Goal: Task Accomplishment & Management: Complete application form

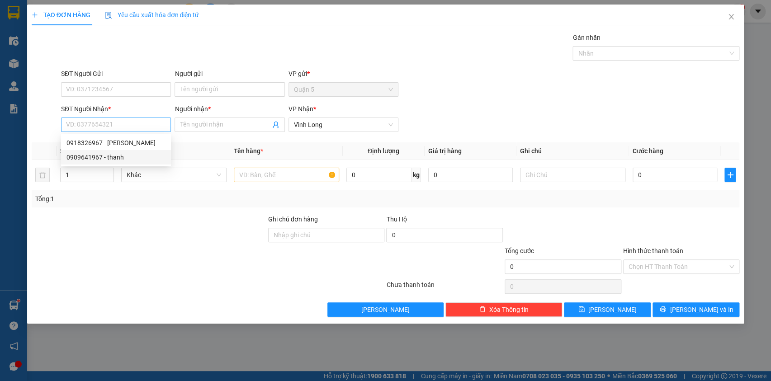
type input "9"
type input "3"
type input "0986140366"
click at [216, 123] on input "Người nhận *" at bounding box center [225, 125] width 90 height 10
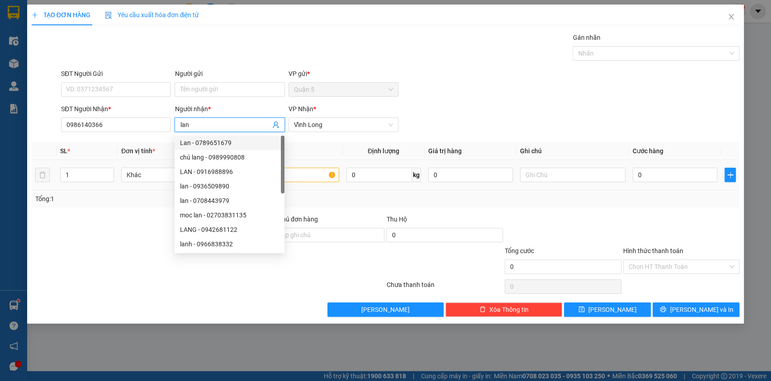
type input "lan"
click at [376, 190] on div "SL * Đơn vị tính * Tên hàng * Định lượng Giá trị hàng Ghi chú Cước hàng 1 Khác …" at bounding box center [386, 174] width 708 height 65
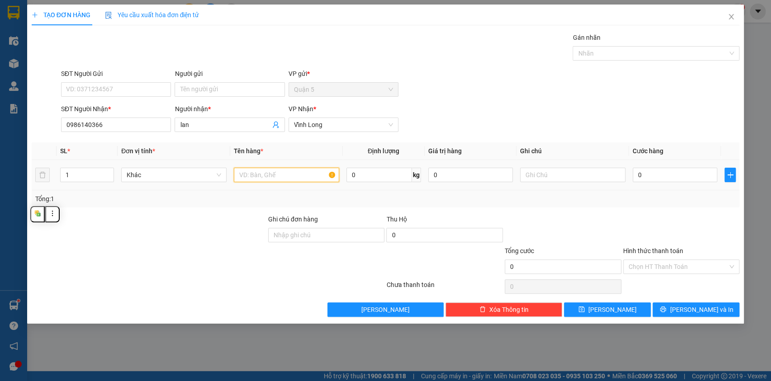
click at [314, 177] on input "text" at bounding box center [286, 175] width 105 height 14
type input "thung"
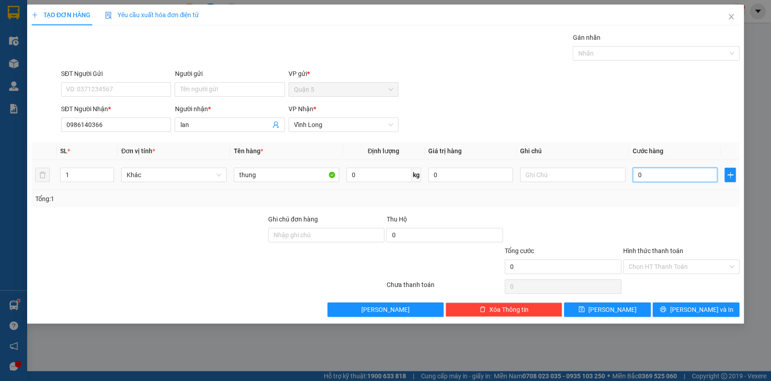
click at [710, 178] on input "0" at bounding box center [675, 175] width 85 height 14
type input "4"
type input "40"
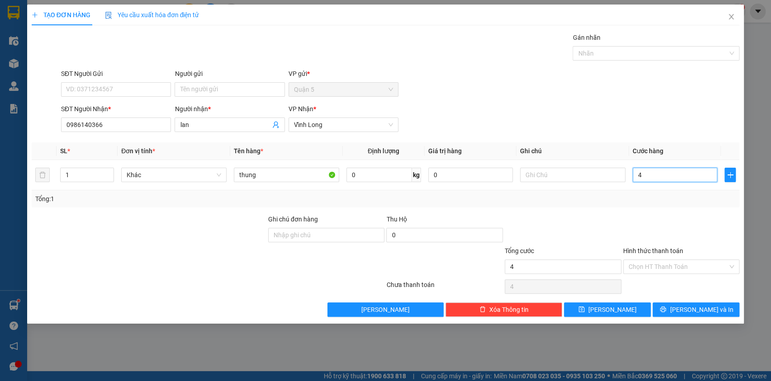
type input "40"
type input "400"
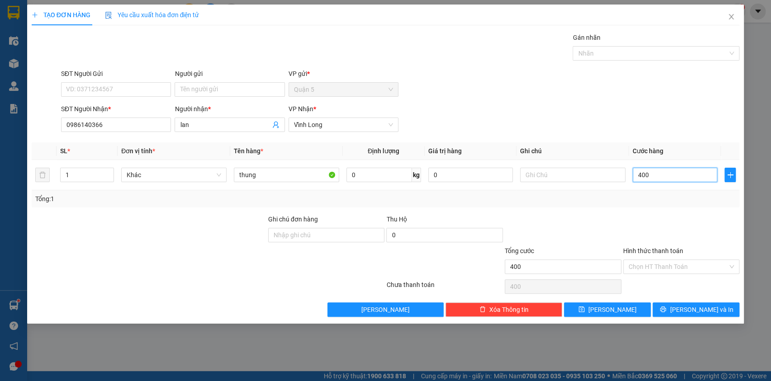
type input "4.000"
type input "40.000"
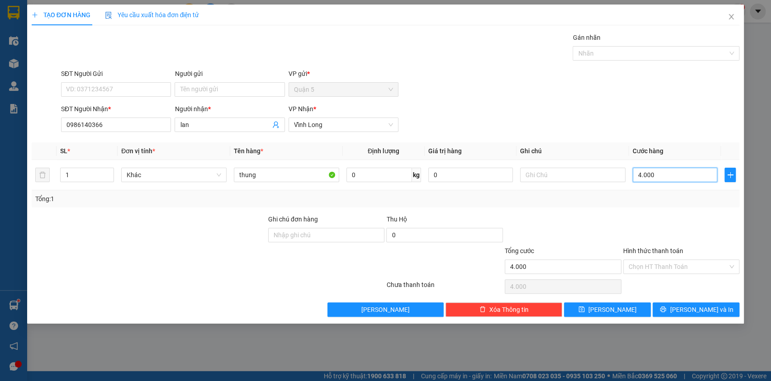
type input "40.000"
click at [728, 265] on div "Chọn HT Thanh Toán" at bounding box center [681, 267] width 117 height 14
type input "40.000"
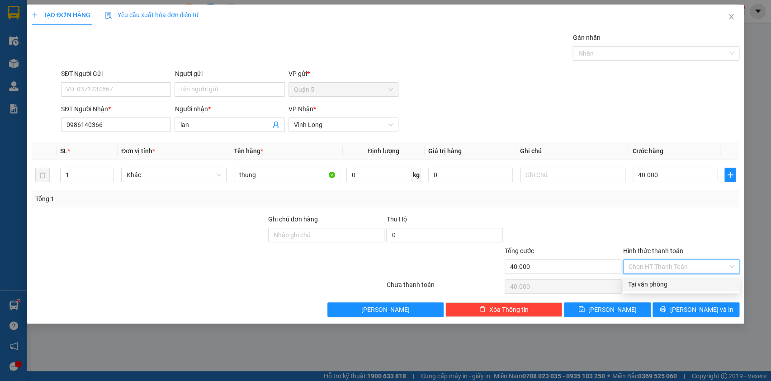
click at [678, 284] on div "Tại văn phòng" at bounding box center [681, 284] width 106 height 10
type input "0"
click at [715, 312] on button "[PERSON_NAME] và In" at bounding box center [696, 310] width 87 height 14
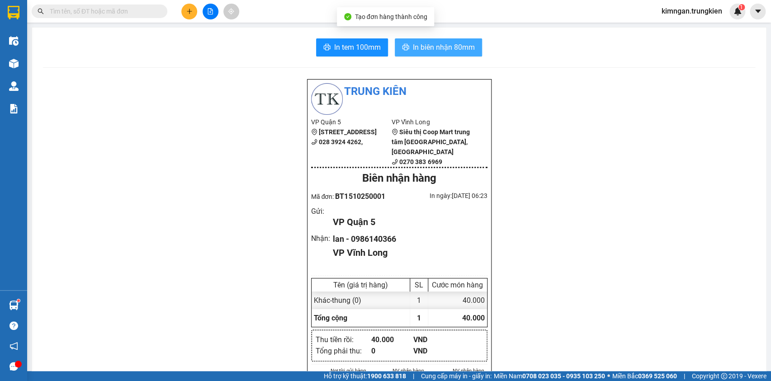
click at [449, 51] on span "In biên nhận 80mm" at bounding box center [444, 47] width 62 height 11
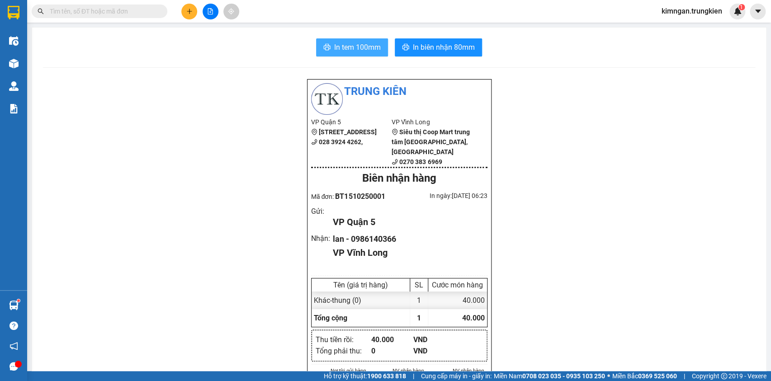
click at [374, 51] on span "In tem 100mm" at bounding box center [357, 47] width 47 height 11
click at [95, 13] on input "text" at bounding box center [103, 11] width 107 height 10
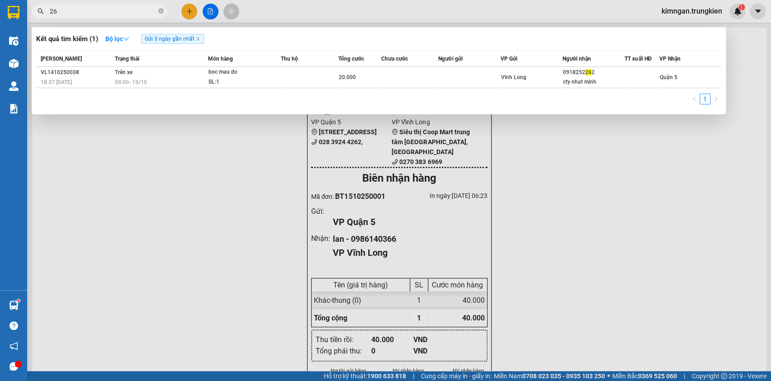
type input "2"
type input "847"
click at [193, 8] on div at bounding box center [385, 190] width 771 height 381
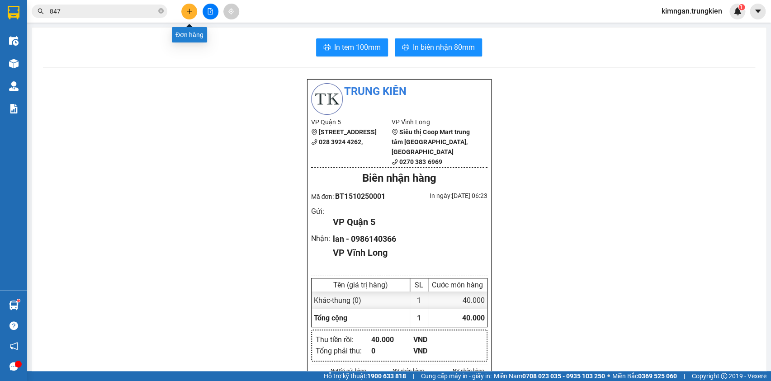
click at [190, 17] on button at bounding box center [189, 12] width 16 height 16
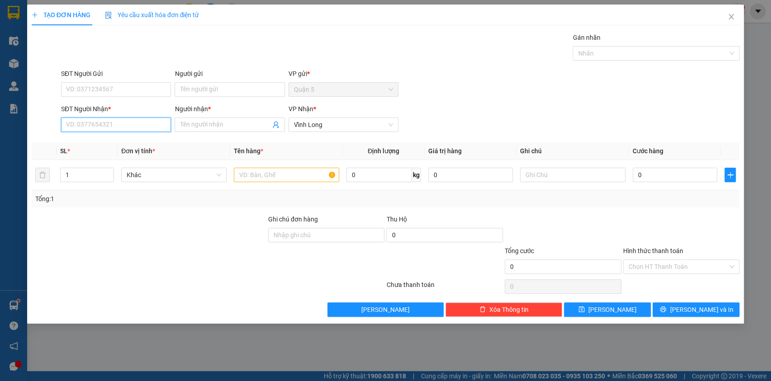
click at [145, 126] on input "SĐT Người Nhận *" at bounding box center [116, 125] width 110 height 14
type input "0941415057"
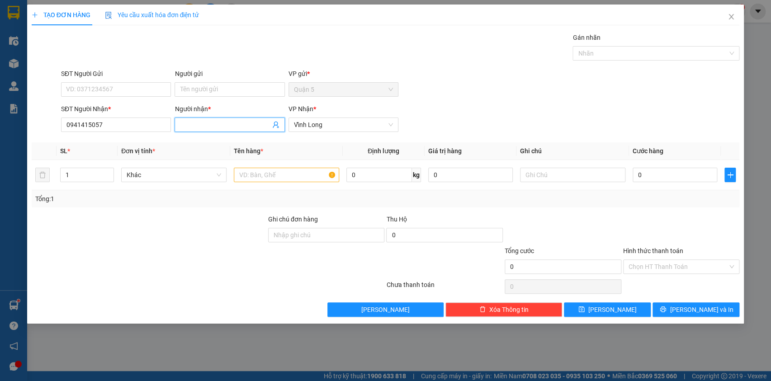
click at [205, 129] on input "Người nhận *" at bounding box center [225, 125] width 90 height 10
type input "k.duyen"
click at [284, 168] on div at bounding box center [286, 175] width 105 height 18
click at [288, 179] on input "text" at bounding box center [286, 175] width 105 height 14
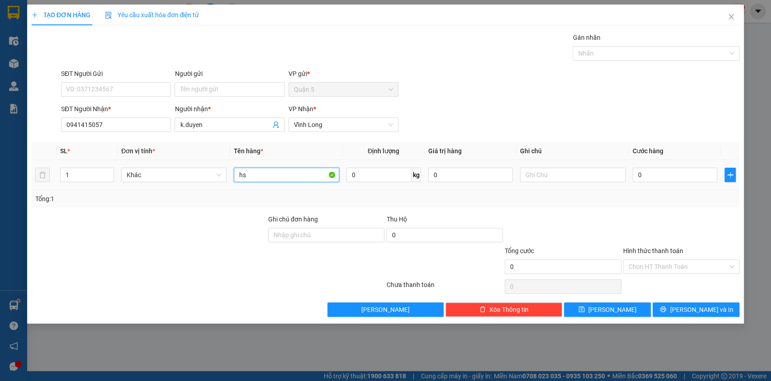
type input "h"
type input "1hso"
click at [681, 312] on button "[PERSON_NAME] và In" at bounding box center [696, 310] width 87 height 14
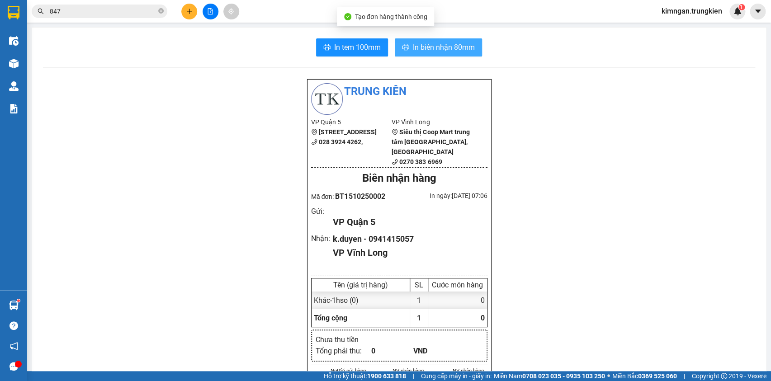
click at [438, 52] on span "In biên nhận 80mm" at bounding box center [444, 47] width 62 height 11
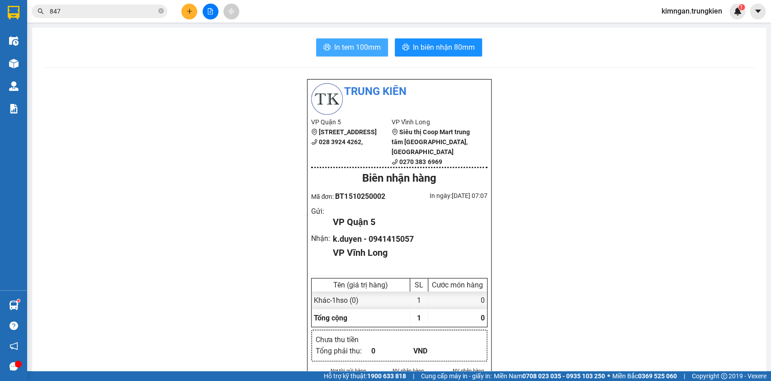
click at [334, 50] on span "In tem 100mm" at bounding box center [357, 47] width 47 height 11
click at [187, 13] on icon "plus" at bounding box center [189, 11] width 6 height 6
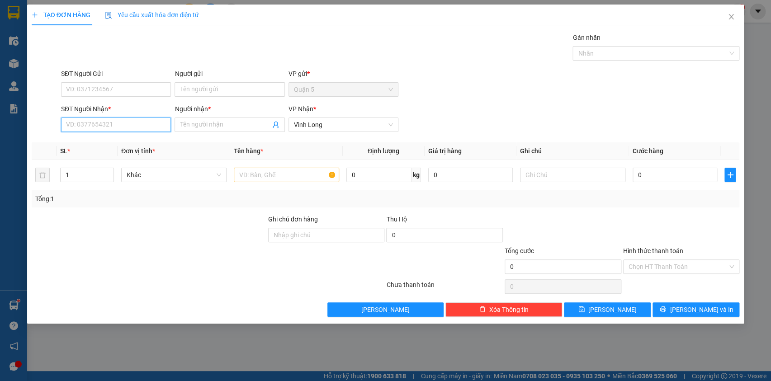
click at [143, 118] on input "SĐT Người Nhận *" at bounding box center [116, 125] width 110 height 14
type input "0917800922"
click at [150, 144] on div "0917800922 - bang" at bounding box center [115, 143] width 99 height 10
type input "bang"
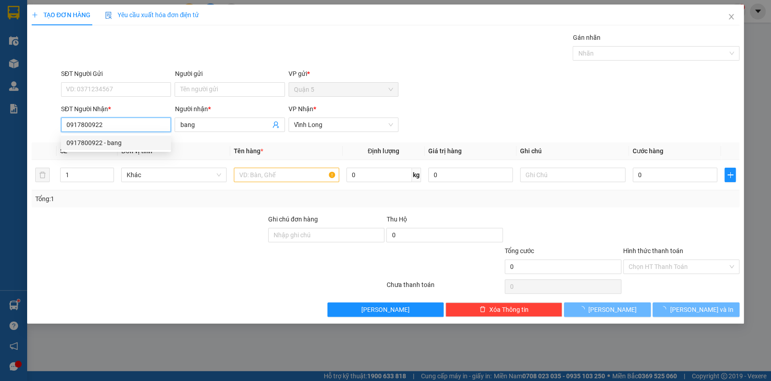
type input "30.000"
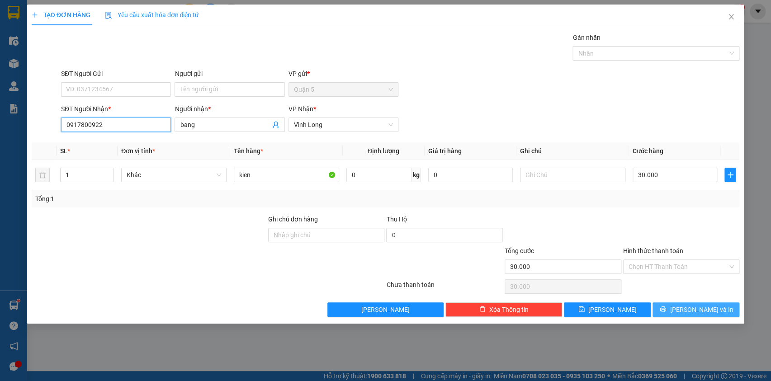
type input "0917800922"
click at [680, 313] on button "[PERSON_NAME] và In" at bounding box center [696, 310] width 87 height 14
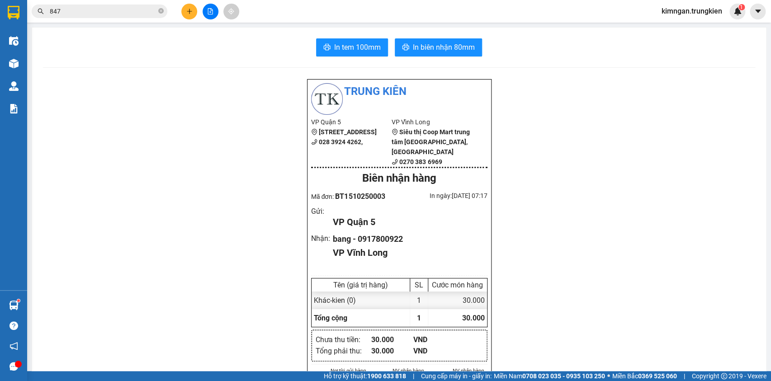
scroll to position [41, 0]
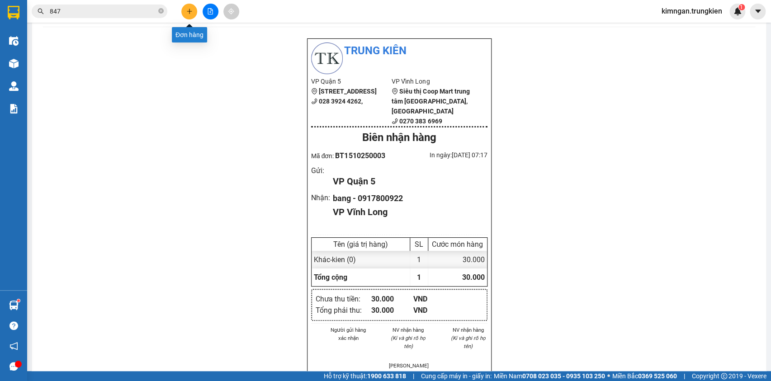
click at [191, 12] on icon "plus" at bounding box center [189, 11] width 6 height 6
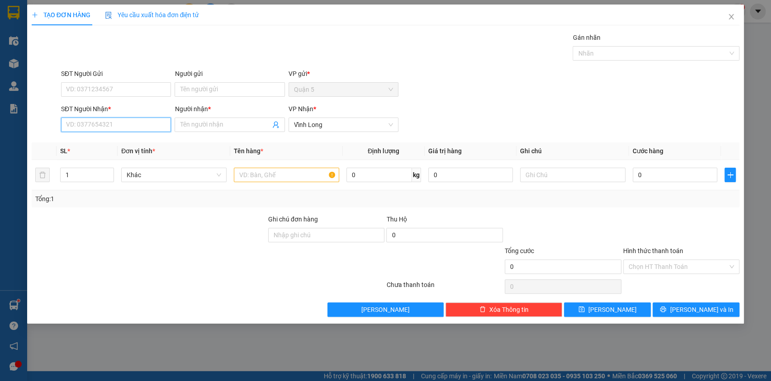
click at [118, 123] on input "SĐT Người Nhận *" at bounding box center [116, 125] width 110 height 14
click at [113, 143] on div "0917800922 - bang" at bounding box center [115, 143] width 99 height 10
type input "0917800922"
type input "bang"
type input "30.000"
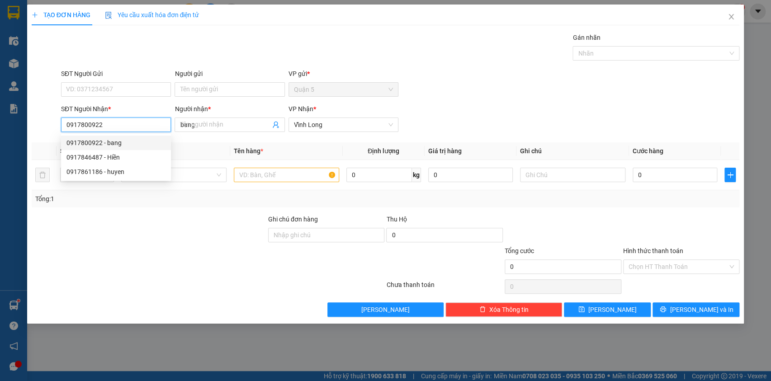
type input "30.000"
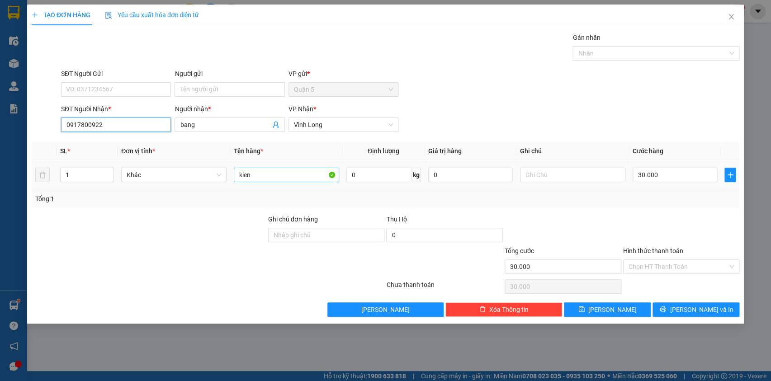
type input "0917800922"
click at [289, 174] on input "kien" at bounding box center [286, 175] width 105 height 14
type input "k"
type input "bich"
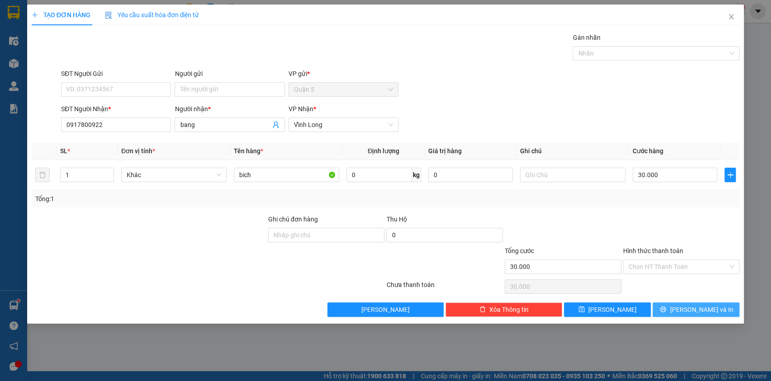
click at [727, 307] on button "[PERSON_NAME] và In" at bounding box center [696, 310] width 87 height 14
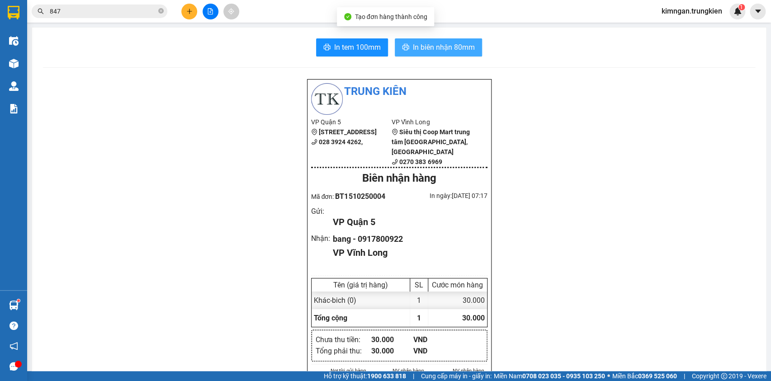
click at [434, 50] on span "In biên nhận 80mm" at bounding box center [444, 47] width 62 height 11
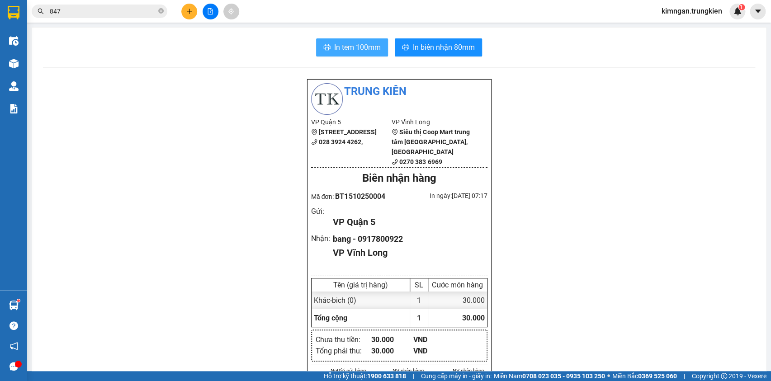
click at [342, 46] on span "In tem 100mm" at bounding box center [357, 47] width 47 height 11
click at [194, 16] on button at bounding box center [189, 12] width 16 height 16
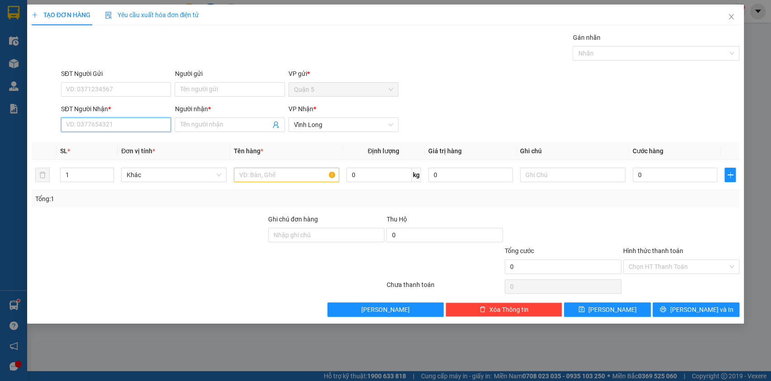
click at [140, 127] on input "SĐT Người Nhận *" at bounding box center [116, 125] width 110 height 14
type input "7"
type input "0363411726"
click at [227, 123] on input "Người nhận *" at bounding box center [225, 125] width 90 height 10
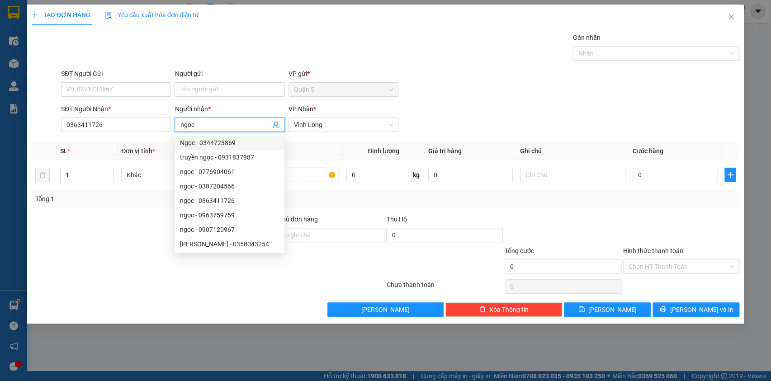
click at [215, 125] on input "ngoc" at bounding box center [225, 125] width 90 height 10
type input "ngoc"
click at [320, 175] on input "text" at bounding box center [286, 175] width 105 height 14
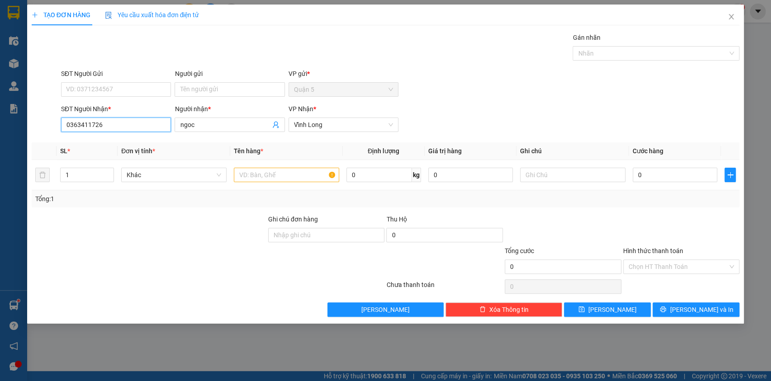
click at [148, 123] on input "0363411726" at bounding box center [116, 125] width 110 height 14
type input "0"
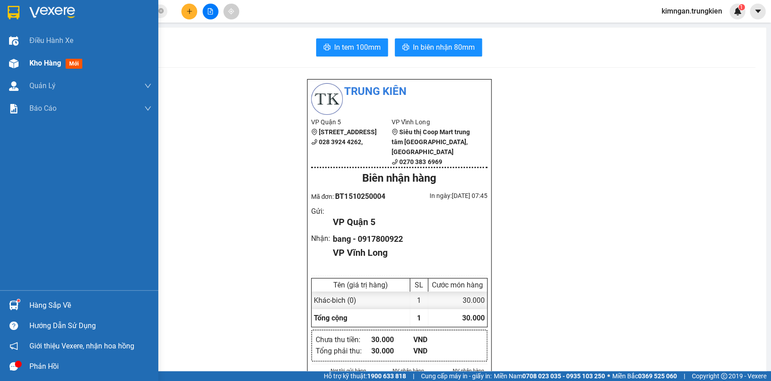
click at [90, 62] on div "Kho hàng mới" at bounding box center [90, 63] width 122 height 23
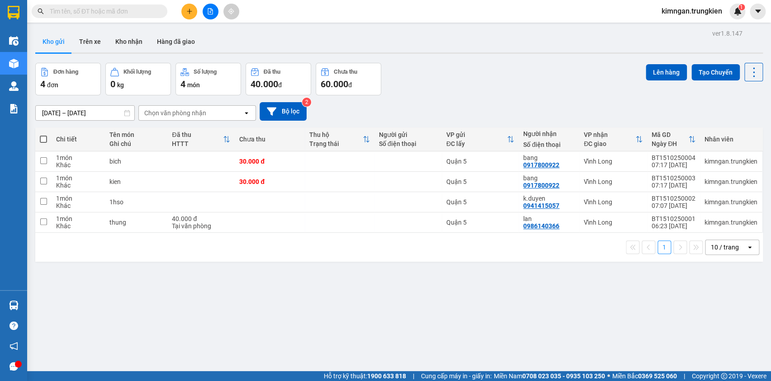
click at [40, 141] on span at bounding box center [43, 139] width 7 height 7
click at [43, 135] on input "checkbox" at bounding box center [43, 135] width 0 height 0
checkbox input "true"
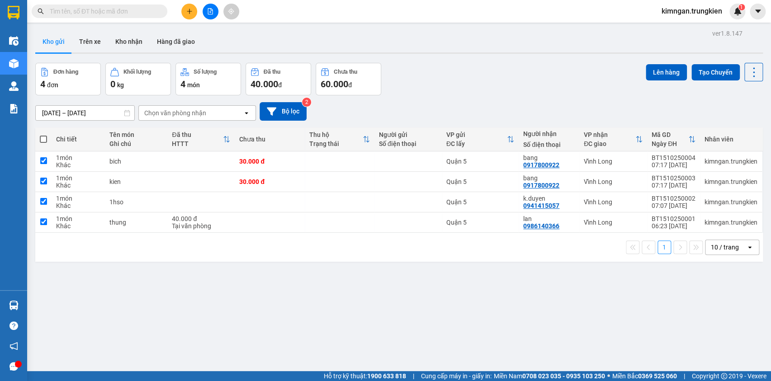
checkbox input "true"
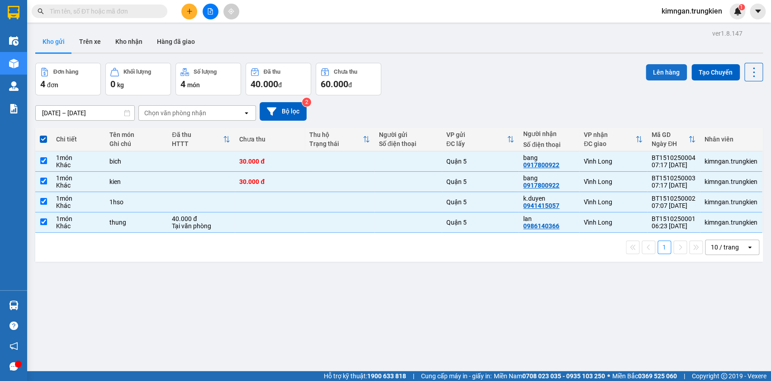
click at [654, 66] on button "Lên hàng" at bounding box center [666, 72] width 41 height 16
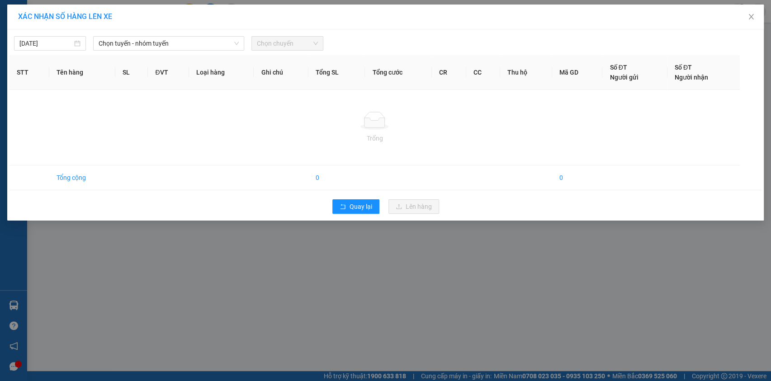
click at [178, 51] on div "15/10/2025 Chọn tuyến - nhóm tuyến Chọn chuyến STT Tên hàng SL ĐVT Loại hàng Gh…" at bounding box center [385, 124] width 757 height 191
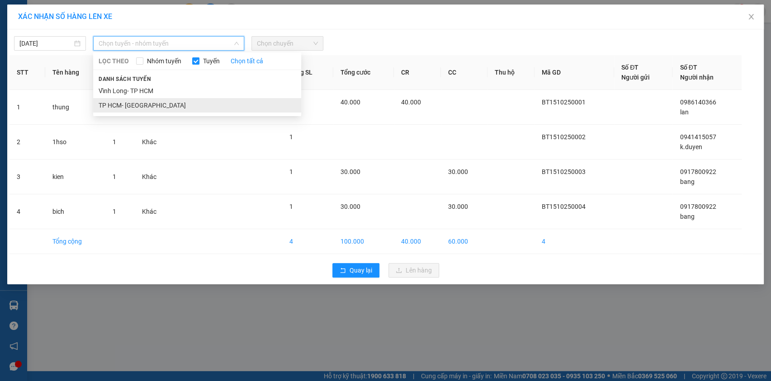
click at [163, 111] on li "TP HCM- Vĩnh Long" at bounding box center [197, 105] width 208 height 14
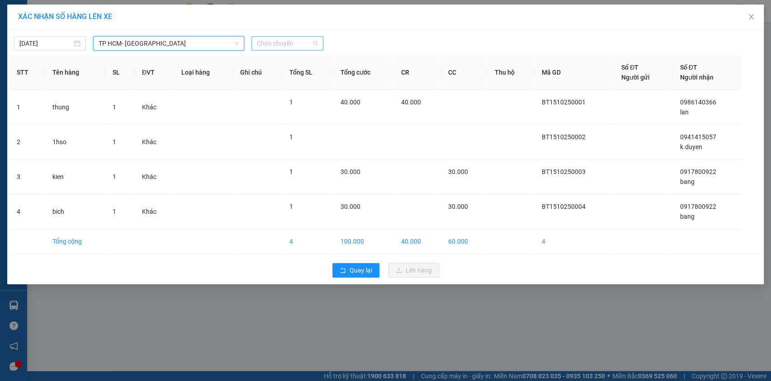
click at [293, 43] on span "Chọn chuyến" at bounding box center [287, 44] width 61 height 14
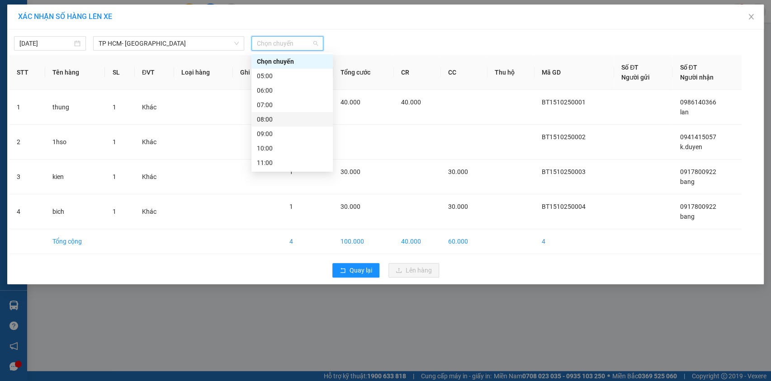
click at [293, 114] on div "08:00" at bounding box center [291, 119] width 81 height 14
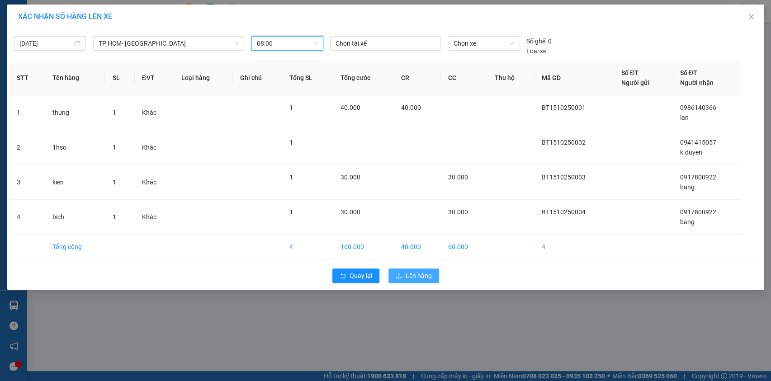
click at [415, 280] on button "Lên hàng" at bounding box center [413, 276] width 51 height 14
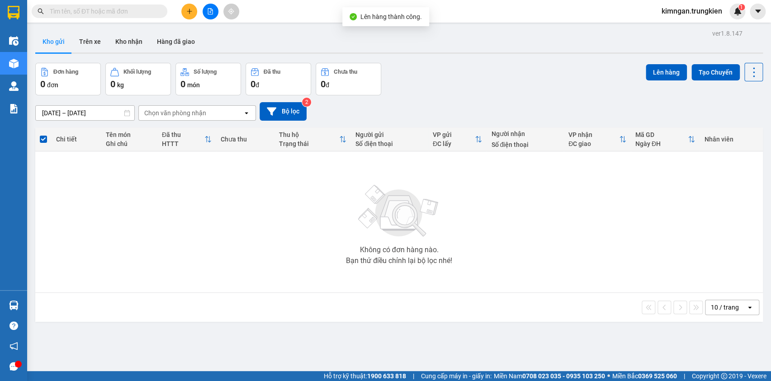
click at [192, 16] on button at bounding box center [189, 12] width 16 height 16
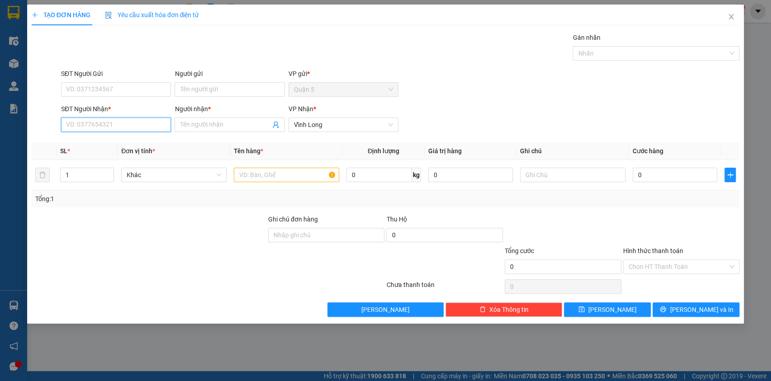
click at [109, 125] on input "SĐT Người Nhận *" at bounding box center [116, 125] width 110 height 14
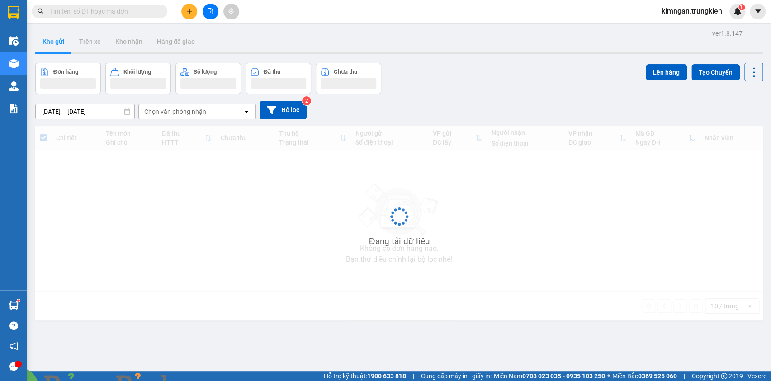
click at [130, 11] on input "text" at bounding box center [103, 11] width 107 height 10
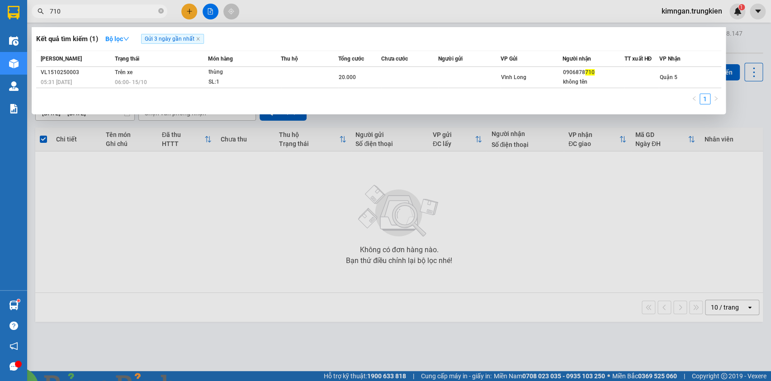
type input "710"
click at [199, 381] on img at bounding box center [196, 386] width 5 height 5
click at [194, 14] on div at bounding box center [385, 190] width 771 height 381
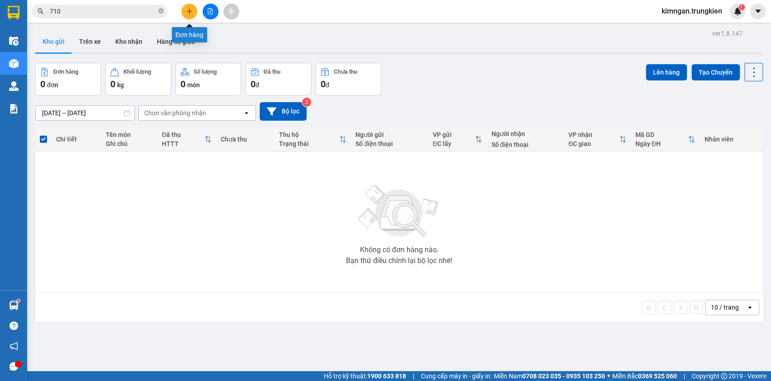
click at [194, 14] on button at bounding box center [189, 12] width 16 height 16
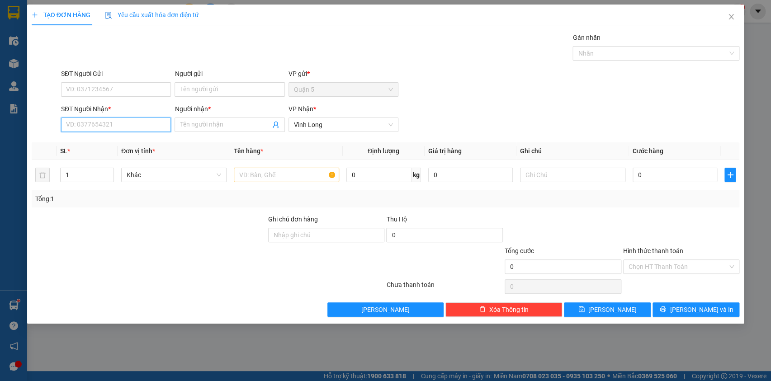
click at [131, 121] on input "SĐT Người Nhận *" at bounding box center [116, 125] width 110 height 14
click at [133, 145] on div "0949686465 - Phương" at bounding box center [115, 143] width 99 height 10
type input "0949686465"
type input "Phương"
type input "0949686465"
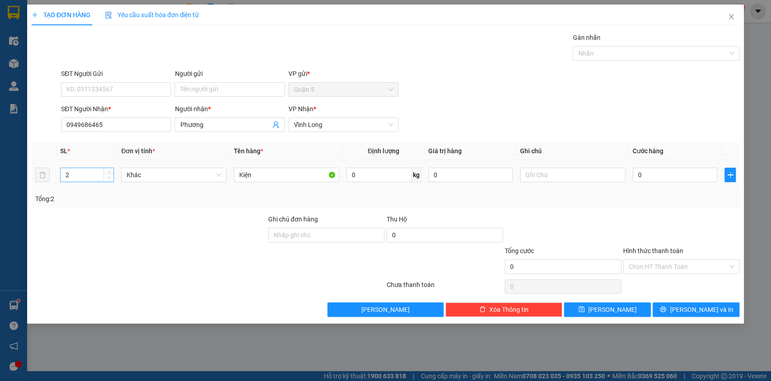
type input "1"
click at [108, 179] on icon "down" at bounding box center [109, 177] width 3 height 3
click at [674, 312] on button "[PERSON_NAME] và In" at bounding box center [696, 310] width 87 height 14
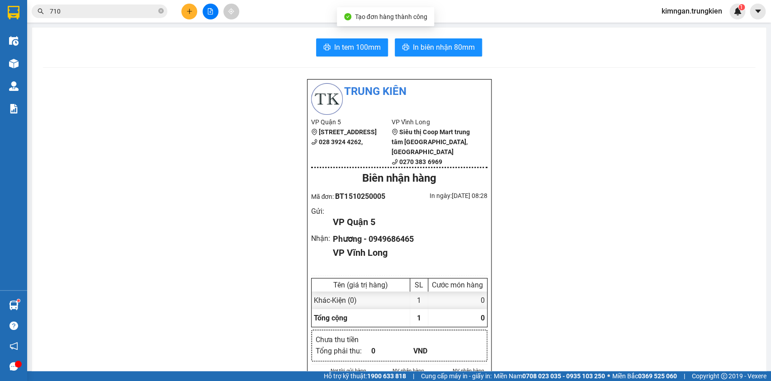
click at [355, 41] on button "In tem 100mm" at bounding box center [352, 47] width 72 height 18
click at [421, 43] on span "In biên nhận 80mm" at bounding box center [444, 47] width 62 height 11
click at [450, 45] on span "In biên nhận 80mm" at bounding box center [444, 47] width 62 height 11
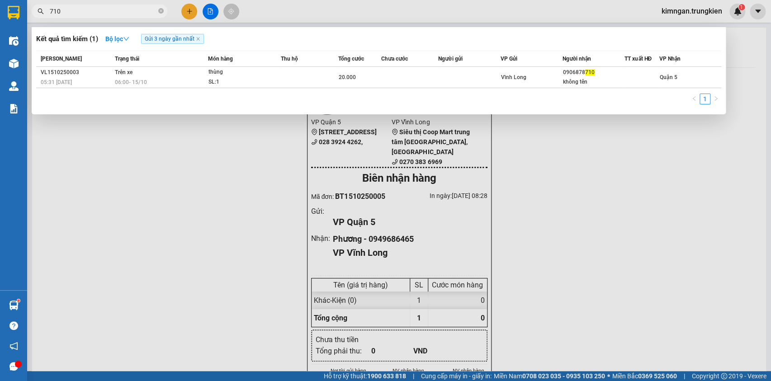
click at [159, 14] on span at bounding box center [160, 11] width 5 height 9
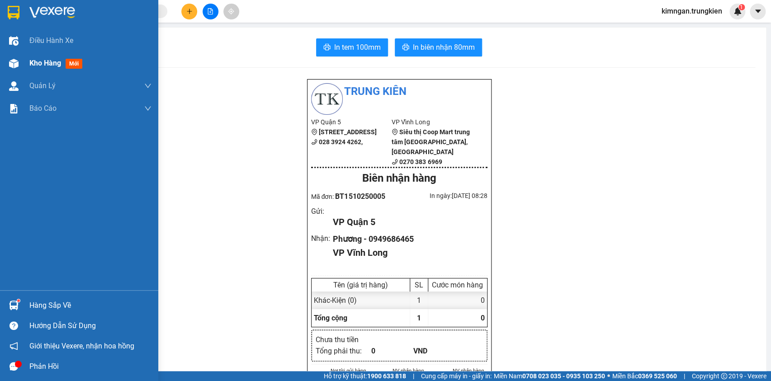
click at [47, 62] on span "Kho hàng" at bounding box center [45, 63] width 32 height 9
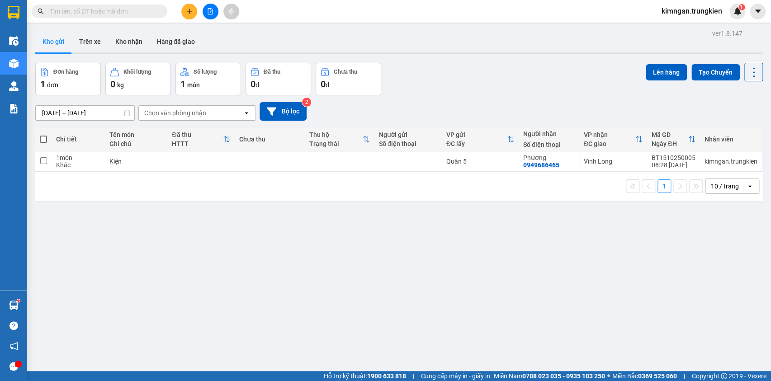
click at [190, 9] on icon "plus" at bounding box center [189, 11] width 6 height 6
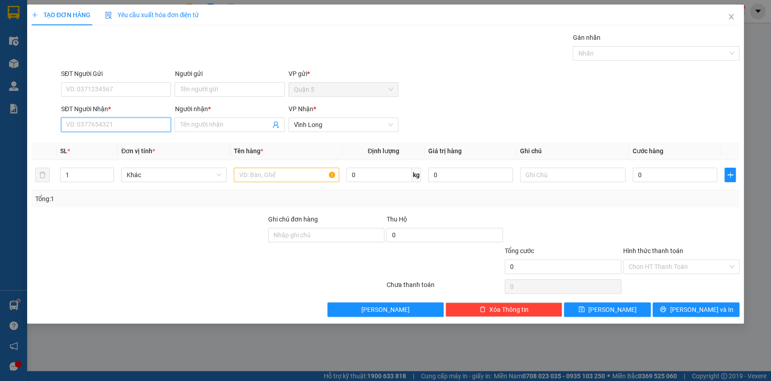
click at [96, 128] on input "SĐT Người Nhận *" at bounding box center [116, 125] width 110 height 14
click at [126, 148] on div "0939704090 - Tuấn" at bounding box center [116, 143] width 110 height 14
type input "0939704090"
type input "Tuấn"
type input "0939704090"
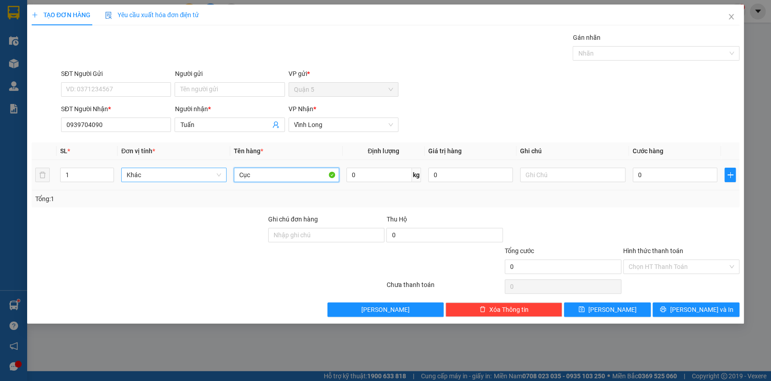
drag, startPoint x: 265, startPoint y: 177, endPoint x: 198, endPoint y: 175, distance: 67.4
click at [198, 176] on tr "1 Khác Cục 0 kg 0 0" at bounding box center [386, 175] width 708 height 30
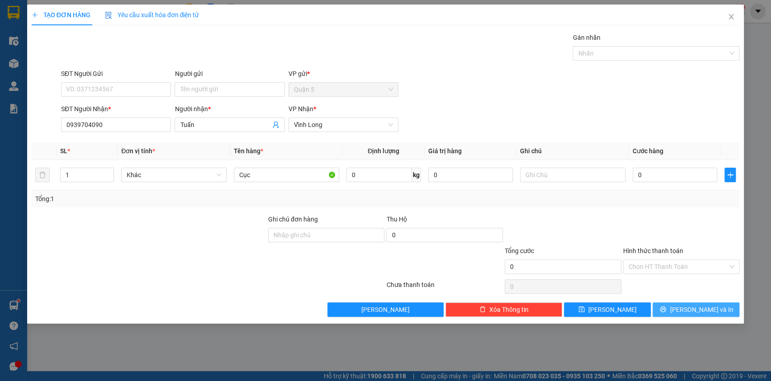
click at [689, 310] on span "[PERSON_NAME] và In" at bounding box center [701, 310] width 63 height 10
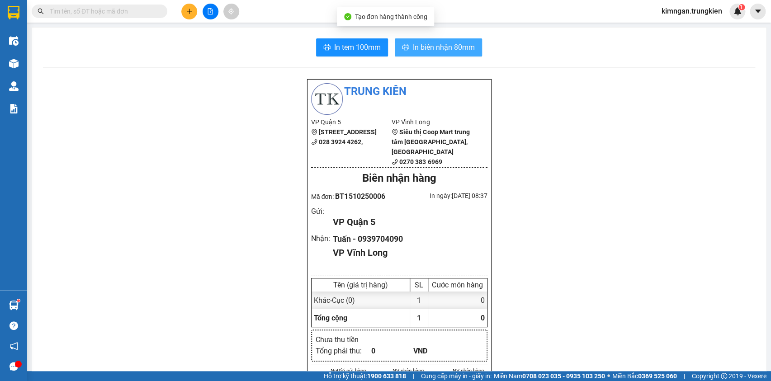
click at [421, 46] on span "In biên nhận 80mm" at bounding box center [444, 47] width 62 height 11
click at [370, 48] on span "In tem 100mm" at bounding box center [357, 47] width 47 height 11
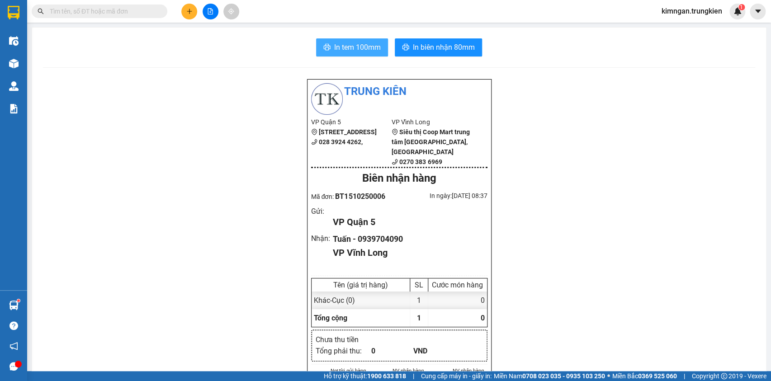
click at [350, 40] on button "In tem 100mm" at bounding box center [352, 47] width 72 height 18
click at [192, 6] on button at bounding box center [189, 12] width 16 height 16
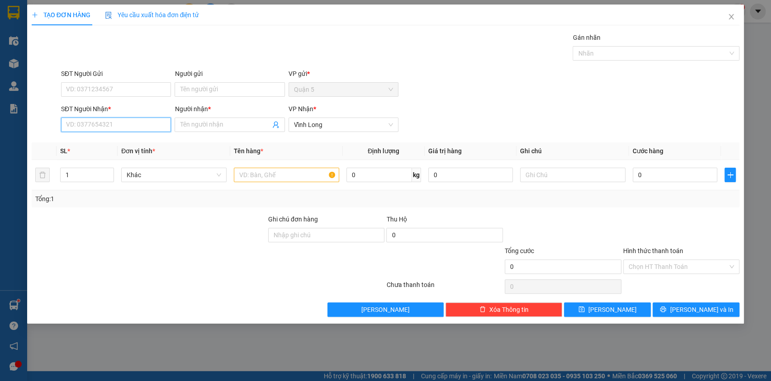
click at [99, 124] on input "SĐT Người Nhận *" at bounding box center [116, 125] width 110 height 14
type input "0932575668"
click at [212, 123] on input "Người nhận *" at bounding box center [225, 125] width 90 height 10
type input "k"
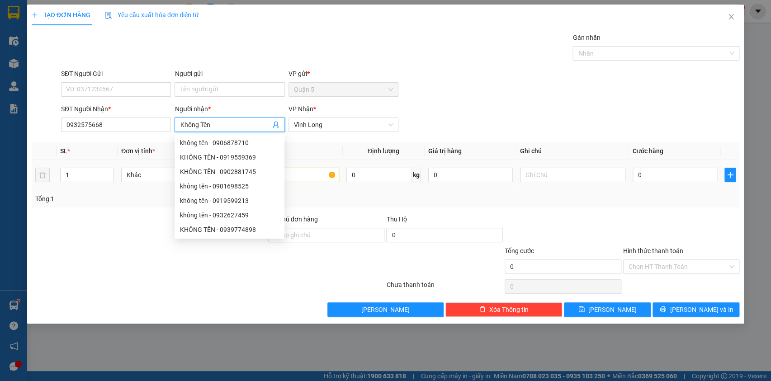
type input "Không Tên"
click at [312, 180] on input "text" at bounding box center [286, 175] width 105 height 14
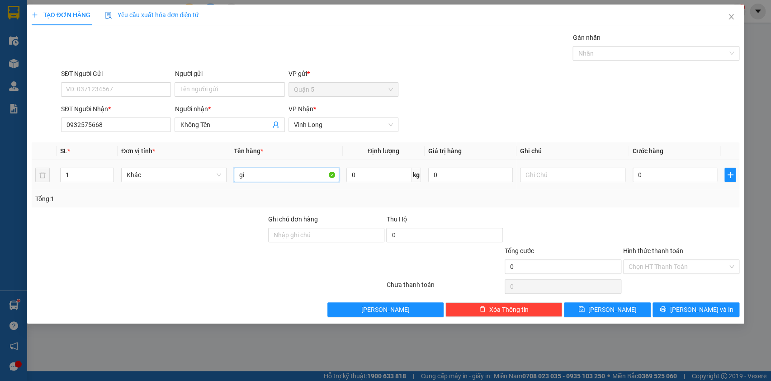
type input "g"
type input "Giỏ"
click at [666, 311] on icon "printer" at bounding box center [663, 309] width 6 height 6
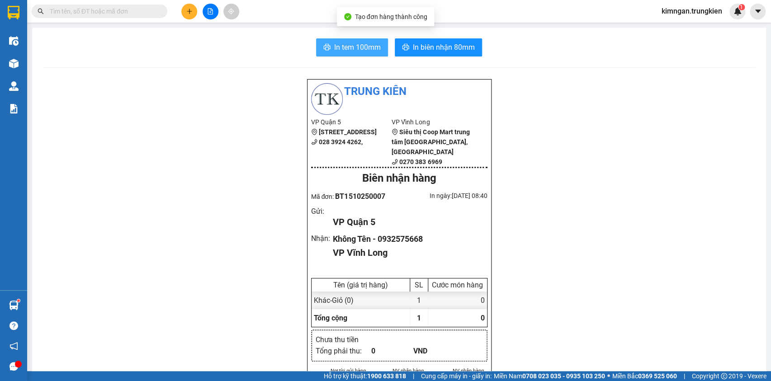
click at [370, 49] on span "In tem 100mm" at bounding box center [357, 47] width 47 height 11
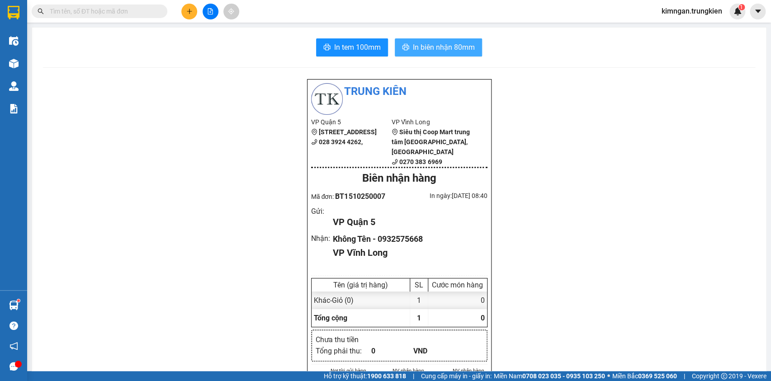
click at [452, 51] on span "In biên nhận 80mm" at bounding box center [444, 47] width 62 height 11
click at [194, 7] on button at bounding box center [189, 12] width 16 height 16
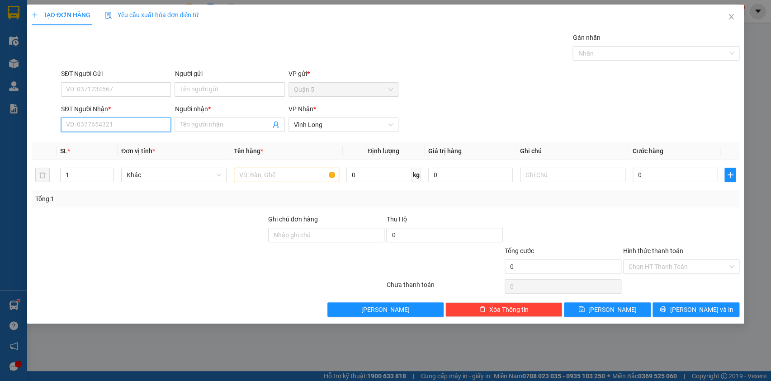
click at [117, 124] on input "SĐT Người Nhận *" at bounding box center [116, 125] width 110 height 14
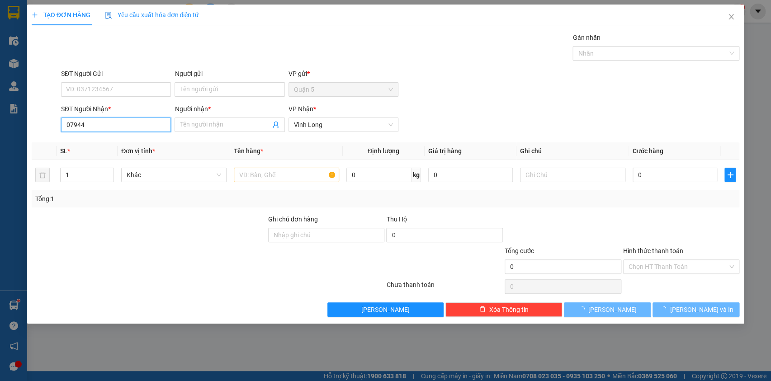
type input "079441"
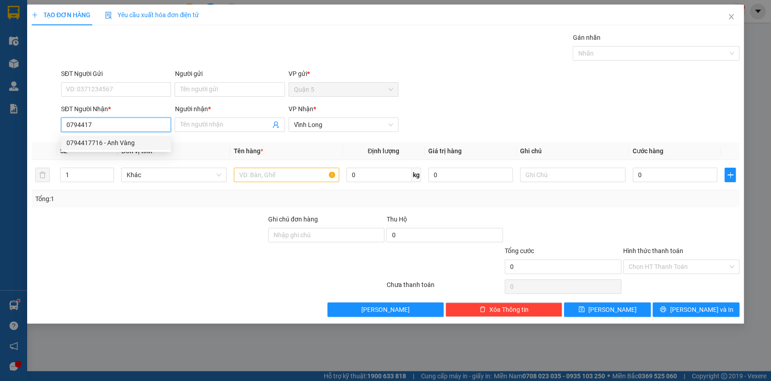
drag, startPoint x: 128, startPoint y: 146, endPoint x: 123, endPoint y: 142, distance: 5.8
click at [124, 142] on div "0794417716 - Anh Vàng" at bounding box center [115, 143] width 99 height 10
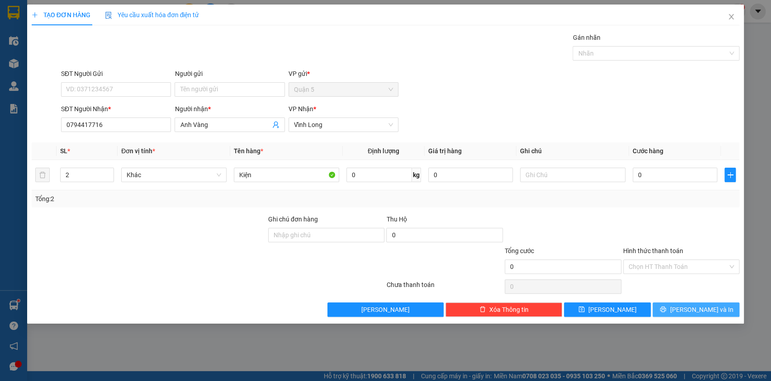
click at [701, 312] on span "[PERSON_NAME] và In" at bounding box center [701, 310] width 63 height 10
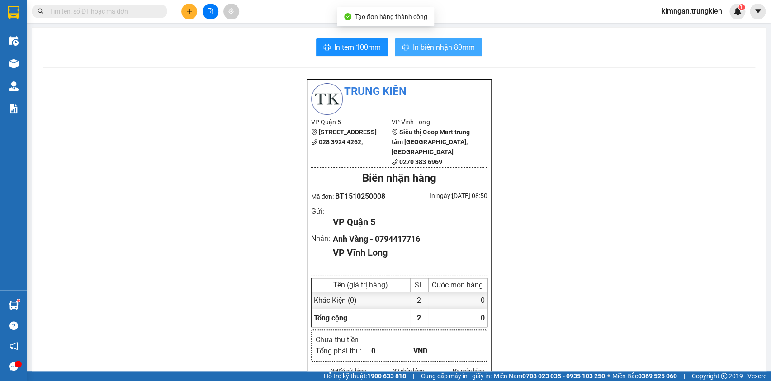
click at [435, 54] on button "In biên nhận 80mm" at bounding box center [438, 47] width 87 height 18
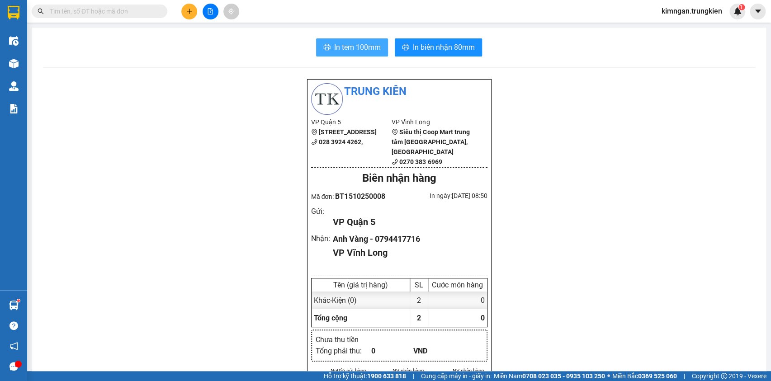
click at [325, 56] on button "In tem 100mm" at bounding box center [352, 47] width 72 height 18
click at [186, 14] on icon "plus" at bounding box center [189, 11] width 6 height 6
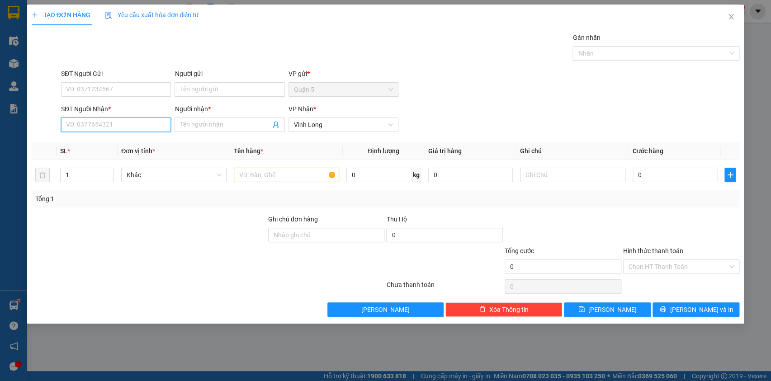
click at [126, 123] on input "SĐT Người Nhận *" at bounding box center [116, 125] width 110 height 14
click at [105, 147] on div "0769323269 - hanh" at bounding box center [115, 143] width 99 height 10
type input "0769323269"
type input "hanh"
type input "0769323269"
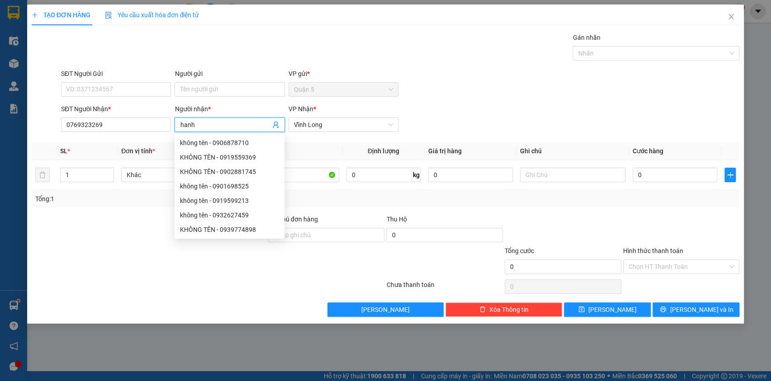
drag, startPoint x: 215, startPoint y: 128, endPoint x: 189, endPoint y: 125, distance: 26.4
click at [182, 126] on span "hanh" at bounding box center [230, 125] width 110 height 14
drag, startPoint x: 202, startPoint y: 123, endPoint x: 164, endPoint y: 119, distance: 38.3
click at [164, 119] on div "SĐT Người Nhận * 0769323269 Người nhận * hanh VP Nhận * Vĩnh Long" at bounding box center [400, 120] width 682 height 32
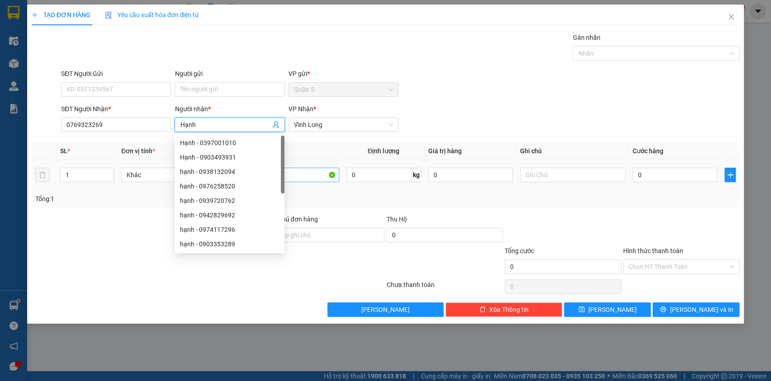
type input "Hạnh"
click at [310, 177] on input "thung" at bounding box center [286, 175] width 105 height 14
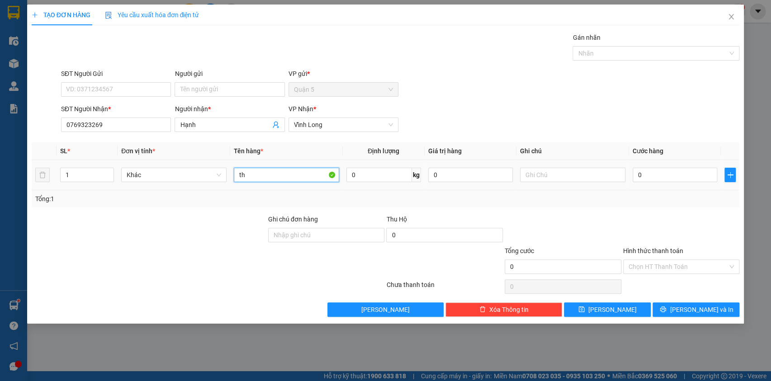
type input "t"
type input "Thùng"
click at [688, 312] on span "[PERSON_NAME] và In" at bounding box center [701, 310] width 63 height 10
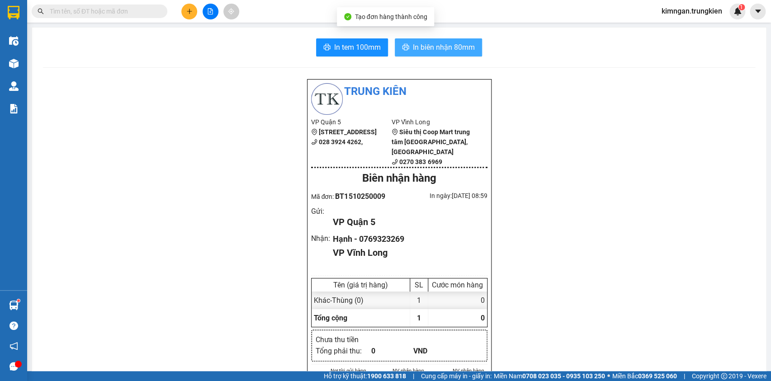
click at [435, 40] on button "In biên nhận 80mm" at bounding box center [438, 47] width 87 height 18
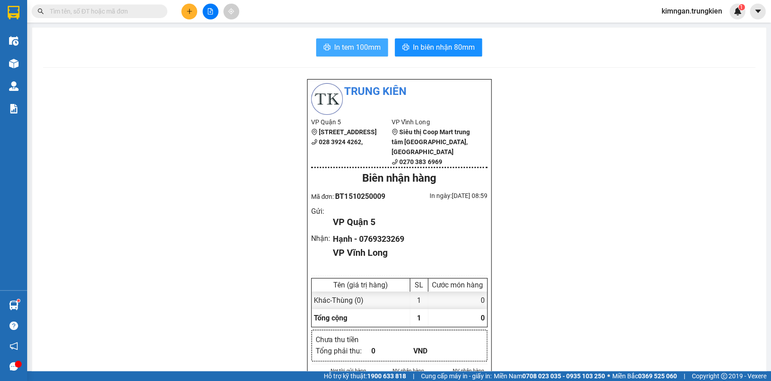
click at [365, 47] on span "In tem 100mm" at bounding box center [357, 47] width 47 height 11
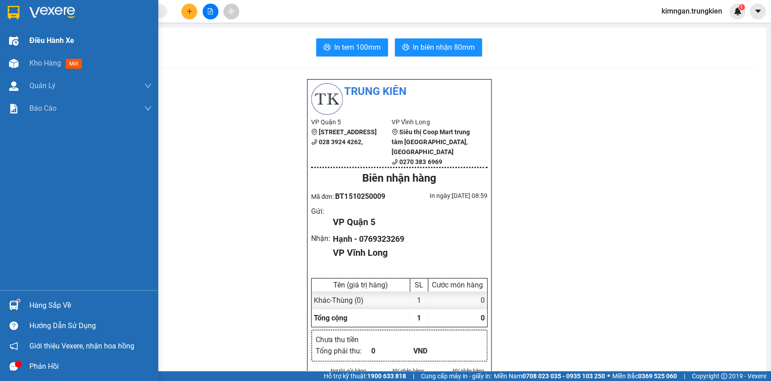
click at [41, 50] on div "Điều hành xe" at bounding box center [90, 40] width 122 height 23
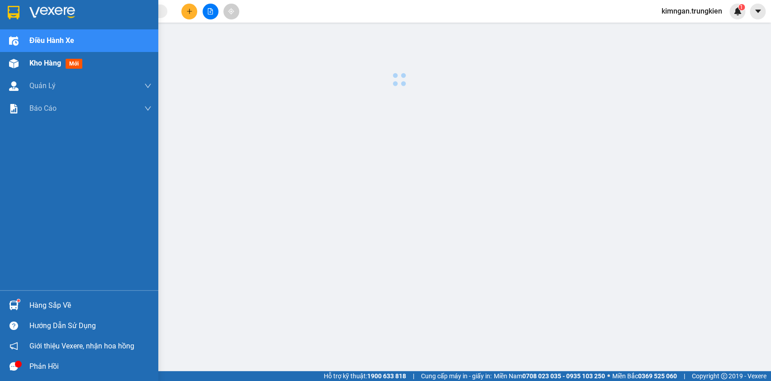
click at [45, 63] on span "Kho hàng" at bounding box center [45, 63] width 32 height 9
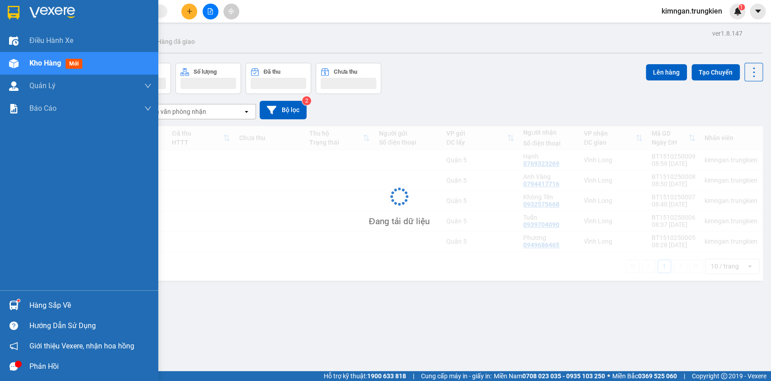
click at [50, 69] on div "Kho hàng mới" at bounding box center [90, 63] width 122 height 23
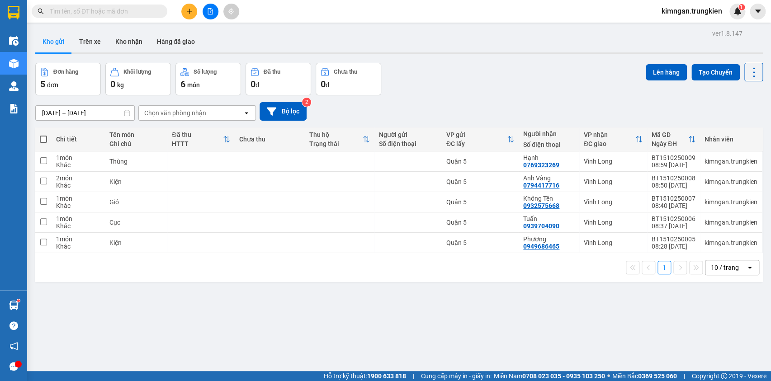
click at [46, 137] on span at bounding box center [43, 139] width 7 height 7
click at [43, 135] on input "checkbox" at bounding box center [43, 135] width 0 height 0
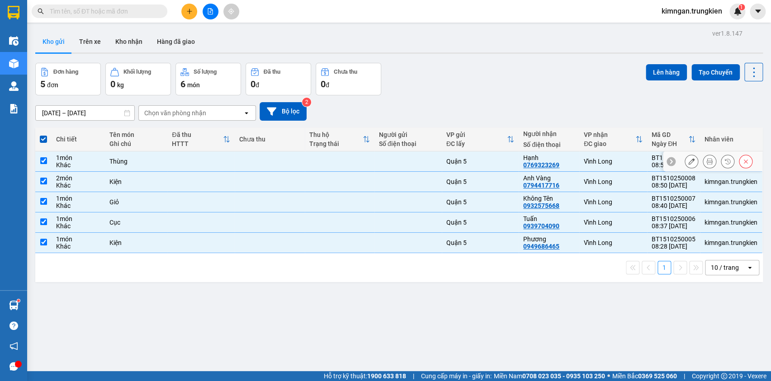
click at [147, 165] on div "Thùng" at bounding box center [135, 161] width 53 height 7
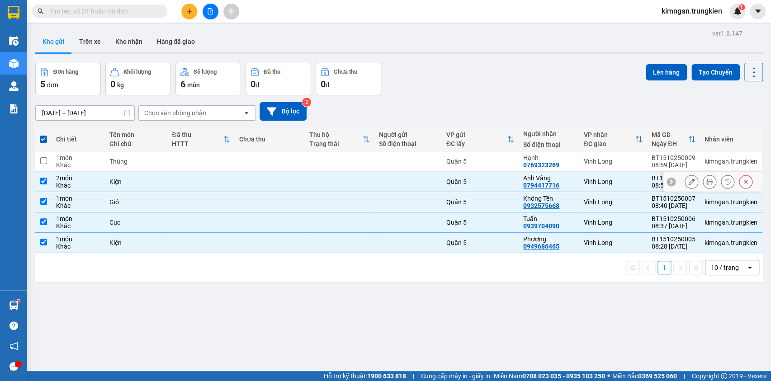
click at [147, 185] on div "Kiện" at bounding box center [135, 181] width 53 height 7
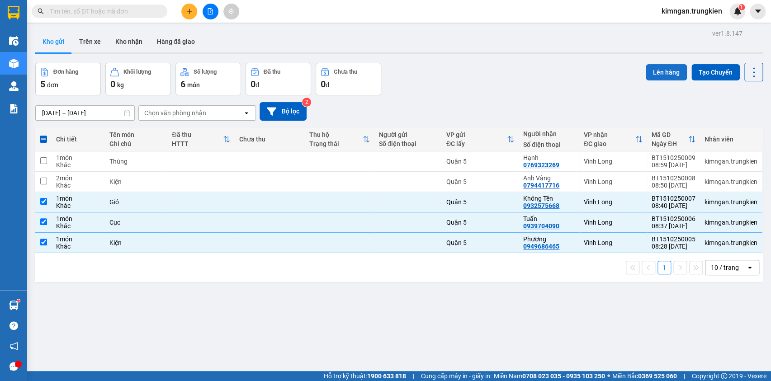
click at [663, 71] on button "Lên hàng" at bounding box center [666, 72] width 41 height 16
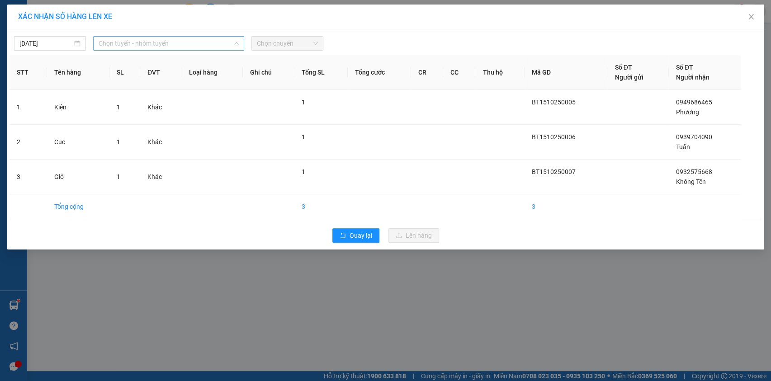
drag, startPoint x: 206, startPoint y: 42, endPoint x: 200, endPoint y: 80, distance: 38.4
click at [206, 43] on span "Chọn tuyến - nhóm tuyến" at bounding box center [169, 44] width 140 height 14
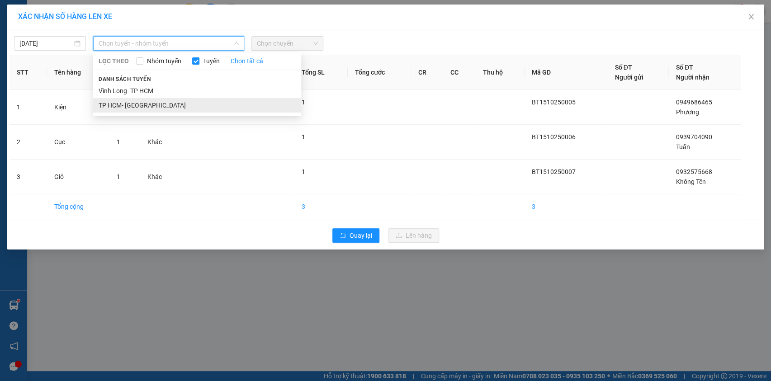
drag, startPoint x: 190, startPoint y: 96, endPoint x: 189, endPoint y: 101, distance: 4.7
click at [189, 101] on ul "Vĩnh Long- TP HCM TP HCM- Vĩnh Long" at bounding box center [197, 98] width 208 height 29
click at [191, 104] on li "TP HCM- Vĩnh Long" at bounding box center [197, 105] width 208 height 14
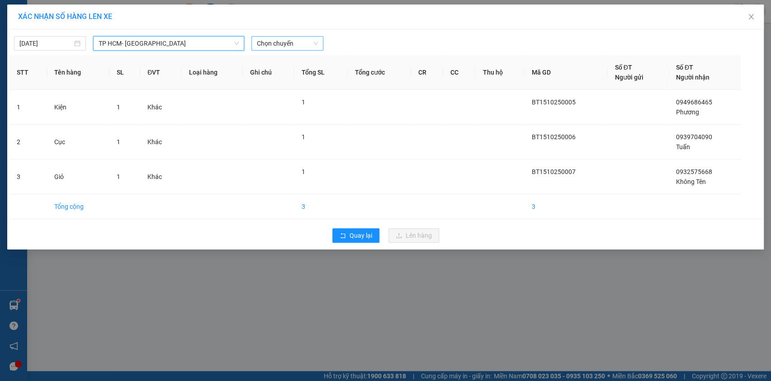
drag, startPoint x: 269, startPoint y: 52, endPoint x: 276, endPoint y: 49, distance: 7.3
click at [276, 49] on div "15/10/2025 TP HCM- Vĩnh Long TP HCM- Vĩnh Long LỌC THEO Nhóm tuyến Tuyến Chọn t…" at bounding box center [385, 139] width 757 height 220
click at [294, 41] on span "Chọn chuyến" at bounding box center [287, 44] width 61 height 14
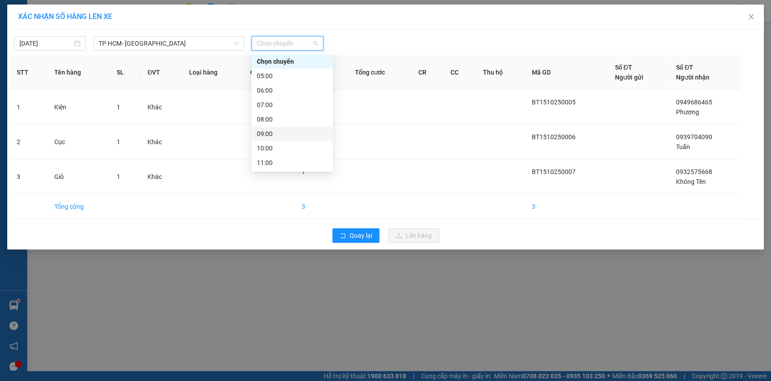
click at [288, 130] on div "09:00" at bounding box center [292, 134] width 71 height 10
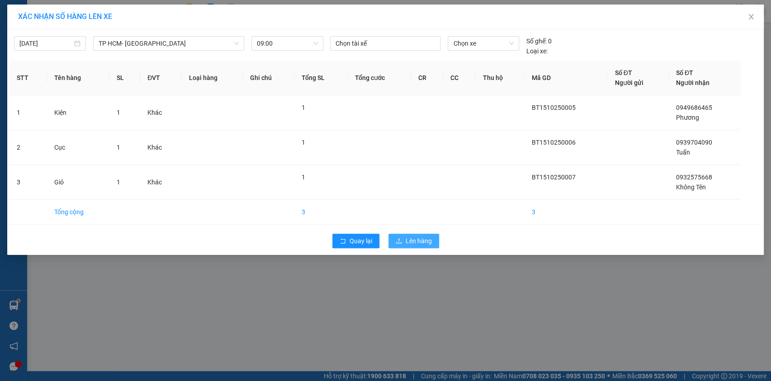
click at [417, 239] on span "Lên hàng" at bounding box center [419, 241] width 26 height 10
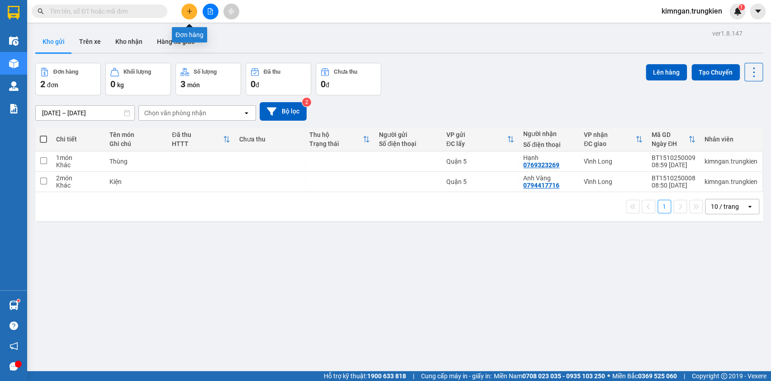
click at [189, 13] on icon "plus" at bounding box center [189, 11] width 6 height 6
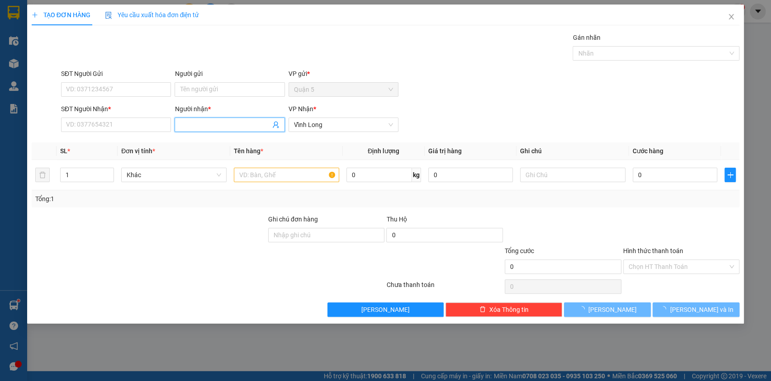
click at [198, 124] on input "Người nhận *" at bounding box center [225, 125] width 90 height 10
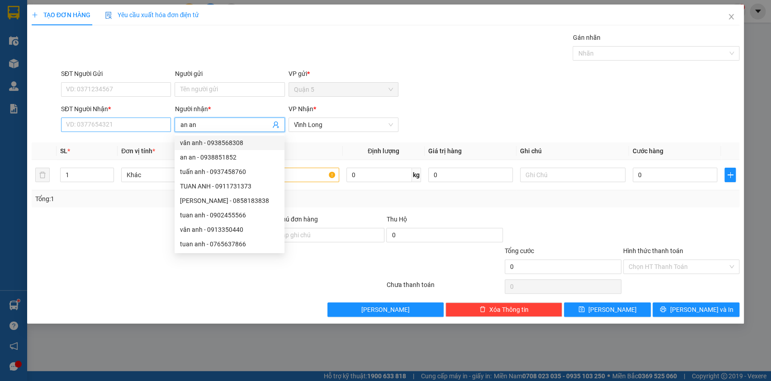
type input "an an"
click at [90, 122] on input "SĐT Người Nhận *" at bounding box center [116, 125] width 110 height 14
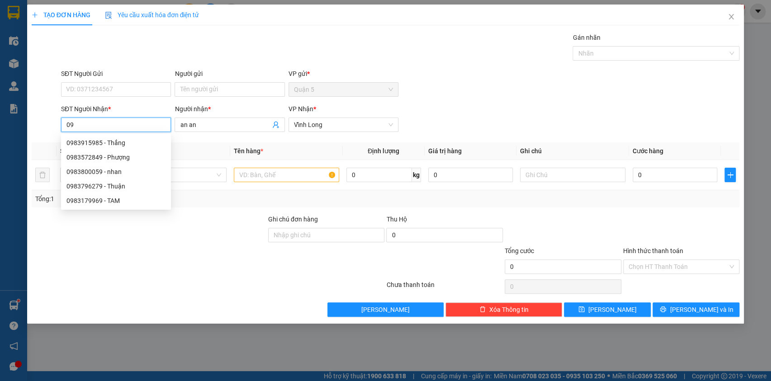
type input "0"
drag, startPoint x: 95, startPoint y: 127, endPoint x: 43, endPoint y: 118, distance: 52.2
click at [43, 118] on div "SĐT Người Nhận * 951 Người nhận * an an VP Nhận * Vĩnh Long" at bounding box center [386, 120] width 710 height 32
drag, startPoint x: 114, startPoint y: 129, endPoint x: 28, endPoint y: 122, distance: 86.2
click at [29, 123] on div "TẠO ĐƠN HÀNG Yêu cầu xuất hóa đơn điện tử Transit Pickup Surcharge Ids Transit …" at bounding box center [385, 164] width 717 height 319
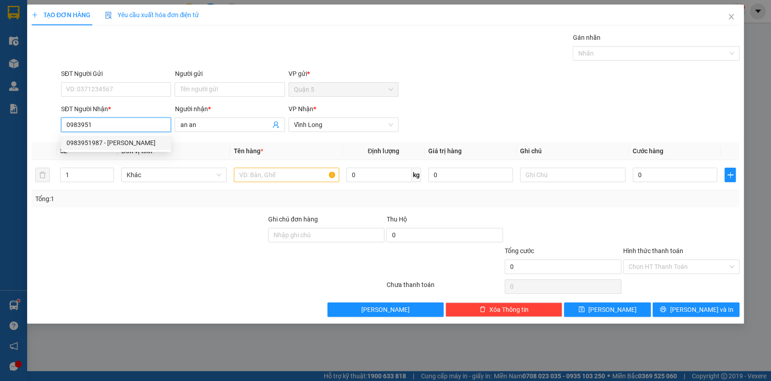
click at [136, 140] on div "0983951987 - thuần" at bounding box center [115, 143] width 99 height 10
type input "0983951987"
type input "thuần"
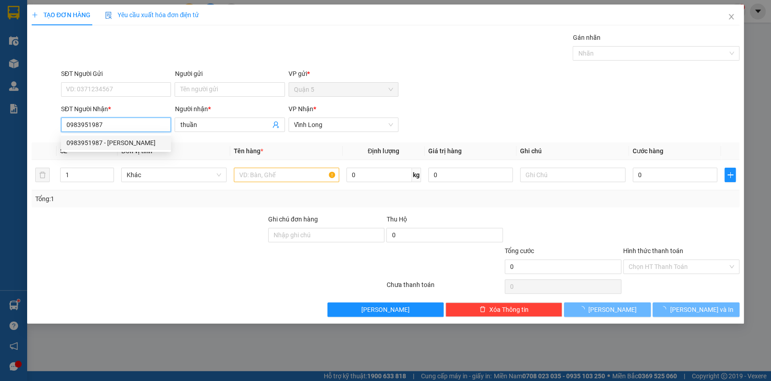
type input "180.000"
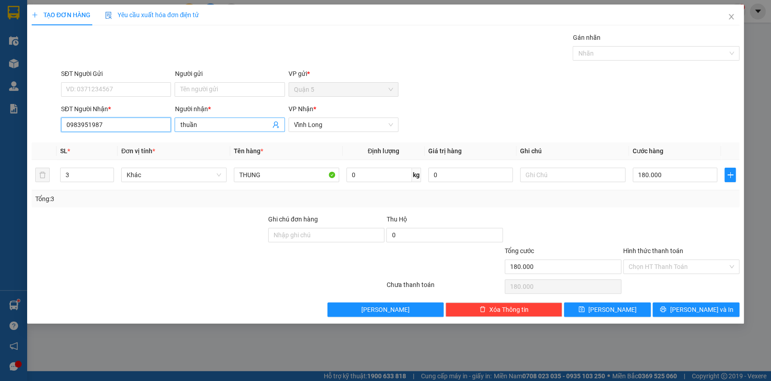
type input "0983951987"
drag, startPoint x: 227, startPoint y: 126, endPoint x: 139, endPoint y: 124, distance: 87.8
click at [139, 124] on div "SĐT Người Nhận * 0983951987 Người nhận * thuần thuần VP Nhận * Vĩnh Long" at bounding box center [400, 120] width 682 height 32
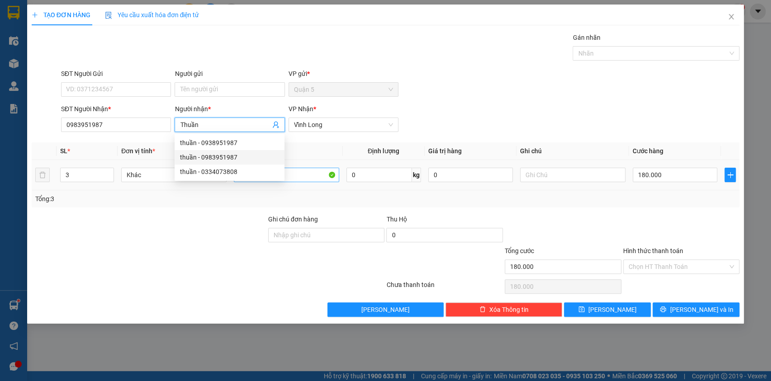
type input "Thuần"
click at [313, 176] on input "THUNG" at bounding box center [286, 175] width 105 height 14
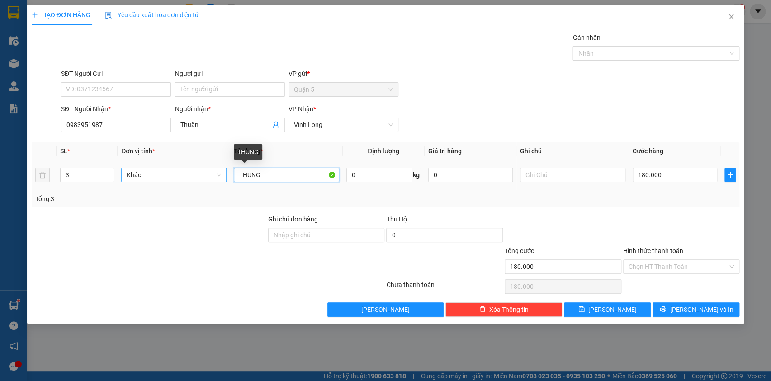
drag, startPoint x: 284, startPoint y: 175, endPoint x: 210, endPoint y: 175, distance: 73.7
click at [210, 175] on tr "3 Khác THUNG 0 kg 0 180.000" at bounding box center [386, 175] width 708 height 30
type input "Thùng"
type input "4"
click at [106, 170] on span "up" at bounding box center [108, 172] width 5 height 5
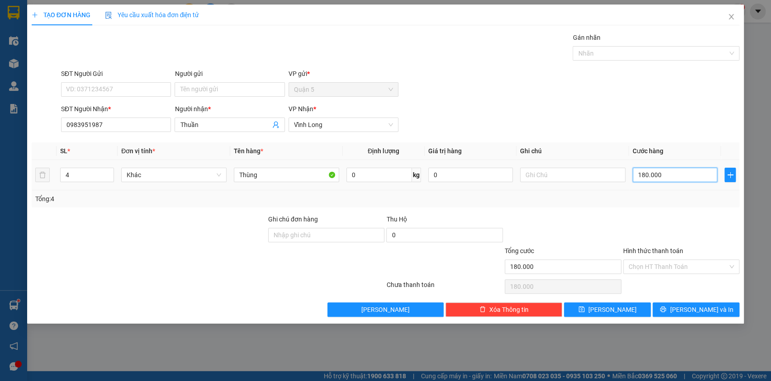
click at [656, 181] on input "180.000" at bounding box center [675, 175] width 85 height 14
type input "2"
type input "24"
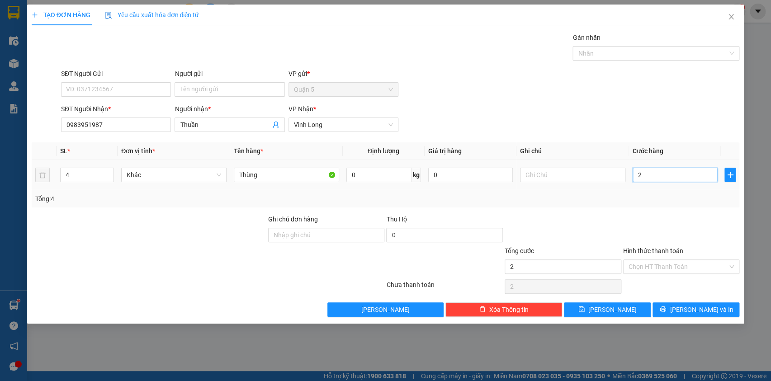
type input "24"
type input "240"
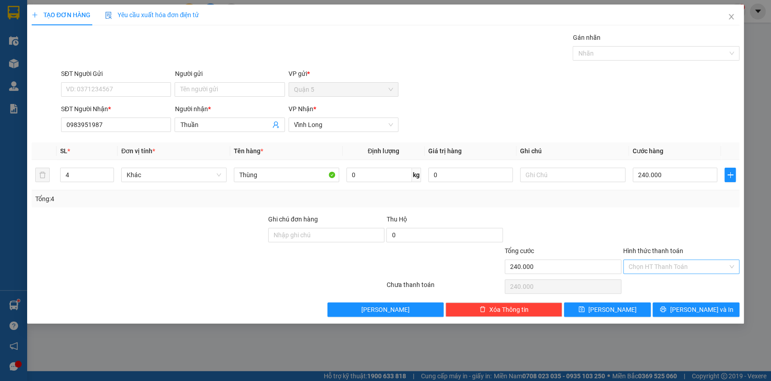
click at [688, 267] on input "Hình thức thanh toán" at bounding box center [678, 267] width 99 height 14
drag, startPoint x: 683, startPoint y: 282, endPoint x: 694, endPoint y: 297, distance: 18.2
click at [683, 282] on div "Tại văn phòng" at bounding box center [681, 284] width 106 height 10
click at [698, 303] on button "[PERSON_NAME] và In" at bounding box center [696, 310] width 87 height 14
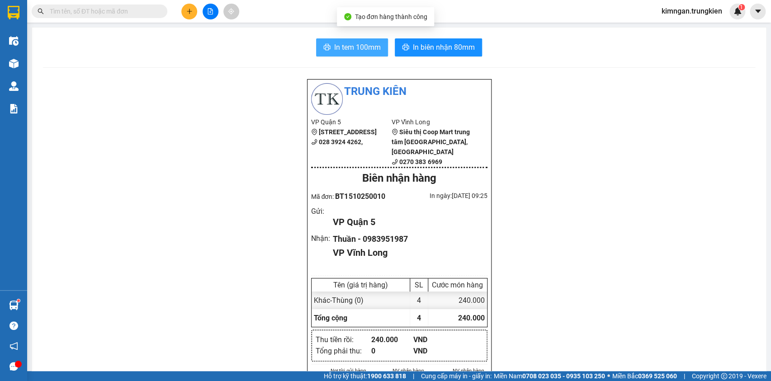
click at [335, 53] on button "In tem 100mm" at bounding box center [352, 47] width 72 height 18
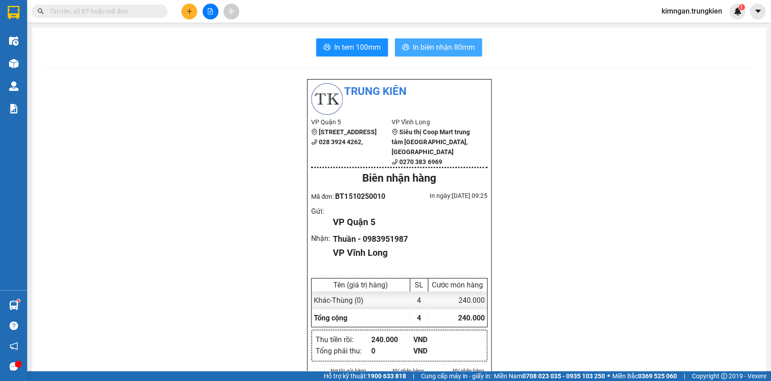
click at [440, 49] on span "In biên nhận 80mm" at bounding box center [444, 47] width 62 height 11
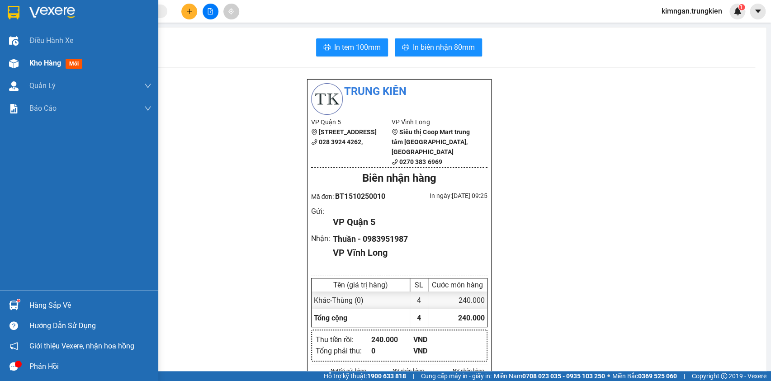
click at [22, 62] on div "Kho hàng mới" at bounding box center [79, 63] width 158 height 23
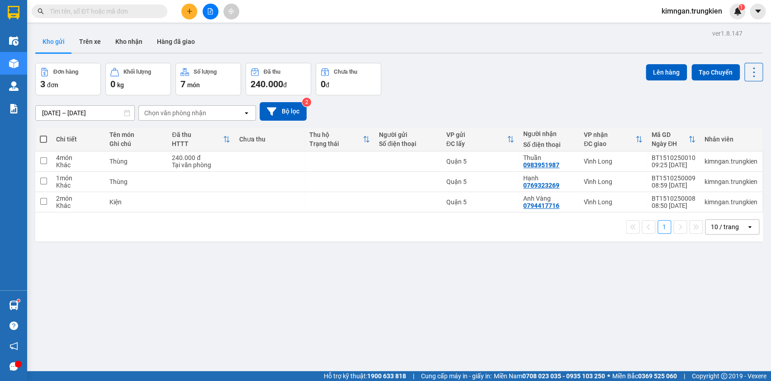
click at [186, 9] on icon "plus" at bounding box center [189, 11] width 6 height 6
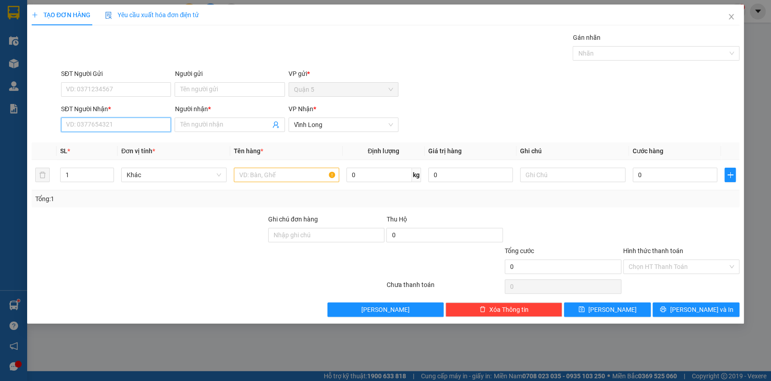
click at [86, 128] on input "SĐT Người Nhận *" at bounding box center [116, 125] width 110 height 14
drag, startPoint x: -5, startPoint y: 117, endPoint x: -12, endPoint y: 120, distance: 7.9
click at [0, 120] on html "Kết quả tìm kiếm ( 1 ) Bộ lọc Gửi 3 ngày gần nhất Mã ĐH Trạng thái Món hàng Thu…" at bounding box center [385, 190] width 771 height 381
click at [132, 142] on div "0903767299 - cuong" at bounding box center [115, 143] width 99 height 10
type input "0903767299"
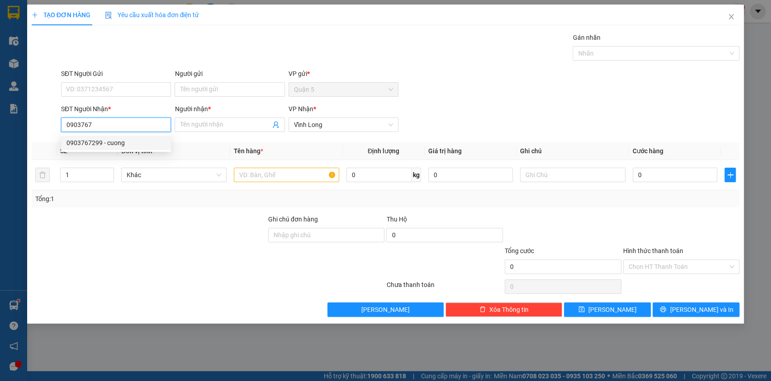
type input "cuong"
type input "20.000"
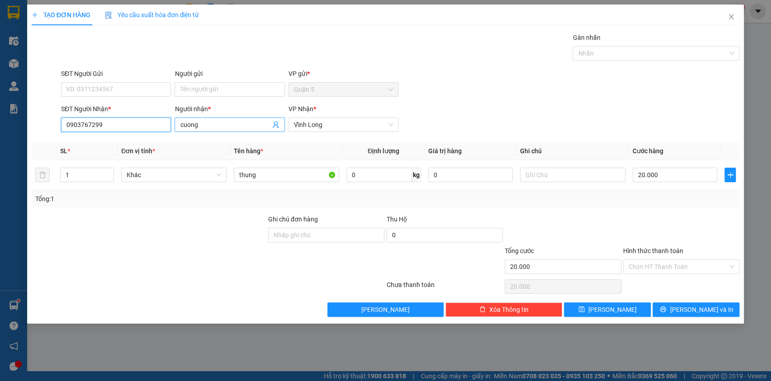
type input "0903767299"
drag, startPoint x: 194, startPoint y: 125, endPoint x: 154, endPoint y: 121, distance: 39.5
click at [154, 121] on div "SĐT Người Nhận * 0903767299 Người nhận * cuong cuong VP Nhận * Vĩnh Long" at bounding box center [400, 120] width 682 height 32
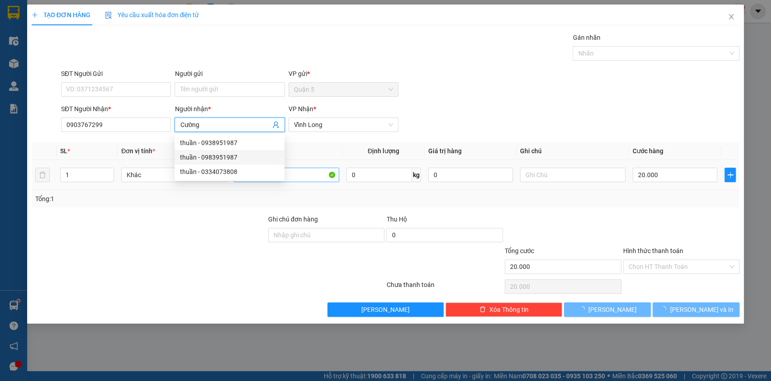
type input "Cường"
click at [309, 175] on input "thung" at bounding box center [286, 175] width 105 height 14
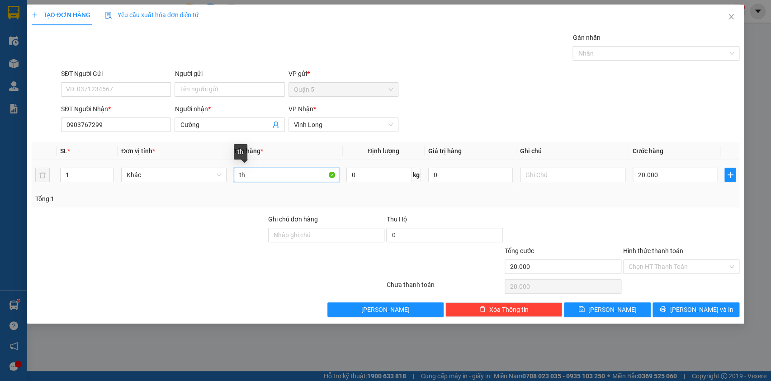
type input "t"
type input "Gói"
drag, startPoint x: 513, startPoint y: 167, endPoint x: 704, endPoint y: 179, distance: 191.2
click at [646, 184] on tr "1 Khác Gói 0 kg 0 20.000" at bounding box center [386, 175] width 708 height 30
click at [663, 175] on input "20.000" at bounding box center [675, 175] width 85 height 14
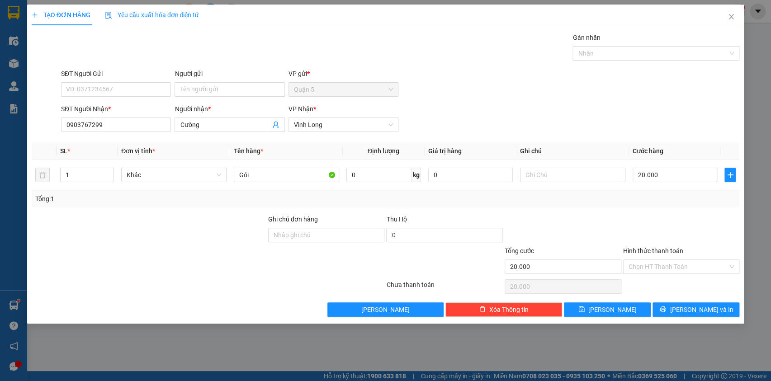
click at [677, 199] on div "Tổng: 1" at bounding box center [385, 199] width 701 height 10
type input "0"
type input "20.000"
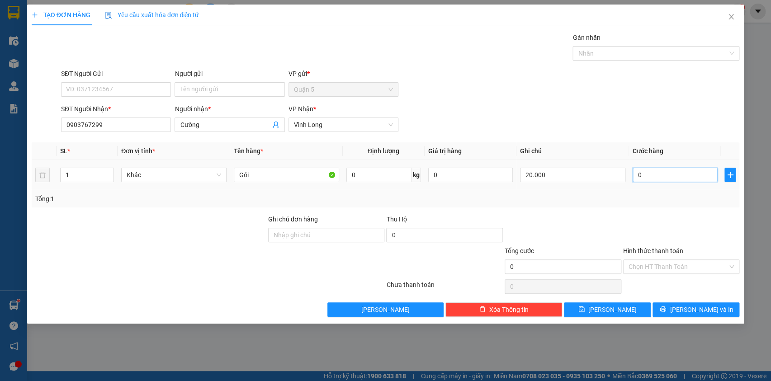
click at [664, 175] on input "0" at bounding box center [675, 175] width 85 height 14
drag, startPoint x: 552, startPoint y: 175, endPoint x: 483, endPoint y: 175, distance: 68.3
click at [484, 175] on tr "1 Khác Gói 0 kg 0 20.000 0" at bounding box center [386, 175] width 708 height 30
click at [677, 176] on input "0" at bounding box center [675, 175] width 85 height 14
click at [659, 266] on input "Hình thức thanh toán" at bounding box center [678, 267] width 99 height 14
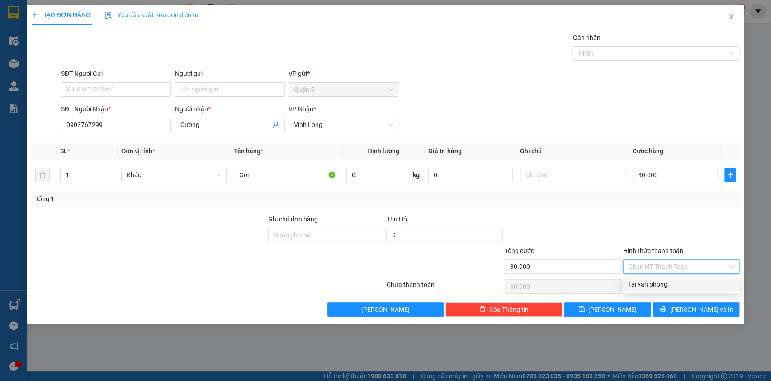
click at [661, 288] on div "Tại văn phòng" at bounding box center [681, 284] width 106 height 10
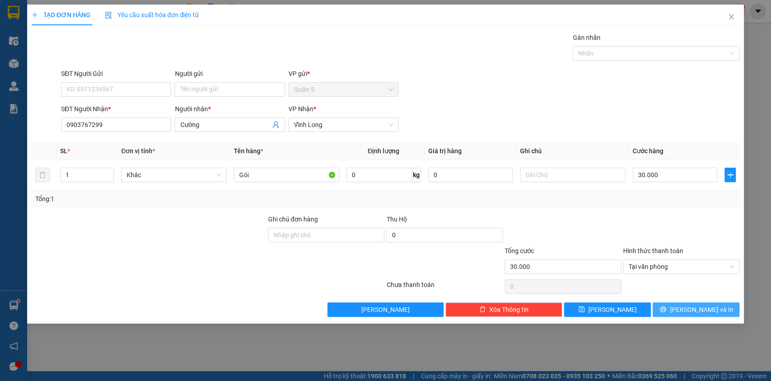
click at [678, 307] on button "[PERSON_NAME] và In" at bounding box center [696, 310] width 87 height 14
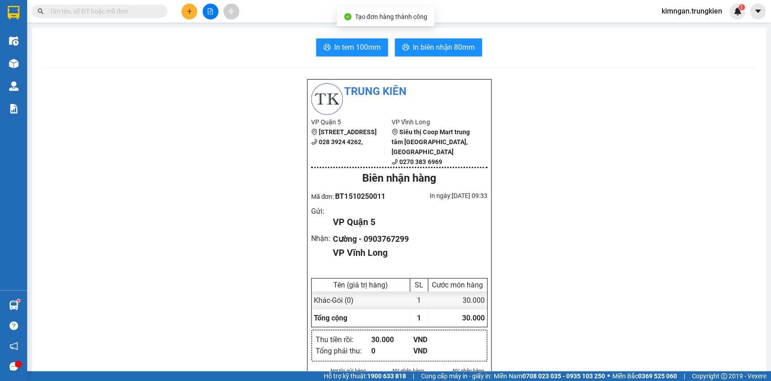
click at [454, 43] on span "In biên nhận 80mm" at bounding box center [444, 47] width 62 height 11
click at [355, 45] on span "In tem 100mm" at bounding box center [357, 47] width 47 height 11
click at [182, 11] on button at bounding box center [189, 12] width 16 height 16
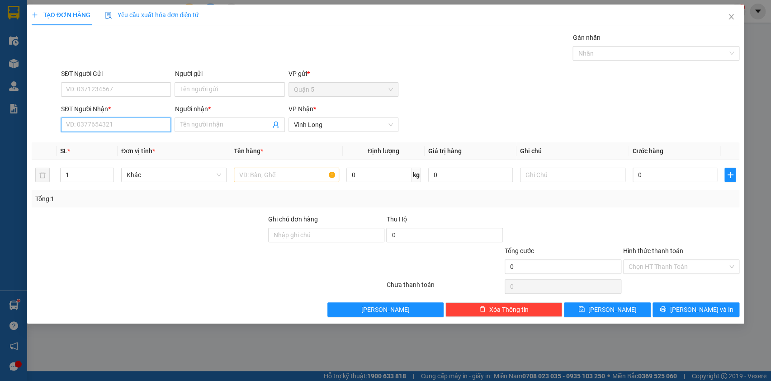
drag, startPoint x: 128, startPoint y: 124, endPoint x: 124, endPoint y: 127, distance: 5.2
click at [127, 124] on input "SĐT Người Nhận *" at bounding box center [116, 125] width 110 height 14
click at [154, 144] on div "0786727872 - Phương" at bounding box center [115, 143] width 99 height 10
type input "0786727872"
type input "Phương"
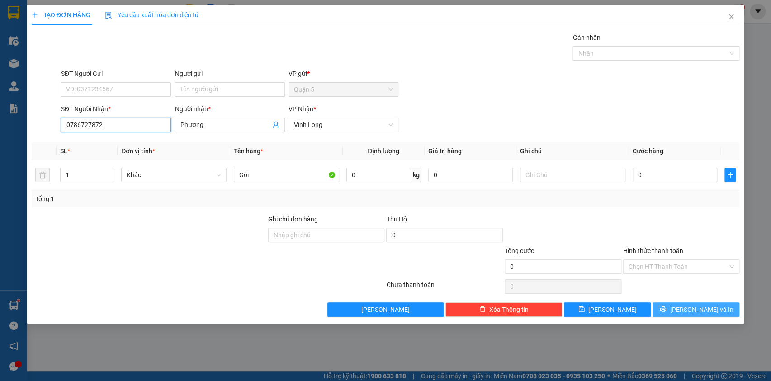
type input "0786727872"
click at [705, 312] on span "[PERSON_NAME] và In" at bounding box center [701, 310] width 63 height 10
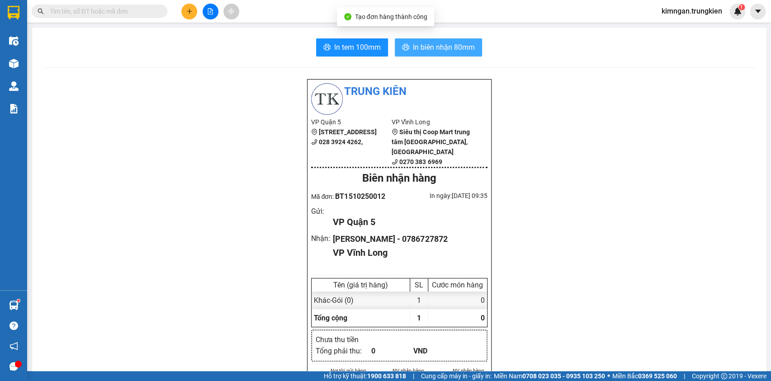
click at [420, 52] on span "In biên nhận 80mm" at bounding box center [444, 47] width 62 height 11
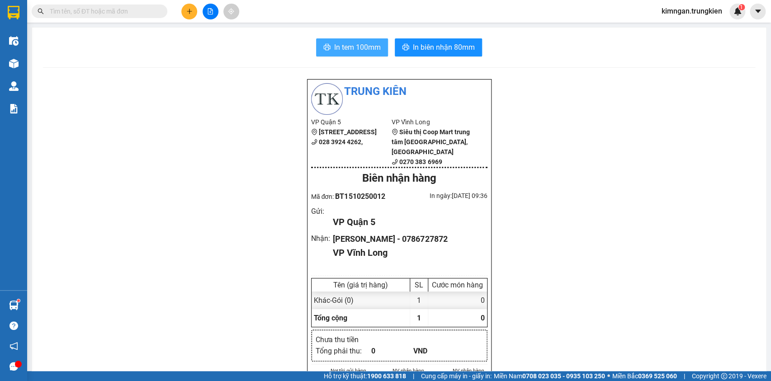
click at [355, 47] on span "In tem 100mm" at bounding box center [357, 47] width 47 height 11
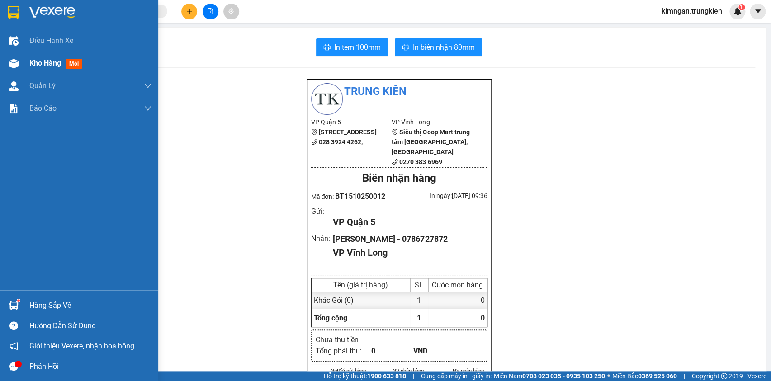
click at [47, 68] on div "Kho hàng mới" at bounding box center [90, 63] width 122 height 23
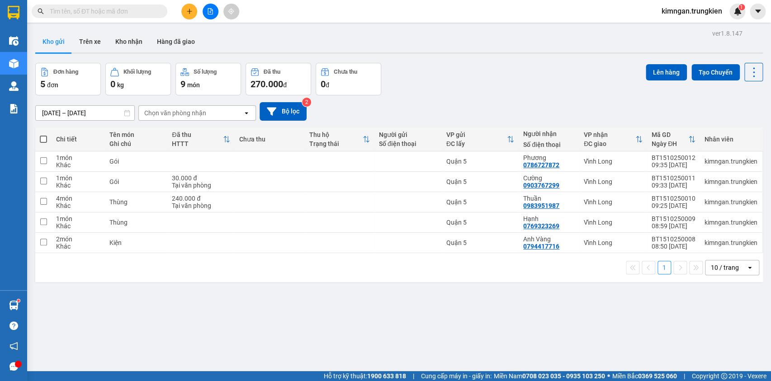
click at [43, 142] on span at bounding box center [43, 139] width 7 height 7
click at [43, 135] on input "checkbox" at bounding box center [43, 135] width 0 height 0
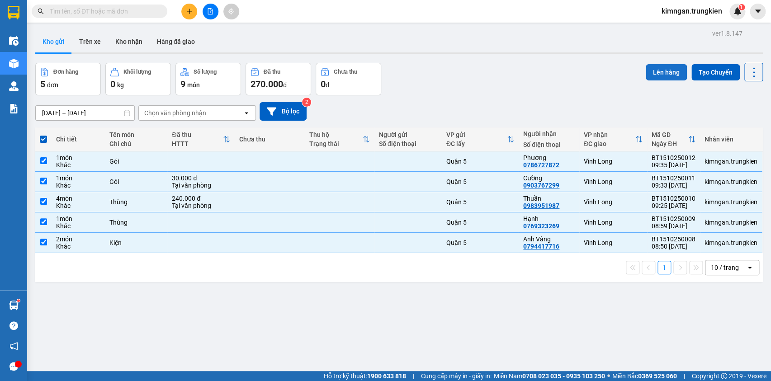
click at [656, 68] on button "Lên hàng" at bounding box center [666, 72] width 41 height 16
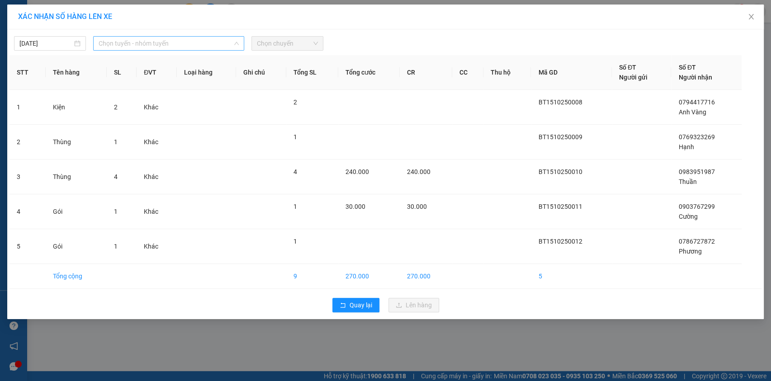
click at [217, 48] on span "Chọn tuyến - nhóm tuyến" at bounding box center [169, 44] width 140 height 14
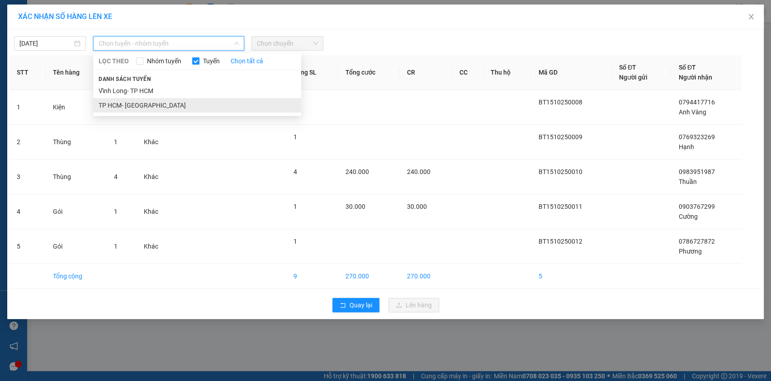
drag, startPoint x: 191, startPoint y: 96, endPoint x: 194, endPoint y: 104, distance: 8.2
click at [194, 104] on ul "Vĩnh Long- TP HCM TP HCM- Vĩnh Long" at bounding box center [197, 98] width 208 height 29
click at [194, 104] on li "TP HCM- Vĩnh Long" at bounding box center [197, 105] width 208 height 14
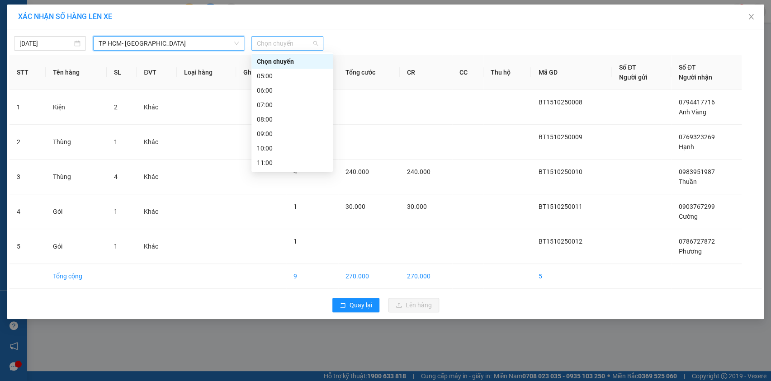
click at [280, 39] on span "Chọn chuyến" at bounding box center [287, 44] width 61 height 14
click at [294, 148] on div "10:00" at bounding box center [292, 148] width 71 height 10
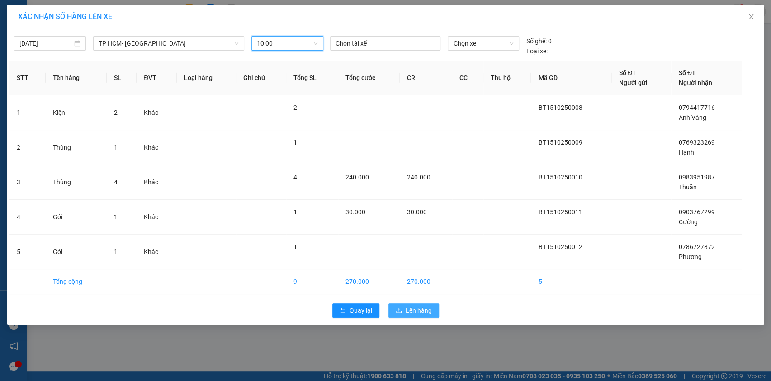
click at [401, 307] on button "Lên hàng" at bounding box center [413, 310] width 51 height 14
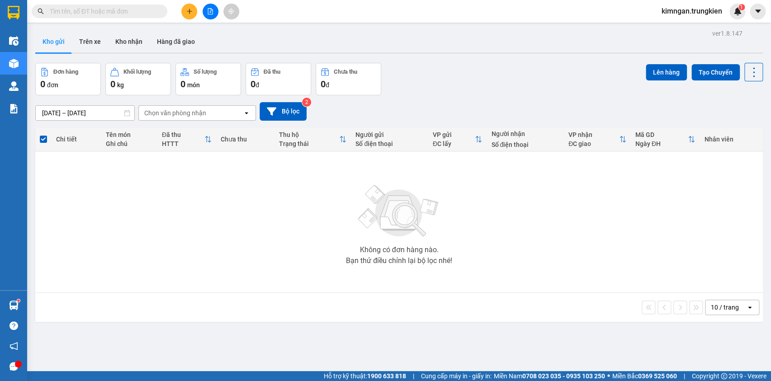
click at [146, 11] on input "text" at bounding box center [103, 11] width 107 height 10
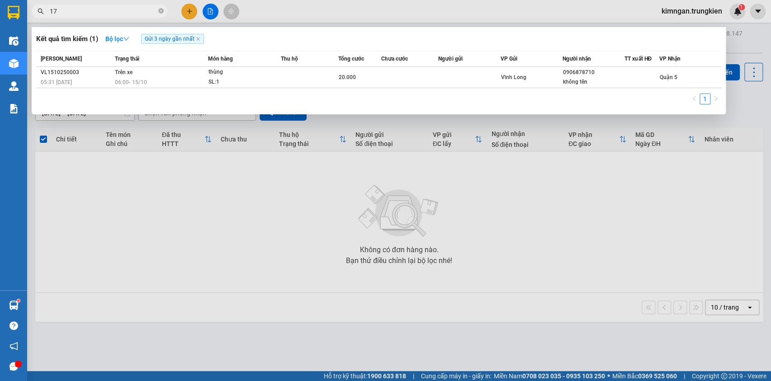
type input "171"
click at [163, 13] on icon "close-circle" at bounding box center [160, 10] width 5 height 5
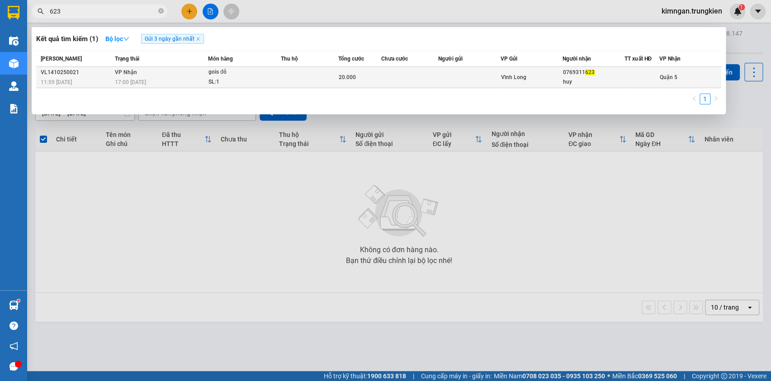
type input "623"
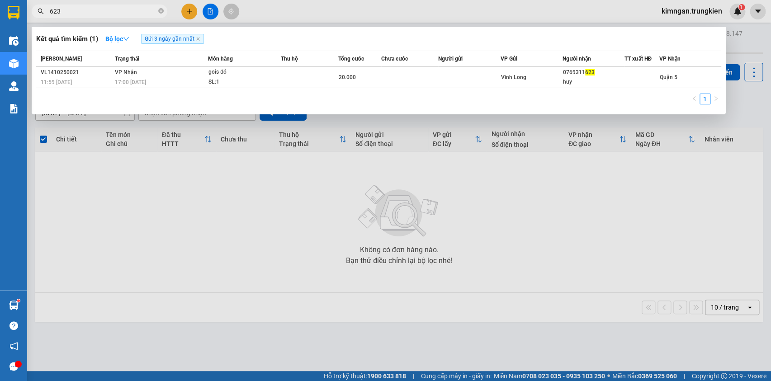
click at [185, 13] on div at bounding box center [385, 190] width 771 height 381
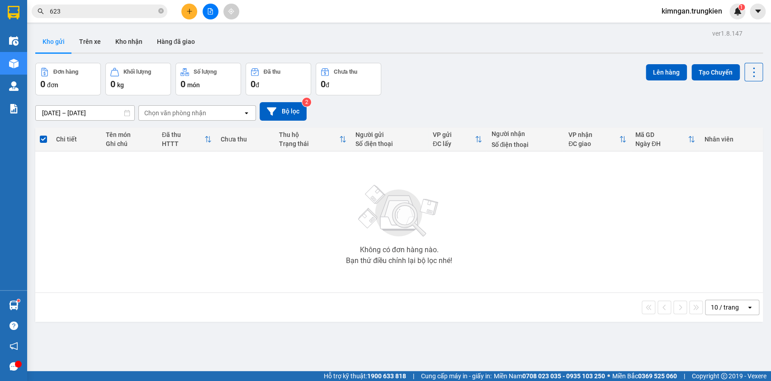
click at [183, 12] on button at bounding box center [189, 12] width 16 height 16
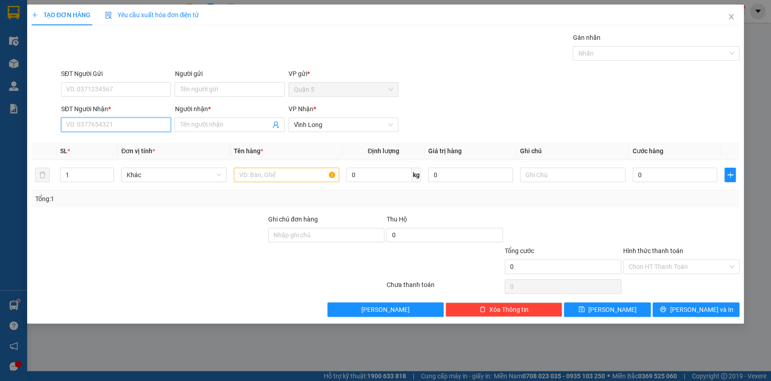
click at [118, 123] on input "SĐT Người Nhận *" at bounding box center [116, 125] width 110 height 14
click at [124, 145] on div "0932575668 - DAO" at bounding box center [115, 143] width 99 height 10
type input "0932575668"
type input "DAO"
type input "0932575668"
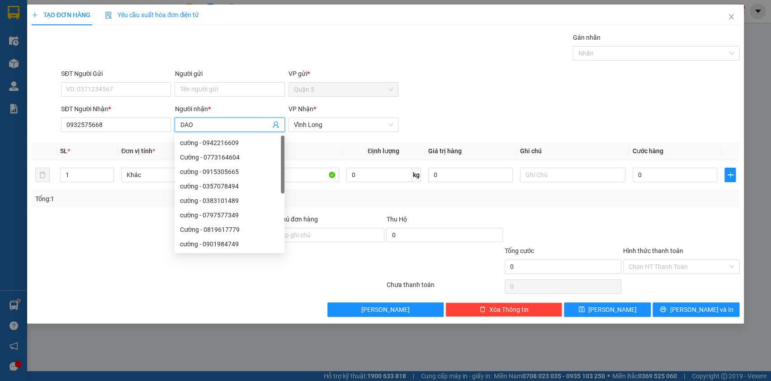
drag, startPoint x: 204, startPoint y: 124, endPoint x: 146, endPoint y: 134, distance: 59.2
click at [150, 134] on div "SĐT Người Nhận * 0932575668 Người nhận * DAO VP Nhận * Vĩnh Long" at bounding box center [400, 120] width 682 height 32
type input "D"
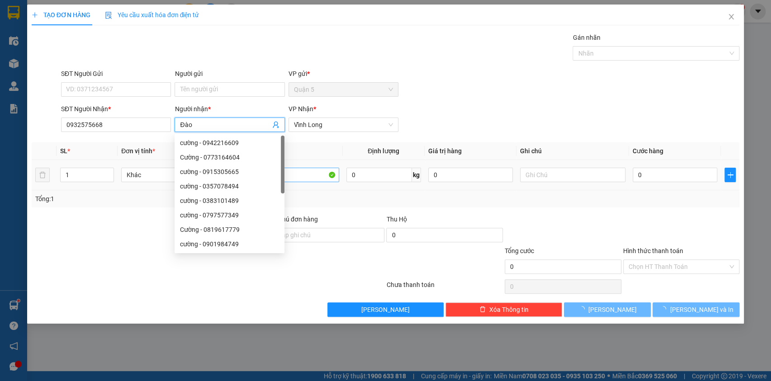
type input "Đào"
click at [313, 177] on input "Giỏ" at bounding box center [286, 175] width 105 height 14
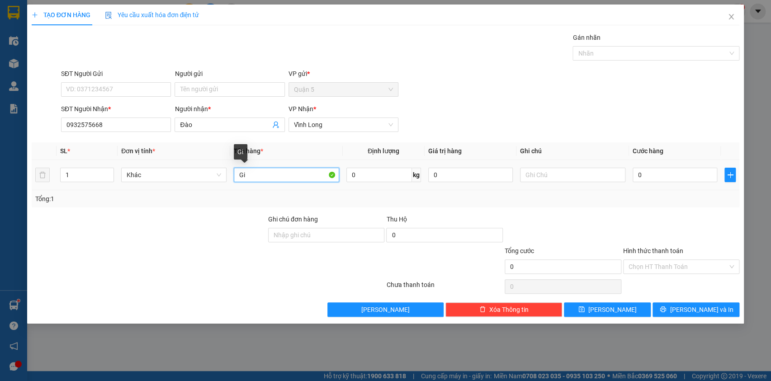
type input "G"
click at [691, 306] on span "[PERSON_NAME] và In" at bounding box center [701, 310] width 63 height 10
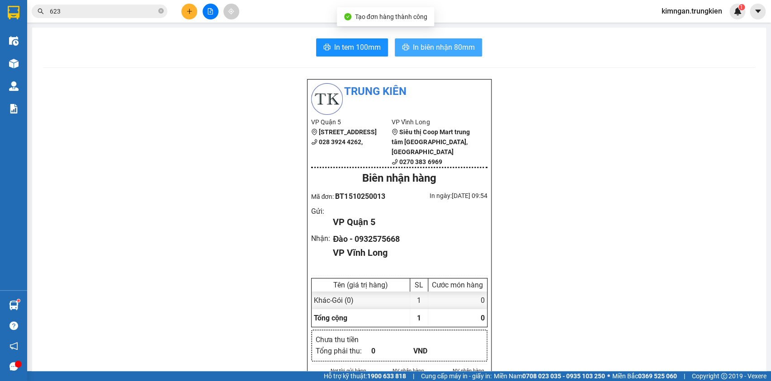
drag, startPoint x: 433, startPoint y: 32, endPoint x: 433, endPoint y: 44, distance: 11.8
drag, startPoint x: 436, startPoint y: 48, endPoint x: 431, endPoint y: 37, distance: 12.4
click at [433, 45] on span "In biên nhận 80mm" at bounding box center [444, 47] width 62 height 11
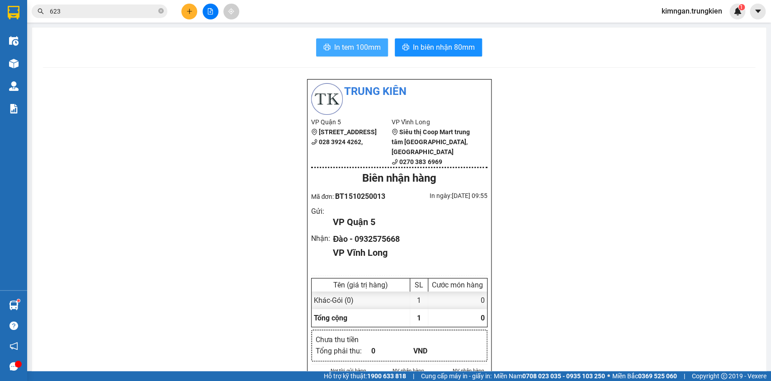
click at [349, 51] on span "In tem 100mm" at bounding box center [357, 47] width 47 height 11
click at [185, 13] on button at bounding box center [189, 12] width 16 height 16
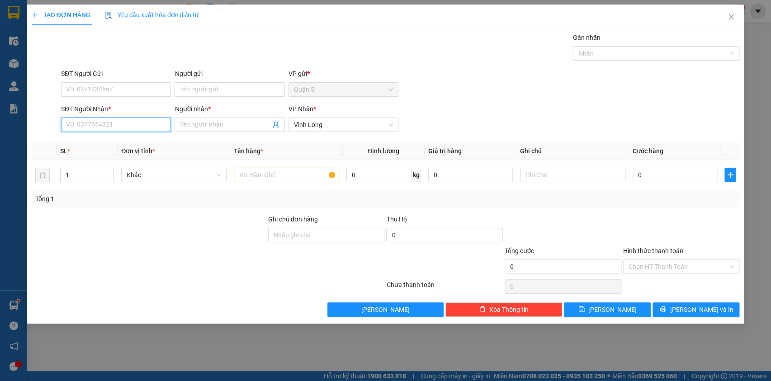
click at [100, 128] on input "SĐT Người Nhận *" at bounding box center [116, 125] width 110 height 14
type input "417"
click at [126, 147] on div "0936407417 - Đa Phát" at bounding box center [115, 143] width 99 height 10
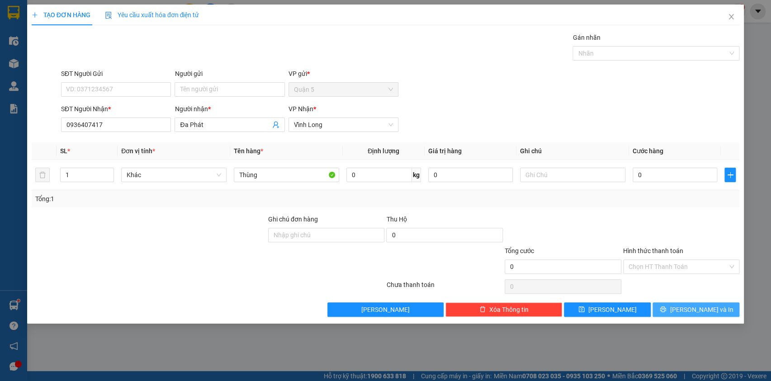
drag, startPoint x: 691, startPoint y: 297, endPoint x: 688, endPoint y: 304, distance: 7.5
click at [691, 297] on div "Transit Pickup Surcharge Ids Transit Deliver Surcharge Ids Transit Deliver Surc…" at bounding box center [386, 175] width 708 height 284
click at [686, 311] on button "[PERSON_NAME] và In" at bounding box center [696, 310] width 87 height 14
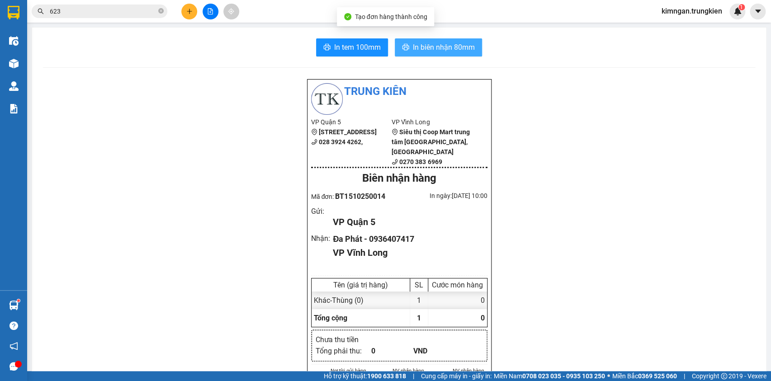
click at [418, 53] on span "In biên nhận 80mm" at bounding box center [444, 47] width 62 height 11
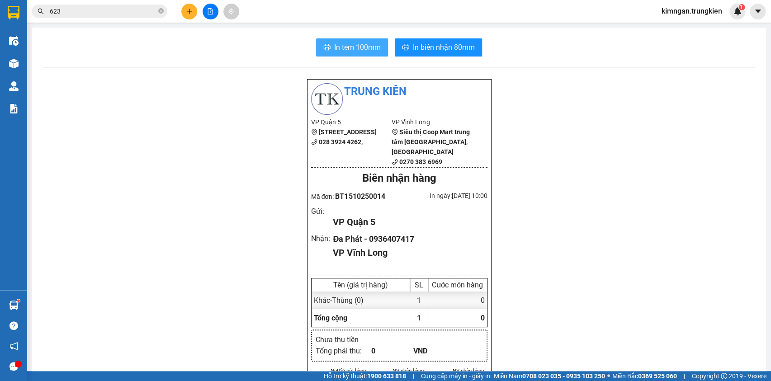
click at [356, 47] on span "In tem 100mm" at bounding box center [357, 47] width 47 height 11
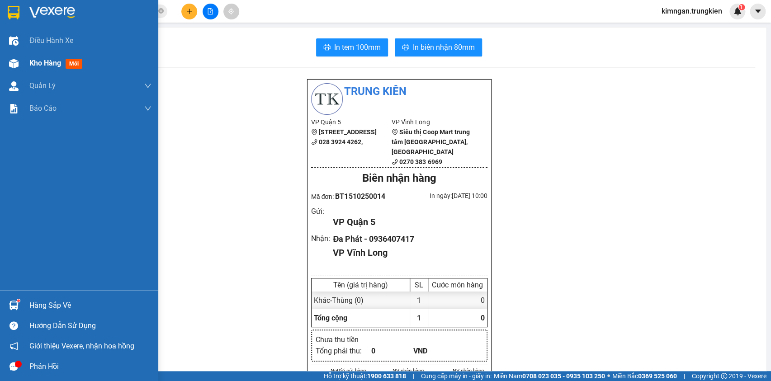
click at [24, 64] on div "Kho hàng mới" at bounding box center [79, 63] width 158 height 23
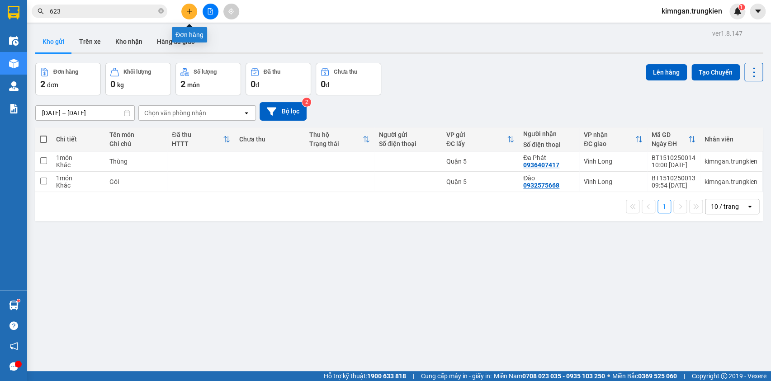
click at [187, 13] on icon "plus" at bounding box center [189, 11] width 6 height 6
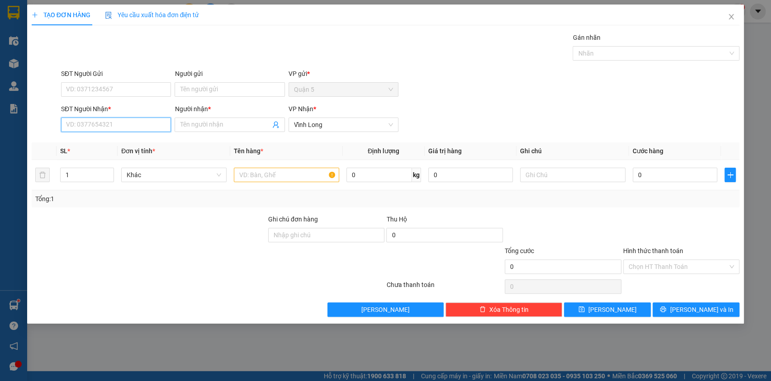
click at [124, 128] on input "SĐT Người Nhận *" at bounding box center [116, 125] width 110 height 14
drag, startPoint x: 130, startPoint y: 151, endPoint x: 135, endPoint y: 143, distance: 9.8
click at [135, 143] on div "0943951395 - Duyên 0355903395 - chi" at bounding box center [116, 150] width 110 height 29
click at [135, 143] on div "0943951395 - Duyên" at bounding box center [115, 143] width 99 height 10
type input "0943951395"
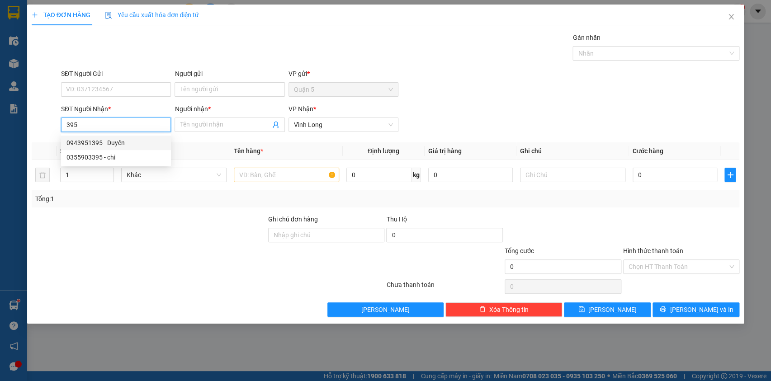
type input "Duyên"
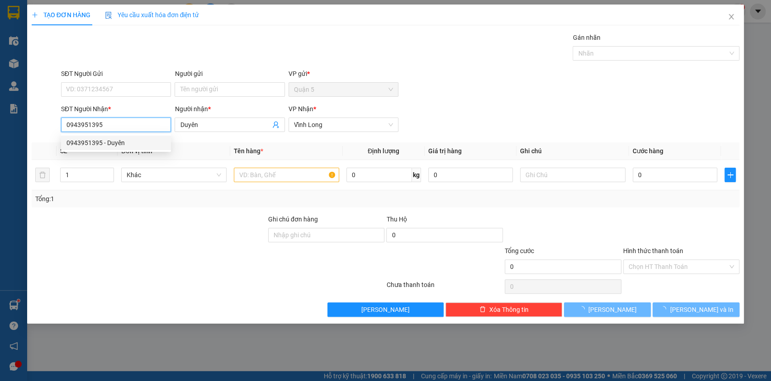
type input "50.000"
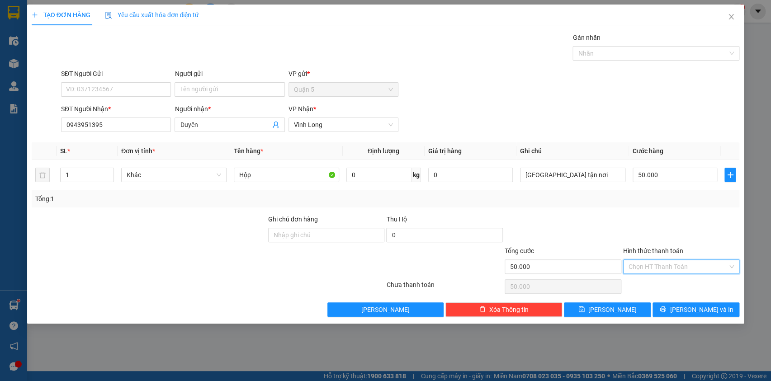
drag, startPoint x: 689, startPoint y: 261, endPoint x: 688, endPoint y: 273, distance: 12.2
click at [689, 260] on input "Hình thức thanh toán" at bounding box center [678, 267] width 99 height 14
click at [682, 279] on div "Tại văn phòng" at bounding box center [681, 284] width 117 height 14
drag, startPoint x: 678, startPoint y: 317, endPoint x: 679, endPoint y: 312, distance: 4.6
click at [678, 314] on div "TẠO ĐƠN HÀNG Yêu cầu xuất hóa đơn điện tử Transit Pickup Surcharge Ids Transit …" at bounding box center [385, 164] width 717 height 319
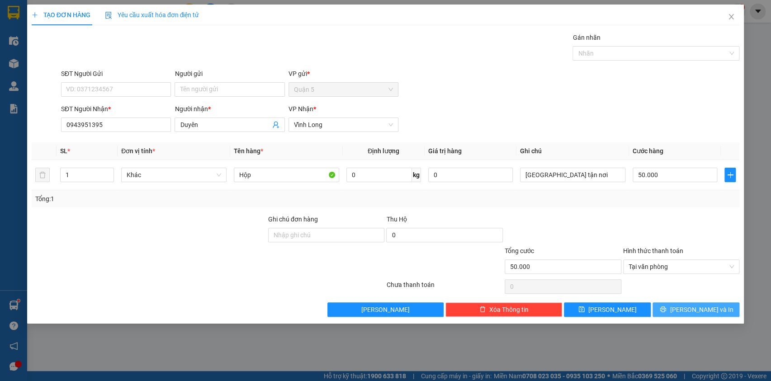
click at [676, 305] on button "[PERSON_NAME] và In" at bounding box center [696, 310] width 87 height 14
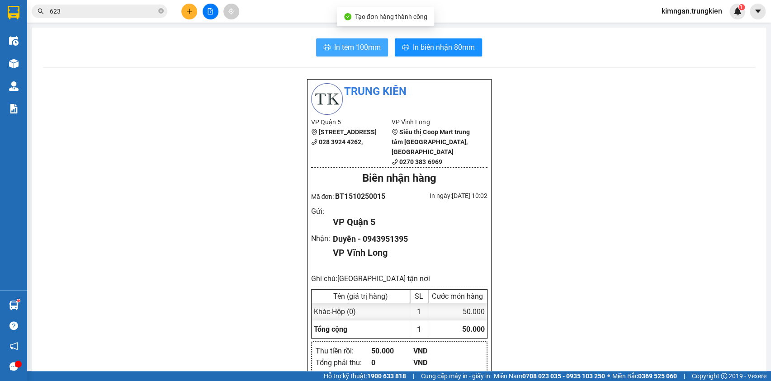
click at [343, 49] on span "In tem 100mm" at bounding box center [357, 47] width 47 height 11
click at [440, 49] on span "In biên nhận 80mm" at bounding box center [444, 47] width 62 height 11
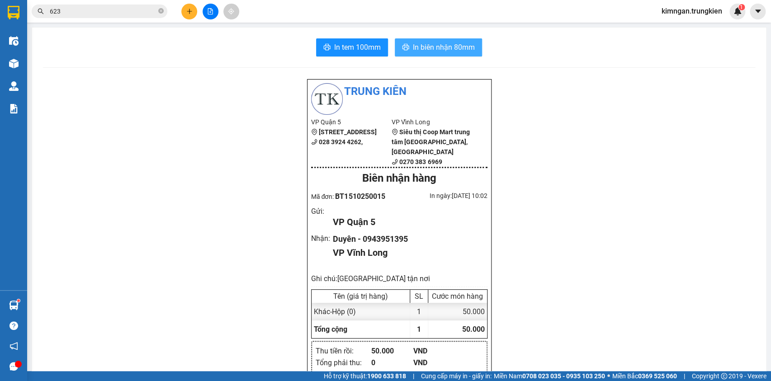
click at [440, 46] on span "In biên nhận 80mm" at bounding box center [444, 47] width 62 height 11
click at [189, 11] on icon "plus" at bounding box center [189, 11] width 5 height 0
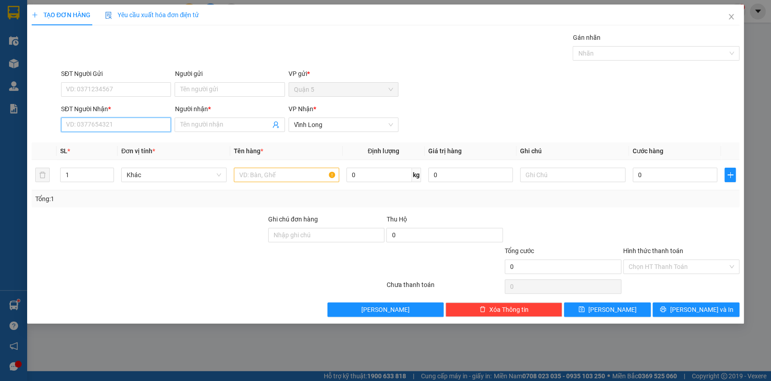
click at [122, 127] on input "SĐT Người Nhận *" at bounding box center [116, 125] width 110 height 14
click at [154, 143] on div "0908366754 - Phượng" at bounding box center [115, 143] width 99 height 10
type input "0908366754"
type input "Phượng"
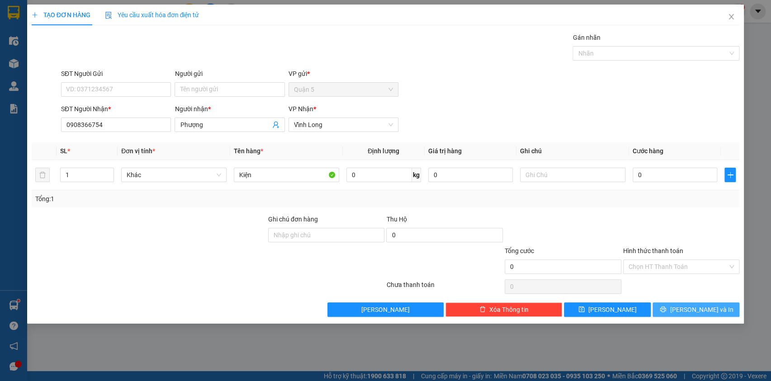
click at [680, 314] on button "[PERSON_NAME] và In" at bounding box center [696, 310] width 87 height 14
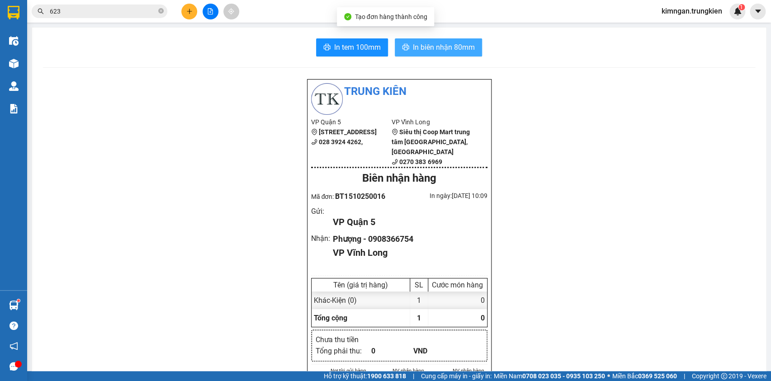
click at [413, 43] on span "In biên nhận 80mm" at bounding box center [444, 47] width 62 height 11
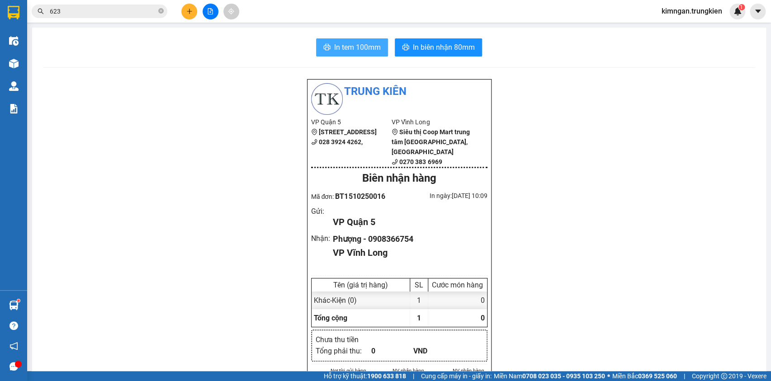
click at [350, 50] on span "In tem 100mm" at bounding box center [357, 47] width 47 height 11
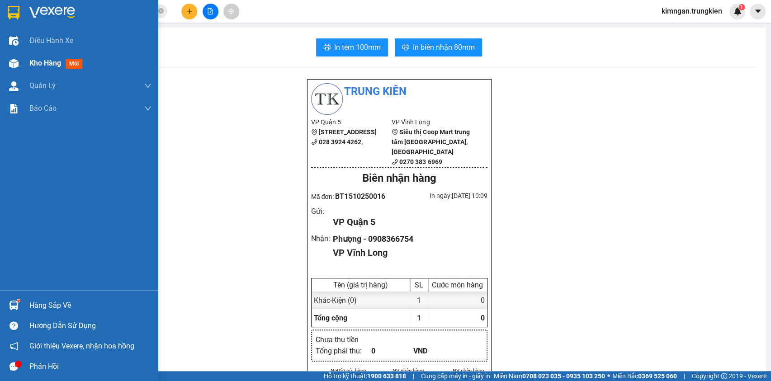
drag, startPoint x: 35, startPoint y: 71, endPoint x: 42, endPoint y: 77, distance: 8.7
click at [34, 72] on div "Kho hàng mới" at bounding box center [90, 63] width 122 height 23
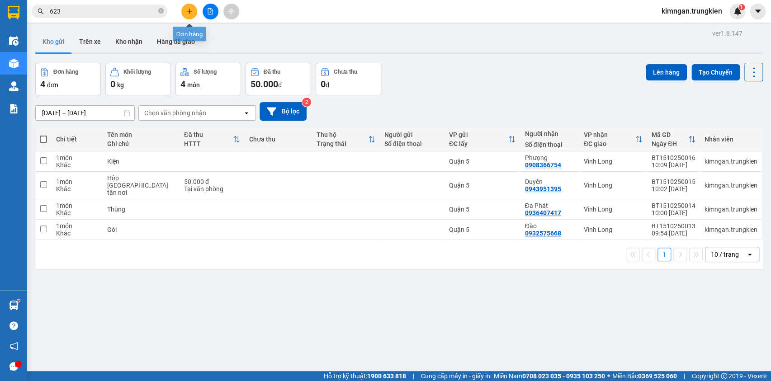
click at [192, 11] on icon "plus" at bounding box center [189, 11] width 6 height 6
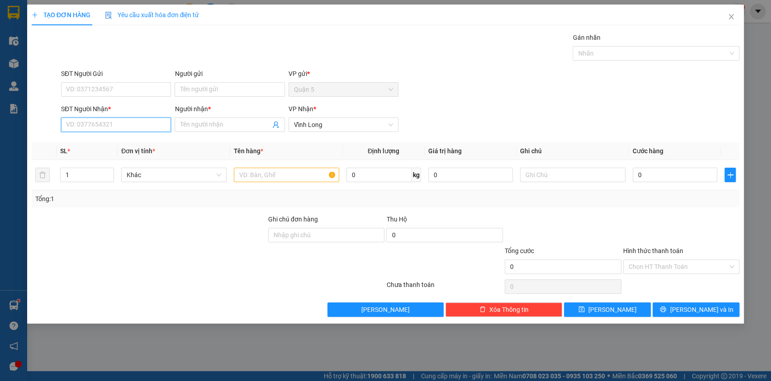
click at [115, 122] on input "SĐT Người Nhận *" at bounding box center [116, 125] width 110 height 14
click at [125, 146] on div "0914470941 - Nghĩa" at bounding box center [115, 143] width 99 height 10
type input "0914470941"
type input "Nghĩa"
type input "50.000"
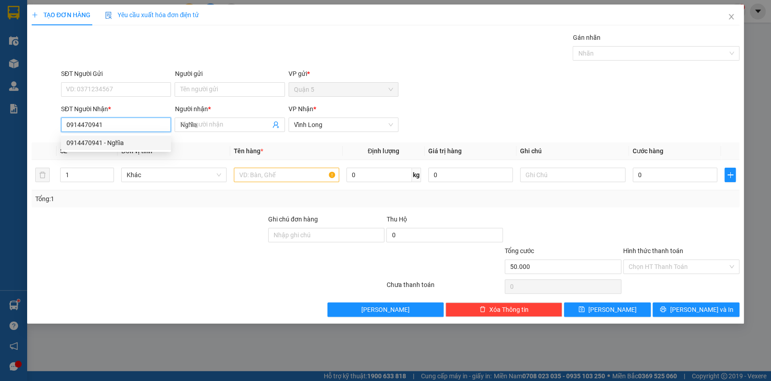
type input "50.000"
type input "0914470941"
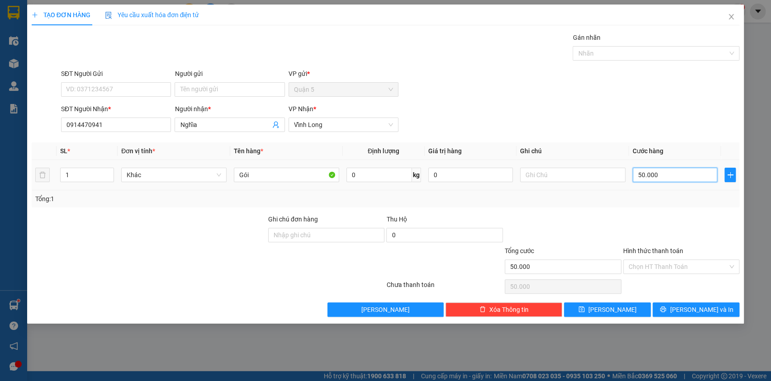
click at [659, 174] on input "50.000" at bounding box center [675, 175] width 85 height 14
type input "0"
type input "3"
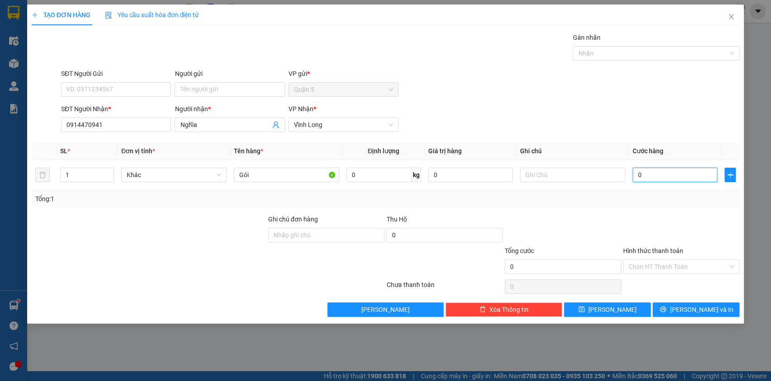
type input "3"
type input "030"
type input "30"
click at [654, 269] on input "Hình thức thanh toán" at bounding box center [678, 267] width 99 height 14
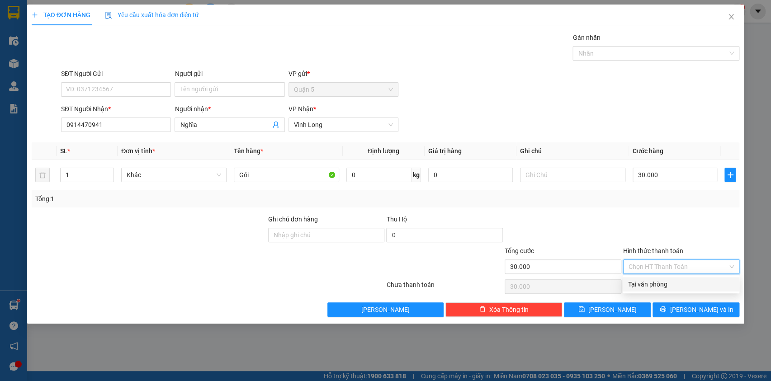
click at [655, 287] on div "Tại văn phòng" at bounding box center [681, 284] width 106 height 10
click at [698, 309] on span "[PERSON_NAME] và In" at bounding box center [701, 310] width 63 height 10
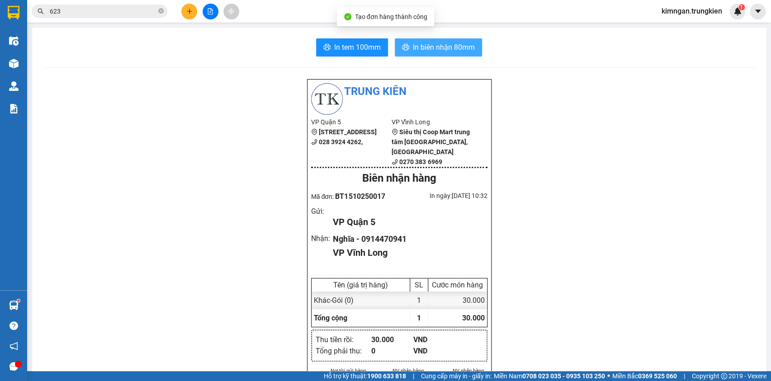
click at [437, 50] on span "In biên nhận 80mm" at bounding box center [444, 47] width 62 height 11
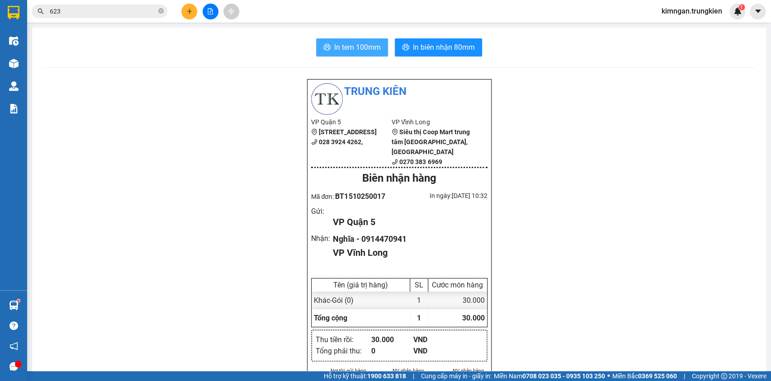
click at [361, 49] on span "In tem 100mm" at bounding box center [357, 47] width 47 height 11
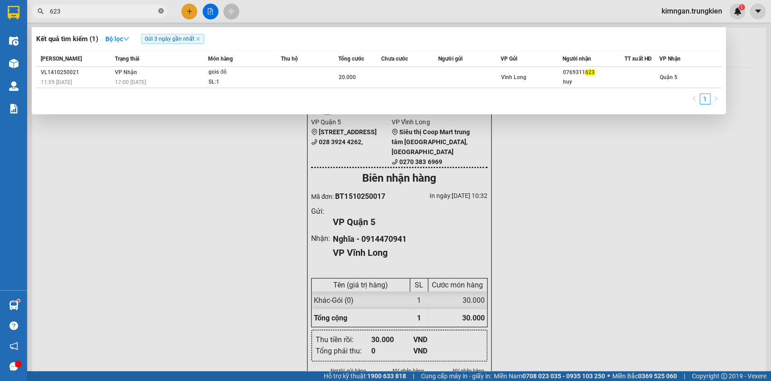
click at [160, 11] on icon "close-circle" at bounding box center [160, 10] width 5 height 5
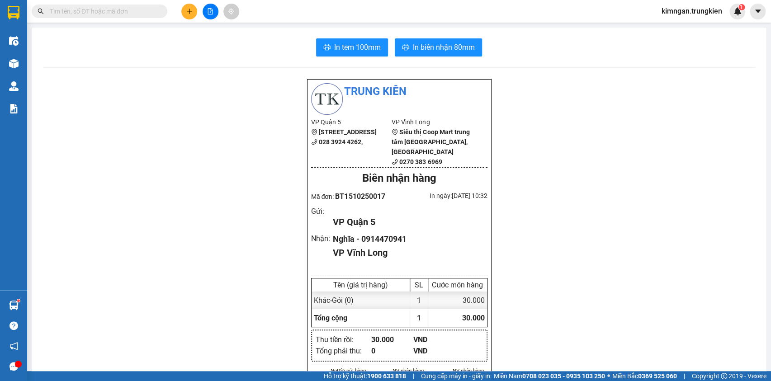
click at [140, 9] on input "text" at bounding box center [103, 11] width 107 height 10
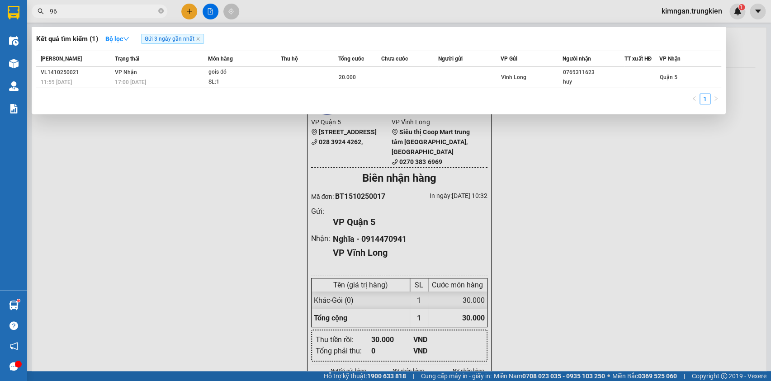
type input "969"
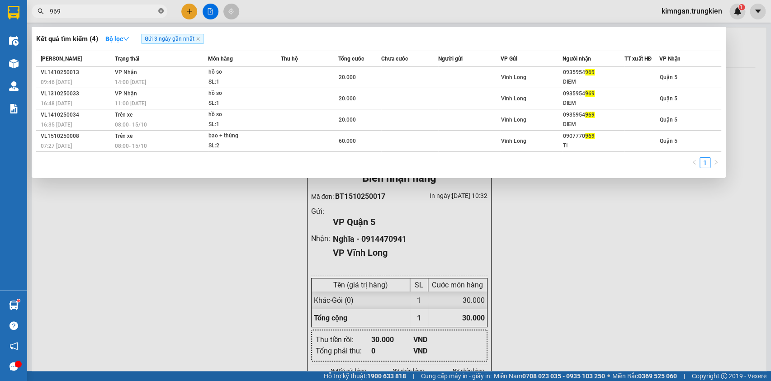
click at [158, 7] on span at bounding box center [160, 11] width 5 height 9
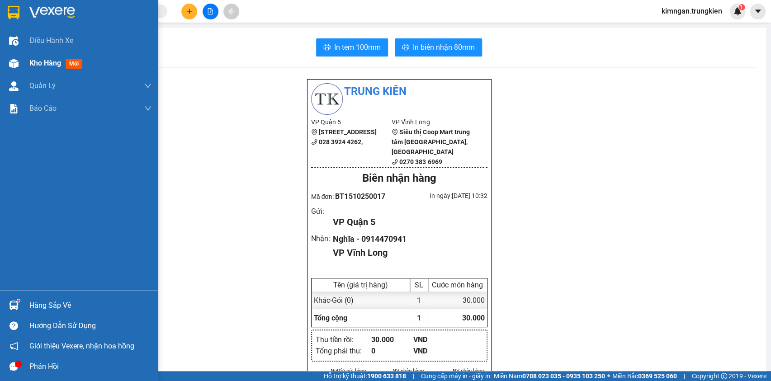
drag, startPoint x: 36, startPoint y: 66, endPoint x: 32, endPoint y: 71, distance: 5.8
click at [35, 66] on span "Kho hàng" at bounding box center [45, 63] width 32 height 9
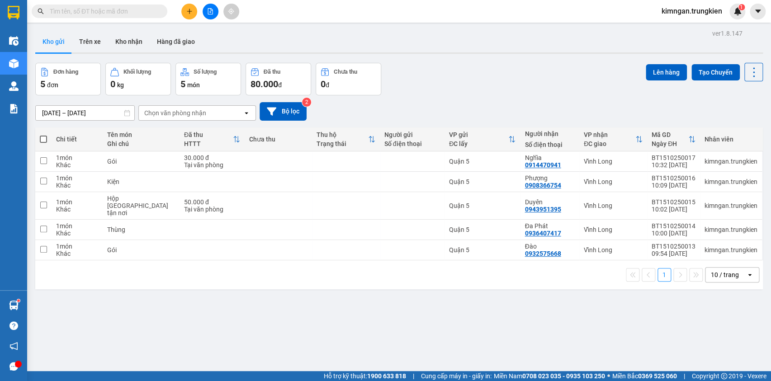
click at [43, 137] on span at bounding box center [43, 139] width 7 height 7
click at [43, 135] on input "checkbox" at bounding box center [43, 135] width 0 height 0
checkbox input "true"
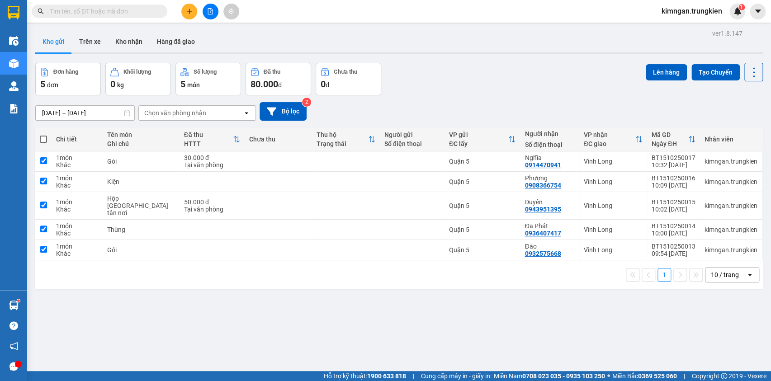
checkbox input "true"
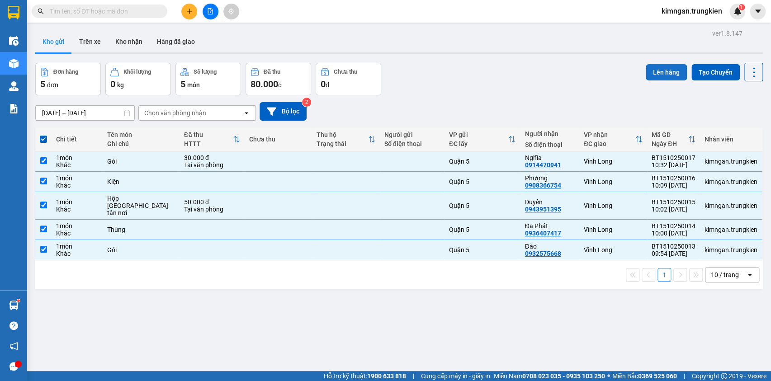
click at [653, 68] on button "Lên hàng" at bounding box center [666, 72] width 41 height 16
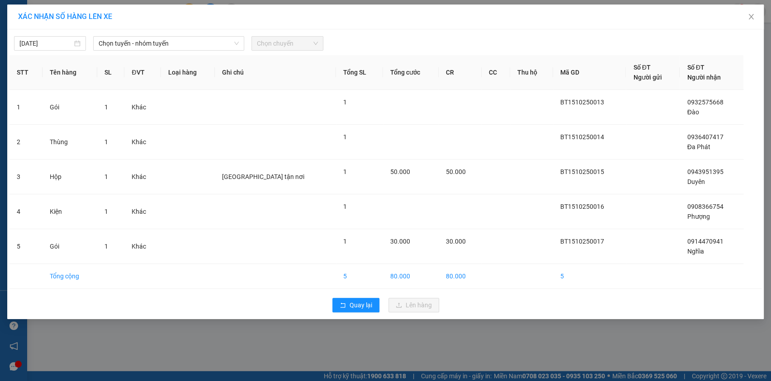
drag, startPoint x: 207, startPoint y: 41, endPoint x: 199, endPoint y: 52, distance: 12.9
click at [206, 41] on span "Chọn tuyến - nhóm tuyến" at bounding box center [169, 44] width 140 height 14
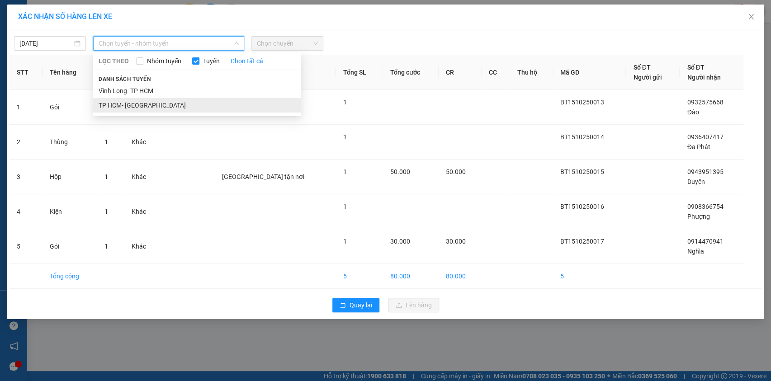
click at [168, 100] on li "TP HCM- Vĩnh Long" at bounding box center [197, 105] width 208 height 14
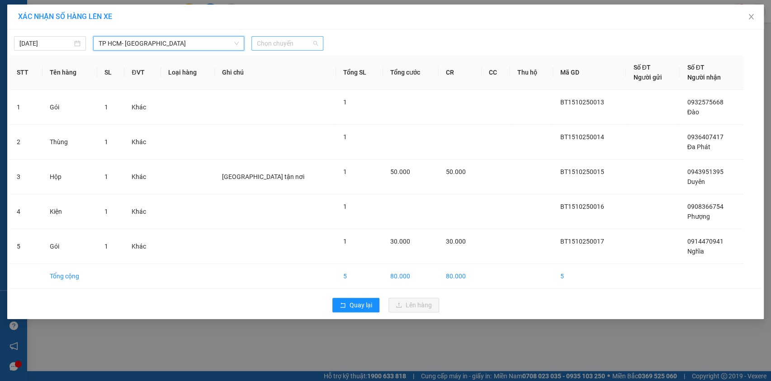
click at [284, 41] on span "Chọn chuyến" at bounding box center [287, 44] width 61 height 14
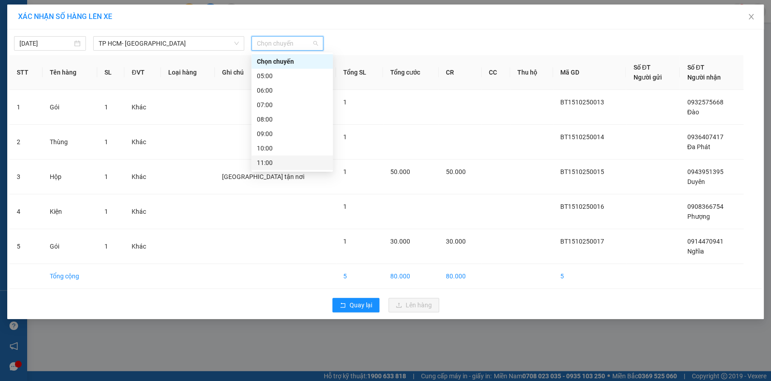
click at [287, 160] on div "11:00" at bounding box center [292, 163] width 71 height 10
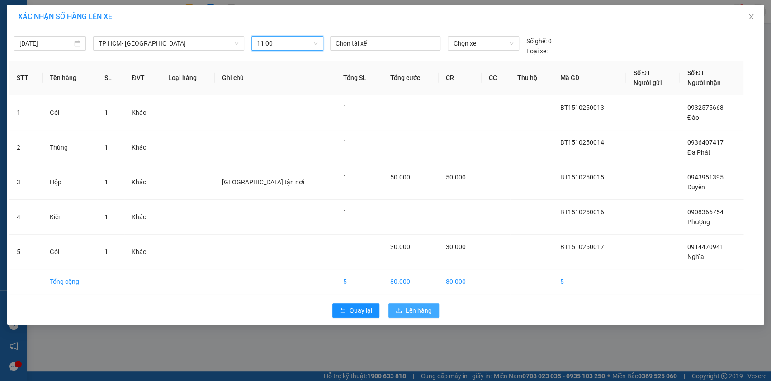
click at [419, 308] on span "Lên hàng" at bounding box center [419, 311] width 26 height 10
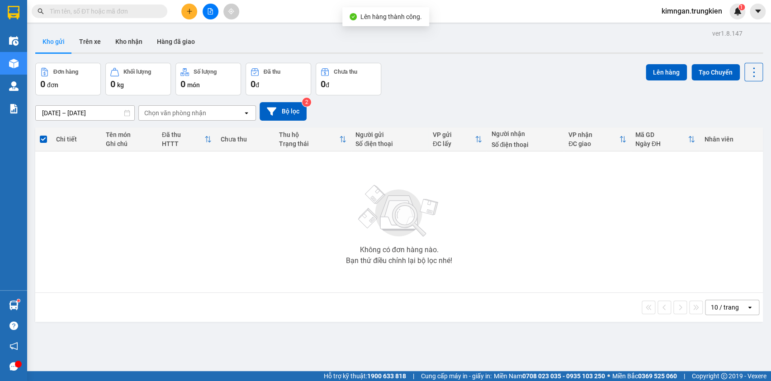
click at [188, 14] on icon "plus" at bounding box center [189, 11] width 6 height 6
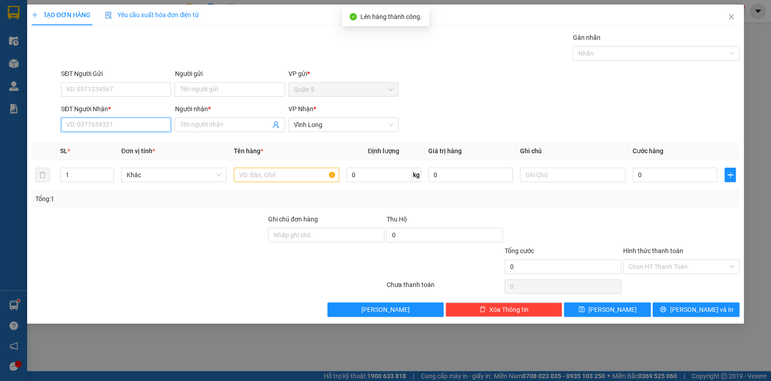
click at [122, 130] on input "SĐT Người Nhận *" at bounding box center [116, 125] width 110 height 14
click at [136, 146] on div "0945815559 - Thanh" at bounding box center [115, 143] width 99 height 10
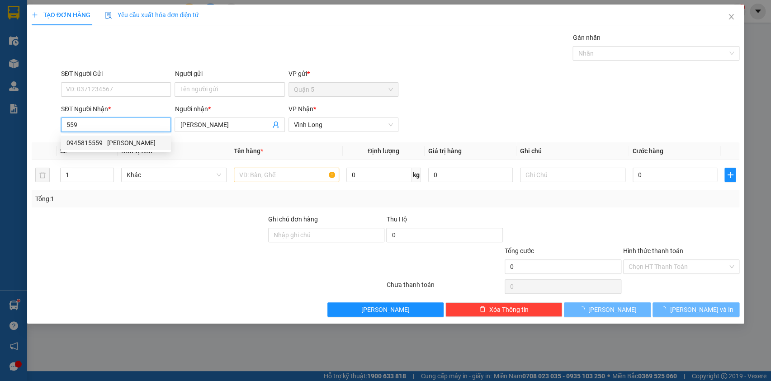
type input "0945815559"
type input "Thanh"
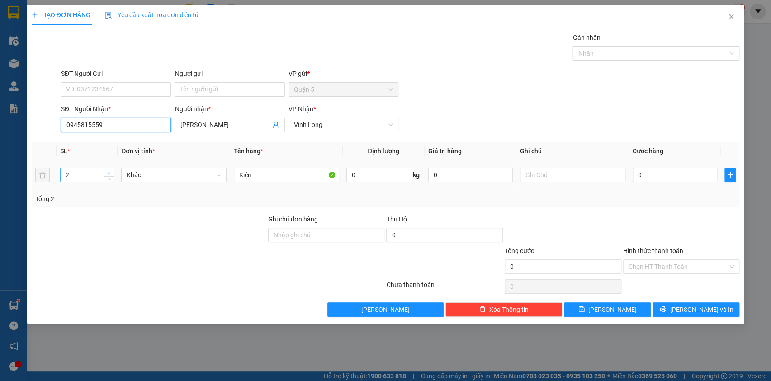
type input "0945815559"
type input "3"
click at [111, 173] on span "up" at bounding box center [108, 172] width 5 height 5
click at [691, 317] on div "TẠO ĐƠN HÀNG Yêu cầu xuất hóa đơn điện tử Transit Pickup Surcharge Ids Transit …" at bounding box center [385, 164] width 717 height 319
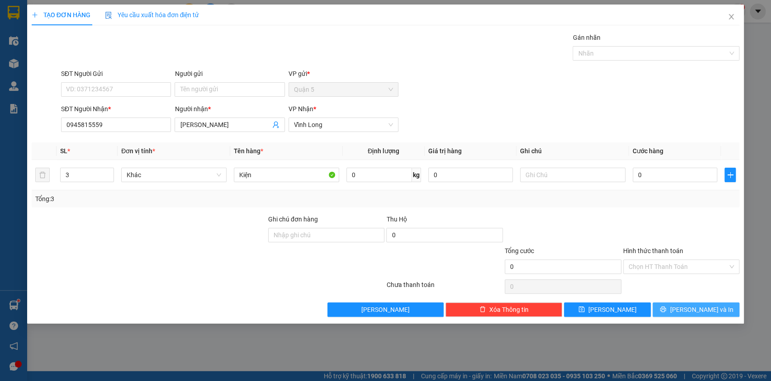
click at [690, 308] on span "[PERSON_NAME] và In" at bounding box center [701, 310] width 63 height 10
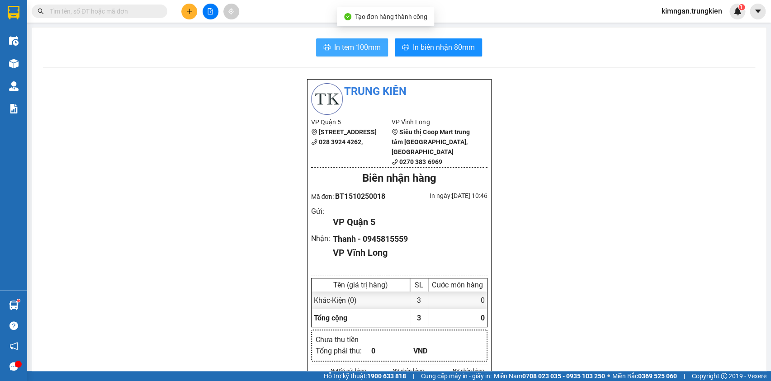
click at [340, 51] on span "In tem 100mm" at bounding box center [357, 47] width 47 height 11
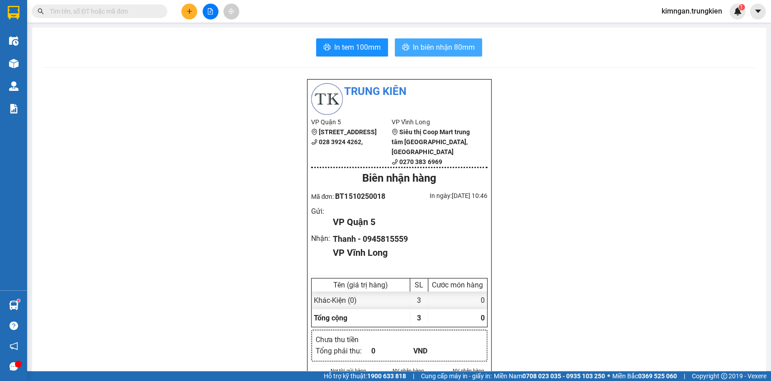
click at [447, 50] on span "In biên nhận 80mm" at bounding box center [444, 47] width 62 height 11
drag, startPoint x: 92, startPoint y: 14, endPoint x: 89, endPoint y: 7, distance: 7.3
click at [92, 13] on input "text" at bounding box center [103, 11] width 107 height 10
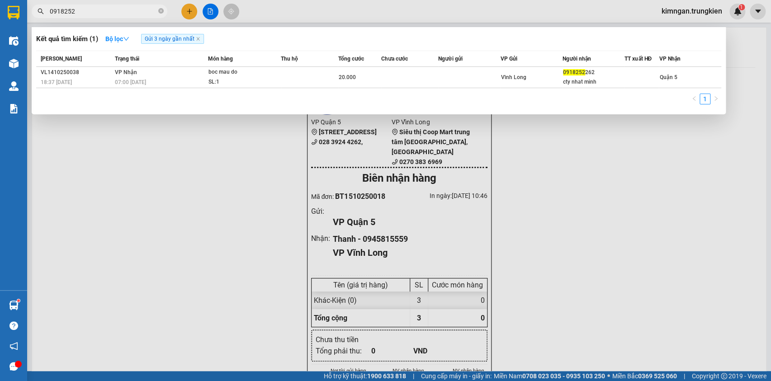
type input "0918252"
click at [191, 8] on div at bounding box center [385, 190] width 771 height 381
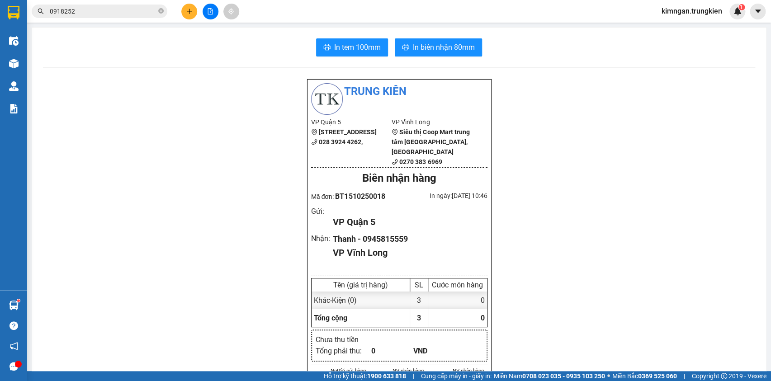
click at [192, 9] on icon "plus" at bounding box center [189, 11] width 6 height 6
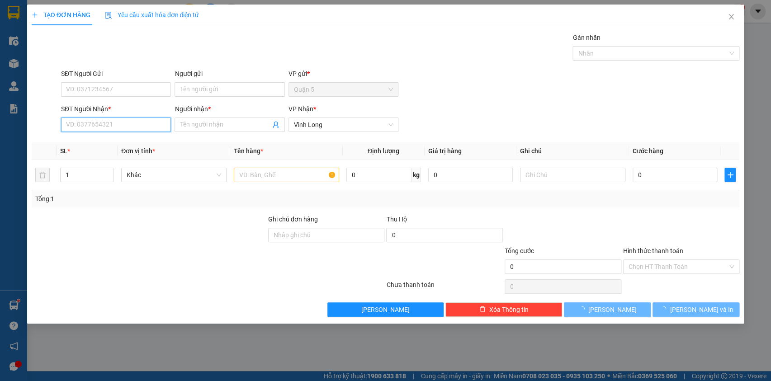
click at [131, 123] on input "SĐT Người Nhận *" at bounding box center [116, 125] width 110 height 14
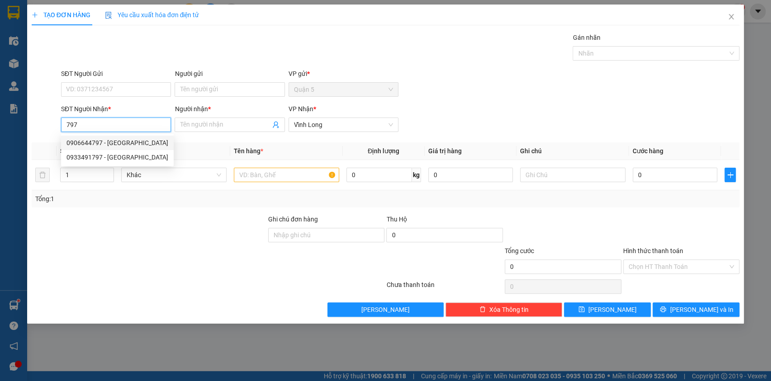
drag, startPoint x: 95, startPoint y: 125, endPoint x: 29, endPoint y: 124, distance: 66.0
click at [29, 124] on div "TẠO ĐƠN HÀNG Yêu cầu xuất hóa đơn điện tử Transit Pickup Surcharge Ids Transit …" at bounding box center [385, 164] width 717 height 319
click at [130, 142] on div "0396678797 - HOA" at bounding box center [115, 143] width 99 height 10
type input "0396678797"
type input "HOA"
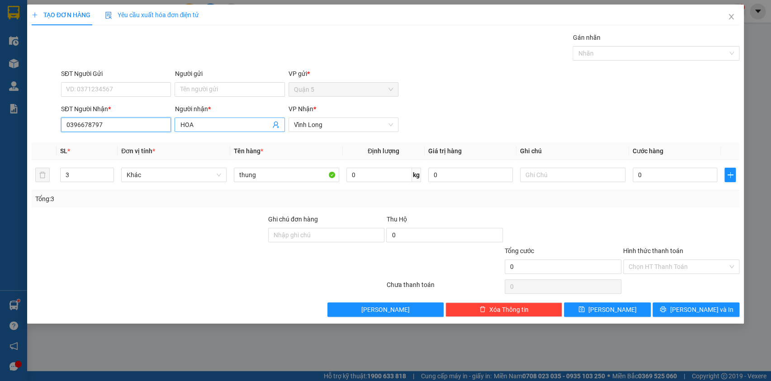
type input "0396678797"
drag, startPoint x: 217, startPoint y: 119, endPoint x: 151, endPoint y: 124, distance: 65.7
click at [184, 123] on input "HOA" at bounding box center [225, 125] width 90 height 10
drag, startPoint x: 151, startPoint y: 124, endPoint x: 159, endPoint y: 133, distance: 11.2
click at [159, 129] on input "0396678797" at bounding box center [116, 125] width 110 height 14
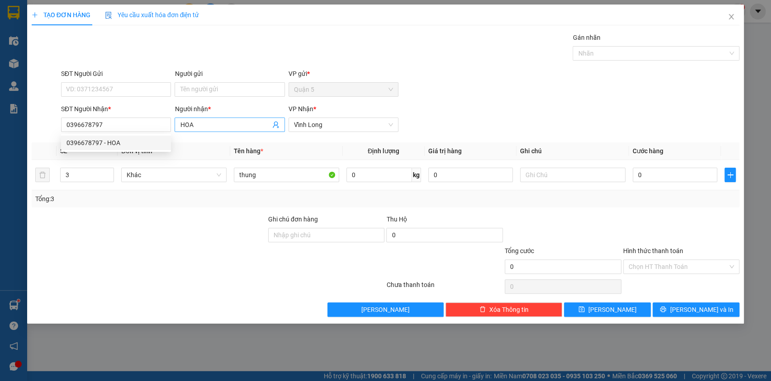
click at [220, 125] on input "HOA" at bounding box center [225, 125] width 90 height 10
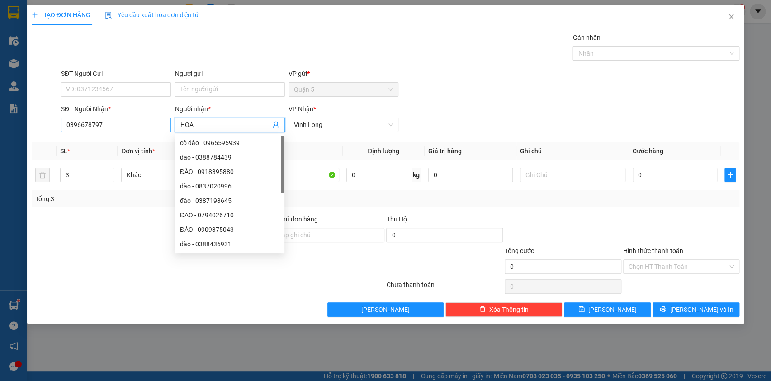
drag, startPoint x: 219, startPoint y: 125, endPoint x: 169, endPoint y: 125, distance: 50.7
click at [169, 124] on div "SĐT Người Nhận * 0396678797 Người nhận * HOA VP Nhận * Vĩnh Long" at bounding box center [400, 120] width 682 height 32
click at [225, 123] on input "hOA" at bounding box center [225, 125] width 90 height 10
drag, startPoint x: 171, startPoint y: 123, endPoint x: 137, endPoint y: 123, distance: 34.4
click at [137, 123] on div "SĐT Người Nhận * 0396678797 Người nhận * hOA VP Nhận * Vĩnh Long" at bounding box center [400, 120] width 682 height 32
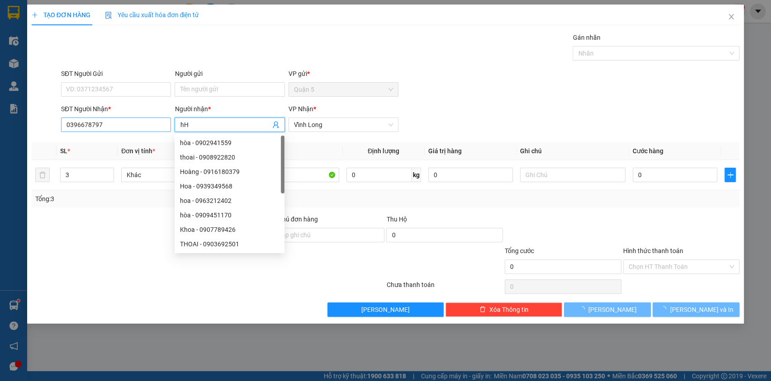
type input "h"
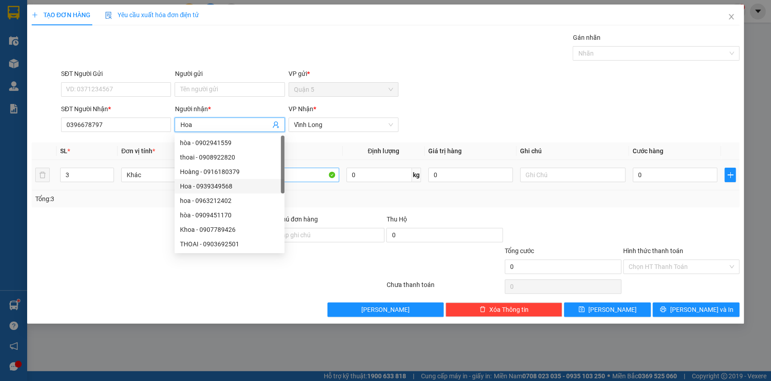
type input "Hoa"
click at [325, 175] on input "thung" at bounding box center [286, 175] width 105 height 14
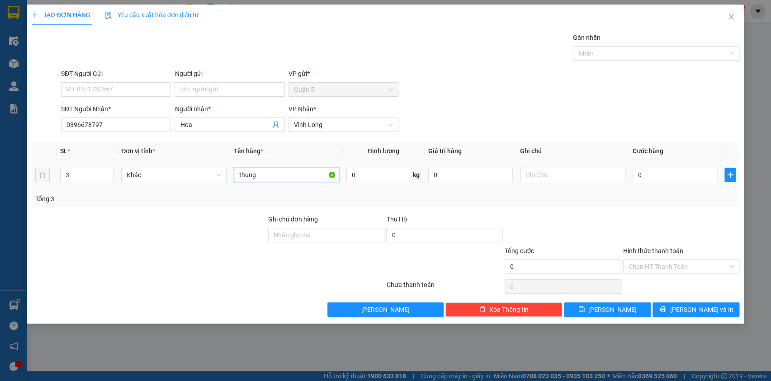
drag, startPoint x: 325, startPoint y: 173, endPoint x: 231, endPoint y: 169, distance: 93.7
click at [231, 169] on td "thung" at bounding box center [286, 175] width 113 height 30
type input "Thùng"
click at [109, 179] on icon "down" at bounding box center [109, 177] width 3 height 3
type input "1"
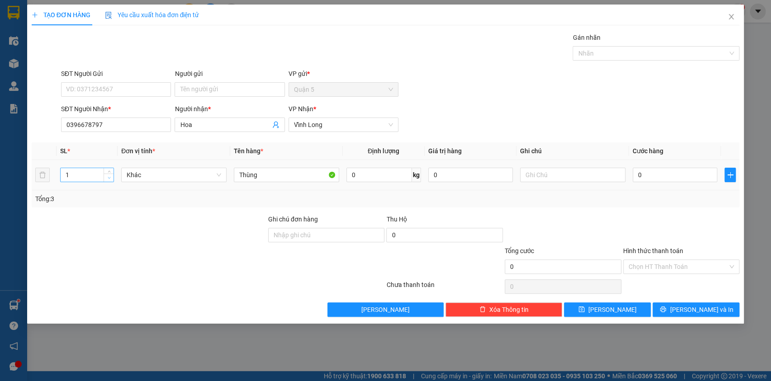
click at [109, 179] on icon "down" at bounding box center [109, 177] width 3 height 3
click at [700, 315] on button "[PERSON_NAME] và In" at bounding box center [696, 310] width 87 height 14
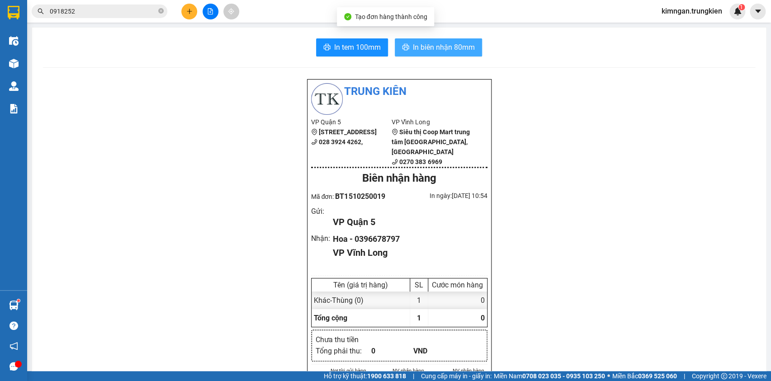
click at [423, 46] on span "In biên nhận 80mm" at bounding box center [444, 47] width 62 height 11
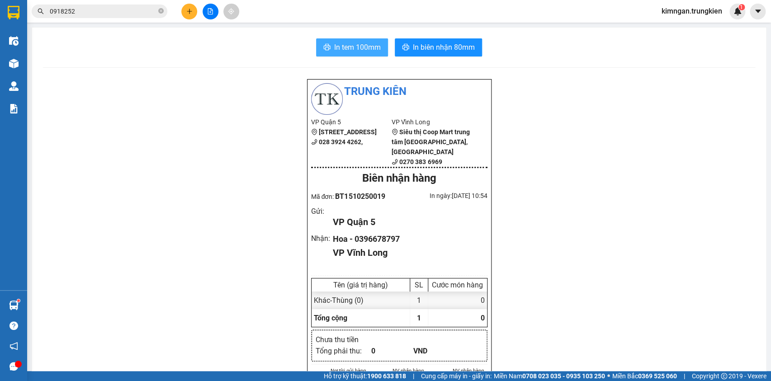
click at [352, 47] on span "In tem 100mm" at bounding box center [357, 47] width 47 height 11
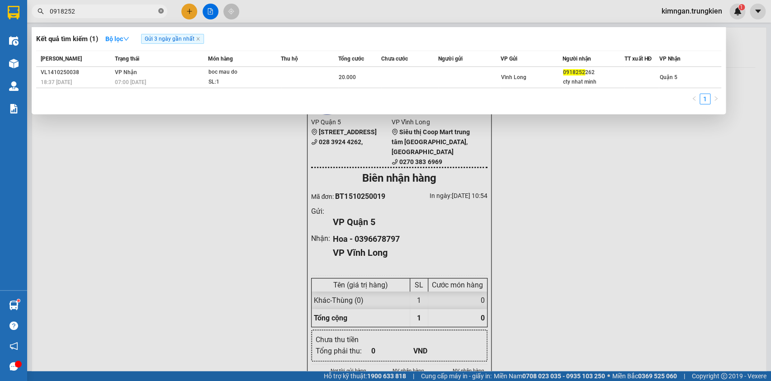
click at [158, 11] on icon "close-circle" at bounding box center [160, 10] width 5 height 5
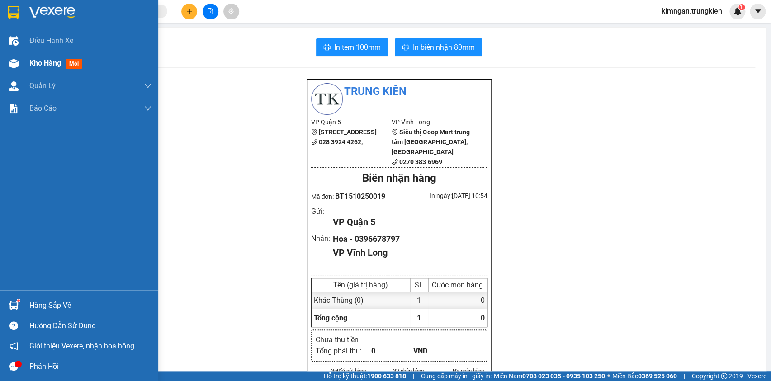
click at [36, 58] on div "Kho hàng mới" at bounding box center [57, 62] width 57 height 11
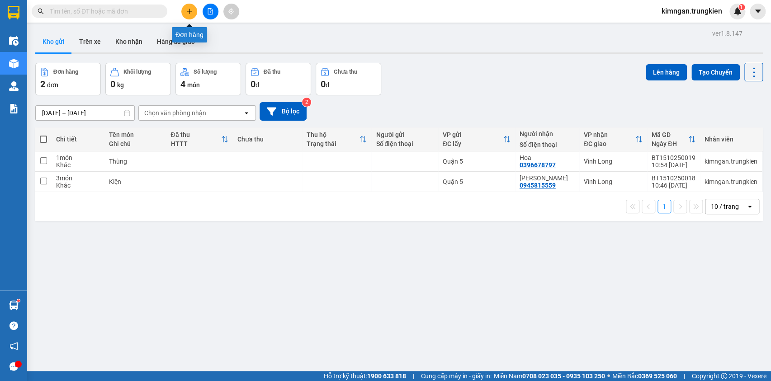
click at [190, 8] on icon "plus" at bounding box center [189, 11] width 6 height 6
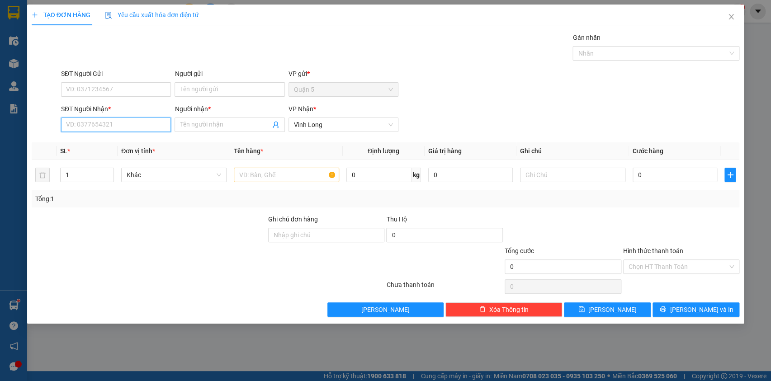
click at [155, 129] on input "SĐT Người Nhận *" at bounding box center [116, 125] width 110 height 14
type input "0905289803"
click at [236, 123] on input "Người nhận *" at bounding box center [225, 125] width 90 height 10
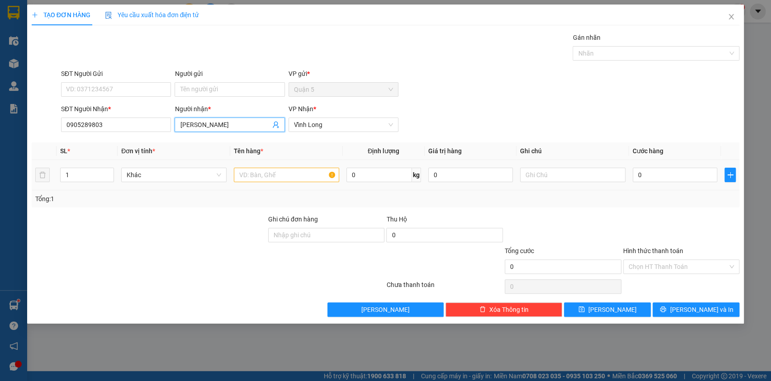
type input "Phi Hoàng"
click at [308, 172] on input "text" at bounding box center [286, 175] width 105 height 14
type input "Gói"
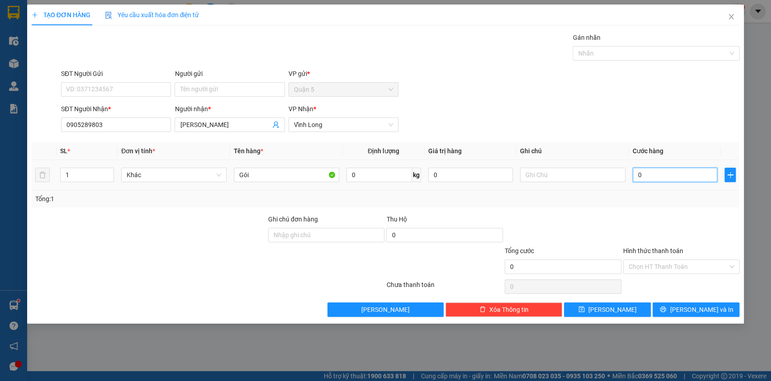
type input "3"
click at [667, 265] on input "Hình thức thanh toán" at bounding box center [678, 267] width 99 height 14
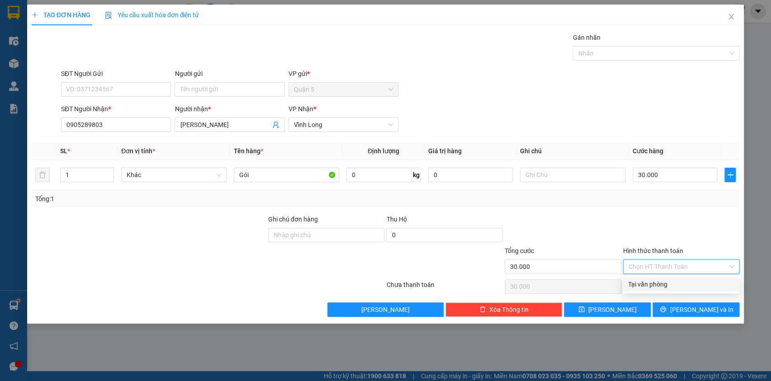
click at [675, 284] on div "Tại văn phòng" at bounding box center [681, 284] width 106 height 10
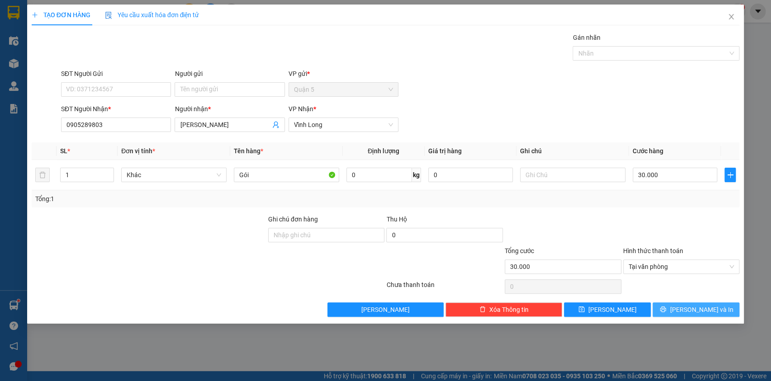
click at [696, 309] on span "[PERSON_NAME] và In" at bounding box center [701, 310] width 63 height 10
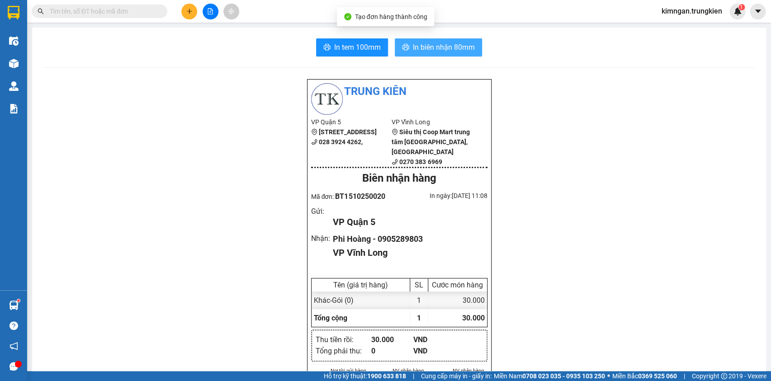
click at [444, 51] on span "In biên nhận 80mm" at bounding box center [444, 47] width 62 height 11
click at [434, 46] on span "In biên nhận 80mm" at bounding box center [444, 47] width 62 height 11
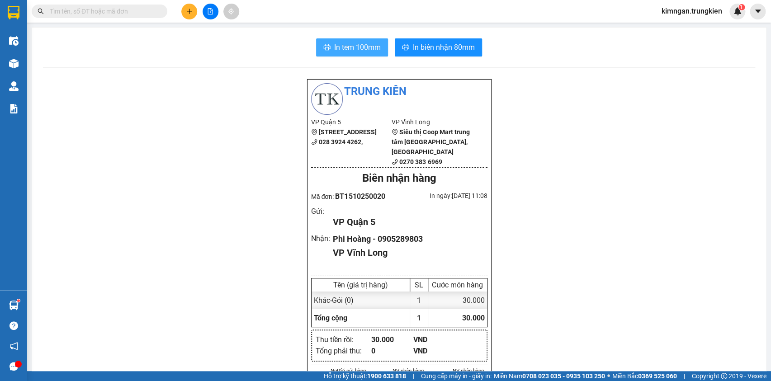
click at [367, 45] on span "In tem 100mm" at bounding box center [357, 47] width 47 height 11
click at [366, 45] on span "In tem 100mm" at bounding box center [357, 47] width 47 height 11
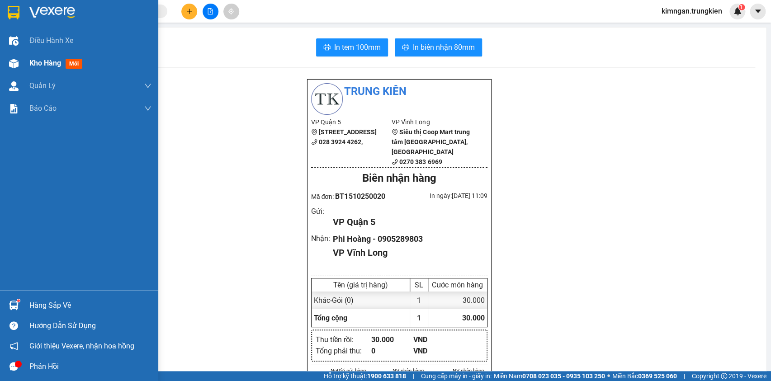
click at [38, 63] on span "Kho hàng" at bounding box center [45, 63] width 32 height 9
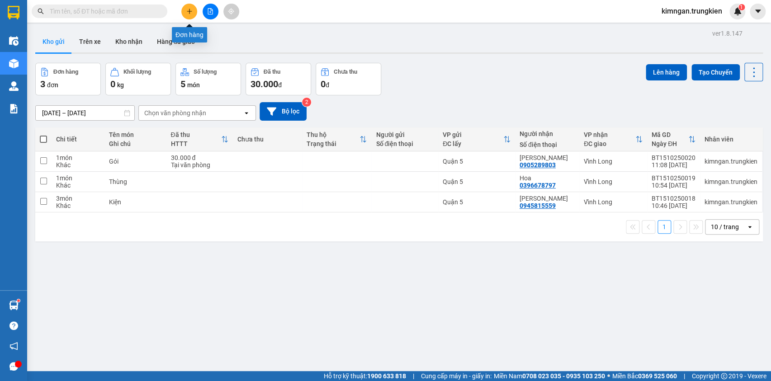
click at [191, 9] on icon "plus" at bounding box center [189, 11] width 6 height 6
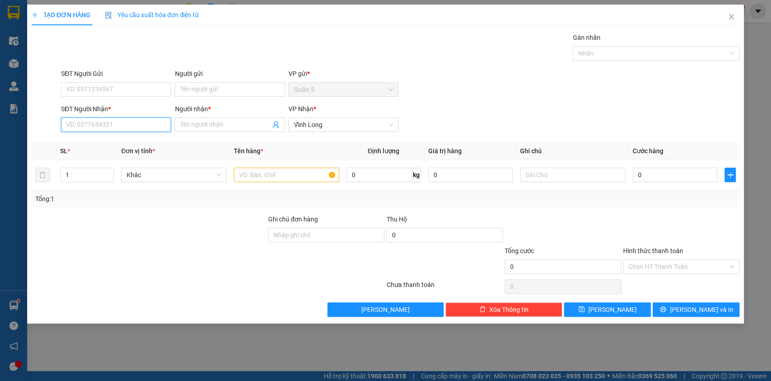
drag, startPoint x: 122, startPoint y: 127, endPoint x: 128, endPoint y: 118, distance: 10.3
click at [122, 125] on input "SĐT Người Nhận *" at bounding box center [116, 125] width 110 height 14
click at [124, 142] on div "0904279949 - THU DONG" at bounding box center [117, 143] width 102 height 10
type input "0904279949"
type input "THU DONG"
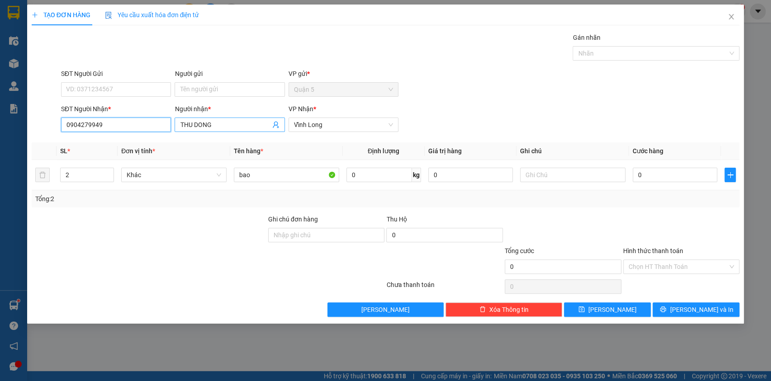
type input "0904279949"
drag, startPoint x: 229, startPoint y: 122, endPoint x: 165, endPoint y: 127, distance: 64.9
click at [165, 127] on div "SĐT Người Nhận * 0904279949 Người nhận * THU DONG THU DONG VP Nhận * Vĩnh Long" at bounding box center [400, 120] width 682 height 32
type input "D"
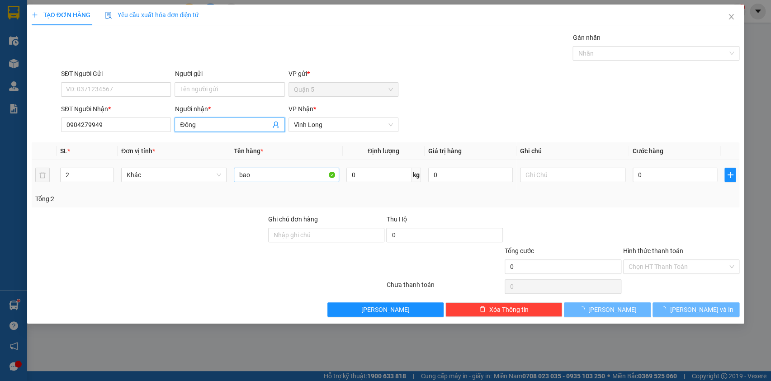
type input "Đông"
click at [310, 173] on input "bao" at bounding box center [286, 175] width 105 height 14
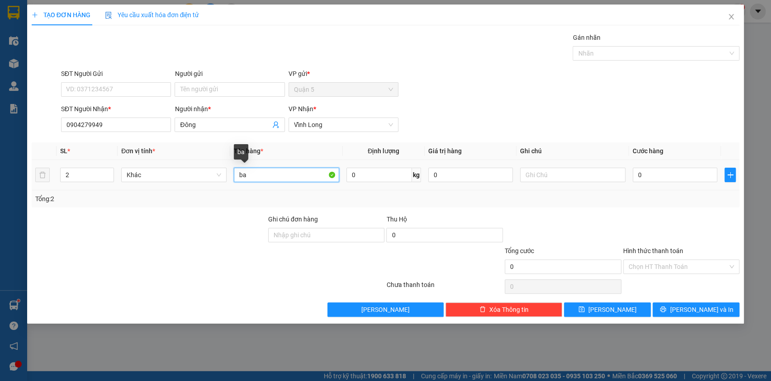
type input "b"
click at [108, 177] on icon "down" at bounding box center [109, 177] width 3 height 3
click at [684, 301] on div "Transit Pickup Surcharge Ids Transit Deliver Surcharge Ids Transit Deliver Surc…" at bounding box center [386, 175] width 708 height 284
click at [666, 311] on icon "printer" at bounding box center [663, 309] width 6 height 6
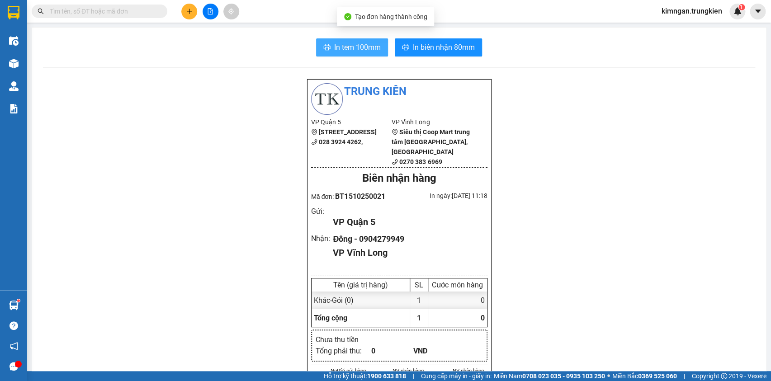
drag, startPoint x: 355, startPoint y: 54, endPoint x: 355, endPoint y: 49, distance: 4.5
click at [355, 53] on button "In tem 100mm" at bounding box center [352, 47] width 72 height 18
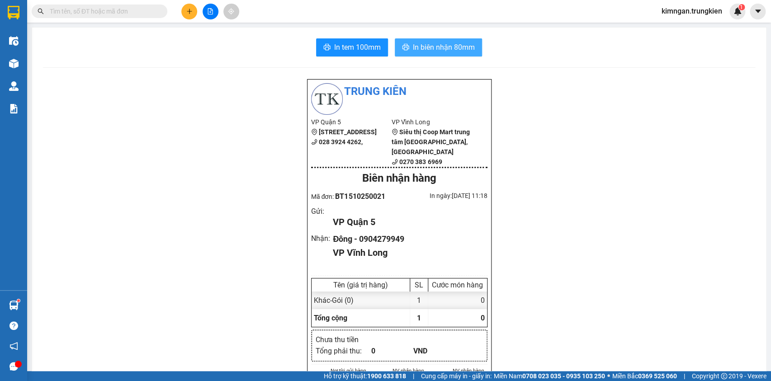
click at [421, 42] on span "In biên nhận 80mm" at bounding box center [444, 47] width 62 height 11
click at [194, 1] on div "Kết quả tìm kiếm ( 1 ) Bộ lọc Gửi 3 ngày gần nhất Mã ĐH Trạng thái Món hàng Thu…" at bounding box center [385, 11] width 771 height 23
click at [184, 13] on button at bounding box center [189, 12] width 16 height 16
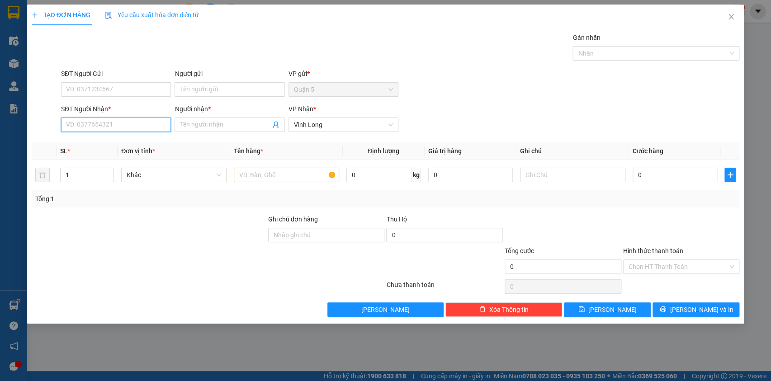
click at [126, 123] on input "SĐT Người Nhận *" at bounding box center [116, 125] width 110 height 14
click at [131, 162] on div "0376860716 - Tùng" at bounding box center [115, 157] width 99 height 10
type input "0376860716"
type input "Tùng"
type input "0376860716"
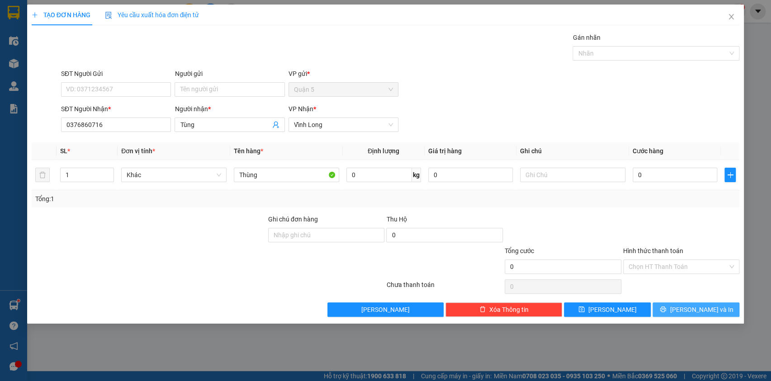
click at [670, 312] on button "[PERSON_NAME] và In" at bounding box center [696, 310] width 87 height 14
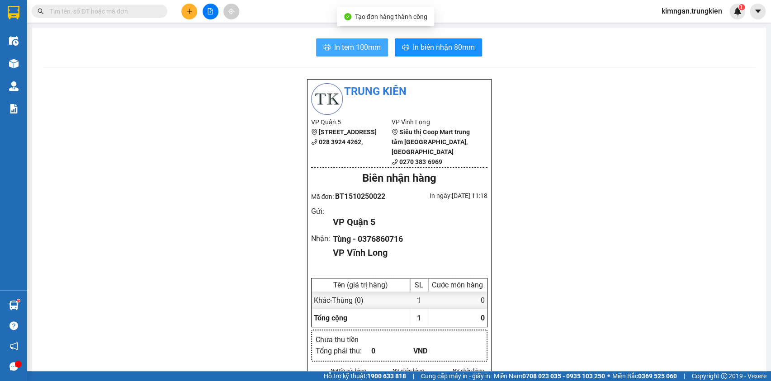
click at [341, 52] on span "In tem 100mm" at bounding box center [357, 47] width 47 height 11
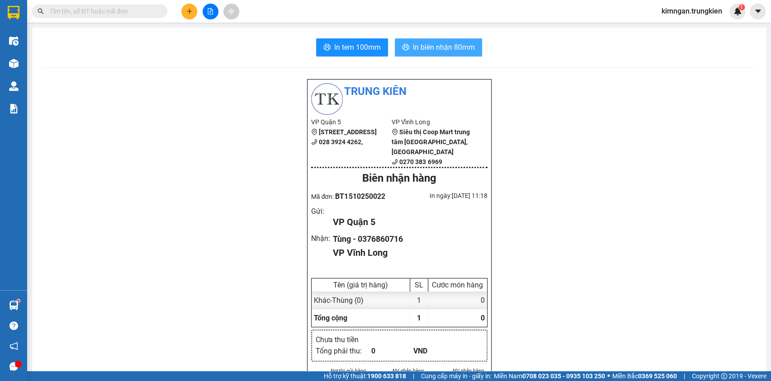
click at [433, 45] on span "In biên nhận 80mm" at bounding box center [444, 47] width 62 height 11
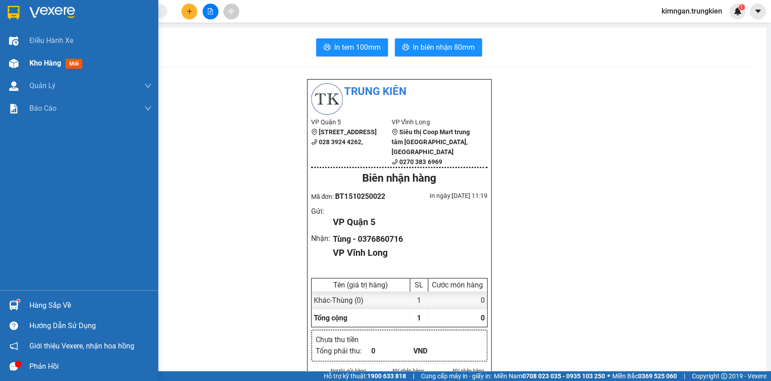
drag, startPoint x: 41, startPoint y: 66, endPoint x: 39, endPoint y: 55, distance: 11.9
click at [38, 66] on span "Kho hàng" at bounding box center [45, 63] width 32 height 9
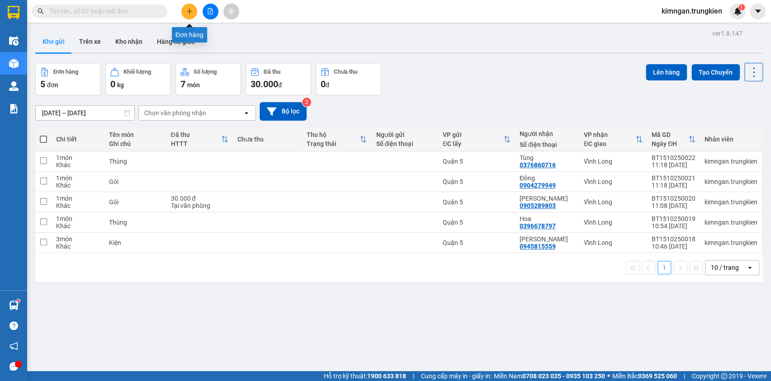
click at [193, 12] on button at bounding box center [189, 12] width 16 height 16
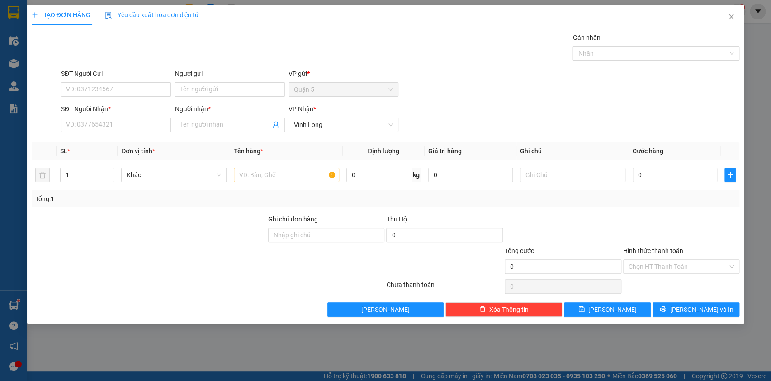
click at [127, 133] on div "SĐT Người Nhận * VD: 0377654321" at bounding box center [116, 120] width 110 height 32
click at [129, 118] on input "SĐT Người Nhận *" at bounding box center [116, 125] width 110 height 14
type input "0932133325"
click at [210, 123] on input "Người nhận *" at bounding box center [225, 125] width 90 height 10
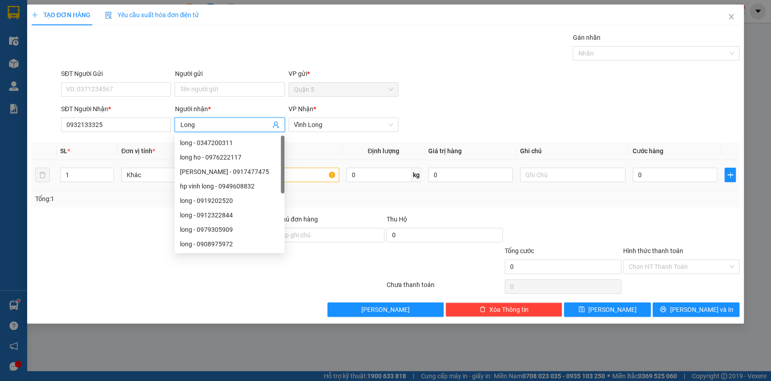
type input "Long"
click at [320, 176] on input "text" at bounding box center [286, 175] width 105 height 14
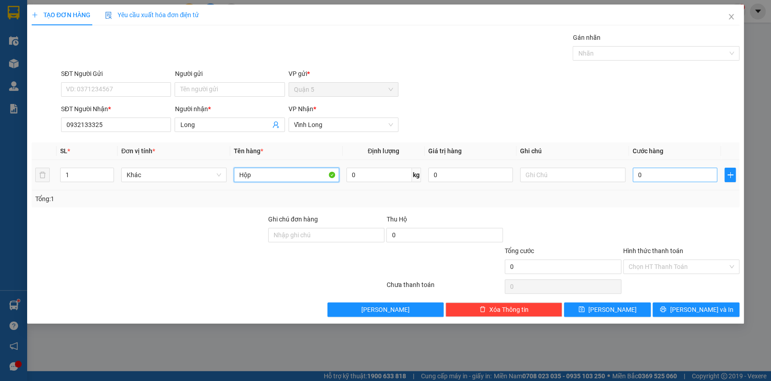
type input "Hộp"
click at [657, 174] on input "0" at bounding box center [675, 175] width 85 height 14
type input "2"
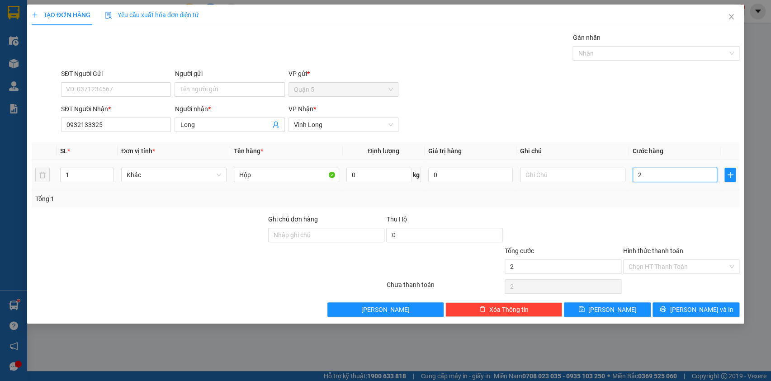
type input "20"
type input "20.000"
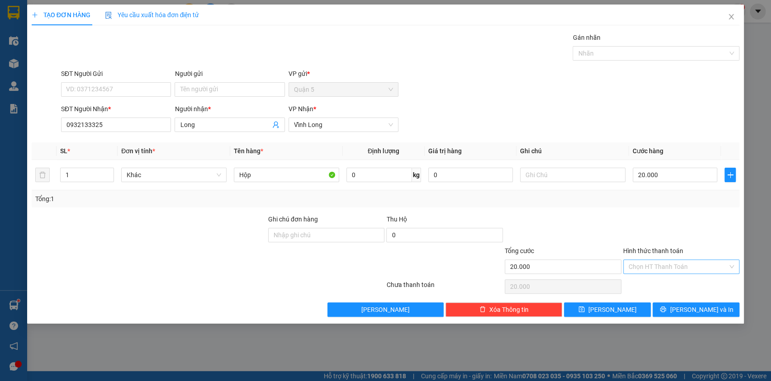
click at [662, 264] on input "Hình thức thanh toán" at bounding box center [678, 267] width 99 height 14
click at [667, 289] on div "Tại văn phòng" at bounding box center [681, 284] width 117 height 14
type input "0"
click at [686, 315] on button "[PERSON_NAME] và In" at bounding box center [696, 310] width 87 height 14
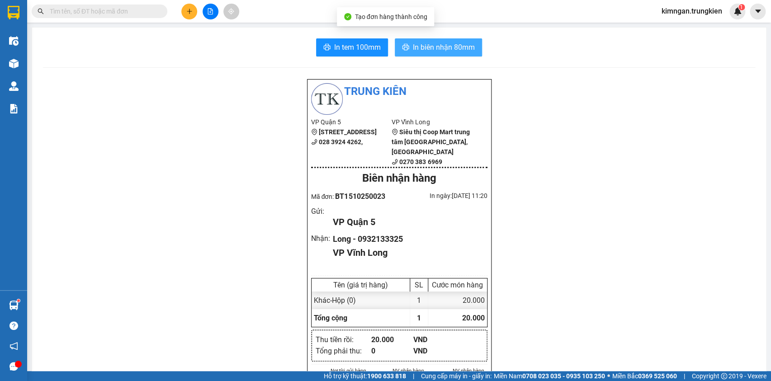
click at [450, 47] on span "In biên nhận 80mm" at bounding box center [444, 47] width 62 height 11
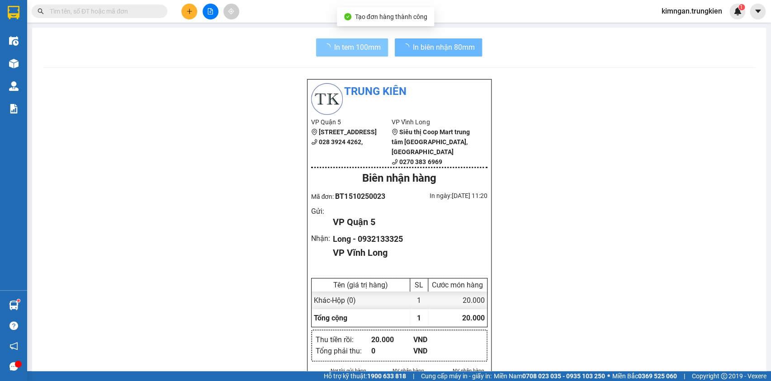
click at [343, 45] on span "In tem 100mm" at bounding box center [357, 47] width 47 height 11
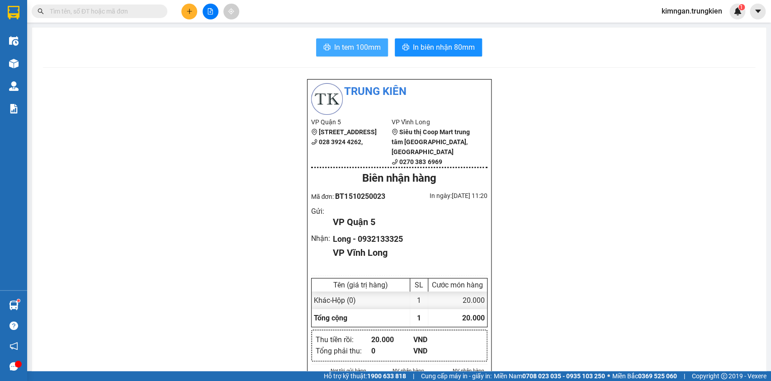
click at [346, 47] on span "In tem 100mm" at bounding box center [357, 47] width 47 height 11
click at [128, 12] on input "text" at bounding box center [103, 11] width 107 height 10
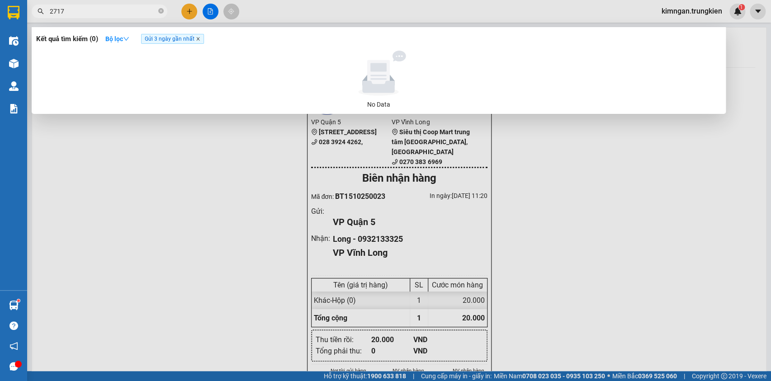
type input "2717"
click at [199, 38] on icon "close" at bounding box center [197, 39] width 3 height 3
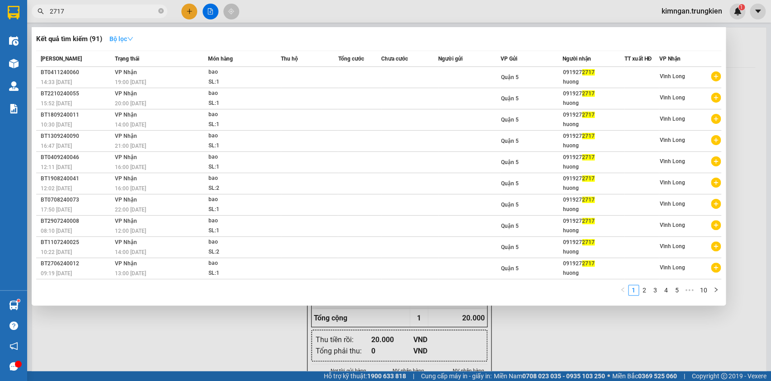
click at [132, 37] on icon "down" at bounding box center [130, 39] width 6 height 6
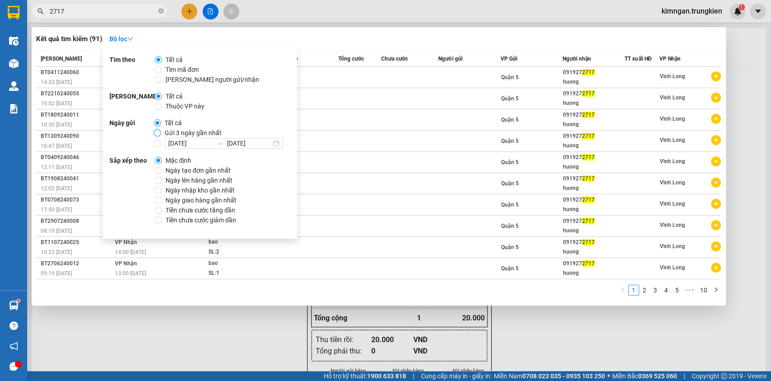
click at [158, 136] on input "Gửi 3 ngày gần nhất" at bounding box center [157, 132] width 7 height 7
radio input "true"
radio input "false"
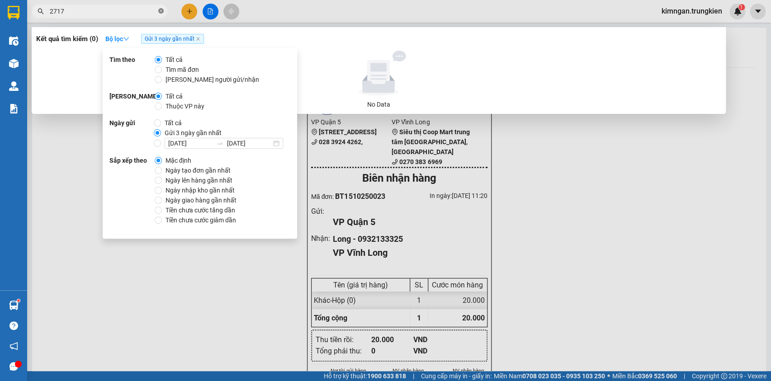
click at [161, 13] on icon "close-circle" at bounding box center [160, 10] width 5 height 5
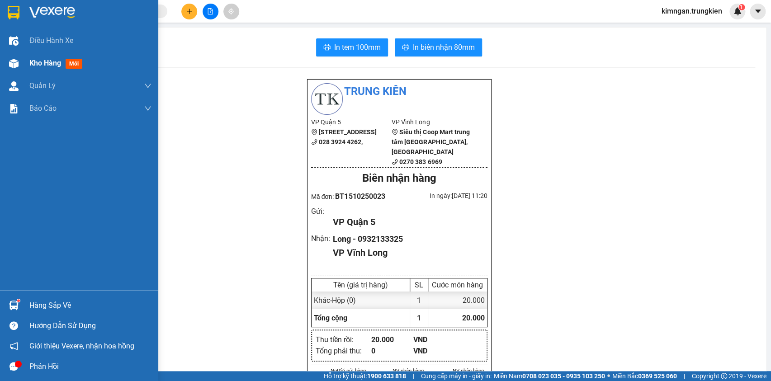
click at [38, 63] on span "Kho hàng" at bounding box center [45, 63] width 32 height 9
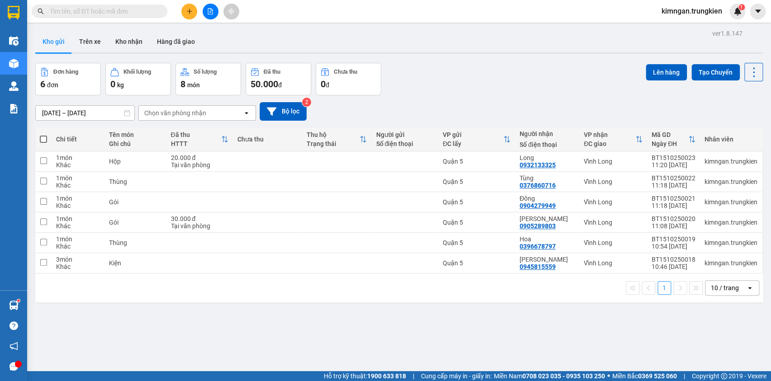
click at [190, 10] on icon "plus" at bounding box center [189, 11] width 6 height 6
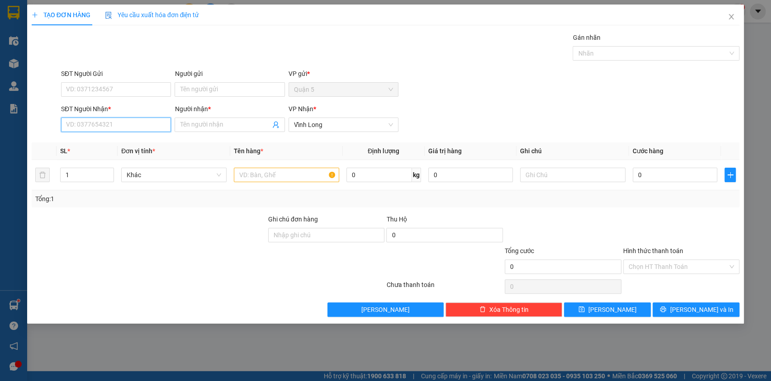
click at [111, 123] on input "SĐT Người Nhận *" at bounding box center [116, 125] width 110 height 14
drag, startPoint x: 62, startPoint y: 121, endPoint x: 45, endPoint y: 121, distance: 16.3
click at [45, 121] on div "SĐT Người Nhận * 8360 Người nhận * Tên người nhận VP Nhận * Vĩnh Long" at bounding box center [386, 120] width 710 height 32
type input "0377358360"
click at [219, 125] on input "Người nhận *" at bounding box center [225, 125] width 90 height 10
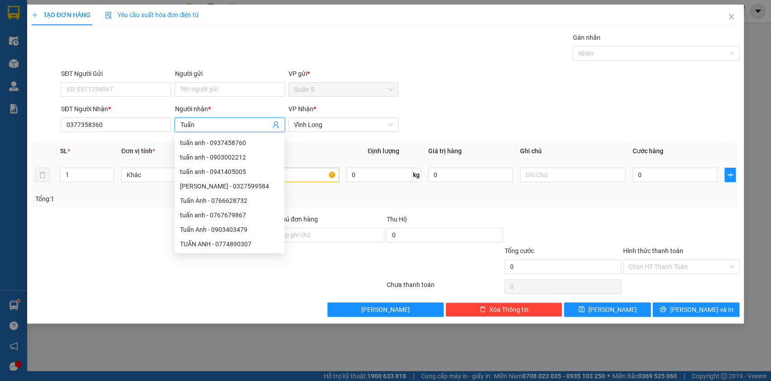
type input "Tuấn"
click at [309, 176] on input "text" at bounding box center [286, 175] width 105 height 14
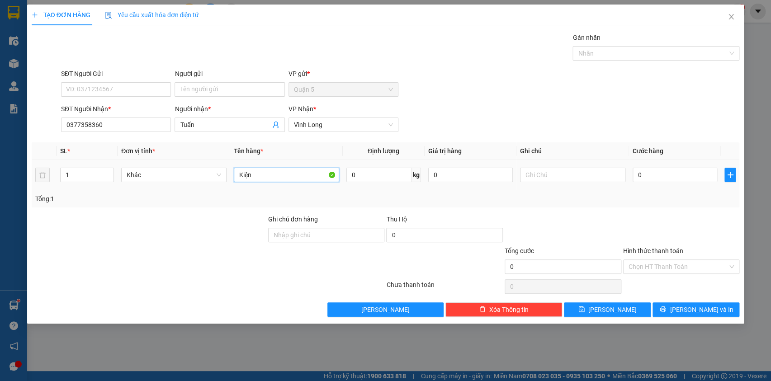
type input "Kiện"
click at [111, 174] on span "Decrease Value" at bounding box center [109, 178] width 10 height 8
click at [110, 171] on icon "up" at bounding box center [109, 172] width 3 height 3
drag, startPoint x: 710, startPoint y: 308, endPoint x: 702, endPoint y: 302, distance: 9.0
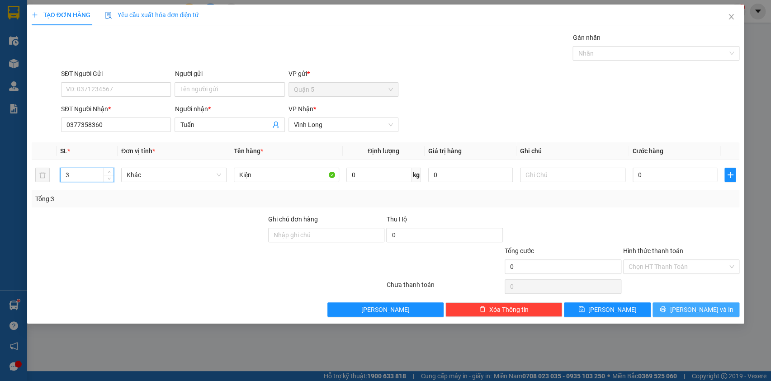
click at [707, 307] on span "[PERSON_NAME] và In" at bounding box center [701, 310] width 63 height 10
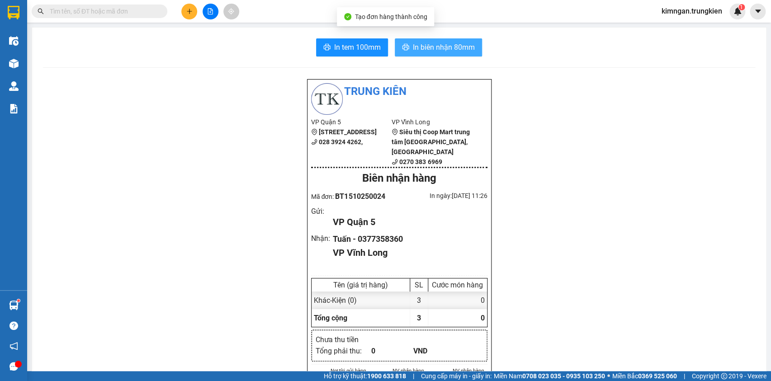
click at [432, 50] on span "In biên nhận 80mm" at bounding box center [444, 47] width 62 height 11
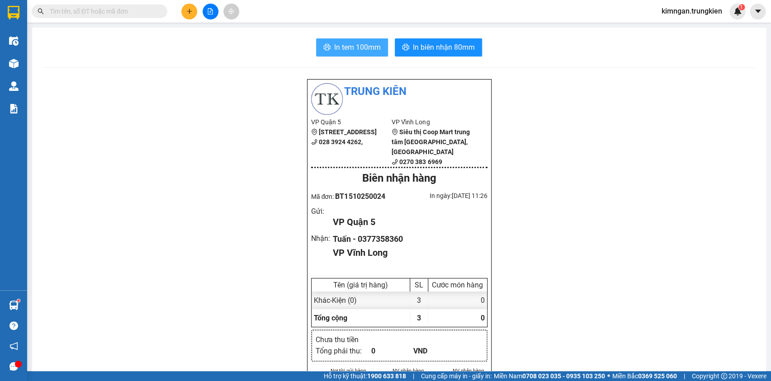
click at [362, 44] on span "In tem 100mm" at bounding box center [357, 47] width 47 height 11
click at [126, 12] on input "text" at bounding box center [103, 11] width 107 height 10
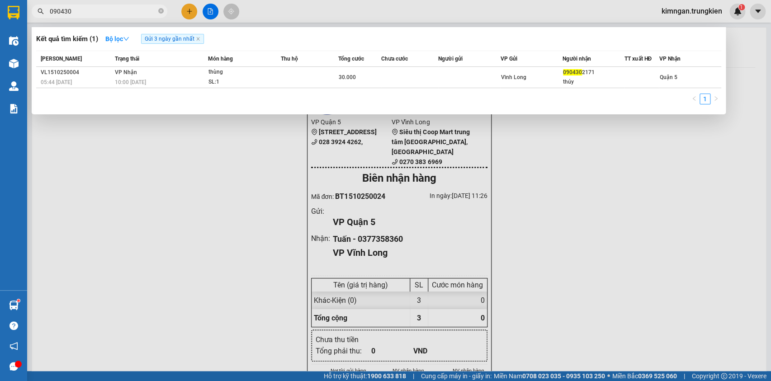
type input "090430"
click at [189, 11] on div at bounding box center [385, 190] width 771 height 381
click at [188, 10] on icon "plus" at bounding box center [189, 11] width 6 height 6
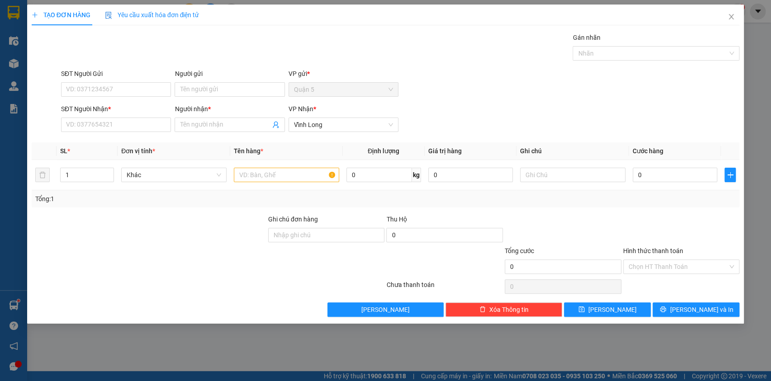
click at [127, 132] on div "SĐT Người Nhận * VD: 0377654321" at bounding box center [116, 120] width 110 height 32
click at [131, 122] on input "SĐT Người Nhận *" at bounding box center [116, 125] width 110 height 14
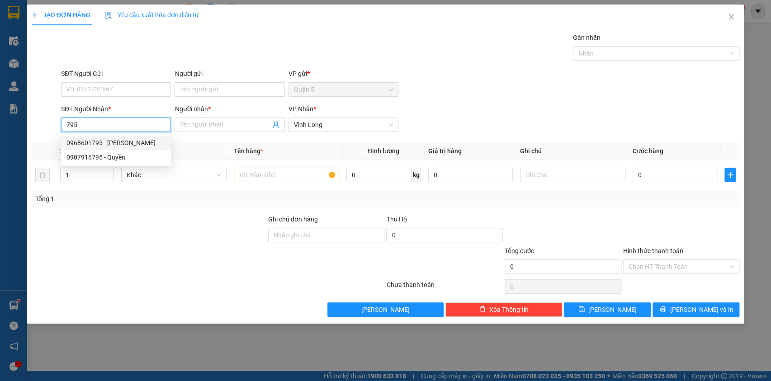
click at [136, 147] on div "0968601795 - Thùy Linh" at bounding box center [115, 143] width 99 height 10
type input "0968601795"
type input "Thùy Linh"
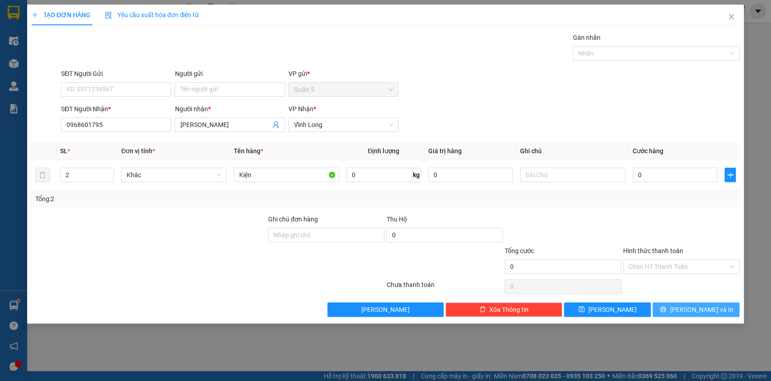
click at [682, 305] on button "[PERSON_NAME] và In" at bounding box center [696, 310] width 87 height 14
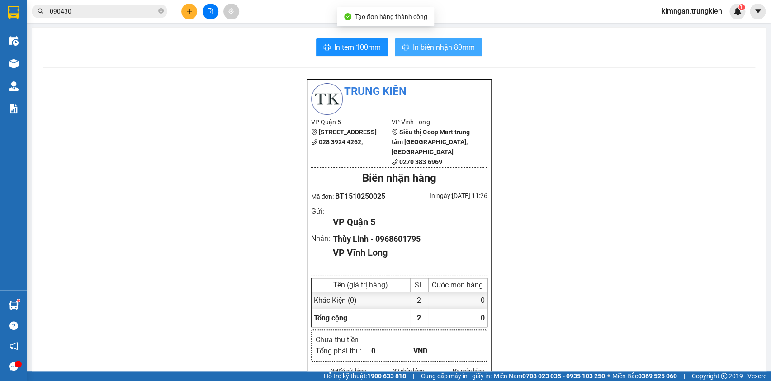
click at [451, 49] on span "In biên nhận 80mm" at bounding box center [444, 47] width 62 height 11
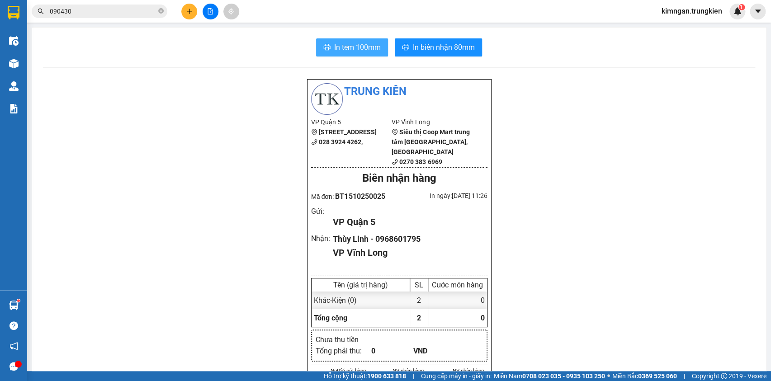
click at [377, 39] on button "In tem 100mm" at bounding box center [352, 47] width 72 height 18
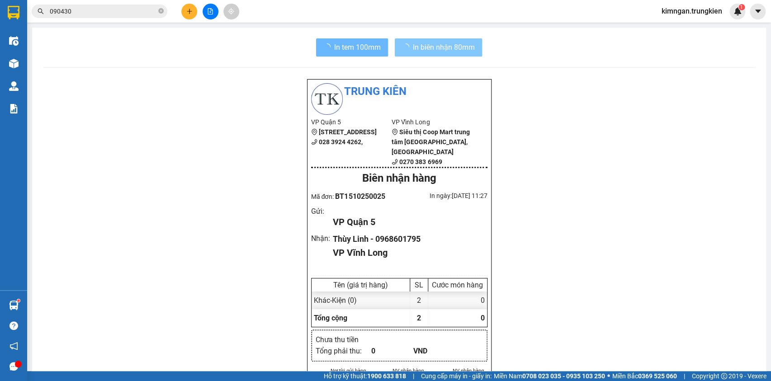
click at [425, 48] on span "In biên nhận 80mm" at bounding box center [444, 47] width 62 height 11
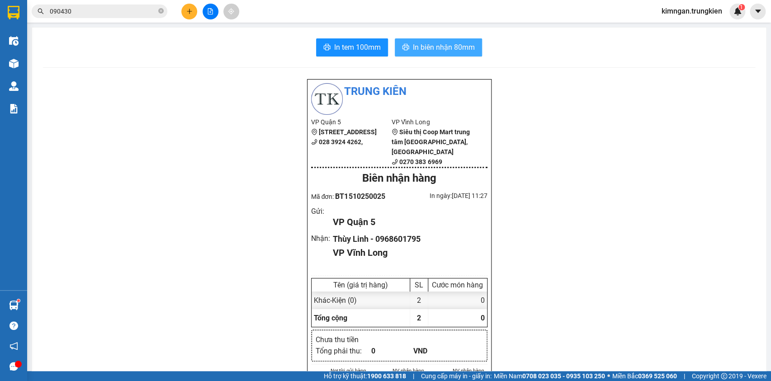
click at [425, 49] on span "In biên nhận 80mm" at bounding box center [444, 47] width 62 height 11
click at [446, 42] on span "In biên nhận 80mm" at bounding box center [444, 47] width 62 height 11
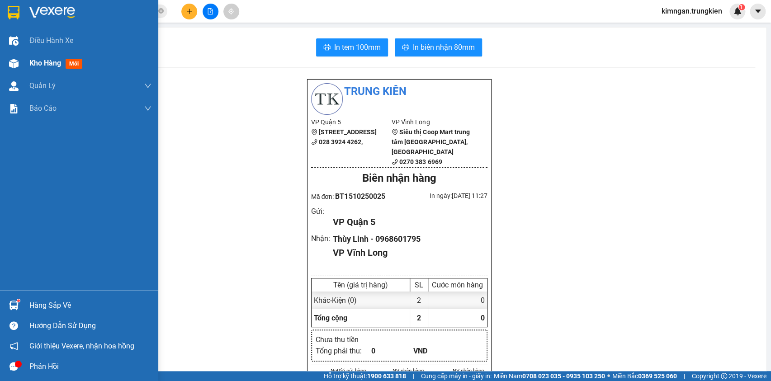
click at [43, 64] on span "Kho hàng" at bounding box center [45, 63] width 32 height 9
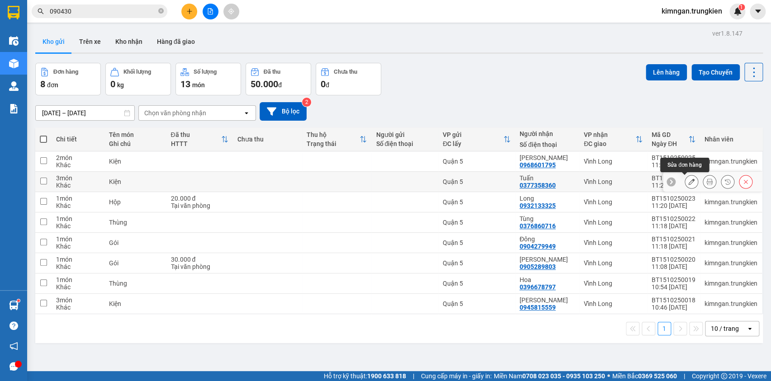
click at [688, 182] on icon at bounding box center [691, 182] width 6 height 6
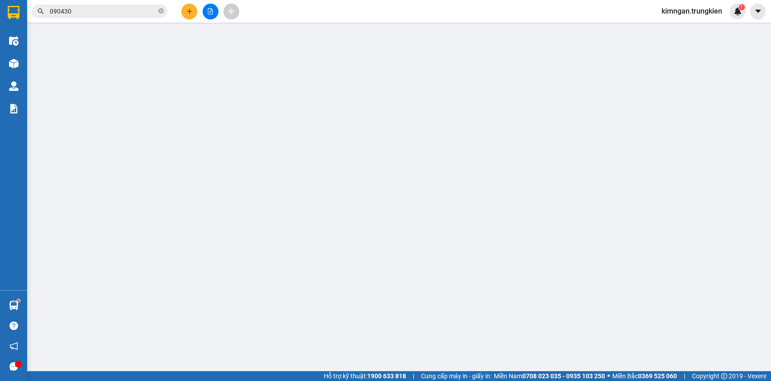
type input "0377358360"
type input "Tuấn"
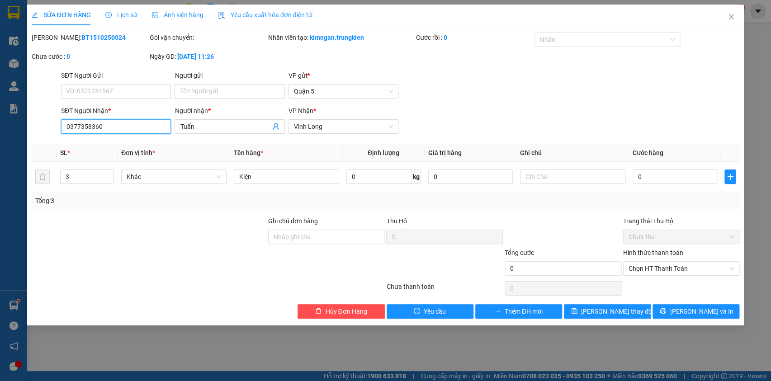
drag, startPoint x: 102, startPoint y: 127, endPoint x: 49, endPoint y: 123, distance: 52.7
click at [49, 123] on div "SĐT Người Nhận * 0377358360 0377358360 Người nhận * Tuấn VP Nhận * Vĩnh Long" at bounding box center [386, 122] width 710 height 32
drag, startPoint x: 112, startPoint y: 128, endPoint x: 194, endPoint y: 123, distance: 82.0
click at [57, 125] on div "SĐT Người Nhận * 728 728 Người nhận * Tuấn VP Nhận * Vĩnh Long" at bounding box center [386, 122] width 710 height 32
type input "728"
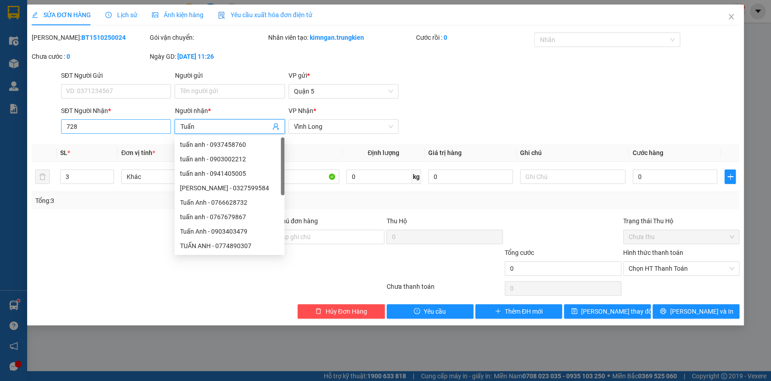
drag, startPoint x: 180, startPoint y: 126, endPoint x: 149, endPoint y: 127, distance: 30.8
click at [149, 127] on div "SĐT Người Nhận * 728 Người nhận * Tuấn VP Nhận * Vĩnh Long" at bounding box center [400, 122] width 682 height 32
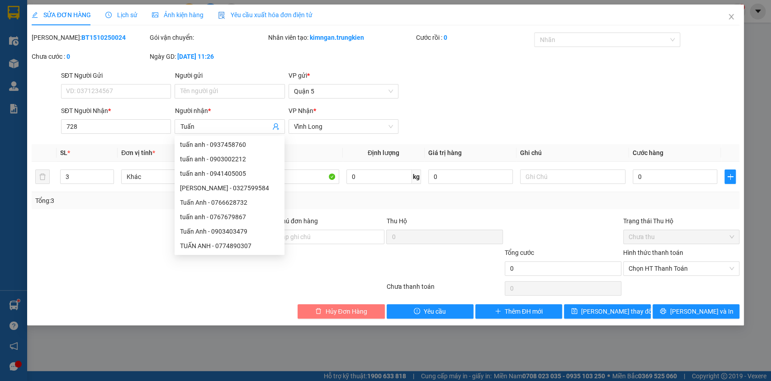
click at [331, 315] on span "Hủy Đơn Hàng" at bounding box center [346, 312] width 42 height 10
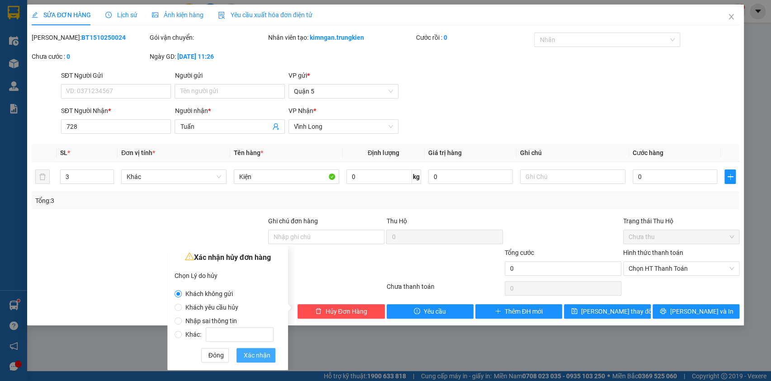
click at [260, 354] on span "Xác nhận" at bounding box center [257, 355] width 27 height 10
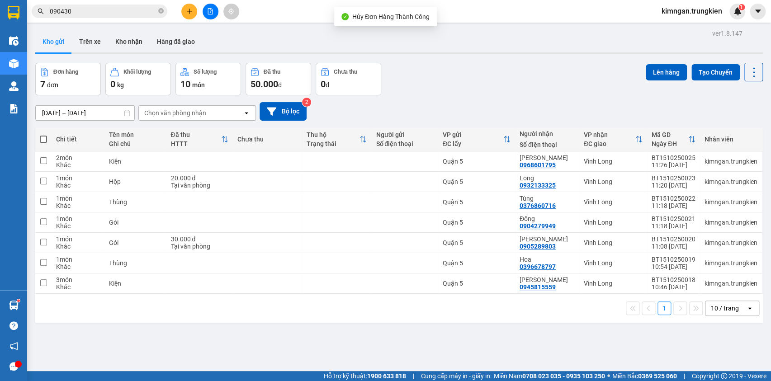
click at [190, 9] on icon "plus" at bounding box center [189, 11] width 6 height 6
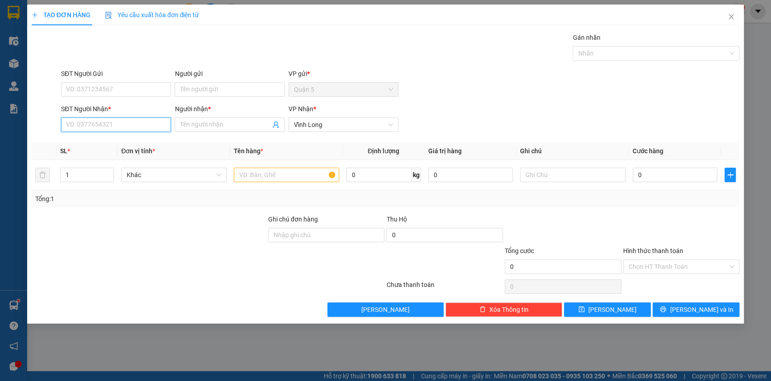
click at [111, 124] on input "SĐT Người Nhận *" at bounding box center [116, 125] width 110 height 14
click at [125, 139] on div "0979071728 - An Nam" at bounding box center [115, 143] width 99 height 10
type input "0979071728"
type input "An Nam"
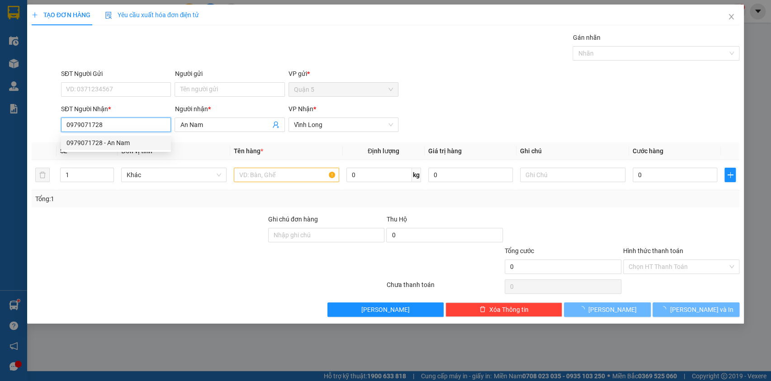
type input "30.000"
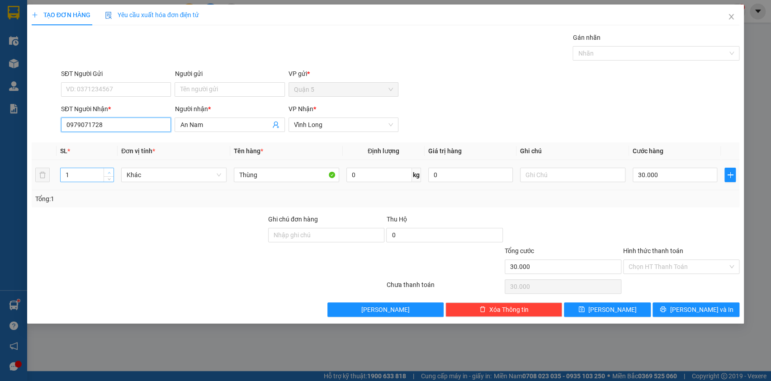
type input "0979071728"
click at [109, 170] on span "up" at bounding box center [108, 172] width 5 height 5
type input "3"
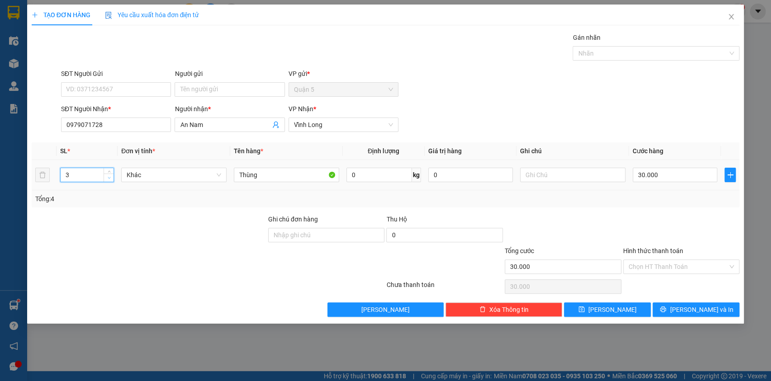
click at [108, 177] on icon "down" at bounding box center [109, 177] width 3 height 3
click at [670, 171] on input "30.000" at bounding box center [675, 175] width 85 height 14
type input "0"
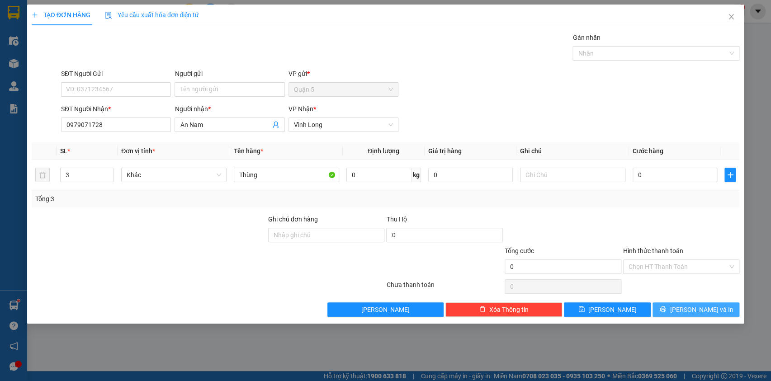
drag, startPoint x: 683, startPoint y: 299, endPoint x: 683, endPoint y: 308, distance: 8.2
click at [683, 305] on div "Transit Pickup Surcharge Ids Transit Deliver Surcharge Ids Transit Deliver Surc…" at bounding box center [386, 175] width 708 height 284
click at [666, 308] on icon "printer" at bounding box center [663, 310] width 6 height 6
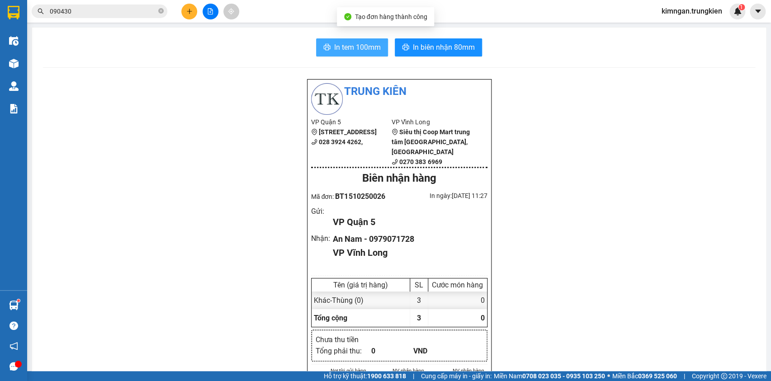
click at [366, 40] on button "In tem 100mm" at bounding box center [352, 47] width 72 height 18
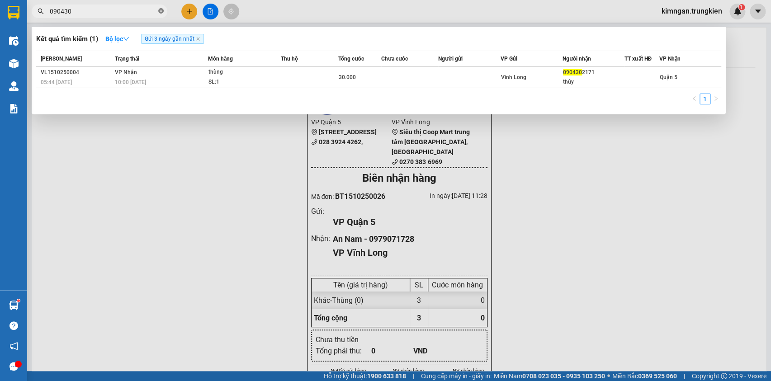
click at [161, 7] on span at bounding box center [160, 11] width 5 height 9
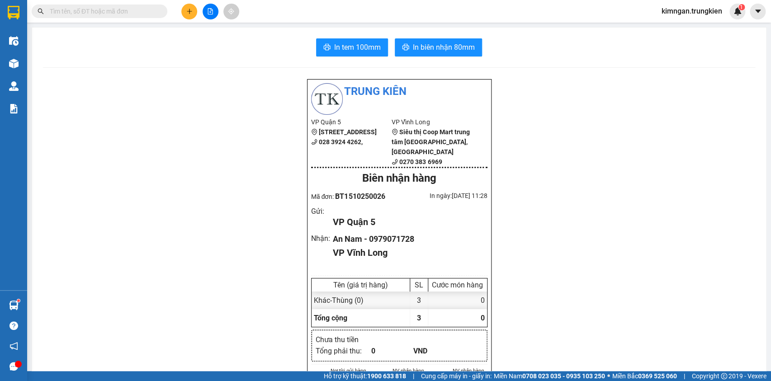
click at [156, 8] on input "text" at bounding box center [103, 11] width 107 height 10
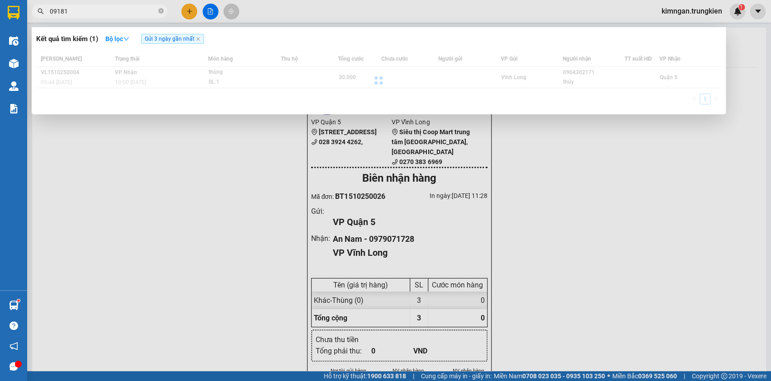
type input "091818"
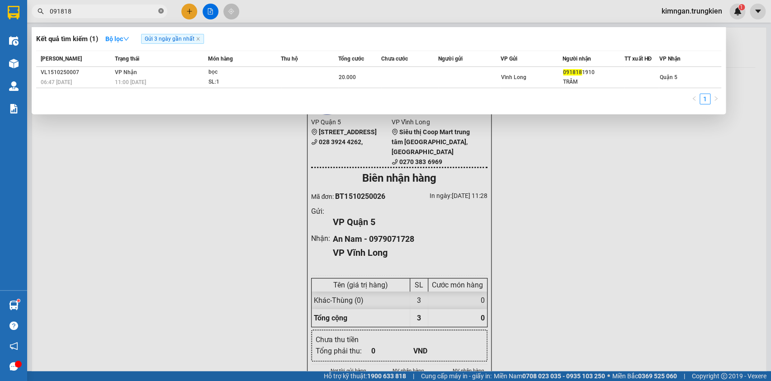
click at [163, 9] on icon "close-circle" at bounding box center [160, 10] width 5 height 5
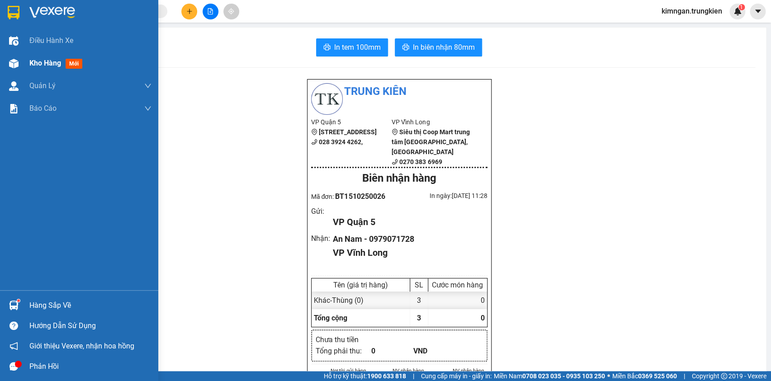
click at [44, 66] on span "Kho hàng" at bounding box center [45, 63] width 32 height 9
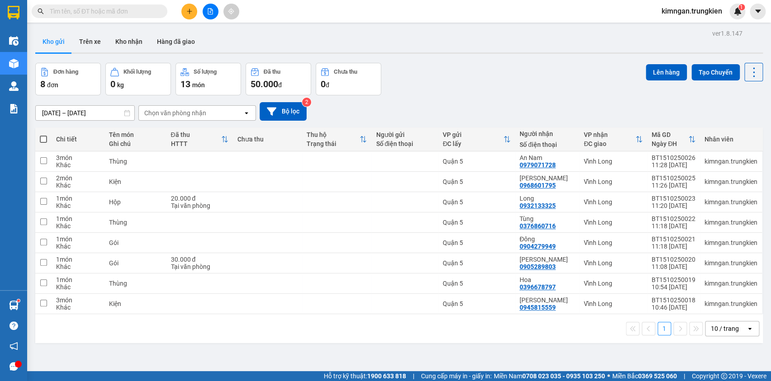
click at [43, 137] on span at bounding box center [43, 139] width 7 height 7
click at [43, 135] on input "checkbox" at bounding box center [43, 135] width 0 height 0
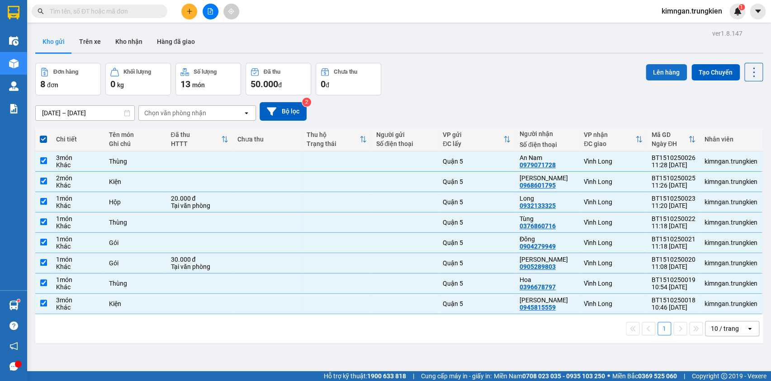
click at [656, 77] on button "Lên hàng" at bounding box center [666, 72] width 41 height 16
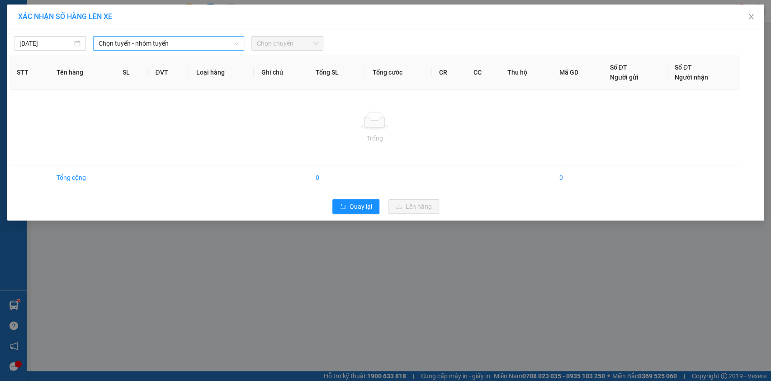
click at [172, 50] on div "15/10/2025 Chọn tuyến - nhóm tuyến Chọn chuyến STT Tên hàng SL ĐVT Loại hàng Gh…" at bounding box center [385, 124] width 757 height 191
click at [186, 43] on span "Chọn tuyến - nhóm tuyến" at bounding box center [169, 44] width 140 height 14
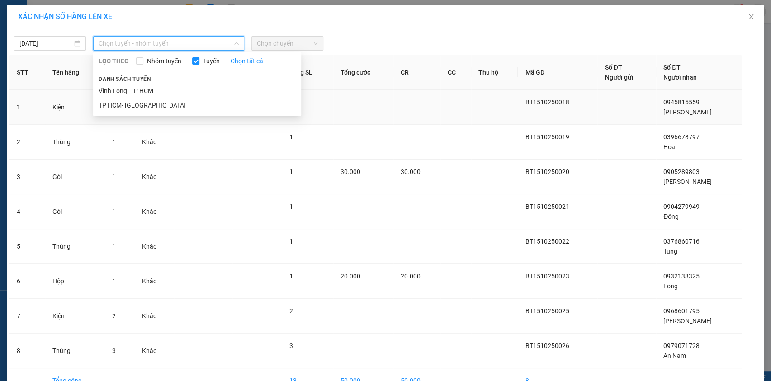
click at [161, 105] on li "TP HCM- Vĩnh Long" at bounding box center [197, 105] width 208 height 14
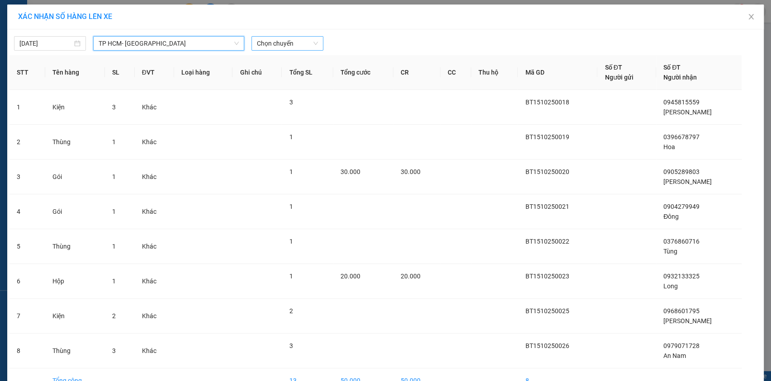
click at [276, 47] on span "Chọn chuyến" at bounding box center [287, 44] width 61 height 14
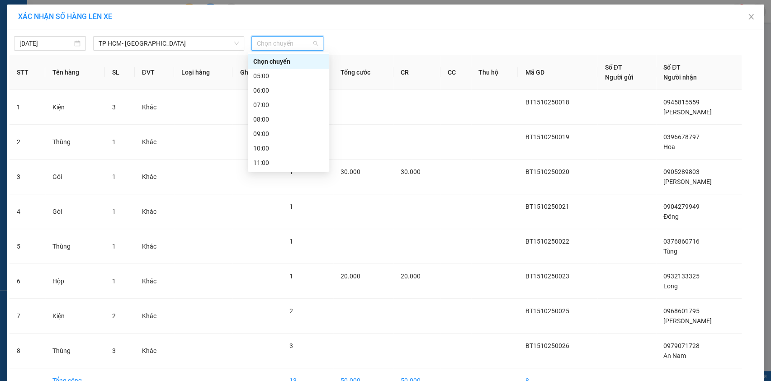
click at [284, 172] on div "12:00" at bounding box center [288, 177] width 71 height 10
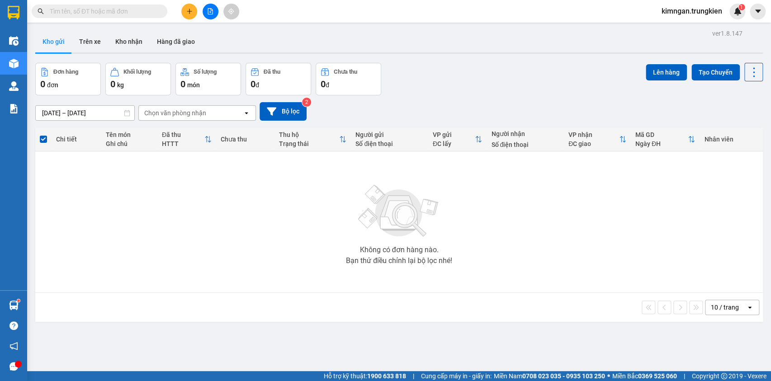
click at [101, 9] on input "text" at bounding box center [103, 11] width 107 height 10
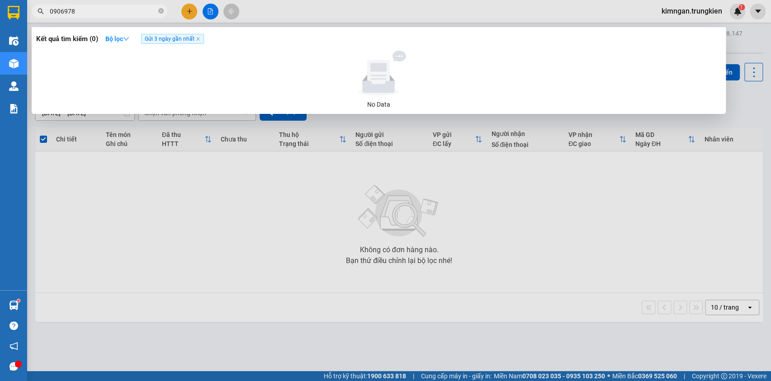
type input "0906978+"
click at [159, 11] on icon "close-circle" at bounding box center [160, 10] width 5 height 5
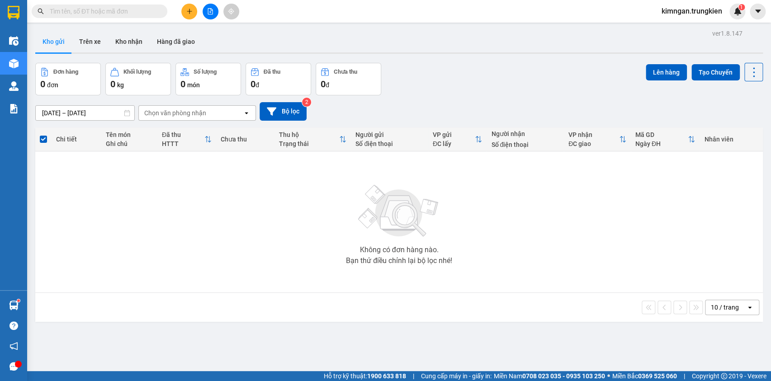
click at [142, 14] on input "text" at bounding box center [103, 11] width 107 height 10
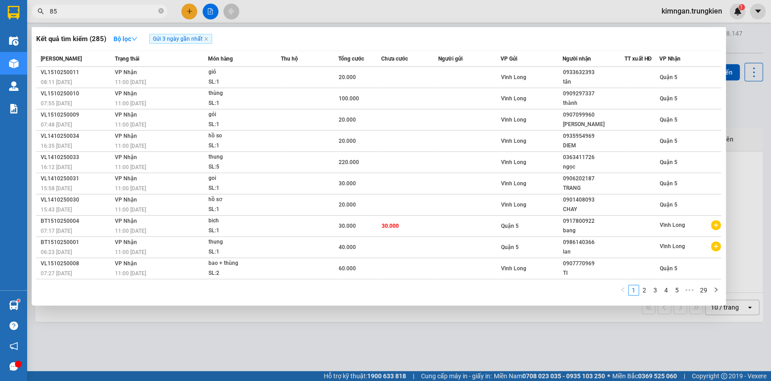
type input "856"
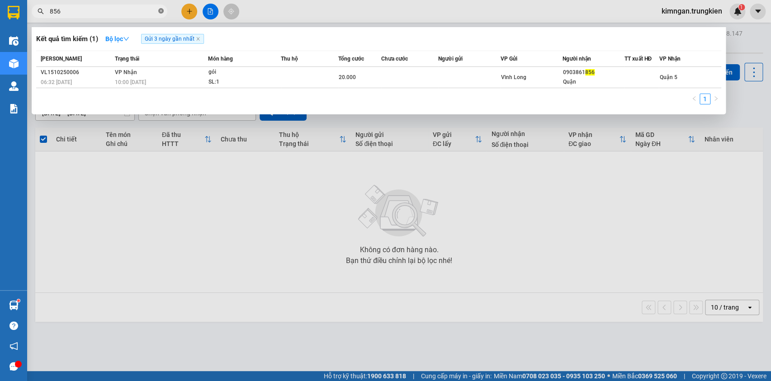
click at [160, 9] on icon "close-circle" at bounding box center [160, 10] width 5 height 5
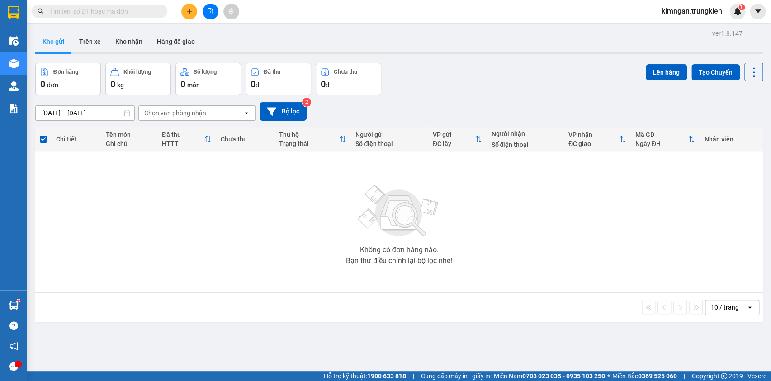
click at [137, 14] on input "text" at bounding box center [103, 11] width 107 height 10
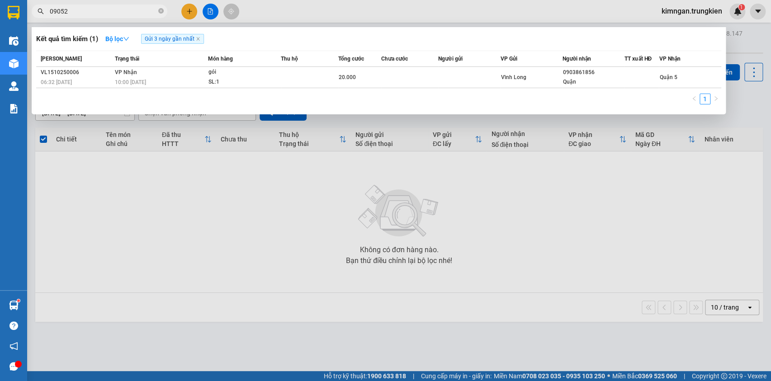
type input "090528"
click at [161, 13] on icon "close-circle" at bounding box center [160, 10] width 5 height 5
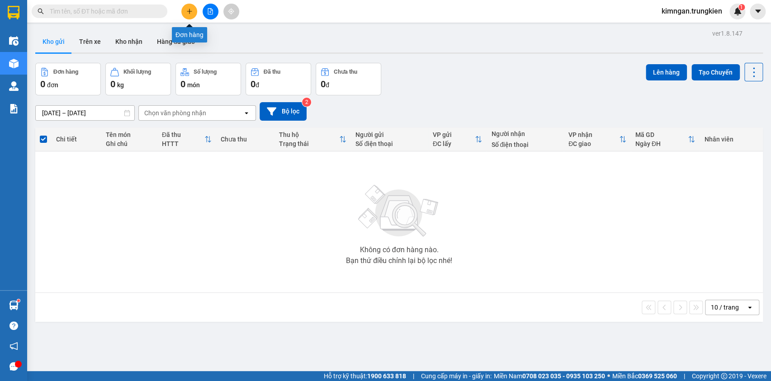
click at [194, 14] on button at bounding box center [189, 12] width 16 height 16
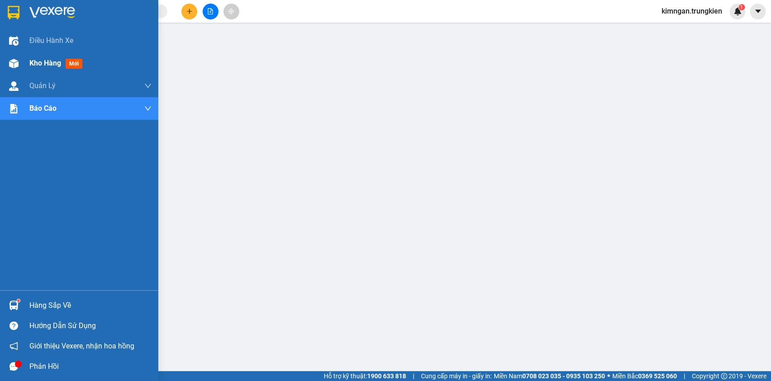
click at [43, 66] on span "Kho hàng" at bounding box center [45, 63] width 32 height 9
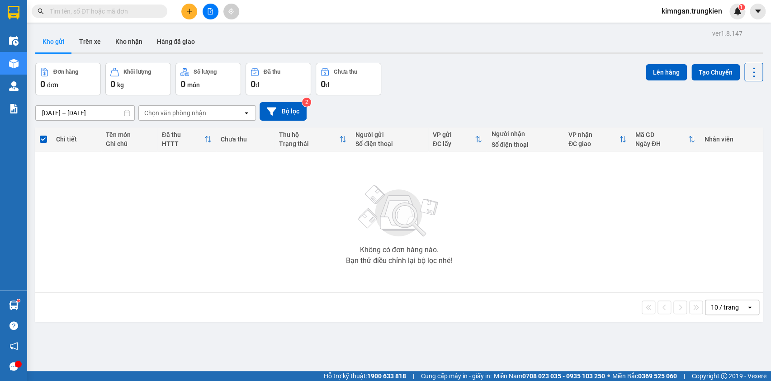
click at [185, 17] on button at bounding box center [189, 12] width 16 height 16
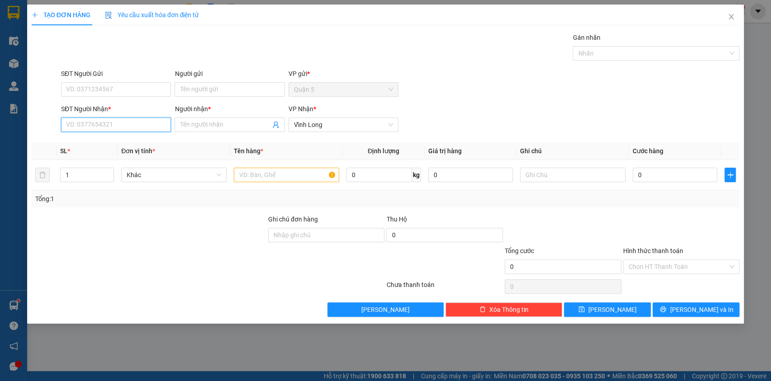
click at [127, 125] on input "SĐT Người Nhận *" at bounding box center [116, 125] width 110 height 14
click at [114, 147] on div "0782221819 - trung" at bounding box center [115, 143] width 99 height 10
type input "0782221819"
type input "trung"
type input "0782221819"
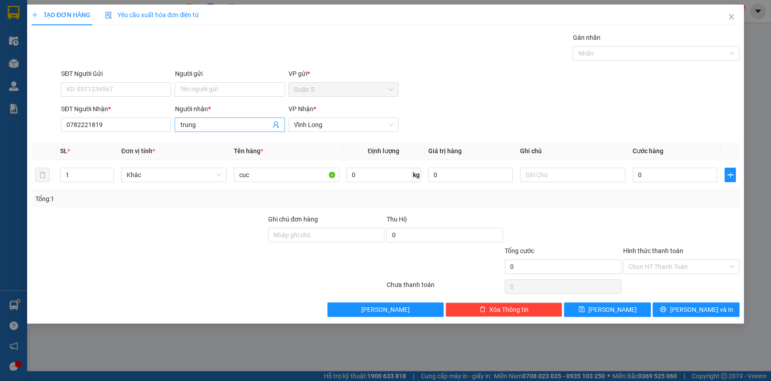
click at [181, 123] on input "trung" at bounding box center [225, 125] width 90 height 10
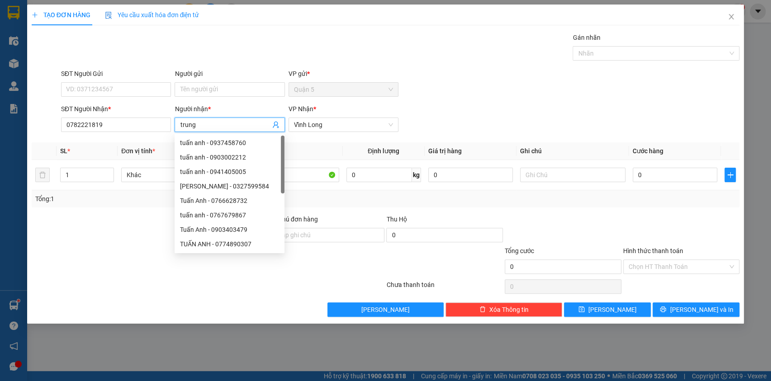
click at [181, 127] on input "trung" at bounding box center [225, 125] width 90 height 10
type input "Trung"
drag, startPoint x: 316, startPoint y: 176, endPoint x: 312, endPoint y: 175, distance: 4.9
click at [316, 176] on input "cuc" at bounding box center [286, 175] width 105 height 14
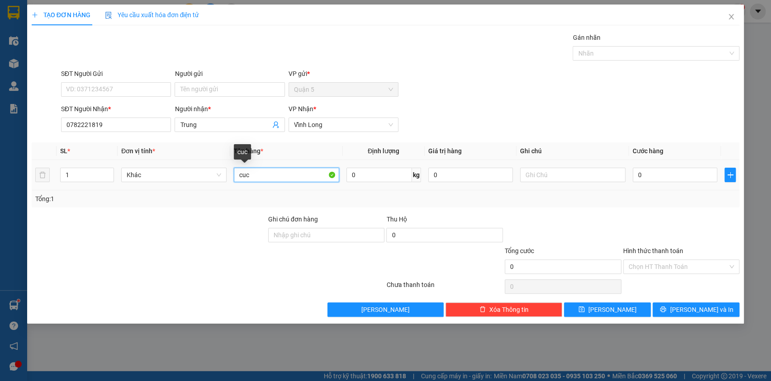
click at [241, 174] on input "cuc" at bounding box center [286, 175] width 105 height 14
drag, startPoint x: 255, startPoint y: 176, endPoint x: 227, endPoint y: 176, distance: 28.0
click at [227, 176] on tr "1 Khác cuc 0 kg 0 0" at bounding box center [386, 175] width 708 height 30
type input "Cục"
click at [676, 309] on button "[PERSON_NAME] và In" at bounding box center [696, 310] width 87 height 14
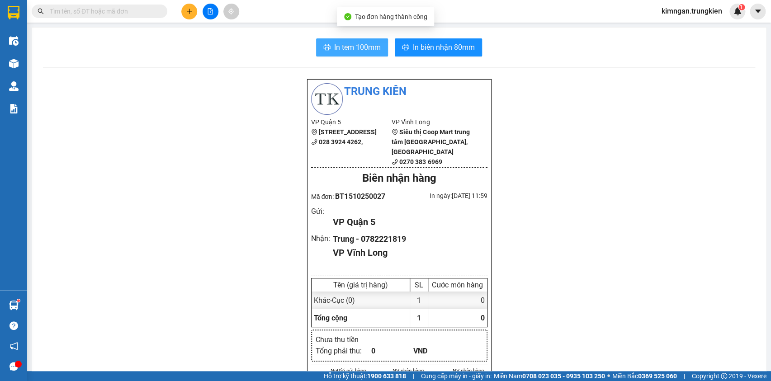
click at [373, 43] on span "In tem 100mm" at bounding box center [357, 47] width 47 height 11
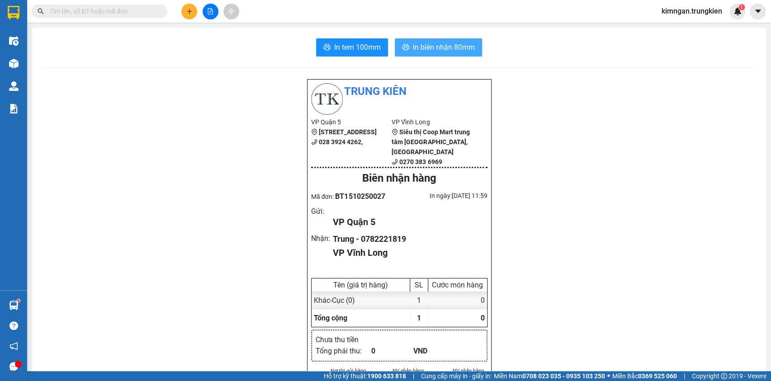
click at [432, 52] on span "In biên nhận 80mm" at bounding box center [444, 47] width 62 height 11
click at [437, 47] on span "In biên nhận 80mm" at bounding box center [444, 47] width 62 height 11
drag, startPoint x: 443, startPoint y: 54, endPoint x: 434, endPoint y: 52, distance: 9.1
click at [446, 49] on span "In biên nhận 80mm" at bounding box center [444, 47] width 62 height 11
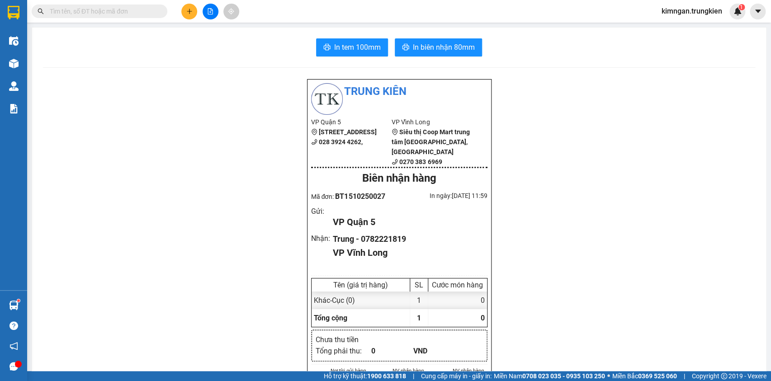
click at [188, 11] on icon "plus" at bounding box center [189, 11] width 6 height 6
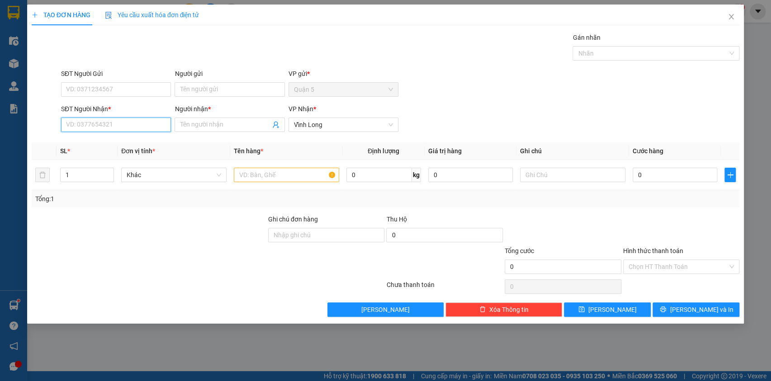
click at [143, 126] on input "SĐT Người Nhận *" at bounding box center [116, 125] width 110 height 14
drag, startPoint x: 65, startPoint y: 127, endPoint x: 155, endPoint y: 99, distance: 94.3
click at [155, 99] on div "SĐT Người Gửi VD: 0371234567" at bounding box center [116, 85] width 110 height 32
drag, startPoint x: 128, startPoint y: 126, endPoint x: 62, endPoint y: 122, distance: 65.7
click at [62, 121] on input "0862295131" at bounding box center [116, 125] width 110 height 14
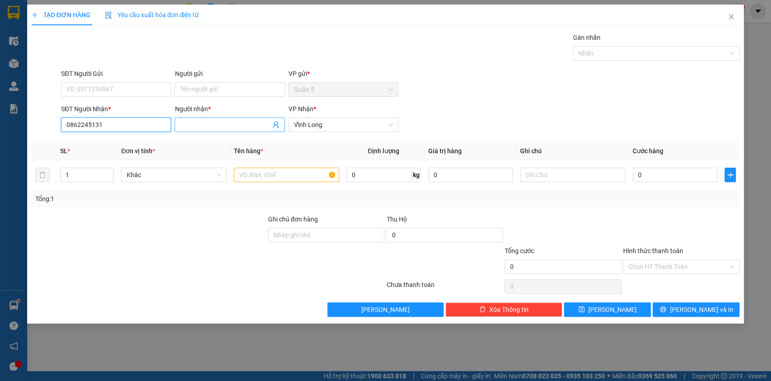
type input "0862245131"
click at [230, 123] on input "Người nhận *" at bounding box center [225, 125] width 90 height 10
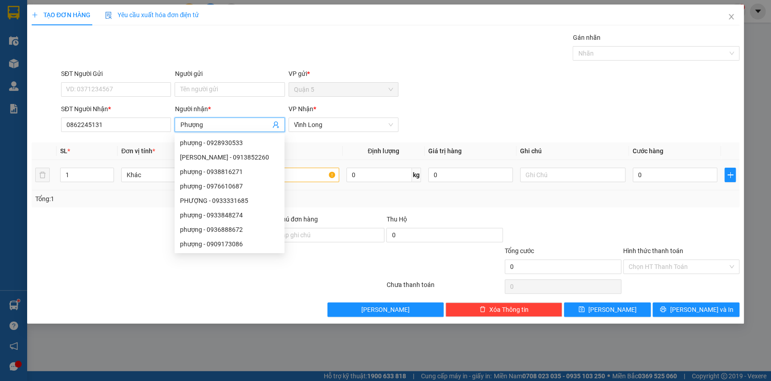
type input "Phượng"
click at [320, 179] on input "text" at bounding box center [286, 175] width 105 height 14
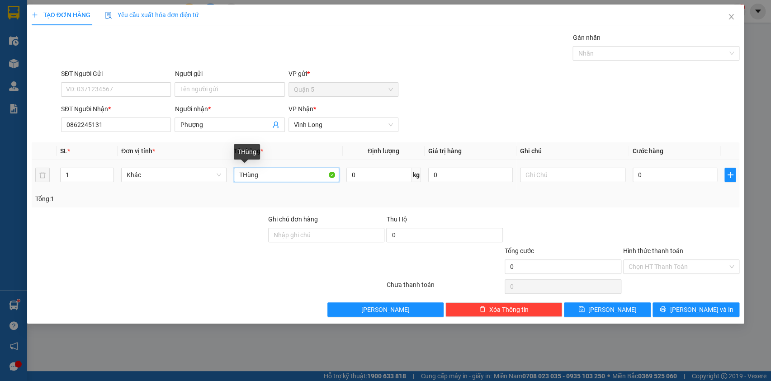
click at [245, 175] on input "THùng" at bounding box center [286, 175] width 105 height 14
type input "Thùng"
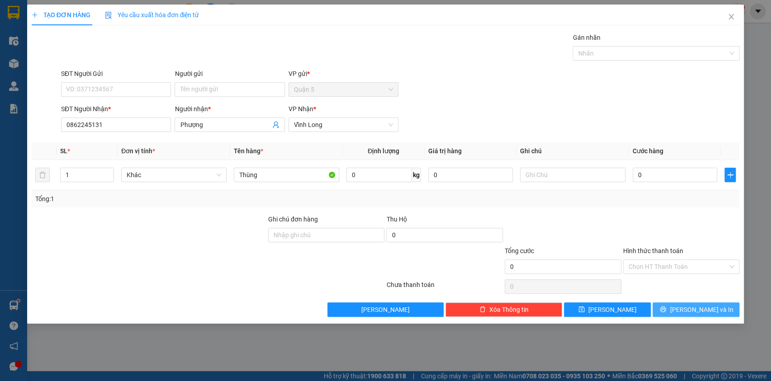
click at [706, 306] on span "[PERSON_NAME] và In" at bounding box center [701, 310] width 63 height 10
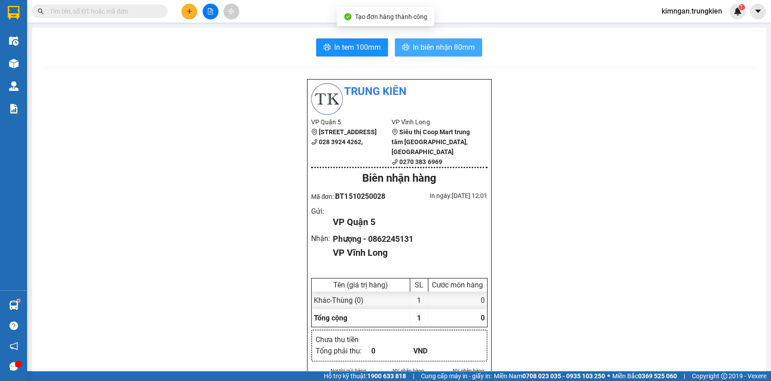
click at [434, 46] on span "In biên nhận 80mm" at bounding box center [444, 47] width 62 height 11
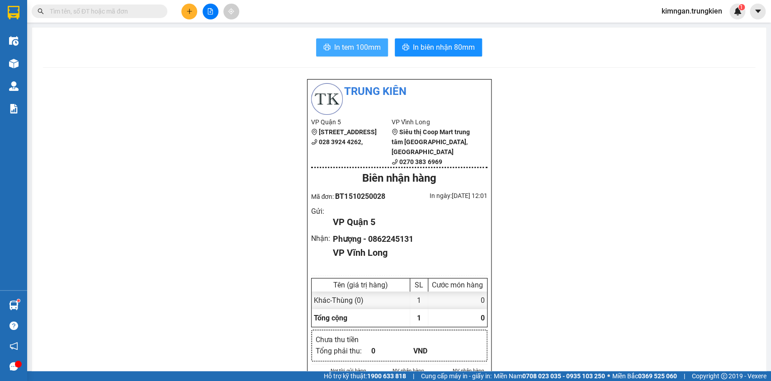
click at [351, 54] on button "In tem 100mm" at bounding box center [352, 47] width 72 height 18
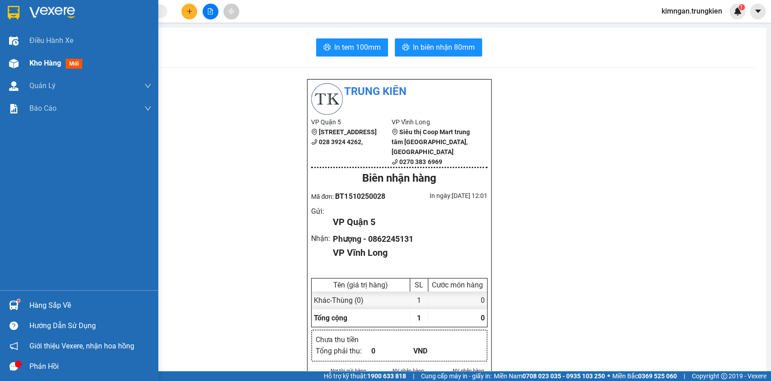
click at [29, 63] on span "Kho hàng" at bounding box center [45, 63] width 32 height 9
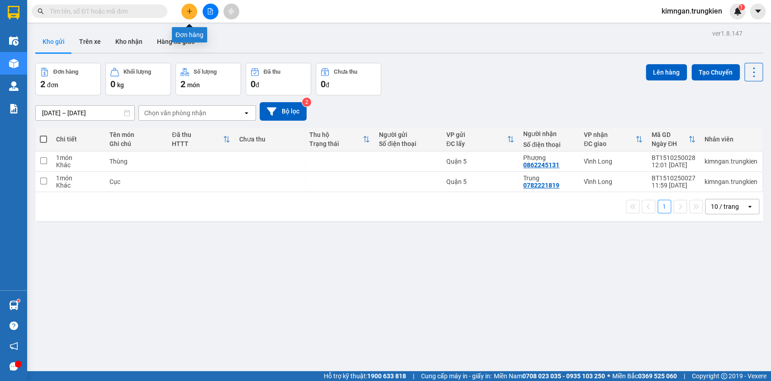
click at [186, 13] on icon "plus" at bounding box center [189, 11] width 6 height 6
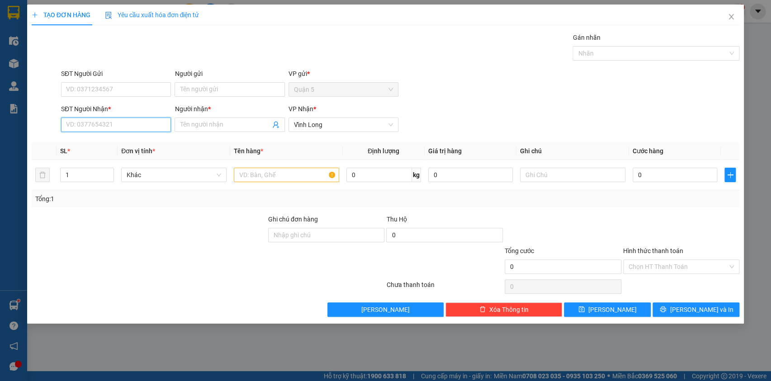
click at [121, 123] on input "SĐT Người Nhận *" at bounding box center [116, 125] width 110 height 14
click at [142, 141] on div "0907222687 - Thiên An" at bounding box center [117, 143] width 102 height 10
type input "0907222687"
type input "Thiên An"
type input "0907222687"
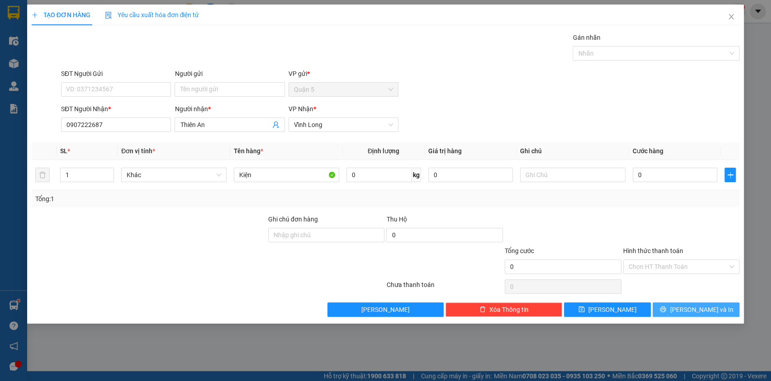
click at [695, 315] on button "[PERSON_NAME] và In" at bounding box center [696, 310] width 87 height 14
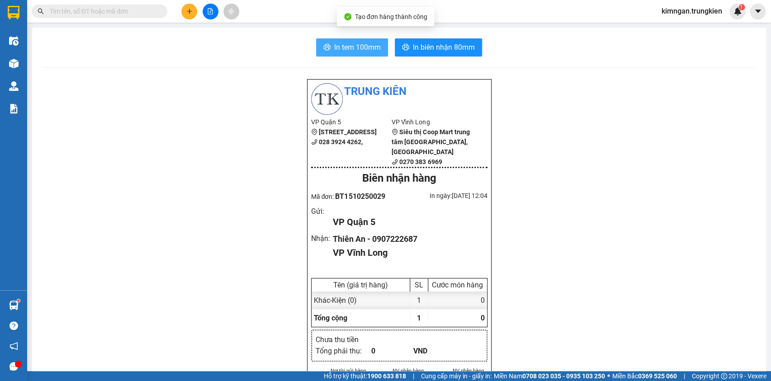
click at [370, 39] on button "In tem 100mm" at bounding box center [352, 47] width 72 height 18
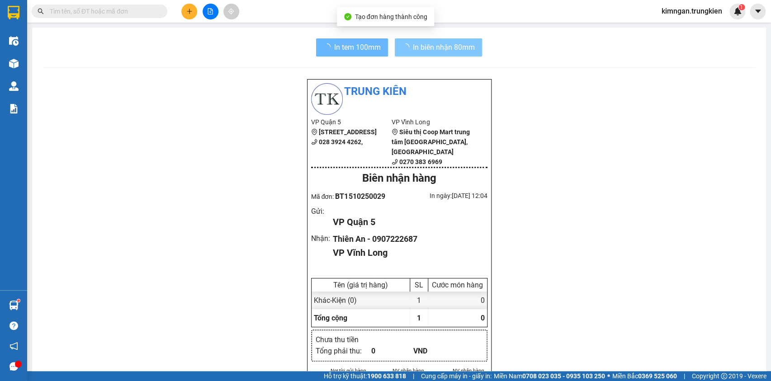
click at [428, 50] on span "In biên nhận 80mm" at bounding box center [444, 47] width 62 height 11
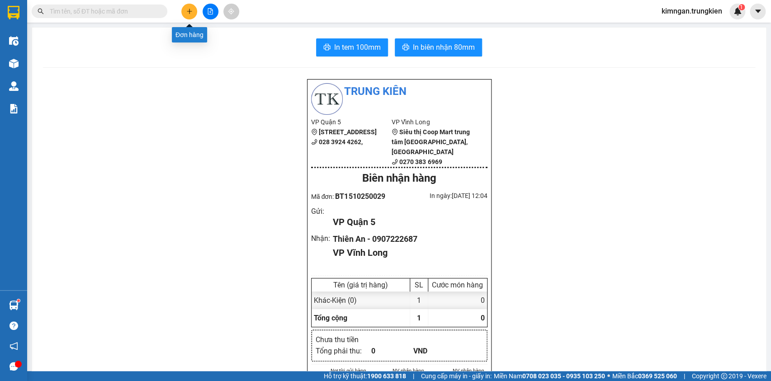
click at [191, 10] on icon "plus" at bounding box center [189, 11] width 6 height 6
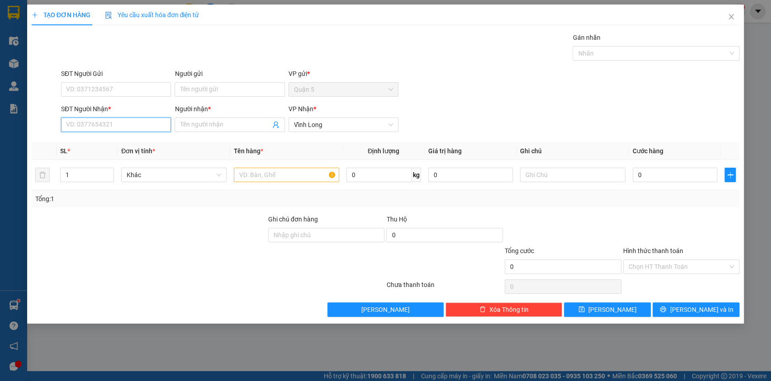
click at [145, 127] on input "SĐT Người Nhận *" at bounding box center [116, 125] width 110 height 14
click at [147, 144] on div "0777421229 - tâm" at bounding box center [115, 143] width 99 height 10
type input "0777421229"
type input "tâm"
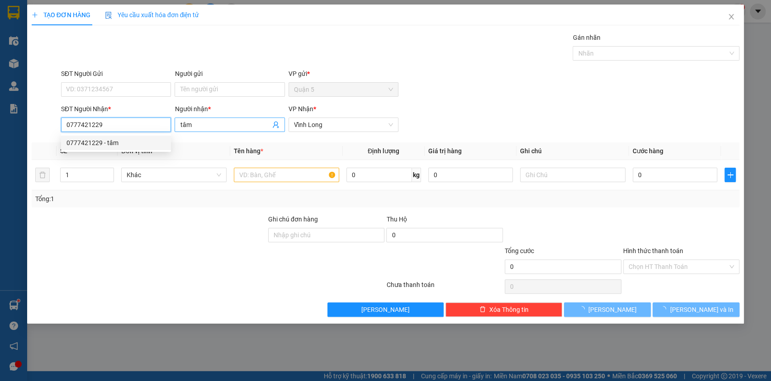
type input "60.000"
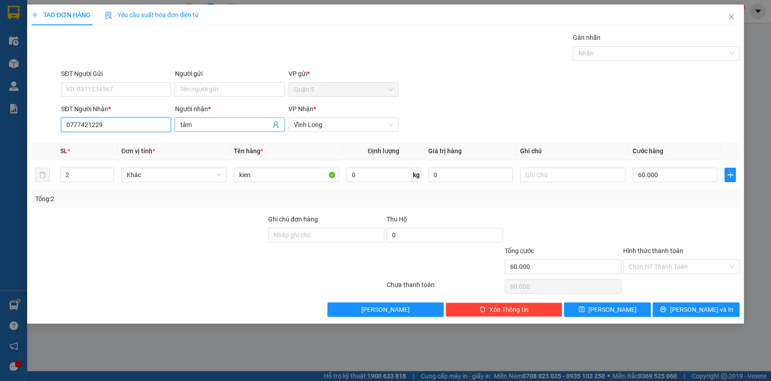
type input "0777421229"
click at [181, 124] on input "tâm" at bounding box center [225, 125] width 90 height 10
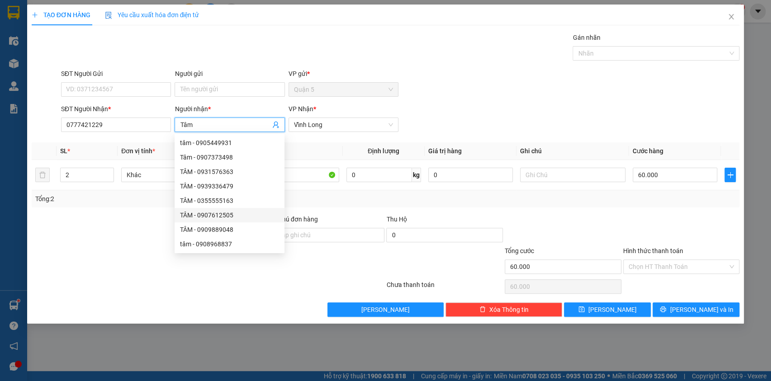
type input "Tâm"
click at [95, 242] on div at bounding box center [149, 230] width 237 height 32
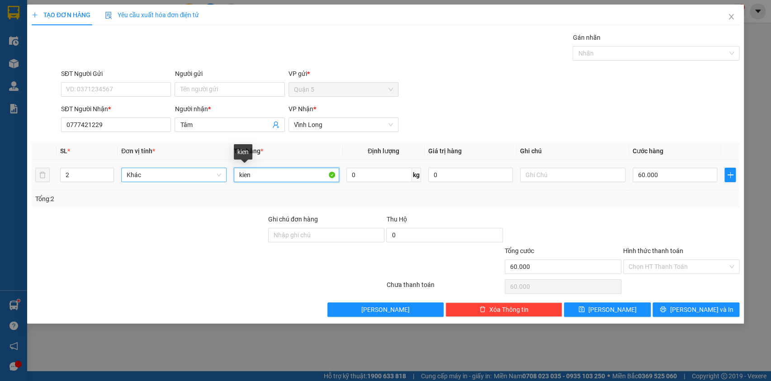
drag, startPoint x: 260, startPoint y: 175, endPoint x: 206, endPoint y: 178, distance: 53.9
click at [206, 178] on tr "2 Khác kien 0 kg 0 60.000" at bounding box center [386, 175] width 708 height 30
type input "Kiện"
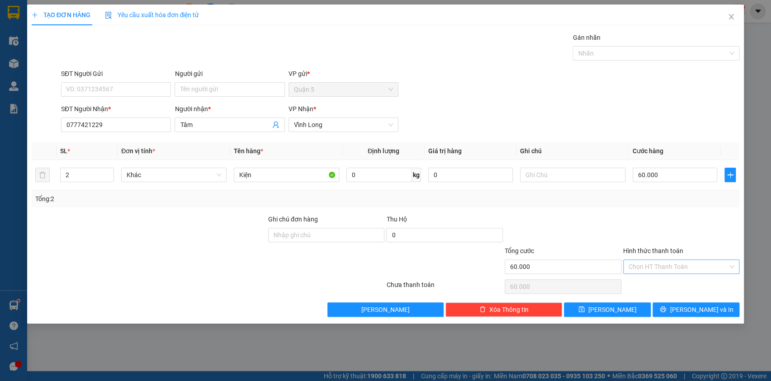
click at [715, 268] on input "Hình thức thanh toán" at bounding box center [678, 267] width 99 height 14
click at [696, 290] on div "Tại văn phòng" at bounding box center [681, 284] width 117 height 14
type input "0"
click at [701, 315] on button "[PERSON_NAME] và In" at bounding box center [696, 310] width 87 height 14
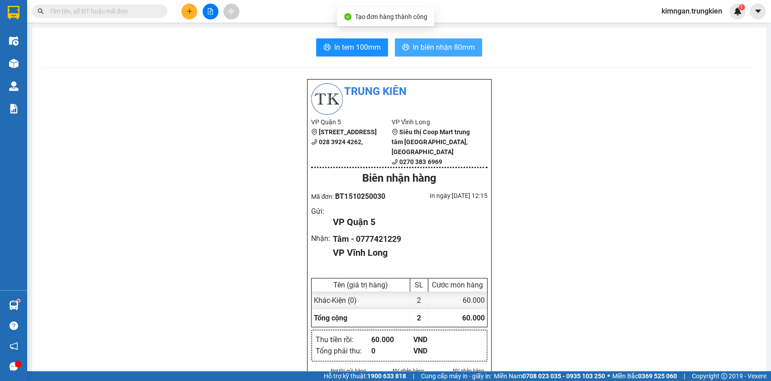
click at [455, 43] on span "In biên nhận 80mm" at bounding box center [444, 47] width 62 height 11
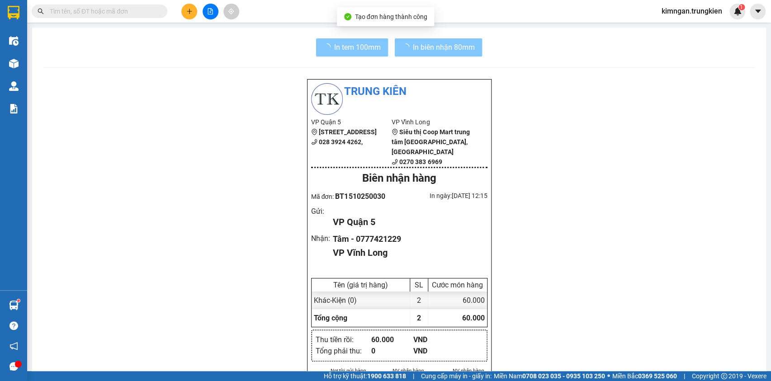
click at [342, 51] on span "In tem 100mm" at bounding box center [357, 47] width 47 height 11
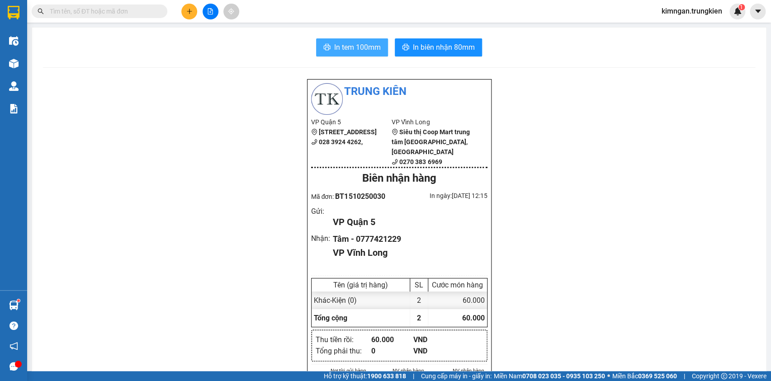
click at [344, 49] on span "In tem 100mm" at bounding box center [357, 47] width 47 height 11
click at [190, 6] on button at bounding box center [189, 12] width 16 height 16
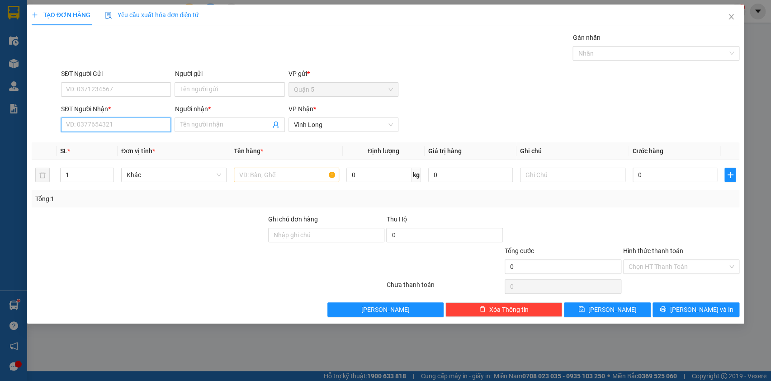
click at [116, 121] on input "SĐT Người Nhận *" at bounding box center [116, 125] width 110 height 14
click at [137, 148] on div "0949686465 - Phương" at bounding box center [116, 143] width 110 height 14
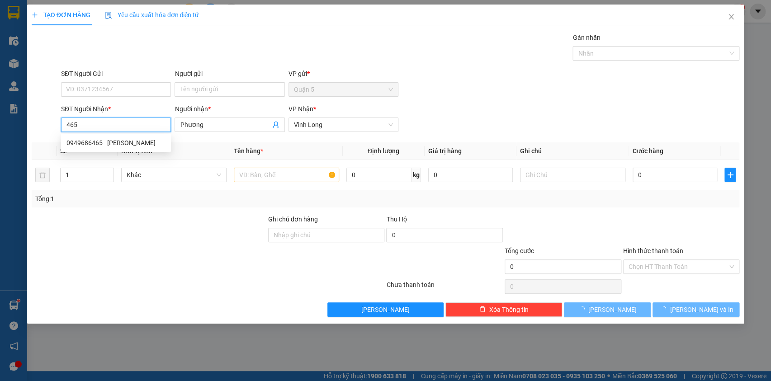
type input "0949686465"
type input "Phương"
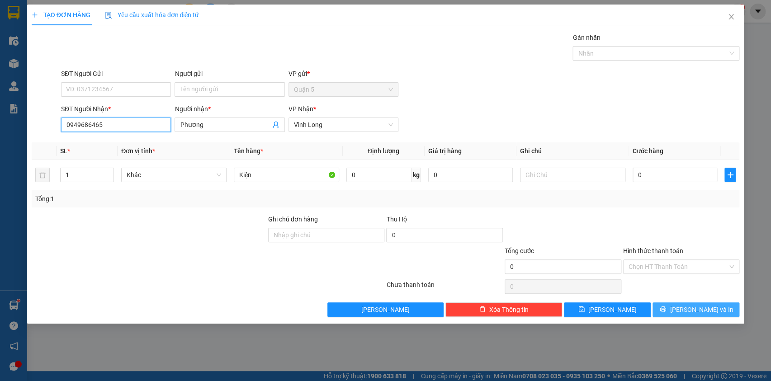
type input "0949686465"
click at [696, 310] on span "[PERSON_NAME] và In" at bounding box center [701, 310] width 63 height 10
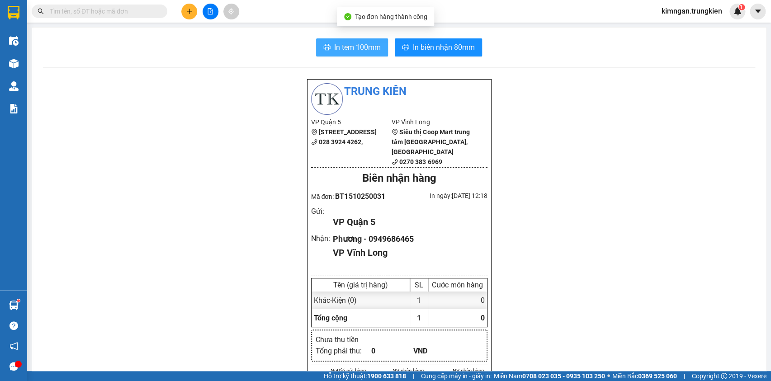
click at [361, 54] on button "In tem 100mm" at bounding box center [352, 47] width 72 height 18
click at [440, 43] on span "In biên nhận 80mm" at bounding box center [444, 47] width 62 height 11
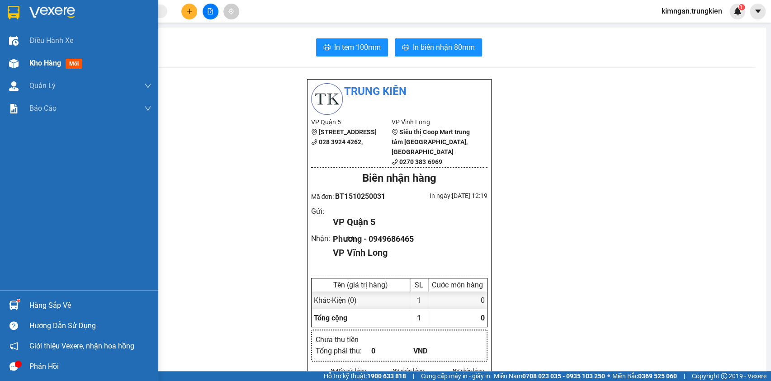
click at [32, 62] on span "Kho hàng" at bounding box center [45, 63] width 32 height 9
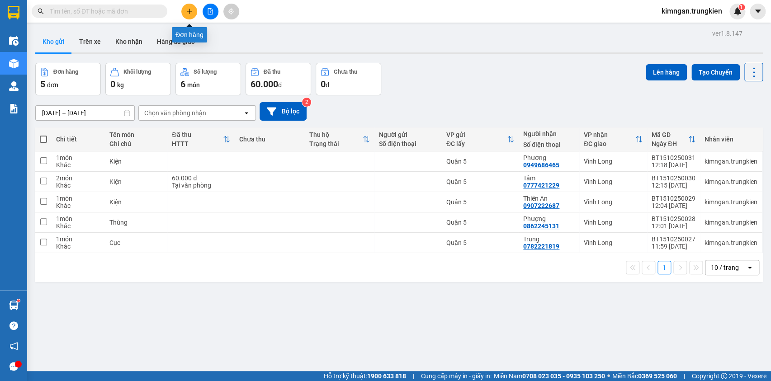
click at [182, 9] on button at bounding box center [189, 12] width 16 height 16
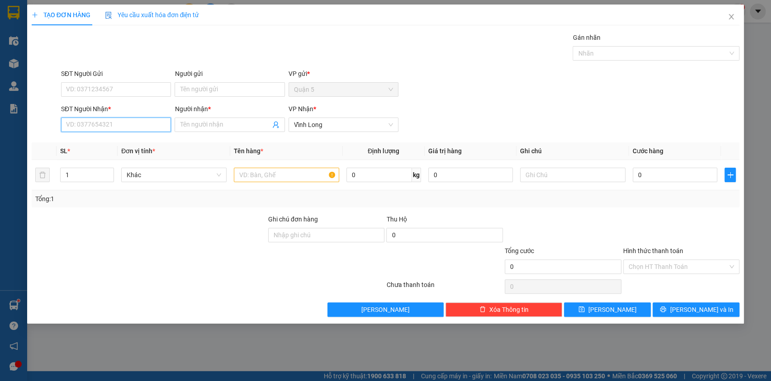
click at [162, 127] on input "SĐT Người Nhận *" at bounding box center [116, 125] width 110 height 14
click at [156, 141] on div "0977424767 - Phương Thảo" at bounding box center [115, 143] width 99 height 10
type input "0977424767"
type input "Phương Thảo"
type input "0977424767"
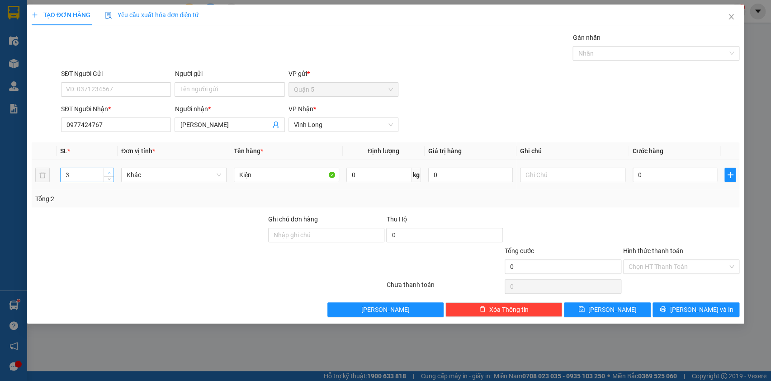
click at [109, 170] on span "up" at bounding box center [108, 172] width 5 height 5
type input "4"
click at [109, 171] on icon "up" at bounding box center [109, 172] width 3 height 3
click at [676, 303] on button "[PERSON_NAME] và In" at bounding box center [696, 310] width 87 height 14
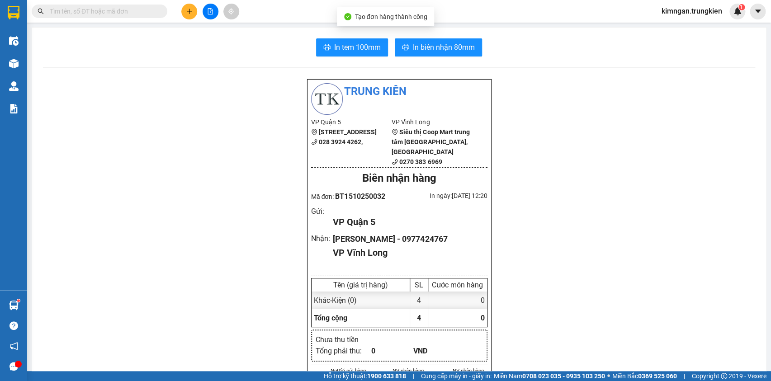
click at [443, 49] on span "In biên nhận 80mm" at bounding box center [444, 47] width 62 height 11
click at [327, 45] on button "In tem 100mm" at bounding box center [352, 47] width 72 height 18
click at [188, 6] on button at bounding box center [189, 12] width 16 height 16
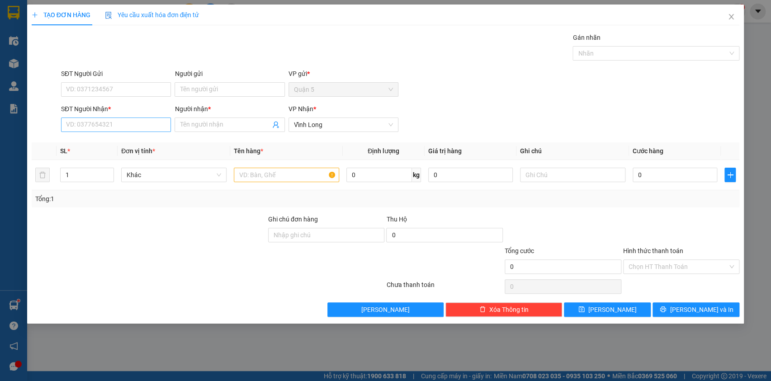
drag, startPoint x: 165, startPoint y: 117, endPoint x: 160, endPoint y: 123, distance: 7.4
click at [161, 121] on div "SĐT Người Nhận * VD: 0377654321" at bounding box center [116, 120] width 110 height 32
click at [160, 123] on input "SĐT Người Nhận *" at bounding box center [116, 125] width 110 height 14
click at [137, 145] on div "0919191962 - Thùy" at bounding box center [117, 143] width 102 height 10
type input "0919191962"
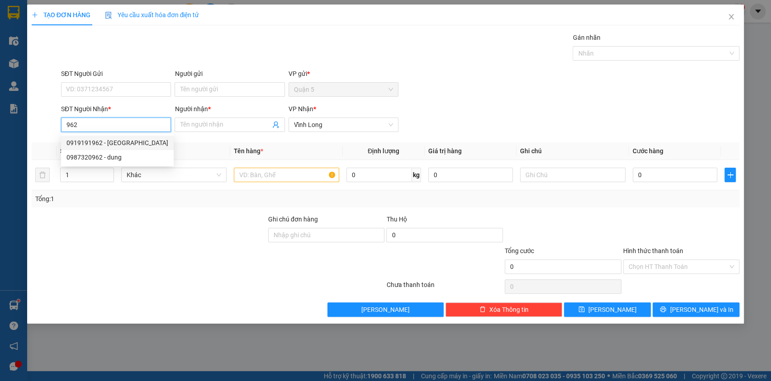
type input "Thùy"
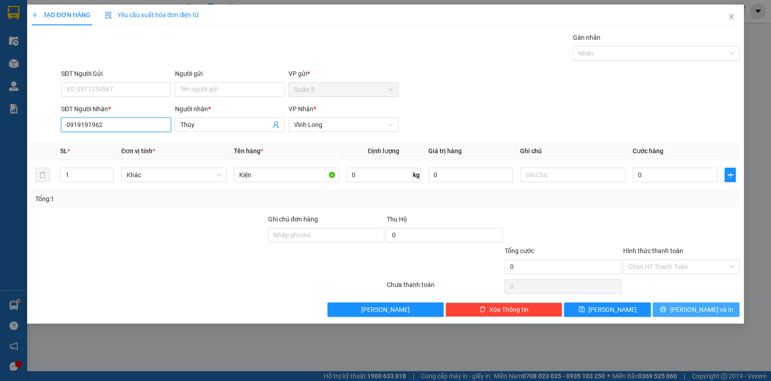
type input "0919191962"
click at [671, 305] on button "[PERSON_NAME] và In" at bounding box center [696, 310] width 87 height 14
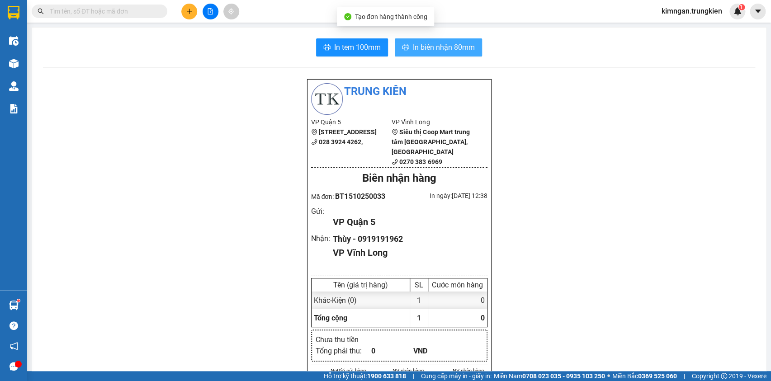
click at [436, 50] on span "In biên nhận 80mm" at bounding box center [444, 47] width 62 height 11
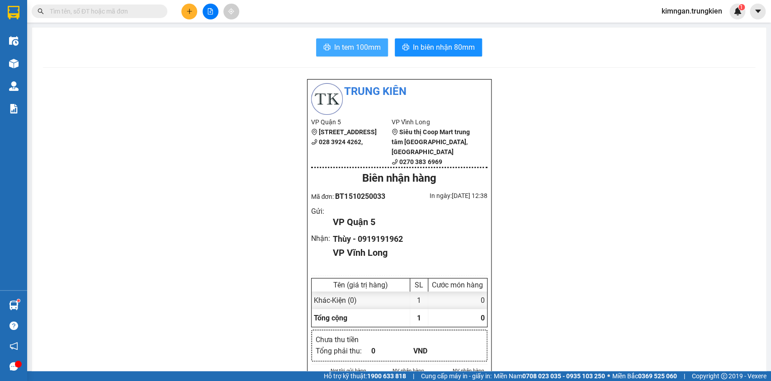
click at [338, 43] on span "In tem 100mm" at bounding box center [357, 47] width 47 height 11
click at [190, 10] on icon "plus" at bounding box center [189, 11] width 6 height 6
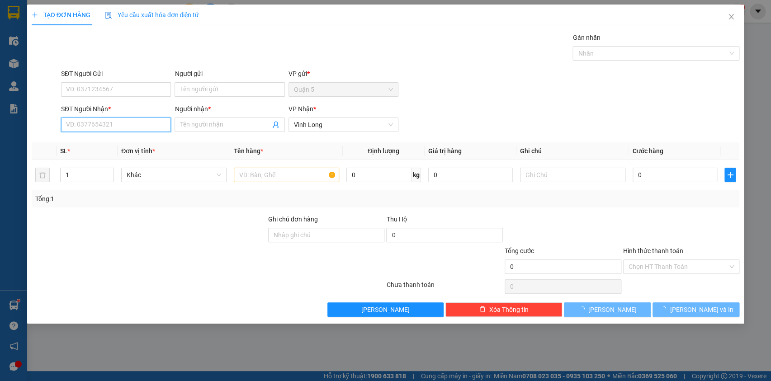
click at [148, 125] on input "SĐT Người Nhận *" at bounding box center [116, 125] width 110 height 14
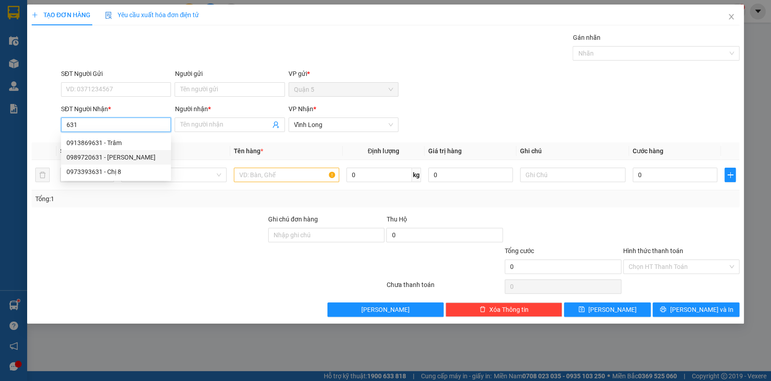
click at [130, 158] on div "0989720631 - [PERSON_NAME]" at bounding box center [115, 157] width 99 height 10
type input "0989720631"
type input "Phương"
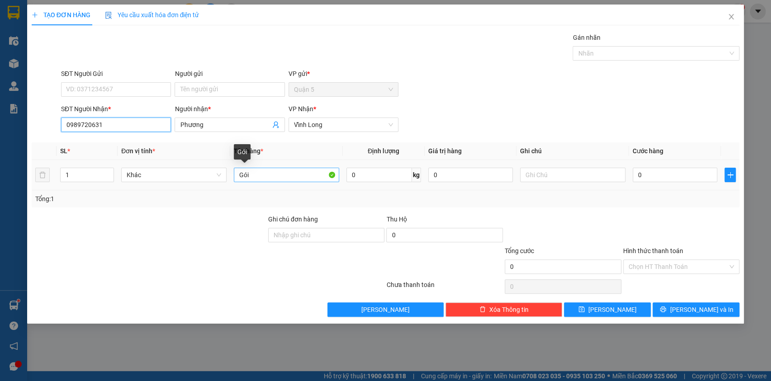
type input "0989720631"
drag, startPoint x: 263, startPoint y: 176, endPoint x: 238, endPoint y: 175, distance: 24.9
click at [238, 175] on input "Gói" at bounding box center [286, 175] width 105 height 14
type input "Thùng"
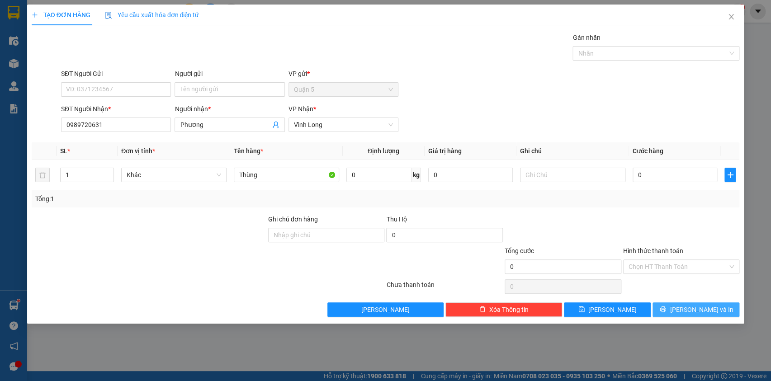
click at [708, 310] on span "[PERSON_NAME] và In" at bounding box center [701, 310] width 63 height 10
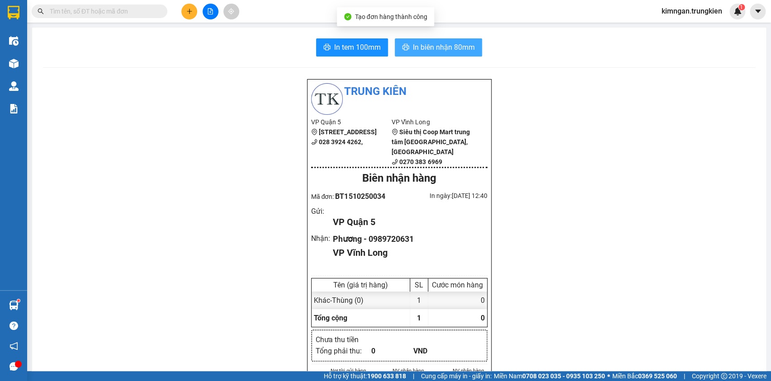
click at [407, 45] on button "In biên nhận 80mm" at bounding box center [438, 47] width 87 height 18
click at [351, 54] on button "In tem 100mm" at bounding box center [352, 47] width 72 height 18
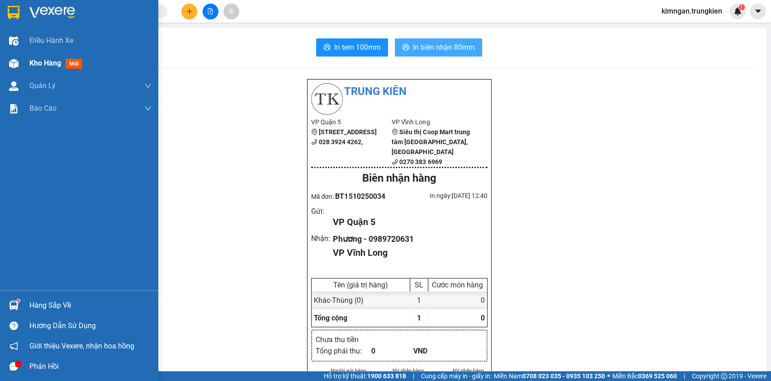
click at [47, 65] on span "Kho hàng" at bounding box center [45, 63] width 32 height 9
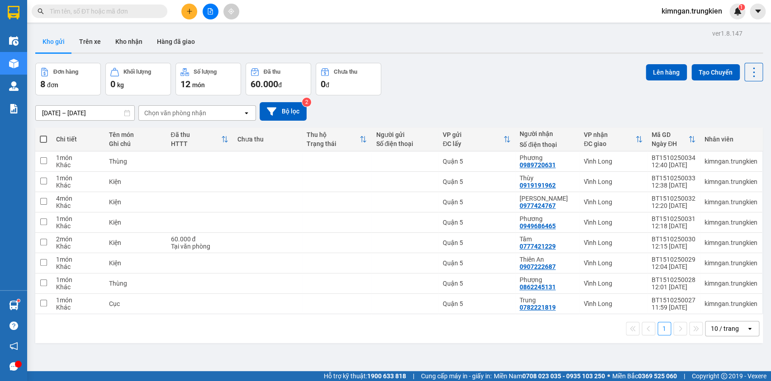
click at [43, 137] on span at bounding box center [43, 139] width 7 height 7
click at [43, 135] on input "checkbox" at bounding box center [43, 135] width 0 height 0
checkbox input "true"
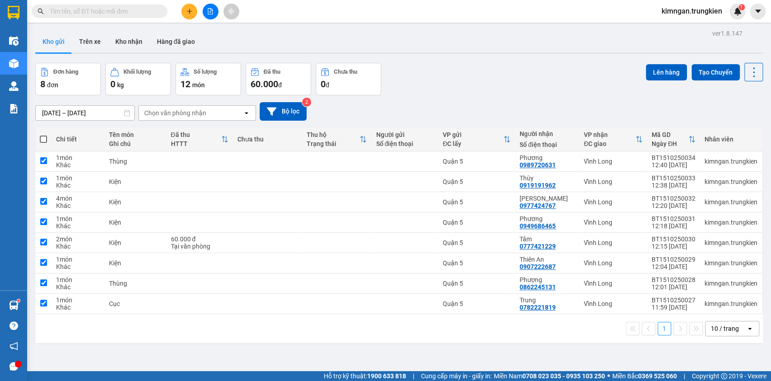
checkbox input "true"
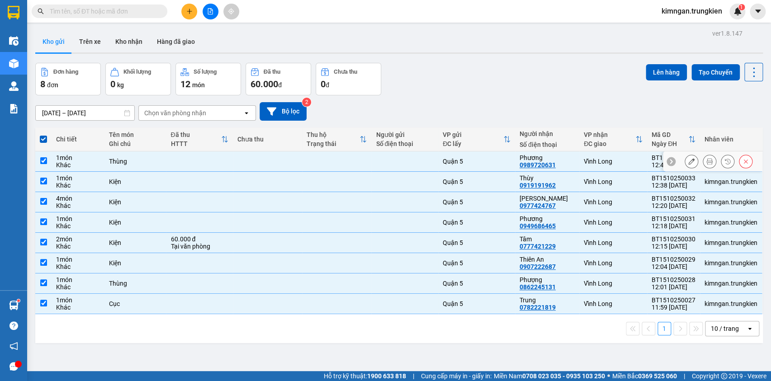
click at [40, 159] on input "checkbox" at bounding box center [43, 160] width 7 height 7
checkbox input "false"
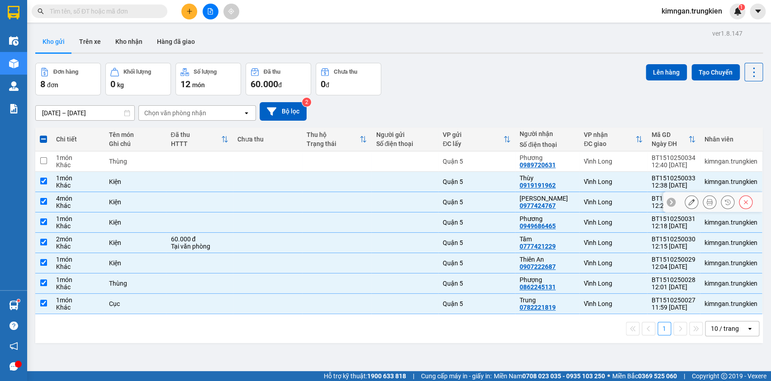
click at [41, 203] on input "checkbox" at bounding box center [43, 201] width 7 height 7
checkbox input "false"
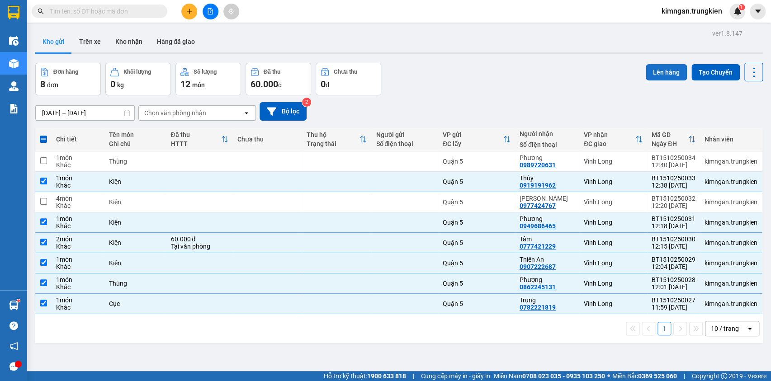
click at [654, 73] on button "Lên hàng" at bounding box center [666, 72] width 41 height 16
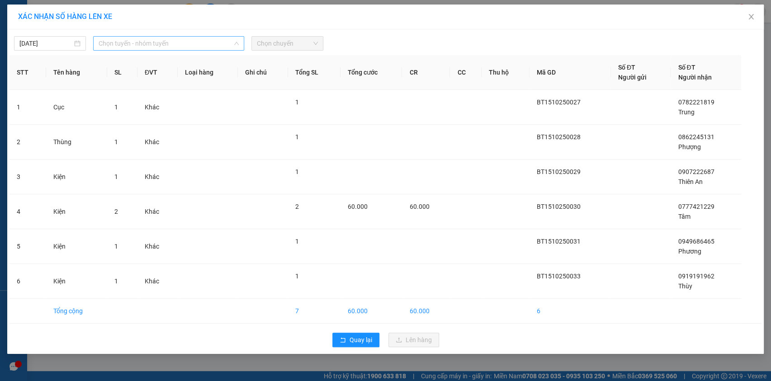
click at [185, 49] on span "Chọn tuyến - nhóm tuyến" at bounding box center [169, 44] width 140 height 14
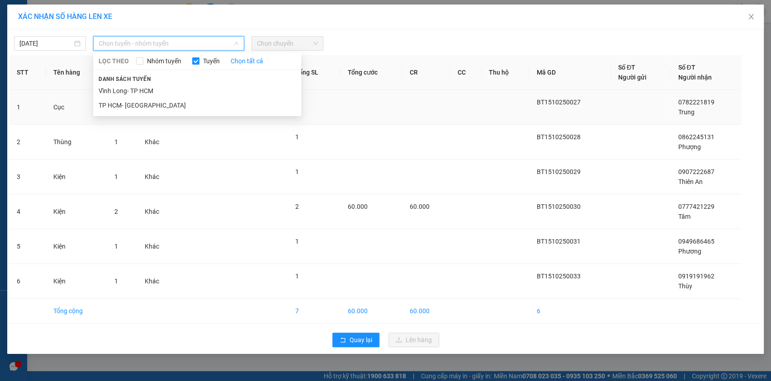
click at [194, 109] on li "TP HCM- Vĩnh Long" at bounding box center [197, 105] width 208 height 14
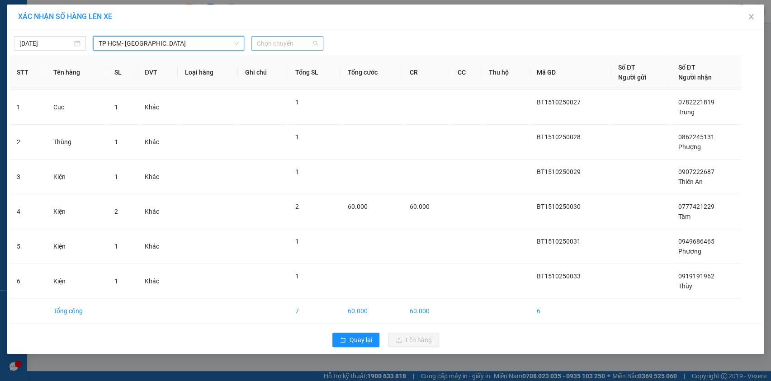
click at [296, 38] on span "Chọn chuyến" at bounding box center [287, 44] width 61 height 14
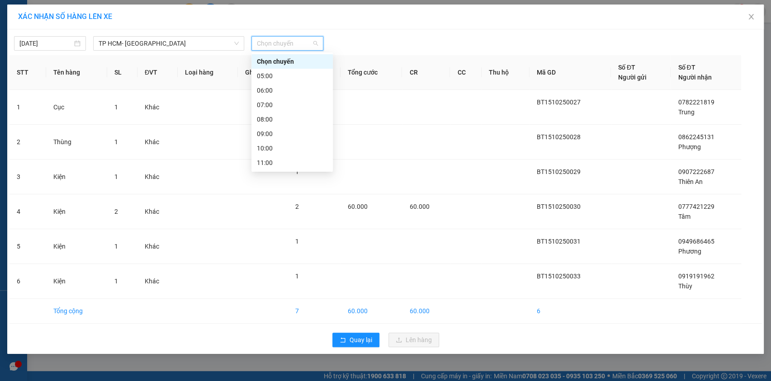
scroll to position [41, 0]
click at [285, 147] on div "13:00" at bounding box center [292, 151] width 71 height 10
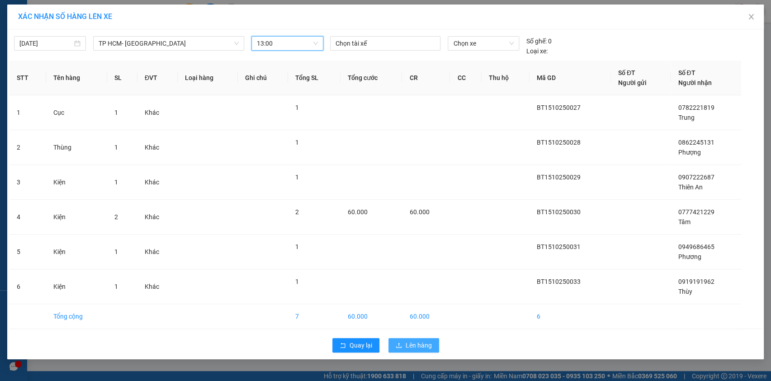
click at [421, 345] on span "Lên hàng" at bounding box center [419, 346] width 26 height 10
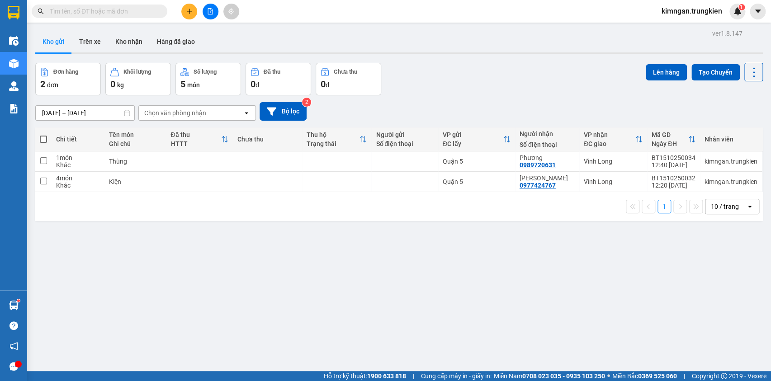
drag, startPoint x: 141, startPoint y: 12, endPoint x: 147, endPoint y: 14, distance: 6.3
click at [141, 12] on input "text" at bounding box center [103, 11] width 107 height 10
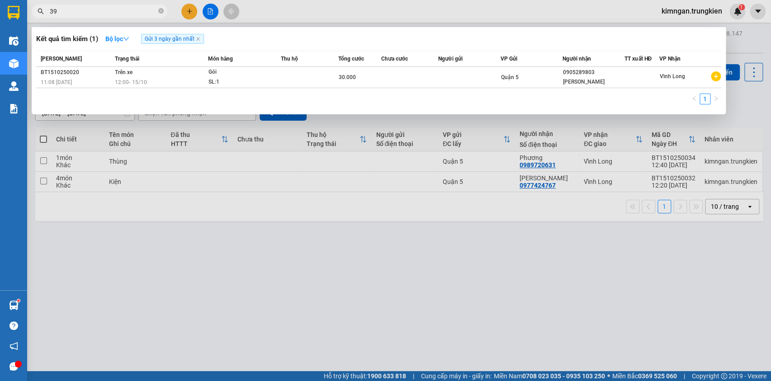
type input "393"
click at [159, 9] on icon "close-circle" at bounding box center [160, 10] width 5 height 5
type input "960"
click at [159, 14] on span at bounding box center [160, 11] width 5 height 9
type input "607"
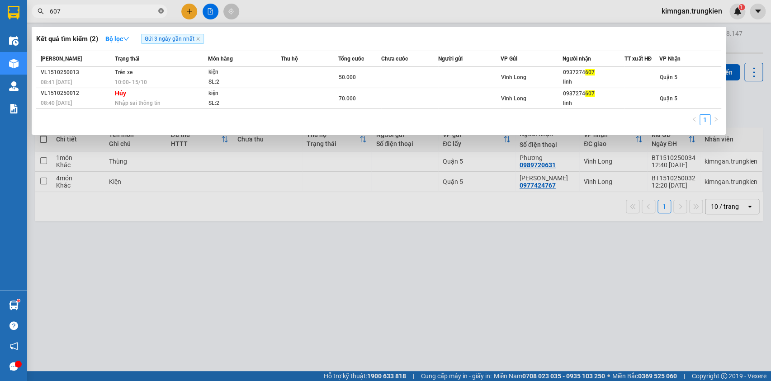
click at [163, 13] on icon "close-circle" at bounding box center [160, 10] width 5 height 5
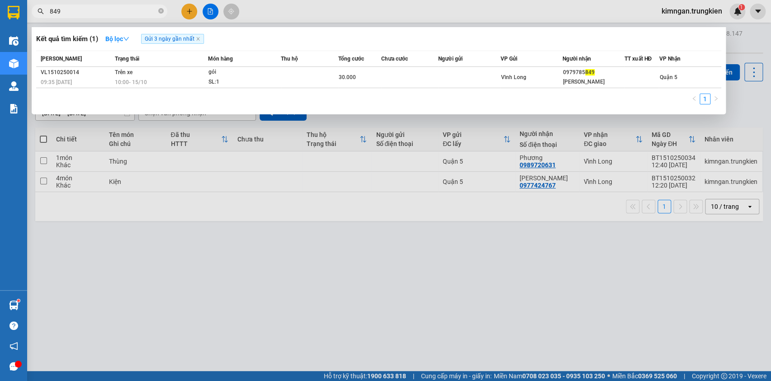
click at [157, 14] on span "849" at bounding box center [100, 12] width 136 height 14
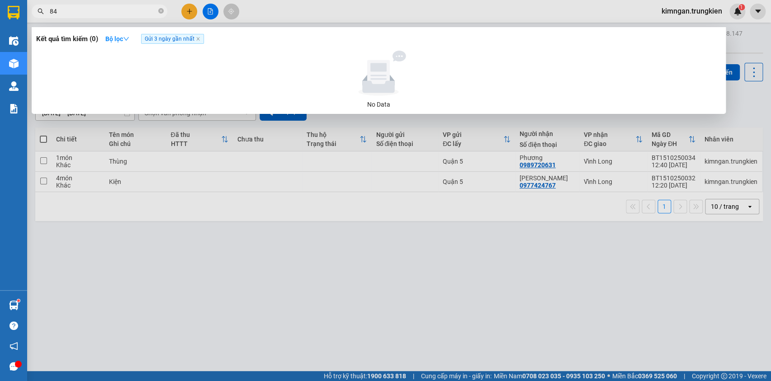
type input "8"
type input "684"
click at [164, 7] on span "684" at bounding box center [100, 12] width 136 height 14
click at [163, 12] on icon "close-circle" at bounding box center [160, 10] width 5 height 5
type input "0979294"
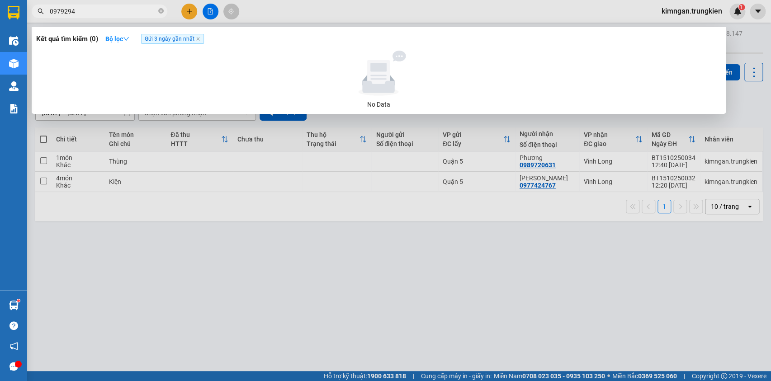
click at [189, 14] on div at bounding box center [385, 190] width 771 height 381
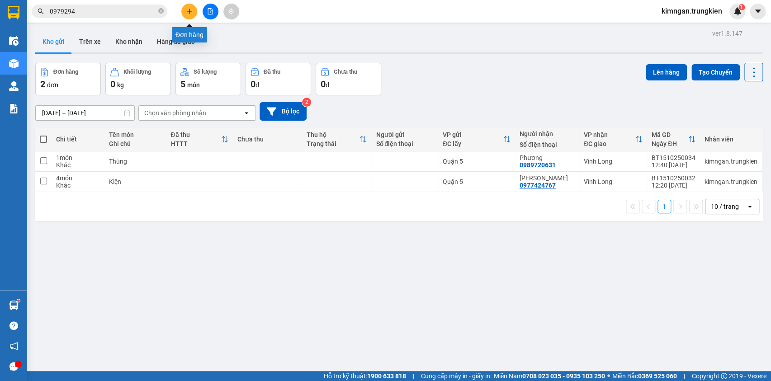
click at [188, 17] on button at bounding box center [189, 12] width 16 height 16
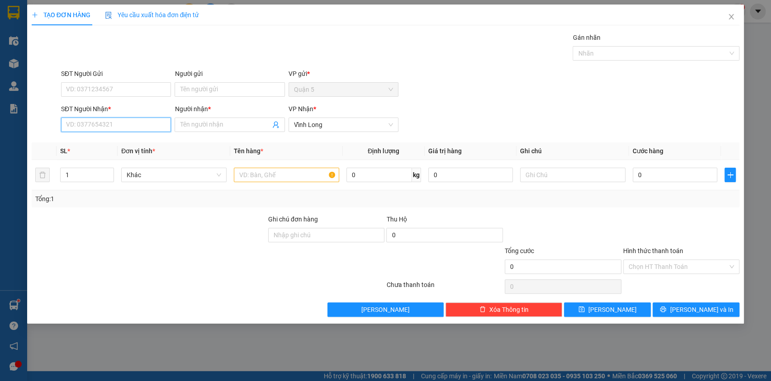
click at [135, 126] on input "SĐT Người Nhận *" at bounding box center [116, 125] width 110 height 14
click at [140, 140] on div "0906009560 - Mai Thảo" at bounding box center [115, 143] width 99 height 10
type input "0906009560"
type input "Mai Thảo"
type input "0906009560"
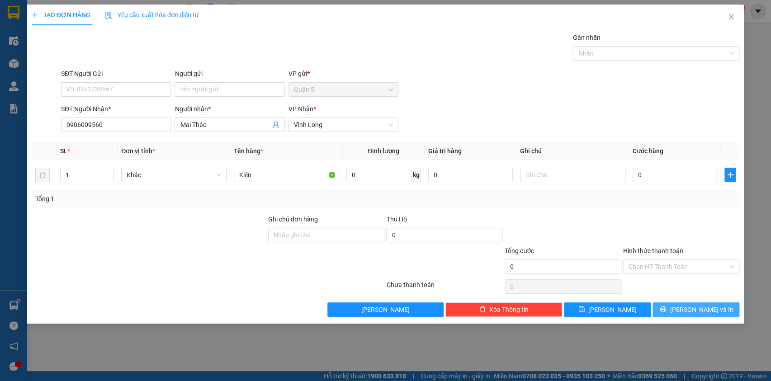
click at [711, 310] on span "[PERSON_NAME] và In" at bounding box center [701, 310] width 63 height 10
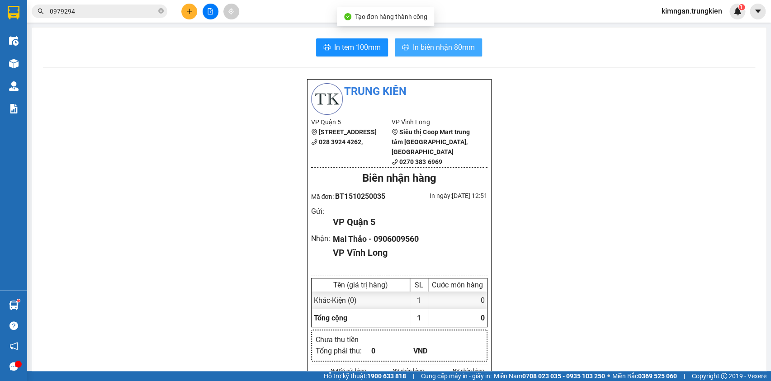
click at [430, 45] on span "In biên nhận 80mm" at bounding box center [444, 47] width 62 height 11
click at [366, 46] on span "In tem 100mm" at bounding box center [357, 47] width 47 height 11
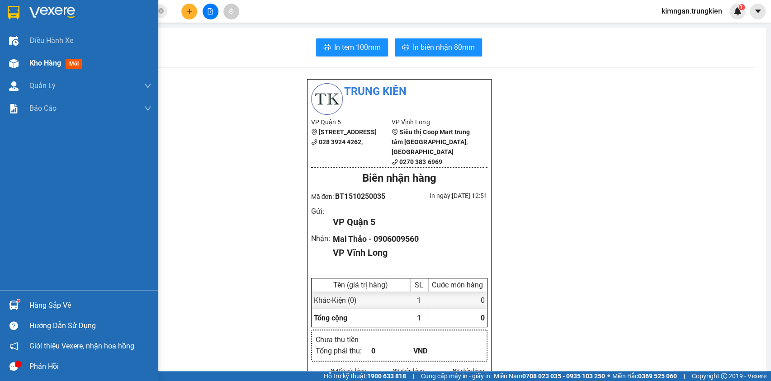
click at [32, 52] on div "Kho hàng mới" at bounding box center [90, 63] width 122 height 23
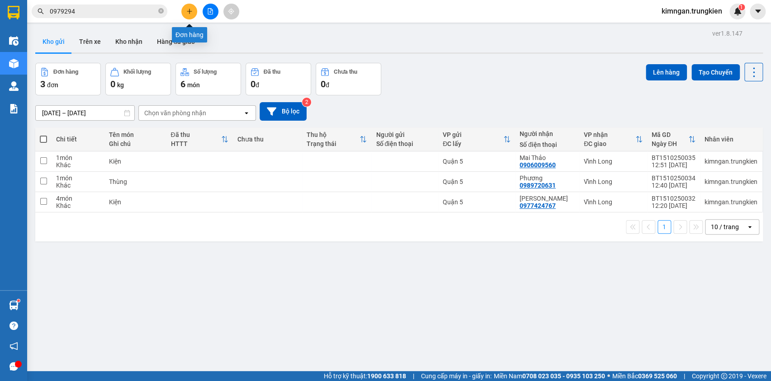
click at [184, 14] on button at bounding box center [189, 12] width 16 height 16
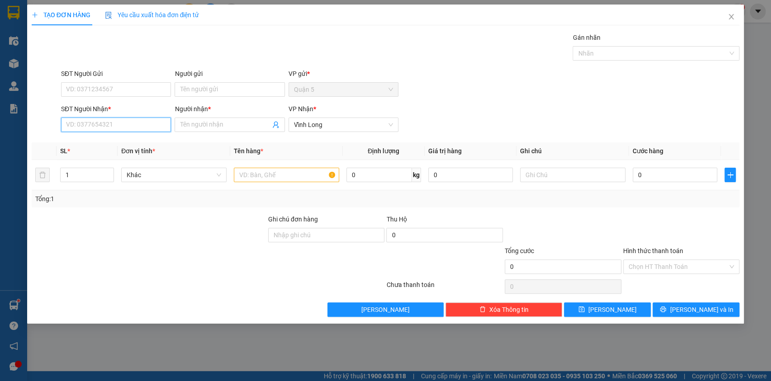
click at [136, 123] on input "SĐT Người Nhận *" at bounding box center [116, 125] width 110 height 14
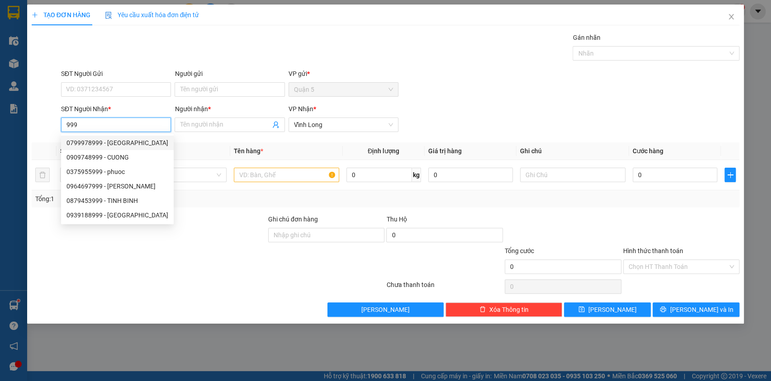
click at [123, 142] on div "0799978999 - Giang" at bounding box center [117, 143] width 102 height 10
type input "0799978999"
type input "Giang"
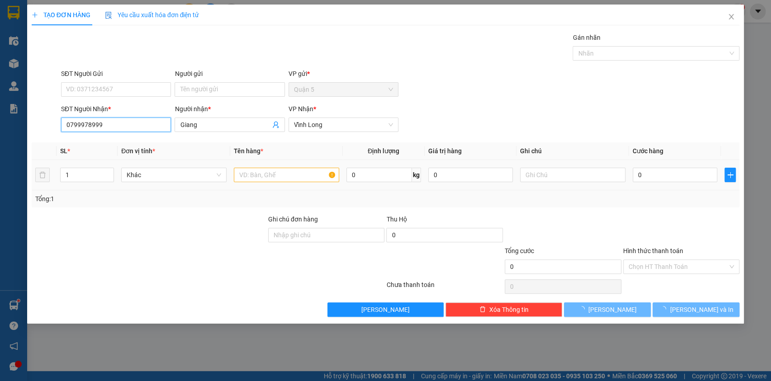
type input "0799978999"
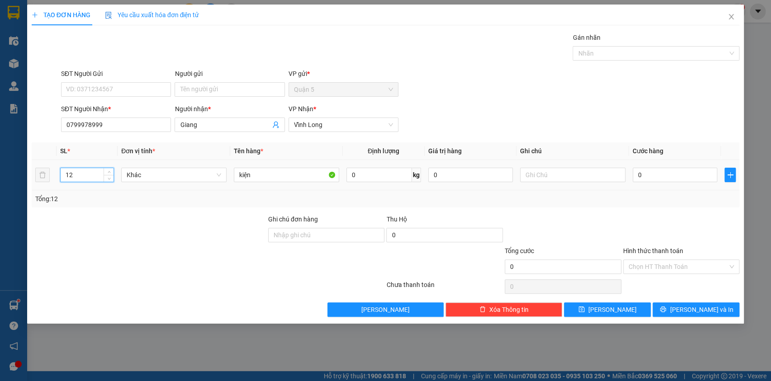
click at [110, 172] on icon "up" at bounding box center [109, 171] width 3 height 3
click at [108, 178] on icon "down" at bounding box center [109, 177] width 3 height 3
click at [106, 178] on span "down" at bounding box center [108, 177] width 5 height 5
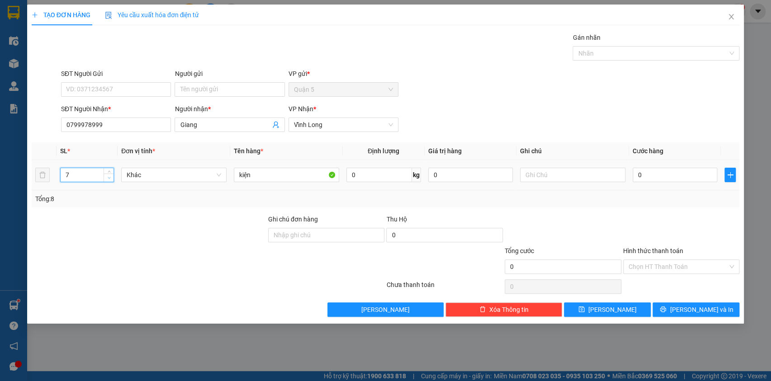
click at [106, 178] on span "down" at bounding box center [108, 177] width 5 height 5
click at [105, 179] on span "Decrease Value" at bounding box center [109, 178] width 10 height 8
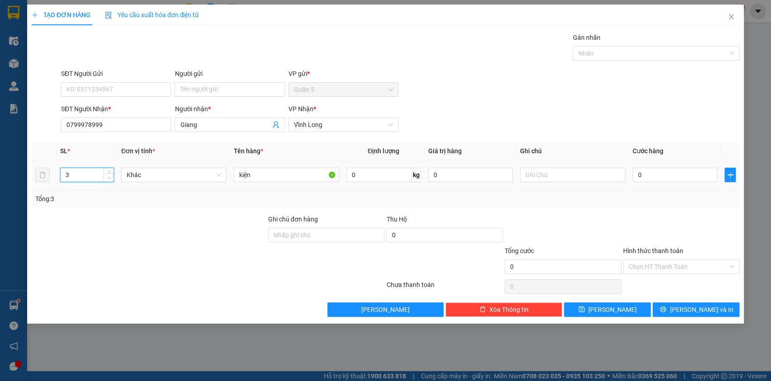
type input "2"
click at [105, 179] on span "Decrease Value" at bounding box center [109, 178] width 10 height 8
click at [676, 309] on button "[PERSON_NAME] và In" at bounding box center [696, 310] width 87 height 14
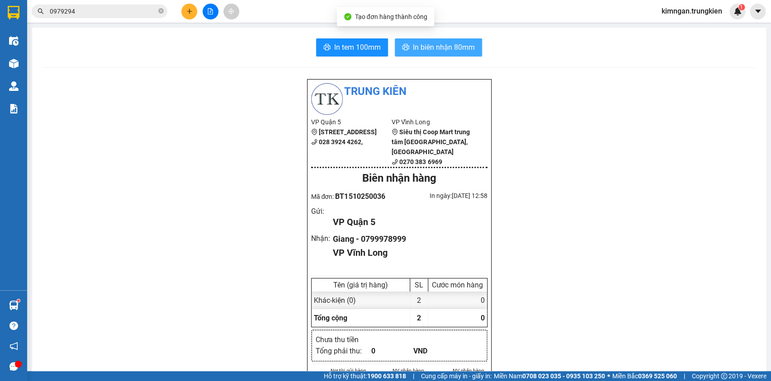
click at [440, 52] on span "In biên nhận 80mm" at bounding box center [444, 47] width 62 height 11
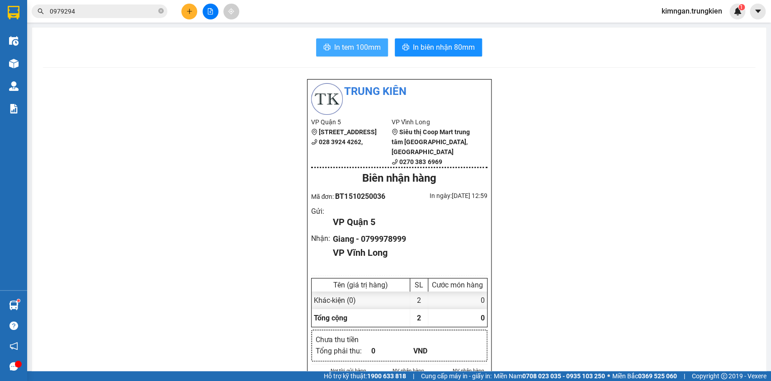
click at [355, 45] on span "In tem 100mm" at bounding box center [357, 47] width 47 height 11
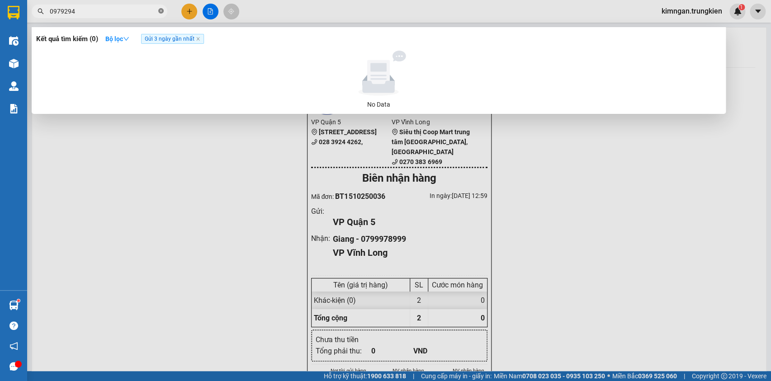
click at [160, 9] on icon "close-circle" at bounding box center [160, 10] width 5 height 5
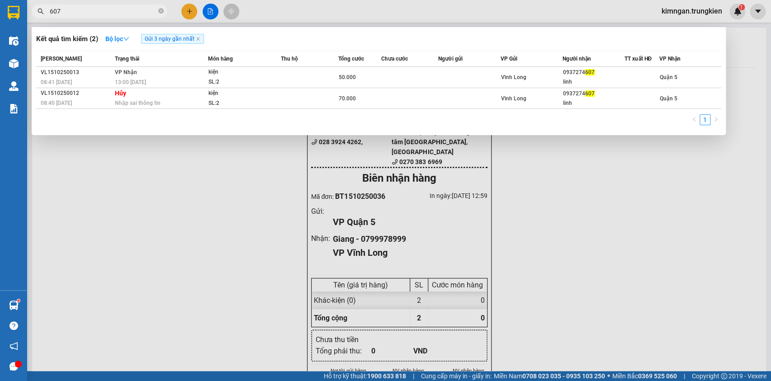
type input "607"
click at [182, 11] on div at bounding box center [385, 190] width 771 height 381
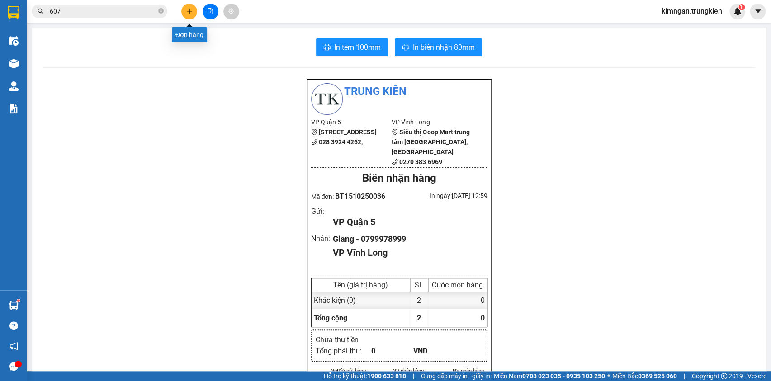
click at [187, 13] on icon "plus" at bounding box center [189, 11] width 6 height 6
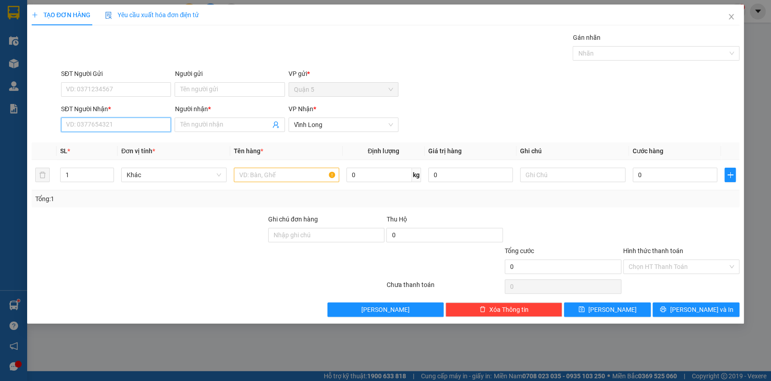
drag, startPoint x: 139, startPoint y: 117, endPoint x: 134, endPoint y: 127, distance: 10.7
click at [136, 123] on input "SĐT Người Nhận *" at bounding box center [116, 125] width 110 height 14
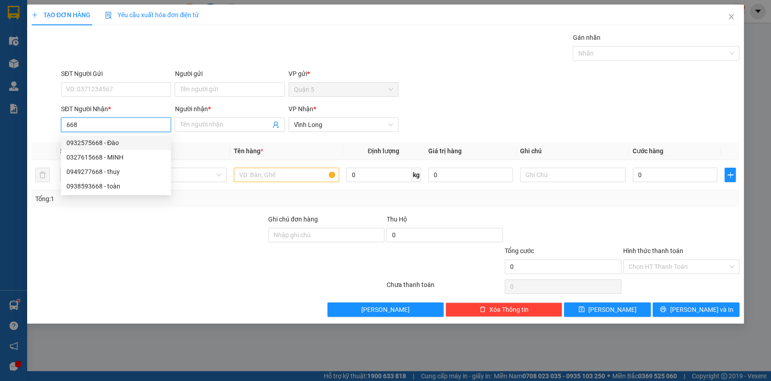
click at [116, 139] on div "0932575668 - Đào" at bounding box center [115, 143] width 99 height 10
type input "0932575668"
type input "Đào"
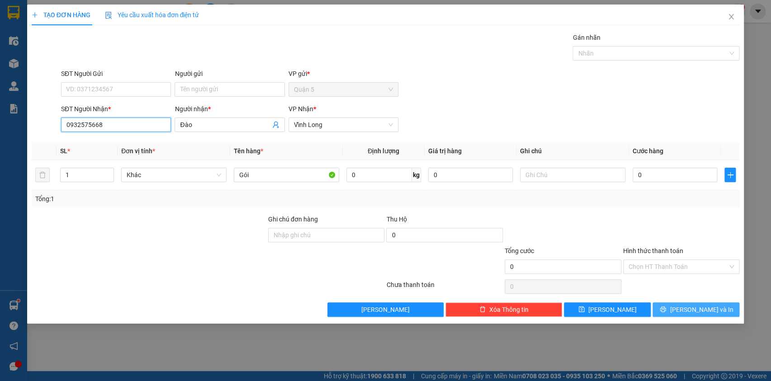
type input "0932575668"
click at [666, 310] on icon "printer" at bounding box center [663, 310] width 6 height 6
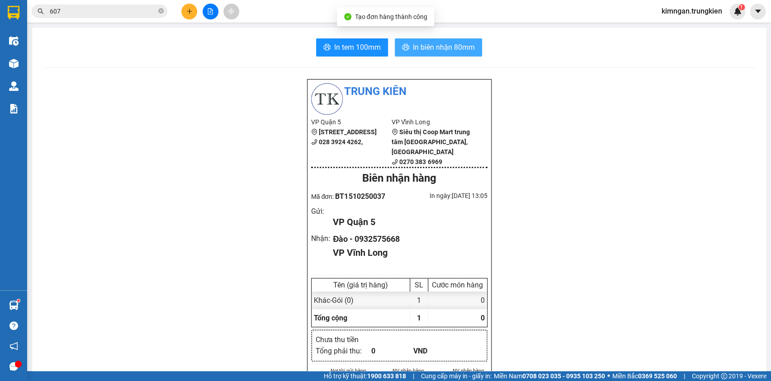
click at [429, 47] on span "In biên nhận 80mm" at bounding box center [444, 47] width 62 height 11
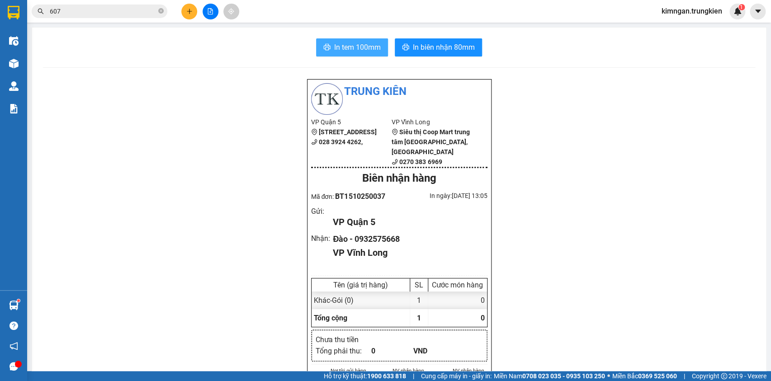
click at [369, 46] on span "In tem 100mm" at bounding box center [357, 47] width 47 height 11
click at [190, 12] on icon "plus" at bounding box center [189, 11] width 6 height 6
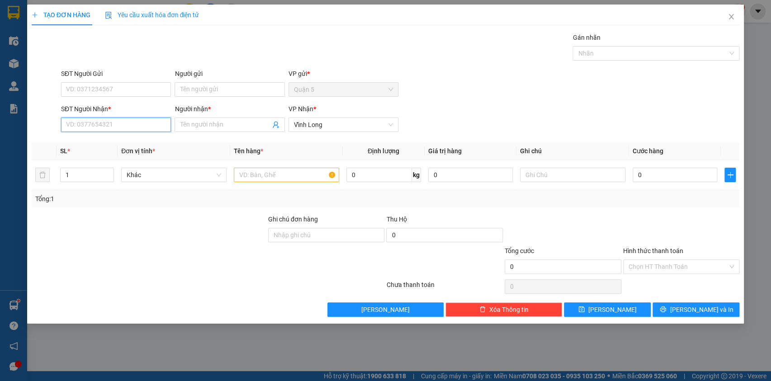
drag, startPoint x: 122, startPoint y: 128, endPoint x: 128, endPoint y: 113, distance: 16.3
click at [122, 128] on input "SĐT Người Nhận *" at bounding box center [116, 125] width 110 height 14
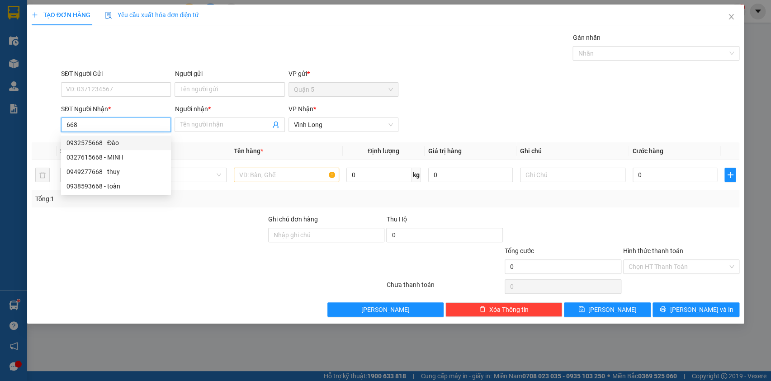
drag, startPoint x: 64, startPoint y: 123, endPoint x: 54, endPoint y: 124, distance: 10.4
click at [54, 124] on div "SĐT Người Nhận * 668 Người nhận * Tên người nhận VP Nhận * Vĩnh Long" at bounding box center [386, 120] width 710 height 32
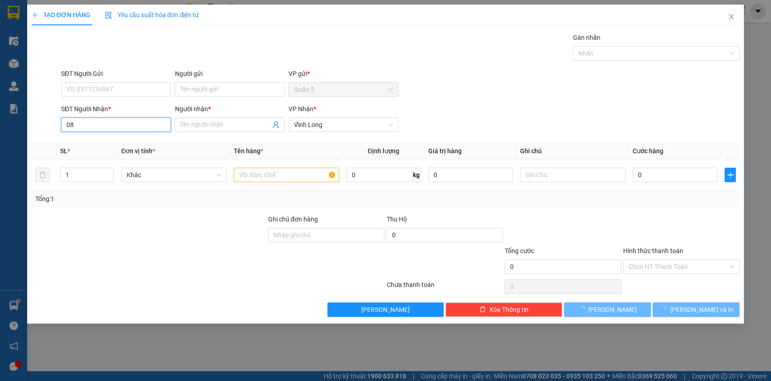
type input "0"
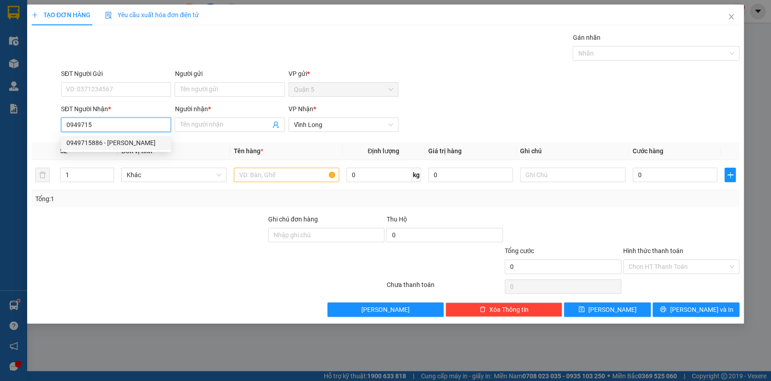
click at [117, 140] on div "0949715886 - NGUYEN" at bounding box center [115, 143] width 99 height 10
type input "0949715886"
type input "NGUYEN"
type input "150.000"
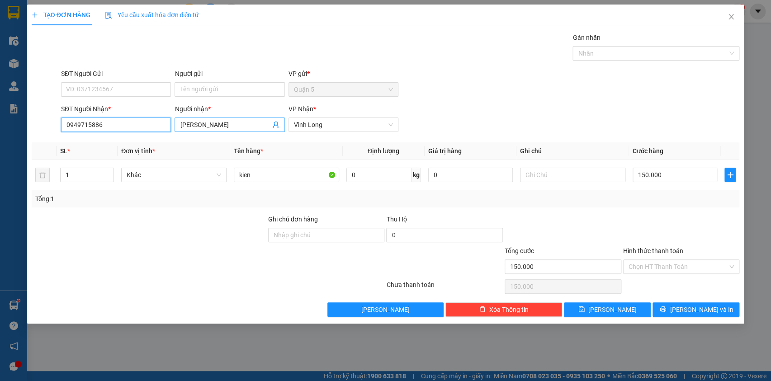
type input "0949715886"
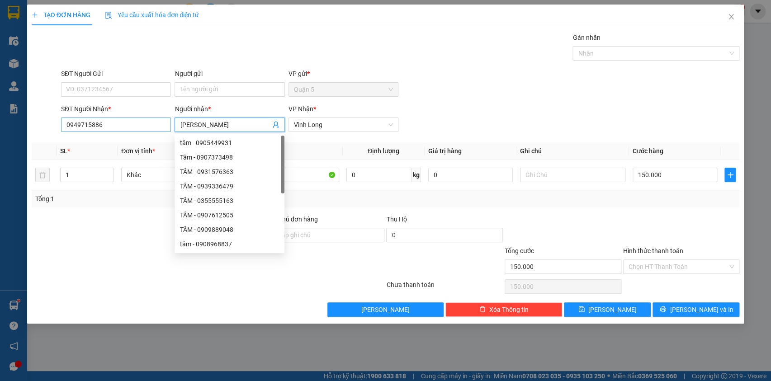
drag, startPoint x: 209, startPoint y: 128, endPoint x: 167, endPoint y: 127, distance: 42.1
click at [167, 127] on div "SĐT Người Nhận * 0949715886 Người nhận * NGUYEN VP Nhận * Vĩnh Long" at bounding box center [400, 120] width 682 height 32
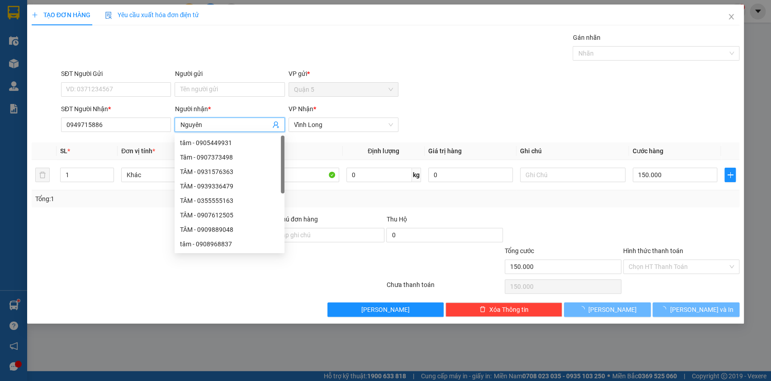
type input "Nguyên"
click at [462, 92] on div "SĐT Người Gửi VD: 0371234567 Người gửi Tên người gửi VP gửi * Quận 5" at bounding box center [400, 85] width 682 height 32
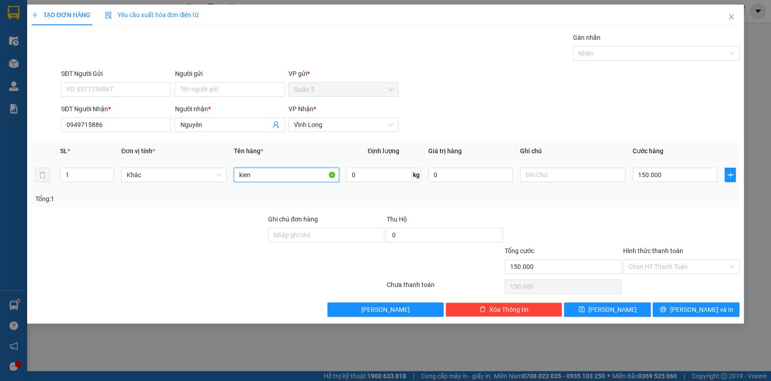
drag, startPoint x: 259, startPoint y: 176, endPoint x: 226, endPoint y: 182, distance: 33.5
click at [226, 182] on tr "1 Khác kien 0 kg 0 150.000" at bounding box center [386, 175] width 708 height 30
type input "Kiện"
click at [677, 179] on input "150.000" at bounding box center [675, 175] width 85 height 14
type input "2"
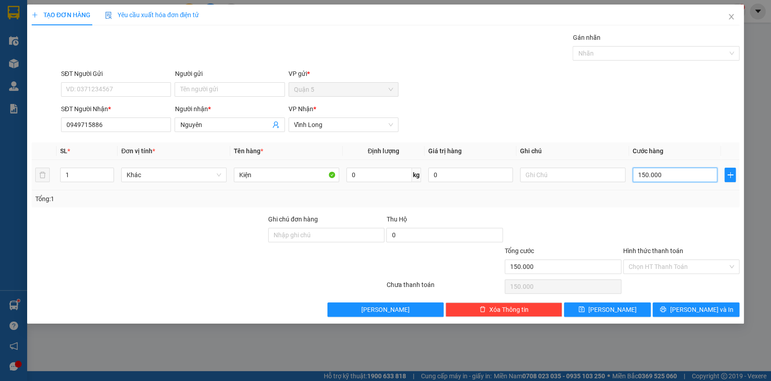
type input "2"
type input "20"
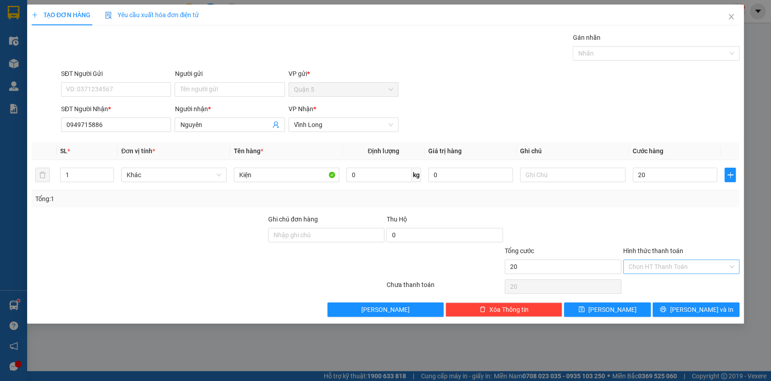
type input "20.000"
click at [677, 260] on input "Hình thức thanh toán" at bounding box center [678, 267] width 99 height 14
click at [669, 280] on div "Tại văn phòng" at bounding box center [681, 284] width 106 height 10
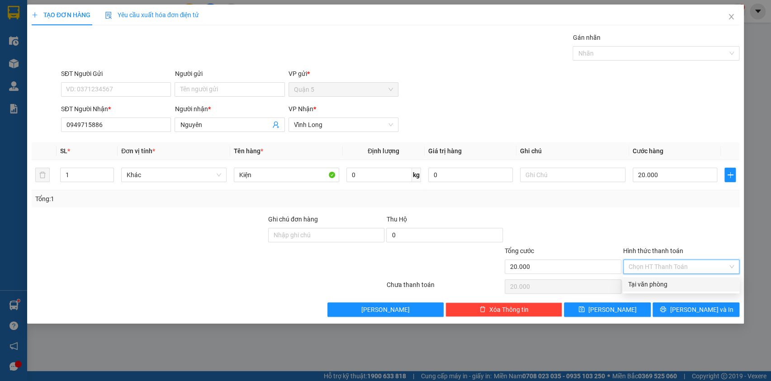
type input "0"
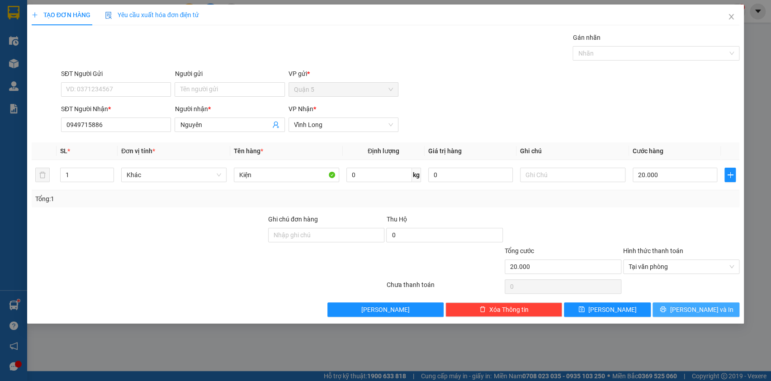
click at [672, 310] on button "[PERSON_NAME] và In" at bounding box center [696, 310] width 87 height 14
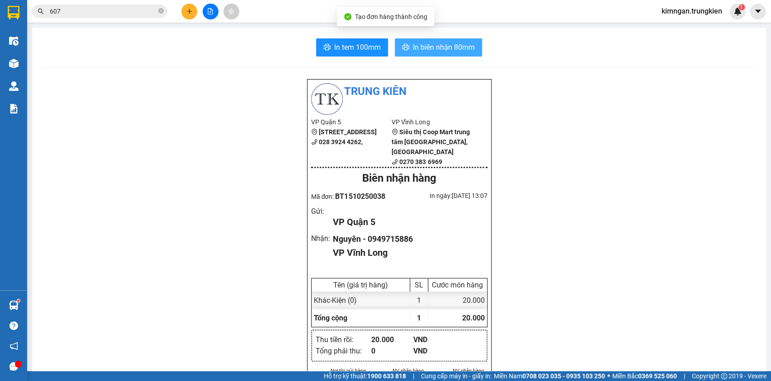
drag, startPoint x: 435, startPoint y: 55, endPoint x: 435, endPoint y: 50, distance: 5.4
click at [435, 51] on button "In biên nhận 80mm" at bounding box center [438, 47] width 87 height 18
click at [435, 50] on span "In biên nhận 80mm" at bounding box center [444, 47] width 62 height 11
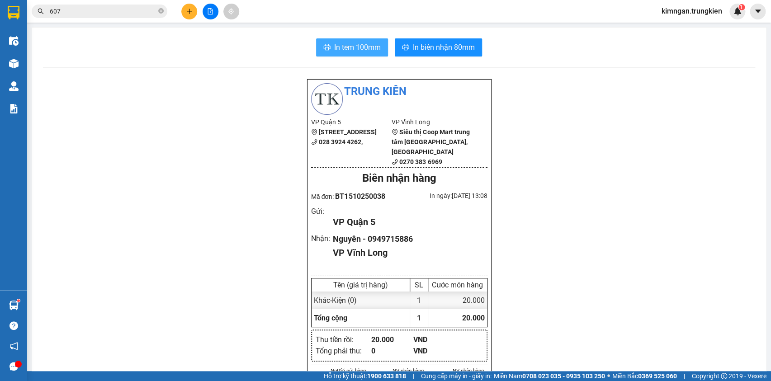
click at [363, 46] on span "In tem 100mm" at bounding box center [357, 47] width 47 height 11
click at [182, 14] on button at bounding box center [189, 12] width 16 height 16
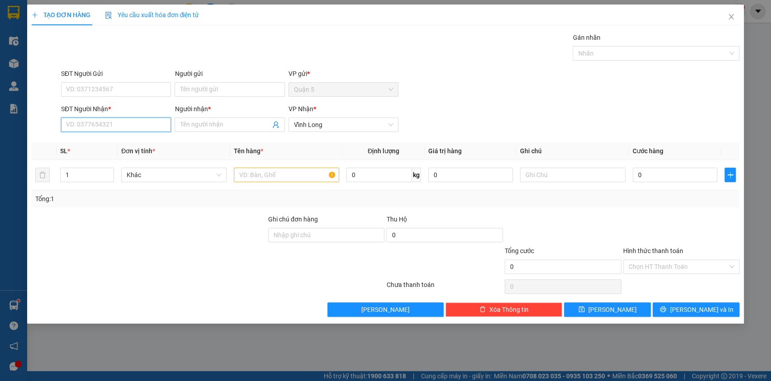
click at [93, 128] on input "SĐT Người Nhận *" at bounding box center [116, 125] width 110 height 14
type input "0932575668"
click at [134, 142] on div "0932575668 - Đào" at bounding box center [115, 143] width 99 height 10
type input "Đào"
type input "0932575668"
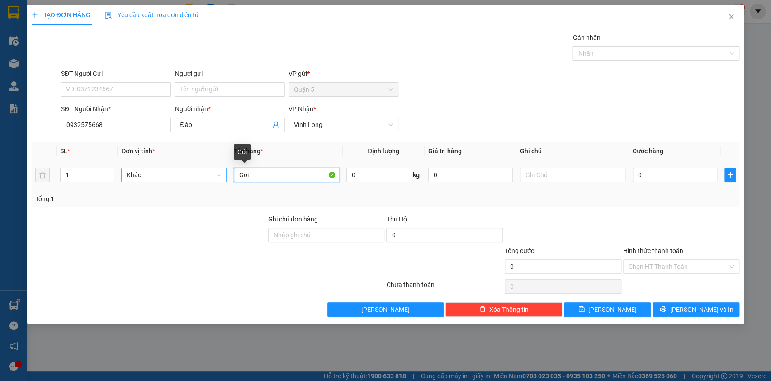
click at [218, 180] on tr "1 Khác Gói 0 kg 0 0" at bounding box center [386, 175] width 708 height 30
type input "Kiện"
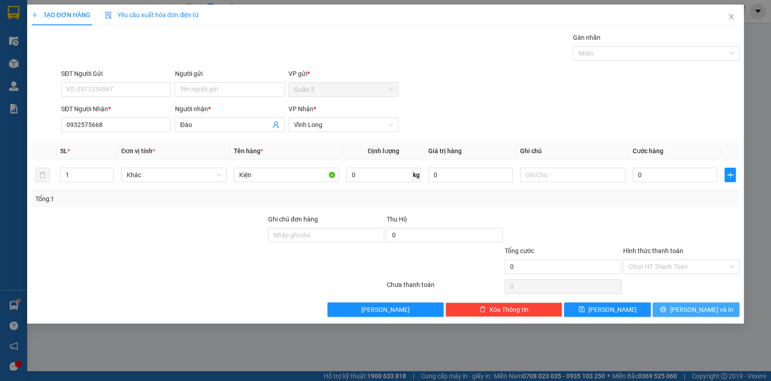
click at [666, 307] on icon "printer" at bounding box center [663, 310] width 6 height 6
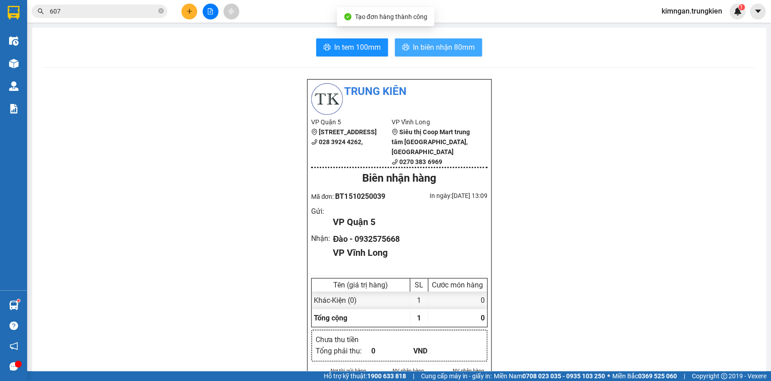
click at [439, 47] on span "In biên nhận 80mm" at bounding box center [444, 47] width 62 height 11
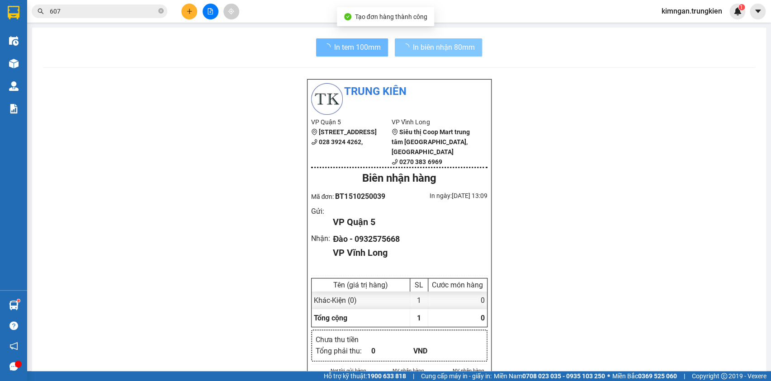
click at [334, 48] on span "In tem 100mm" at bounding box center [357, 47] width 47 height 11
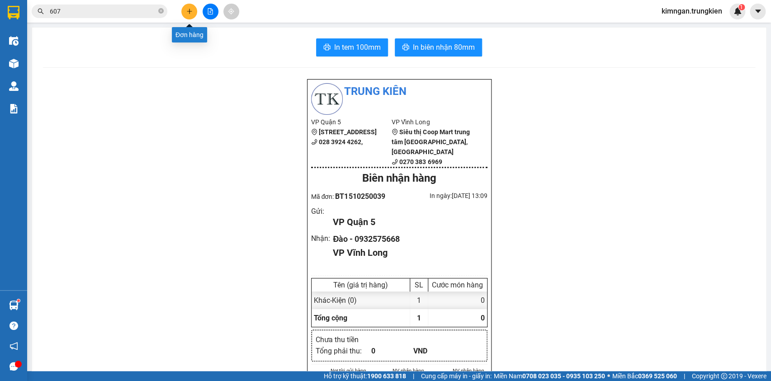
click at [184, 9] on button at bounding box center [189, 12] width 16 height 16
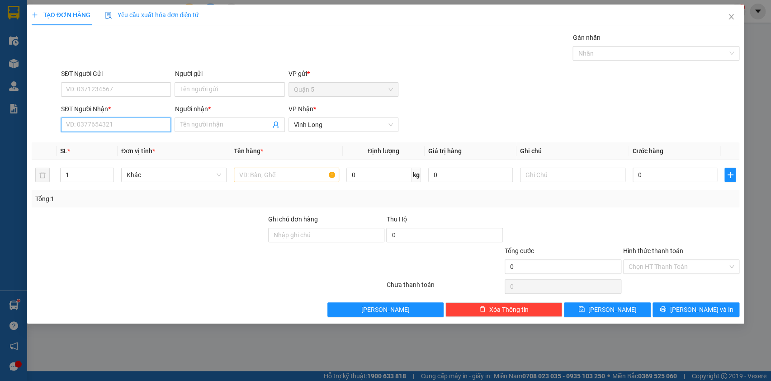
click at [123, 126] on input "SĐT Người Nhận *" at bounding box center [116, 125] width 110 height 14
type input "0907241664"
click at [185, 125] on input "Người nhận *" at bounding box center [225, 125] width 90 height 10
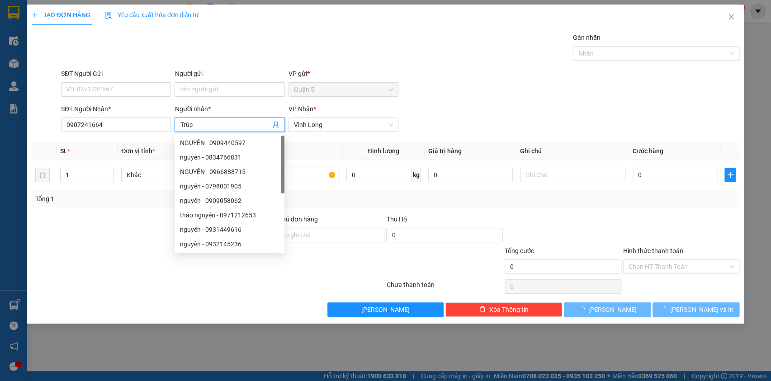
type input "Trúc"
drag, startPoint x: 462, startPoint y: 87, endPoint x: 452, endPoint y: 90, distance: 10.9
click at [460, 90] on div "SĐT Người Gửi VD: 0371234567 Người gửi Tên người gửi VP gửi * Quận 5" at bounding box center [400, 85] width 682 height 32
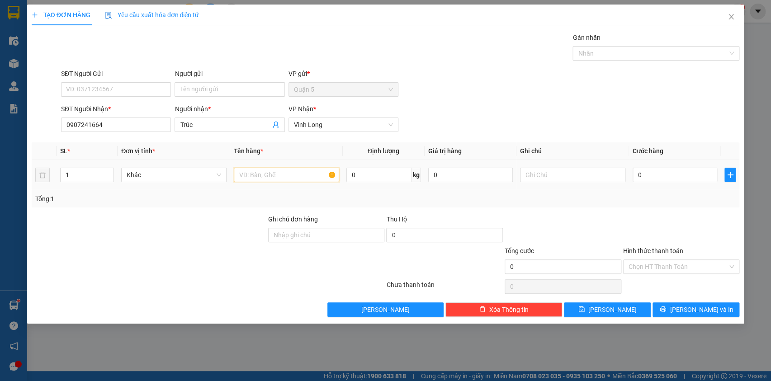
click at [260, 176] on input "text" at bounding box center [286, 175] width 105 height 14
type input "Kiện"
click at [650, 178] on input "0" at bounding box center [675, 175] width 85 height 14
type input "5"
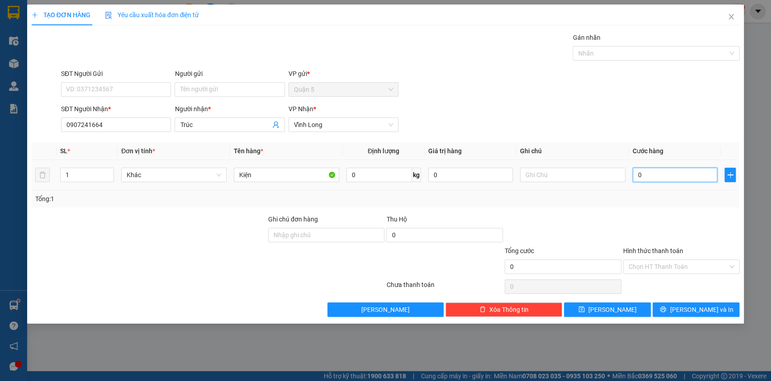
type input "5"
type input "50"
type input "50.000"
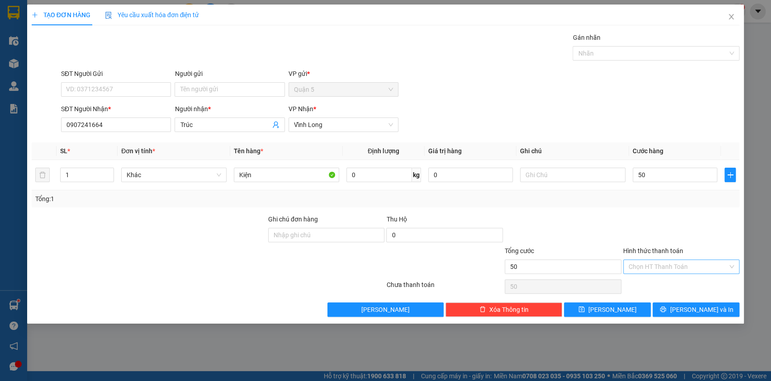
type input "50.000"
click at [661, 270] on input "Hình thức thanh toán" at bounding box center [678, 267] width 99 height 14
click at [656, 283] on div "Tại văn phòng" at bounding box center [681, 284] width 106 height 10
type input "0"
click at [656, 175] on input "50.000" at bounding box center [675, 175] width 85 height 14
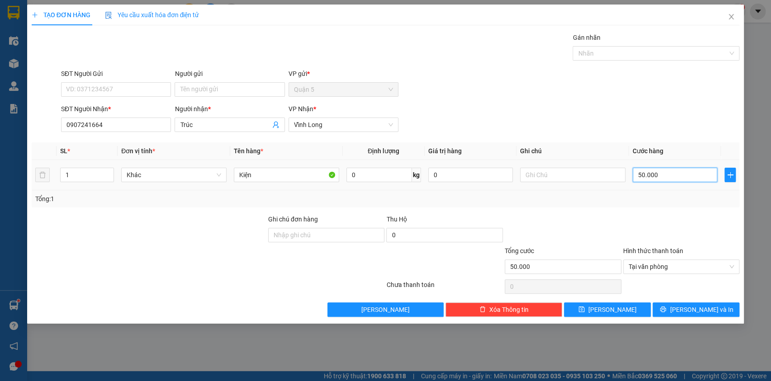
type input "4"
type input "40"
type input "40.000"
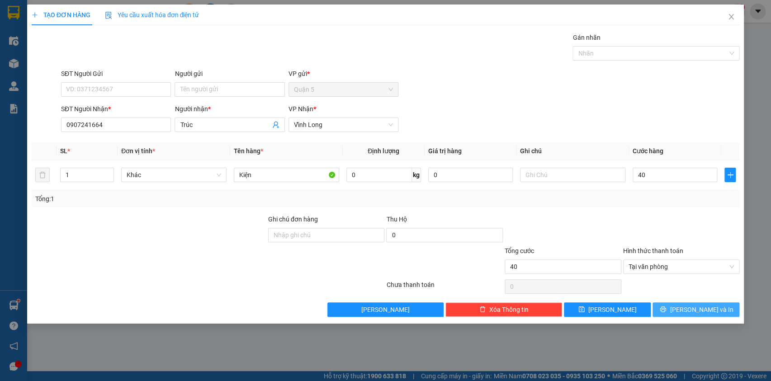
type input "40.000"
click at [676, 310] on button "[PERSON_NAME] và In" at bounding box center [696, 310] width 87 height 14
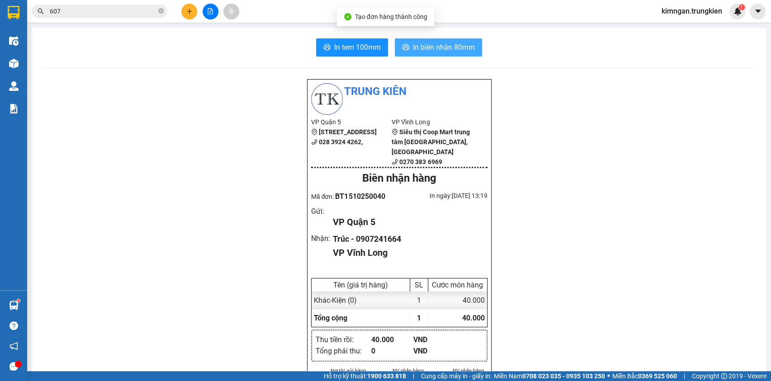
click at [443, 47] on span "In biên nhận 80mm" at bounding box center [444, 47] width 62 height 11
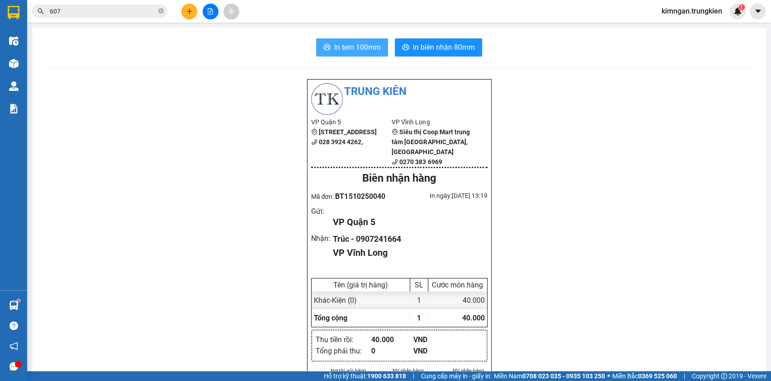
click at [360, 54] on button "In tem 100mm" at bounding box center [352, 47] width 72 height 18
click at [194, 16] on button at bounding box center [189, 12] width 16 height 16
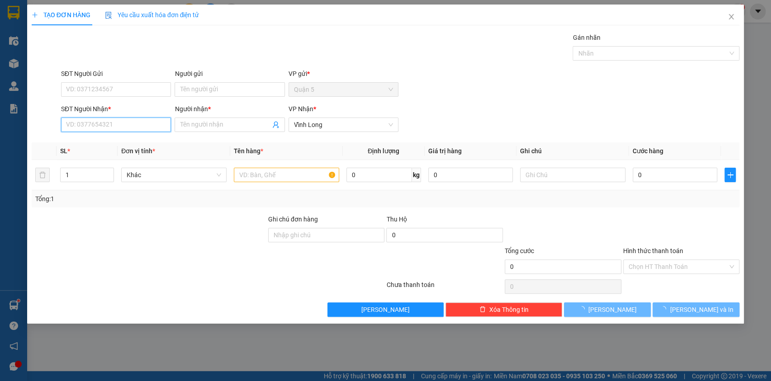
click at [147, 123] on input "SĐT Người Nhận *" at bounding box center [116, 125] width 110 height 14
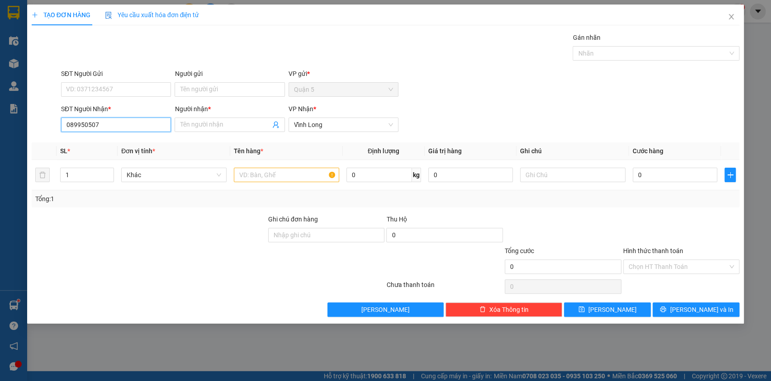
type input "0899505075"
click at [127, 143] on div "0899505075 - KHANH" at bounding box center [115, 143] width 99 height 10
type input "KHANH"
type input "0899505075"
drag, startPoint x: 208, startPoint y: 124, endPoint x: 159, endPoint y: 118, distance: 49.2
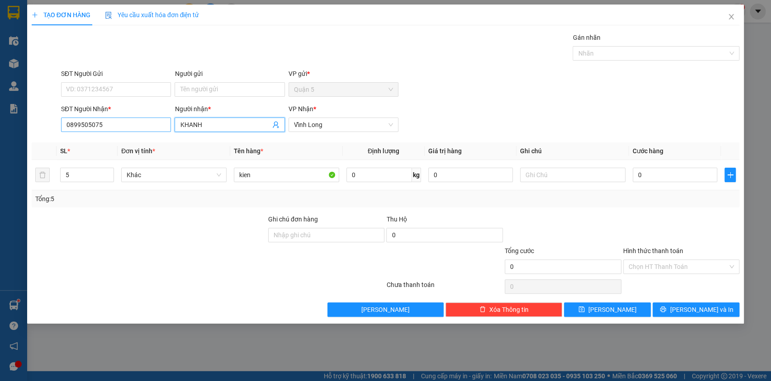
click at [159, 118] on div "SĐT Người Nhận * 0899505075 Người nhận * KHANH KHANH VP Nhận * Vĩnh Long" at bounding box center [400, 120] width 682 height 32
click at [193, 232] on div at bounding box center [149, 230] width 237 height 32
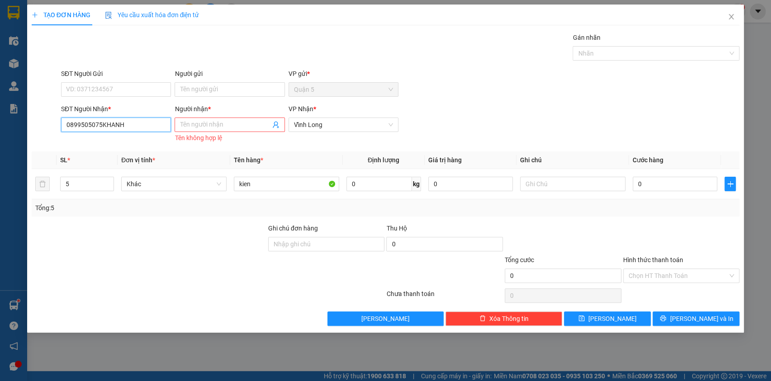
type input "0899505075"
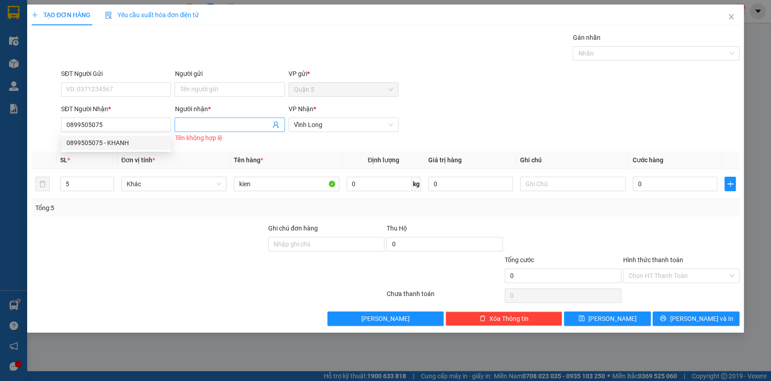
click at [186, 118] on span at bounding box center [230, 125] width 110 height 14
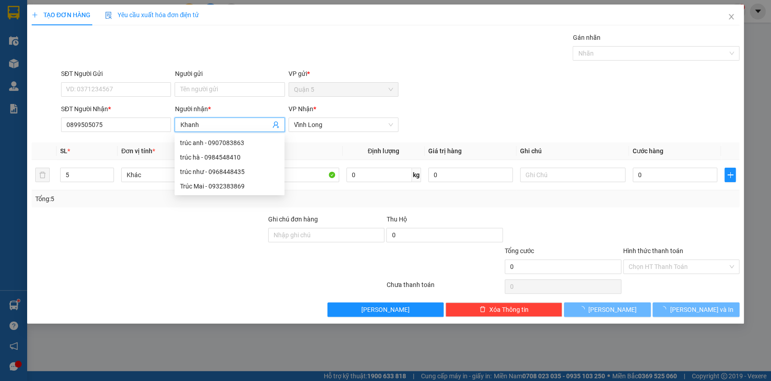
type input "Khanh"
click at [498, 102] on form "SĐT Người Gửi VD: 0371234567 Người gửi Tên người gửi VP gửi * Quận 5 SĐT Người …" at bounding box center [386, 102] width 708 height 67
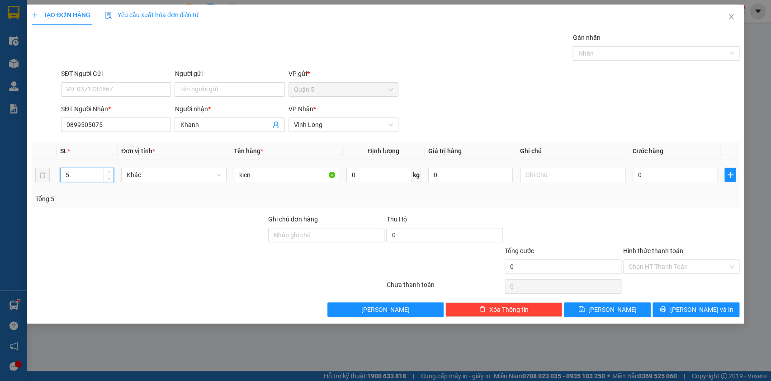
click at [61, 170] on input "5" at bounding box center [87, 175] width 53 height 14
type input "11"
click at [216, 176] on tr "11 Khác kien 0 kg 0 0" at bounding box center [386, 175] width 708 height 30
type input "Kiện"
click at [698, 309] on span "[PERSON_NAME] và In" at bounding box center [701, 310] width 63 height 10
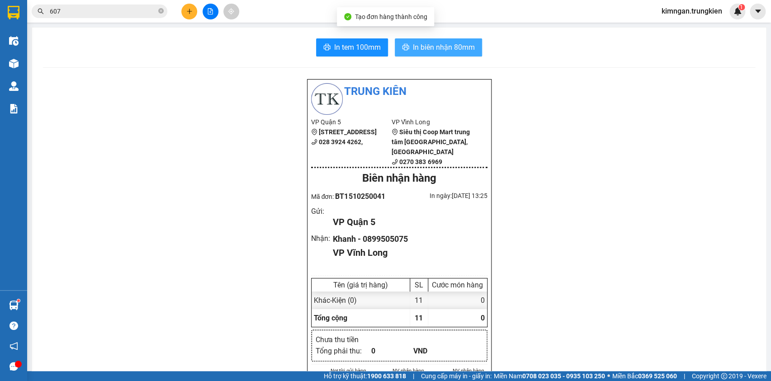
click at [436, 41] on button "In biên nhận 80mm" at bounding box center [438, 47] width 87 height 18
click at [352, 47] on span "In tem 100mm" at bounding box center [357, 47] width 47 height 11
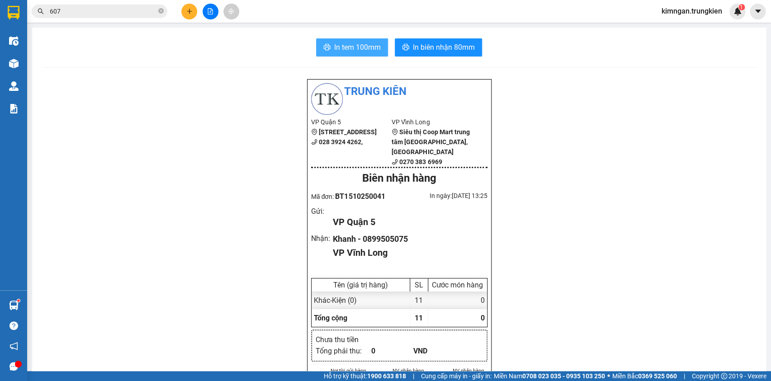
click at [364, 48] on span "In tem 100mm" at bounding box center [357, 47] width 47 height 11
click at [189, 17] on button at bounding box center [189, 12] width 16 height 16
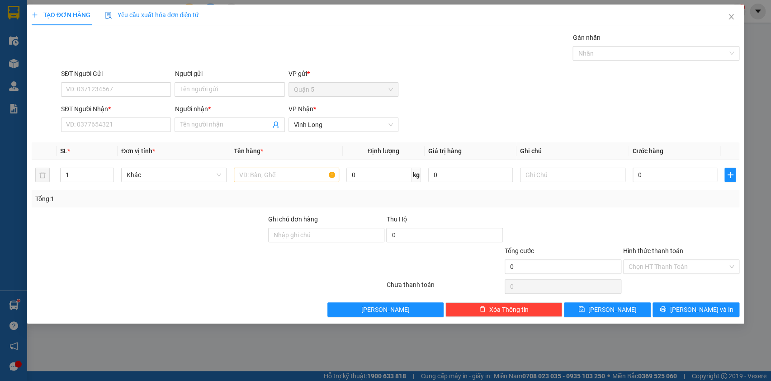
click at [139, 116] on div "SĐT Người Nhận *" at bounding box center [116, 111] width 110 height 14
click at [139, 121] on input "SĐT Người Nhận *" at bounding box center [116, 125] width 110 height 14
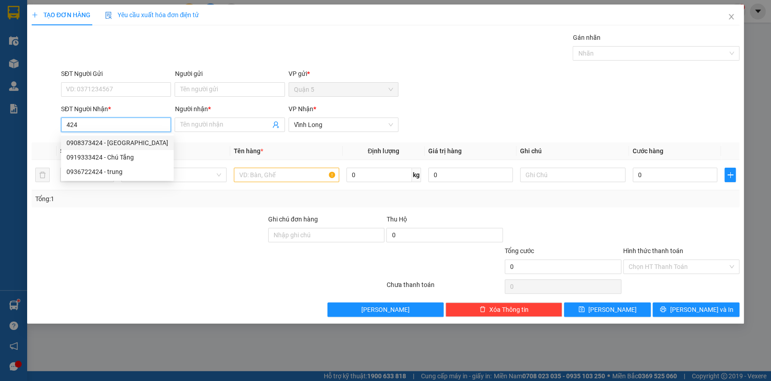
click at [140, 143] on div "0908373424 - Lan Lộc" at bounding box center [117, 143] width 102 height 10
type input "0908373424"
type input "Lan Lộc"
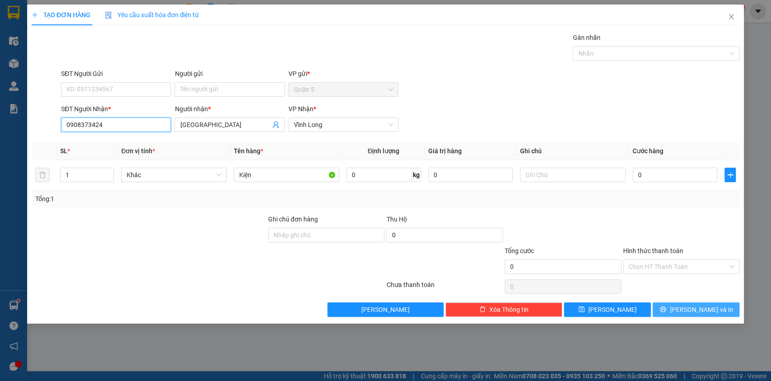
type input "0908373424"
click at [673, 305] on button "[PERSON_NAME] và In" at bounding box center [696, 310] width 87 height 14
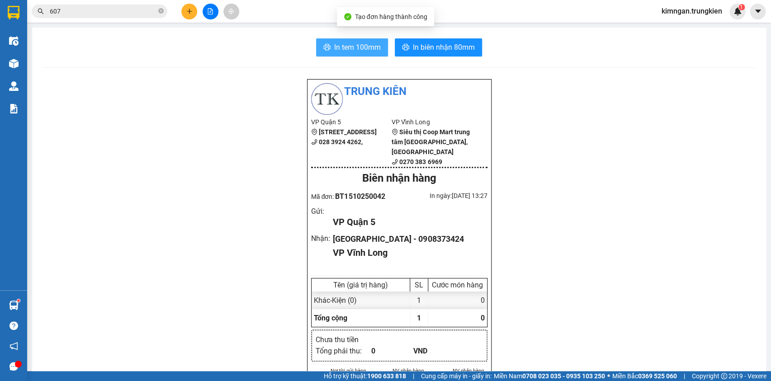
click at [364, 45] on span "In tem 100mm" at bounding box center [357, 47] width 47 height 11
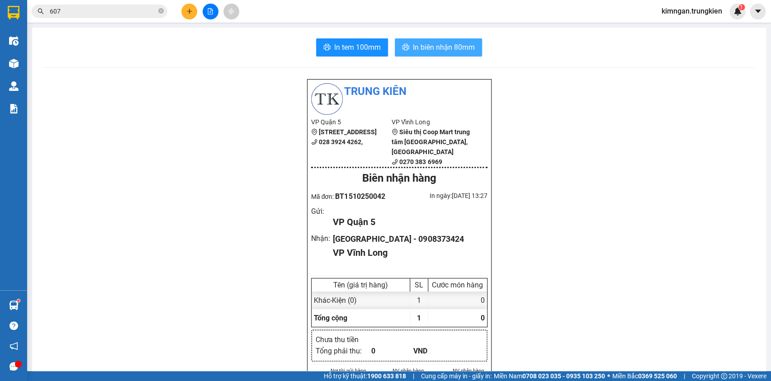
click at [421, 49] on span "In biên nhận 80mm" at bounding box center [444, 47] width 62 height 11
click at [195, 11] on button at bounding box center [189, 12] width 16 height 16
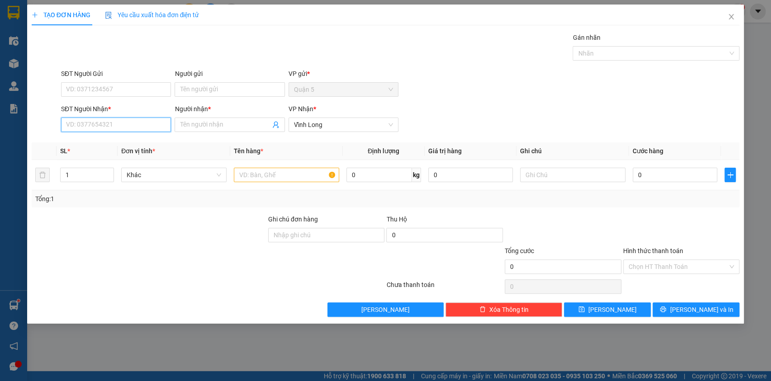
click at [142, 124] on input "SĐT Người Nhận *" at bounding box center [116, 125] width 110 height 14
click at [136, 144] on div "0775674819 - quyen" at bounding box center [115, 143] width 99 height 10
type input "0775674819"
type input "quyen"
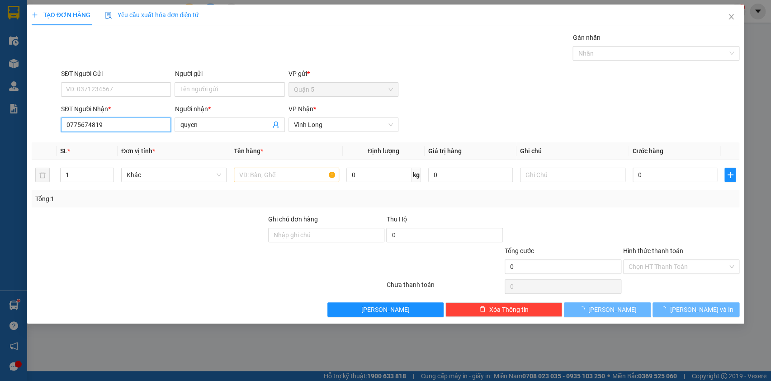
type input "0775674819"
click at [170, 125] on div "SĐT Người Nhận * 0775674819 0775674819 Người nhận * quyen VP Nhận * Vĩnh Long" at bounding box center [400, 120] width 682 height 32
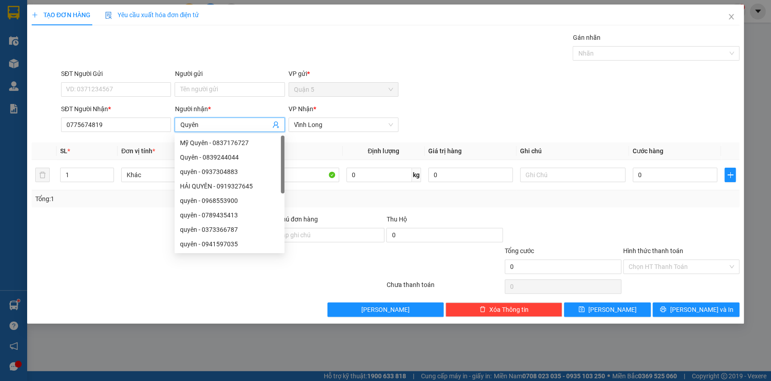
type input "Quyên"
click at [501, 63] on div "Transit Pickup Surcharge Ids Transit Deliver Surcharge Ids Transit Deliver Surc…" at bounding box center [386, 175] width 708 height 284
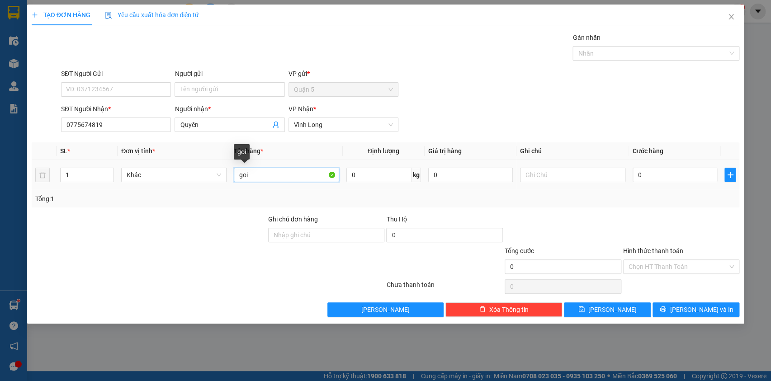
click at [272, 172] on input "goi" at bounding box center [286, 175] width 105 height 14
click at [230, 177] on td "goi" at bounding box center [286, 175] width 113 height 30
type input "Gói"
click at [666, 307] on icon "printer" at bounding box center [663, 309] width 6 height 6
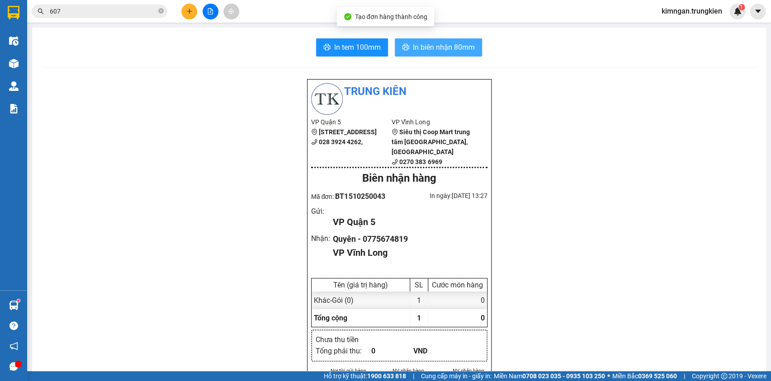
click at [425, 45] on span "In biên nhận 80mm" at bounding box center [444, 47] width 62 height 11
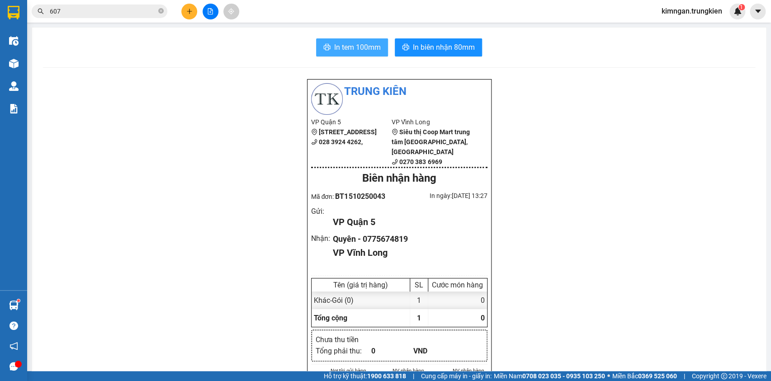
click at [335, 44] on span "In tem 100mm" at bounding box center [357, 47] width 47 height 11
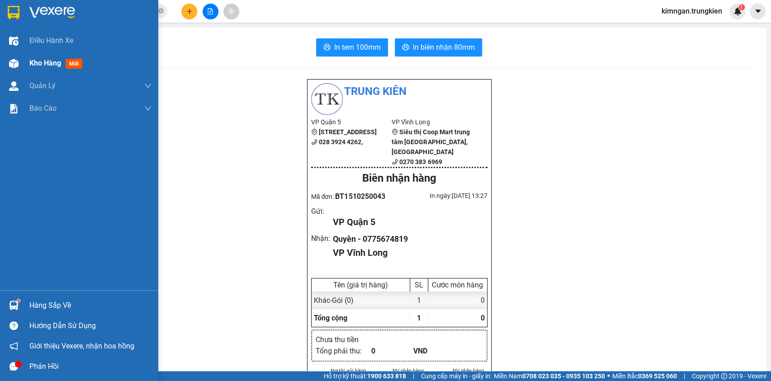
click at [41, 64] on span "Kho hàng" at bounding box center [45, 63] width 32 height 9
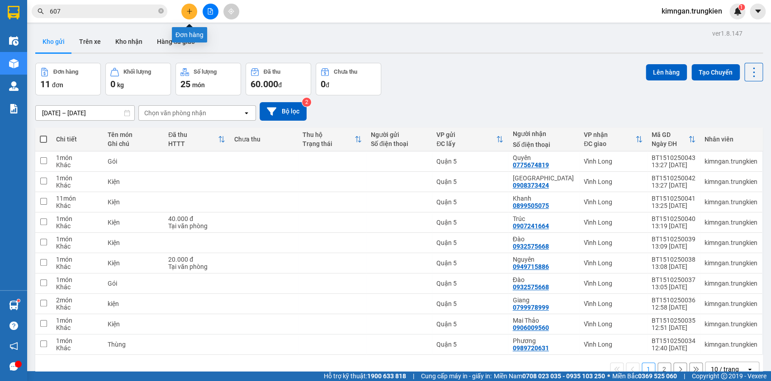
click at [185, 6] on button at bounding box center [189, 12] width 16 height 16
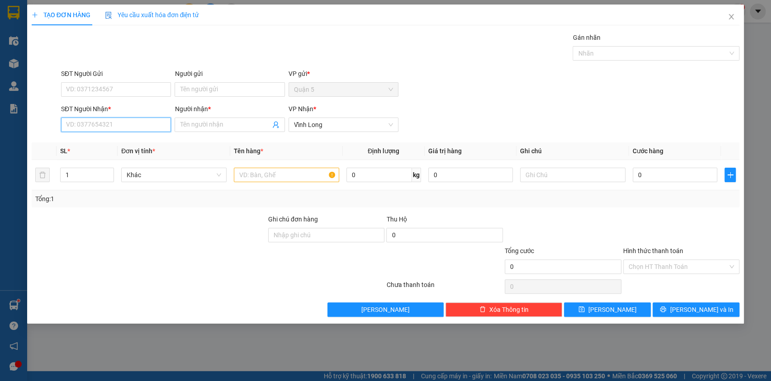
click at [118, 125] on input "SĐT Người Nhận *" at bounding box center [116, 125] width 110 height 14
click at [130, 144] on div "0938276756 - HIEU" at bounding box center [115, 143] width 99 height 10
type input "0938276756"
type input "HIEU"
type input "0938276756"
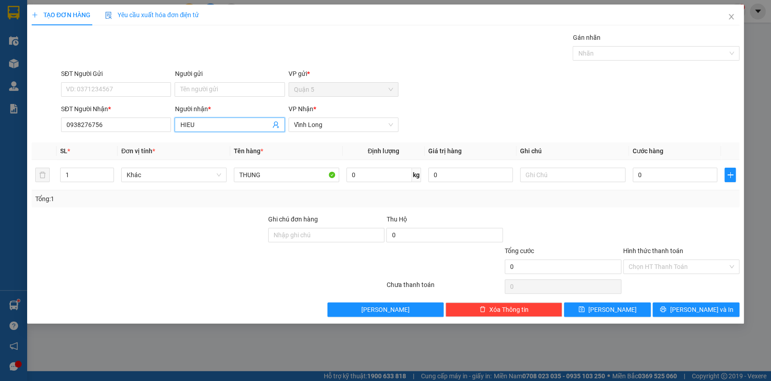
drag, startPoint x: 201, startPoint y: 122, endPoint x: 156, endPoint y: 114, distance: 46.5
click at [156, 114] on div "SĐT Người Nhận * 0938276756 Người nhận * HIEU HIEU VP Nhận * Vĩnh Long" at bounding box center [400, 120] width 682 height 32
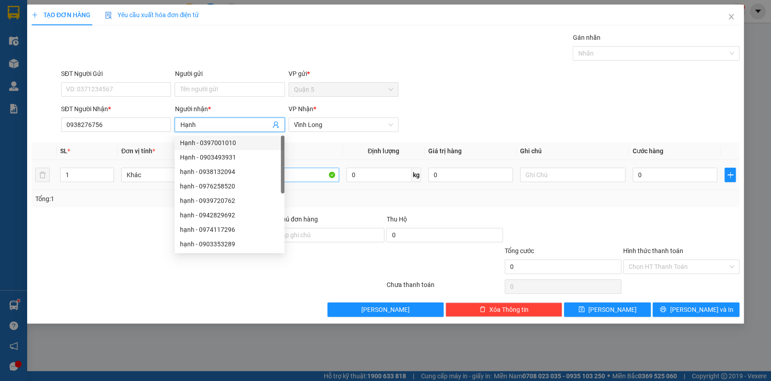
type input "Hạnh"
click at [320, 177] on input "THUNG" at bounding box center [286, 175] width 105 height 14
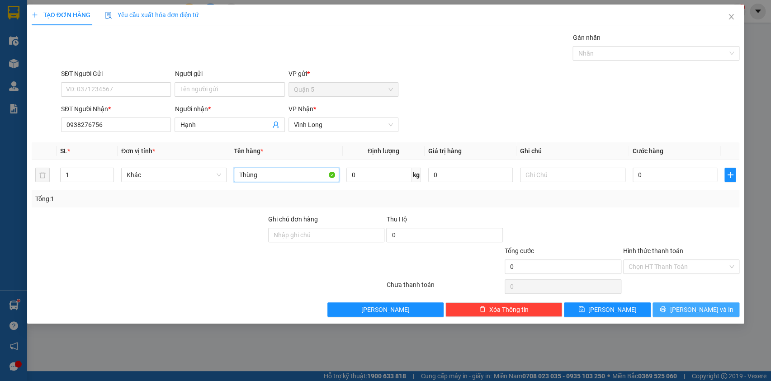
type input "Thùng"
click at [698, 308] on span "[PERSON_NAME] và In" at bounding box center [701, 310] width 63 height 10
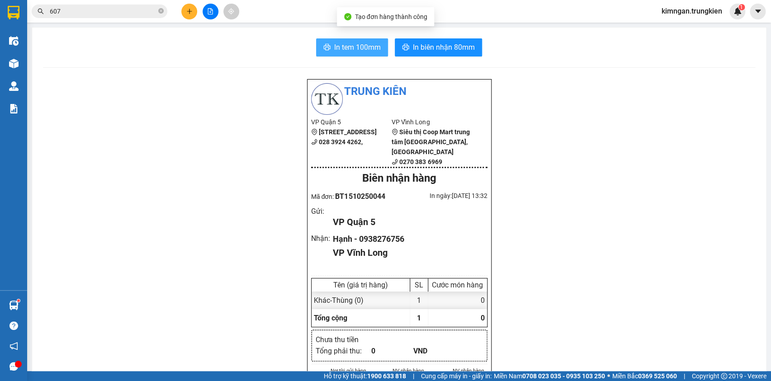
click at [363, 48] on span "In tem 100mm" at bounding box center [357, 47] width 47 height 11
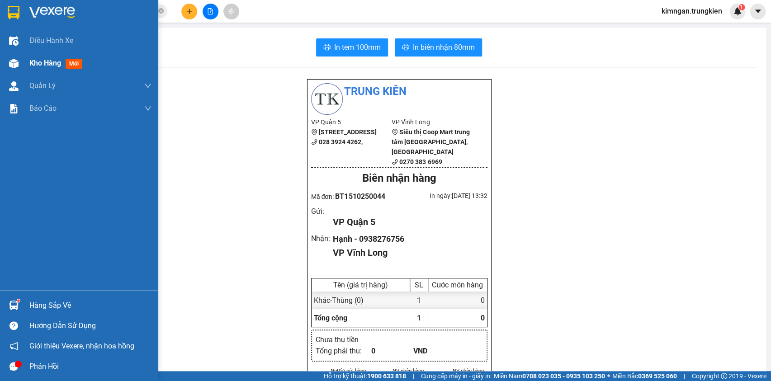
click at [55, 58] on div "Kho hàng mới" at bounding box center [57, 62] width 57 height 11
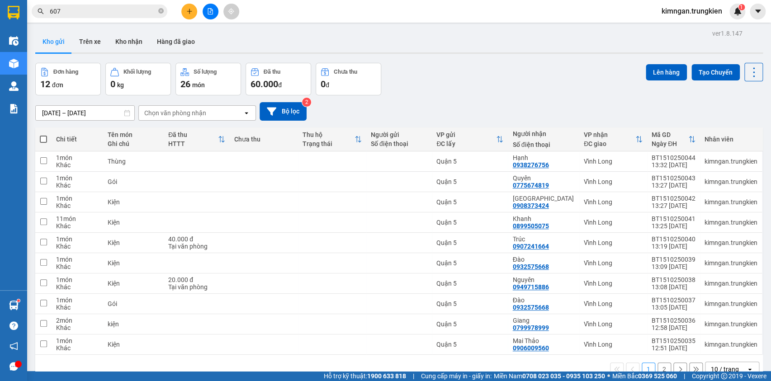
click at [48, 140] on th at bounding box center [43, 140] width 16 height 24
click at [43, 140] on span at bounding box center [43, 139] width 7 height 7
click at [43, 135] on input "checkbox" at bounding box center [43, 135] width 0 height 0
checkbox input "true"
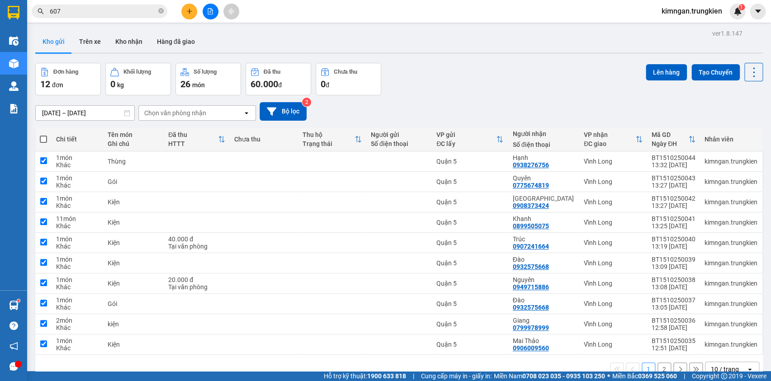
checkbox input "true"
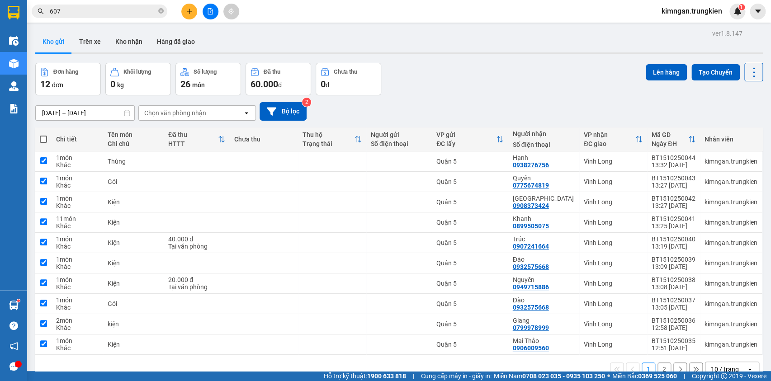
checkbox input "true"
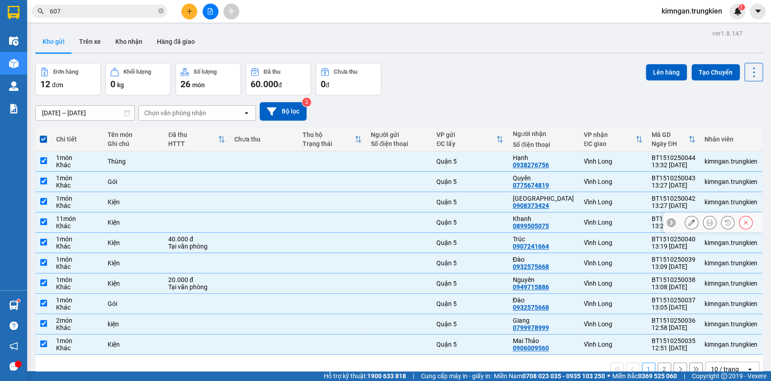
click at [119, 224] on div "Kiện" at bounding box center [134, 222] width 52 height 7
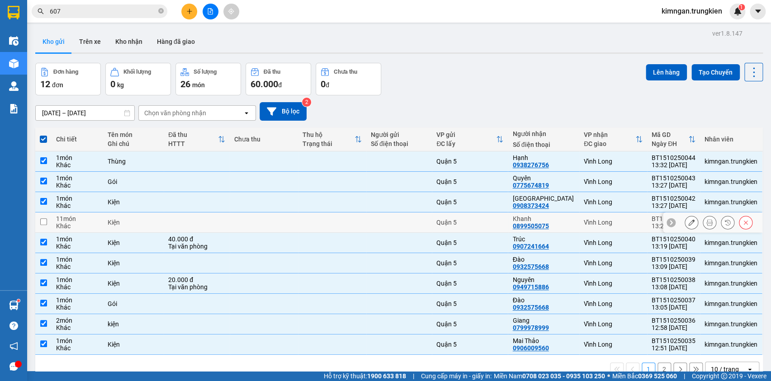
checkbox input "false"
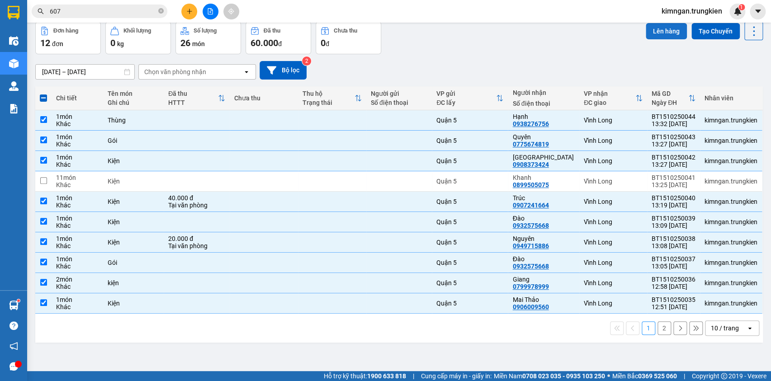
click at [657, 26] on button "Lên hàng" at bounding box center [666, 31] width 41 height 16
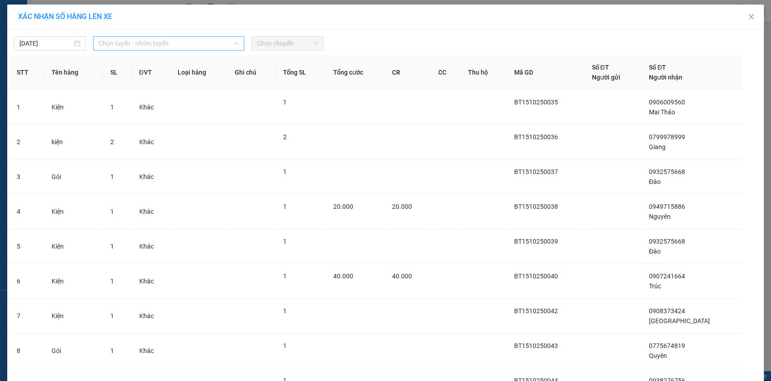
click at [181, 42] on span "Chọn tuyến - nhóm tuyến" at bounding box center [169, 44] width 140 height 14
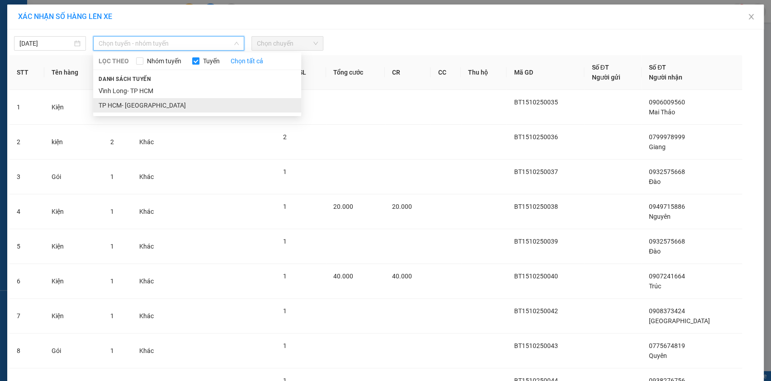
click at [176, 103] on li "TP HCM- Vĩnh Long" at bounding box center [197, 105] width 208 height 14
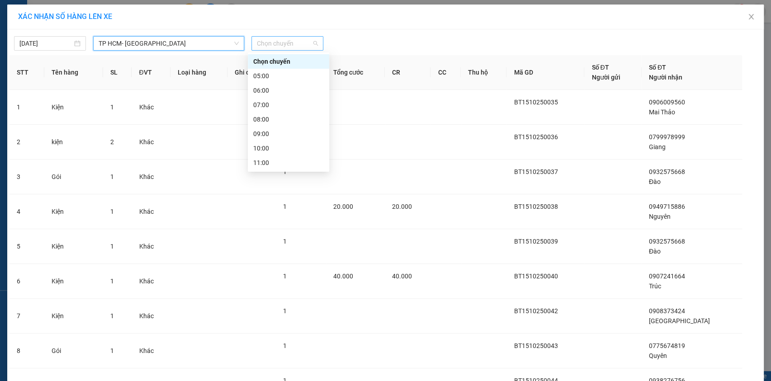
click at [280, 41] on span "Chọn chuyến" at bounding box center [287, 44] width 61 height 14
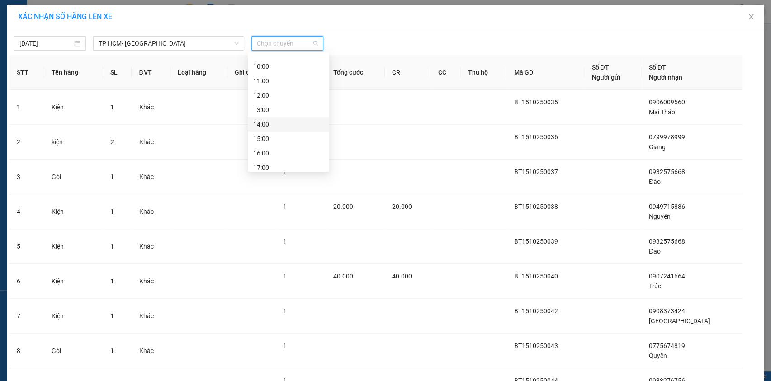
click at [295, 121] on div "14:00" at bounding box center [288, 124] width 71 height 10
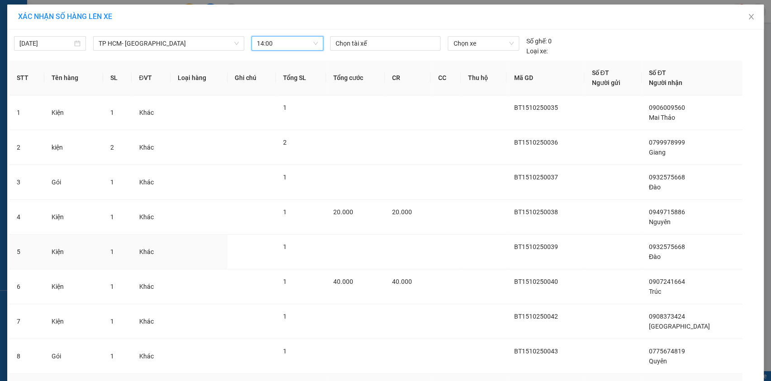
scroll to position [93, 0]
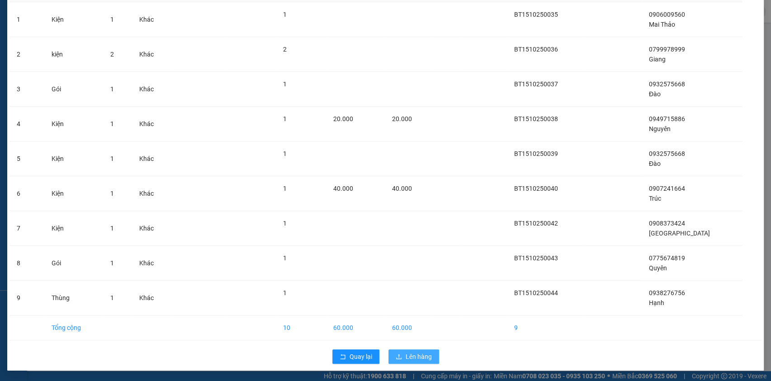
click at [409, 358] on span "Lên hàng" at bounding box center [419, 357] width 26 height 10
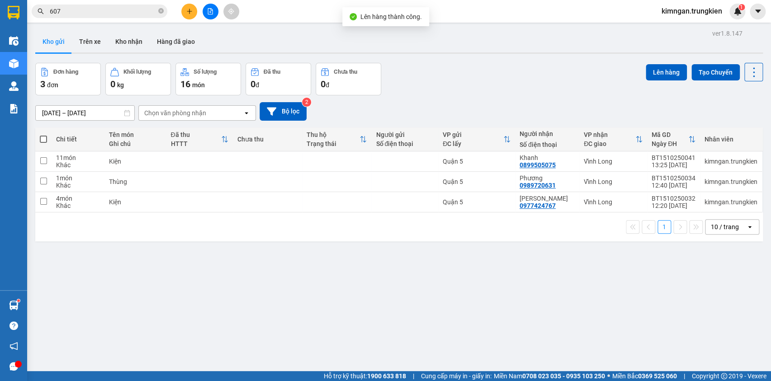
click at [41, 140] on span at bounding box center [43, 139] width 7 height 7
click at [43, 135] on input "checkbox" at bounding box center [43, 135] width 0 height 0
checkbox input "true"
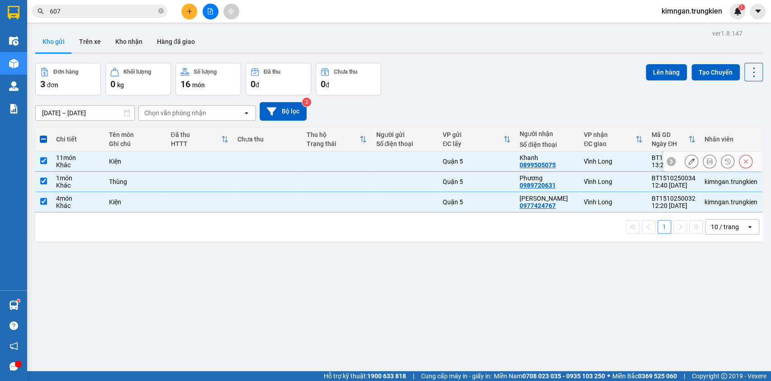
click at [41, 160] on input "checkbox" at bounding box center [43, 160] width 7 height 7
checkbox input "false"
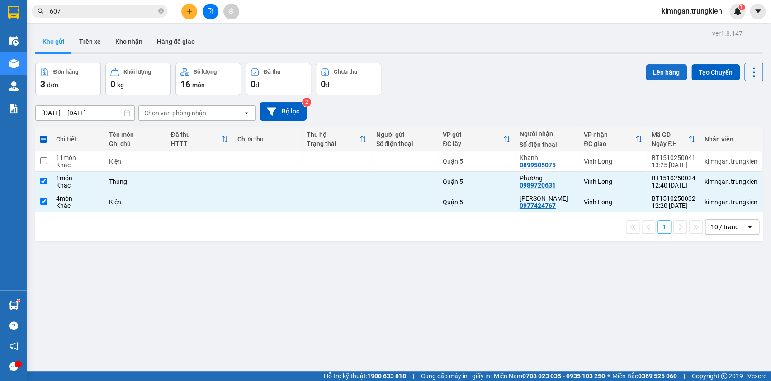
click at [661, 72] on button "Lên hàng" at bounding box center [666, 72] width 41 height 16
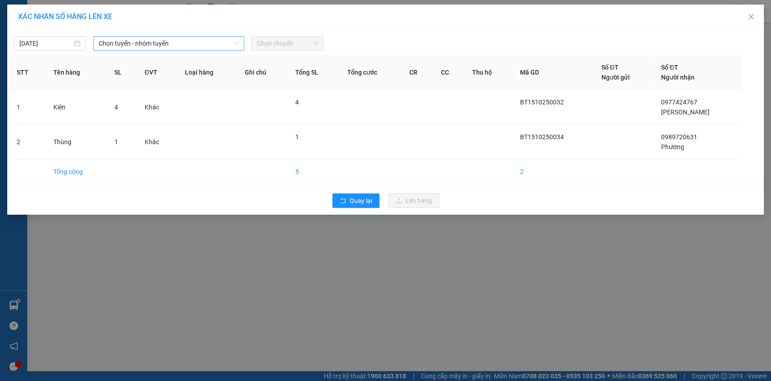
click at [189, 43] on span "Chọn tuyến - nhóm tuyến" at bounding box center [169, 44] width 140 height 14
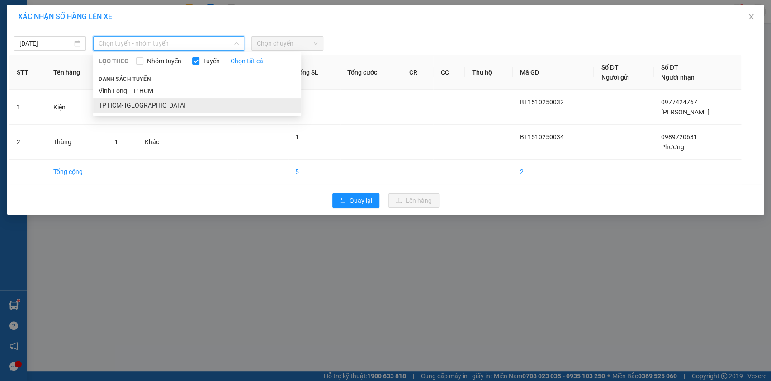
click at [185, 103] on li "TP HCM- Vĩnh Long" at bounding box center [197, 105] width 208 height 14
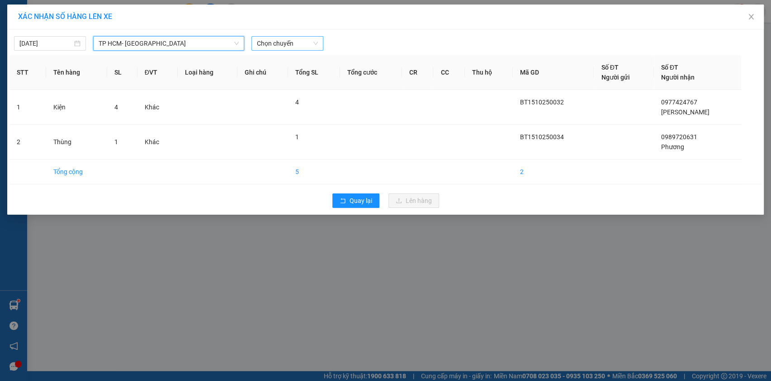
click at [296, 42] on span "Chọn chuyến" at bounding box center [287, 44] width 61 height 14
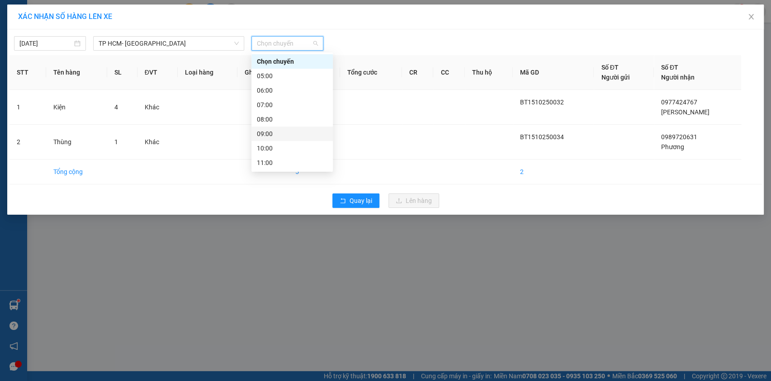
scroll to position [82, 0]
click at [295, 123] on div "14:00" at bounding box center [292, 124] width 71 height 10
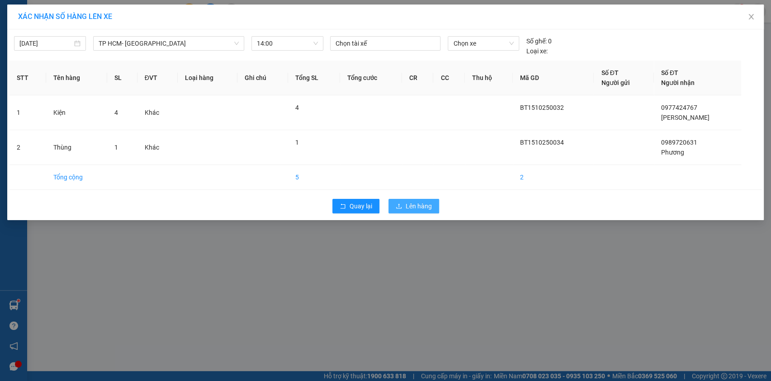
click at [404, 203] on button "Lên hàng" at bounding box center [413, 206] width 51 height 14
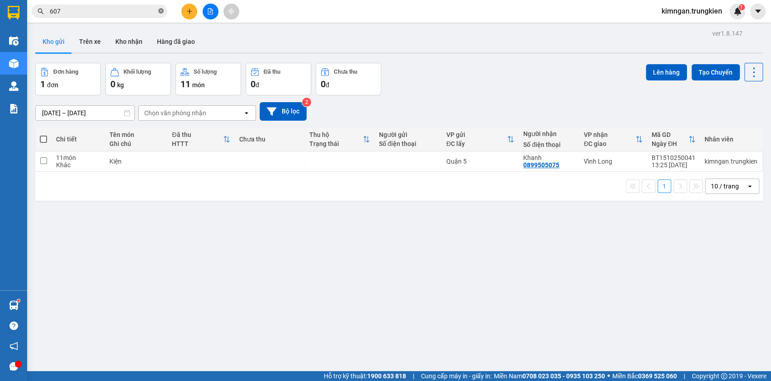
click at [163, 13] on icon "close-circle" at bounding box center [160, 10] width 5 height 5
click at [144, 16] on input "text" at bounding box center [103, 11] width 107 height 10
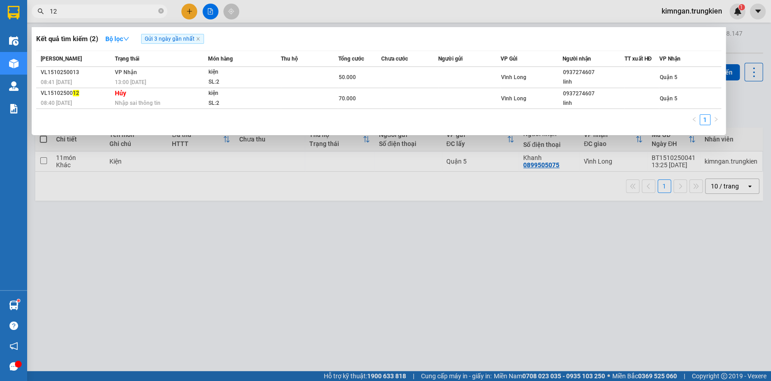
type input "128"
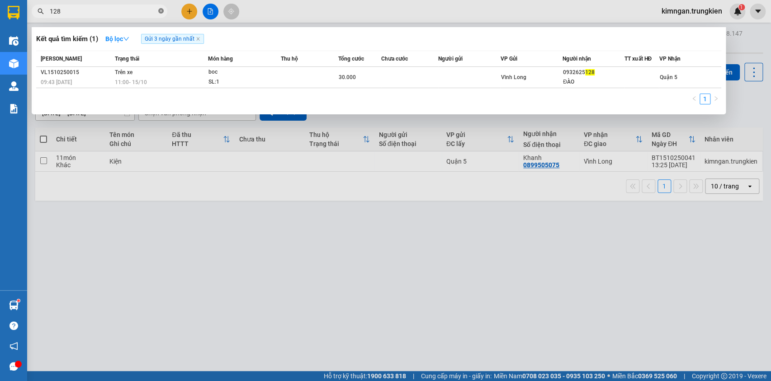
click at [162, 15] on span at bounding box center [160, 11] width 5 height 9
type input "135"
click at [160, 11] on icon "close-circle" at bounding box center [160, 10] width 5 height 5
type input "428"
click at [161, 9] on icon "close-circle" at bounding box center [160, 10] width 5 height 5
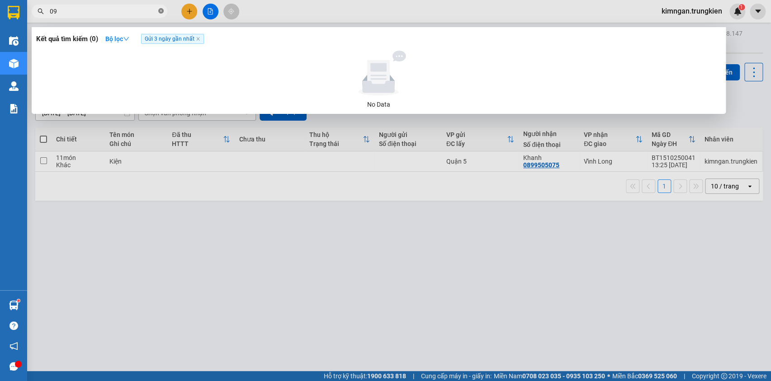
type input "0"
type input "6"
type input "5648"
click at [187, 16] on div at bounding box center [385, 190] width 771 height 381
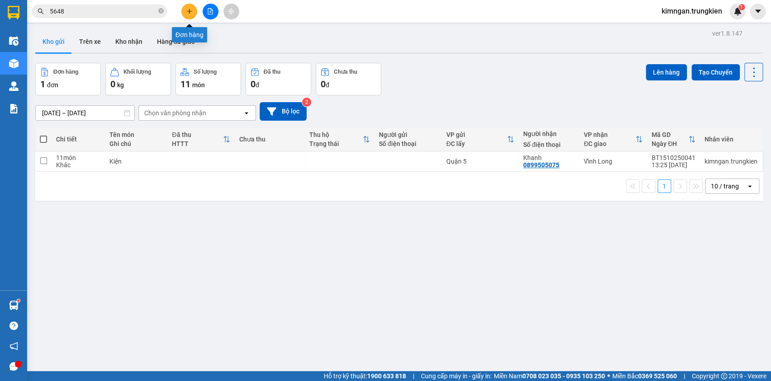
click at [193, 9] on button at bounding box center [189, 12] width 16 height 16
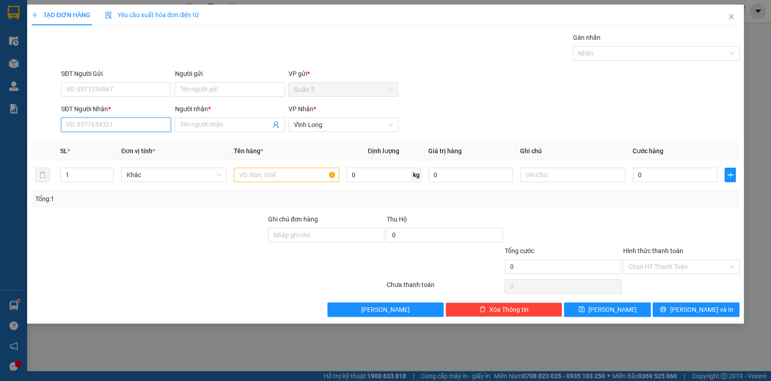
click at [138, 123] on input "SĐT Người Nhận *" at bounding box center [116, 125] width 110 height 14
click at [147, 142] on div "0907734237 - Được" at bounding box center [115, 143] width 99 height 10
type input "0907734237"
type input "Được"
type input "0907734237"
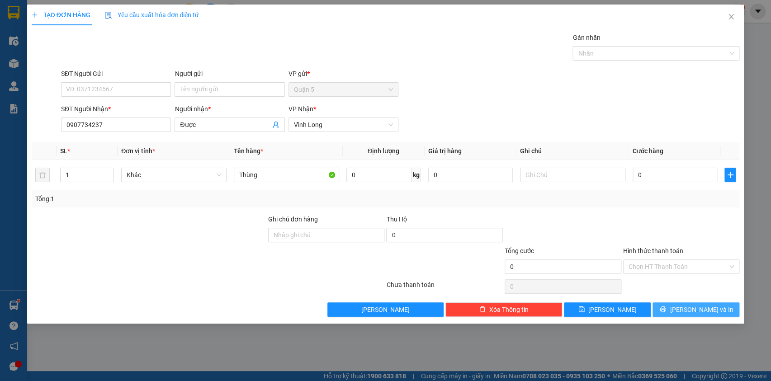
click at [666, 303] on button "[PERSON_NAME] và In" at bounding box center [696, 310] width 87 height 14
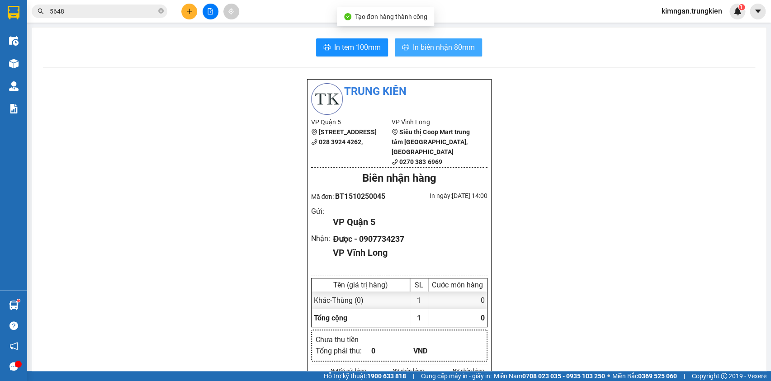
click at [440, 44] on span "In biên nhận 80mm" at bounding box center [444, 47] width 62 height 11
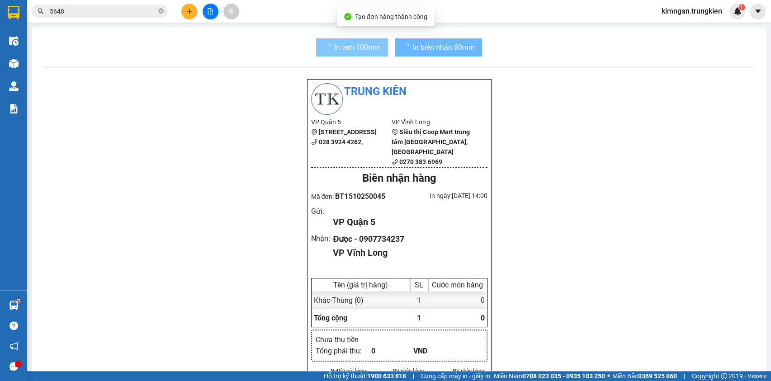
click at [350, 45] on span "In tem 100mm" at bounding box center [357, 47] width 47 height 11
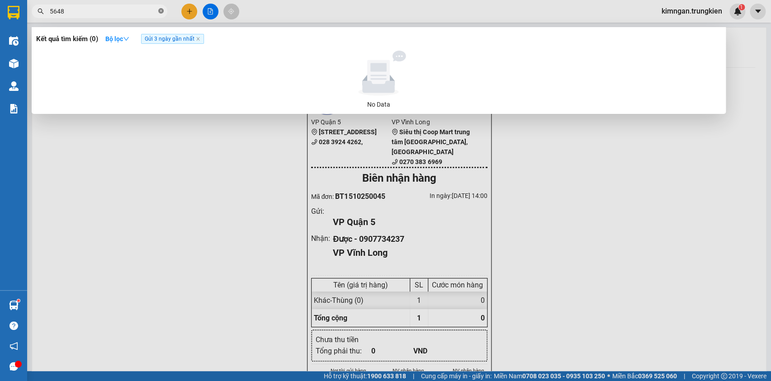
click at [163, 10] on icon "close-circle" at bounding box center [160, 10] width 5 height 5
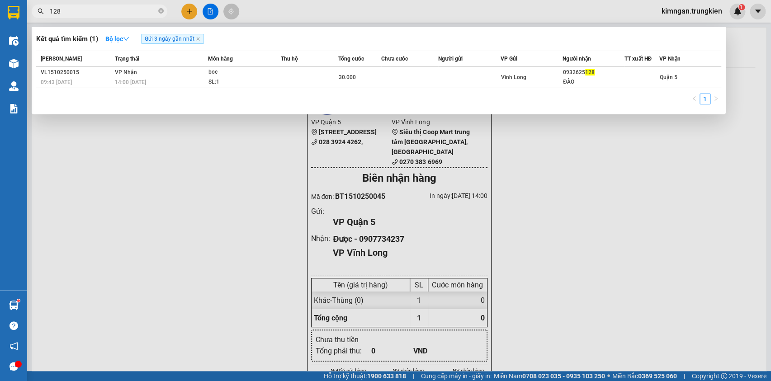
type input "128"
click at [164, 9] on span "128" at bounding box center [100, 12] width 136 height 14
click at [163, 9] on icon "close-circle" at bounding box center [160, 10] width 5 height 5
type input "849"
click at [155, 15] on span "849" at bounding box center [100, 12] width 136 height 14
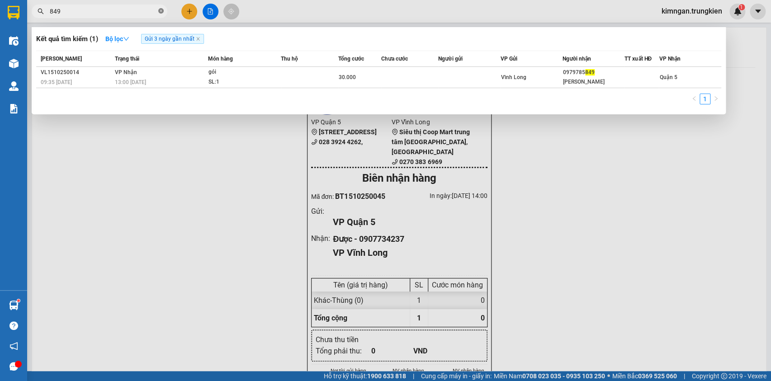
click at [161, 12] on icon "close-circle" at bounding box center [160, 10] width 5 height 5
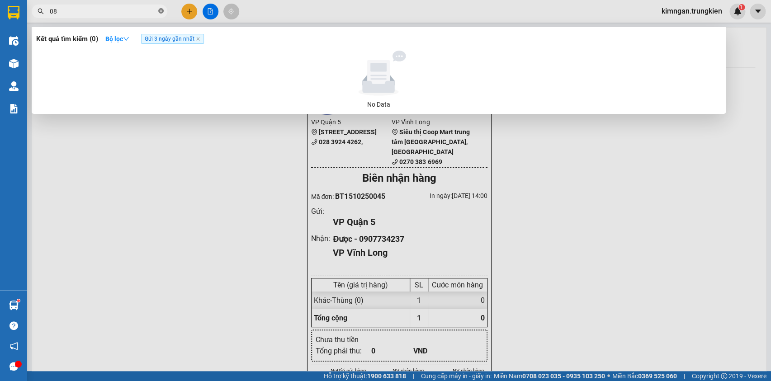
type input "0"
type input "128"
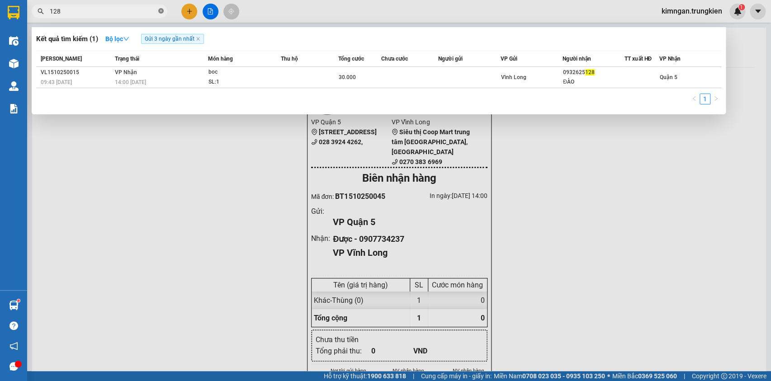
click at [160, 9] on icon "close-circle" at bounding box center [160, 10] width 5 height 5
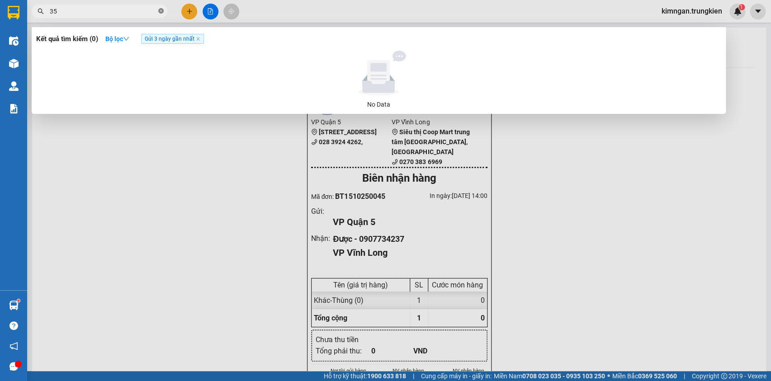
type input "3"
type input "0945300355"
click at [200, 41] on icon "close" at bounding box center [198, 39] width 5 height 5
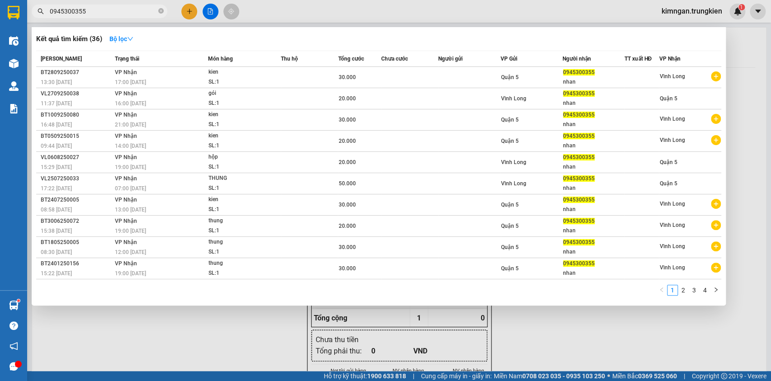
click at [183, 13] on div at bounding box center [385, 190] width 771 height 381
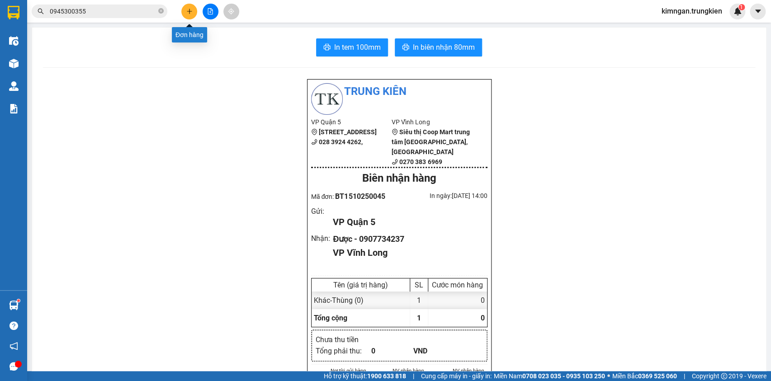
click at [184, 12] on button at bounding box center [189, 12] width 16 height 16
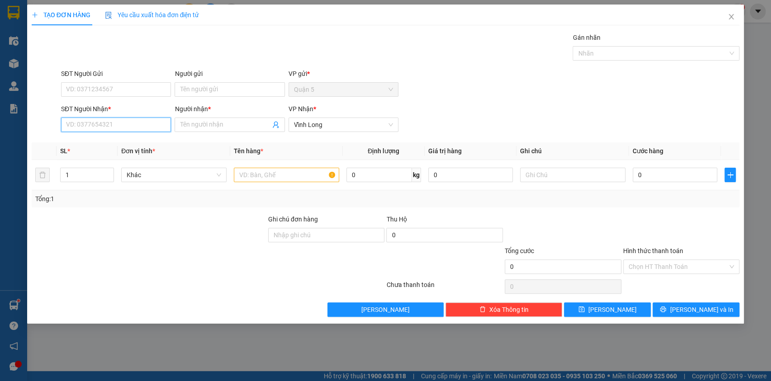
click at [100, 126] on input "SĐT Người Nhận *" at bounding box center [116, 125] width 110 height 14
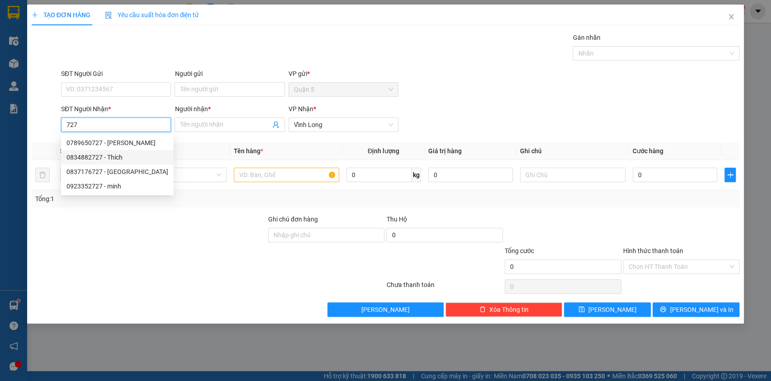
click at [102, 156] on div "0834882727 - Thích" at bounding box center [117, 157] width 102 height 10
type input "0834882727"
type input "Thích"
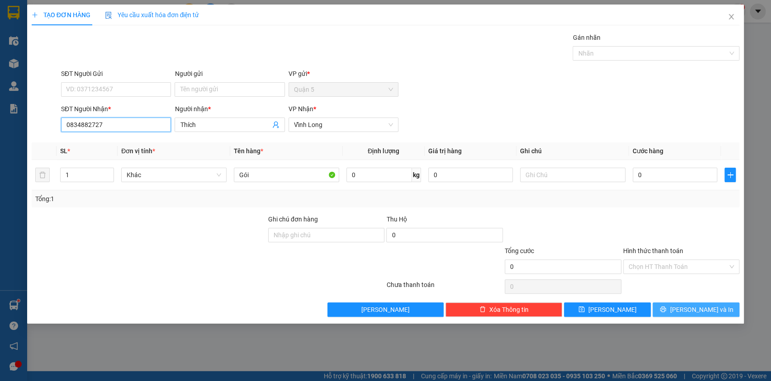
type input "0834882727"
click at [666, 311] on icon "printer" at bounding box center [663, 310] width 6 height 6
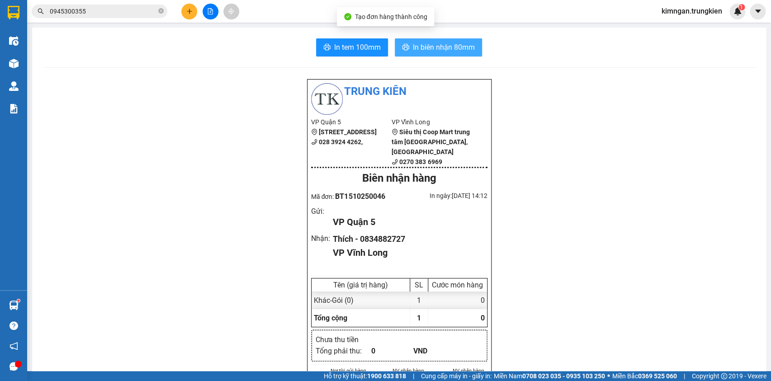
click at [413, 50] on span "In biên nhận 80mm" at bounding box center [444, 47] width 62 height 11
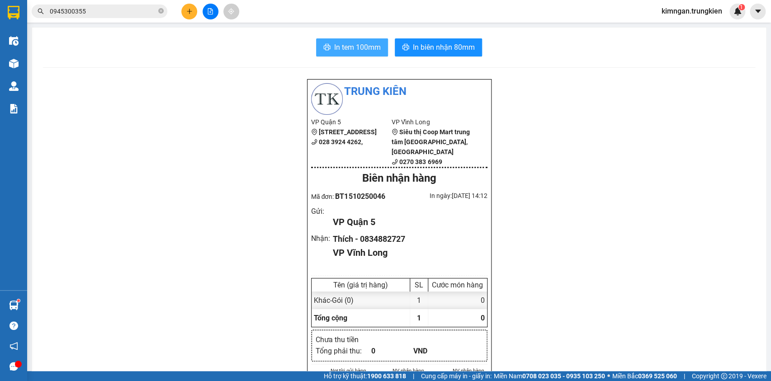
click at [343, 50] on span "In tem 100mm" at bounding box center [357, 47] width 47 height 11
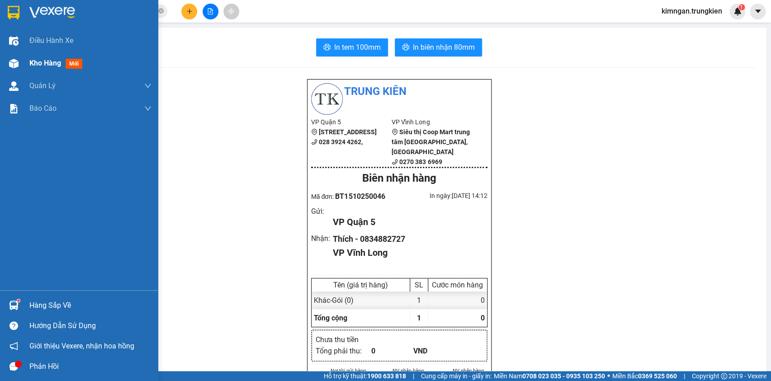
click at [62, 62] on div "Kho hàng mới" at bounding box center [57, 62] width 57 height 11
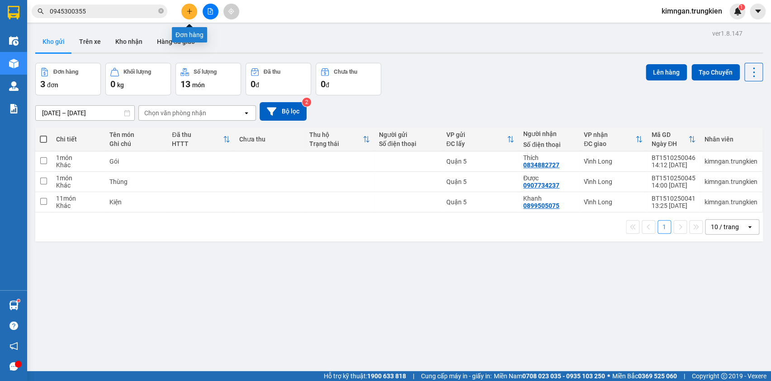
click at [184, 5] on button at bounding box center [189, 12] width 16 height 16
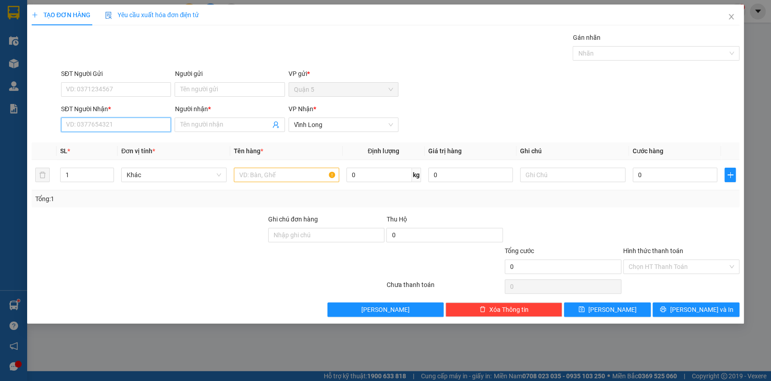
click at [146, 123] on input "SĐT Người Nhận *" at bounding box center [116, 125] width 110 height 14
click at [122, 167] on div "0795496184 - Tuyết Lan" at bounding box center [115, 172] width 99 height 10
type input "0795496184"
type input "Tuyết Lan"
type input "0795496184"
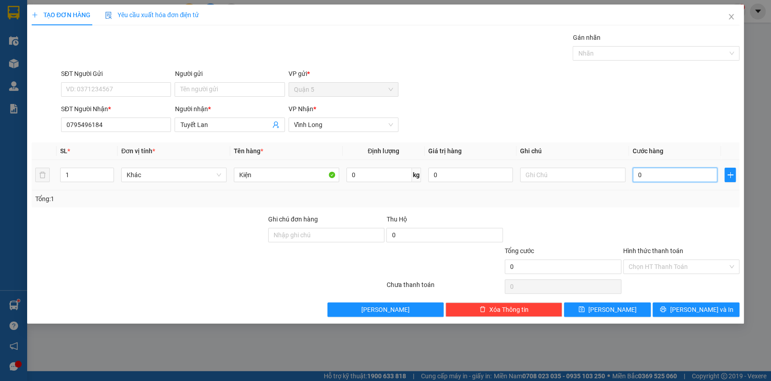
click at [655, 178] on input "0" at bounding box center [675, 175] width 85 height 14
type input "2"
type input "20"
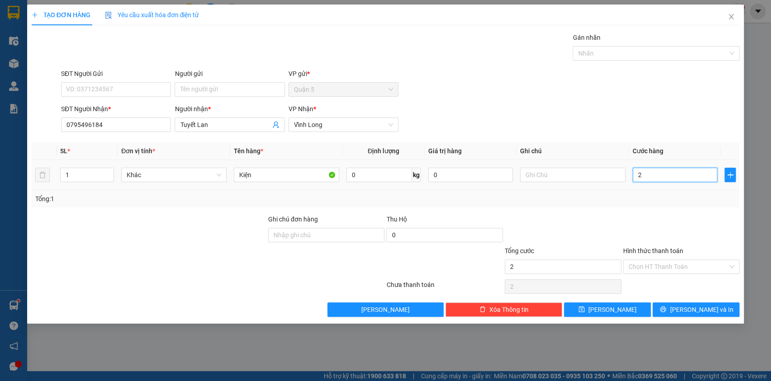
type input "20"
type input "20.000"
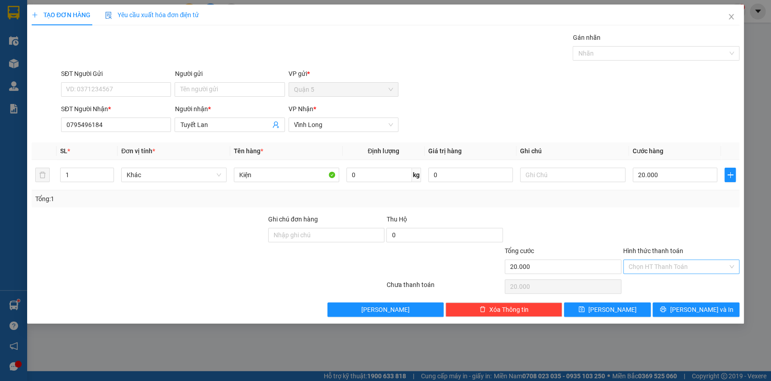
click at [657, 267] on input "Hình thức thanh toán" at bounding box center [678, 267] width 99 height 14
click at [655, 284] on div "Tại văn phòng" at bounding box center [681, 284] width 106 height 10
type input "0"
click at [666, 311] on button "[PERSON_NAME] và In" at bounding box center [696, 310] width 87 height 14
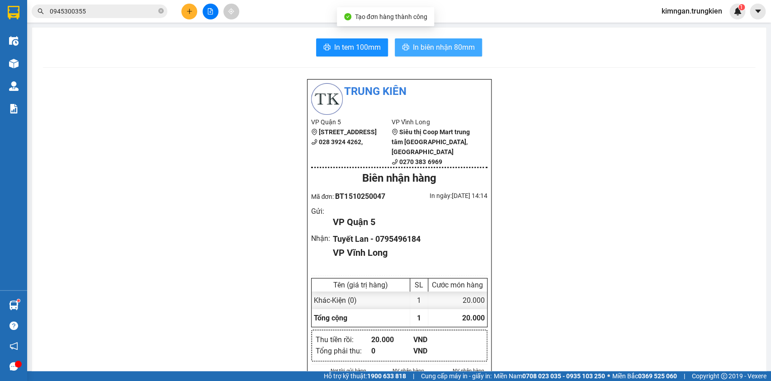
click at [445, 50] on span "In biên nhận 80mm" at bounding box center [444, 47] width 62 height 11
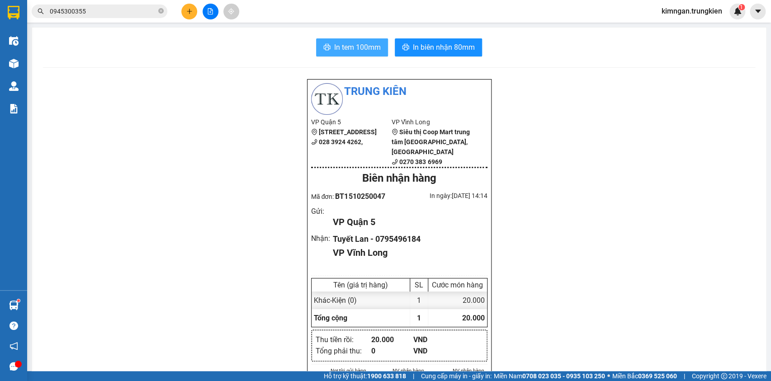
click at [356, 43] on span "In tem 100mm" at bounding box center [357, 47] width 47 height 11
click at [191, 13] on icon "plus" at bounding box center [189, 11] width 6 height 6
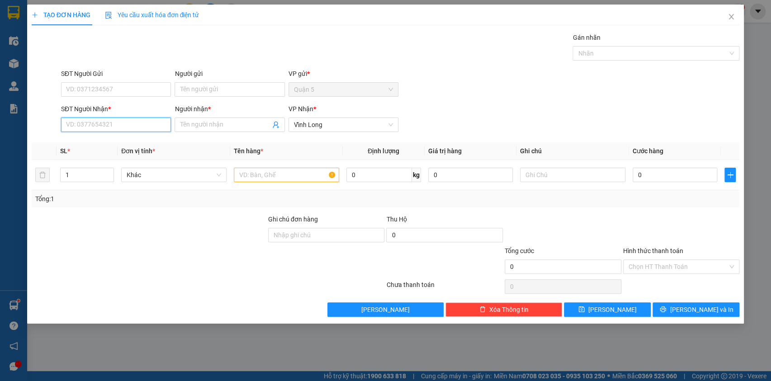
click at [118, 123] on input "SĐT Người Nhận *" at bounding box center [116, 125] width 110 height 14
click at [92, 147] on div "0979504829 - Quốc Huy" at bounding box center [115, 143] width 99 height 10
type input "0979504829"
type input "Quốc Huy"
type input "0979504829"
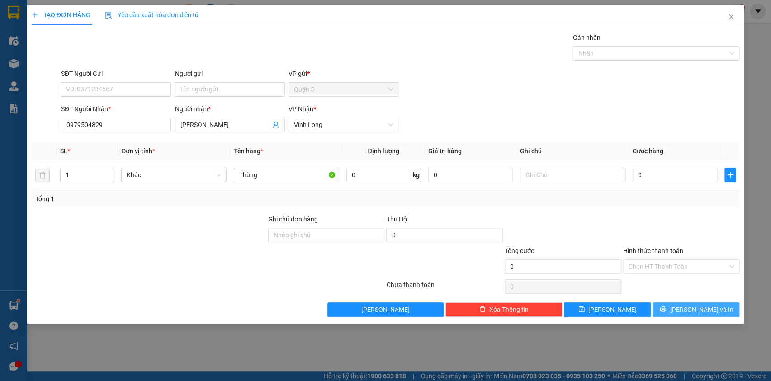
drag, startPoint x: 661, startPoint y: 303, endPoint x: 658, endPoint y: 298, distance: 5.5
click at [661, 301] on div "Transit Pickup Surcharge Ids Transit Deliver Surcharge Ids Transit Deliver Surc…" at bounding box center [386, 175] width 708 height 284
click at [677, 301] on div "Transit Pickup Surcharge Ids Transit Deliver Surcharge Ids Transit Deliver Surc…" at bounding box center [386, 175] width 708 height 284
click at [701, 305] on span "[PERSON_NAME] và In" at bounding box center [701, 310] width 63 height 10
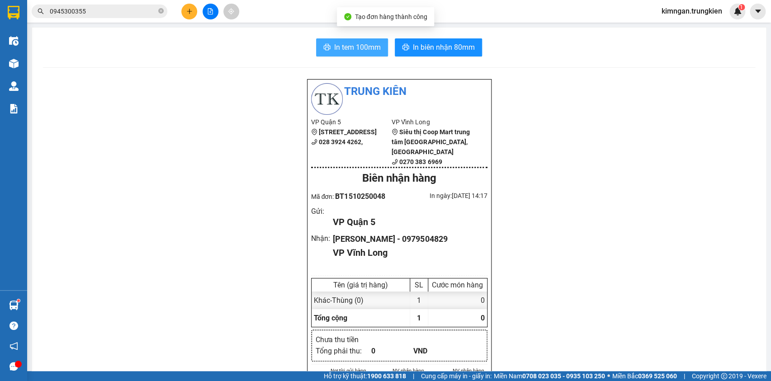
click at [353, 45] on span "In tem 100mm" at bounding box center [357, 47] width 47 height 11
click at [190, 8] on icon "plus" at bounding box center [189, 11] width 6 height 6
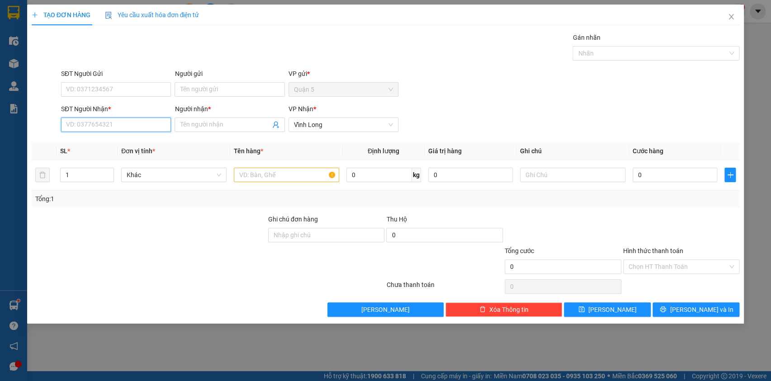
click at [99, 131] on input "SĐT Người Nhận *" at bounding box center [116, 125] width 110 height 14
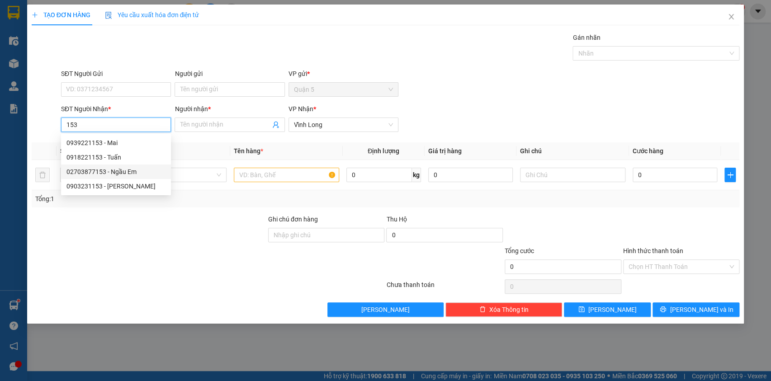
click at [106, 170] on div "02703877153 - Ngầu Em" at bounding box center [115, 172] width 99 height 10
type input "02703877153"
type input "Ngầu Em"
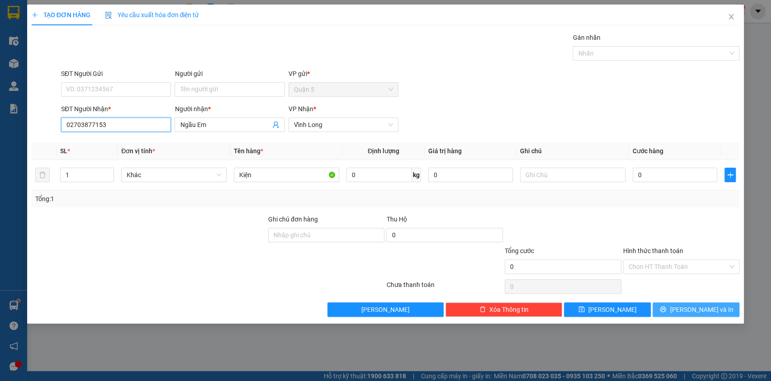
type input "02703877153"
click at [672, 307] on button "[PERSON_NAME] và In" at bounding box center [696, 310] width 87 height 14
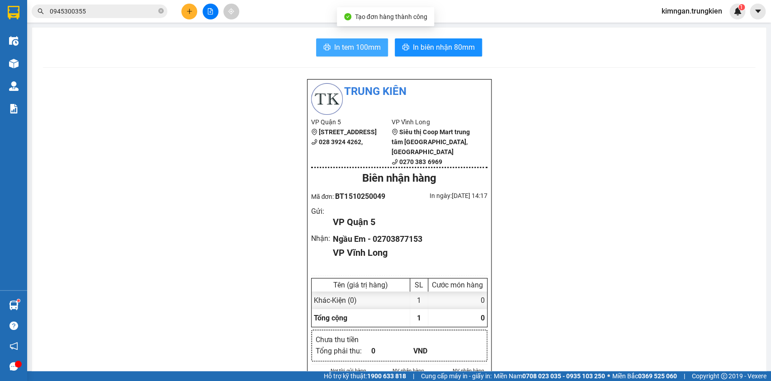
drag, startPoint x: 366, startPoint y: 37, endPoint x: 366, endPoint y: 43, distance: 5.9
click at [366, 46] on span "In tem 100mm" at bounding box center [357, 47] width 47 height 11
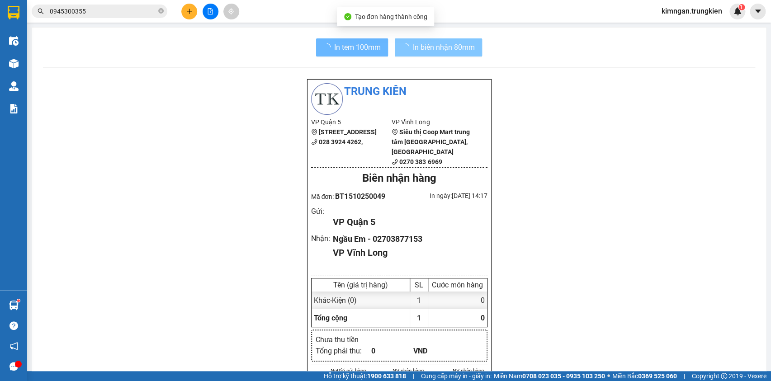
click at [435, 42] on span "In biên nhận 80mm" at bounding box center [444, 47] width 62 height 11
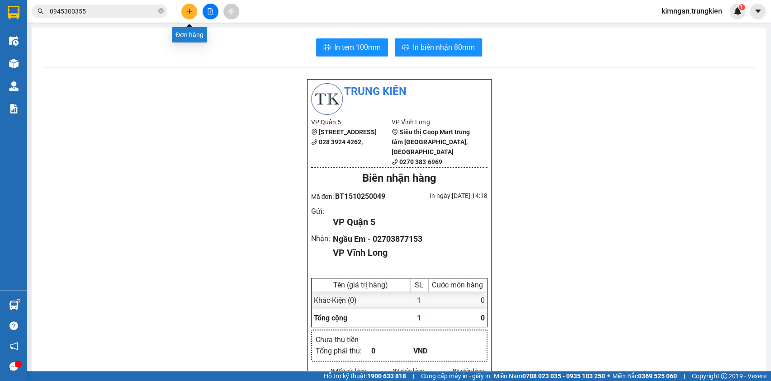
click at [189, 7] on button at bounding box center [189, 12] width 16 height 16
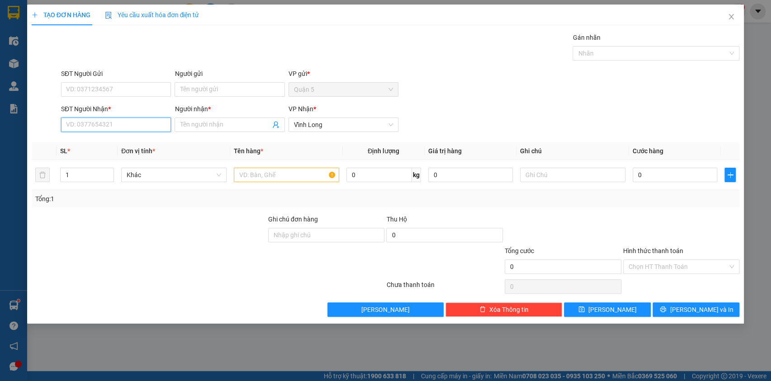
click at [136, 118] on input "SĐT Người Nhận *" at bounding box center [116, 125] width 110 height 14
click at [130, 146] on div "0357436441 - Đăng" at bounding box center [115, 143] width 99 height 10
type input "0357436441"
type input "Đăng"
type input "0357436441"
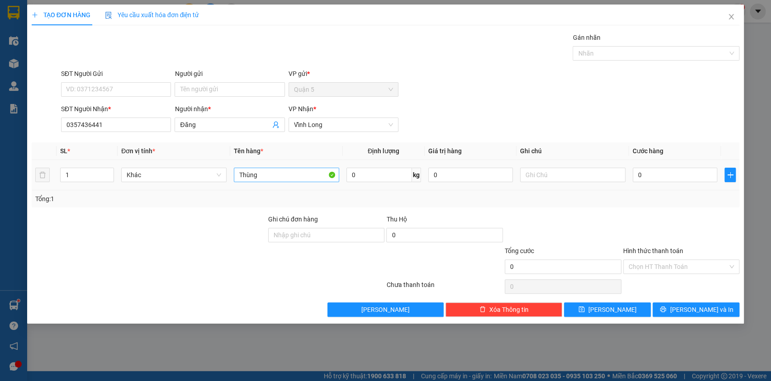
drag, startPoint x: 247, startPoint y: 182, endPoint x: 235, endPoint y: 181, distance: 12.2
click at [235, 181] on div "Thùng" at bounding box center [286, 175] width 105 height 18
click at [298, 170] on input "Thùng" at bounding box center [286, 175] width 105 height 14
click at [230, 169] on td "Thùng" at bounding box center [286, 175] width 113 height 30
type input "Hộp"
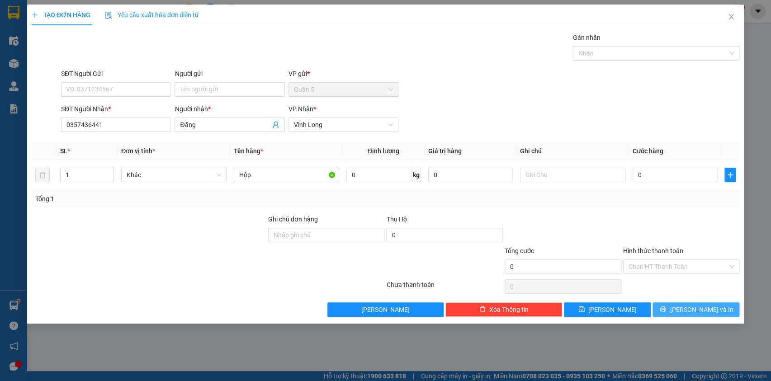
click at [666, 308] on icon "printer" at bounding box center [663, 309] width 6 height 6
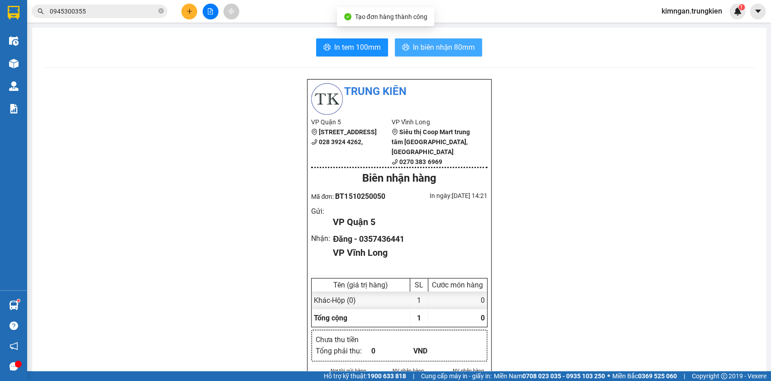
click at [432, 52] on span "In biên nhận 80mm" at bounding box center [444, 47] width 62 height 11
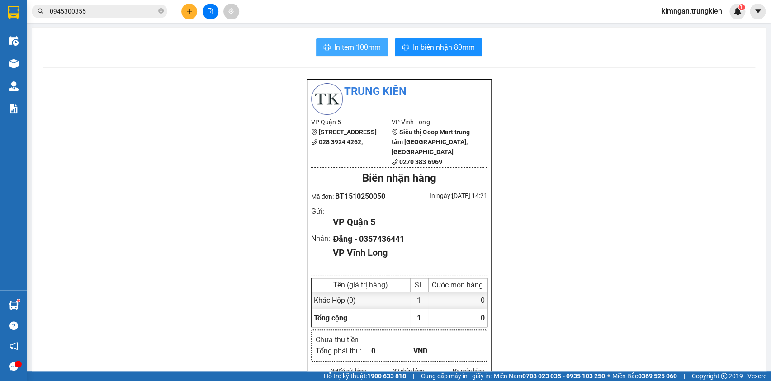
click at [350, 47] on span "In tem 100mm" at bounding box center [357, 47] width 47 height 11
click at [186, 10] on icon "plus" at bounding box center [189, 11] width 6 height 6
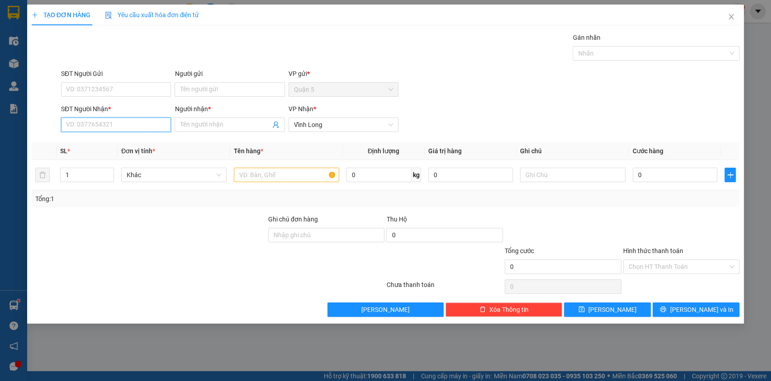
click at [149, 131] on input "SĐT Người Nhận *" at bounding box center [116, 125] width 110 height 14
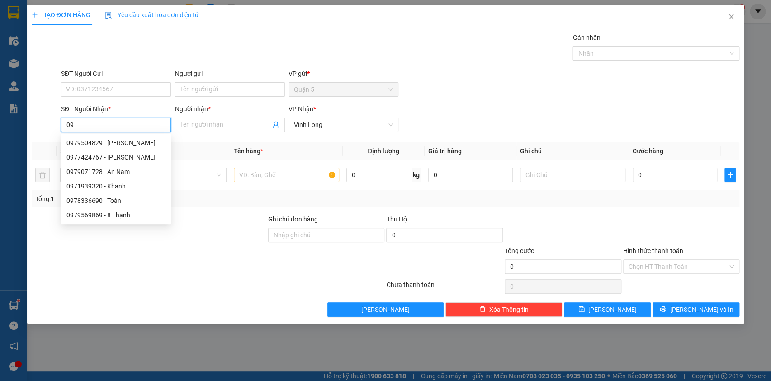
type input "0"
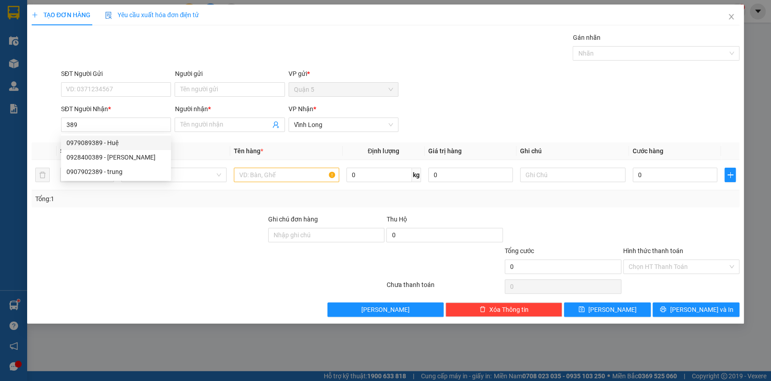
click at [149, 135] on div "0979089389 0928400389 0979089389 - Huệ 0928400389 - Phong 0907902389 - trung" at bounding box center [116, 157] width 110 height 47
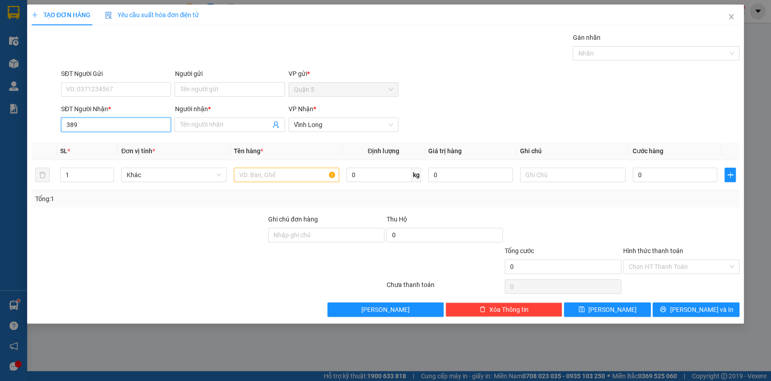
click at [123, 118] on input "389" at bounding box center [116, 125] width 110 height 14
click at [122, 146] on div "0979089389 - Huệ" at bounding box center [115, 143] width 99 height 10
type input "0979089389"
type input "Huệ"
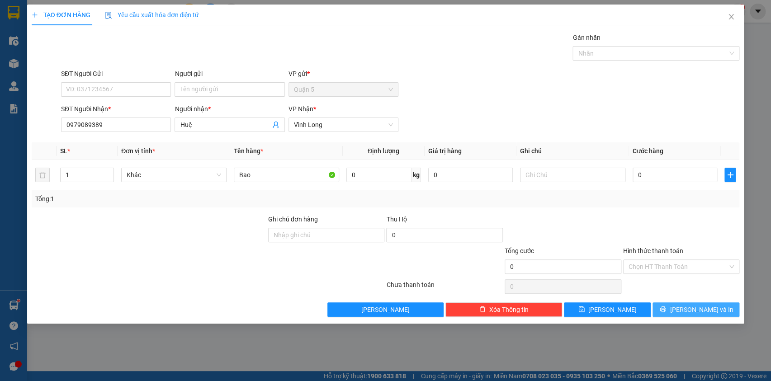
click at [666, 303] on button "[PERSON_NAME] và In" at bounding box center [696, 310] width 87 height 14
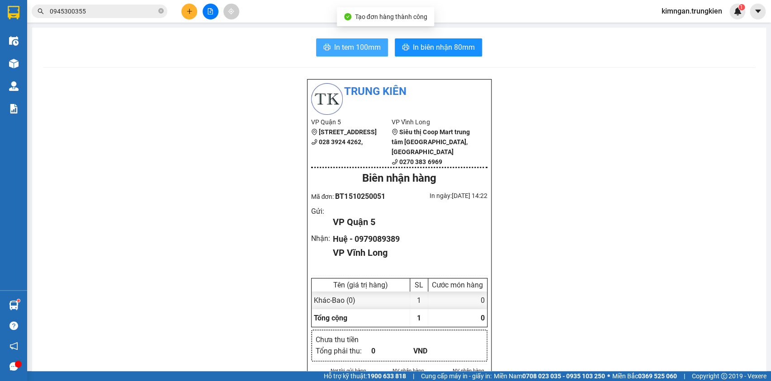
click at [369, 42] on span "In tem 100mm" at bounding box center [357, 47] width 47 height 11
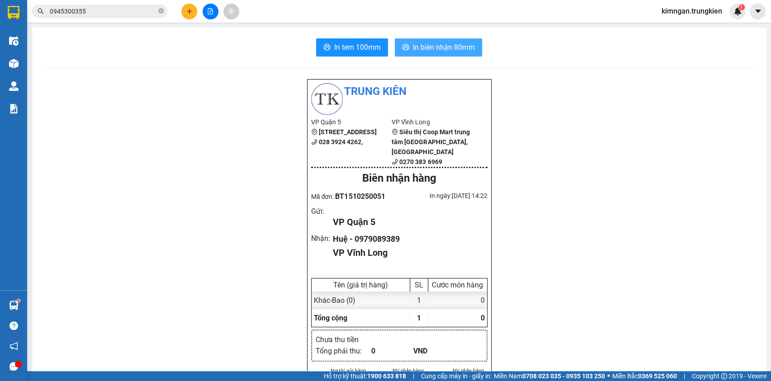
click at [438, 38] on button "In biên nhận 80mm" at bounding box center [438, 47] width 87 height 18
click at [195, 13] on button at bounding box center [189, 12] width 16 height 16
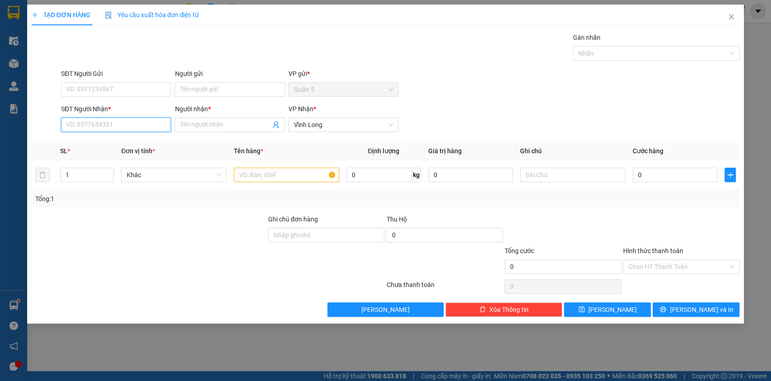
click at [119, 121] on input "SĐT Người Nhận *" at bounding box center [116, 125] width 110 height 14
click at [120, 140] on div "0798490490 - Hải An Hữu" at bounding box center [117, 143] width 102 height 10
type input "0798490490"
type input "Hải An Hữu"
type input "0798490490"
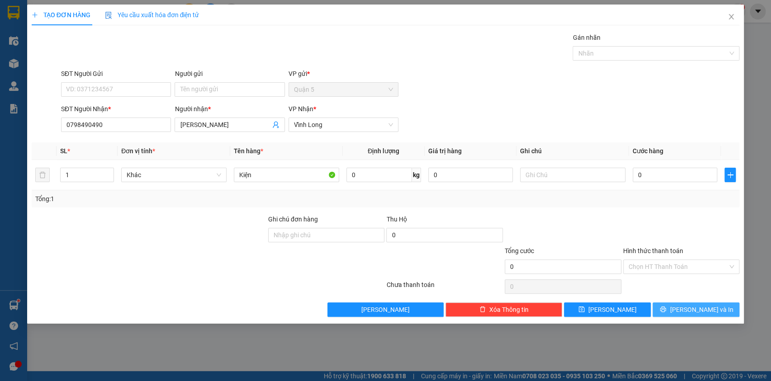
click at [696, 308] on span "[PERSON_NAME] và In" at bounding box center [701, 310] width 63 height 10
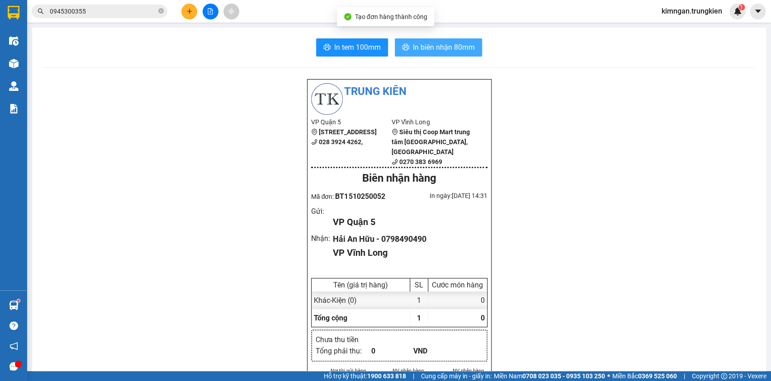
click at [419, 45] on span "In biên nhận 80mm" at bounding box center [444, 47] width 62 height 11
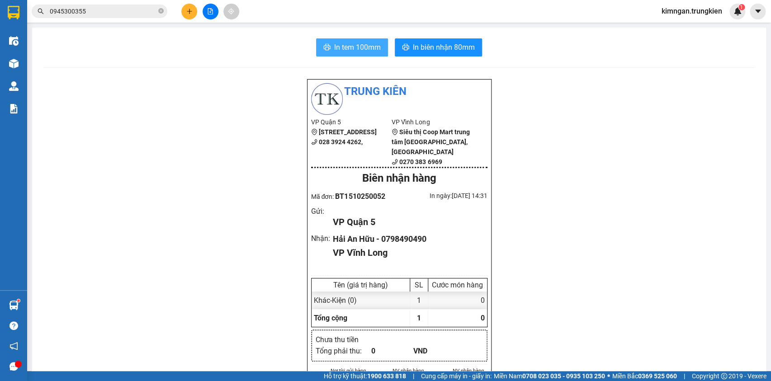
click at [374, 45] on span "In tem 100mm" at bounding box center [357, 47] width 47 height 11
click at [189, 13] on icon "plus" at bounding box center [189, 11] width 0 height 5
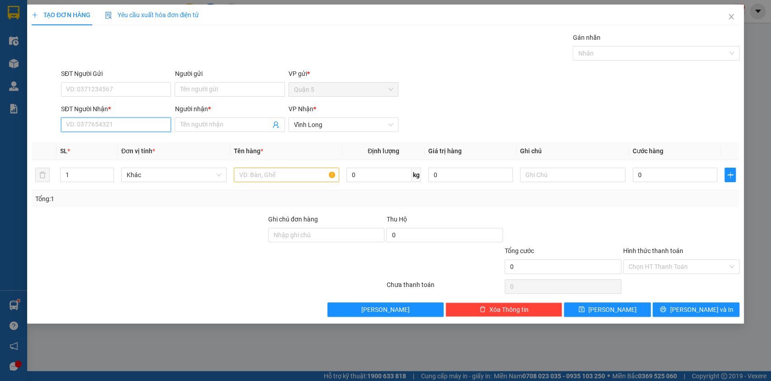
drag, startPoint x: 118, startPoint y: 123, endPoint x: 126, endPoint y: 131, distance: 10.9
click at [121, 131] on input "SĐT Người Nhận *" at bounding box center [116, 125] width 110 height 14
click at [131, 137] on div "0589143809 - Dũng" at bounding box center [116, 143] width 110 height 14
type input "0589143809"
type input "Dũng"
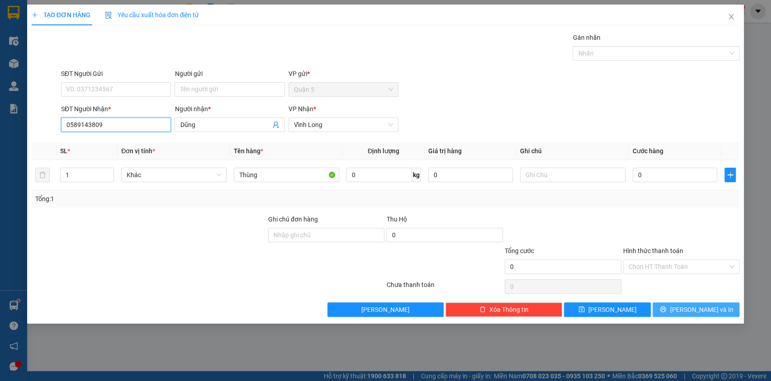
type input "0589143809"
click at [688, 308] on span "[PERSON_NAME] và In" at bounding box center [701, 310] width 63 height 10
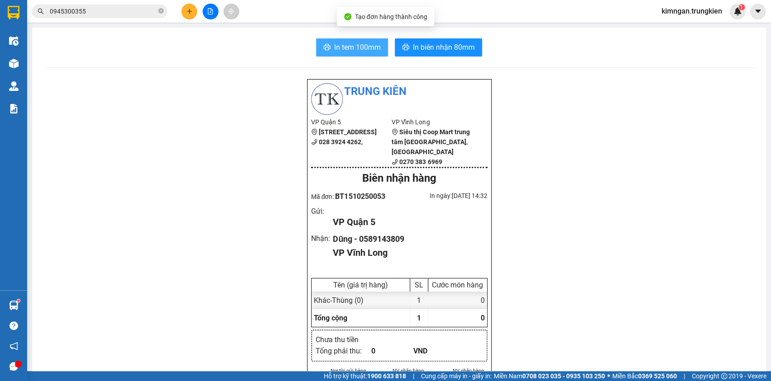
click at [360, 46] on span "In tem 100mm" at bounding box center [357, 47] width 47 height 11
click at [184, 11] on button at bounding box center [189, 12] width 16 height 16
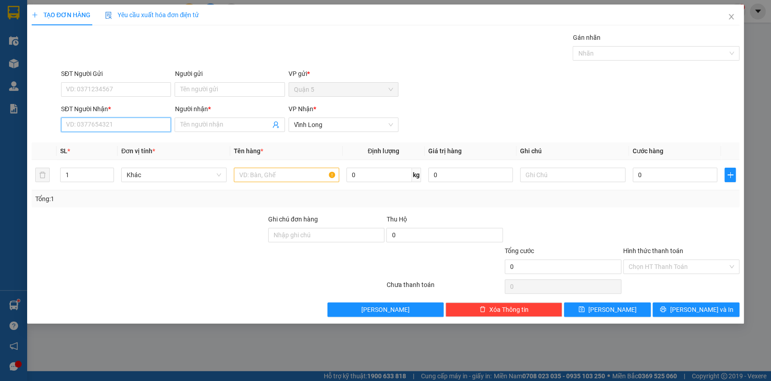
click at [137, 120] on input "SĐT Người Nhận *" at bounding box center [116, 125] width 110 height 14
click at [124, 140] on div "0977424767 - Phương Thảo" at bounding box center [115, 143] width 99 height 10
type input "0977424767"
type input "Phương Thảo"
type input "0977424767"
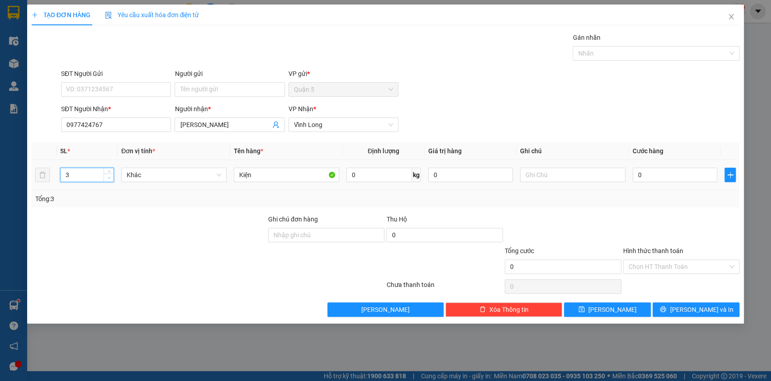
click at [110, 178] on icon "down" at bounding box center [109, 177] width 3 height 3
type input "1"
click at [110, 178] on icon "down" at bounding box center [109, 177] width 3 height 3
drag, startPoint x: 696, startPoint y: 308, endPoint x: 447, endPoint y: 69, distance: 345.4
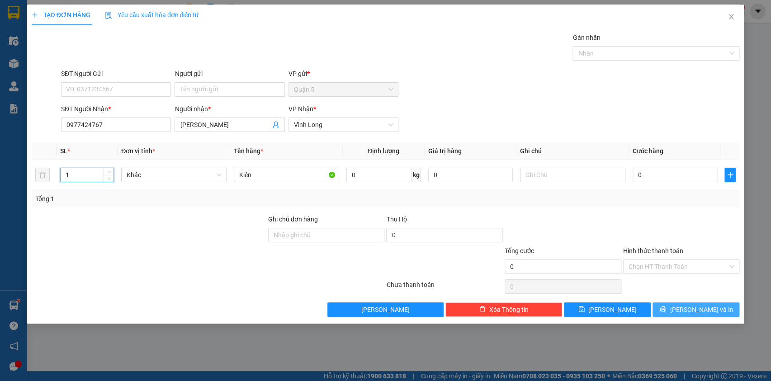
click at [696, 308] on span "[PERSON_NAME] và In" at bounding box center [701, 310] width 63 height 10
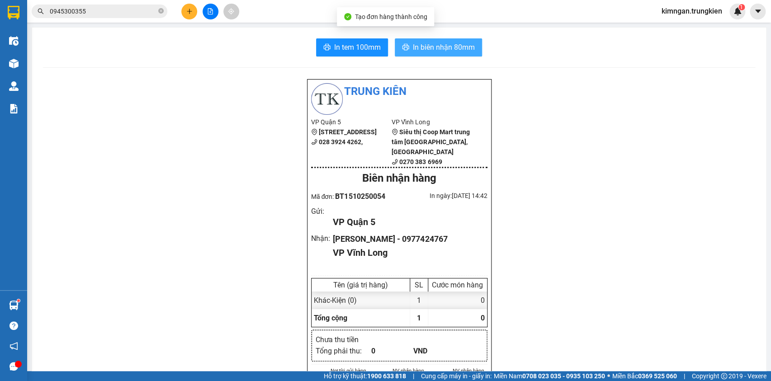
click at [421, 45] on span "In biên nhận 80mm" at bounding box center [444, 47] width 62 height 11
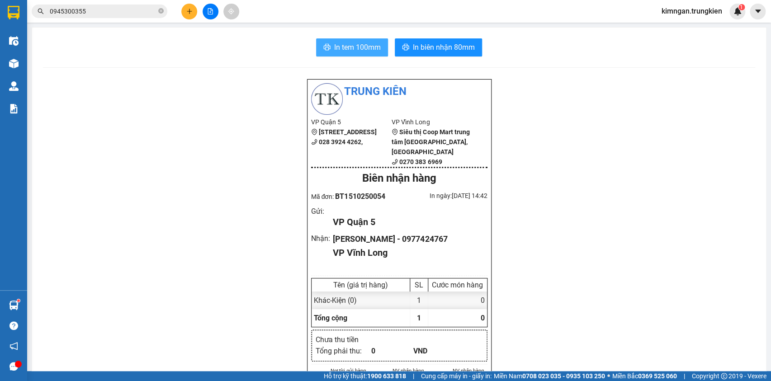
click at [341, 49] on span "In tem 100mm" at bounding box center [357, 47] width 47 height 11
click at [189, 14] on icon "plus" at bounding box center [189, 11] width 6 height 6
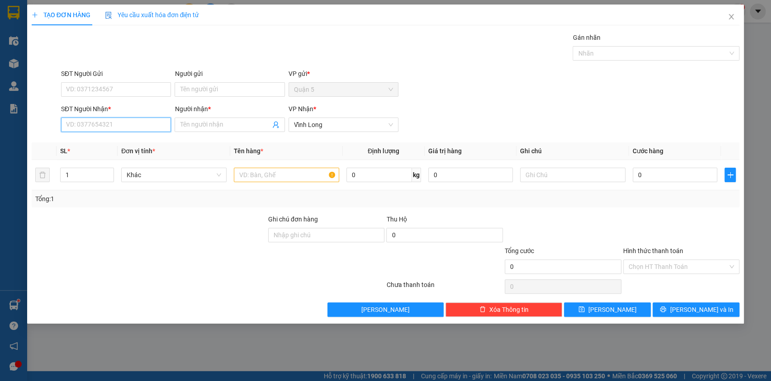
click at [168, 124] on input "SĐT Người Nhận *" at bounding box center [116, 125] width 110 height 14
type input "711"
drag, startPoint x: 81, startPoint y: 124, endPoint x: 54, endPoint y: 125, distance: 27.6
click at [56, 124] on div "SĐT Người Nhận * 711 Người nhận * Tên người nhận VP Nhận * Vĩnh Long" at bounding box center [386, 120] width 710 height 32
type input "02703811711"
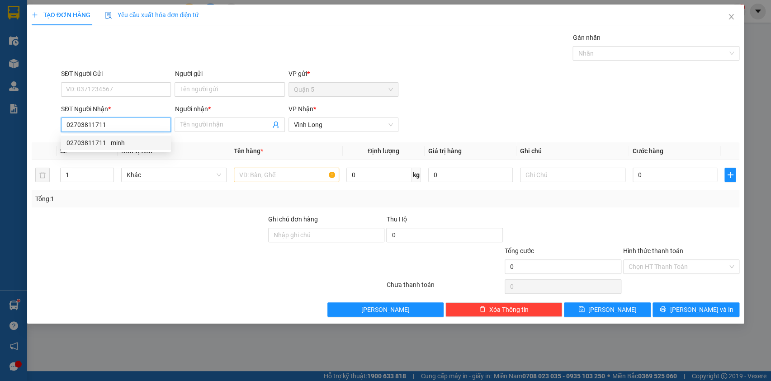
click at [105, 142] on div "02703811711 - minh" at bounding box center [115, 143] width 99 height 10
type input "minh"
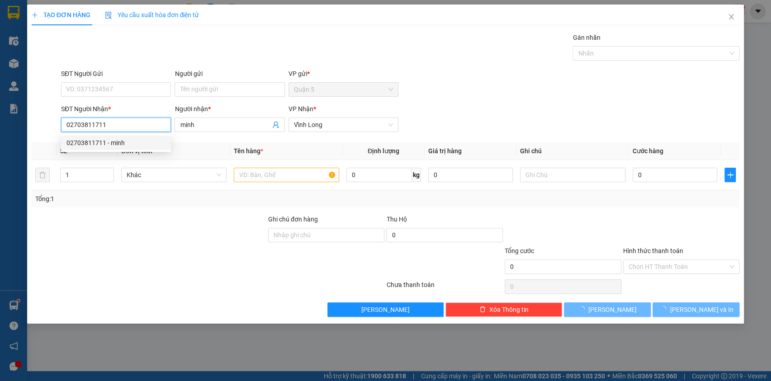
type input "50.000"
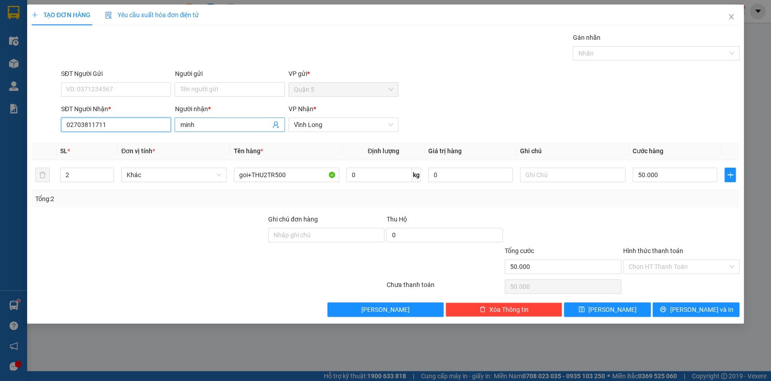
type input "02703811711"
drag, startPoint x: 201, startPoint y: 123, endPoint x: 176, endPoint y: 127, distance: 25.1
click at [176, 127] on span "minh" at bounding box center [230, 125] width 110 height 14
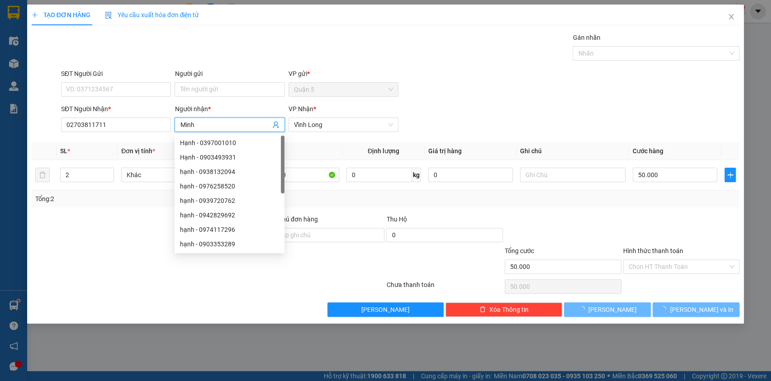
type input "Minh"
click at [489, 76] on div "SĐT Người Gửi VD: 0371234567 Người gửi Tên người gửi VP gửi * Quận 5" at bounding box center [400, 85] width 682 height 32
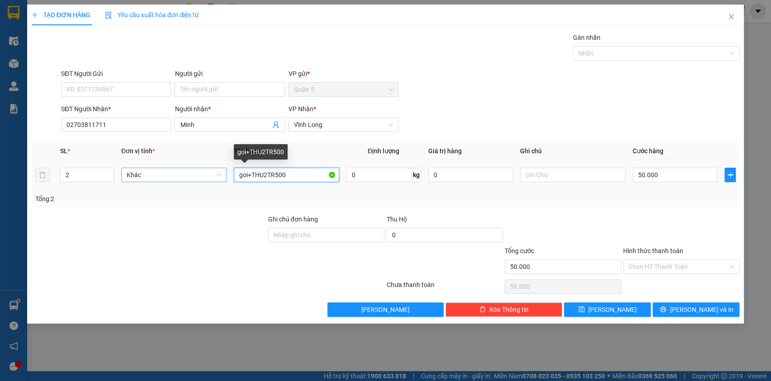
drag, startPoint x: 285, startPoint y: 175, endPoint x: 215, endPoint y: 175, distance: 70.1
click at [215, 175] on tr "2 Khác goi+THU2TR500 0 kg 0 50.000" at bounding box center [386, 175] width 708 height 30
type input "Hộp + thư 3 triệu"
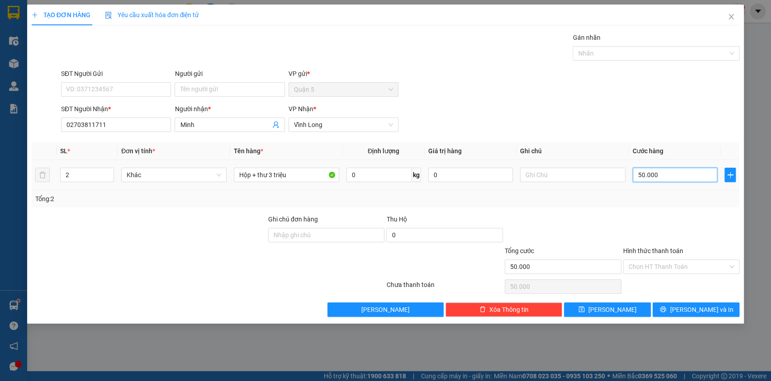
click at [657, 175] on input "50.000" at bounding box center [675, 175] width 85 height 14
type input "5"
type input "50"
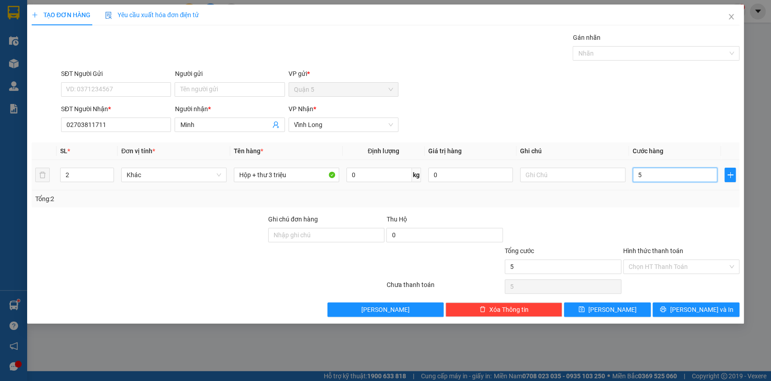
type input "50"
type input "50.000"
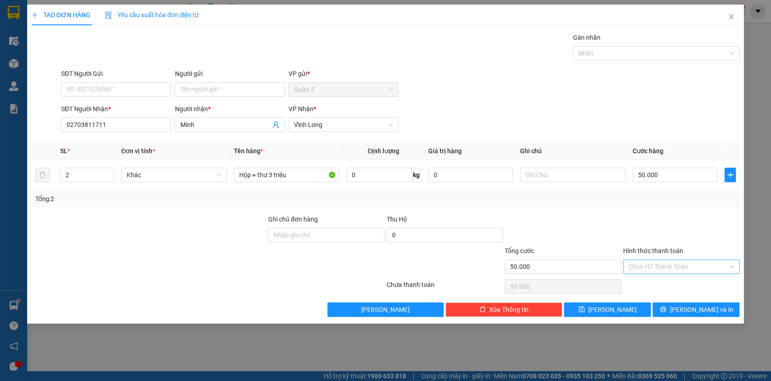
click at [710, 267] on input "Hình thức thanh toán" at bounding box center [678, 267] width 99 height 14
click at [685, 282] on div "Tại văn phòng" at bounding box center [681, 284] width 106 height 10
type input "0"
click at [666, 307] on icon "printer" at bounding box center [663, 309] width 6 height 6
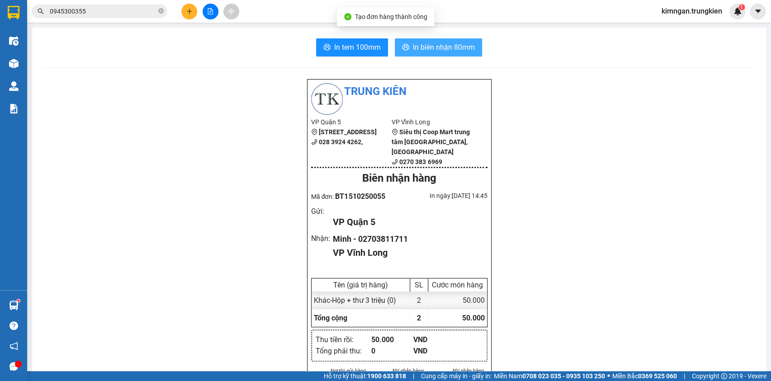
click at [446, 45] on span "In biên nhận 80mm" at bounding box center [444, 47] width 62 height 11
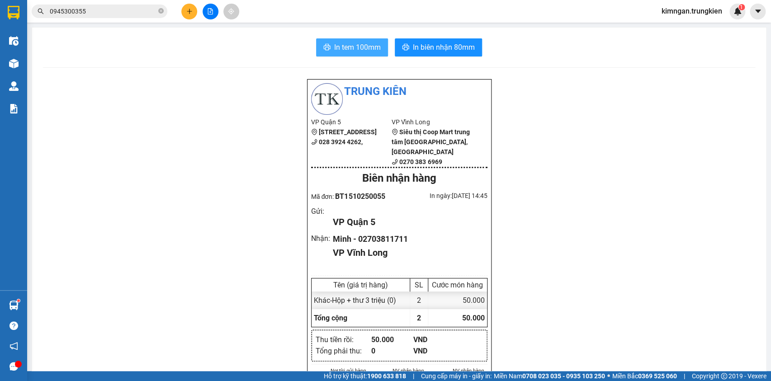
click at [338, 51] on span "In tem 100mm" at bounding box center [357, 47] width 47 height 11
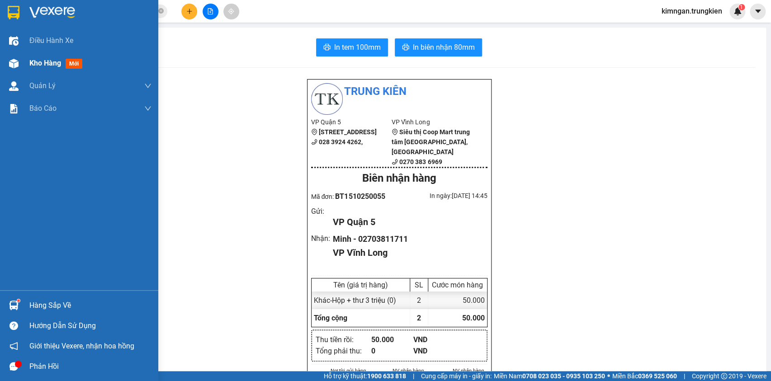
click at [36, 62] on span "Kho hàng" at bounding box center [45, 63] width 32 height 9
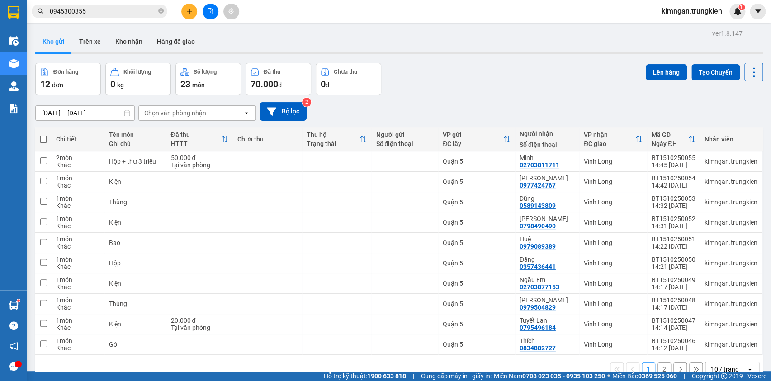
click at [41, 136] on span at bounding box center [43, 139] width 7 height 7
click at [43, 135] on input "checkbox" at bounding box center [43, 135] width 0 height 0
checkbox input "true"
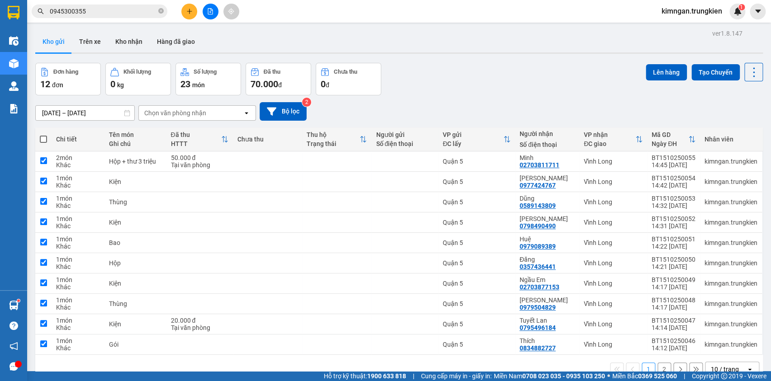
checkbox input "true"
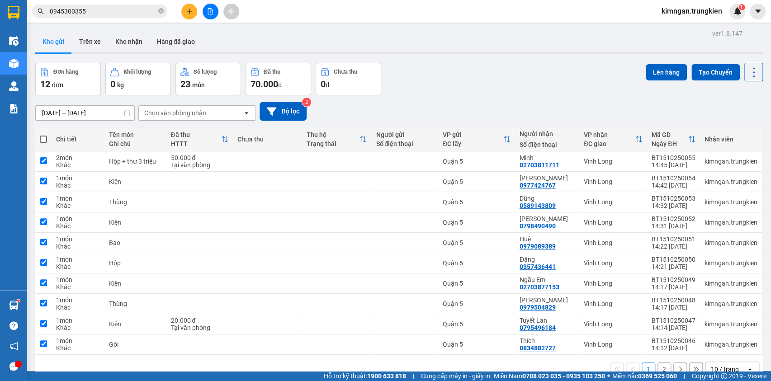
checkbox input "true"
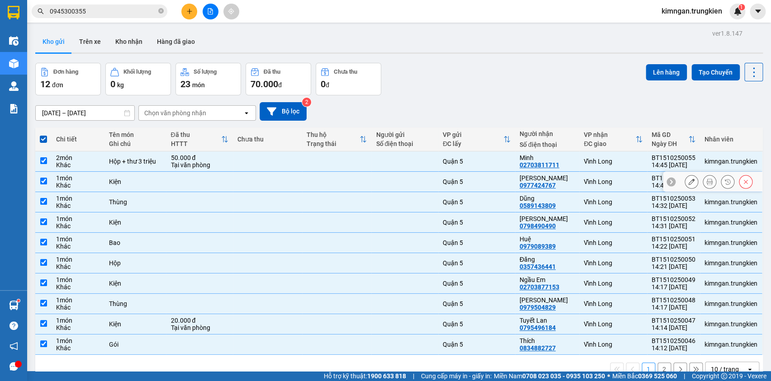
click at [41, 182] on input "checkbox" at bounding box center [43, 181] width 7 height 7
checkbox input "false"
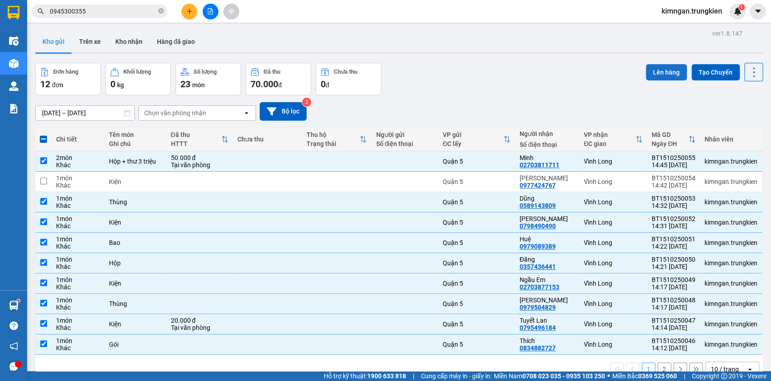
drag, startPoint x: 662, startPoint y: 77, endPoint x: 655, endPoint y: 78, distance: 6.4
click at [654, 80] on button "Lên hàng" at bounding box center [666, 72] width 41 height 16
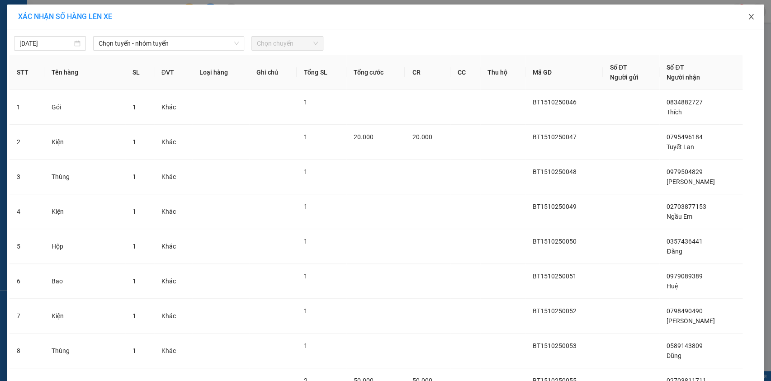
click at [748, 15] on icon "close" at bounding box center [751, 16] width 7 height 7
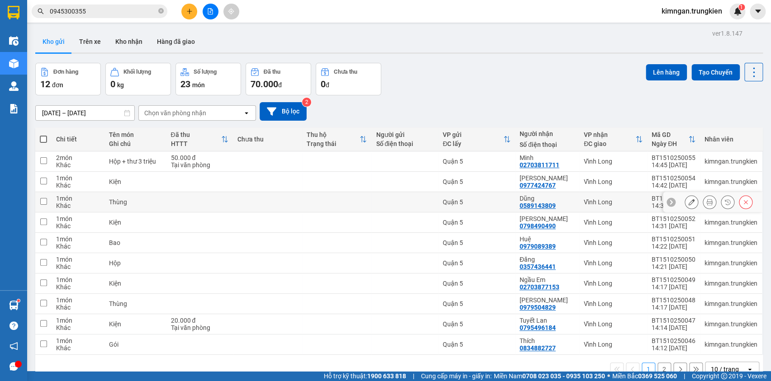
scroll to position [41, 0]
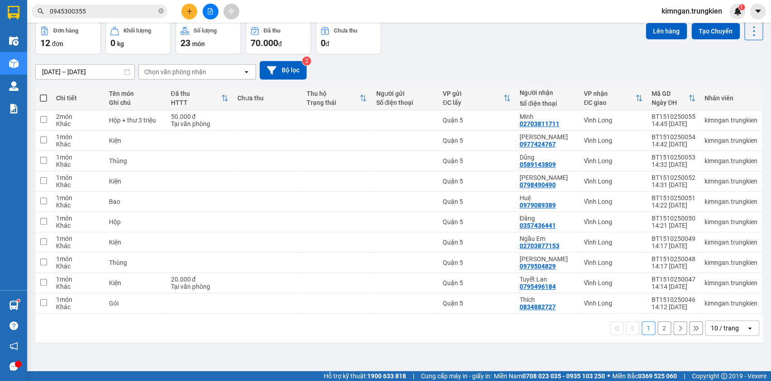
click at [658, 326] on button "2" at bounding box center [665, 329] width 14 height 14
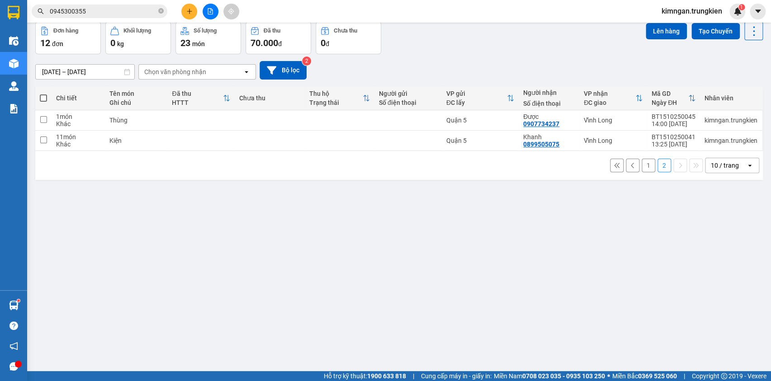
click at [642, 163] on button "1" at bounding box center [649, 166] width 14 height 14
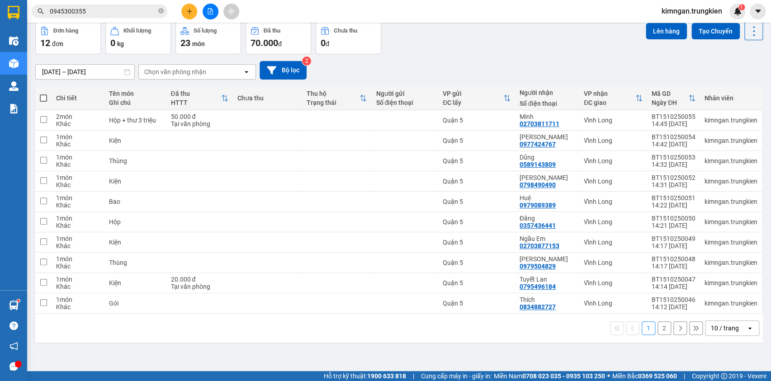
click at [41, 97] on span at bounding box center [43, 98] width 7 height 7
click at [43, 94] on input "checkbox" at bounding box center [43, 94] width 0 height 0
checkbox input "true"
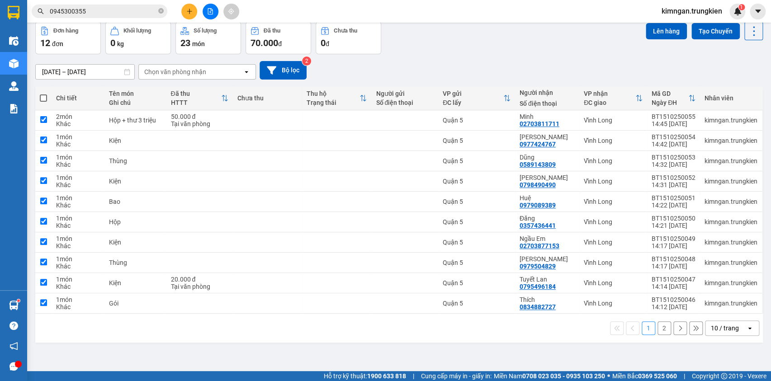
checkbox input "true"
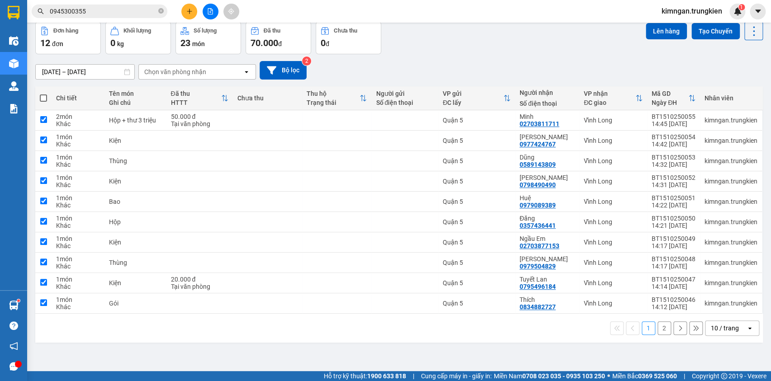
checkbox input "true"
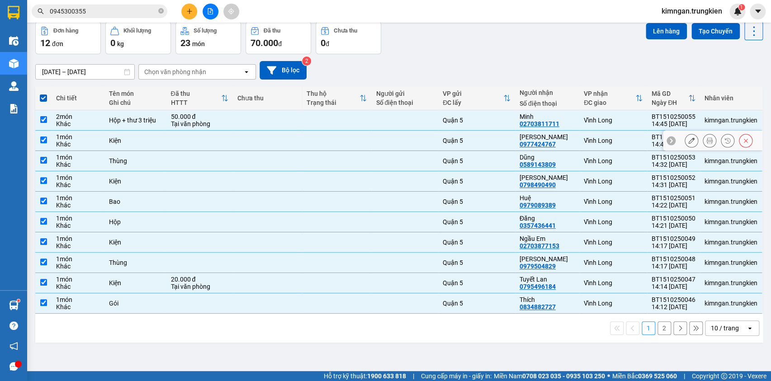
click at [41, 140] on input "checkbox" at bounding box center [43, 140] width 7 height 7
checkbox input "false"
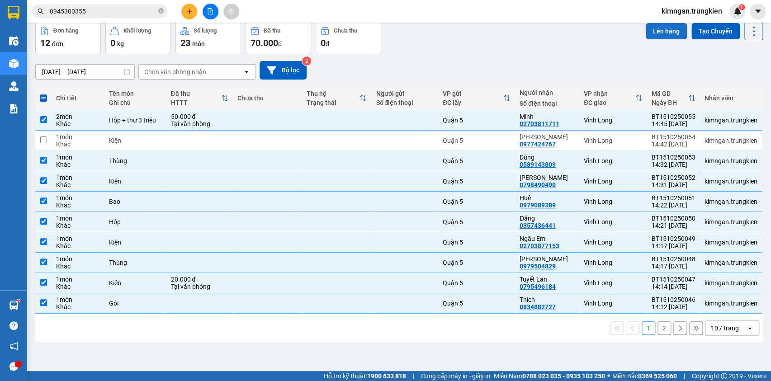
click at [646, 28] on button "Lên hàng" at bounding box center [666, 31] width 41 height 16
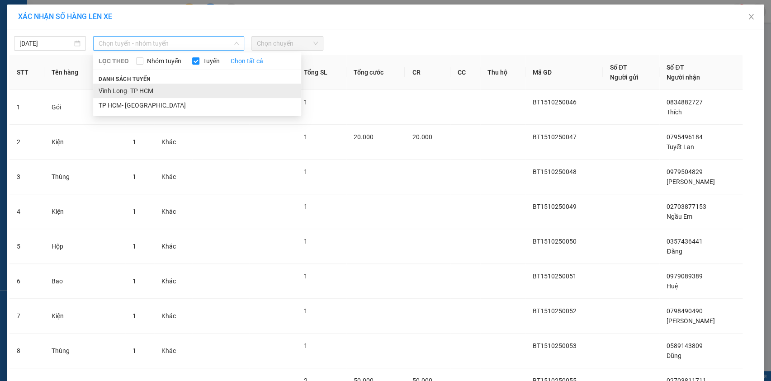
drag, startPoint x: 195, startPoint y: 40, endPoint x: 190, endPoint y: 90, distance: 49.6
click at [197, 41] on span "Chọn tuyến - nhóm tuyến" at bounding box center [169, 44] width 140 height 14
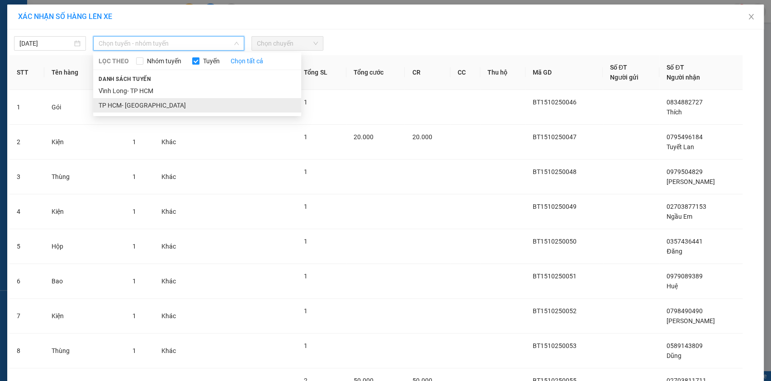
click at [177, 106] on li "TP HCM- [GEOGRAPHIC_DATA]" at bounding box center [197, 105] width 208 height 14
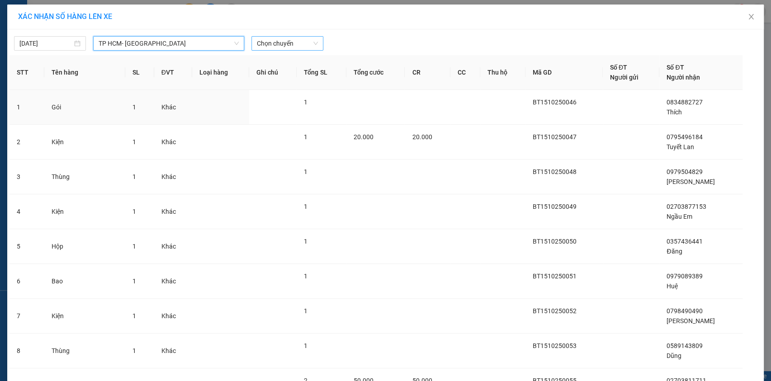
click at [303, 47] on span "Chọn chuyến" at bounding box center [287, 44] width 61 height 14
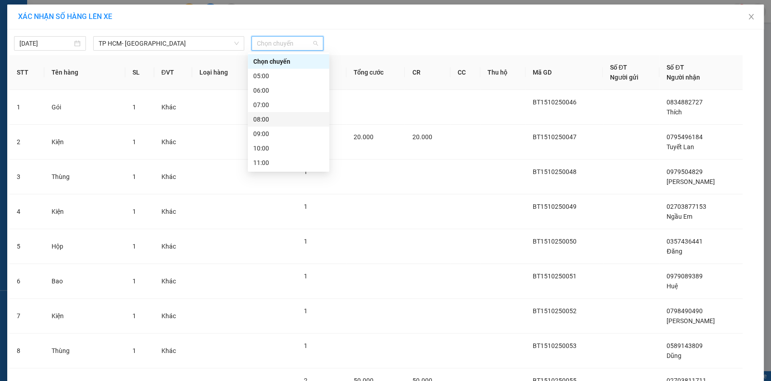
scroll to position [115, 0]
click at [287, 106] on div "15:00" at bounding box center [288, 105] width 71 height 10
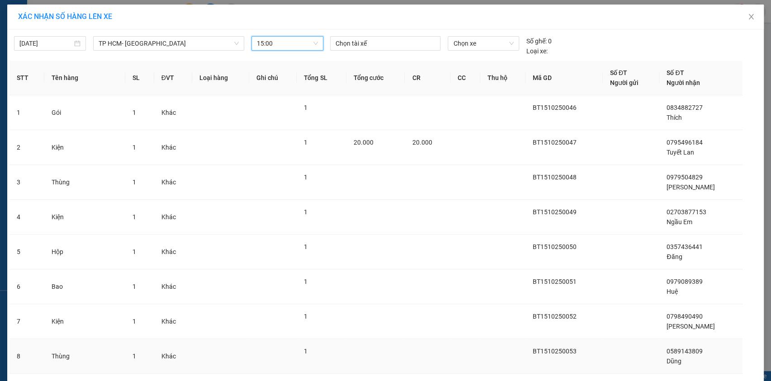
scroll to position [93, 0]
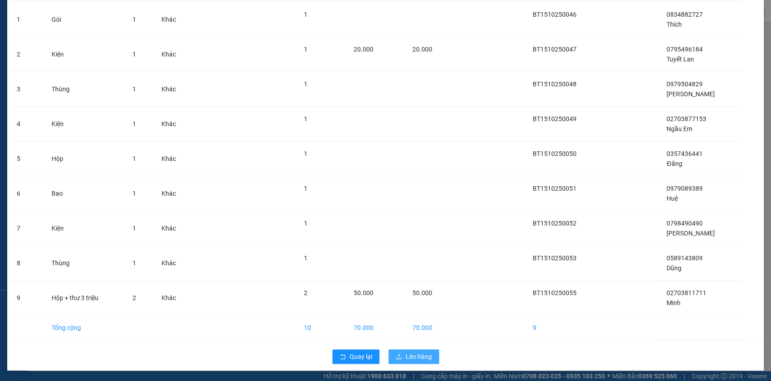
click at [421, 352] on span "Lên hàng" at bounding box center [419, 357] width 26 height 10
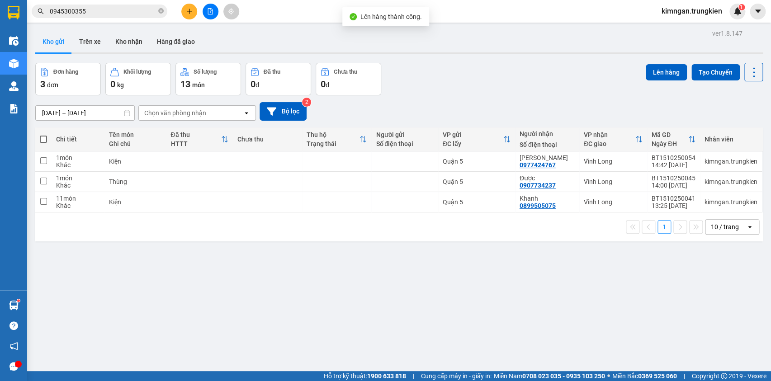
click at [41, 145] on th at bounding box center [43, 140] width 16 height 24
click at [41, 136] on span at bounding box center [43, 139] width 7 height 7
click at [43, 135] on input "checkbox" at bounding box center [43, 135] width 0 height 0
checkbox input "true"
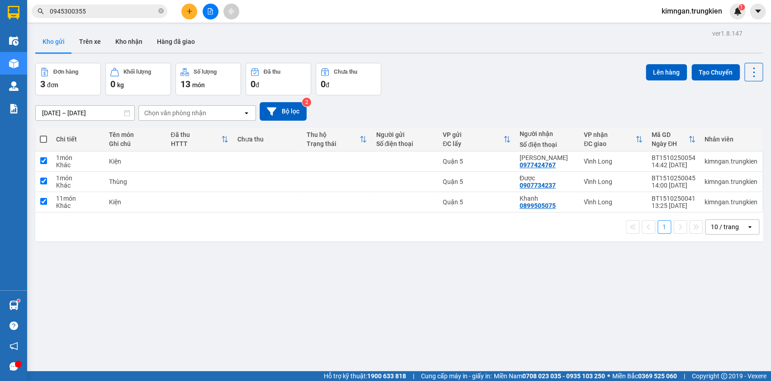
checkbox input "true"
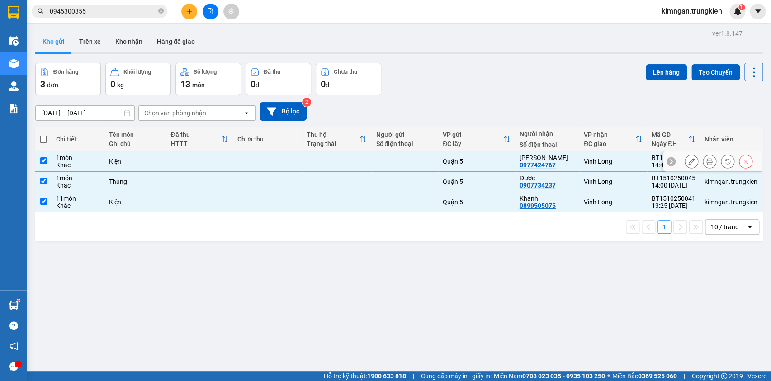
click at [43, 160] on input "checkbox" at bounding box center [43, 160] width 7 height 7
checkbox input "false"
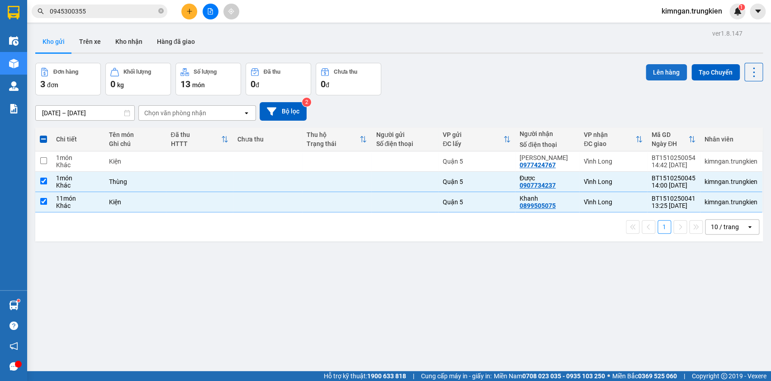
click at [665, 71] on button "Lên hàng" at bounding box center [666, 72] width 41 height 16
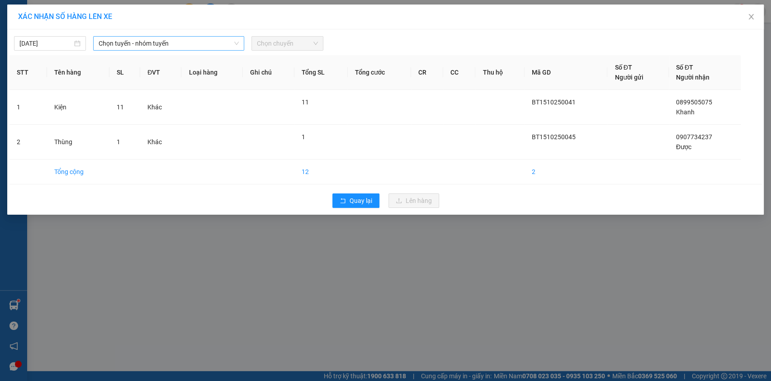
click at [185, 46] on span "Chọn tuyến - nhóm tuyến" at bounding box center [169, 44] width 140 height 14
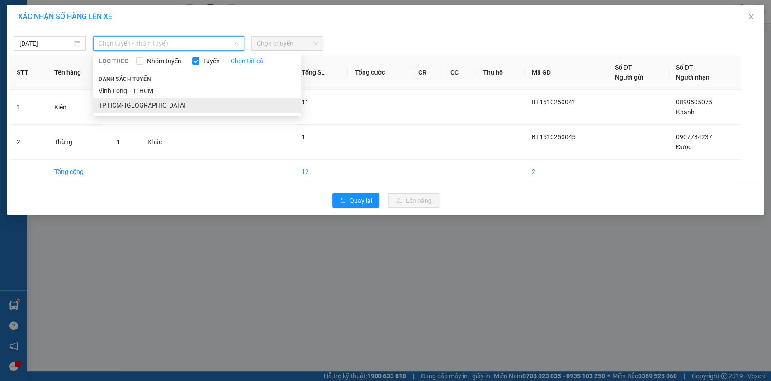
click at [161, 98] on li "TP HCM- [GEOGRAPHIC_DATA]" at bounding box center [197, 105] width 208 height 14
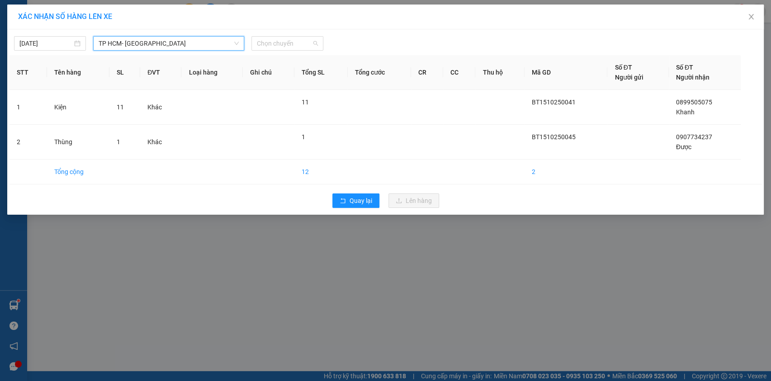
drag, startPoint x: 287, startPoint y: 45, endPoint x: 291, endPoint y: 86, distance: 41.3
click at [288, 45] on span "Chọn chuyến" at bounding box center [287, 44] width 61 height 14
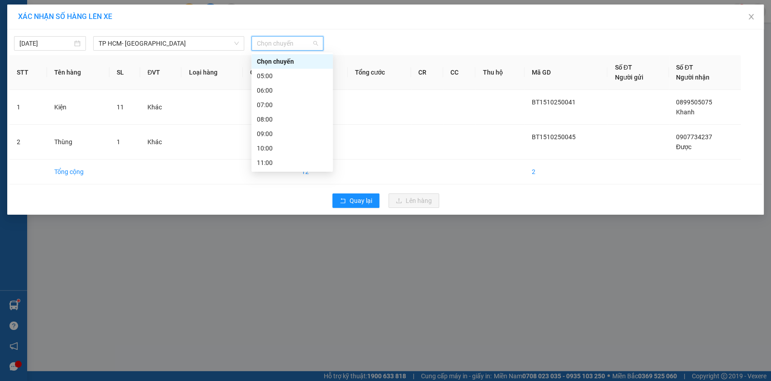
scroll to position [115, 0]
click at [293, 109] on div "15:00" at bounding box center [291, 105] width 81 height 14
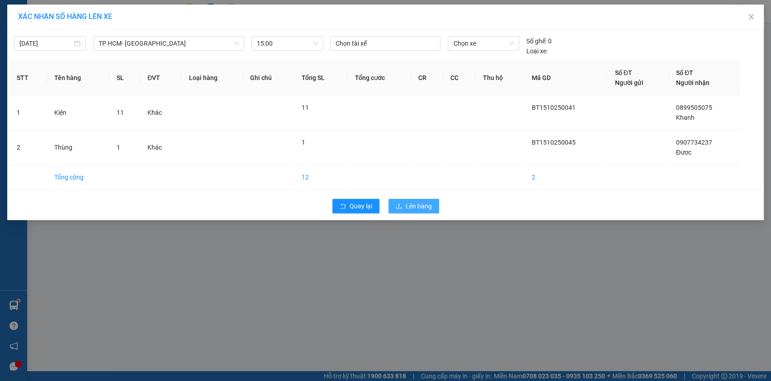
click at [414, 208] on span "Lên hàng" at bounding box center [419, 206] width 26 height 10
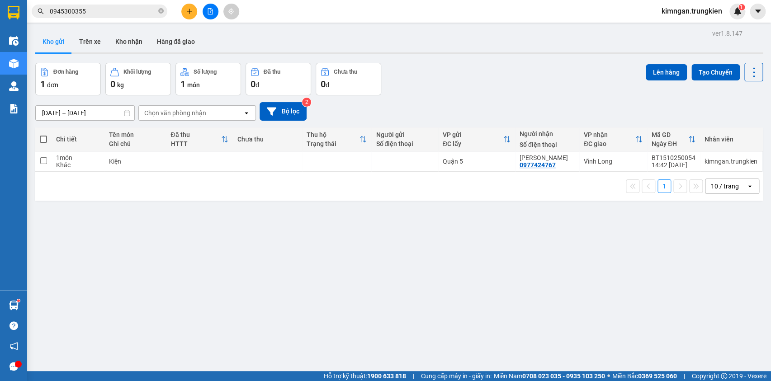
click at [195, 10] on button at bounding box center [189, 12] width 16 height 16
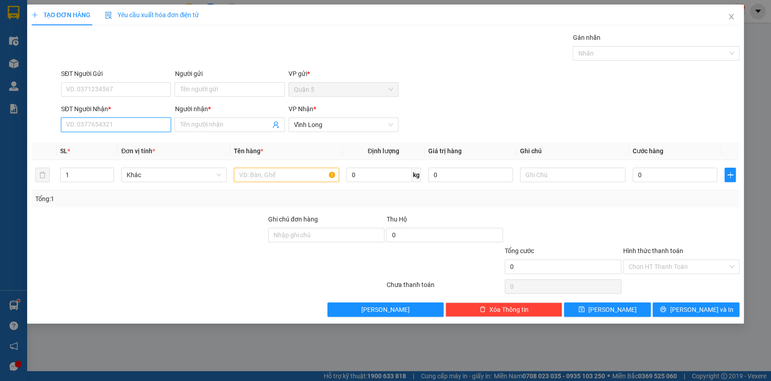
click at [140, 125] on input "SĐT Người Nhận *" at bounding box center [116, 125] width 110 height 14
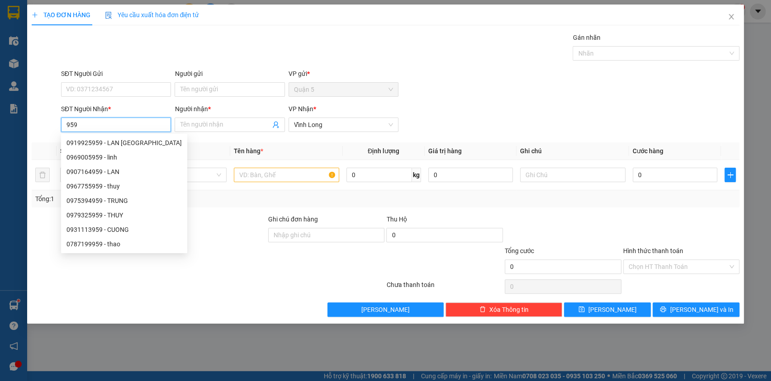
drag, startPoint x: 80, startPoint y: 123, endPoint x: 55, endPoint y: 123, distance: 24.9
click at [55, 123] on div "SĐT Người Nhận * 959 Người nhận * Tên người nhận VP Nhận * Vĩnh Long" at bounding box center [386, 120] width 710 height 32
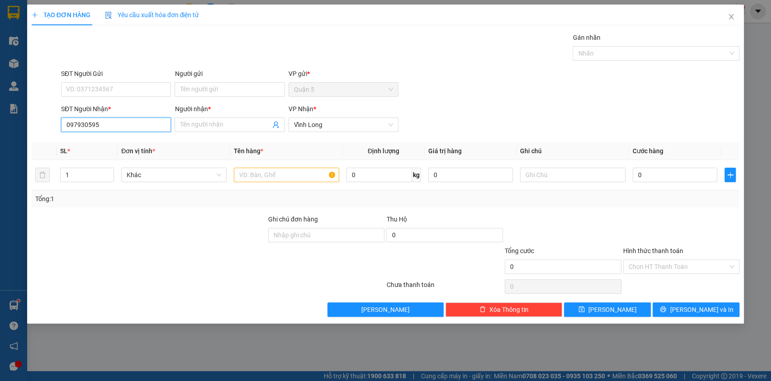
type input "0979305959"
click at [130, 144] on div "0979305959 - long" at bounding box center [115, 143] width 99 height 10
type input "long"
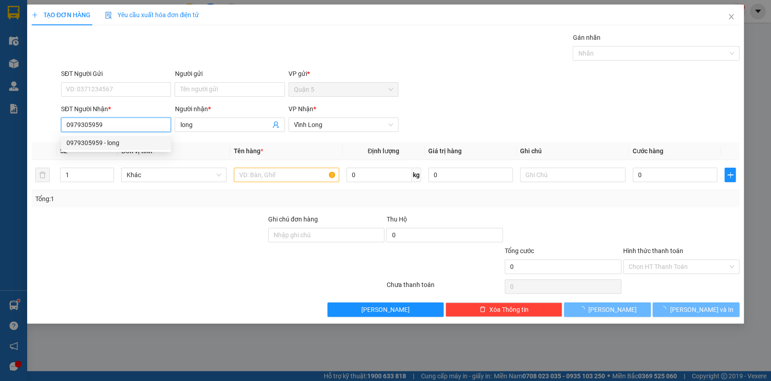
type input "20.000"
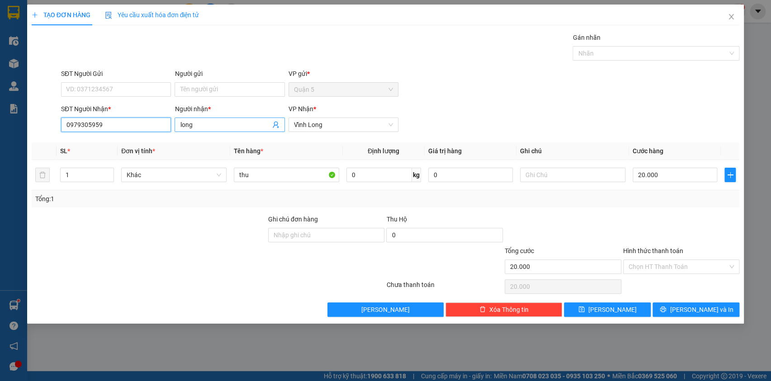
type input "0979305959"
drag, startPoint x: 195, startPoint y: 126, endPoint x: 182, endPoint y: 127, distance: 13.1
click at [182, 127] on input "long" at bounding box center [225, 125] width 90 height 10
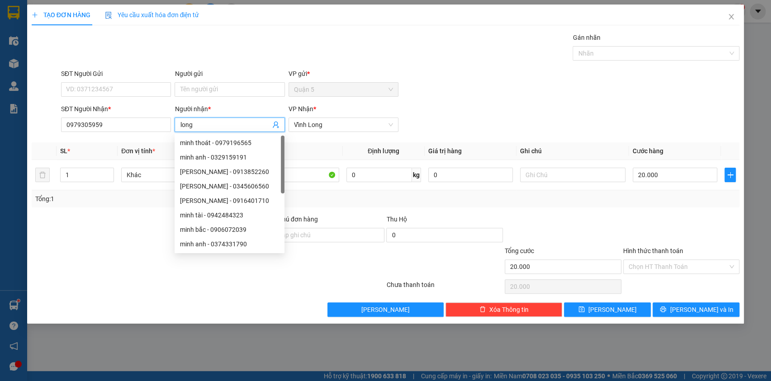
type input "l"
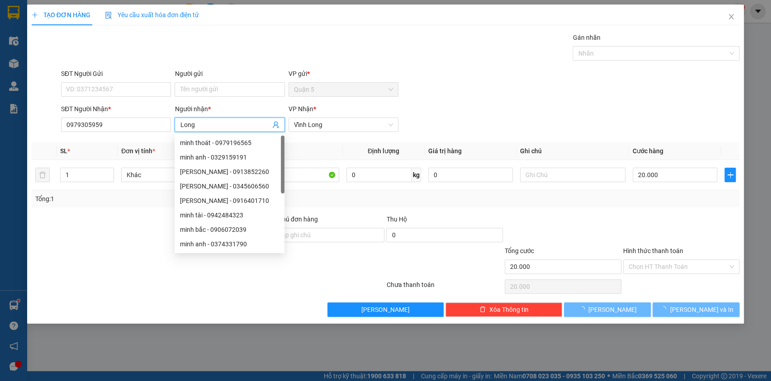
type input "Long"
click at [478, 70] on div "SĐT Người Gửi VD: 0371234567 Người gửi Tên người gửi VP gửi * Quận 5" at bounding box center [400, 85] width 682 height 32
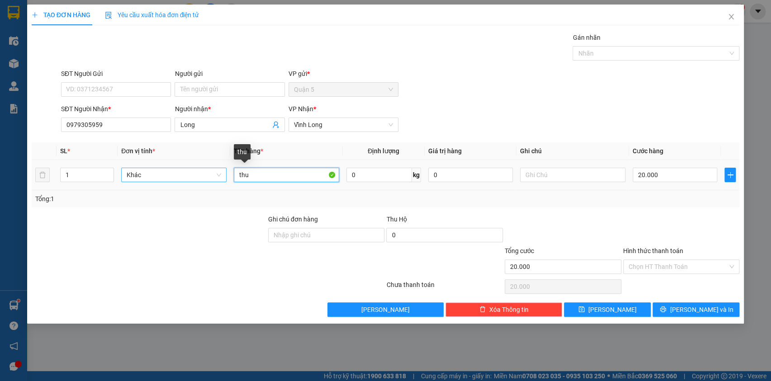
drag, startPoint x: 248, startPoint y: 176, endPoint x: 222, endPoint y: 178, distance: 25.8
click at [222, 178] on tr "1 Khác thu 0 kg 0 20.000" at bounding box center [386, 175] width 708 height 30
type input "T"
type input "Phong bì"
click at [675, 175] on input "20.000" at bounding box center [675, 175] width 85 height 14
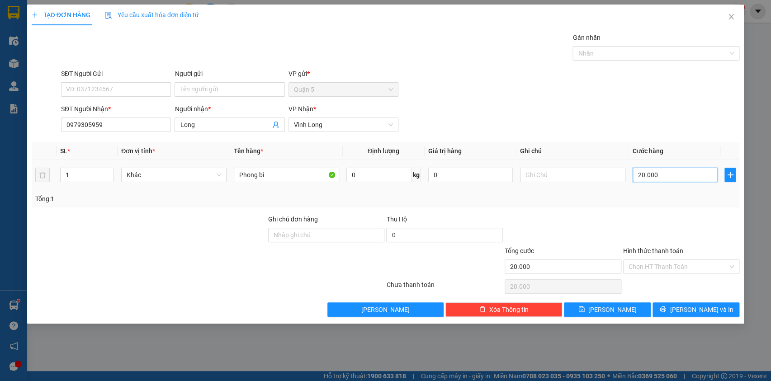
type input "0"
click at [703, 306] on span "[PERSON_NAME] và In" at bounding box center [701, 310] width 63 height 10
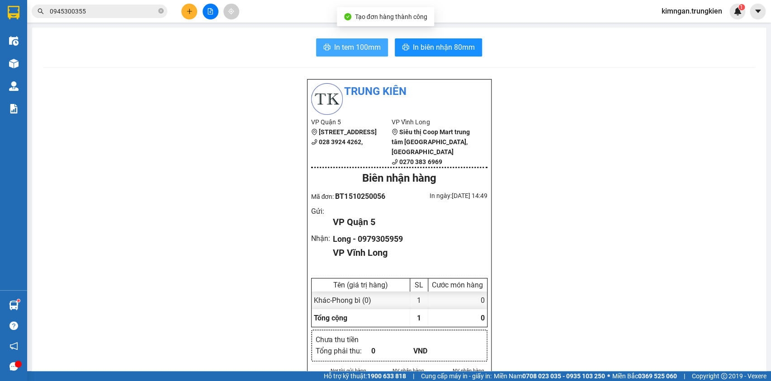
click at [336, 42] on span "In tem 100mm" at bounding box center [357, 47] width 47 height 11
click at [194, 8] on button at bounding box center [189, 12] width 16 height 16
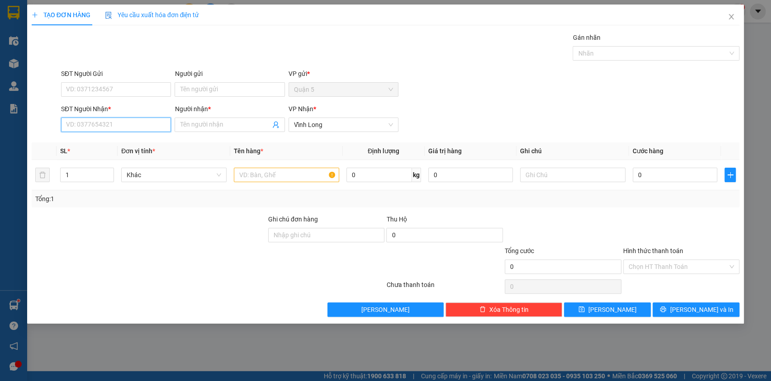
click at [123, 128] on input "SĐT Người Nhận *" at bounding box center [116, 125] width 110 height 14
click at [127, 142] on div "0911599258 - Bảo Y" at bounding box center [115, 143] width 99 height 10
type input "0911599258"
type input "Bảo Y"
type input "0911599258"
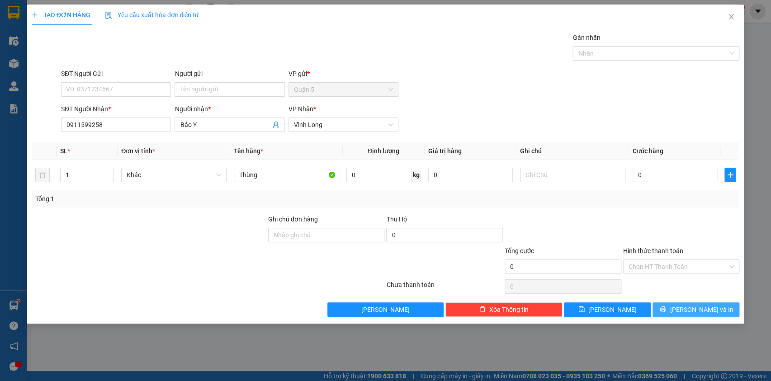
click at [666, 307] on icon "printer" at bounding box center [663, 309] width 6 height 6
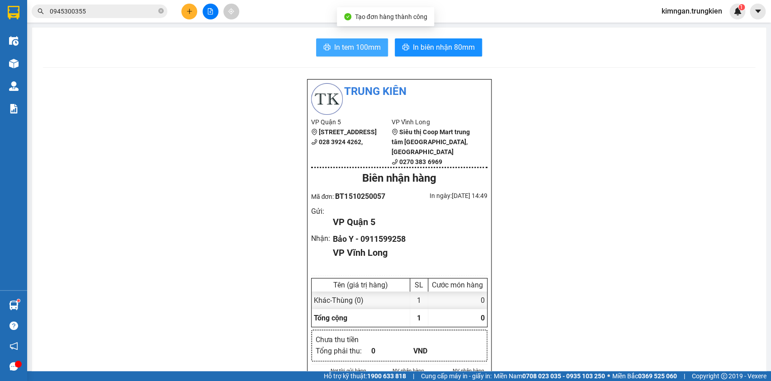
click at [342, 43] on span "In tem 100mm" at bounding box center [357, 47] width 47 height 11
click at [186, 9] on icon "plus" at bounding box center [189, 11] width 6 height 6
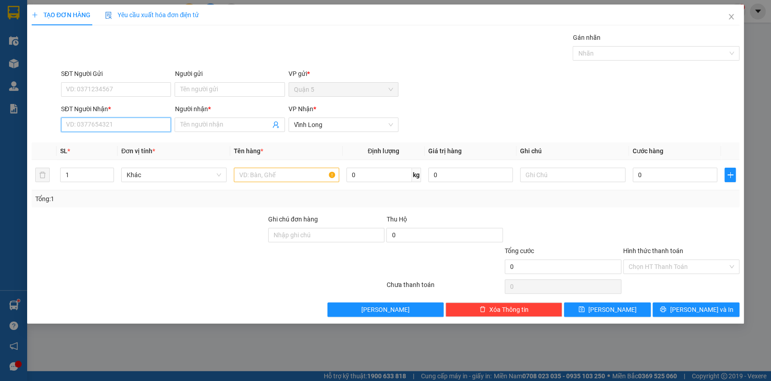
click at [137, 118] on input "SĐT Người Nhận *" at bounding box center [116, 125] width 110 height 14
click at [128, 141] on div "0398672250 - Duy" at bounding box center [115, 143] width 99 height 10
type input "0398672250"
type input "Duy"
type input "0398672250"
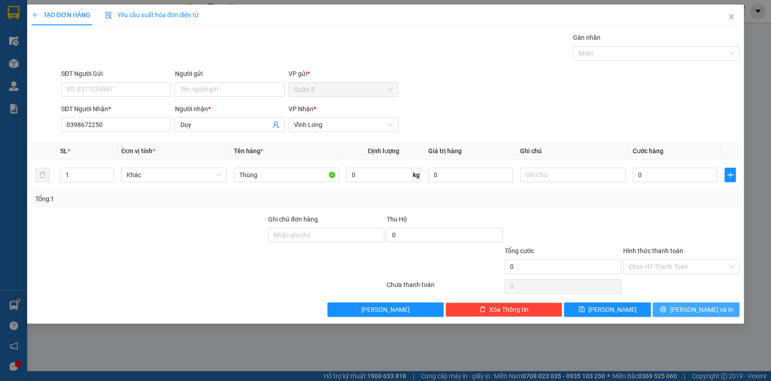
click at [719, 308] on button "[PERSON_NAME] và In" at bounding box center [696, 310] width 87 height 14
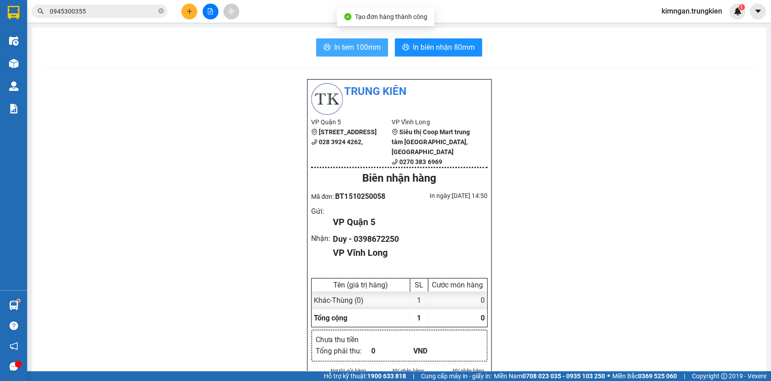
click at [362, 51] on span "In tem 100mm" at bounding box center [357, 47] width 47 height 11
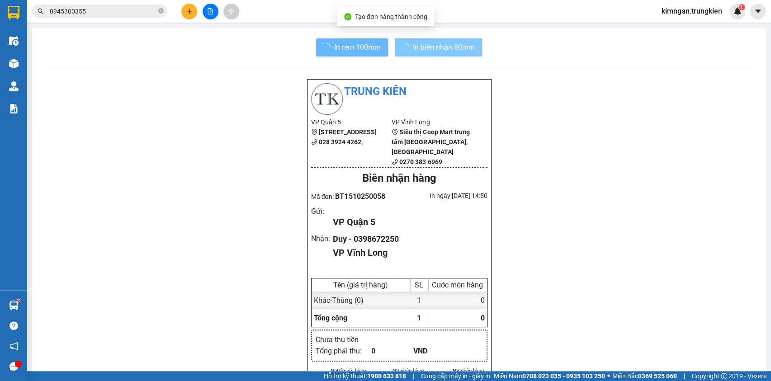
click at [457, 47] on span "In biên nhận 80mm" at bounding box center [444, 47] width 62 height 11
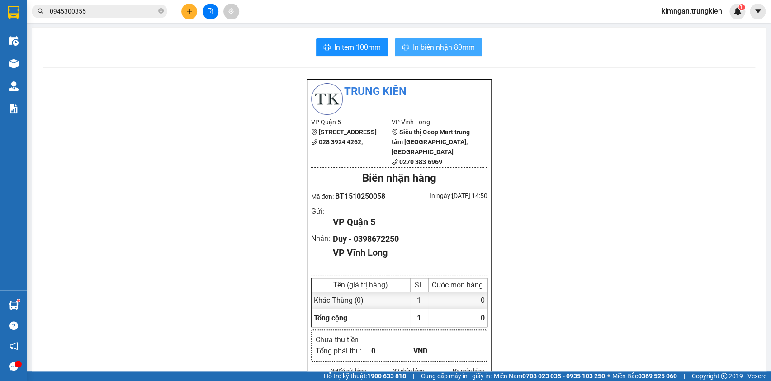
click at [456, 49] on span "In biên nhận 80mm" at bounding box center [444, 47] width 62 height 11
click at [185, 13] on button at bounding box center [189, 12] width 16 height 16
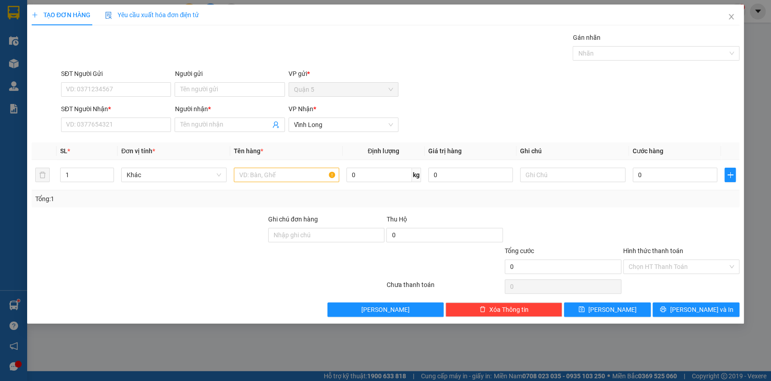
click at [124, 116] on div "SĐT Người Nhận *" at bounding box center [116, 111] width 110 height 14
click at [123, 118] on input "SĐT Người Nhận *" at bounding box center [116, 125] width 110 height 14
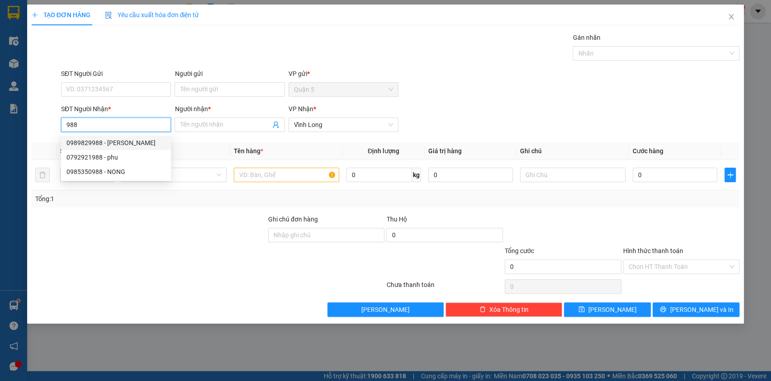
click at [126, 147] on div "0989829988 - Vũ Tina" at bounding box center [115, 143] width 99 height 10
type input "0989829988"
type input "Vũ Tina"
type input "30.000"
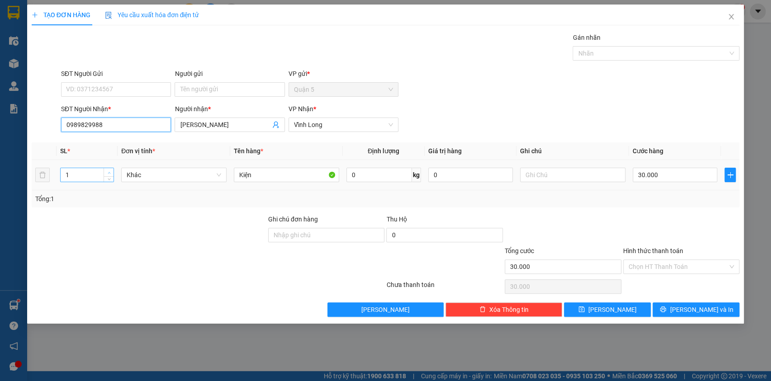
type input "0989829988"
type input "2"
click at [112, 172] on span "Increase Value" at bounding box center [109, 172] width 10 height 8
click at [663, 181] on input "30.000" at bounding box center [675, 175] width 85 height 14
type input "0"
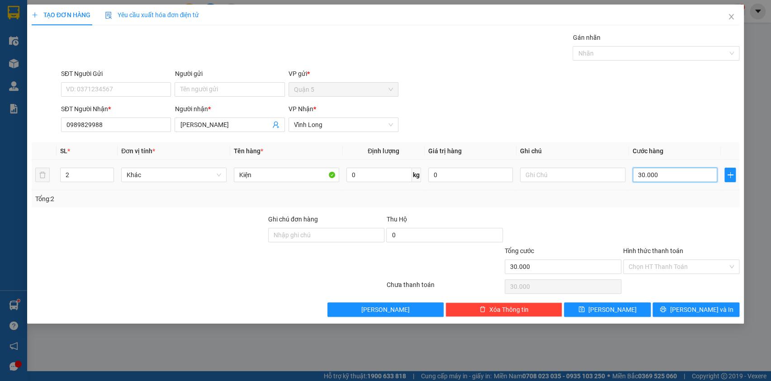
type input "0"
click at [690, 310] on span "[PERSON_NAME] và In" at bounding box center [701, 310] width 63 height 10
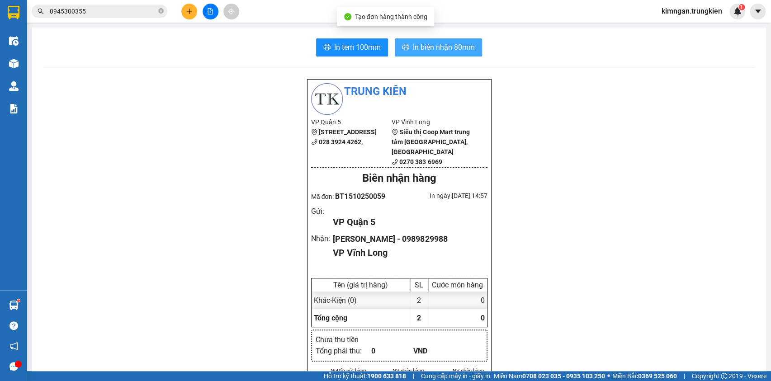
click at [436, 43] on span "In biên nhận 80mm" at bounding box center [444, 47] width 62 height 11
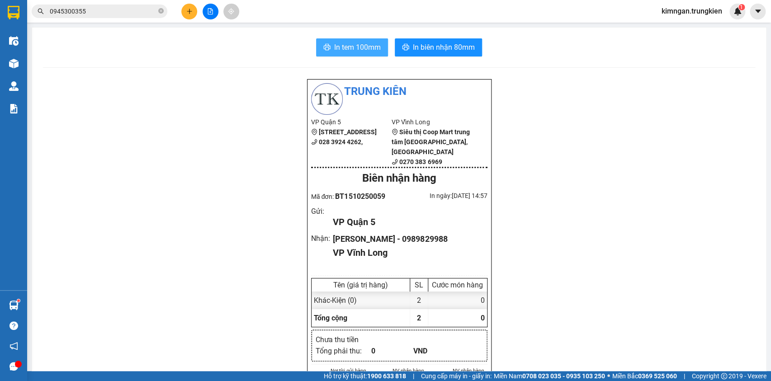
click at [348, 47] on span "In tem 100mm" at bounding box center [357, 47] width 47 height 11
click at [161, 13] on icon "close-circle" at bounding box center [160, 10] width 5 height 5
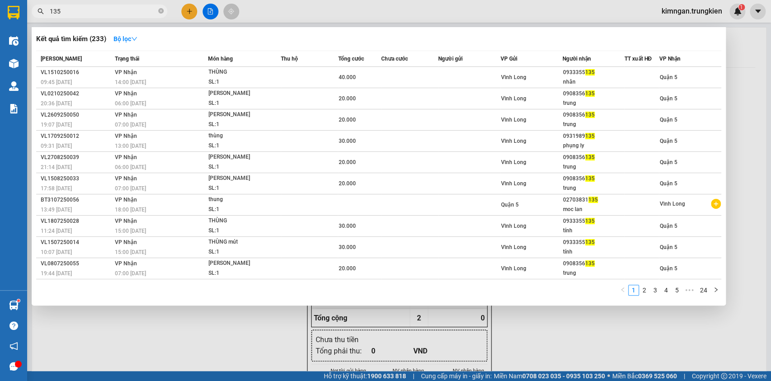
type input "135"
click at [194, 9] on div at bounding box center [385, 190] width 771 height 381
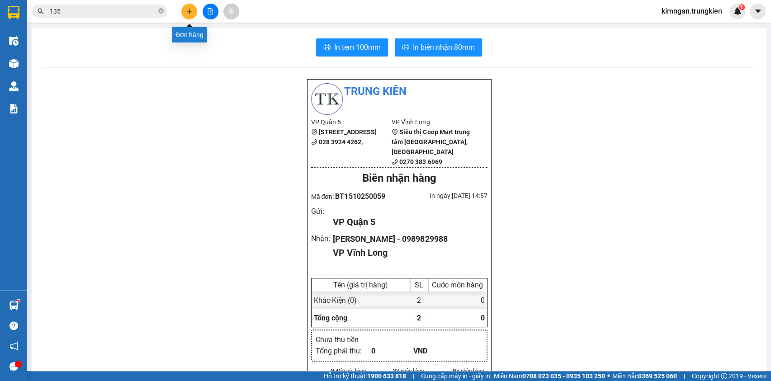
click at [195, 13] on button at bounding box center [189, 12] width 16 height 16
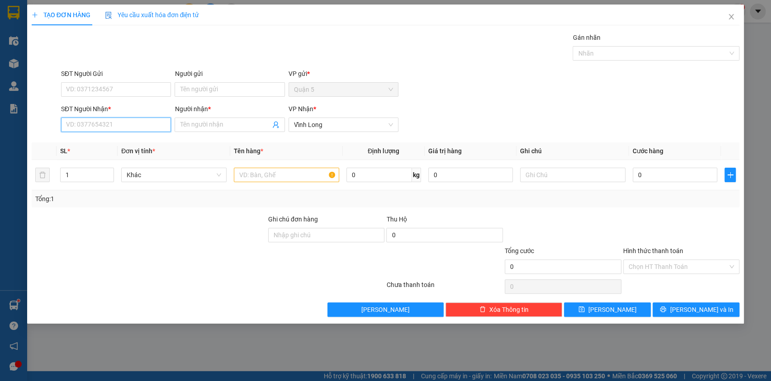
click at [141, 120] on input "SĐT Người Nhận *" at bounding box center [116, 125] width 110 height 14
click at [122, 142] on div "0904279949 - [GEOGRAPHIC_DATA]" at bounding box center [117, 143] width 102 height 10
type input "0904279949"
type input "THU DONG"
type input "0904279949"
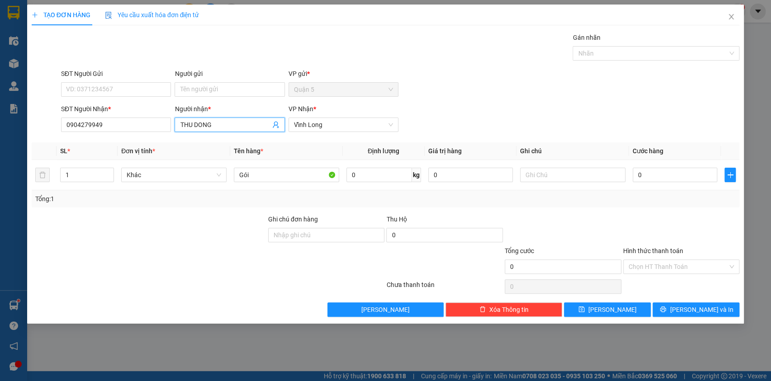
drag, startPoint x: 219, startPoint y: 126, endPoint x: 172, endPoint y: 129, distance: 47.6
click at [172, 129] on div "SĐT Người Nhận * 0904279949 Người nhận * [PERSON_NAME] VP Nhận * [GEOGRAPHIC_DA…" at bounding box center [400, 120] width 682 height 32
type input "Thu Đông"
click at [414, 77] on div "SĐT Người Gửi VD: 0371234567 Người gửi Tên người gửi VP gửi * Quận 5" at bounding box center [400, 85] width 682 height 32
click at [665, 305] on button "[PERSON_NAME] và In" at bounding box center [696, 310] width 87 height 14
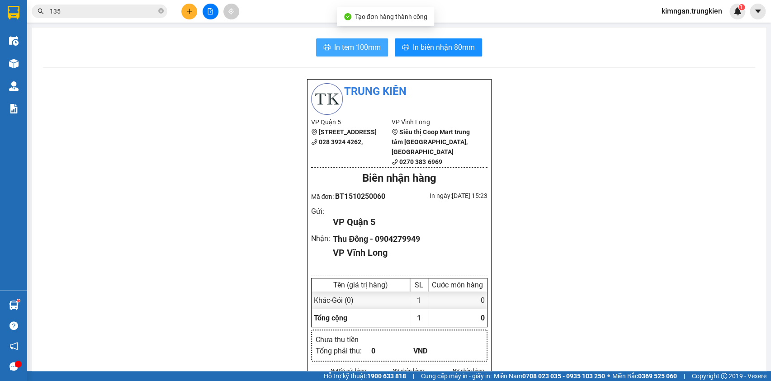
click at [358, 48] on span "In tem 100mm" at bounding box center [357, 47] width 47 height 11
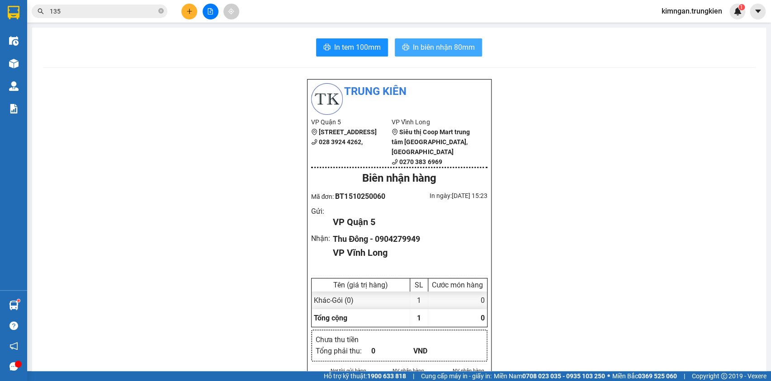
click at [426, 48] on span "In biên nhận 80mm" at bounding box center [444, 47] width 62 height 11
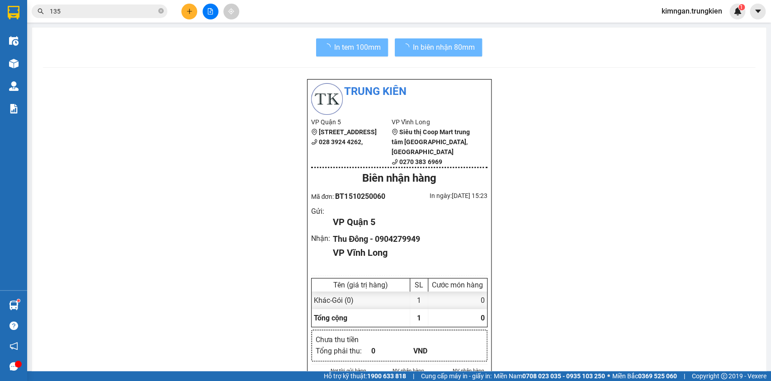
click at [201, 5] on div at bounding box center [210, 12] width 68 height 16
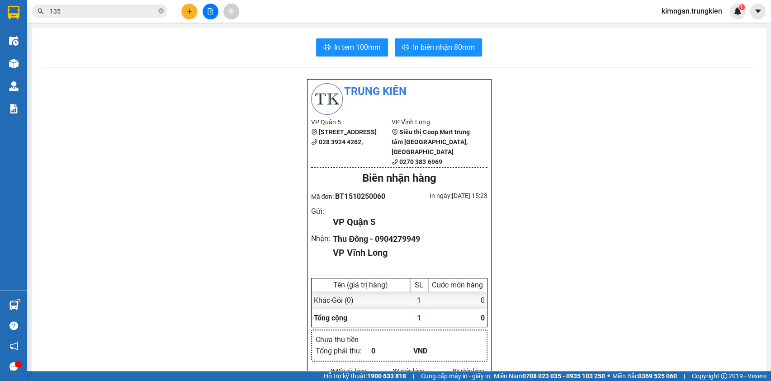
click at [189, 13] on icon "plus" at bounding box center [189, 11] width 0 height 5
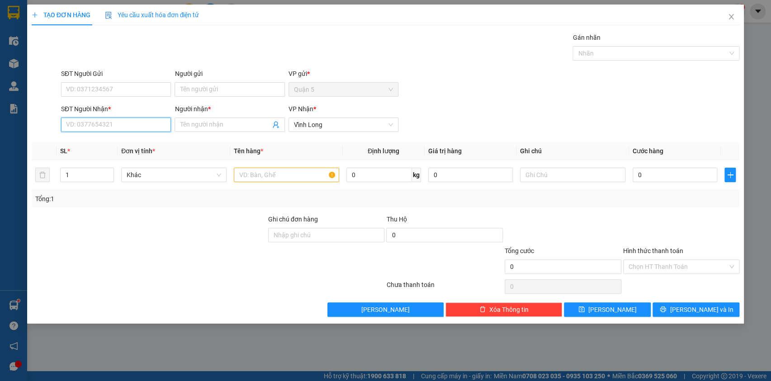
click at [104, 127] on input "SĐT Người Nhận *" at bounding box center [116, 125] width 110 height 14
click at [212, 121] on input "Người nhận *" at bounding box center [225, 125] width 90 height 10
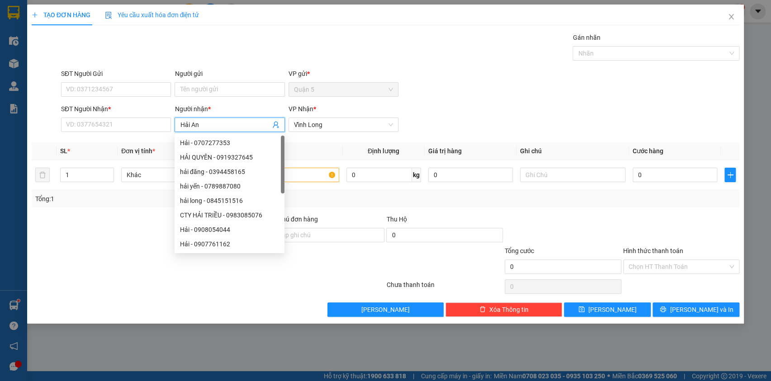
type input "Hải An"
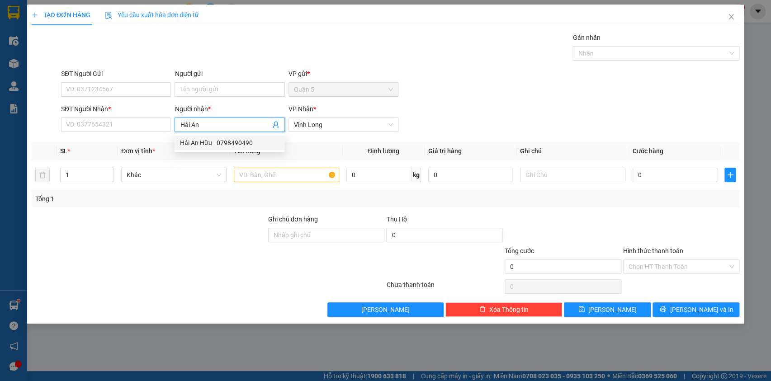
click at [219, 144] on div "Hải An Hữu - 0798490490" at bounding box center [229, 143] width 99 height 10
type input "0798490490"
type input "Hải An Hữu"
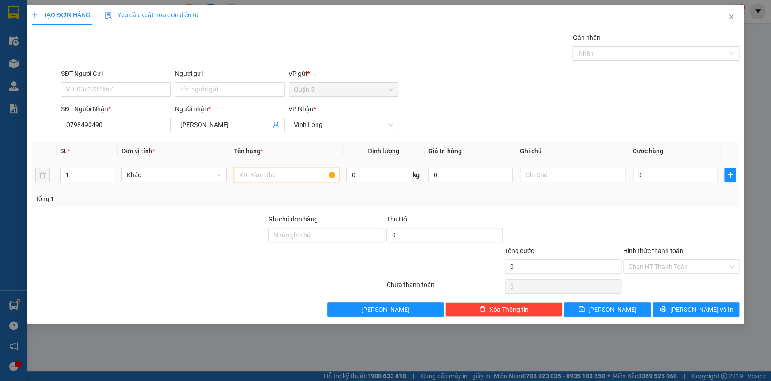
click at [265, 172] on input "text" at bounding box center [286, 175] width 105 height 14
type input "Kiện"
click at [674, 313] on button "[PERSON_NAME] và In" at bounding box center [696, 310] width 87 height 14
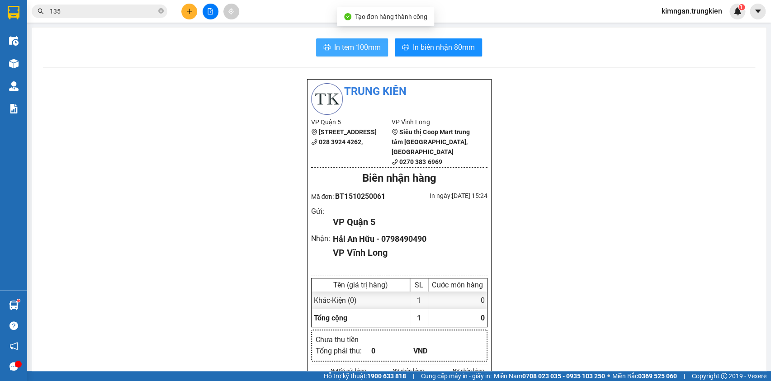
click at [352, 43] on span "In tem 100mm" at bounding box center [357, 47] width 47 height 11
click at [424, 43] on span "In biên nhận 80mm" at bounding box center [444, 47] width 62 height 11
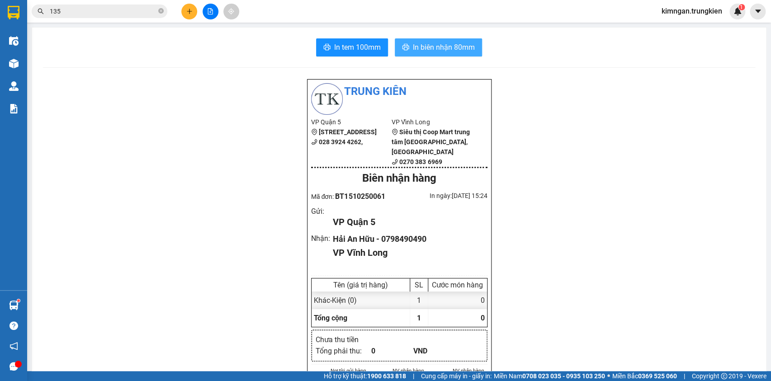
click at [433, 48] on span "In biên nhận 80mm" at bounding box center [444, 47] width 62 height 11
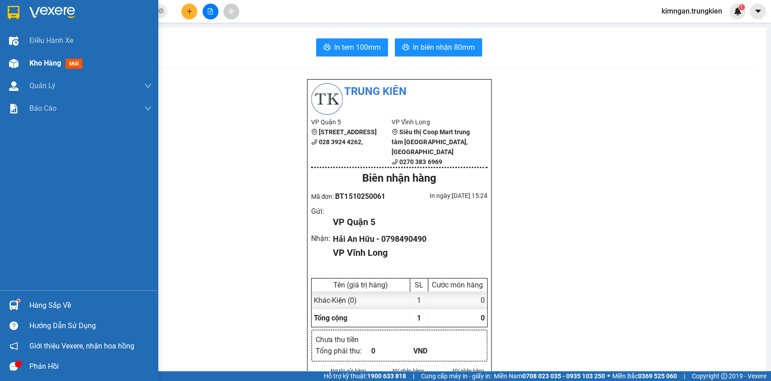
click at [29, 61] on span "Kho hàng" at bounding box center [45, 63] width 32 height 9
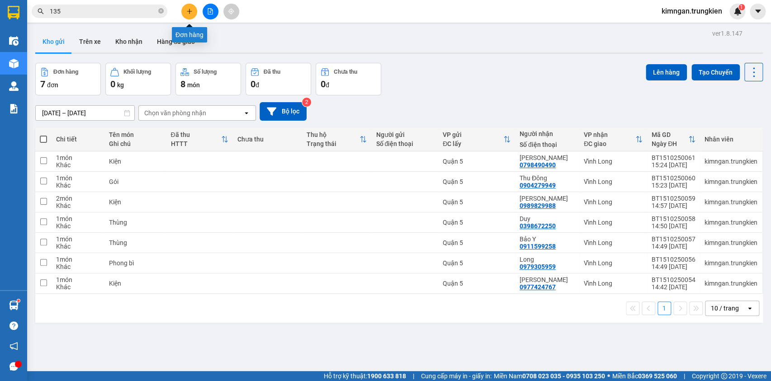
click at [190, 13] on icon "plus" at bounding box center [189, 11] width 6 height 6
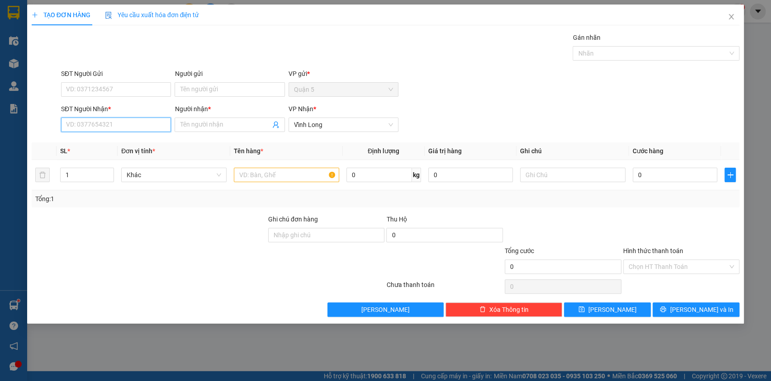
click at [137, 120] on input "SĐT Người Nhận *" at bounding box center [116, 125] width 110 height 14
click at [143, 143] on div "0939093801 - Uyên" at bounding box center [115, 143] width 99 height 10
type input "0939093801"
type input "Uyên"
type input "50.000"
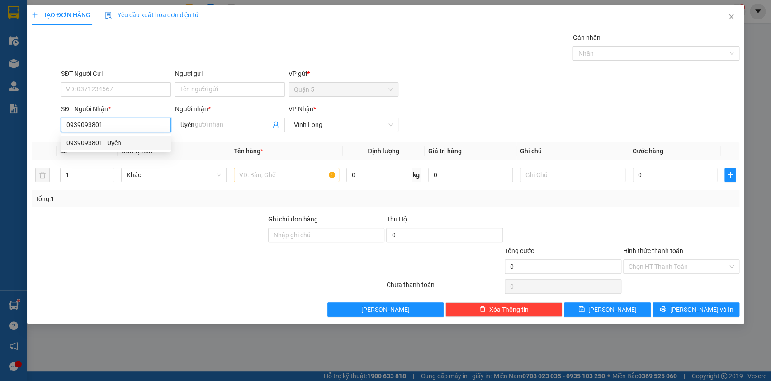
type input "50.000"
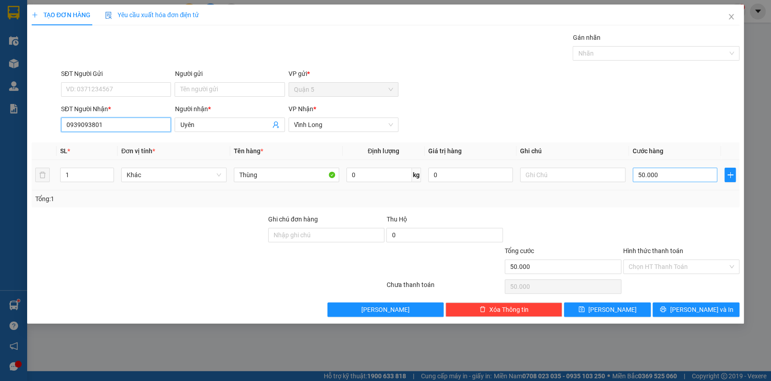
type input "0939093801"
click at [669, 178] on input "50.000" at bounding box center [675, 175] width 85 height 14
click at [667, 265] on input "Hình thức thanh toán" at bounding box center [678, 267] width 99 height 14
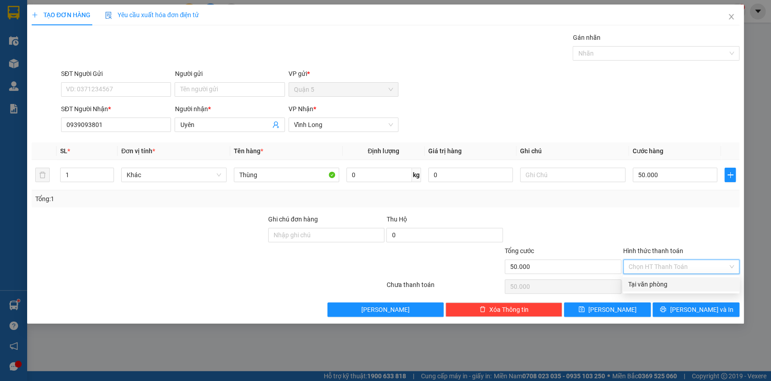
click at [661, 280] on div "Tại văn phòng" at bounding box center [681, 284] width 106 height 10
type input "0"
click at [672, 308] on button "[PERSON_NAME] và In" at bounding box center [696, 310] width 87 height 14
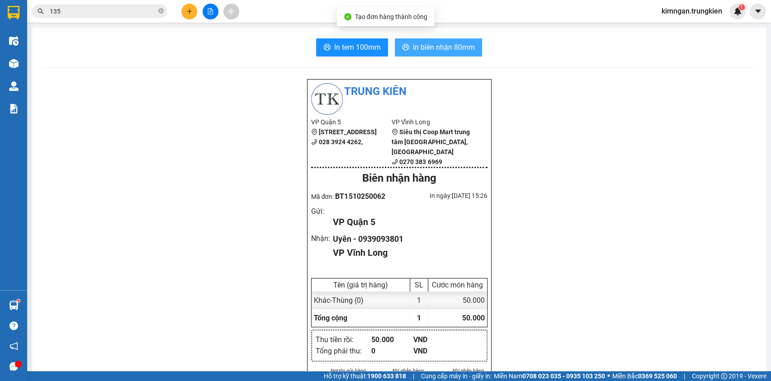
click at [441, 56] on button "In biên nhận 80mm" at bounding box center [438, 47] width 87 height 18
click at [445, 49] on span "In biên nhận 80mm" at bounding box center [444, 47] width 62 height 11
click at [348, 52] on span "In tem 100mm" at bounding box center [357, 47] width 47 height 11
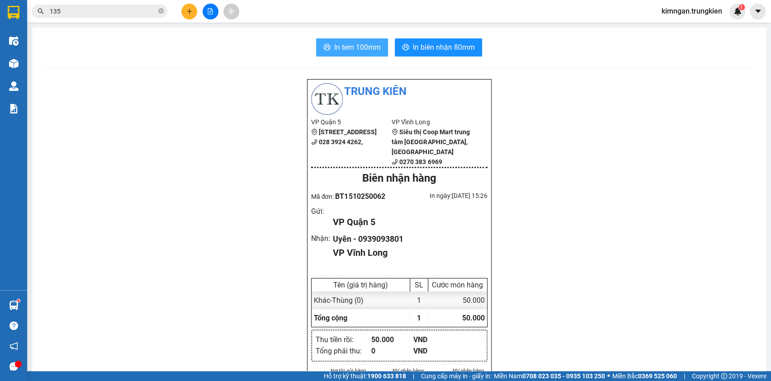
click at [356, 45] on span "In tem 100mm" at bounding box center [357, 47] width 47 height 11
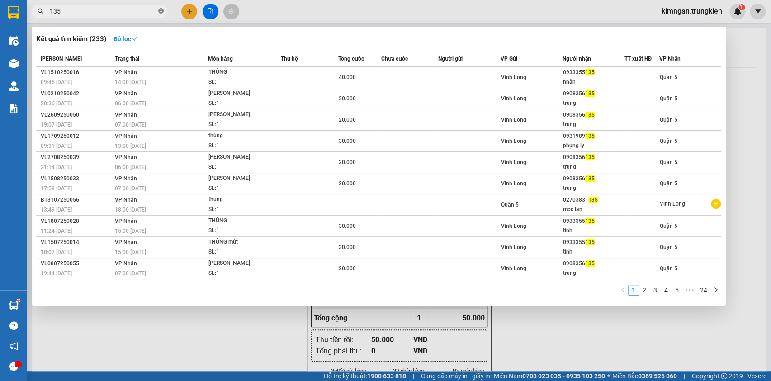
click at [161, 11] on icon "close-circle" at bounding box center [160, 10] width 5 height 5
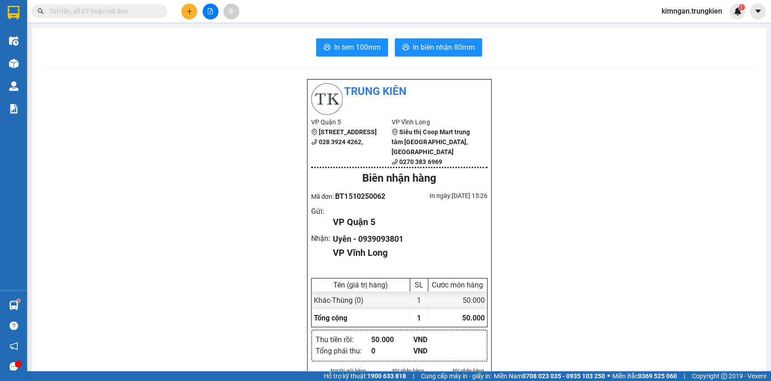
click at [151, 14] on input "text" at bounding box center [103, 11] width 107 height 10
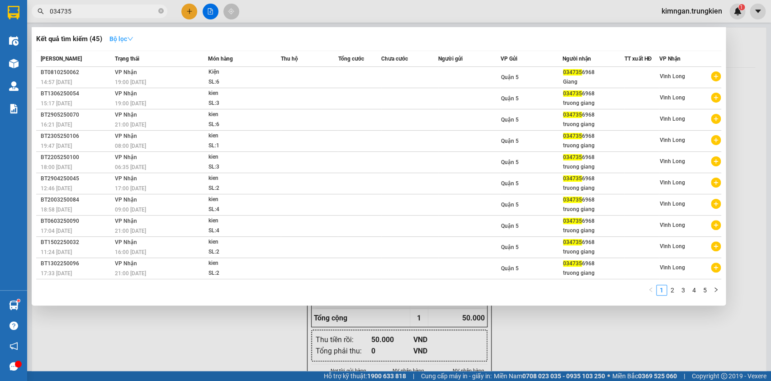
type input "034735"
click at [133, 36] on icon "down" at bounding box center [130, 39] width 6 height 6
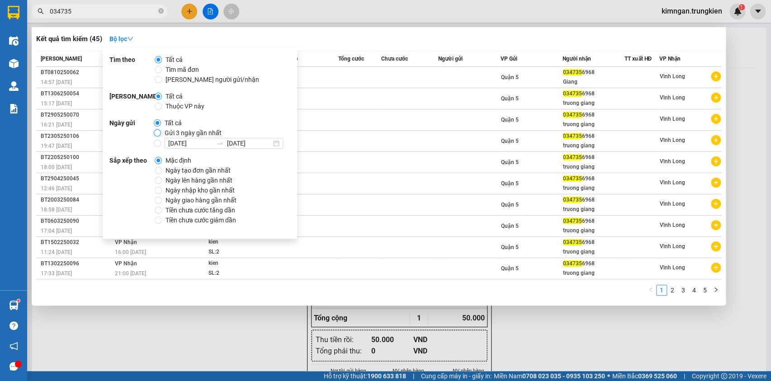
click at [158, 135] on input "Gửi 3 ngày gần nhất" at bounding box center [157, 132] width 7 height 7
radio input "true"
radio input "false"
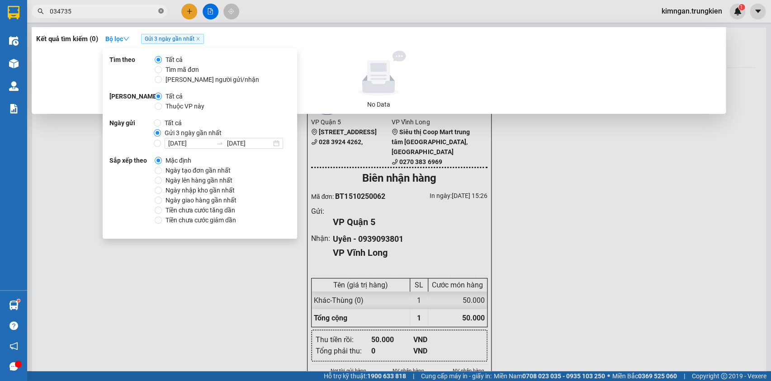
click at [159, 12] on icon "close-circle" at bounding box center [160, 10] width 5 height 5
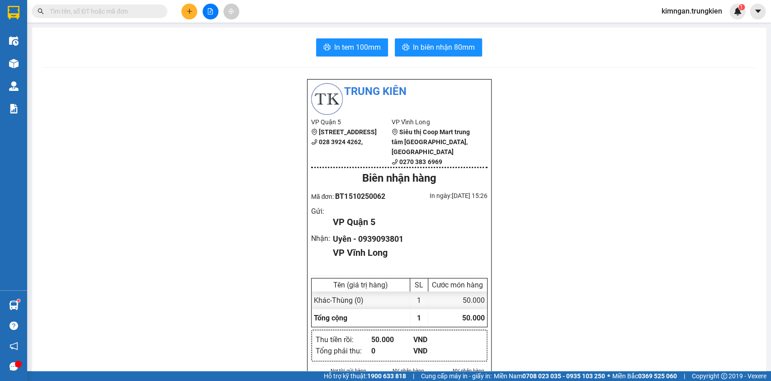
click at [142, 14] on span at bounding box center [100, 12] width 136 height 14
click at [141, 13] on input "text" at bounding box center [103, 11] width 107 height 10
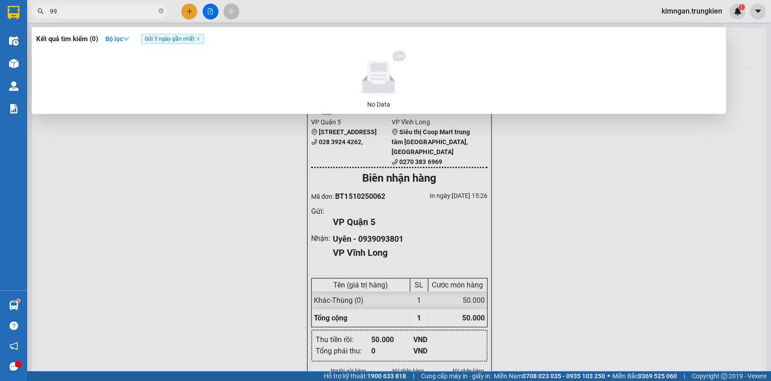
type input "999"
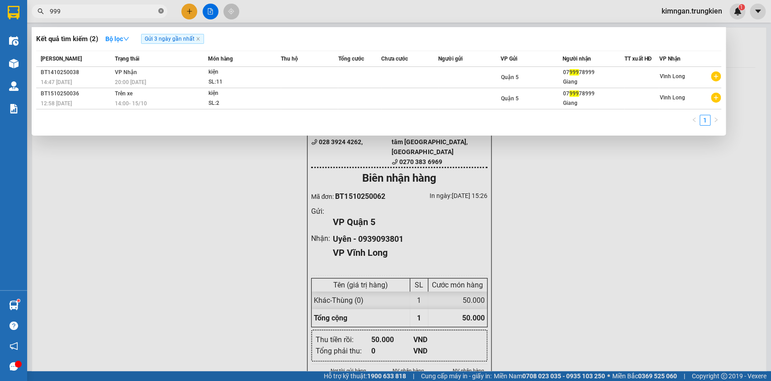
click at [162, 14] on span at bounding box center [160, 11] width 5 height 9
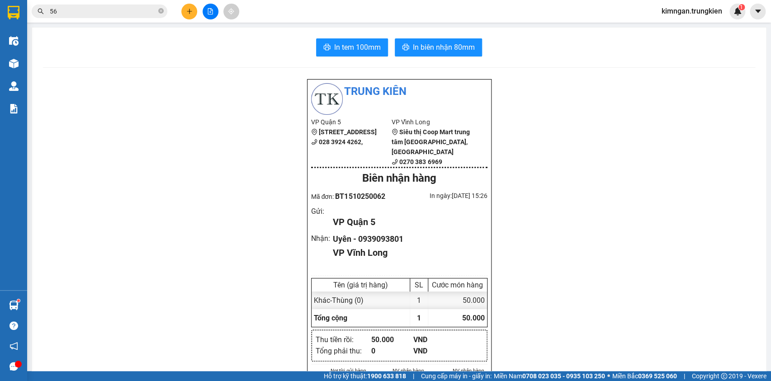
type input "565"
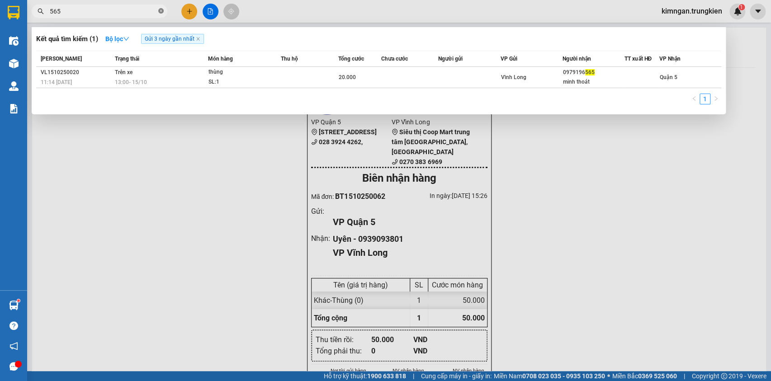
click at [161, 11] on icon "close-circle" at bounding box center [160, 10] width 5 height 5
type input "559"
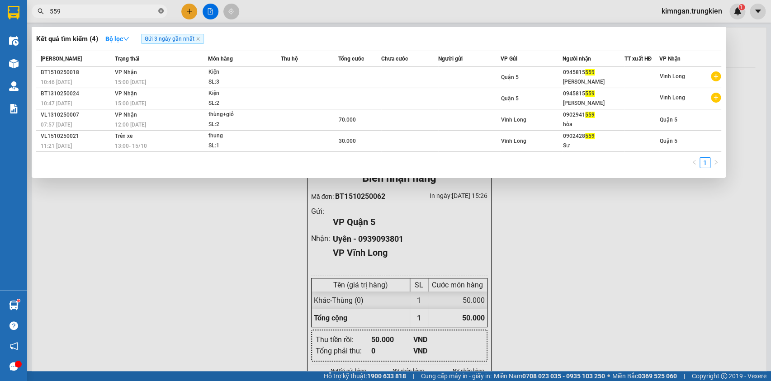
click at [158, 9] on icon "close-circle" at bounding box center [160, 10] width 5 height 5
type input "670"
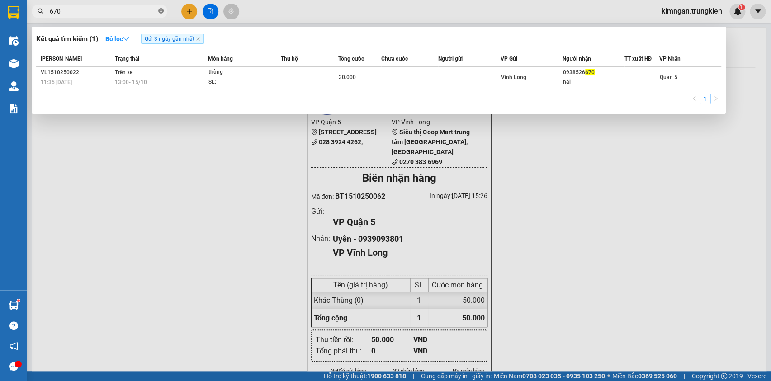
click at [160, 12] on icon "close-circle" at bounding box center [160, 10] width 5 height 5
type input "535"
click at [162, 11] on icon "close-circle" at bounding box center [160, 10] width 5 height 5
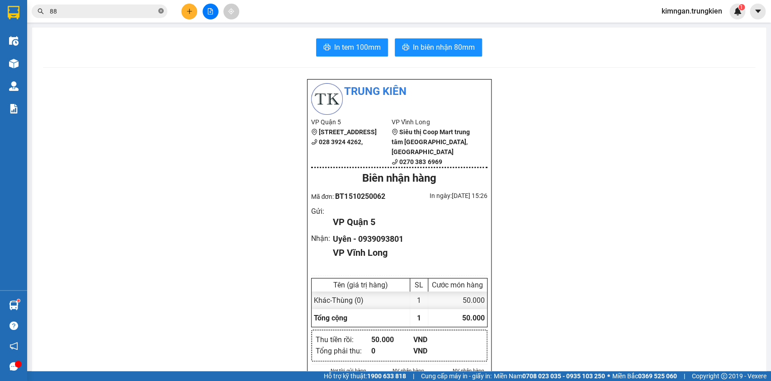
type input "885"
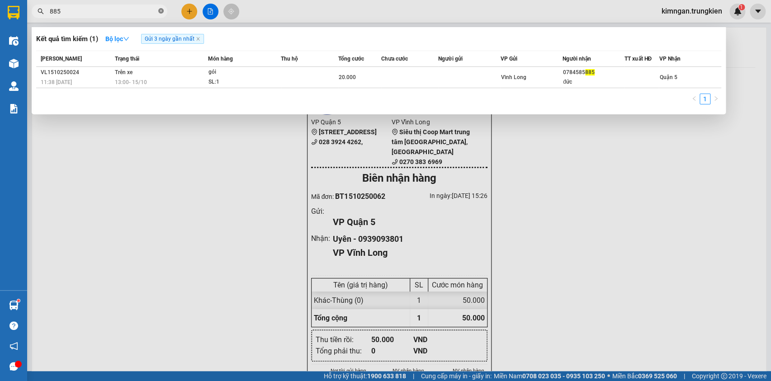
click at [161, 12] on icon "close-circle" at bounding box center [160, 10] width 5 height 5
type input "293"
click at [163, 11] on icon "close-circle" at bounding box center [160, 10] width 5 height 5
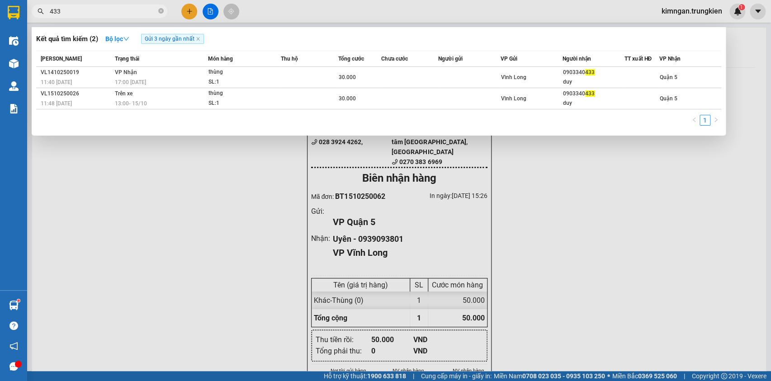
type input "433"
drag, startPoint x: 189, startPoint y: 186, endPoint x: 181, endPoint y: 181, distance: 8.9
click at [185, 185] on div at bounding box center [385, 190] width 771 height 381
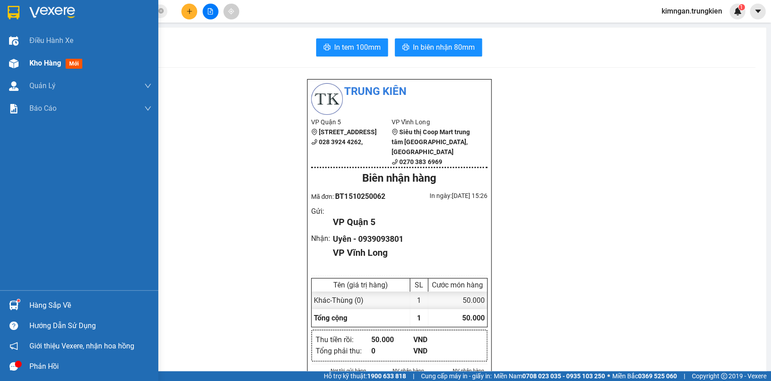
click at [56, 62] on span "Kho hàng" at bounding box center [45, 63] width 32 height 9
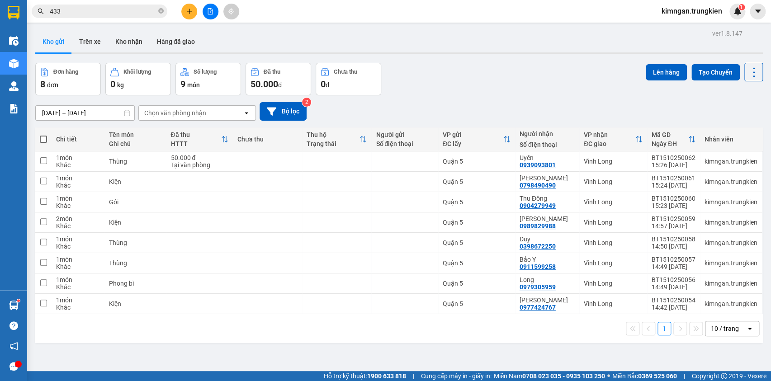
click at [43, 142] on span at bounding box center [43, 139] width 7 height 7
click at [43, 135] on input "checkbox" at bounding box center [43, 135] width 0 height 0
checkbox input "true"
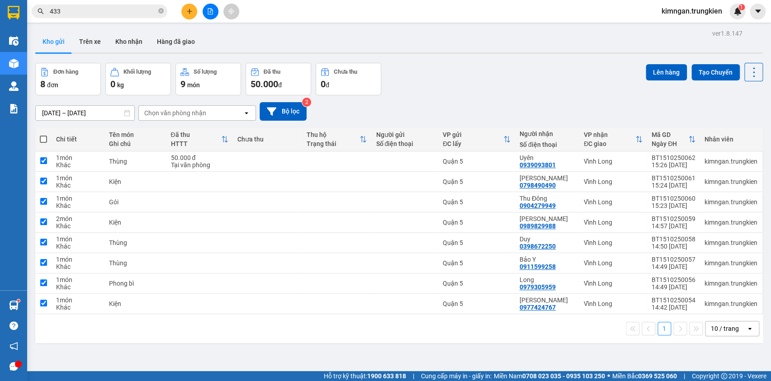
checkbox input "true"
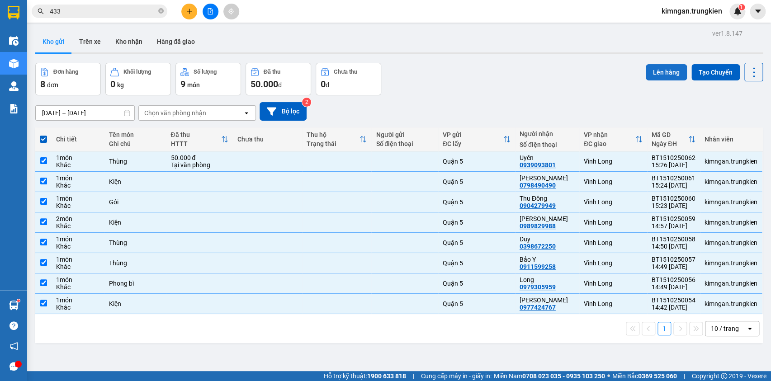
click at [668, 65] on button "Lên hàng" at bounding box center [666, 72] width 41 height 16
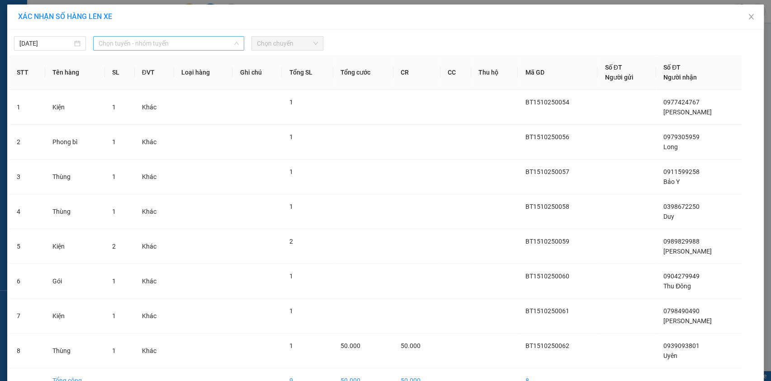
click at [195, 43] on span "Chọn tuyến - nhóm tuyến" at bounding box center [169, 44] width 140 height 14
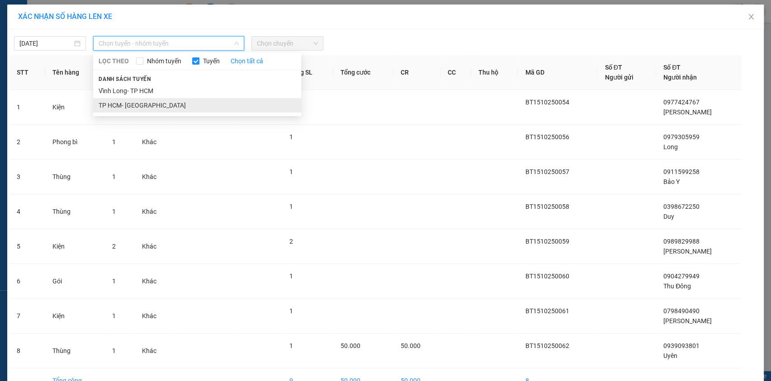
click at [164, 107] on li "TP HCM- [GEOGRAPHIC_DATA]" at bounding box center [197, 105] width 208 height 14
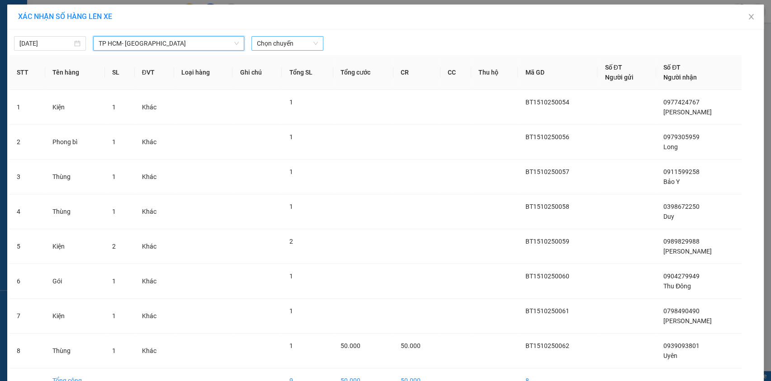
click at [294, 44] on span "Chọn chuyến" at bounding box center [287, 44] width 61 height 14
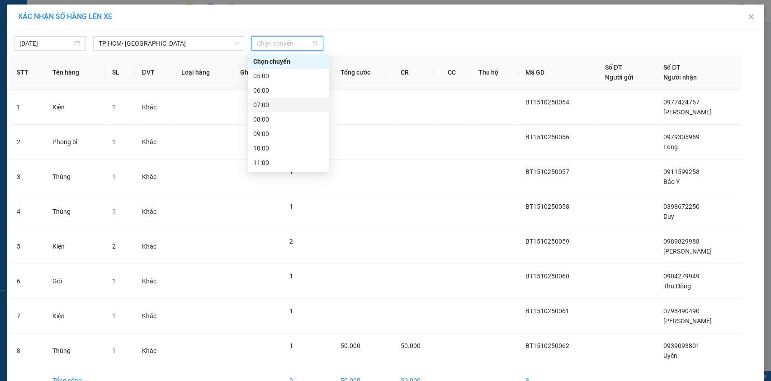
scroll to position [115, 0]
click at [293, 118] on div "16:00" at bounding box center [288, 120] width 71 height 10
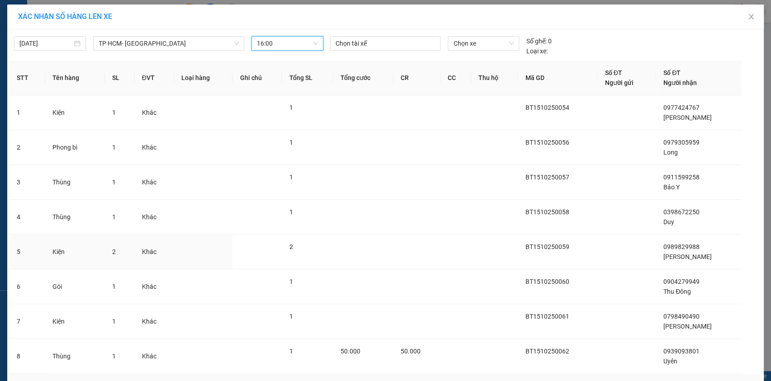
scroll to position [58, 0]
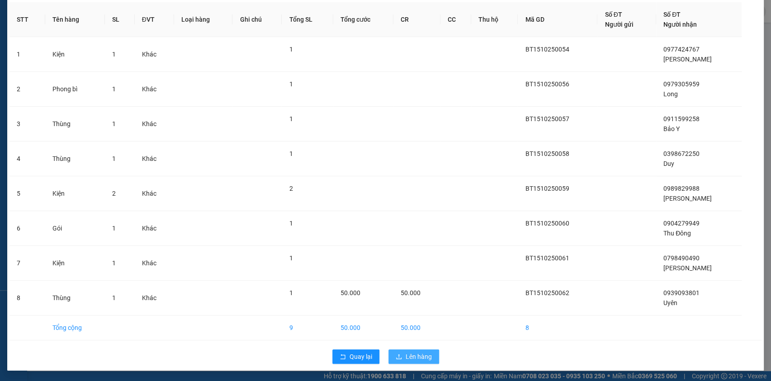
click at [407, 357] on span "Lên hàng" at bounding box center [419, 357] width 26 height 10
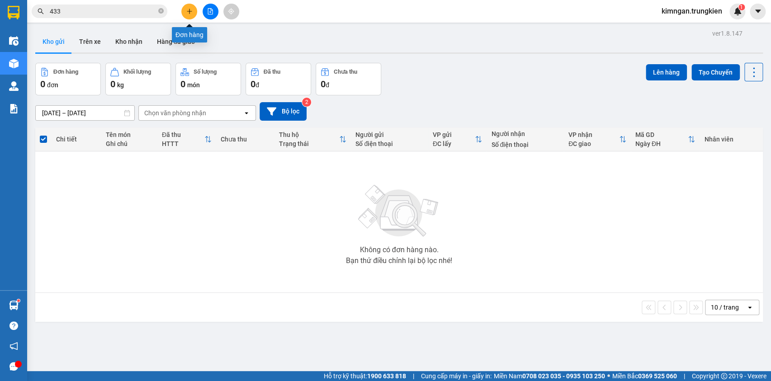
click at [185, 7] on button at bounding box center [189, 12] width 16 height 16
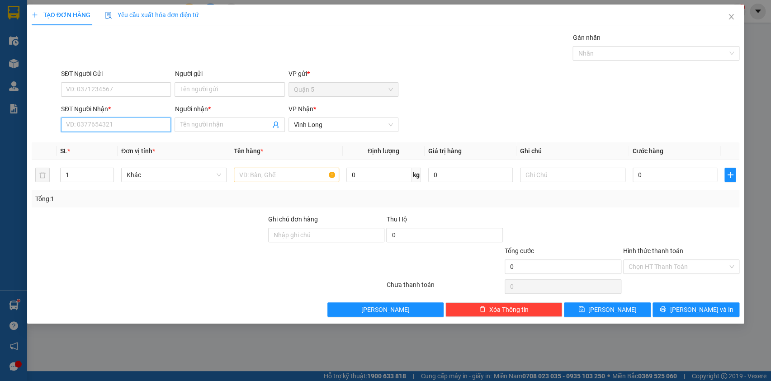
click at [126, 127] on input "SĐT Người Nhận *" at bounding box center [116, 125] width 110 height 14
click at [124, 145] on div "0947747475 - quí" at bounding box center [115, 143] width 99 height 10
type input "0947747475"
type input "quí"
type input "0947747475"
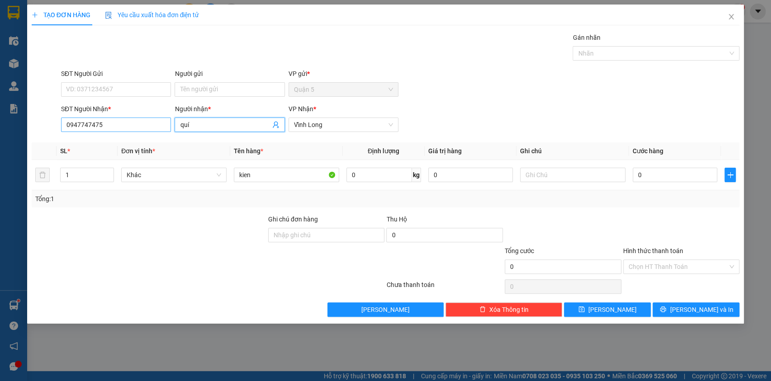
drag, startPoint x: 209, startPoint y: 126, endPoint x: 149, endPoint y: 125, distance: 59.7
click at [149, 125] on div "SĐT Người Nhận * 0947747475 Người nhận * quí quí VP Nhận * Vĩnh Long" at bounding box center [400, 120] width 682 height 32
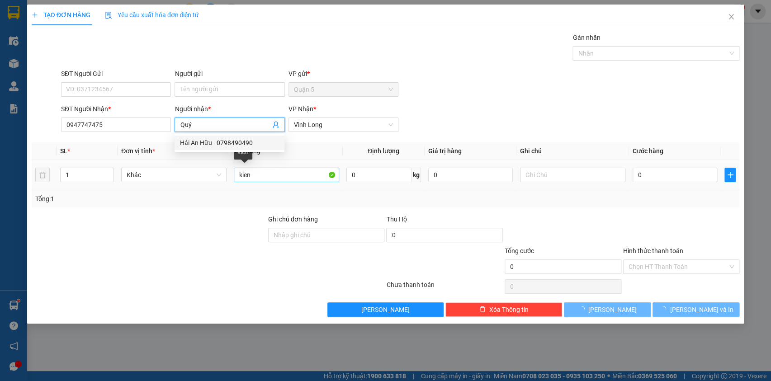
type input "Quý"
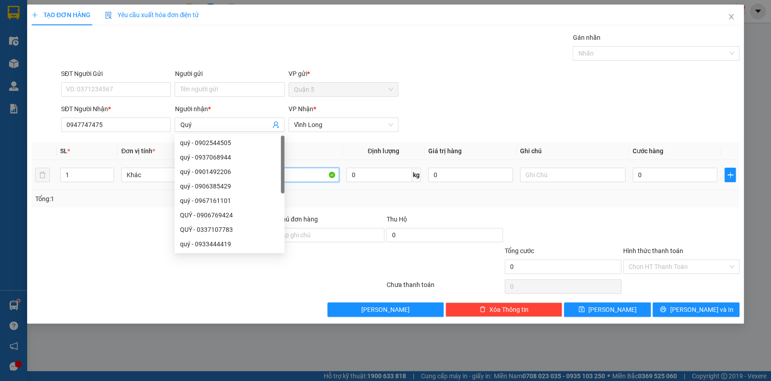
click at [288, 177] on input "kien" at bounding box center [286, 175] width 105 height 14
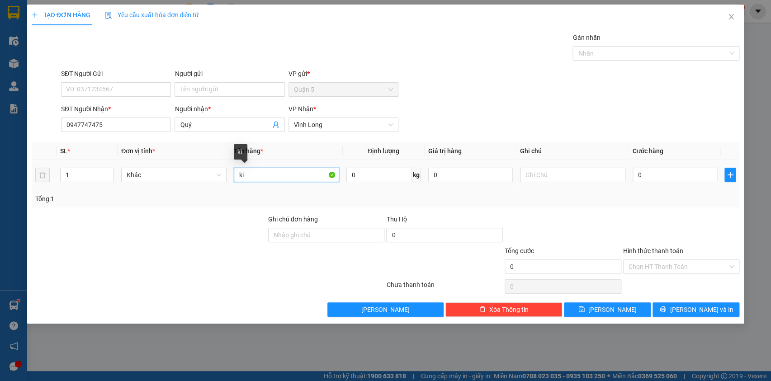
type input "k"
type input "Kiện"
click at [672, 180] on input "0" at bounding box center [675, 175] width 85 height 14
type input "4"
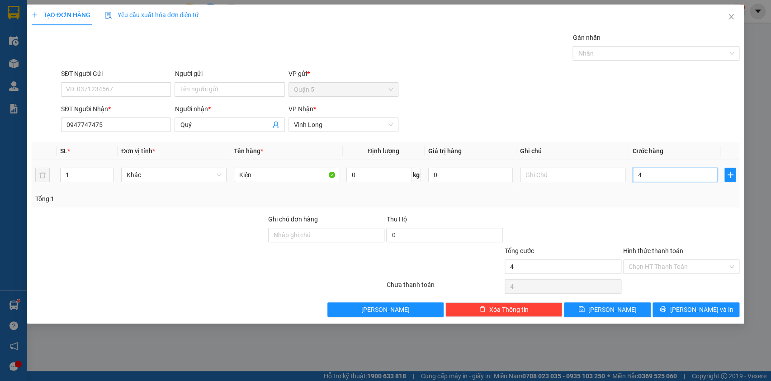
type input "40"
click at [673, 176] on input "40" at bounding box center [675, 175] width 85 height 14
type input "4"
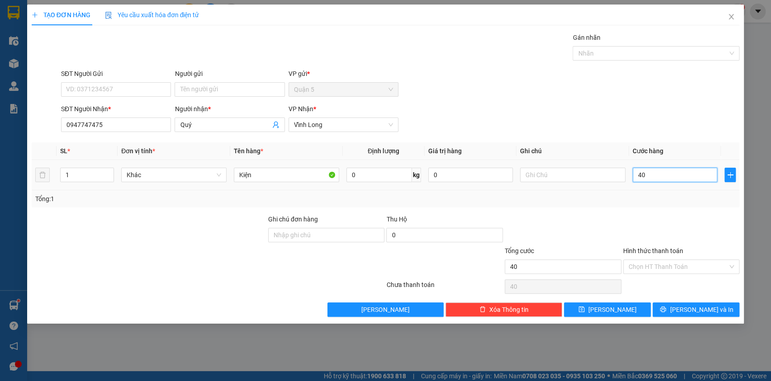
type input "4"
type input "0"
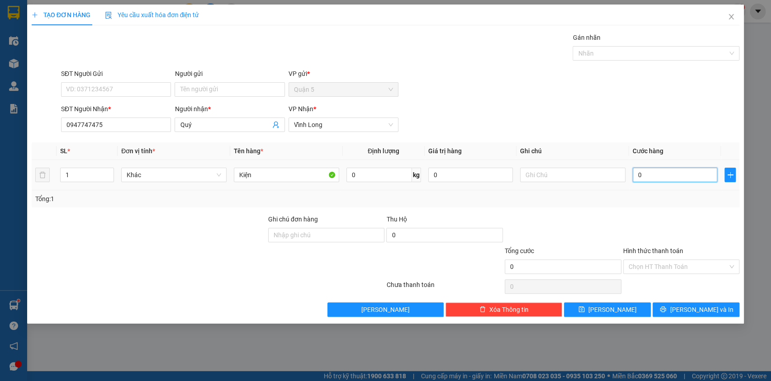
type input "3"
type input "03"
type input "30"
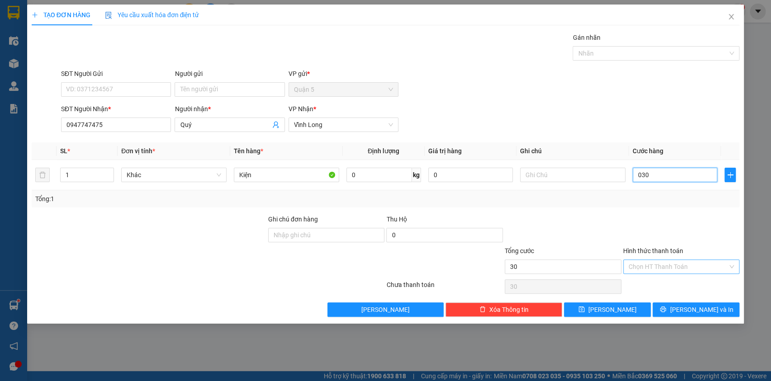
type input "030"
type input "30.000"
click at [668, 263] on input "Hình thức thanh toán" at bounding box center [678, 267] width 99 height 14
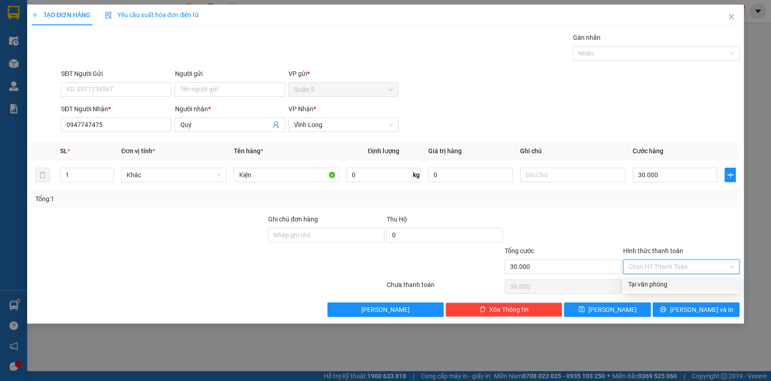
click at [667, 284] on div "Tại văn phòng" at bounding box center [681, 284] width 106 height 10
type input "0"
click at [666, 309] on icon "printer" at bounding box center [663, 309] width 6 height 6
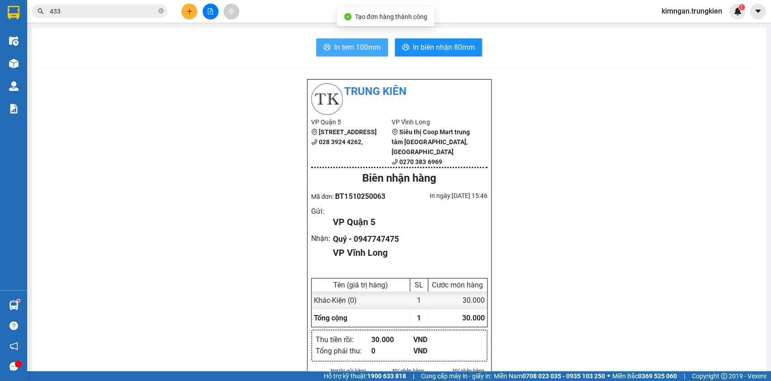
click at [353, 50] on span "In tem 100mm" at bounding box center [357, 47] width 47 height 11
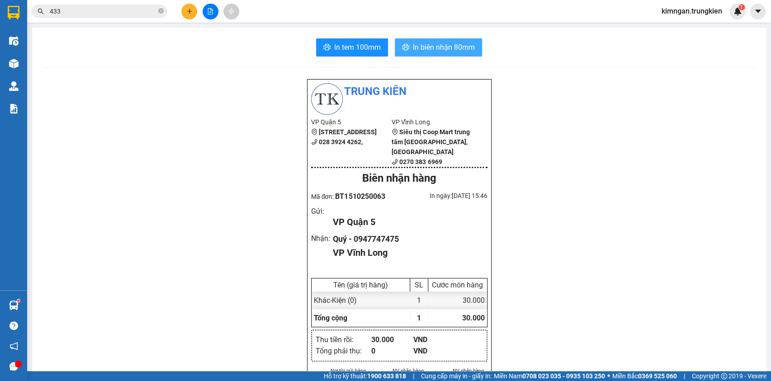
click at [450, 46] on span "In biên nhận 80mm" at bounding box center [444, 47] width 62 height 11
click at [194, 9] on button at bounding box center [189, 12] width 16 height 16
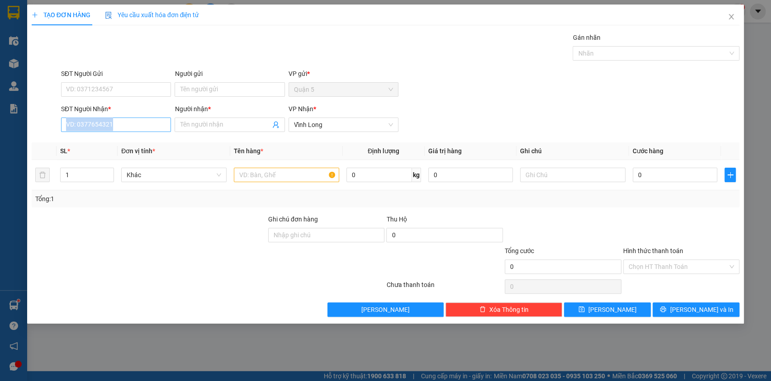
click at [146, 130] on div "SĐT Người Nhận * VD: 0377654321" at bounding box center [116, 120] width 110 height 32
click at [146, 130] on input "SĐT Người Nhận *" at bounding box center [116, 125] width 110 height 14
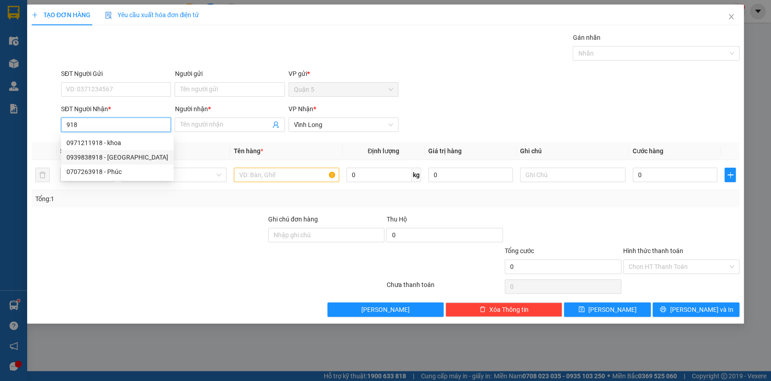
click at [149, 154] on div "0939838918 - Phan Tú" at bounding box center [117, 157] width 102 height 10
type input "0939838918"
type input "Phan Tú"
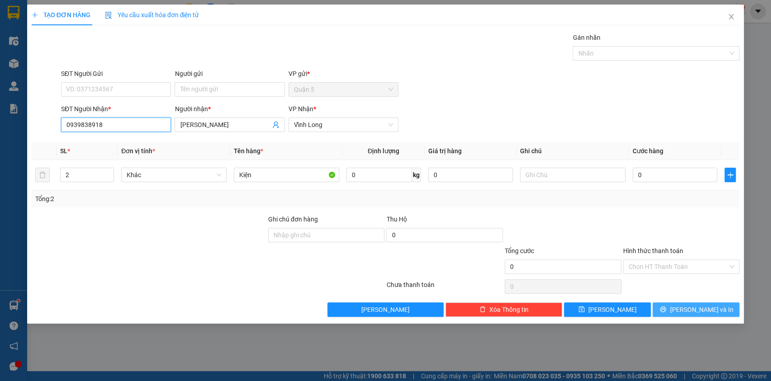
type input "0939838918"
click at [668, 306] on button "[PERSON_NAME] và In" at bounding box center [696, 310] width 87 height 14
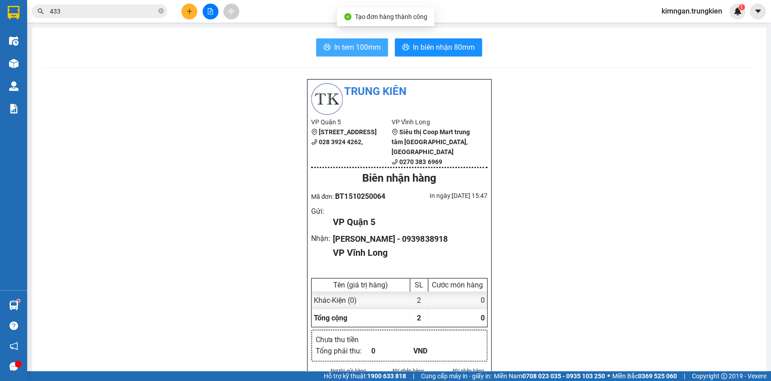
click at [330, 51] on button "In tem 100mm" at bounding box center [352, 47] width 72 height 18
click at [190, 15] on button at bounding box center [189, 12] width 16 height 16
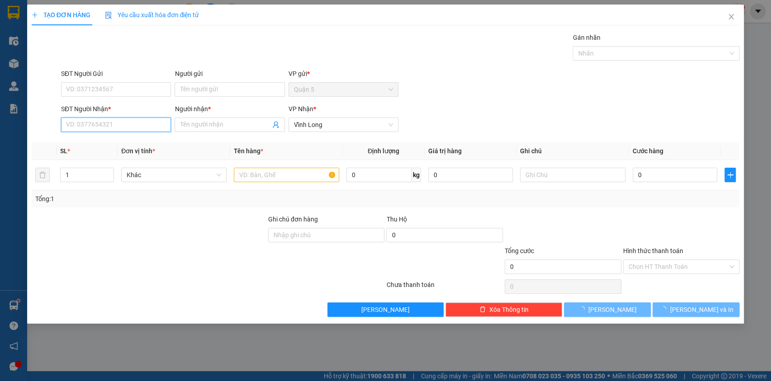
click at [130, 127] on input "SĐT Người Nhận *" at bounding box center [116, 125] width 110 height 14
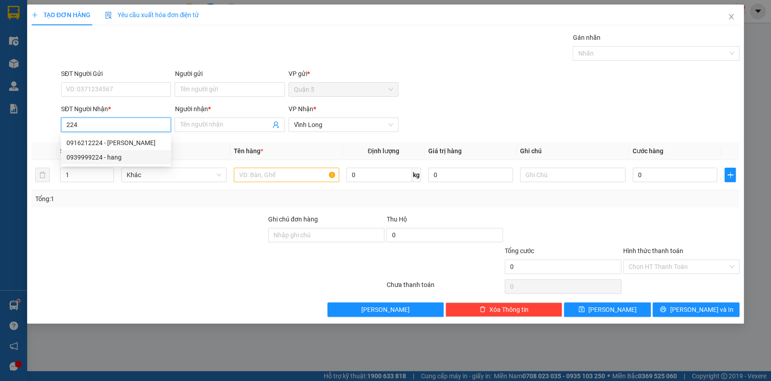
click at [126, 154] on div "0939999224 - hang" at bounding box center [115, 157] width 99 height 10
type input "0939999224"
type input "hang"
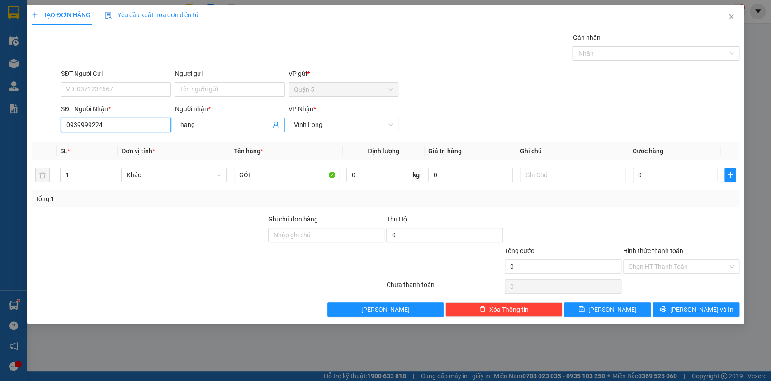
type input "0939999224"
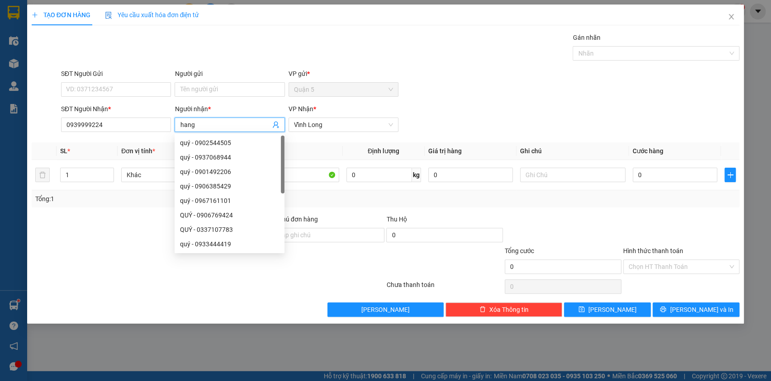
drag, startPoint x: 197, startPoint y: 128, endPoint x: 175, endPoint y: 127, distance: 22.2
click at [175, 127] on span "hang" at bounding box center [230, 125] width 110 height 14
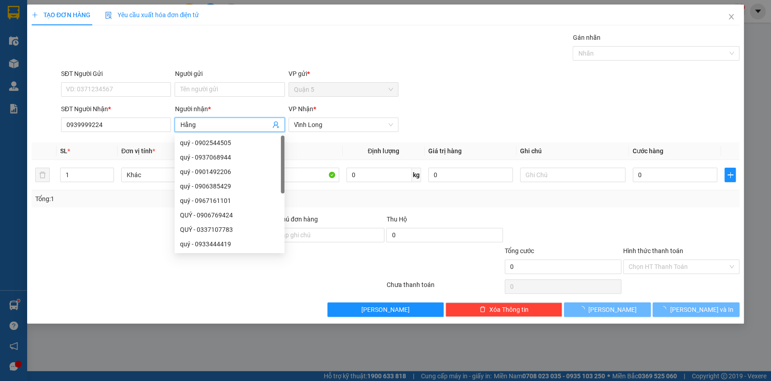
type input "Hằng"
click at [455, 102] on form "SĐT Người Gửi VD: 0371234567 Người gửi Tên người gửi VP gửi * Quận 5 SĐT Người …" at bounding box center [386, 102] width 708 height 67
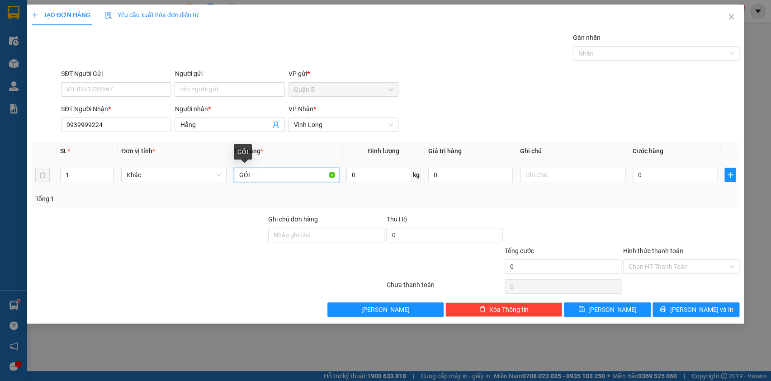
drag, startPoint x: 248, startPoint y: 173, endPoint x: 228, endPoint y: 174, distance: 20.4
click at [228, 174] on tr "1 Khác GÓI 0 kg 0 0" at bounding box center [386, 175] width 708 height 30
drag, startPoint x: 253, startPoint y: 175, endPoint x: 227, endPoint y: 176, distance: 25.8
click at [227, 176] on tr "1 Khác GÓI 0 kg 0 0" at bounding box center [386, 175] width 708 height 30
type input "Gói"
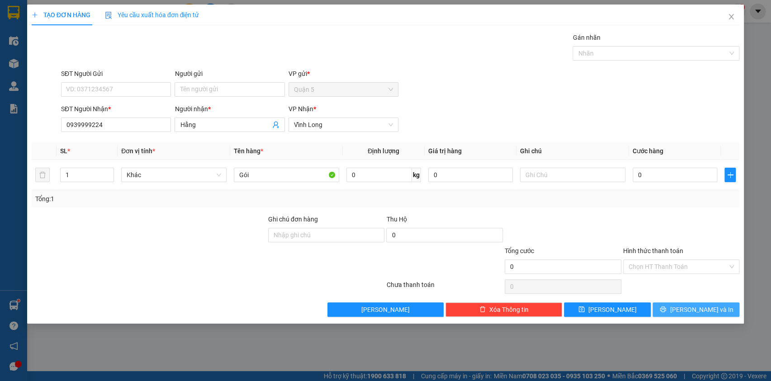
drag, startPoint x: 668, startPoint y: 307, endPoint x: 677, endPoint y: 299, distance: 12.2
click at [675, 303] on button "[PERSON_NAME] và In" at bounding box center [696, 310] width 87 height 14
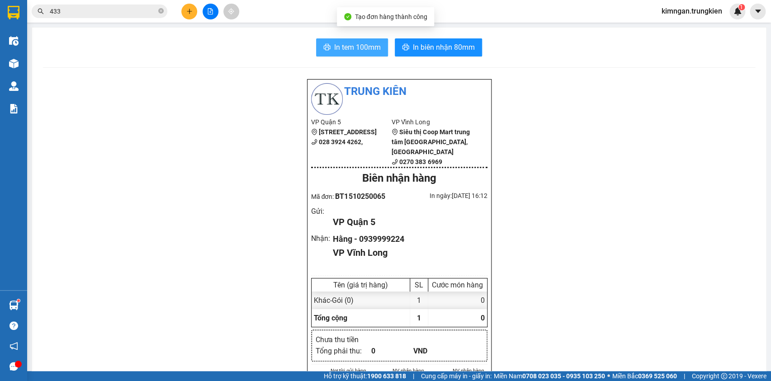
click at [353, 50] on span "In tem 100mm" at bounding box center [357, 47] width 47 height 11
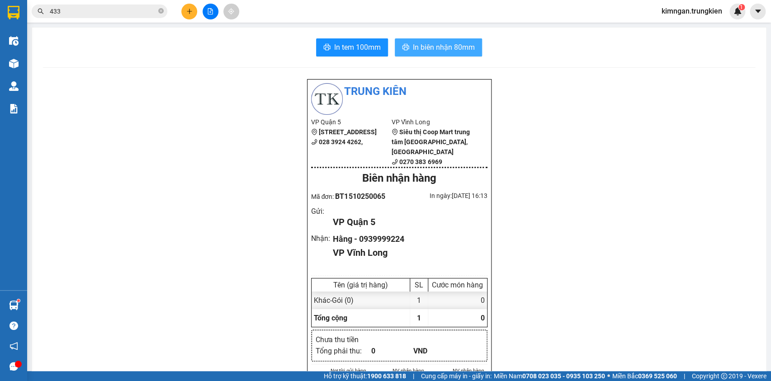
click at [429, 42] on span "In biên nhận 80mm" at bounding box center [444, 47] width 62 height 11
click at [181, 9] on div at bounding box center [210, 12] width 68 height 16
click at [184, 9] on button at bounding box center [189, 12] width 16 height 16
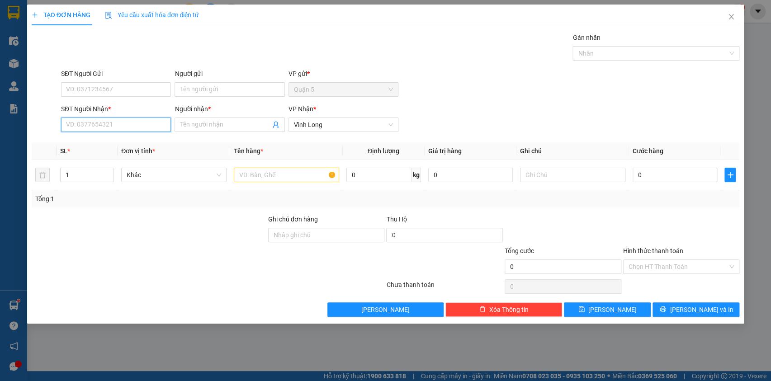
click at [147, 128] on input "SĐT Người Nhận *" at bounding box center [116, 125] width 110 height 14
click at [154, 158] on div "0918008859 - Tâm" at bounding box center [115, 157] width 99 height 10
type input "0918008859"
type input "Tâm"
type input "0918008859"
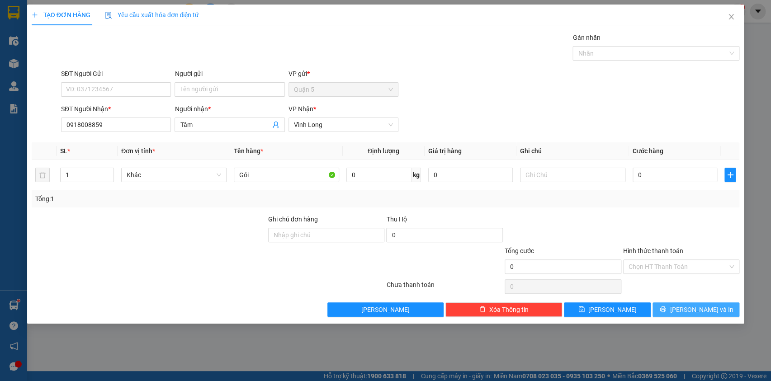
click at [671, 306] on button "[PERSON_NAME] và In" at bounding box center [696, 310] width 87 height 14
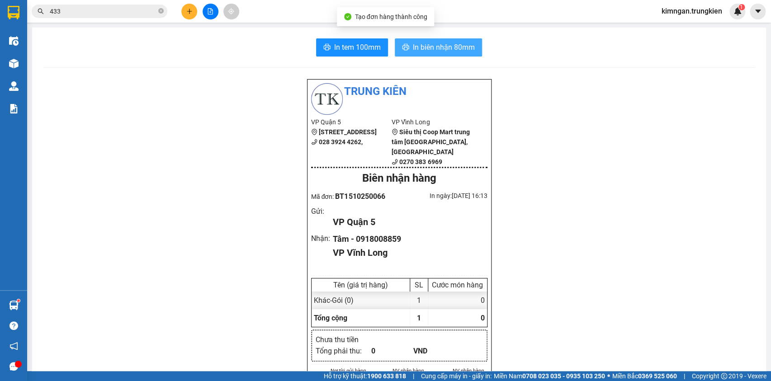
click at [404, 46] on icon "printer" at bounding box center [405, 47] width 7 height 6
click at [348, 47] on span "In tem 100mm" at bounding box center [357, 47] width 47 height 11
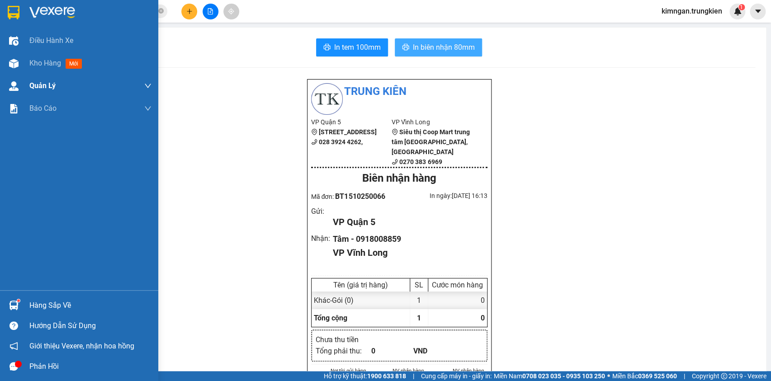
drag, startPoint x: 60, startPoint y: 60, endPoint x: 41, endPoint y: 82, distance: 29.2
click at [60, 63] on span "Kho hàng" at bounding box center [45, 63] width 32 height 9
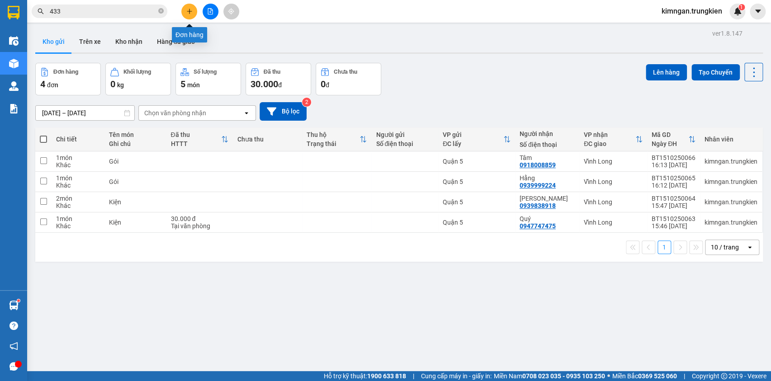
click at [194, 15] on button at bounding box center [189, 12] width 16 height 16
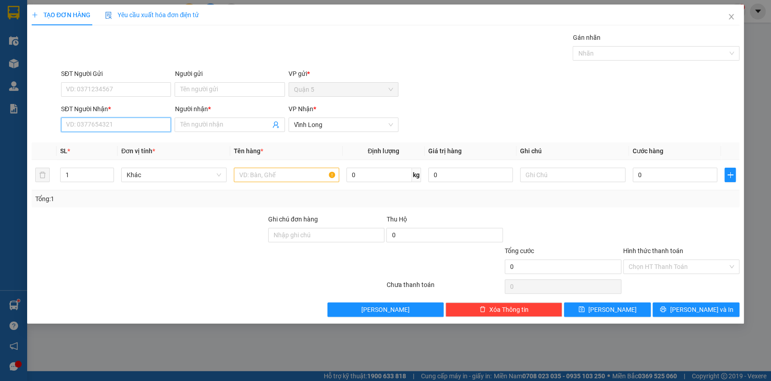
click at [136, 123] on input "SĐT Người Nhận *" at bounding box center [116, 125] width 110 height 14
click at [156, 140] on div "0822500018 - Vinh" at bounding box center [115, 143] width 99 height 10
type input "0822500018"
type input "Vinh"
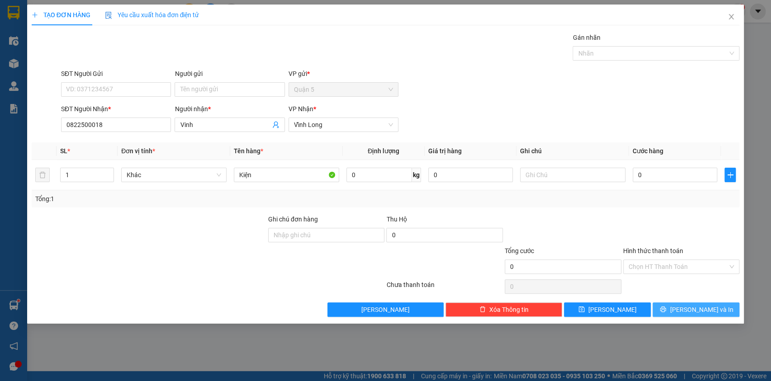
click at [671, 308] on button "[PERSON_NAME] và In" at bounding box center [696, 310] width 87 height 14
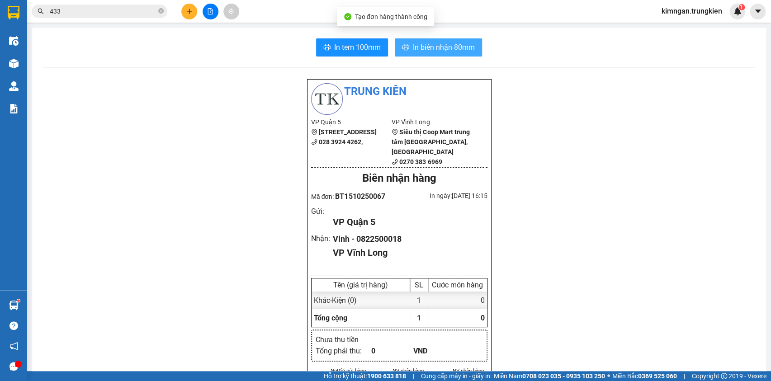
click at [440, 50] on span "In biên nhận 80mm" at bounding box center [444, 47] width 62 height 11
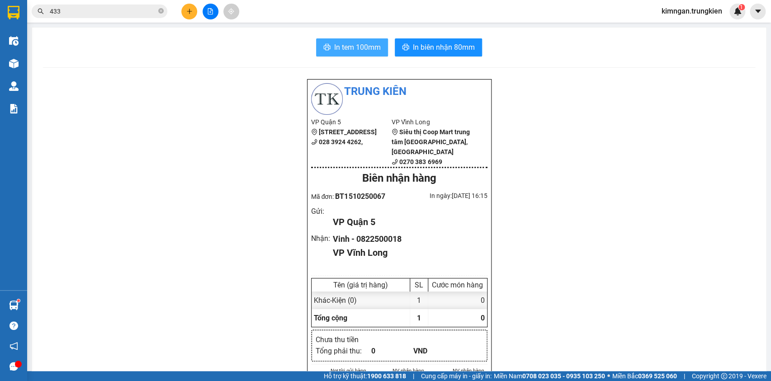
click at [352, 49] on span "In tem 100mm" at bounding box center [357, 47] width 47 height 11
click at [190, 16] on button at bounding box center [189, 12] width 16 height 16
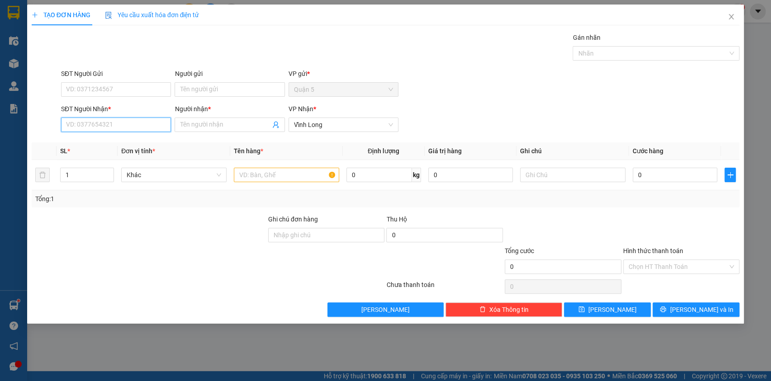
click at [158, 127] on input "SĐT Người Nhận *" at bounding box center [116, 125] width 110 height 14
click at [127, 142] on div "0707539709 - Thuận" at bounding box center [115, 143] width 99 height 10
type input "0707539709"
type input "Thuận"
type input "0707539709"
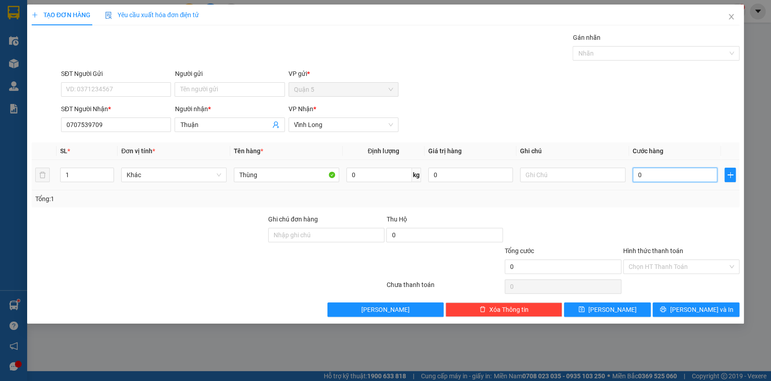
click at [651, 171] on input "0" at bounding box center [675, 175] width 85 height 14
type input "4"
type input "40"
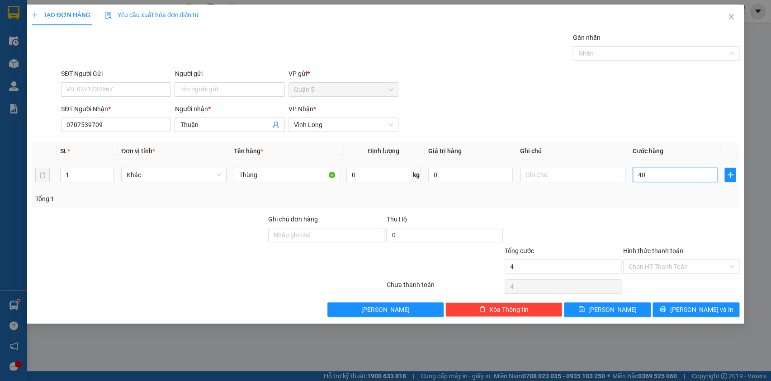
type input "40"
type input "40.000"
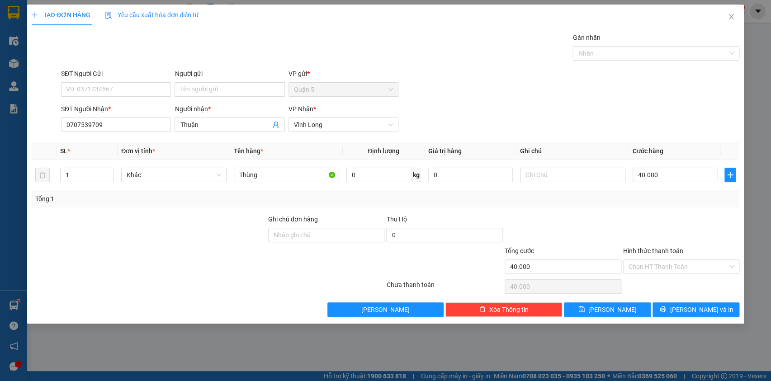
click at [659, 258] on div "Hình thức thanh toán" at bounding box center [681, 253] width 117 height 14
click at [662, 260] on input "Hình thức thanh toán" at bounding box center [678, 267] width 99 height 14
drag, startPoint x: 664, startPoint y: 279, endPoint x: 667, endPoint y: 293, distance: 13.4
click at [662, 281] on div "Tại văn phòng" at bounding box center [681, 284] width 106 height 10
type input "0"
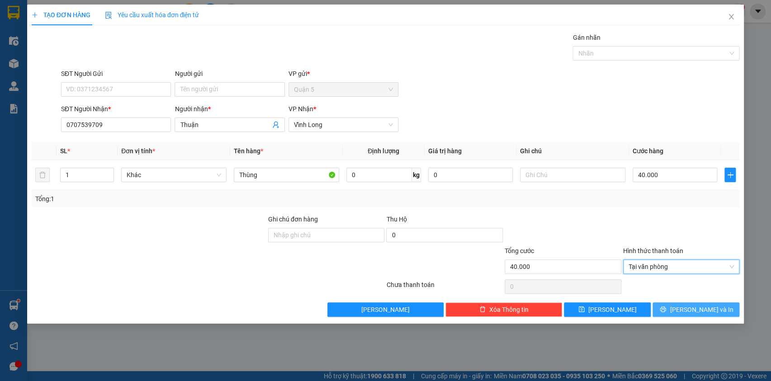
click at [670, 310] on button "[PERSON_NAME] và In" at bounding box center [696, 310] width 87 height 14
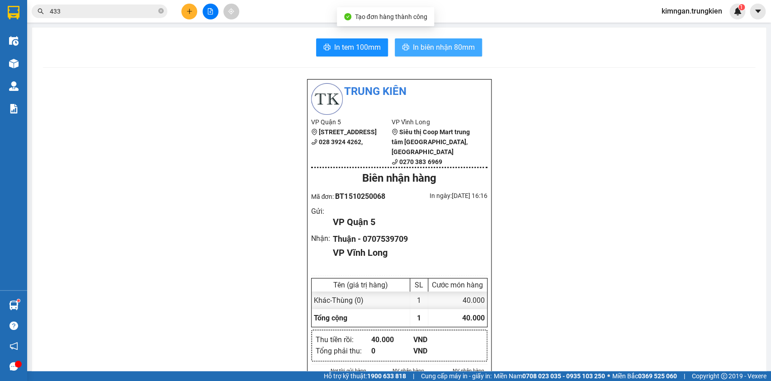
click at [428, 46] on span "In biên nhận 80mm" at bounding box center [444, 47] width 62 height 11
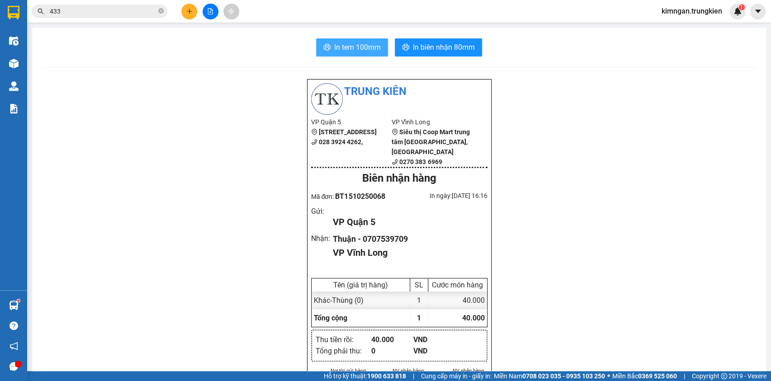
click at [351, 45] on span "In tem 100mm" at bounding box center [357, 47] width 47 height 11
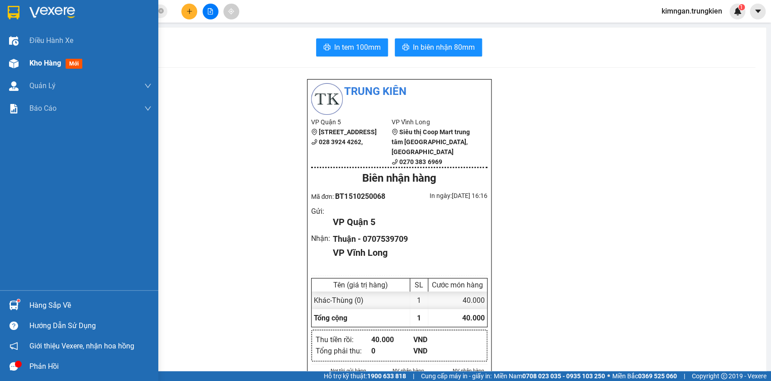
click at [43, 62] on span "Kho hàng" at bounding box center [45, 63] width 32 height 9
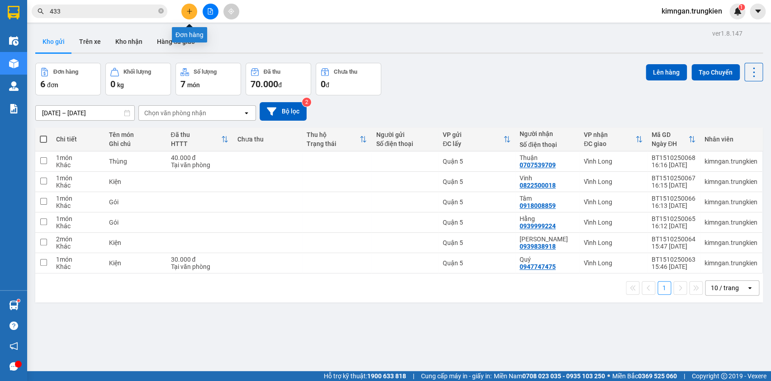
click at [194, 9] on button at bounding box center [189, 12] width 16 height 16
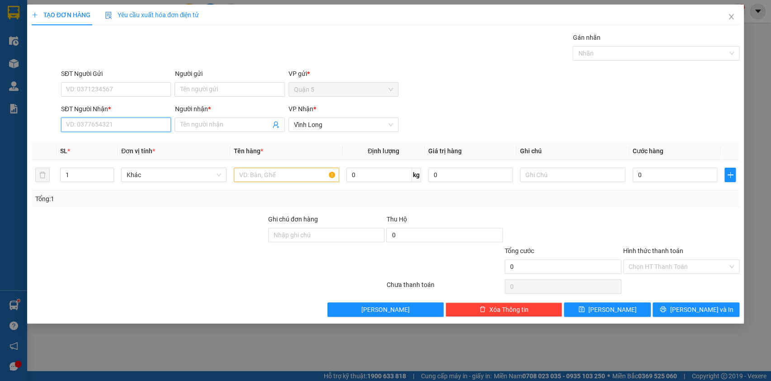
click at [125, 125] on input "SĐT Người Nhận *" at bounding box center [116, 125] width 110 height 14
drag, startPoint x: 96, startPoint y: 171, endPoint x: 99, endPoint y: 165, distance: 7.7
click at [96, 171] on div "0776829886 - hang" at bounding box center [115, 172] width 99 height 10
type input "0776829886"
type input "hang"
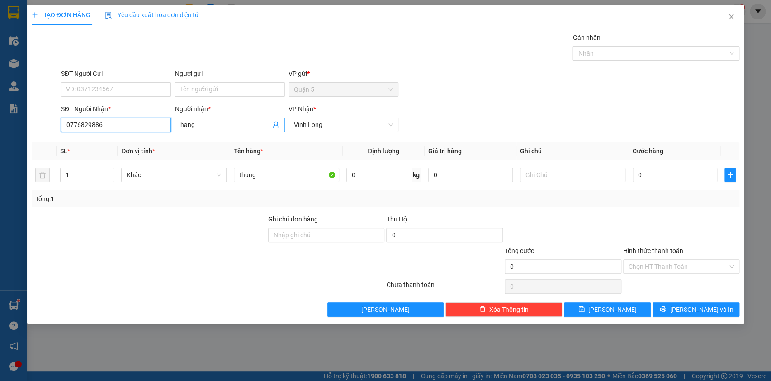
type input "0776829886"
drag, startPoint x: 194, startPoint y: 126, endPoint x: 161, endPoint y: 133, distance: 34.1
click at [161, 133] on div "SĐT Người Nhận * 0776829886 Người nhận * hang hang VP Nhận * Vĩnh Long" at bounding box center [400, 120] width 682 height 32
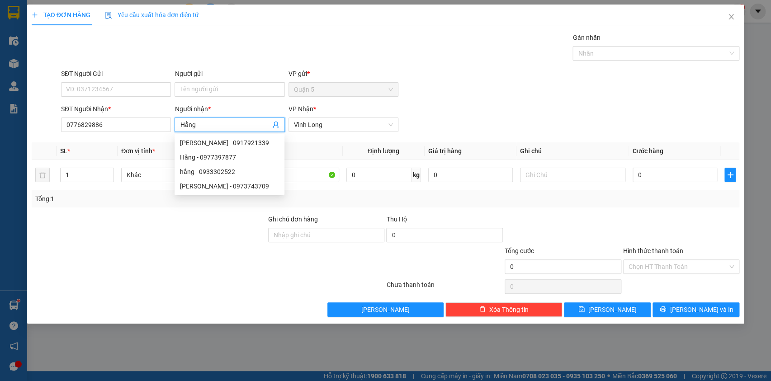
type input "Hằng"
click at [454, 106] on div "SĐT Người Nhận * 0776829886 Người nhận * Hằng VP Nhận * Vĩnh Long" at bounding box center [400, 120] width 682 height 32
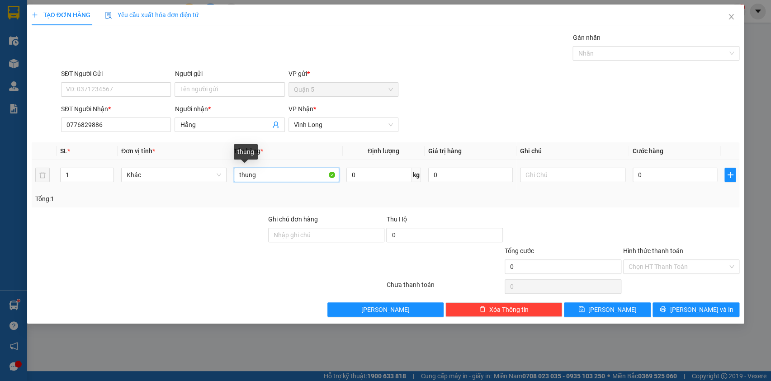
drag, startPoint x: 260, startPoint y: 176, endPoint x: 231, endPoint y: 178, distance: 29.0
click at [231, 178] on td "thung" at bounding box center [286, 175] width 113 height 30
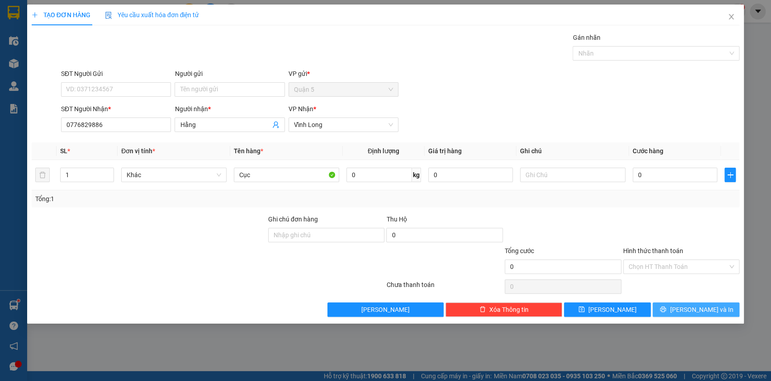
click at [712, 309] on span "[PERSON_NAME] và In" at bounding box center [701, 310] width 63 height 10
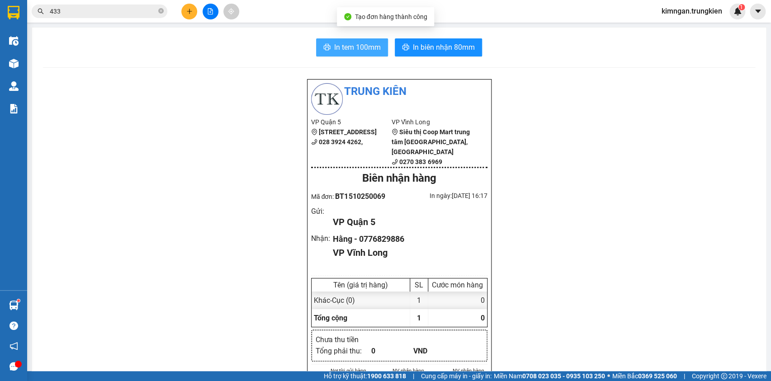
click at [357, 53] on span "In tem 100mm" at bounding box center [357, 47] width 47 height 11
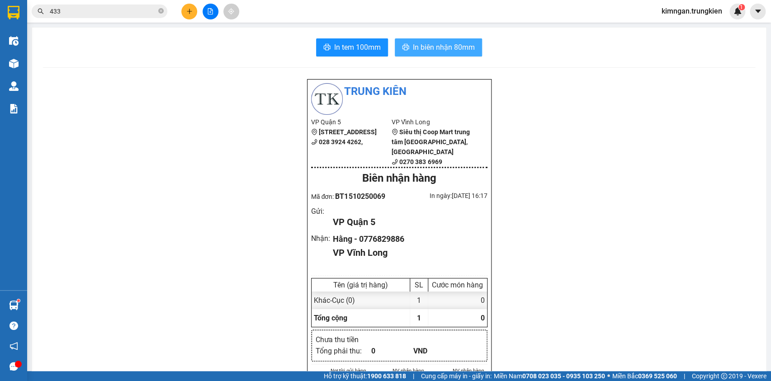
click at [449, 46] on span "In biên nhận 80mm" at bounding box center [444, 47] width 62 height 11
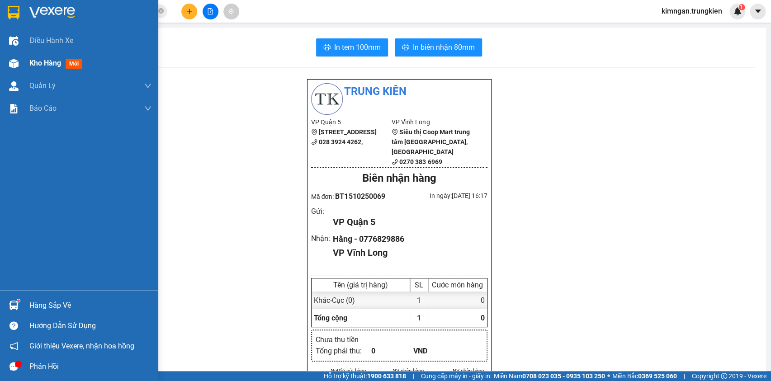
click at [62, 66] on div "Kho hàng mới" at bounding box center [57, 62] width 57 height 11
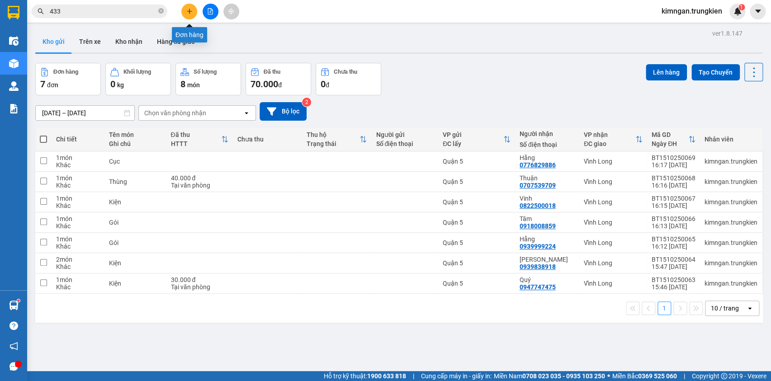
click at [186, 14] on icon "plus" at bounding box center [189, 11] width 6 height 6
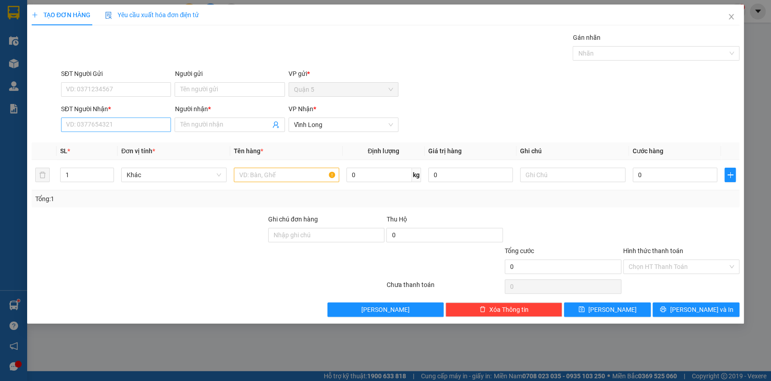
drag, startPoint x: 128, startPoint y: 114, endPoint x: 127, endPoint y: 126, distance: 12.3
click at [127, 122] on div "SĐT Người Nhận * VD: 0377654321" at bounding box center [116, 120] width 110 height 32
click at [127, 126] on input "SĐT Người Nhận *" at bounding box center [116, 125] width 110 height 14
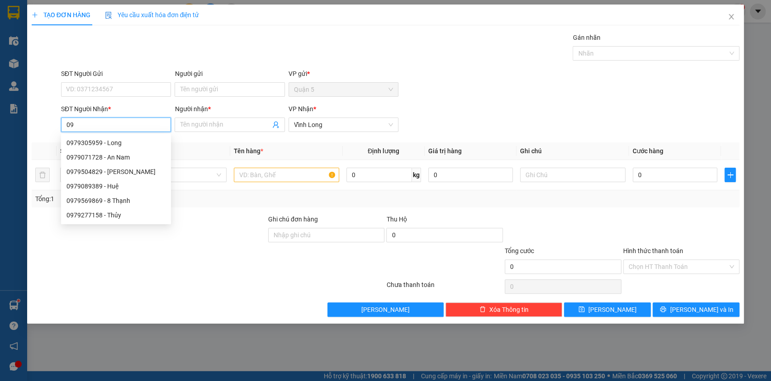
type input "0"
click at [125, 140] on div "0799978999 - Giang" at bounding box center [117, 143] width 102 height 10
type input "0799978999"
type input "Giang"
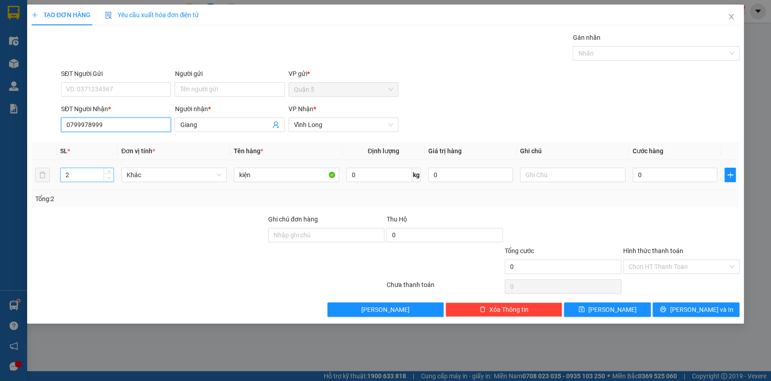
type input "0799978999"
type input "1"
click at [108, 181] on span "Decrease Value" at bounding box center [109, 178] width 10 height 8
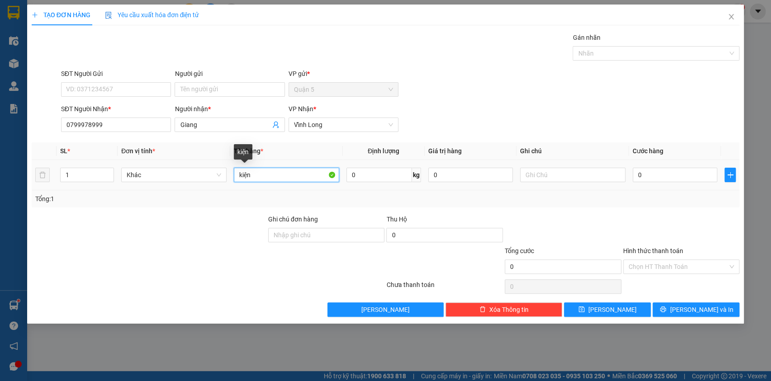
click at [241, 175] on input "kiện" at bounding box center [286, 175] width 105 height 14
click at [698, 310] on span "[PERSON_NAME] và In" at bounding box center [701, 310] width 63 height 10
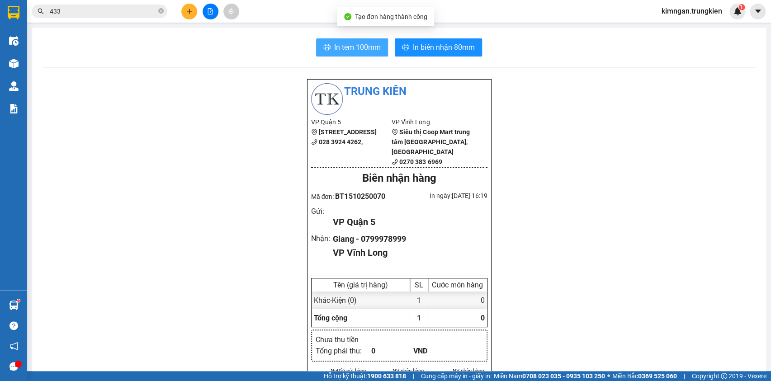
click at [350, 38] on button "In tem 100mm" at bounding box center [352, 47] width 72 height 18
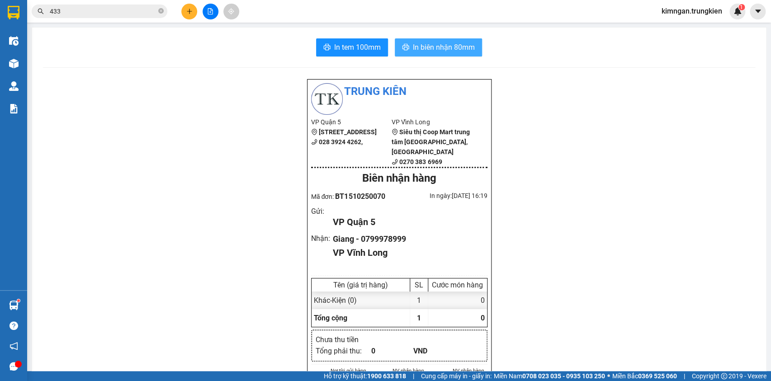
click at [452, 47] on span "In biên nhận 80mm" at bounding box center [444, 47] width 62 height 11
click at [194, 12] on button at bounding box center [189, 12] width 16 height 16
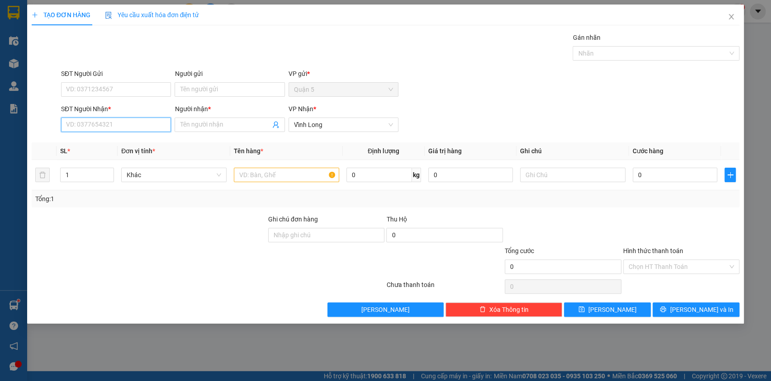
click at [138, 122] on input "SĐT Người Nhận *" at bounding box center [116, 125] width 110 height 14
type input "869"
click at [118, 145] on div "0979569869 - 8 Thạnh" at bounding box center [115, 143] width 99 height 10
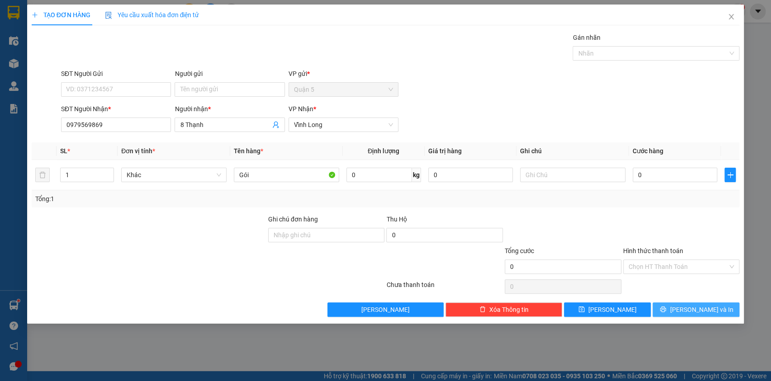
click at [687, 307] on button "[PERSON_NAME] và In" at bounding box center [696, 310] width 87 height 14
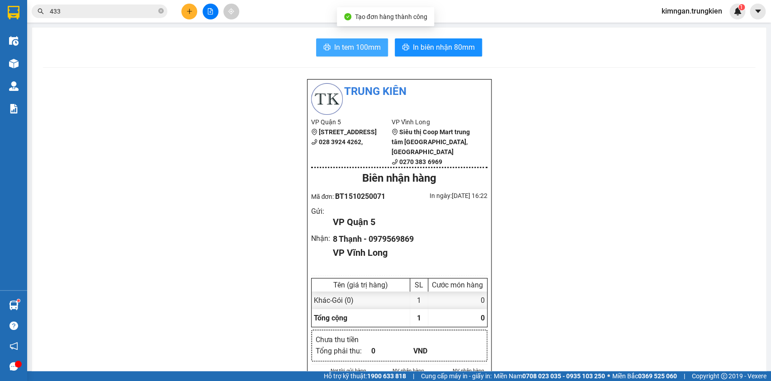
click at [365, 46] on span "In tem 100mm" at bounding box center [357, 47] width 47 height 11
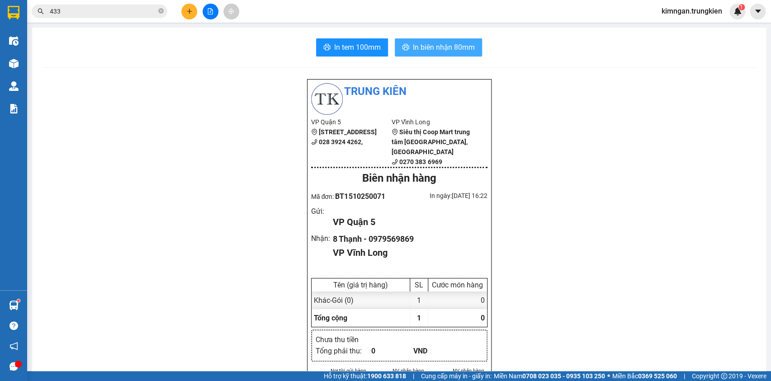
click at [452, 42] on span "In biên nhận 80mm" at bounding box center [444, 47] width 62 height 11
click at [190, 9] on icon "plus" at bounding box center [189, 11] width 6 height 6
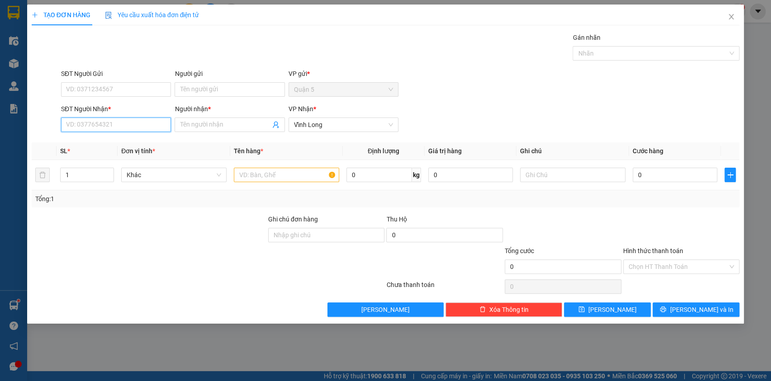
click at [138, 126] on input "SĐT Người Nhận *" at bounding box center [116, 125] width 110 height 14
click at [130, 143] on div "0913840434 - Hiệp" at bounding box center [115, 143] width 99 height 10
type input "0913840434"
type input "Hiệp"
type input "0913840434"
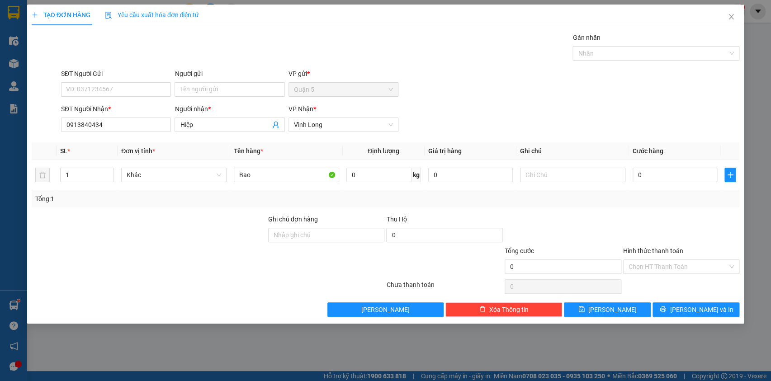
click at [683, 317] on div "TẠO ĐƠN HÀNG Yêu cầu xuất hóa đơn điện tử Transit Pickup Surcharge Ids Transit …" at bounding box center [385, 164] width 717 height 319
click at [703, 306] on span "[PERSON_NAME] và In" at bounding box center [701, 310] width 63 height 10
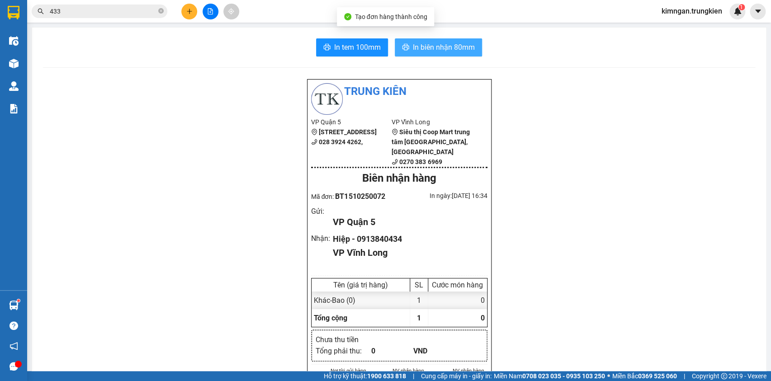
click at [428, 49] on span "In biên nhận 80mm" at bounding box center [444, 47] width 62 height 11
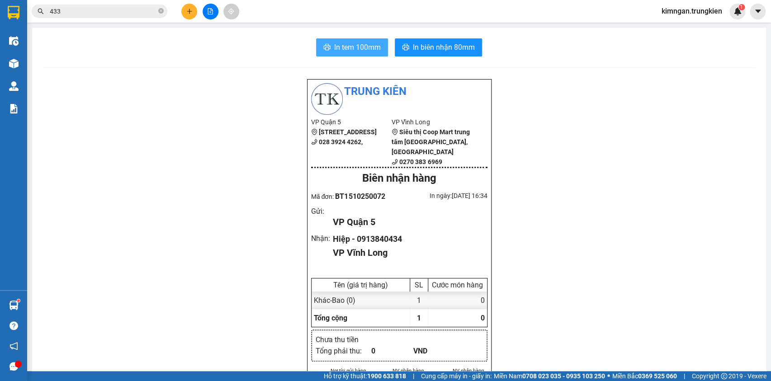
click at [358, 44] on span "In tem 100mm" at bounding box center [357, 47] width 47 height 11
click at [187, 17] on button at bounding box center [189, 12] width 16 height 16
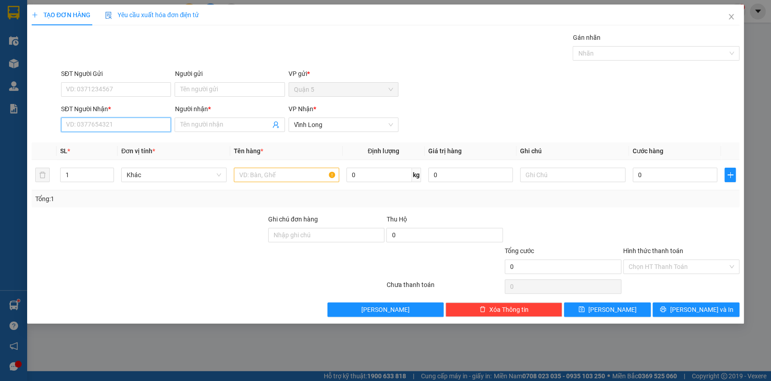
click at [143, 123] on input "SĐT Người Nhận *" at bounding box center [116, 125] width 110 height 14
type input "550"
click at [138, 137] on div "0933566550 - Bích" at bounding box center [116, 143] width 110 height 14
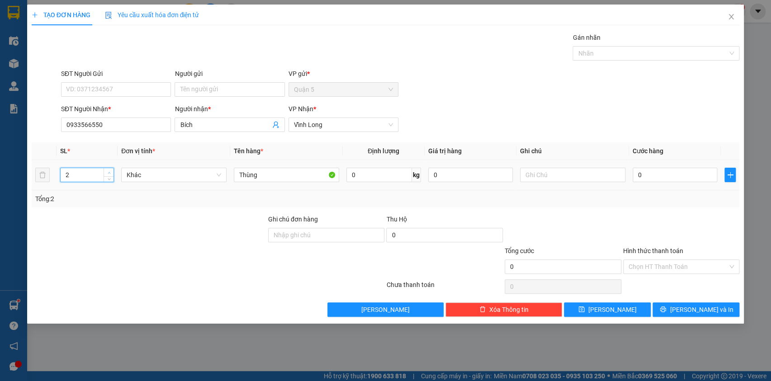
click at [111, 172] on span "up" at bounding box center [108, 172] width 5 height 5
drag, startPoint x: 704, startPoint y: 307, endPoint x: 705, endPoint y: 302, distance: 5.1
click at [704, 306] on span "[PERSON_NAME] và In" at bounding box center [701, 310] width 63 height 10
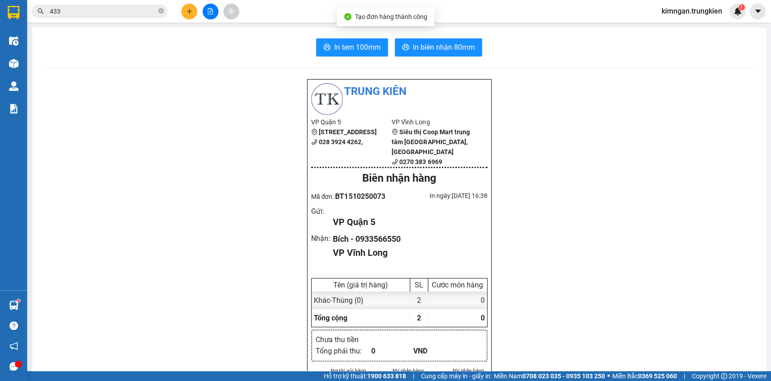
click at [336, 48] on span "In tem 100mm" at bounding box center [357, 47] width 47 height 11
click at [447, 44] on span "In biên nhận 80mm" at bounding box center [444, 47] width 62 height 11
click at [189, 10] on icon "plus" at bounding box center [189, 11] width 6 height 6
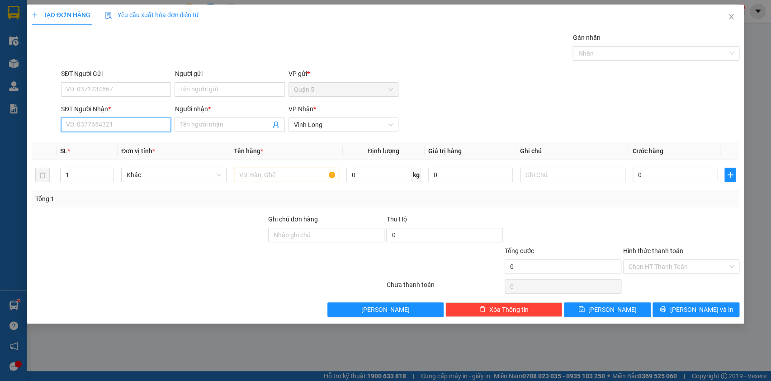
click at [128, 123] on input "SĐT Người Nhận *" at bounding box center [116, 125] width 110 height 14
click at [106, 138] on div "0967137577 - van" at bounding box center [115, 143] width 99 height 10
type input "0967137577"
type input "van"
type input "0967137577"
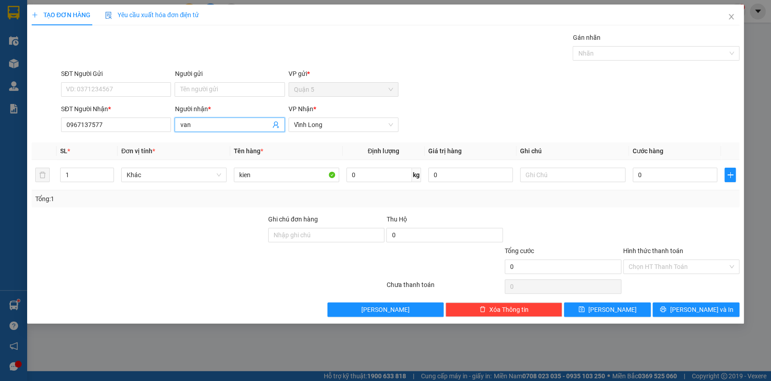
drag, startPoint x: 196, startPoint y: 127, endPoint x: 171, endPoint y: 123, distance: 24.7
click at [171, 123] on div "SĐT Người Nhận * 0967137577 Người nhận * van van VP Nhận * Vĩnh Long" at bounding box center [400, 120] width 682 height 32
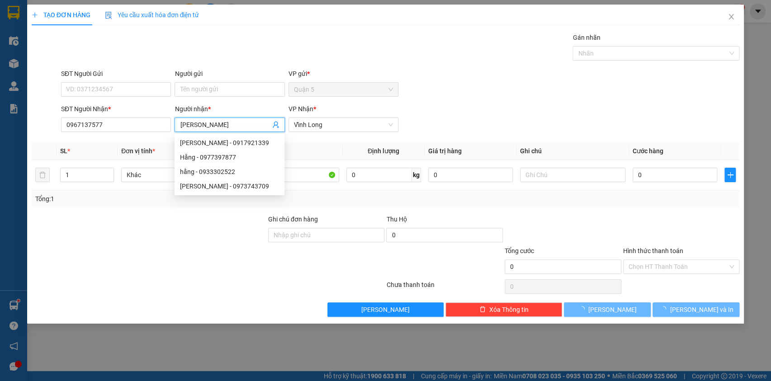
type input "Vân"
drag, startPoint x: 489, startPoint y: 53, endPoint x: 484, endPoint y: 63, distance: 11.1
click at [489, 53] on div "Gán nhãn Nhãn" at bounding box center [400, 49] width 682 height 32
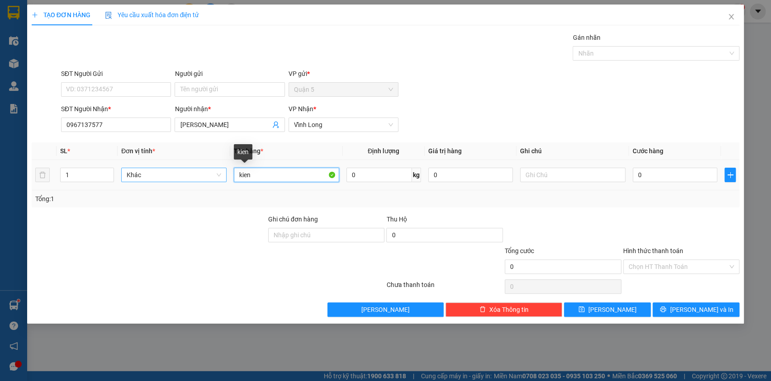
drag, startPoint x: 260, startPoint y: 178, endPoint x: 222, endPoint y: 177, distance: 38.0
click at [222, 177] on tr "1 Khác kien 0 kg 0 0" at bounding box center [386, 175] width 708 height 30
type input "Kiện"
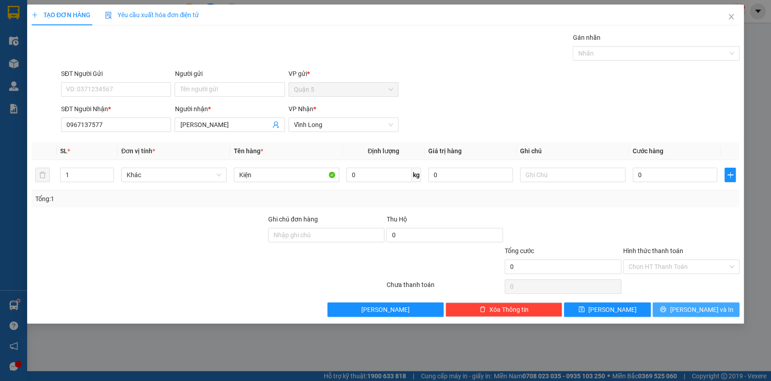
click at [668, 307] on button "[PERSON_NAME] và In" at bounding box center [696, 310] width 87 height 14
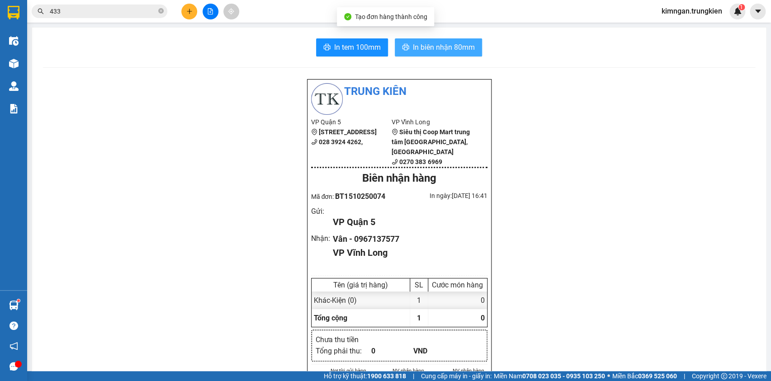
click at [423, 46] on span "In biên nhận 80mm" at bounding box center [444, 47] width 62 height 11
click at [354, 42] on span "In tem 100mm" at bounding box center [357, 47] width 47 height 11
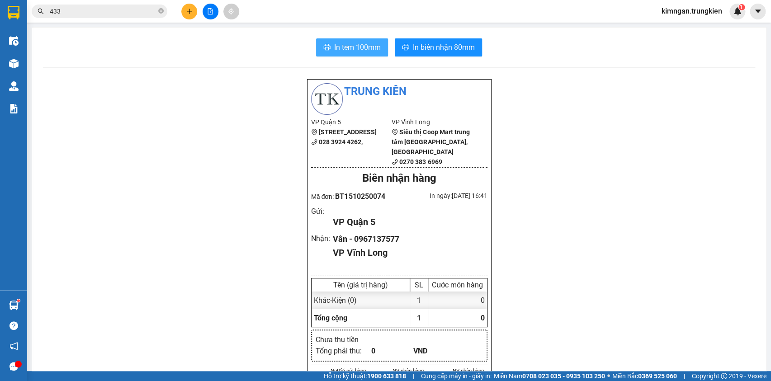
click at [349, 45] on span "In tem 100mm" at bounding box center [357, 47] width 47 height 11
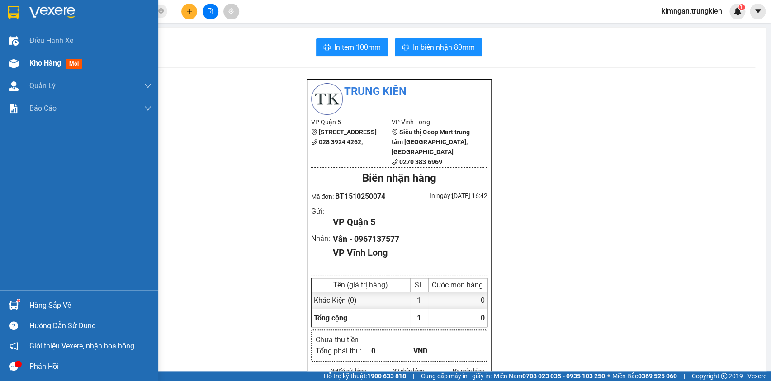
click at [53, 59] on span "Kho hàng" at bounding box center [45, 63] width 32 height 9
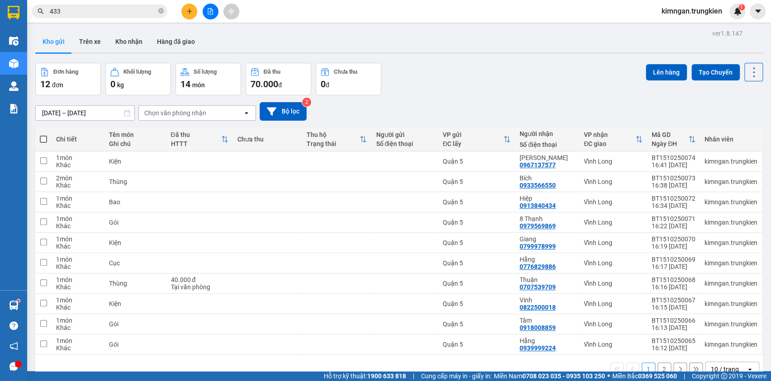
click at [43, 141] on span at bounding box center [43, 139] width 7 height 7
click at [43, 135] on input "checkbox" at bounding box center [43, 135] width 0 height 0
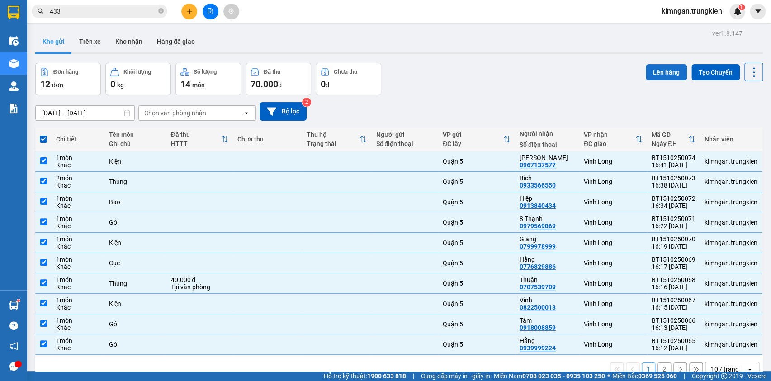
click at [662, 77] on button "Lên hàng" at bounding box center [666, 72] width 41 height 16
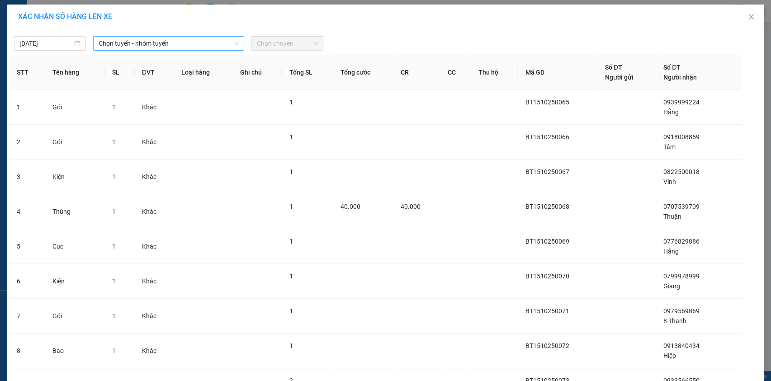
drag, startPoint x: 153, startPoint y: 38, endPoint x: 154, endPoint y: 45, distance: 7.2
click at [154, 38] on span "Chọn tuyến - nhóm tuyến" at bounding box center [169, 44] width 140 height 14
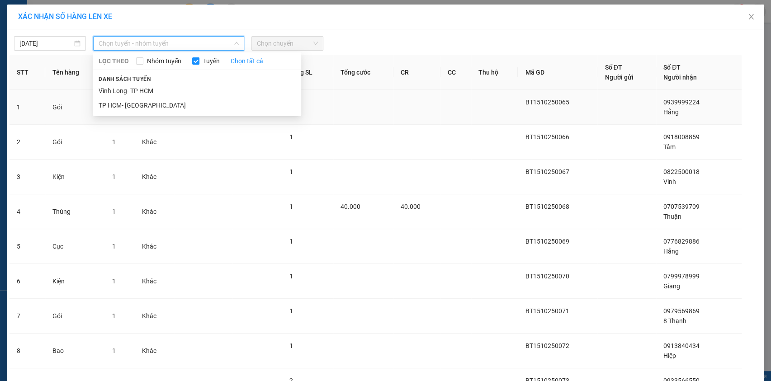
click at [147, 111] on li "TP HCM- [GEOGRAPHIC_DATA]" at bounding box center [197, 105] width 208 height 14
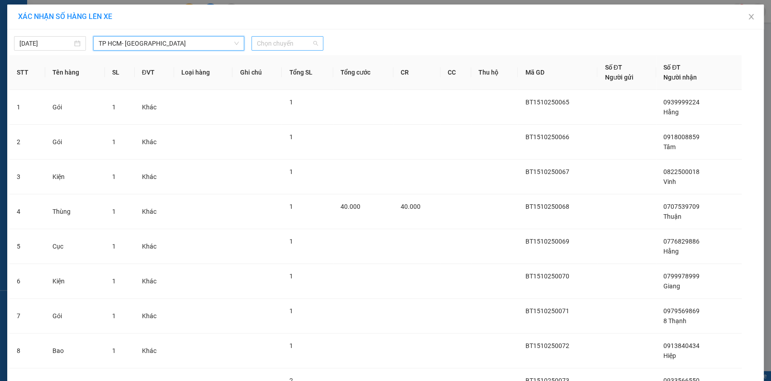
click at [308, 38] on span "Chọn chuyến" at bounding box center [287, 44] width 61 height 14
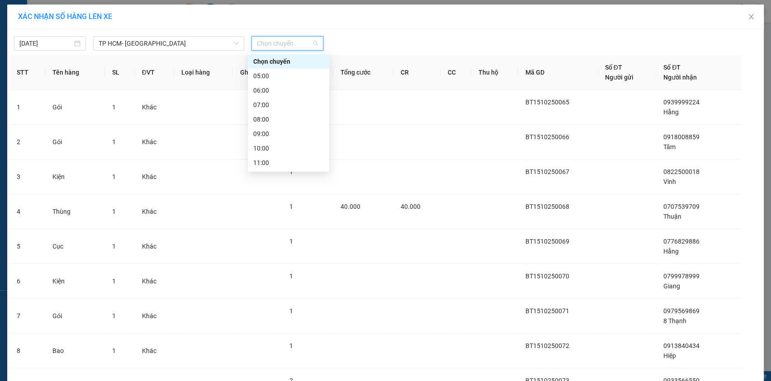
click at [303, 245] on div "17:00" at bounding box center [288, 250] width 71 height 10
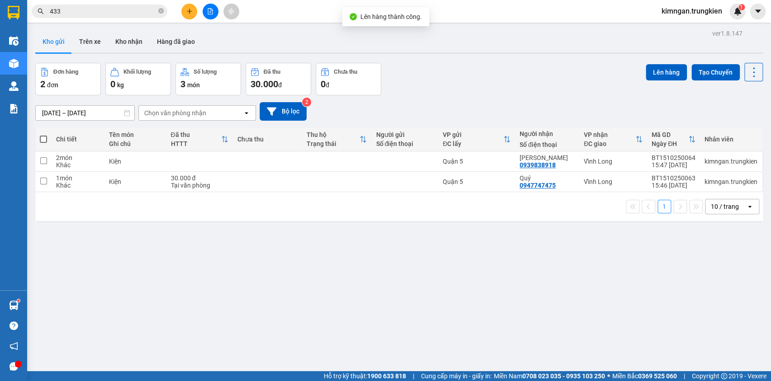
click at [46, 140] on span at bounding box center [43, 139] width 7 height 7
click at [43, 135] on input "checkbox" at bounding box center [43, 135] width 0 height 0
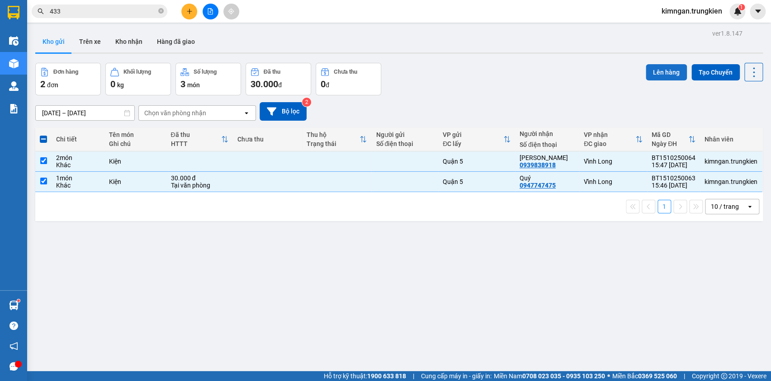
click at [646, 67] on button "Lên hàng" at bounding box center [666, 72] width 41 height 16
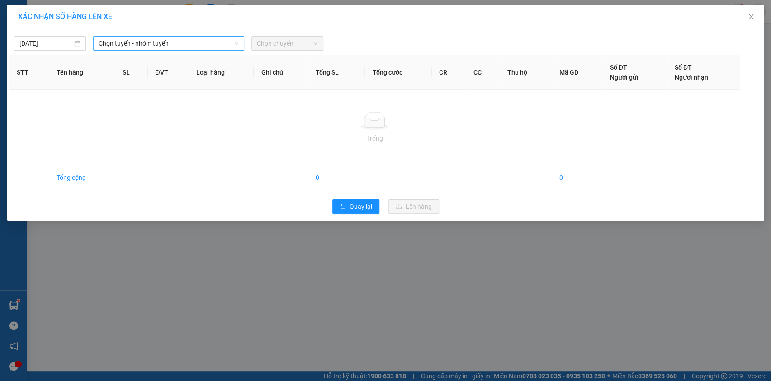
click at [167, 43] on span "Chọn tuyến - nhóm tuyến" at bounding box center [169, 44] width 140 height 14
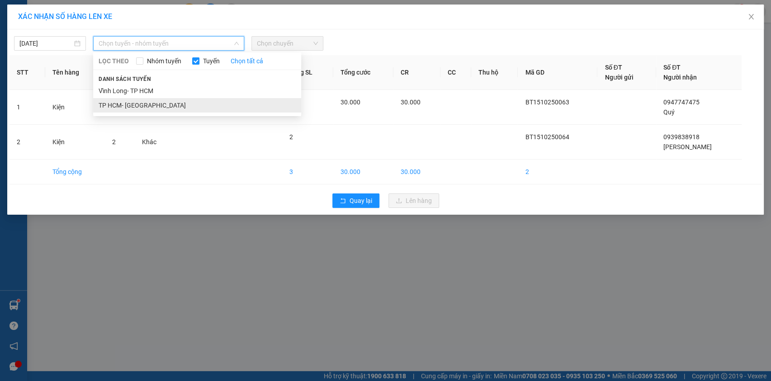
click at [157, 102] on li "TP HCM- [GEOGRAPHIC_DATA]" at bounding box center [197, 105] width 208 height 14
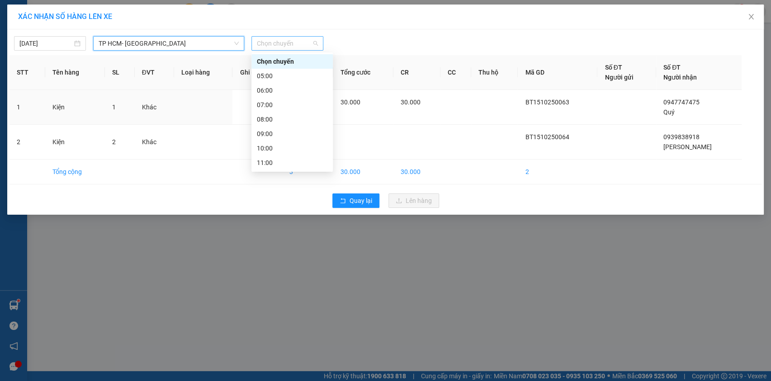
click at [312, 48] on span "Chọn chuyến" at bounding box center [287, 44] width 61 height 14
click at [289, 245] on div "17:00" at bounding box center [292, 250] width 71 height 10
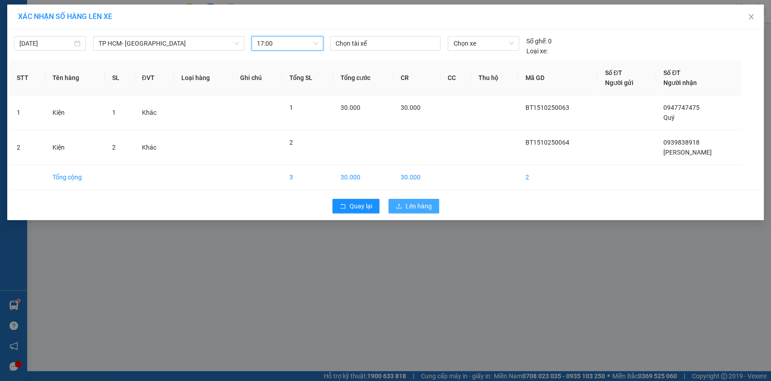
click at [411, 211] on button "Lên hàng" at bounding box center [413, 206] width 51 height 14
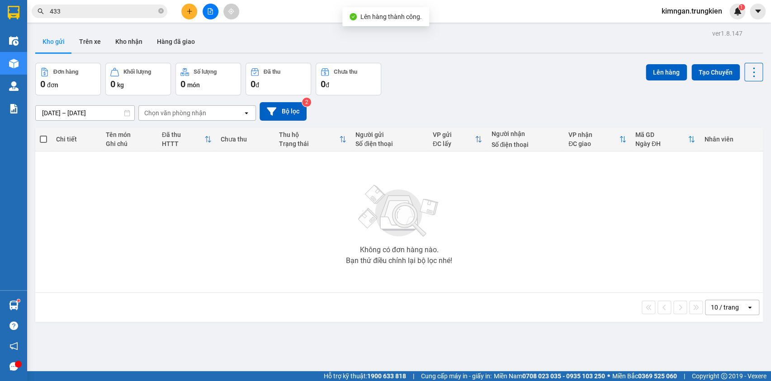
click at [193, 9] on button at bounding box center [189, 12] width 16 height 16
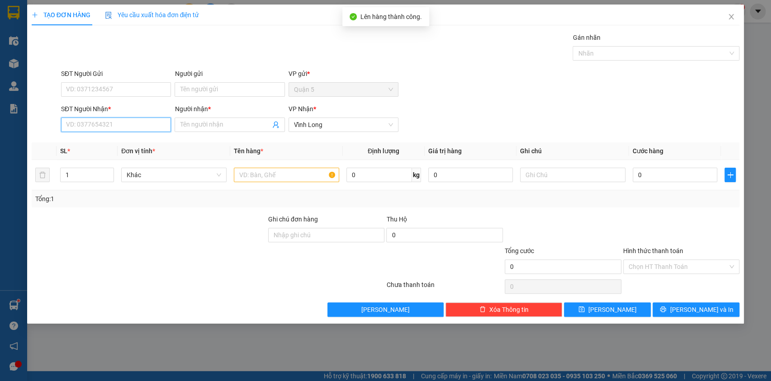
click at [75, 130] on input "SĐT Người Nhận *" at bounding box center [116, 125] width 110 height 14
click at [95, 139] on div "0908366754 - Phượng" at bounding box center [115, 143] width 99 height 10
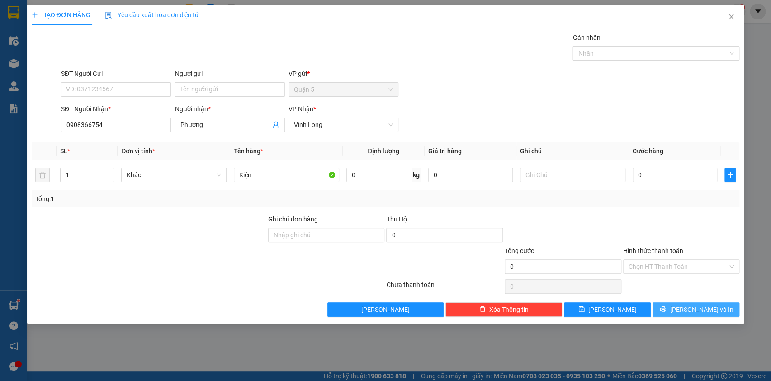
click at [707, 305] on span "[PERSON_NAME] và In" at bounding box center [701, 310] width 63 height 10
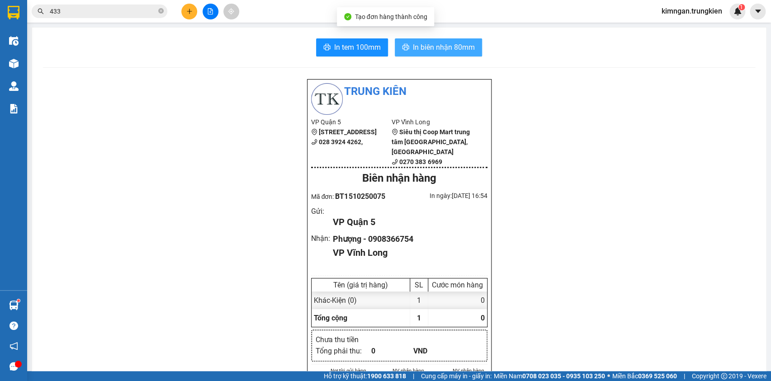
click at [413, 53] on span "In biên nhận 80mm" at bounding box center [444, 47] width 62 height 11
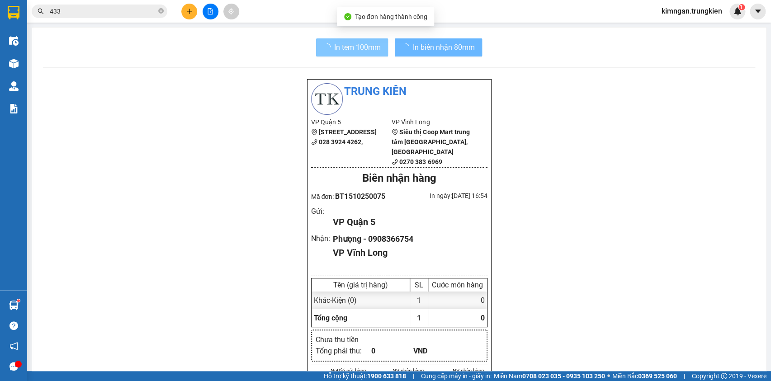
click at [353, 44] on span "In tem 100mm" at bounding box center [357, 47] width 47 height 11
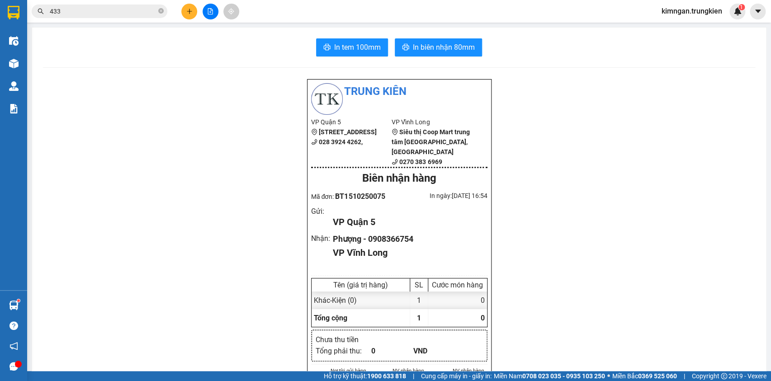
click at [192, 17] on button at bounding box center [189, 12] width 16 height 16
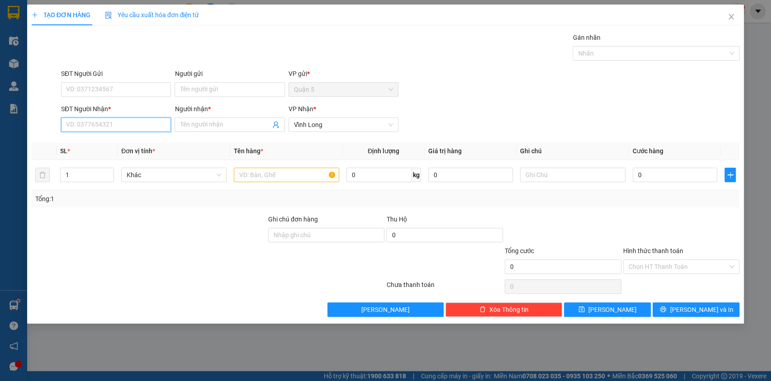
click at [120, 125] on input "SĐT Người Nhận *" at bounding box center [116, 125] width 110 height 14
click at [107, 144] on div "0977679549 - Long" at bounding box center [115, 143] width 99 height 10
type input "0977679549"
type input "Long"
type input "0977679549"
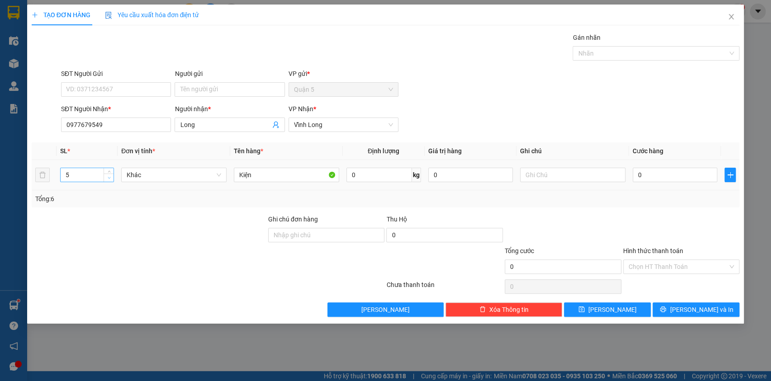
click at [110, 178] on icon "down" at bounding box center [109, 177] width 3 height 3
type input "2"
click at [110, 179] on icon "down" at bounding box center [109, 177] width 3 height 3
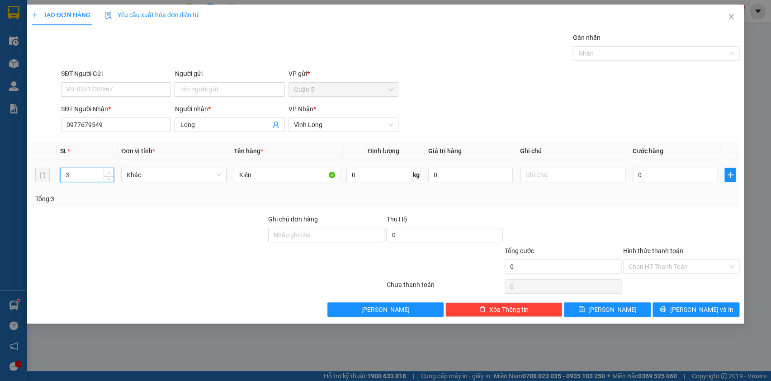
click at [109, 171] on icon "up" at bounding box center [109, 172] width 3 height 3
click at [655, 304] on button "[PERSON_NAME] và In" at bounding box center [696, 310] width 87 height 14
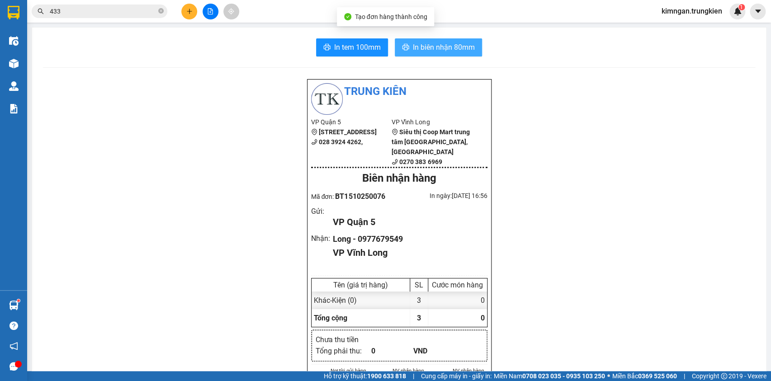
click at [434, 49] on span "In biên nhận 80mm" at bounding box center [444, 47] width 62 height 11
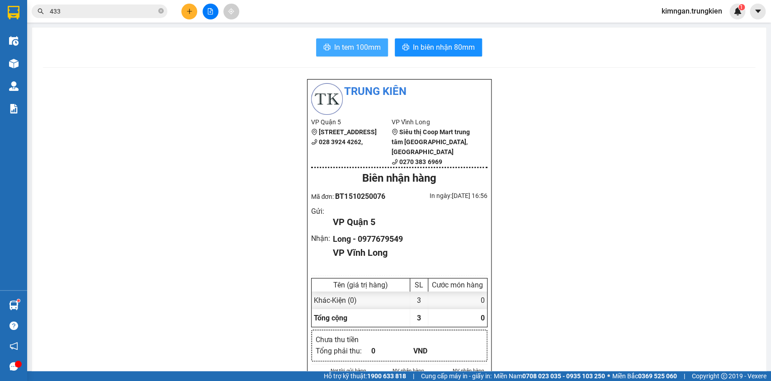
click at [369, 49] on span "In tem 100mm" at bounding box center [357, 47] width 47 height 11
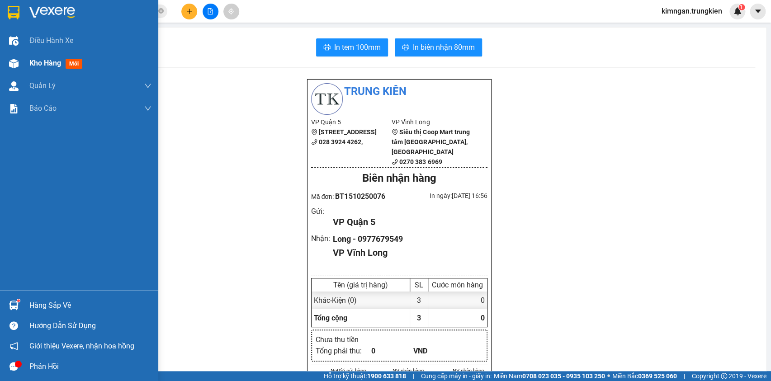
click at [94, 58] on div "Kho hàng mới" at bounding box center [90, 63] width 122 height 23
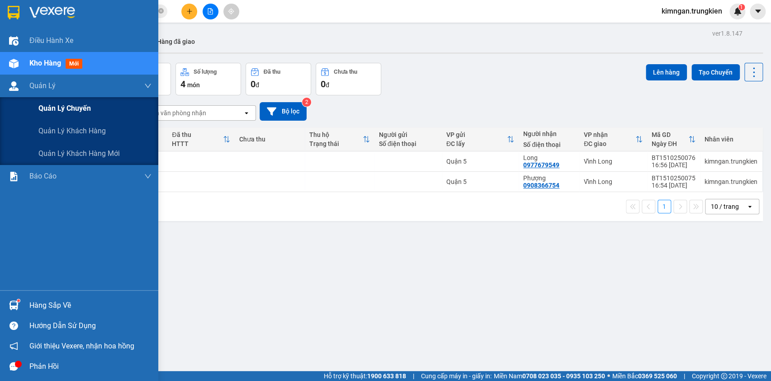
click at [54, 113] on span "Quản lý chuyến" at bounding box center [64, 108] width 52 height 11
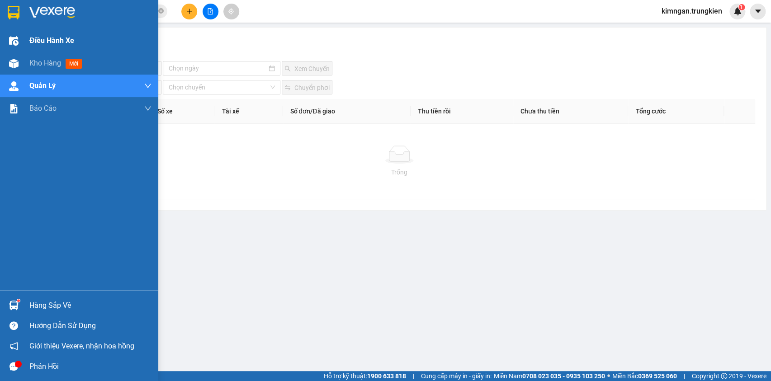
click at [98, 43] on div "Điều hành xe" at bounding box center [90, 40] width 122 height 23
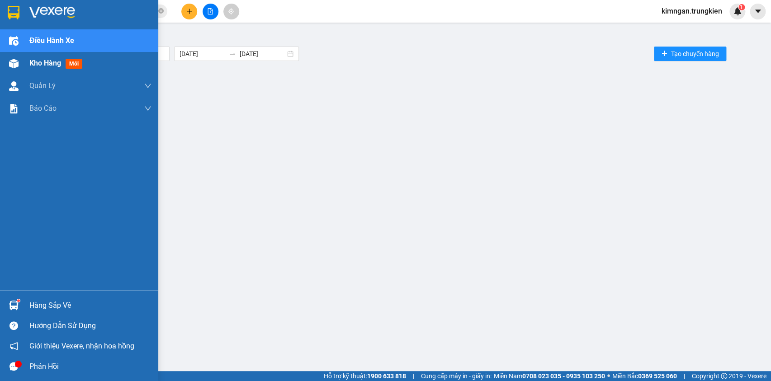
drag, startPoint x: 32, startPoint y: 66, endPoint x: 81, endPoint y: 95, distance: 56.9
click at [32, 65] on span "Kho hàng" at bounding box center [45, 63] width 32 height 9
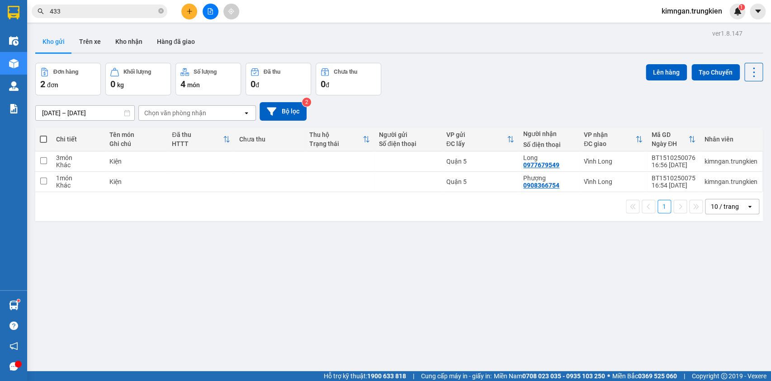
click at [186, 9] on icon "plus" at bounding box center [189, 11] width 6 height 6
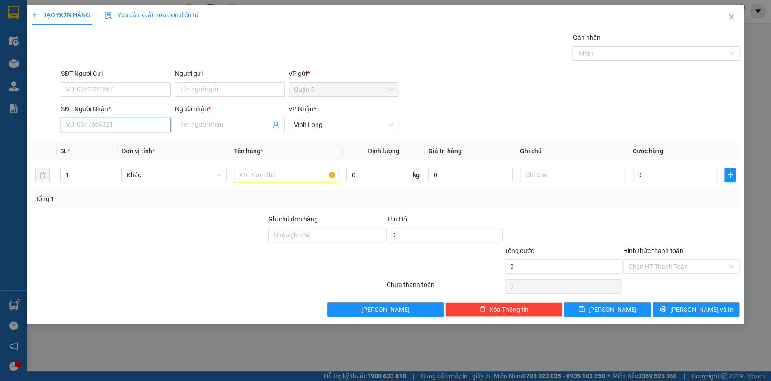
click at [131, 123] on input "SĐT Người Nhận *" at bounding box center [116, 125] width 110 height 14
click at [128, 140] on div "0977424767 - [PERSON_NAME]" at bounding box center [115, 143] width 99 height 10
type input "0977424767"
type input "[PERSON_NAME]"
type input "0977424767"
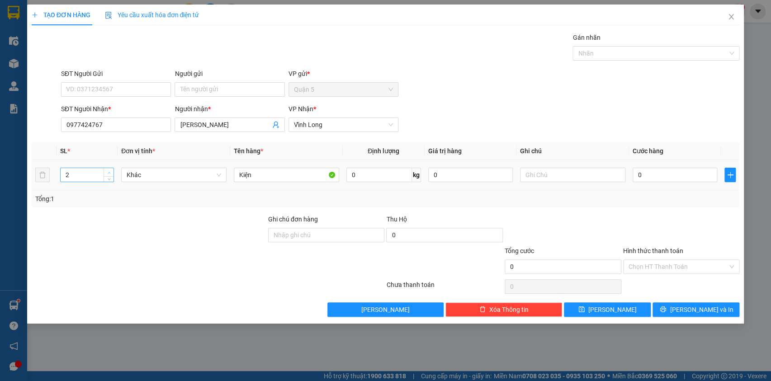
click at [113, 172] on span "Increase Value" at bounding box center [109, 172] width 10 height 8
click at [112, 172] on span "Increase Value" at bounding box center [109, 172] width 10 height 8
type input "5"
click at [113, 171] on span "Increase Value" at bounding box center [109, 172] width 10 height 8
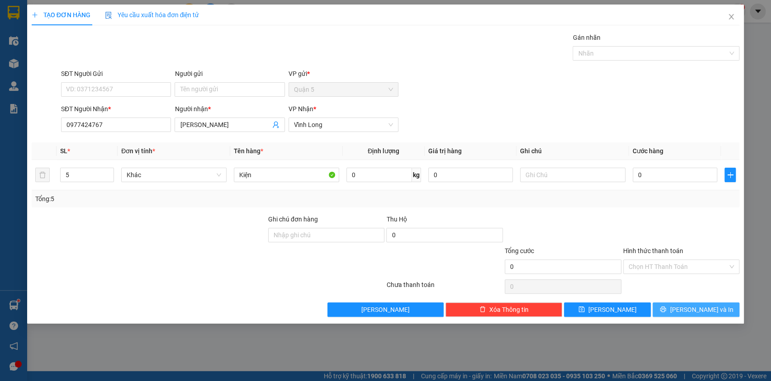
click at [666, 310] on icon "printer" at bounding box center [663, 309] width 6 height 6
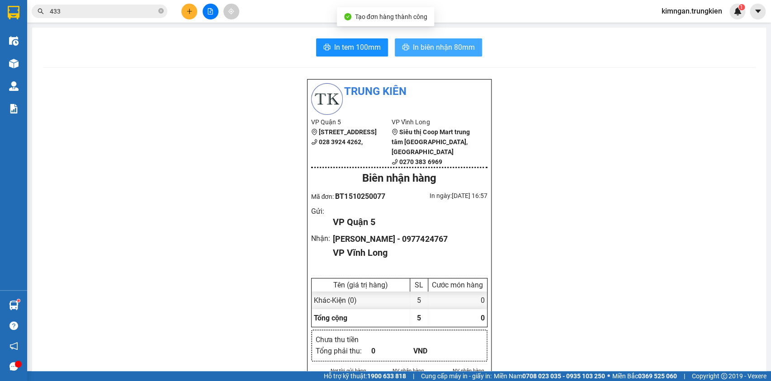
click at [429, 42] on button "In biên nhận 80mm" at bounding box center [438, 47] width 87 height 18
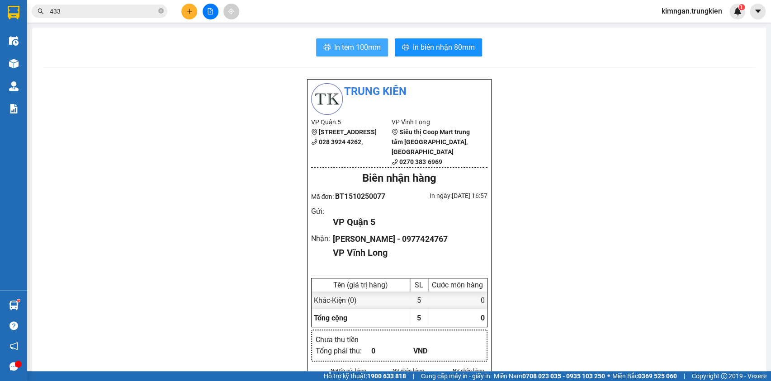
click at [354, 50] on span "In tem 100mm" at bounding box center [357, 47] width 47 height 11
click at [190, 6] on button at bounding box center [189, 12] width 16 height 16
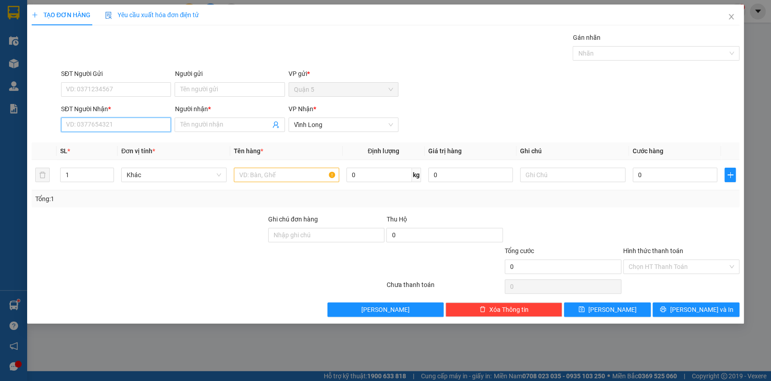
click at [97, 127] on input "SĐT Người Nhận *" at bounding box center [116, 125] width 110 height 14
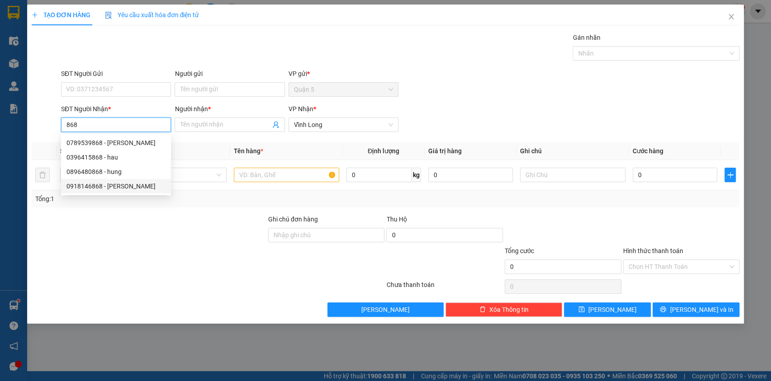
type input "868"
drag, startPoint x: 153, startPoint y: 223, endPoint x: 147, endPoint y: 204, distance: 19.6
click at [146, 210] on div "Transit Pickup Surcharge Ids Transit Deliver Surcharge Ids Transit Deliver Surc…" at bounding box center [386, 175] width 708 height 284
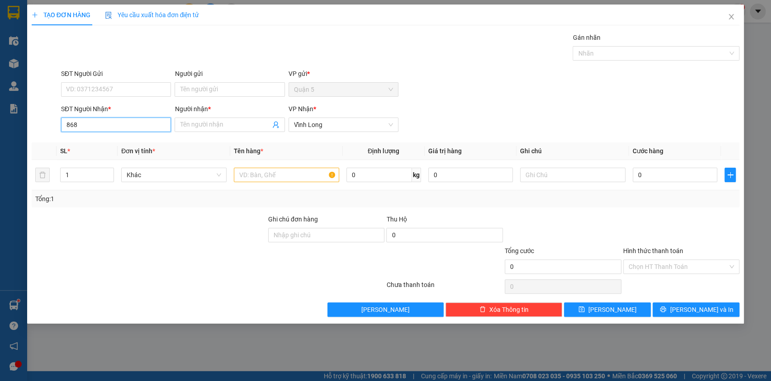
drag, startPoint x: 88, startPoint y: 127, endPoint x: 63, endPoint y: 114, distance: 27.5
click at [64, 117] on div "SĐT Người Nhận * 868 868" at bounding box center [116, 120] width 110 height 32
click at [136, 140] on div "0928400389 - Phong" at bounding box center [115, 143] width 99 height 10
type input "0928400389"
type input "Phong"
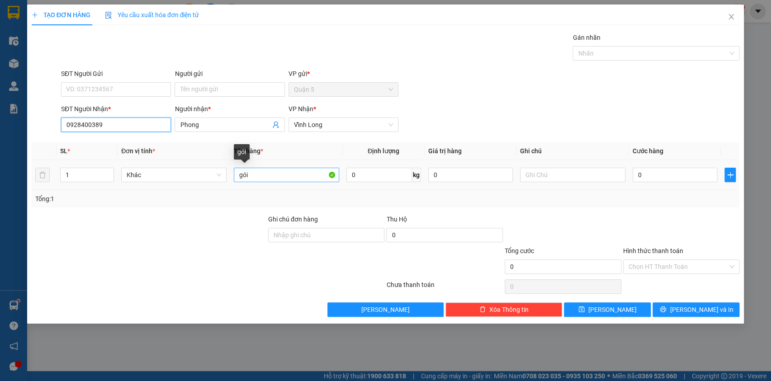
type input "0928400389"
drag, startPoint x: 247, startPoint y: 176, endPoint x: 226, endPoint y: 180, distance: 21.6
click at [226, 180] on tr "1 Khác gói 0 kg 0 0" at bounding box center [386, 175] width 708 height 30
type input "c"
type input "Cục"
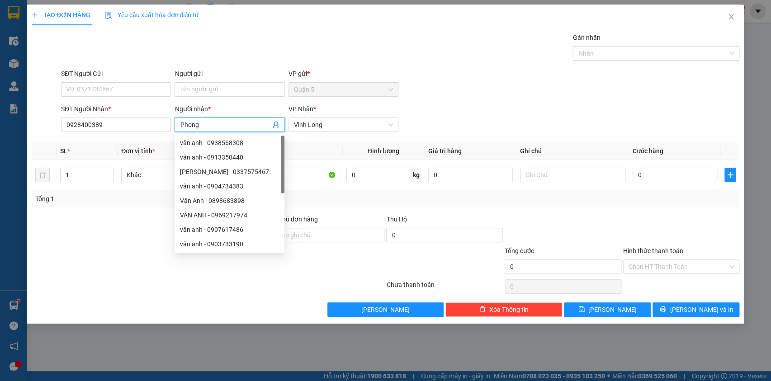
drag, startPoint x: 199, startPoint y: 122, endPoint x: 175, endPoint y: 122, distance: 23.1
click at [175, 122] on span "Phong" at bounding box center [230, 125] width 110 height 14
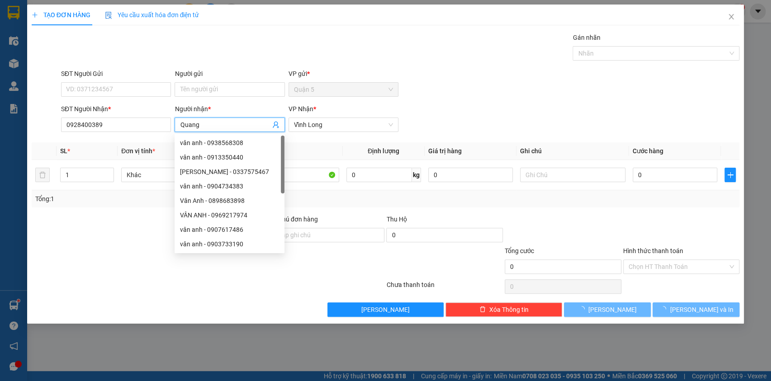
type input "Quang"
click at [532, 155] on th "Ghi chú" at bounding box center [572, 151] width 113 height 18
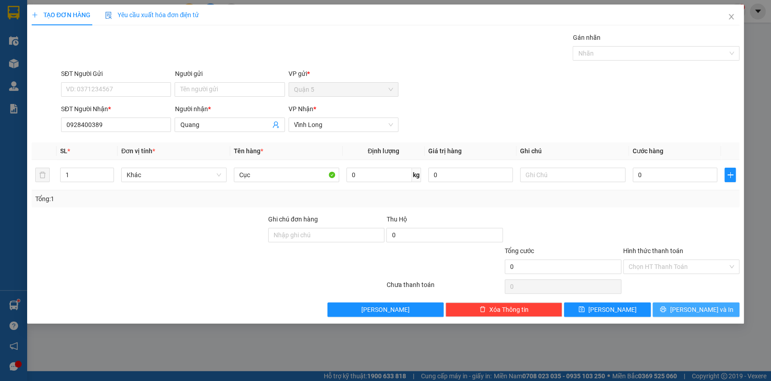
click at [665, 307] on button "[PERSON_NAME] và In" at bounding box center [696, 310] width 87 height 14
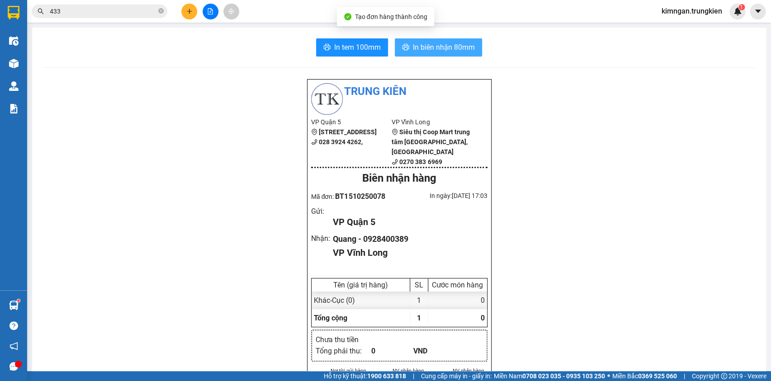
click at [409, 54] on button "In biên nhận 80mm" at bounding box center [438, 47] width 87 height 18
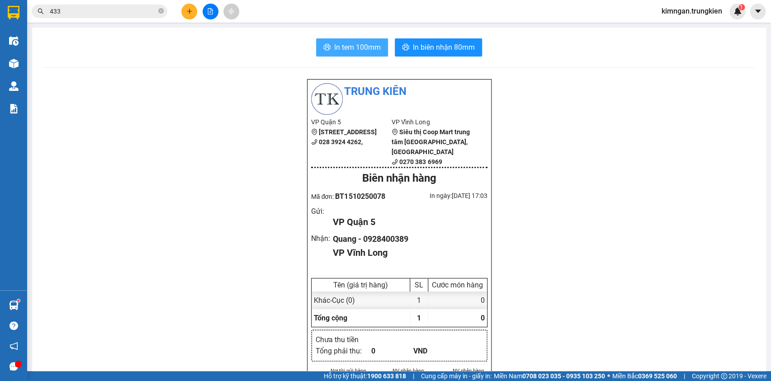
click at [365, 49] on span "In tem 100mm" at bounding box center [357, 47] width 47 height 11
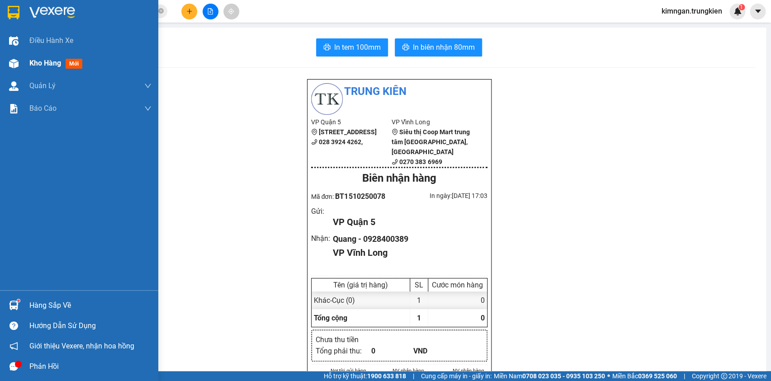
drag, startPoint x: 53, startPoint y: 59, endPoint x: 42, endPoint y: 55, distance: 12.2
click at [53, 59] on span "Kho hàng" at bounding box center [45, 63] width 32 height 9
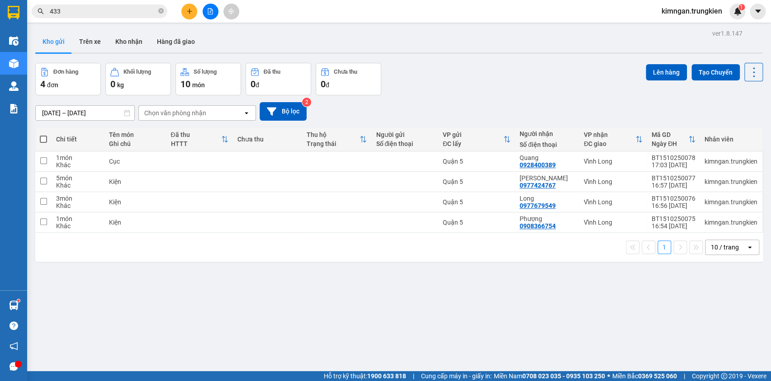
click at [186, 12] on icon "plus" at bounding box center [189, 11] width 6 height 6
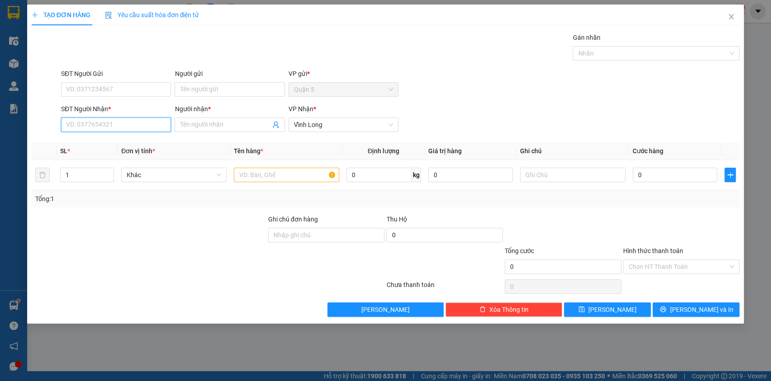
drag, startPoint x: 141, startPoint y: 128, endPoint x: 147, endPoint y: 123, distance: 7.7
click at [141, 128] on input "SĐT Người Nhận *" at bounding box center [116, 125] width 110 height 14
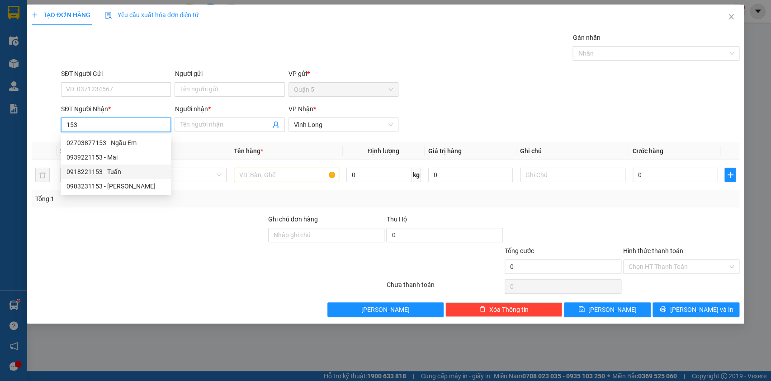
click at [142, 167] on div "0918221153 - Tuấn" at bounding box center [115, 172] width 99 height 10
type input "0918221153"
type input "Tuấn"
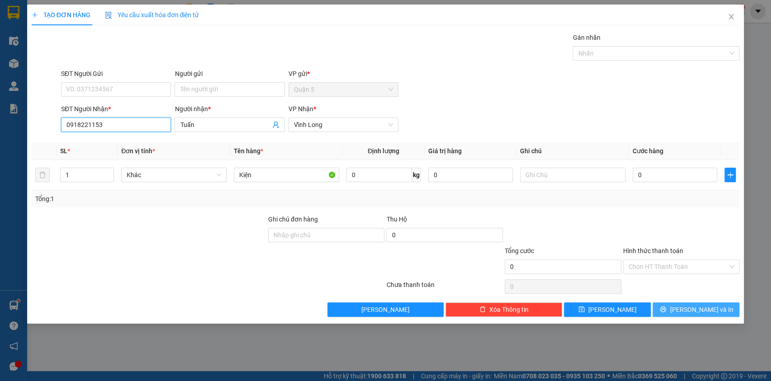
type input "0918221153"
click at [687, 305] on button "[PERSON_NAME] và In" at bounding box center [696, 310] width 87 height 14
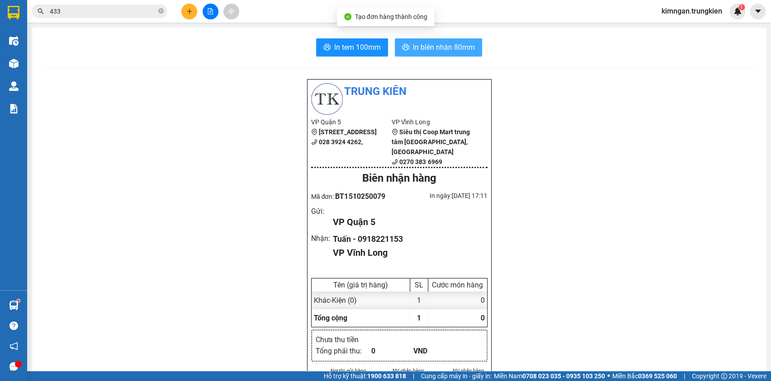
click at [432, 48] on span "In biên nhận 80mm" at bounding box center [444, 47] width 62 height 11
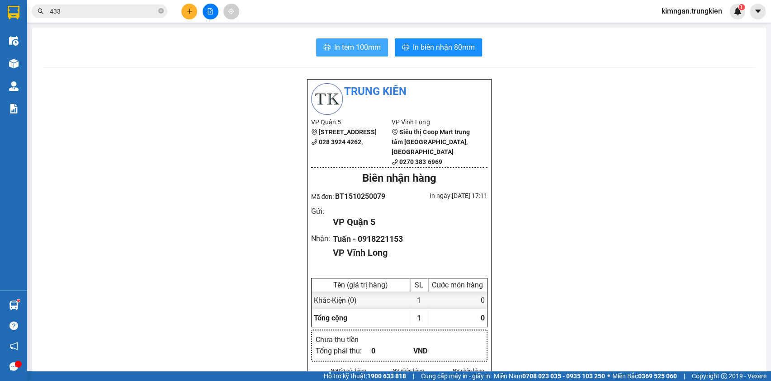
click at [355, 51] on span "In tem 100mm" at bounding box center [357, 47] width 47 height 11
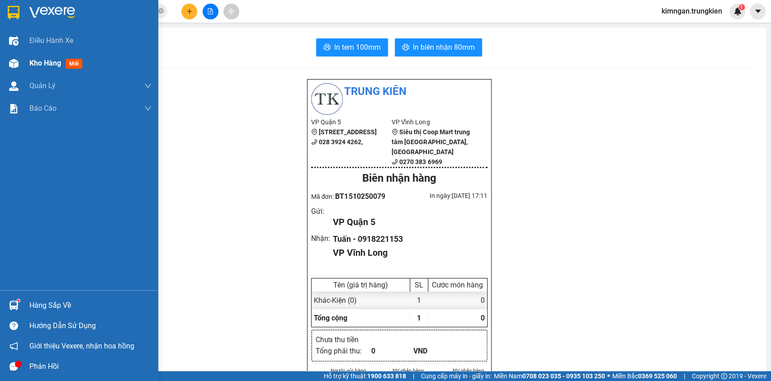
click at [41, 61] on span "Kho hàng" at bounding box center [45, 63] width 32 height 9
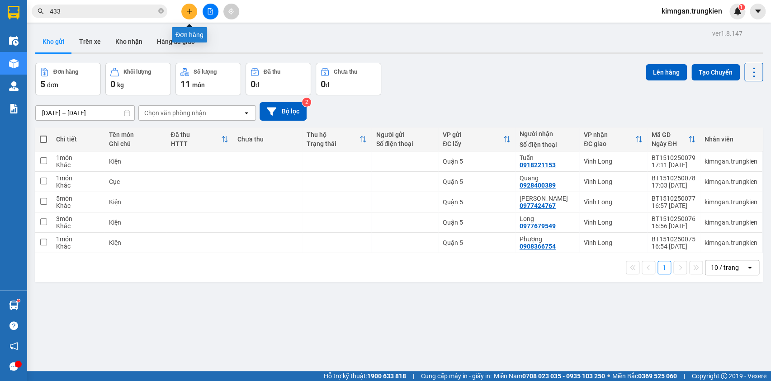
click at [189, 8] on icon "plus" at bounding box center [189, 11] width 6 height 6
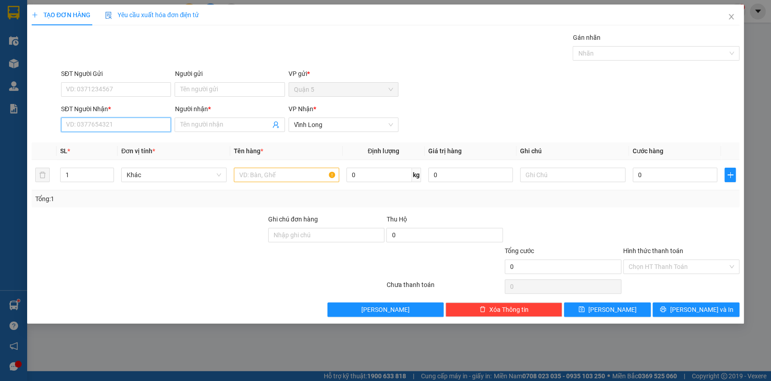
click at [134, 123] on input "SĐT Người Nhận *" at bounding box center [116, 125] width 110 height 14
click at [126, 145] on div "0977317519 - MAI" at bounding box center [115, 143] width 99 height 10
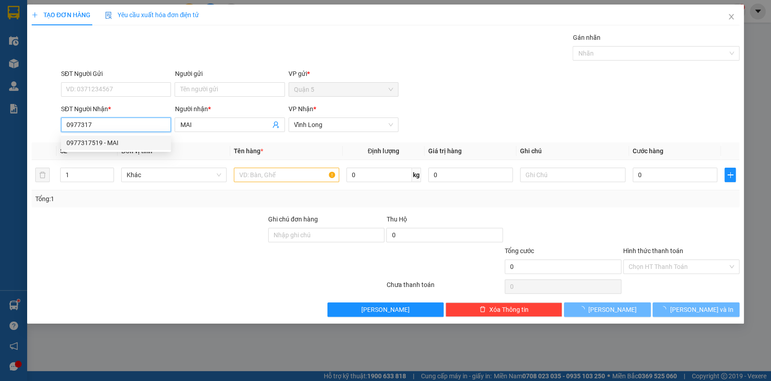
type input "0977317519"
type input "MAI"
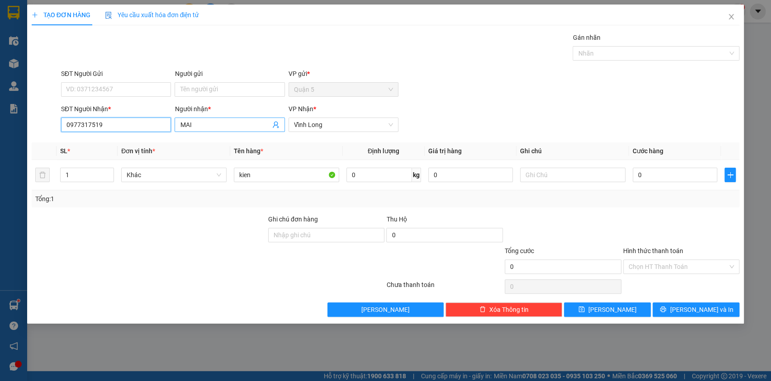
type input "0977317519"
drag, startPoint x: 180, startPoint y: 124, endPoint x: 169, endPoint y: 125, distance: 11.3
click at [169, 125] on div "SĐT Người Nhận * 0977317519 Người nhận * MAI MAI VP Nhận * Vĩnh Long" at bounding box center [400, 120] width 682 height 32
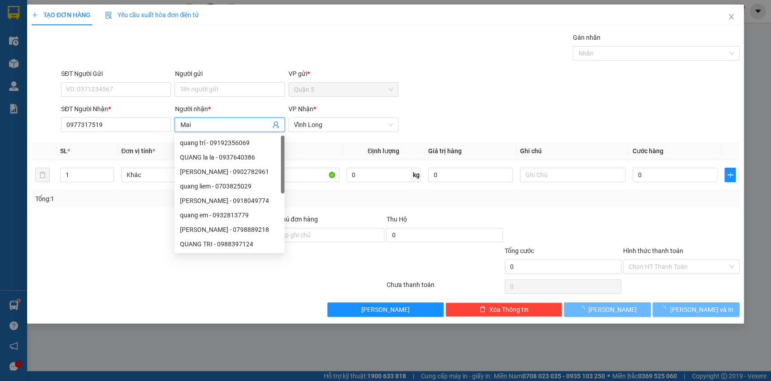
type input "Mai"
click at [506, 97] on div "SĐT Người Gửi VD: 0371234567 Người gửi Tên người gửi VP gửi * Quận 5" at bounding box center [400, 85] width 682 height 32
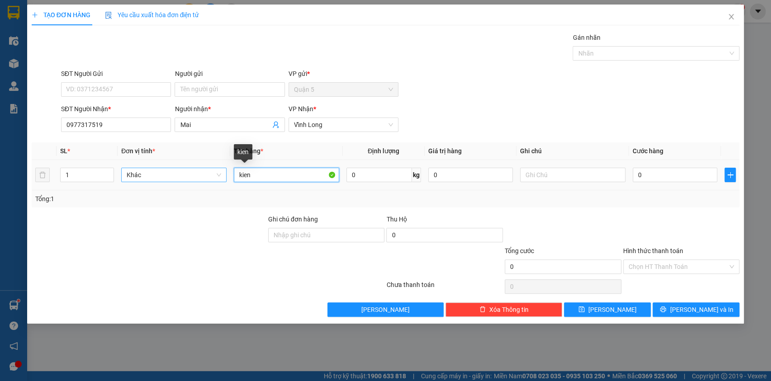
click at [213, 179] on tr "1 Khác kien 0 kg 0 0" at bounding box center [386, 175] width 708 height 30
type input "Cục"
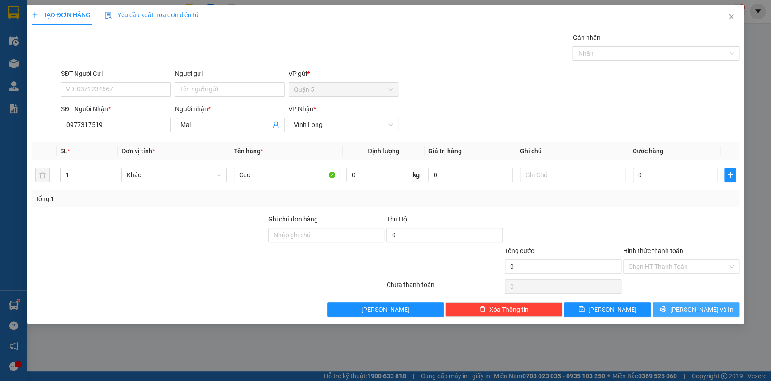
click at [666, 308] on icon "printer" at bounding box center [663, 309] width 6 height 6
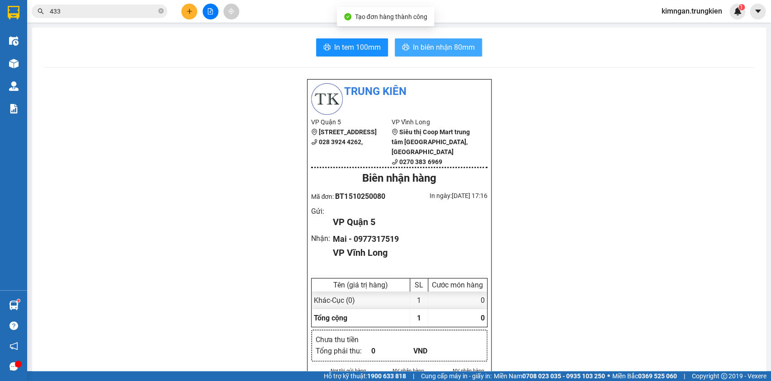
click at [447, 50] on span "In biên nhận 80mm" at bounding box center [444, 47] width 62 height 11
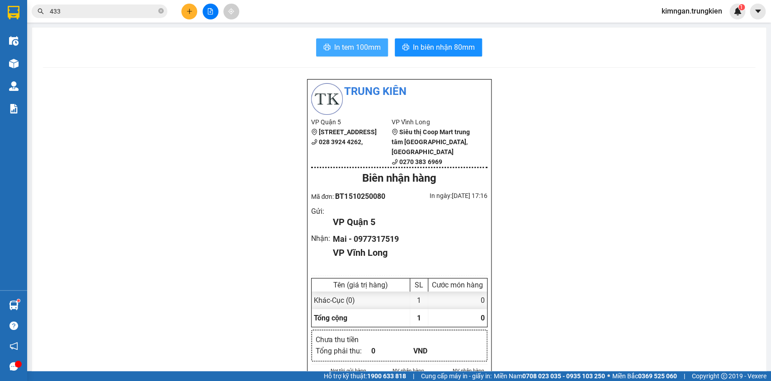
click at [352, 44] on span "In tem 100mm" at bounding box center [357, 47] width 47 height 11
click at [186, 9] on icon "plus" at bounding box center [189, 11] width 6 height 6
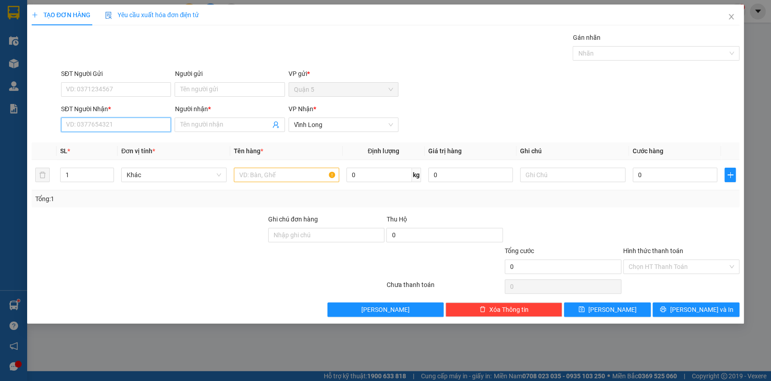
click at [128, 125] on input "SĐT Người Nhận *" at bounding box center [116, 125] width 110 height 14
click at [123, 146] on div "0337676963 - Huệ" at bounding box center [115, 143] width 99 height 10
type input "0337676963"
type input "Huệ"
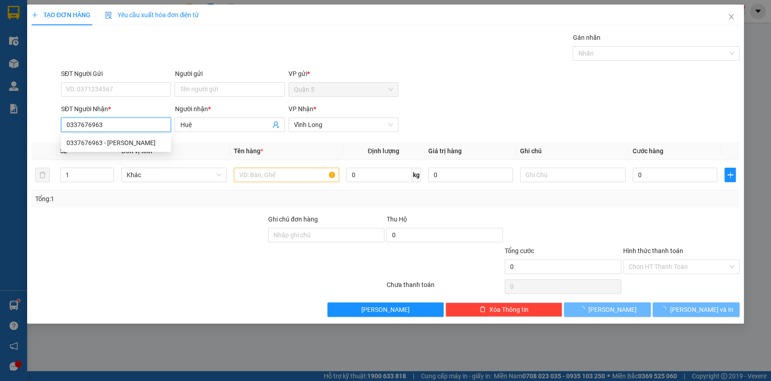
type input "40.000"
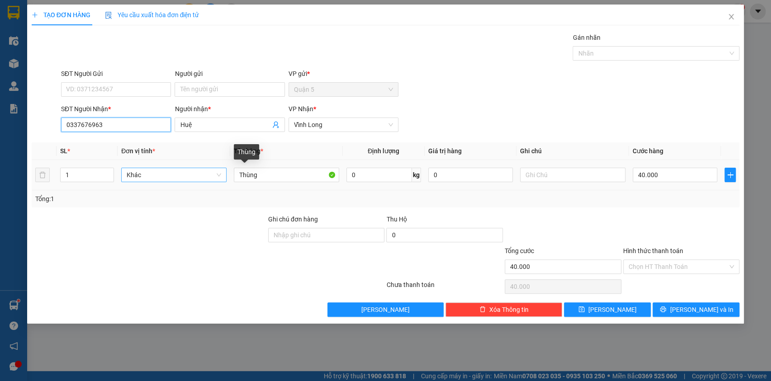
type input "0337676963"
drag, startPoint x: 218, startPoint y: 172, endPoint x: 202, endPoint y: 176, distance: 16.7
click at [202, 176] on tr "1 Khác Thùng 0 kg 0 40.000" at bounding box center [386, 175] width 708 height 30
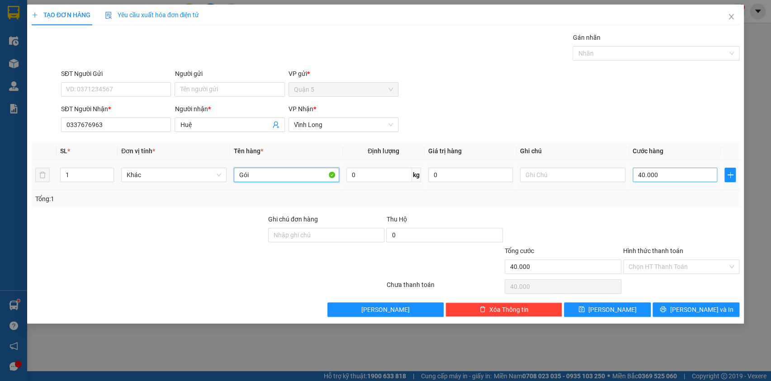
type input "Gói"
click at [663, 179] on input "40.000" at bounding box center [675, 175] width 85 height 14
type input "2"
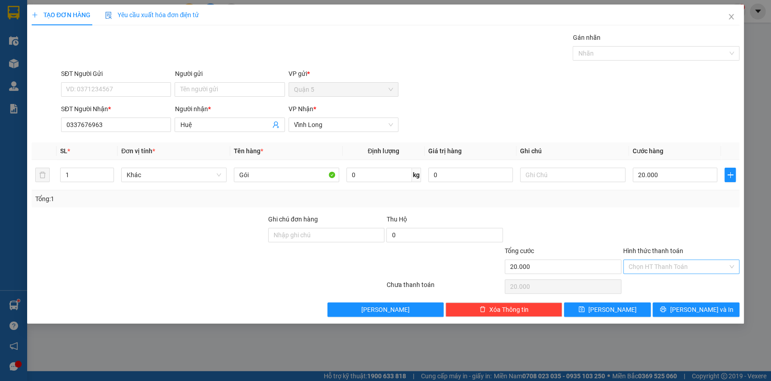
click at [646, 268] on input "Hình thức thanh toán" at bounding box center [678, 267] width 99 height 14
click at [634, 293] on div "Transit Pickup Surcharge Ids Transit Deliver Surcharge Ids Transit Deliver Surc…" at bounding box center [386, 175] width 708 height 284
click at [699, 266] on input "Hình thức thanh toán" at bounding box center [678, 267] width 99 height 14
click at [696, 284] on div "Tại văn phòng" at bounding box center [681, 284] width 106 height 10
click at [701, 305] on span "[PERSON_NAME] và In" at bounding box center [701, 310] width 63 height 10
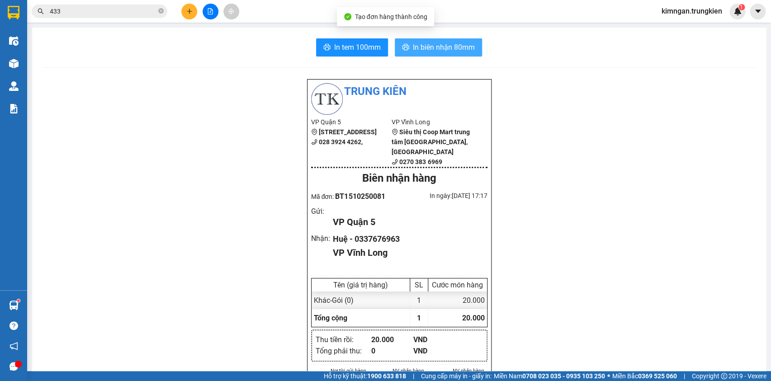
click at [456, 49] on span "In biên nhận 80mm" at bounding box center [444, 47] width 62 height 11
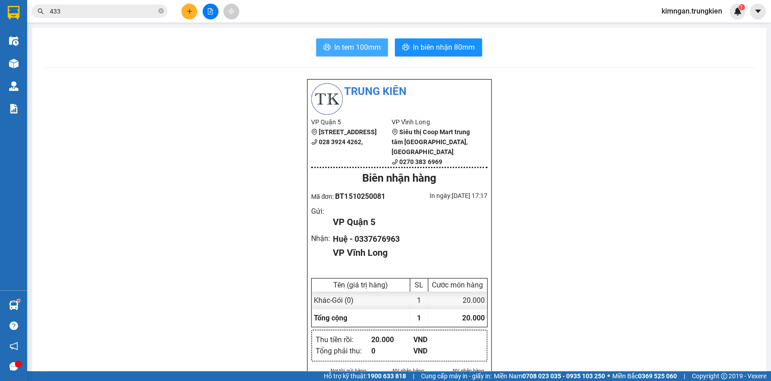
click at [334, 42] on span "In tem 100mm" at bounding box center [357, 47] width 47 height 11
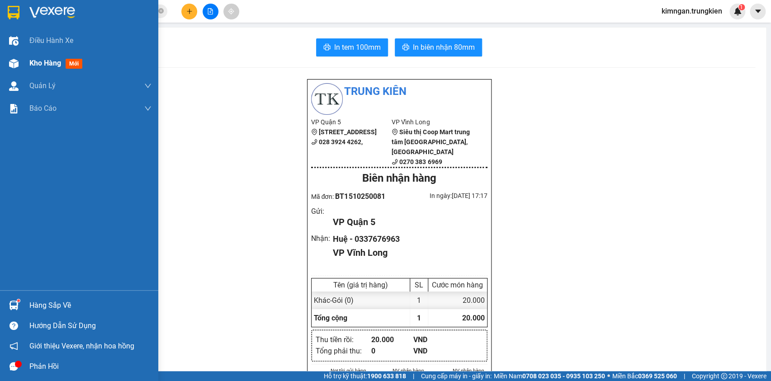
click at [71, 66] on span "mới" at bounding box center [74, 64] width 17 height 10
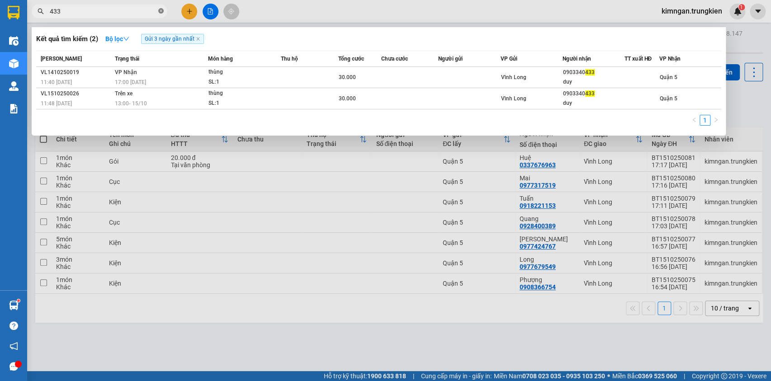
click at [161, 13] on icon "close-circle" at bounding box center [160, 10] width 5 height 5
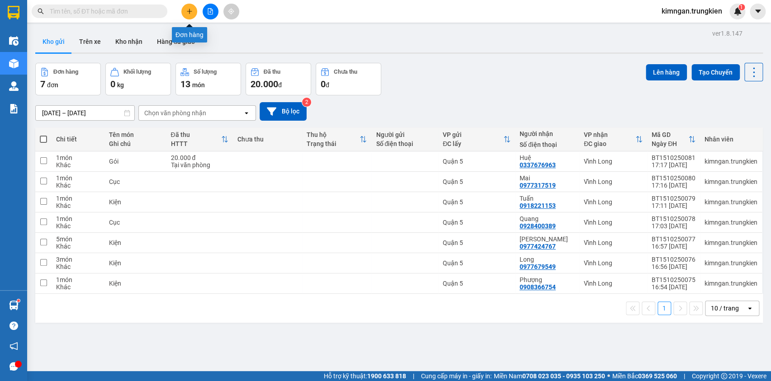
click at [185, 13] on button at bounding box center [189, 12] width 16 height 16
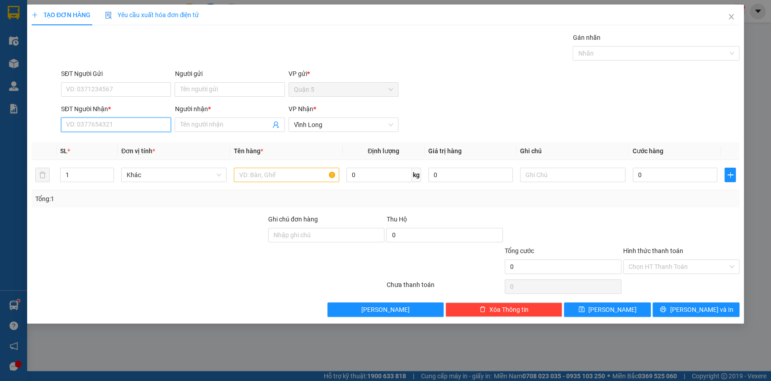
click at [127, 125] on input "SĐT Người Nhận *" at bounding box center [116, 125] width 110 height 14
click at [121, 140] on div "0932166687 - thư" at bounding box center [115, 143] width 99 height 10
type input "0932166687"
type input "thư"
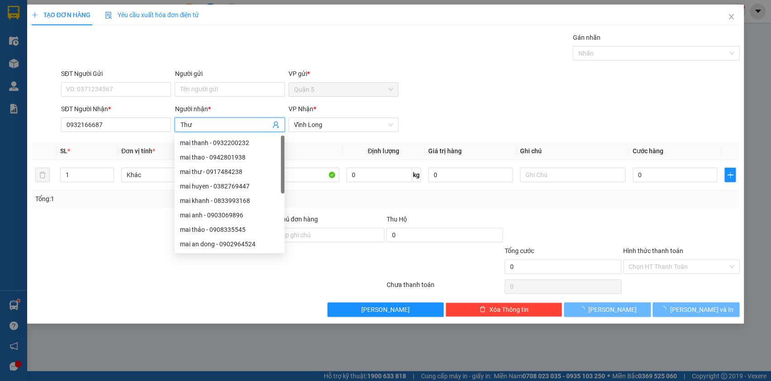
type input "Thư"
click at [430, 102] on form "SĐT Người Gửi VD: 0371234567 Người gửi Tên người gửi VP gửi * Quận 5 SĐT Người …" at bounding box center [386, 102] width 708 height 67
click at [294, 171] on input "kien" at bounding box center [286, 175] width 105 height 14
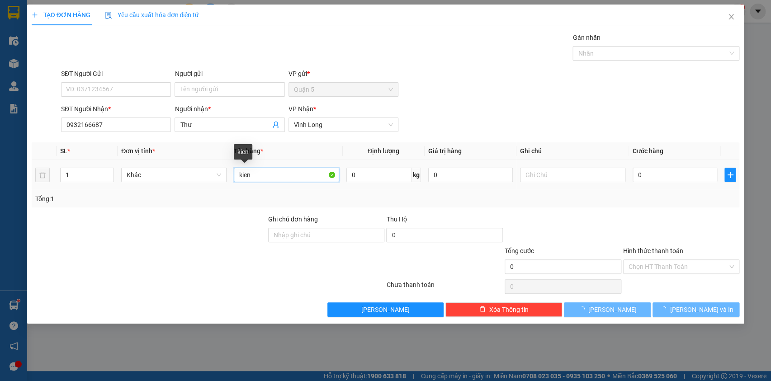
click at [234, 179] on input "kien" at bounding box center [286, 175] width 105 height 14
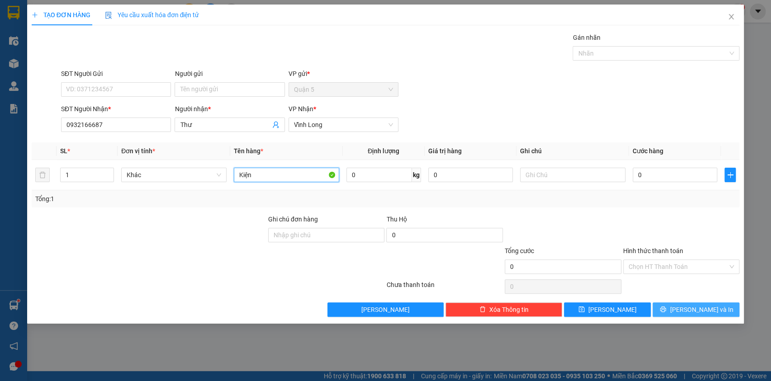
type input "Kiện"
click at [693, 308] on span "[PERSON_NAME] và In" at bounding box center [701, 310] width 63 height 10
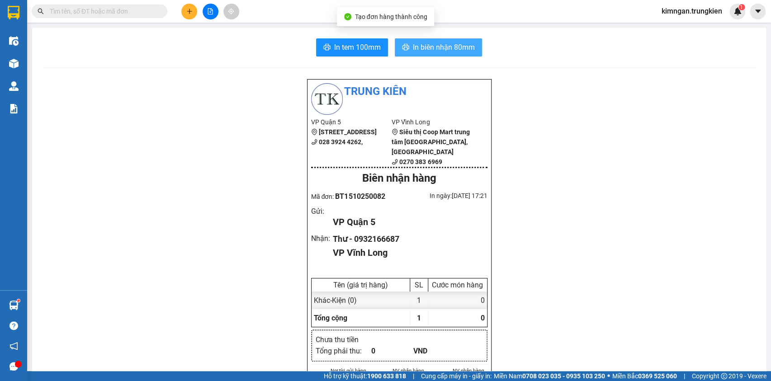
click at [440, 53] on span "In biên nhận 80mm" at bounding box center [444, 47] width 62 height 11
click at [445, 45] on span "In biên nhận 80mm" at bounding box center [444, 47] width 62 height 11
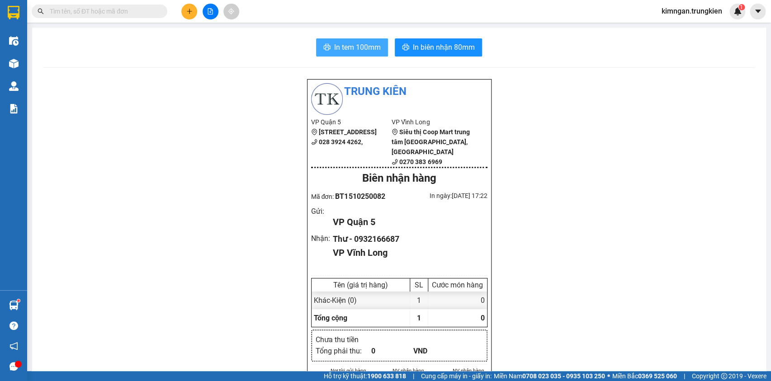
click at [356, 41] on button "In tem 100mm" at bounding box center [352, 47] width 72 height 18
click at [187, 6] on button at bounding box center [189, 12] width 16 height 16
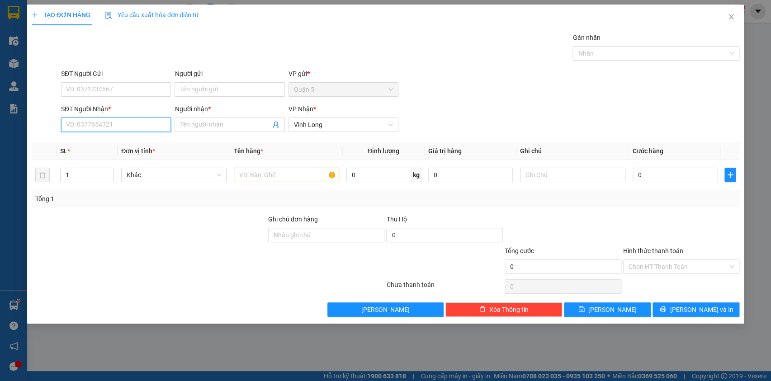
click at [125, 122] on input "SĐT Người Nhận *" at bounding box center [116, 125] width 110 height 14
drag, startPoint x: 118, startPoint y: 154, endPoint x: 122, endPoint y: 150, distance: 5.4
click at [118, 154] on th "Đơn vị tính *" at bounding box center [174, 151] width 113 height 18
click at [128, 148] on span "Đơn vị tính *" at bounding box center [138, 150] width 34 height 7
click at [118, 123] on input "767" at bounding box center [116, 125] width 110 height 14
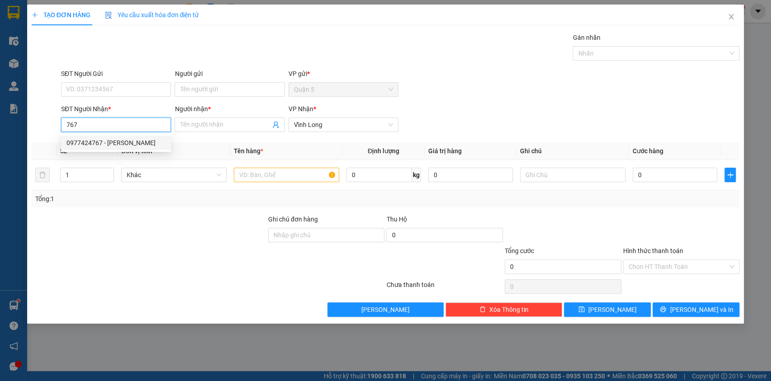
click at [122, 144] on div "0977424767 - [PERSON_NAME]" at bounding box center [115, 143] width 99 height 10
type input "0977424767"
type input "[PERSON_NAME]"
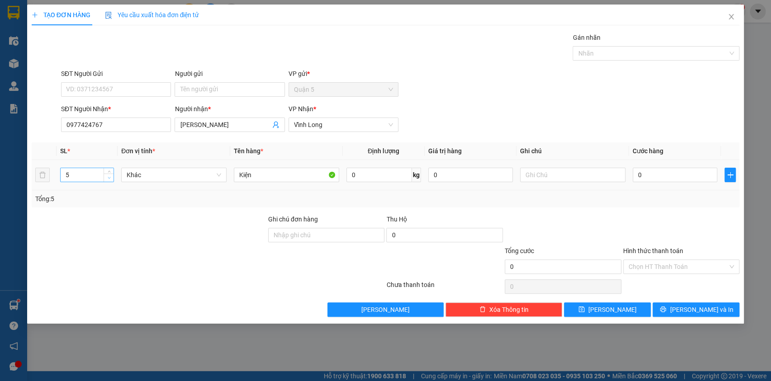
type input "4"
click at [111, 176] on span "down" at bounding box center [108, 177] width 5 height 5
click at [701, 308] on span "[PERSON_NAME] và In" at bounding box center [701, 310] width 63 height 10
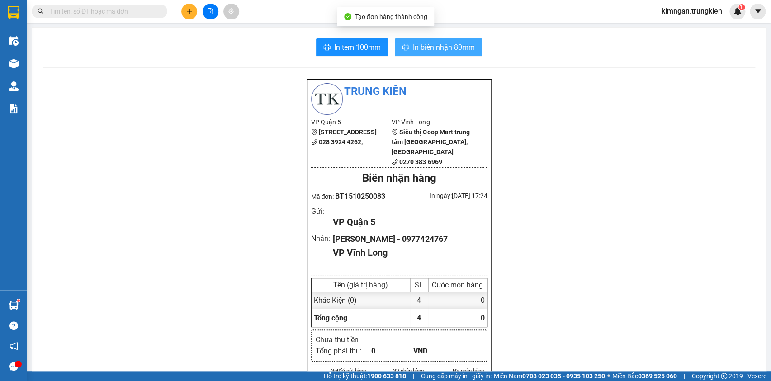
click at [411, 54] on button "In biên nhận 80mm" at bounding box center [438, 47] width 87 height 18
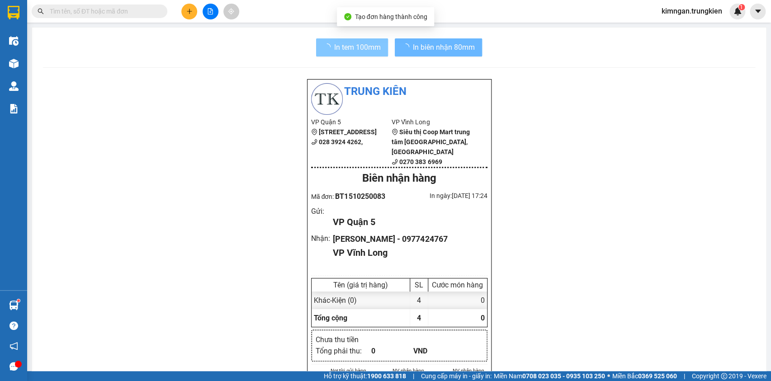
click at [345, 45] on span "In tem 100mm" at bounding box center [357, 47] width 47 height 11
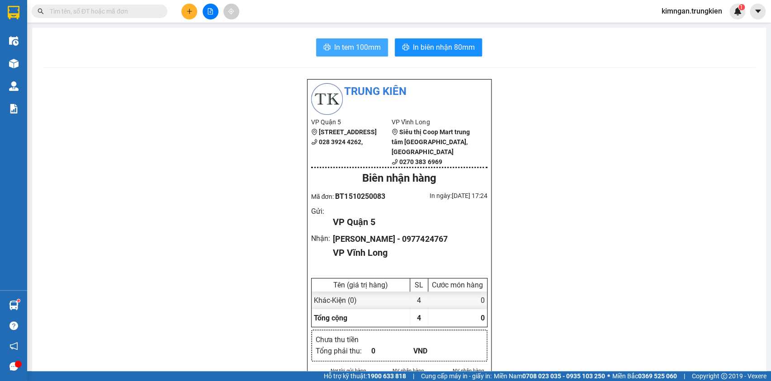
click at [345, 45] on span "In tem 100mm" at bounding box center [357, 47] width 47 height 11
click at [194, 13] on button at bounding box center [189, 12] width 16 height 16
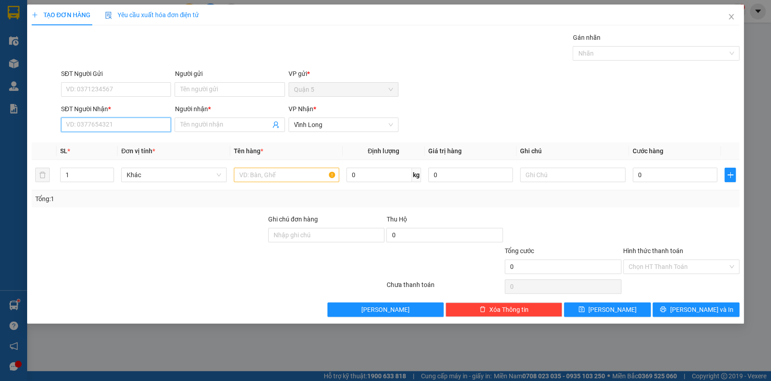
click at [140, 124] on input "SĐT Người Nhận *" at bounding box center [116, 125] width 110 height 14
click at [138, 141] on div "0917273392 - [PERSON_NAME]" at bounding box center [115, 143] width 99 height 10
type input "0917273392"
type input "lam"
type input "0917273392"
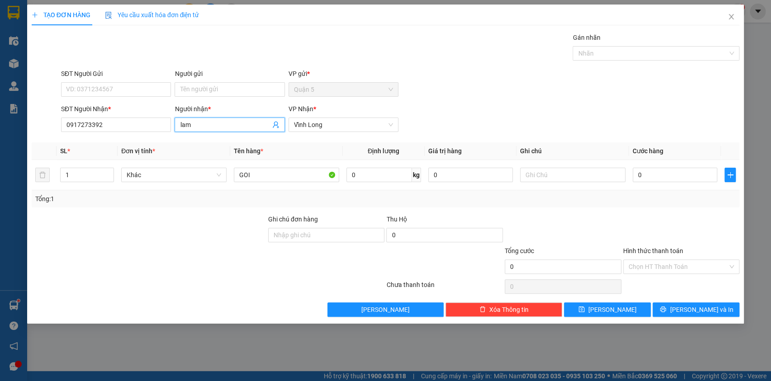
drag, startPoint x: 193, startPoint y: 125, endPoint x: 173, endPoint y: 122, distance: 20.1
click at [173, 122] on div "Người nhận * [PERSON_NAME]" at bounding box center [230, 120] width 114 height 32
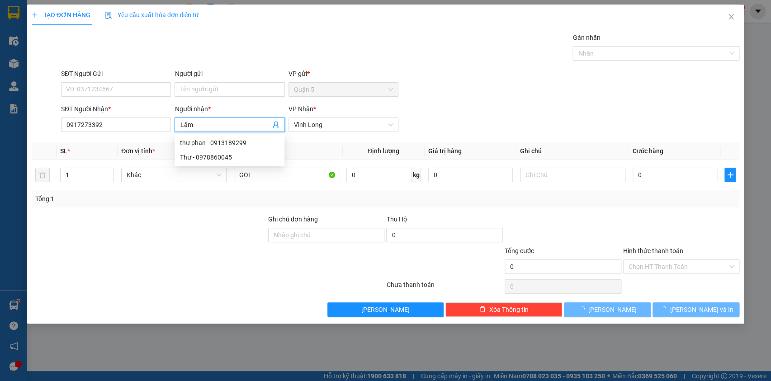
type input "Lâm"
click at [468, 82] on div "SĐT Người Gửi VD: 0371234567 Người gửi Tên người gửi VP gửi * Quận 5" at bounding box center [400, 85] width 682 height 32
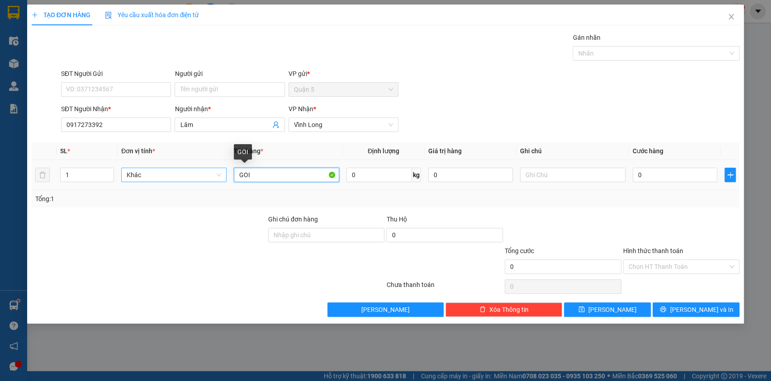
drag, startPoint x: 256, startPoint y: 178, endPoint x: 213, endPoint y: 177, distance: 43.0
click at [213, 177] on tr "1 Khác GOI 0 kg 0 0" at bounding box center [386, 175] width 708 height 30
type input "Gói"
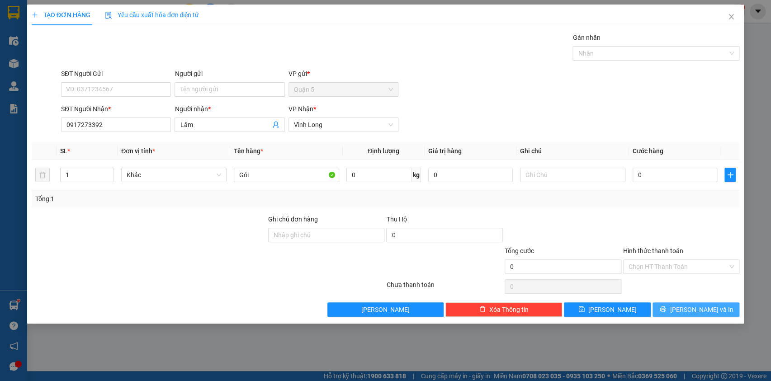
click at [666, 312] on span "printer" at bounding box center [663, 309] width 6 height 7
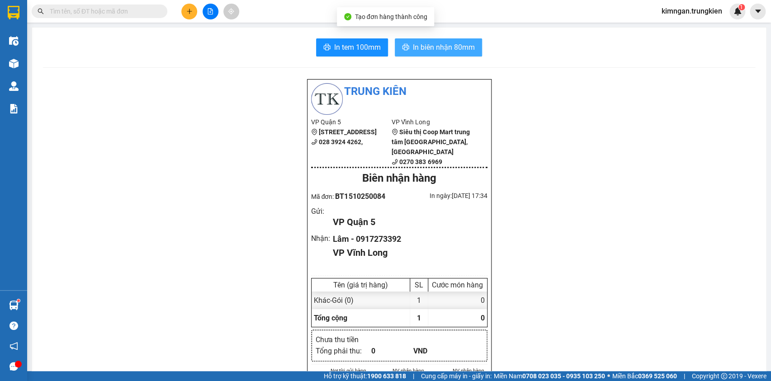
click at [425, 43] on span "In biên nhận 80mm" at bounding box center [444, 47] width 62 height 11
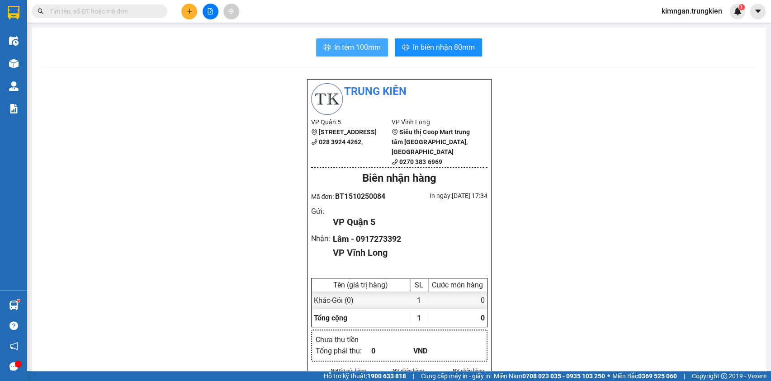
click at [353, 43] on span "In tem 100mm" at bounding box center [357, 47] width 47 height 11
click at [338, 51] on span "In tem 100mm" at bounding box center [357, 47] width 47 height 11
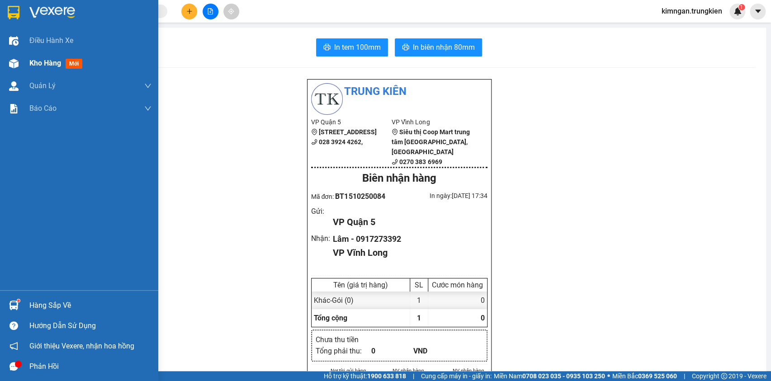
click at [52, 63] on span "Kho hàng" at bounding box center [45, 63] width 32 height 9
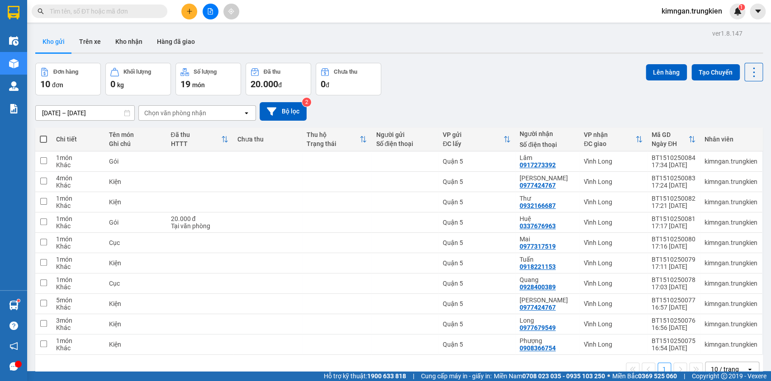
click at [41, 140] on span at bounding box center [43, 139] width 7 height 7
click at [43, 135] on input "checkbox" at bounding box center [43, 135] width 0 height 0
checkbox input "true"
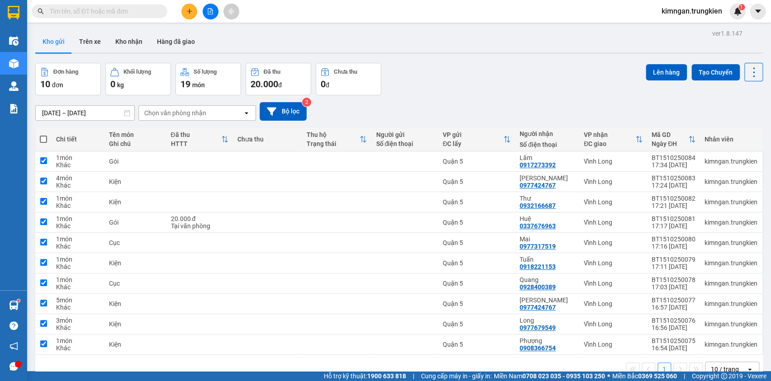
checkbox input "true"
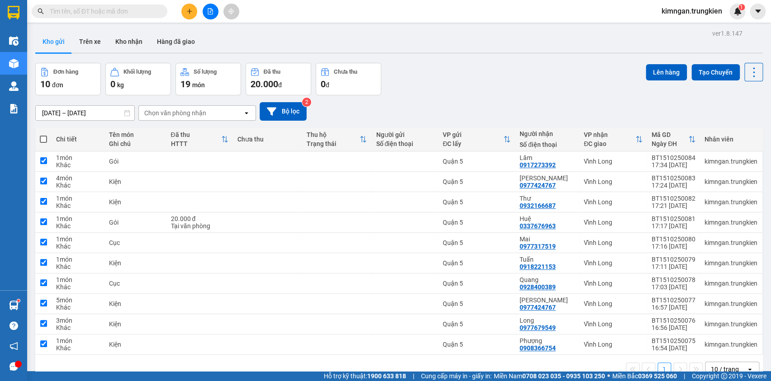
checkbox input "true"
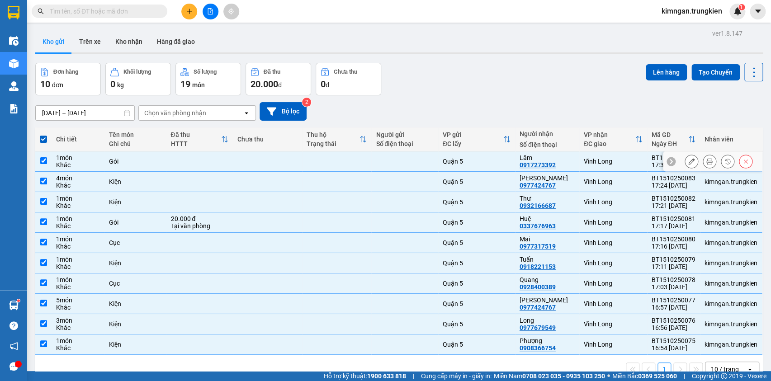
drag, startPoint x: 43, startPoint y: 163, endPoint x: 43, endPoint y: 176, distance: 13.6
click at [43, 169] on td at bounding box center [43, 161] width 16 height 20
checkbox input "false"
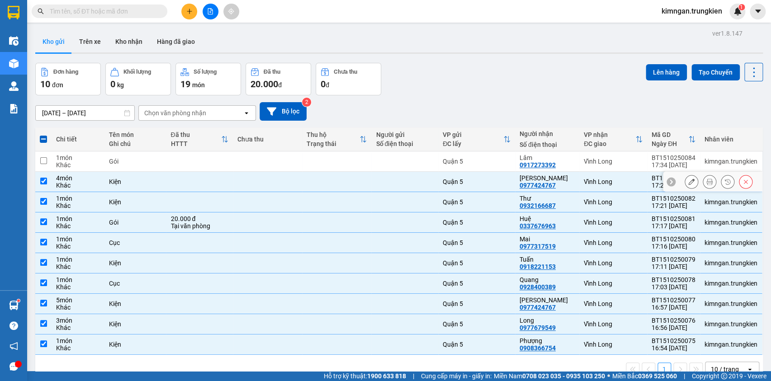
click at [43, 176] on td at bounding box center [43, 182] width 16 height 20
checkbox input "false"
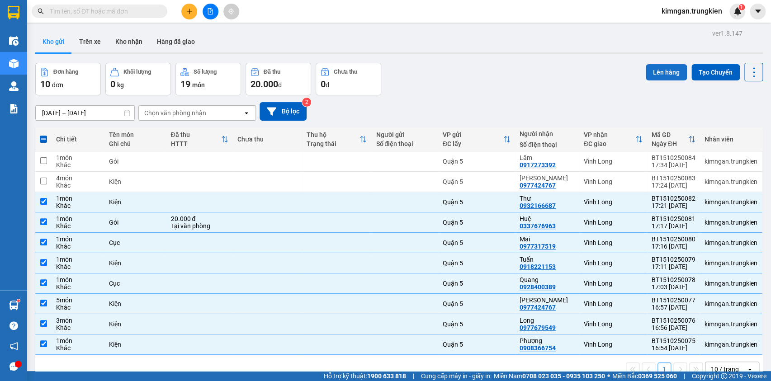
click at [667, 72] on button "Lên hàng" at bounding box center [666, 72] width 41 height 16
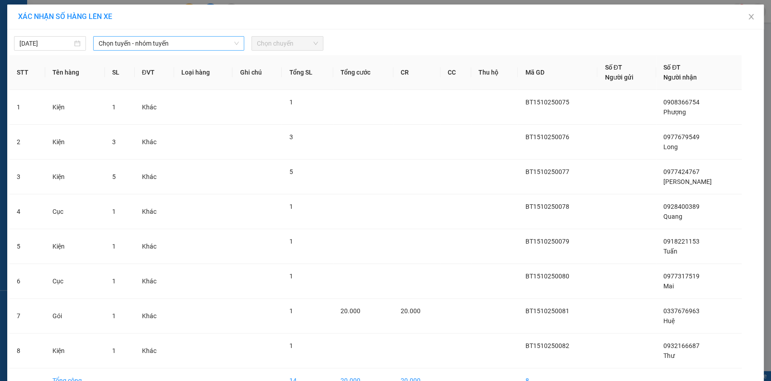
click at [217, 45] on span "Chọn tuyến - nhóm tuyến" at bounding box center [169, 44] width 140 height 14
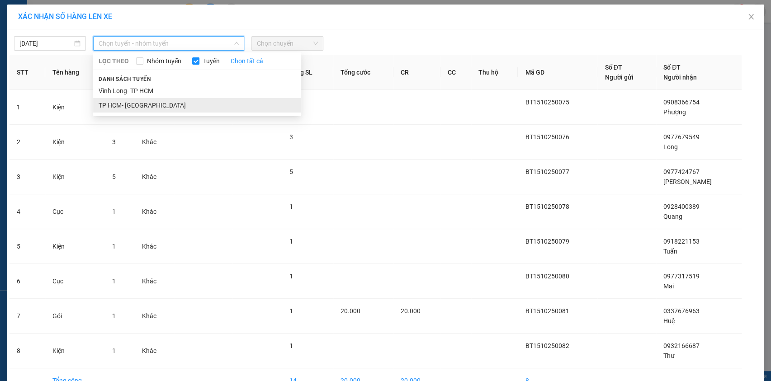
click at [205, 103] on li "TP HCM- [GEOGRAPHIC_DATA]" at bounding box center [197, 105] width 208 height 14
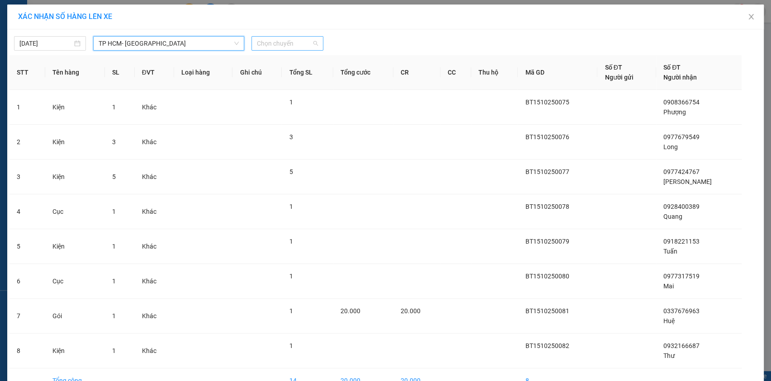
click at [296, 45] on span "Chọn chuyến" at bounding box center [287, 44] width 61 height 14
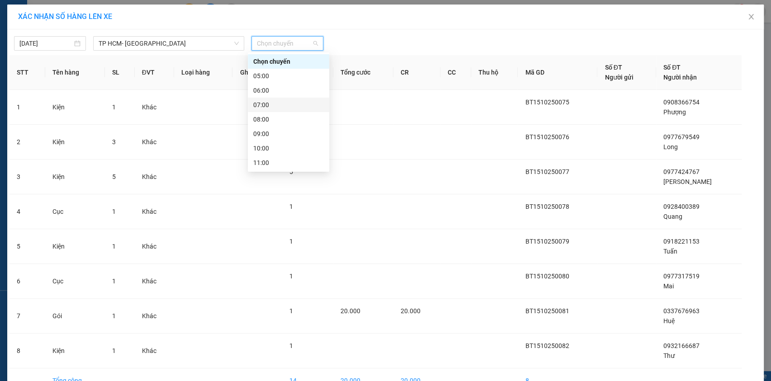
scroll to position [115, 0]
click at [308, 146] on div "18:00" at bounding box center [288, 149] width 71 height 10
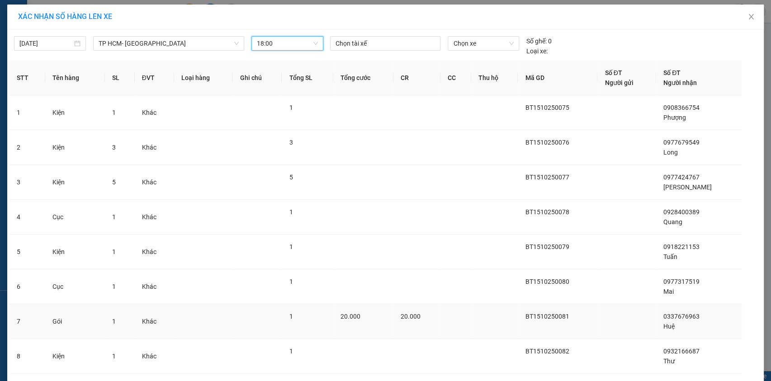
scroll to position [58, 0]
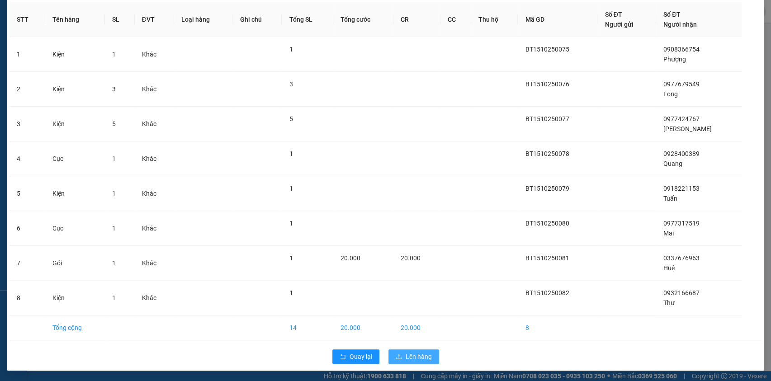
click at [428, 353] on span "Lên hàng" at bounding box center [419, 357] width 26 height 10
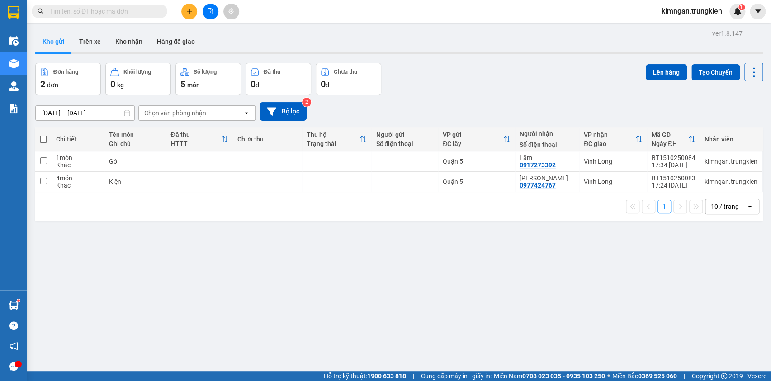
click at [127, 16] on span at bounding box center [100, 12] width 136 height 14
drag, startPoint x: 127, startPoint y: 16, endPoint x: 131, endPoint y: 13, distance: 5.2
click at [129, 14] on span at bounding box center [100, 12] width 136 height 14
click at [131, 13] on input "text" at bounding box center [103, 11] width 107 height 10
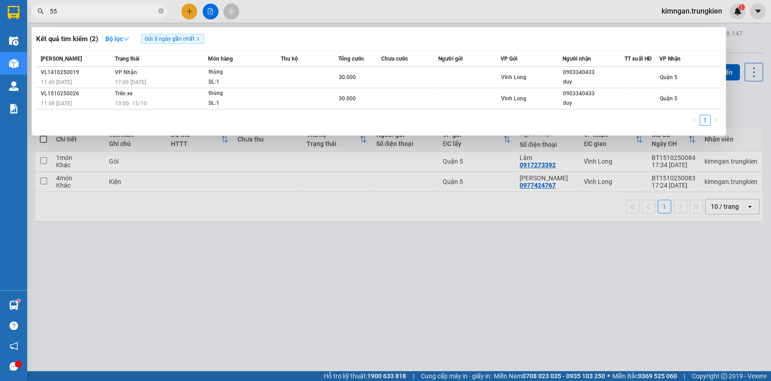
type input "559"
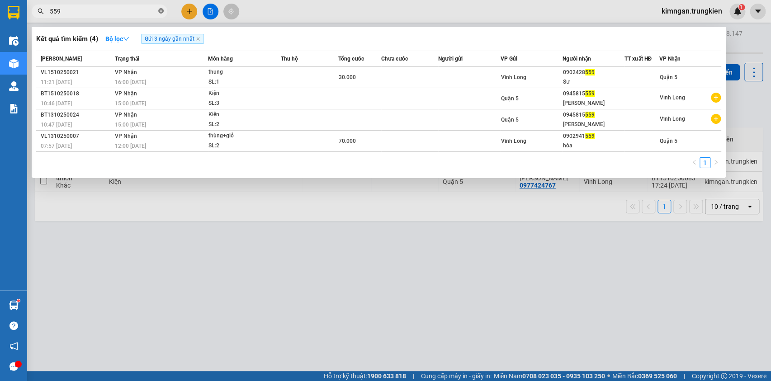
click at [163, 11] on icon "close-circle" at bounding box center [160, 10] width 5 height 5
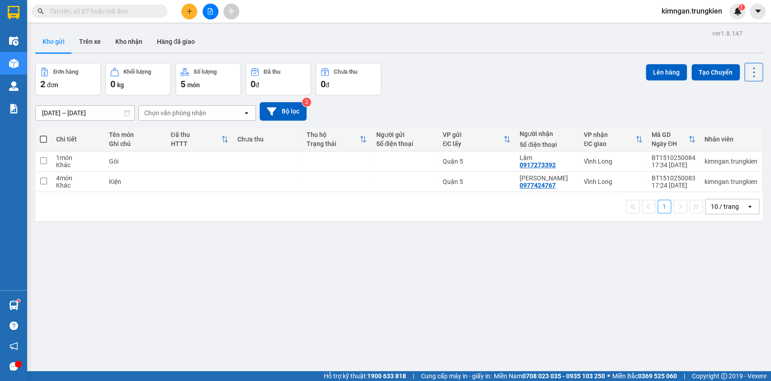
click at [145, 10] on input "text" at bounding box center [103, 11] width 107 height 10
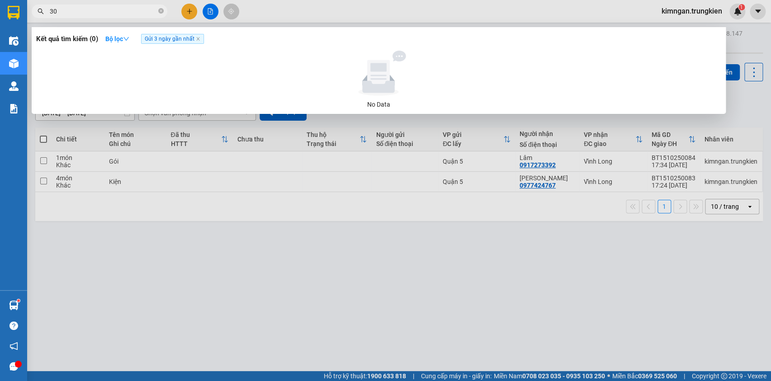
type input "3"
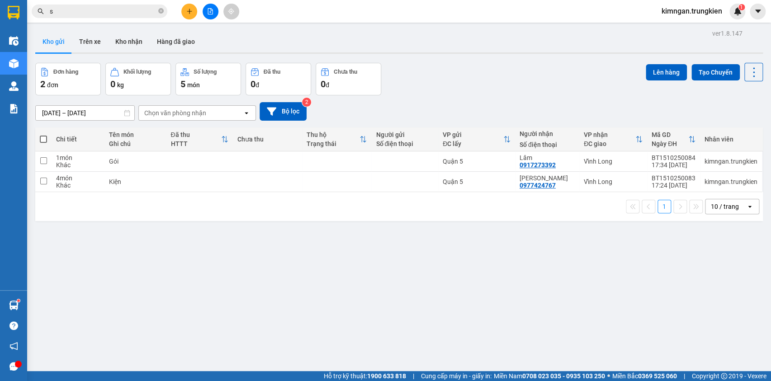
type input "s"
click at [190, 16] on button at bounding box center [189, 12] width 16 height 16
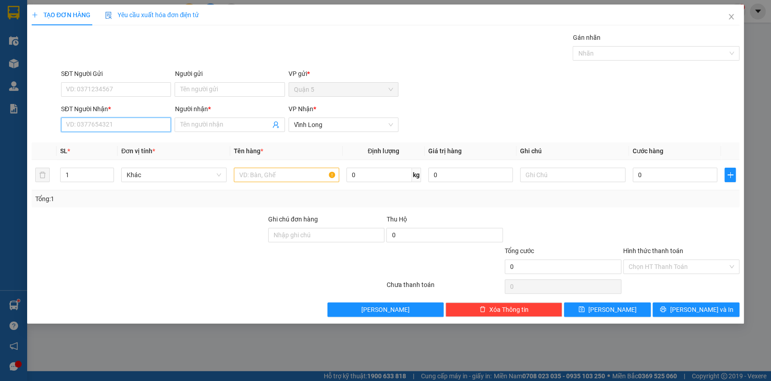
click at [133, 125] on input "SĐT Người Nhận *" at bounding box center [116, 125] width 110 height 14
click at [143, 136] on div "0707210930 - Cát Tường" at bounding box center [116, 143] width 110 height 14
type input "0707210930"
type input "[PERSON_NAME]"
type input "0707210930"
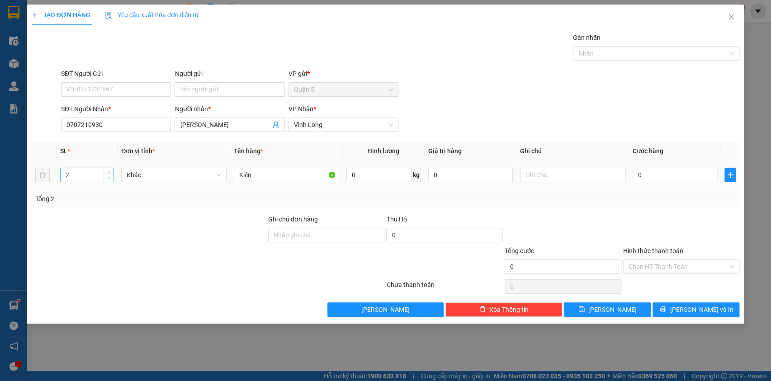
type input "1"
click at [110, 177] on span "down" at bounding box center [108, 177] width 5 height 5
click at [673, 312] on button "[PERSON_NAME] và In" at bounding box center [696, 310] width 87 height 14
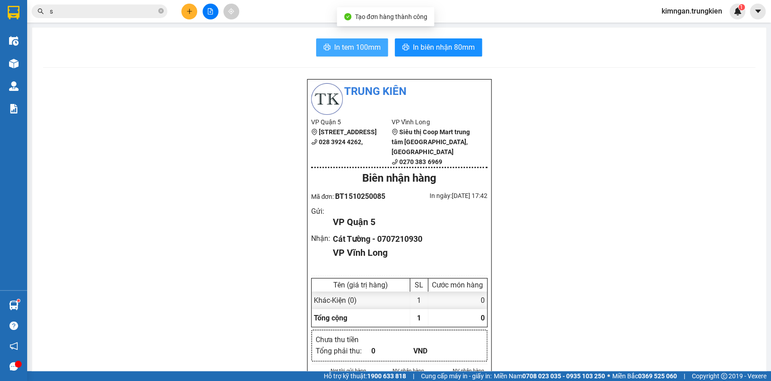
click at [362, 49] on span "In tem 100mm" at bounding box center [357, 47] width 47 height 11
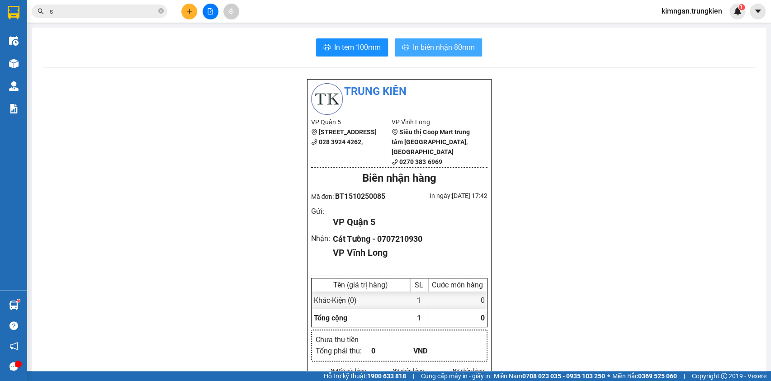
click at [425, 45] on span "In biên nhận 80mm" at bounding box center [444, 47] width 62 height 11
